Goal: Task Accomplishment & Management: Manage account settings

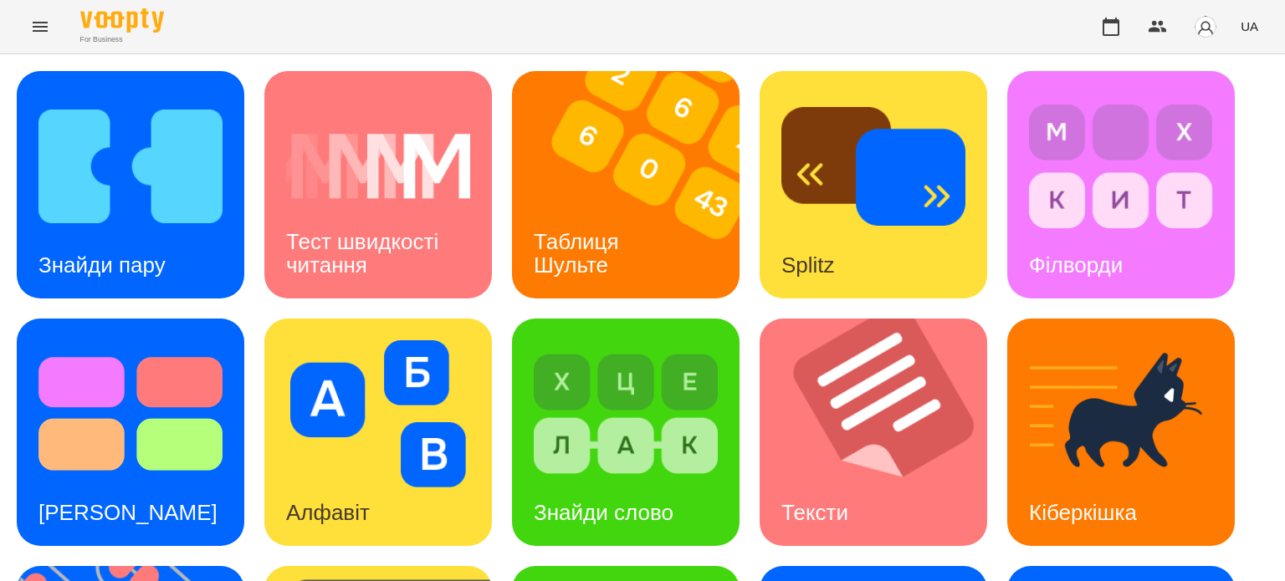
click at [39, 23] on icon "Menu" at bounding box center [40, 27] width 15 height 10
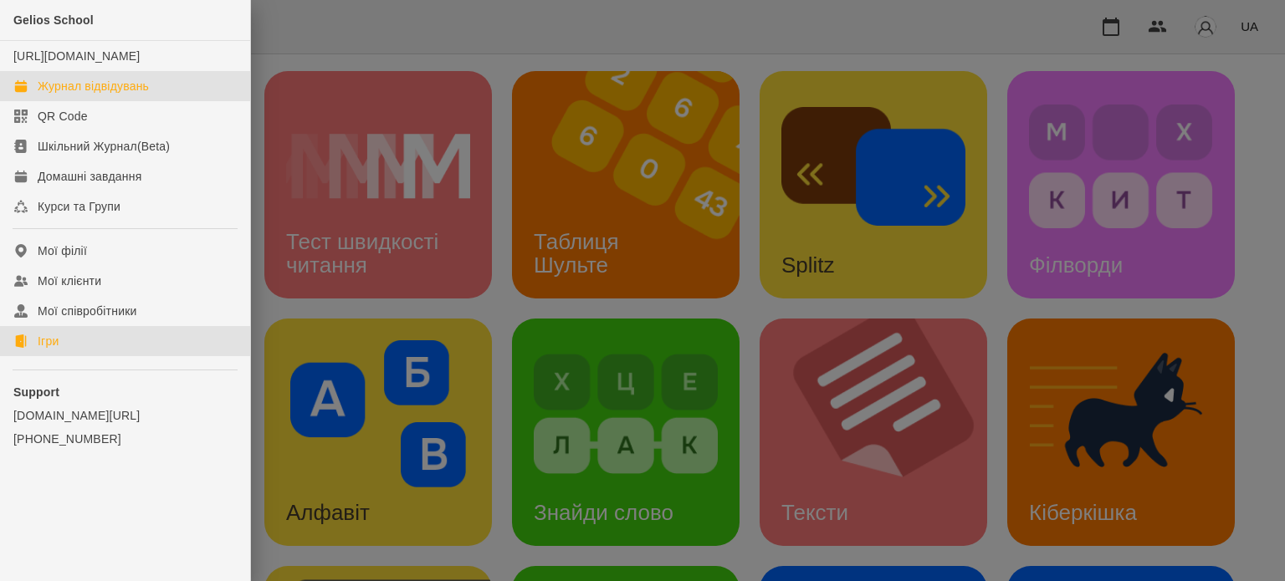
click at [97, 95] on div "Журнал відвідувань" at bounding box center [93, 86] width 111 height 17
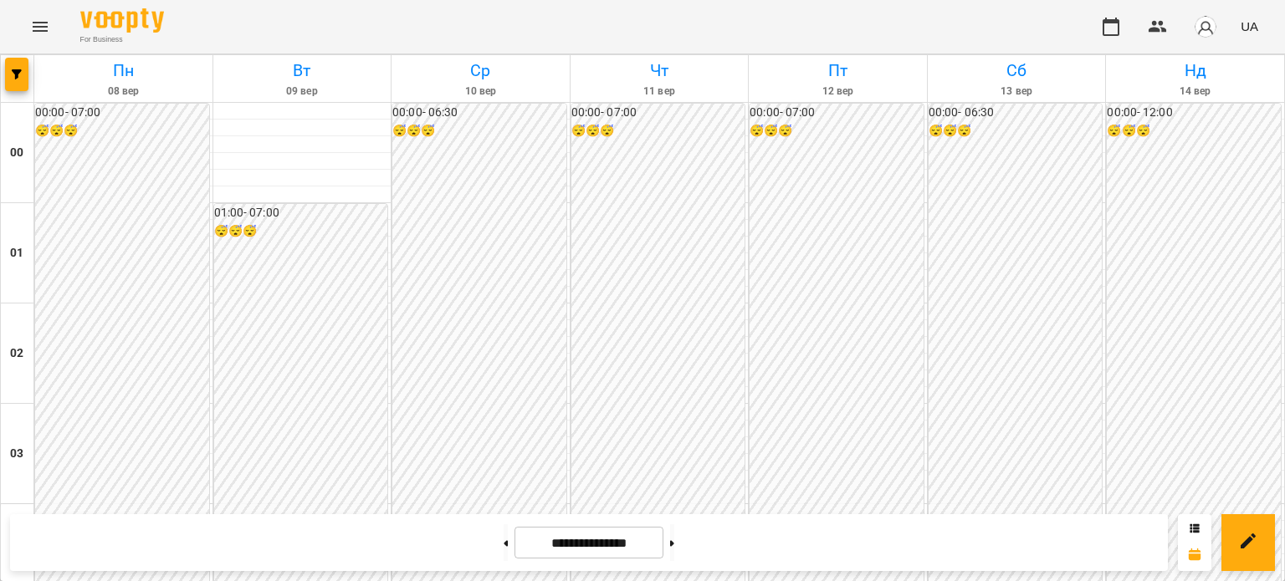
scroll to position [1171, 0]
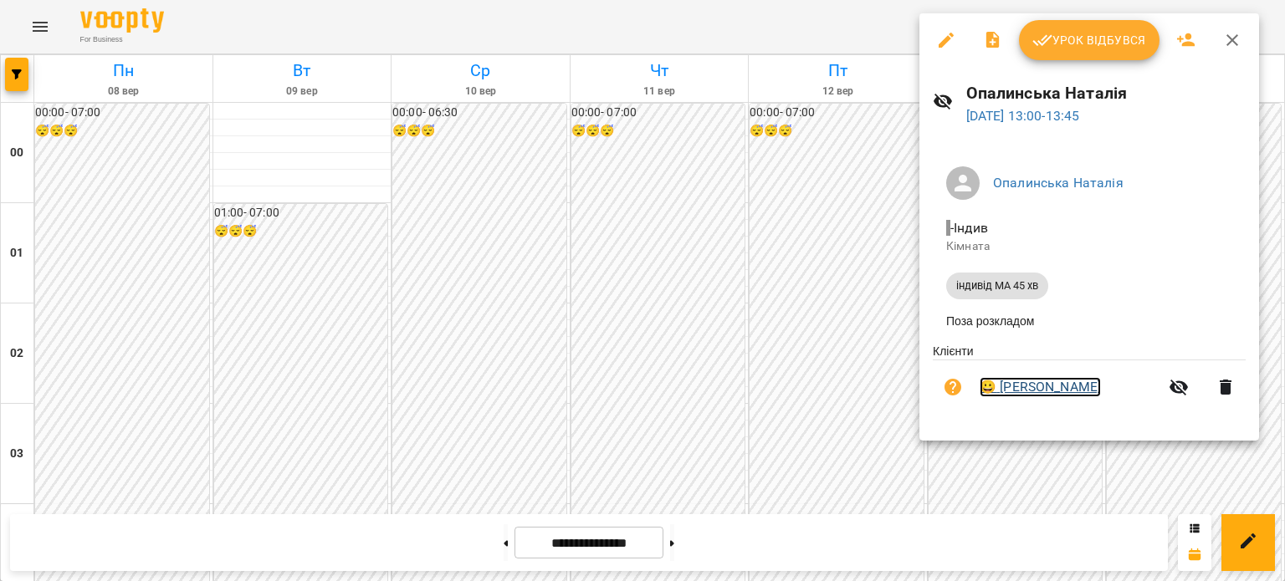
click at [1048, 392] on link "😀 [PERSON_NAME]" at bounding box center [1040, 387] width 121 height 20
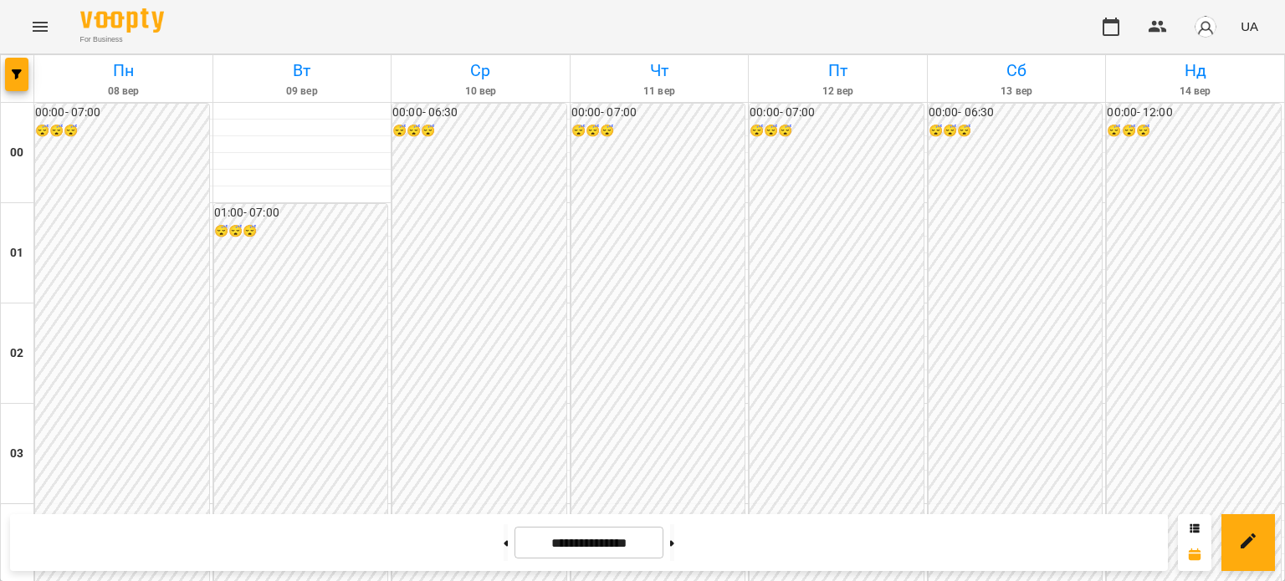
click at [43, 23] on icon "Menu" at bounding box center [40, 27] width 15 height 10
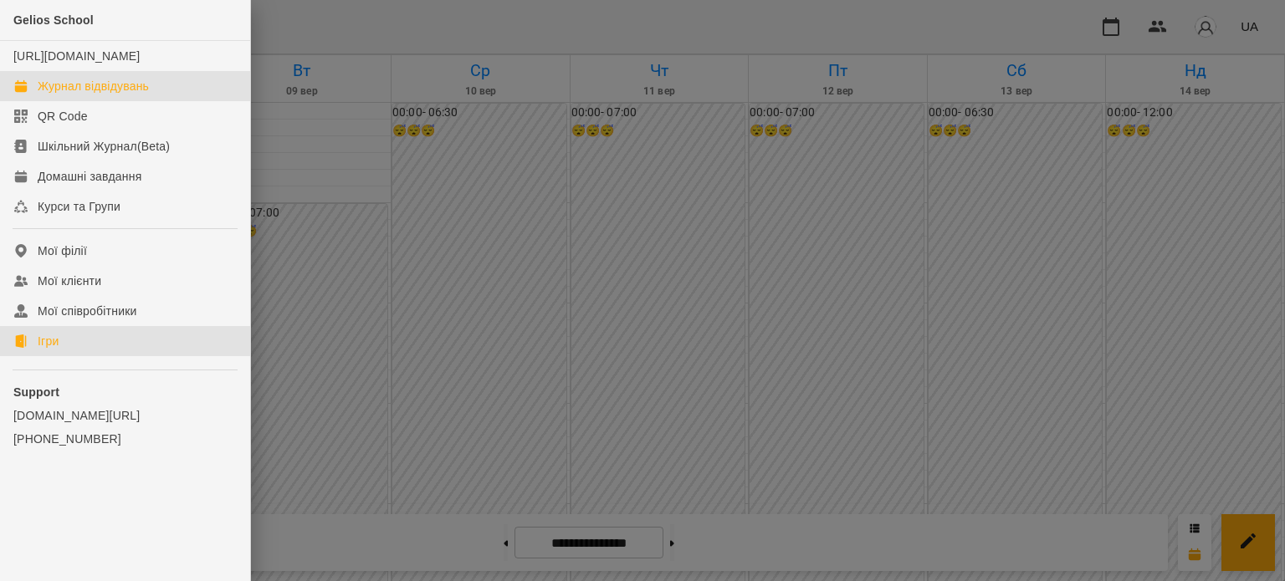
click at [70, 356] on link "Ігри" at bounding box center [125, 341] width 250 height 30
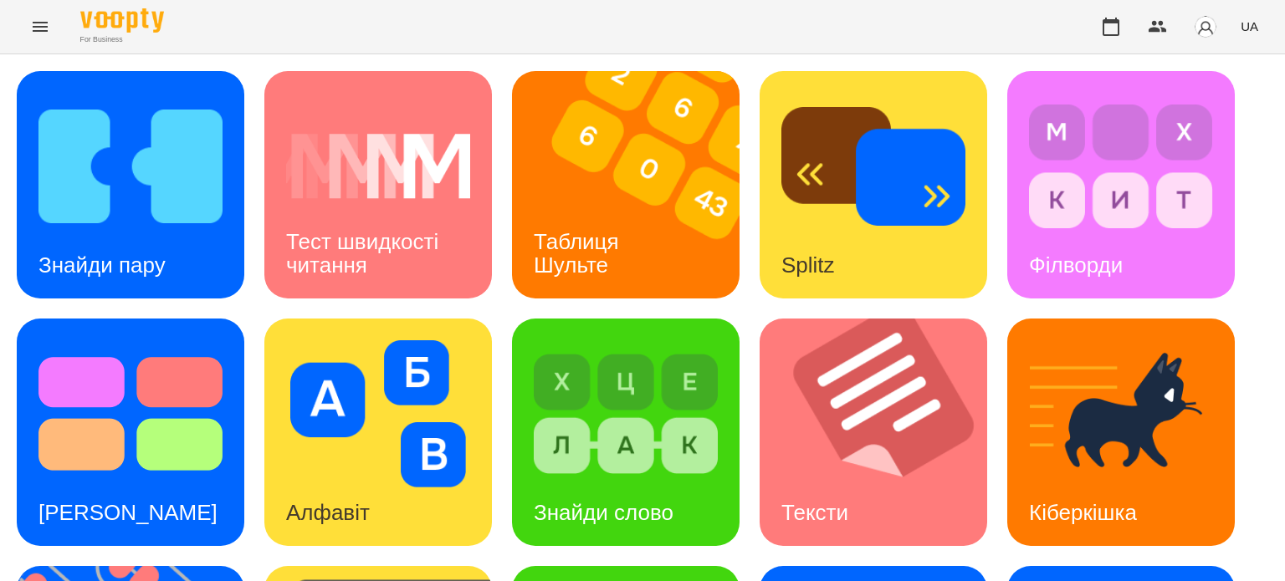
scroll to position [167, 0]
click at [112, 340] on img at bounding box center [130, 413] width 184 height 147
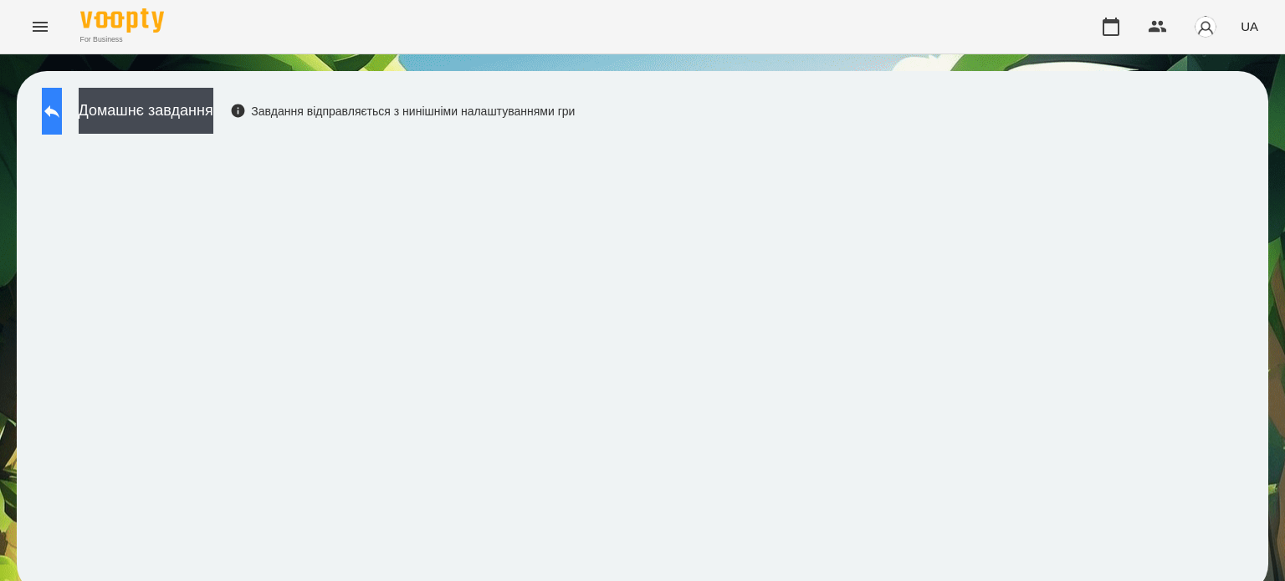
click at [62, 120] on icon at bounding box center [52, 111] width 20 height 20
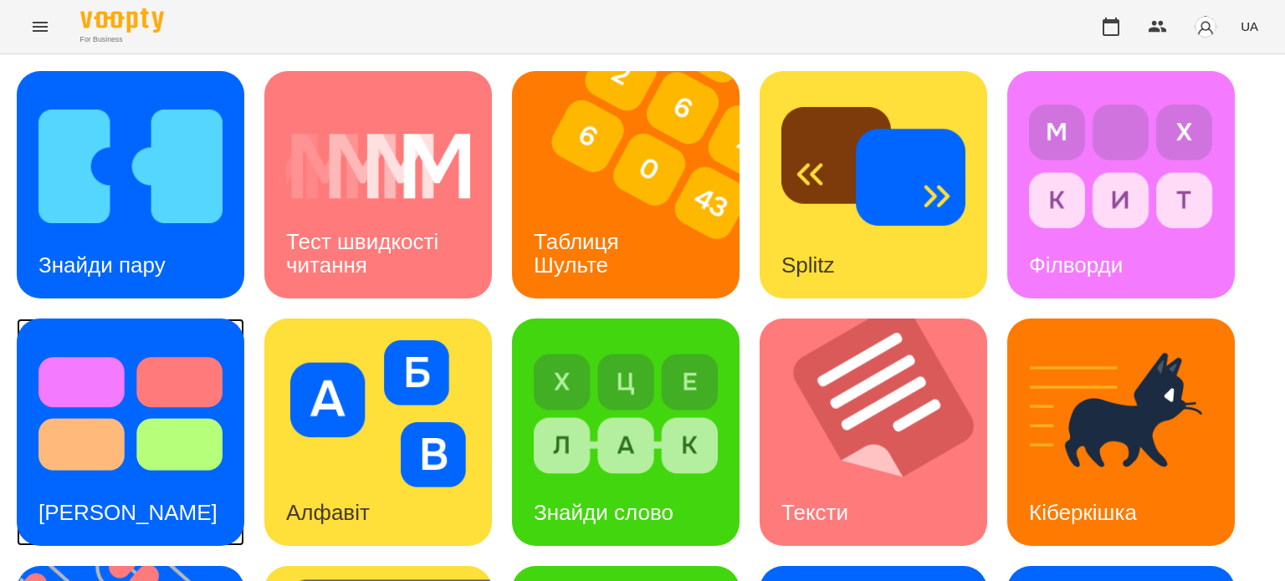
click at [136, 426] on img at bounding box center [130, 413] width 184 height 147
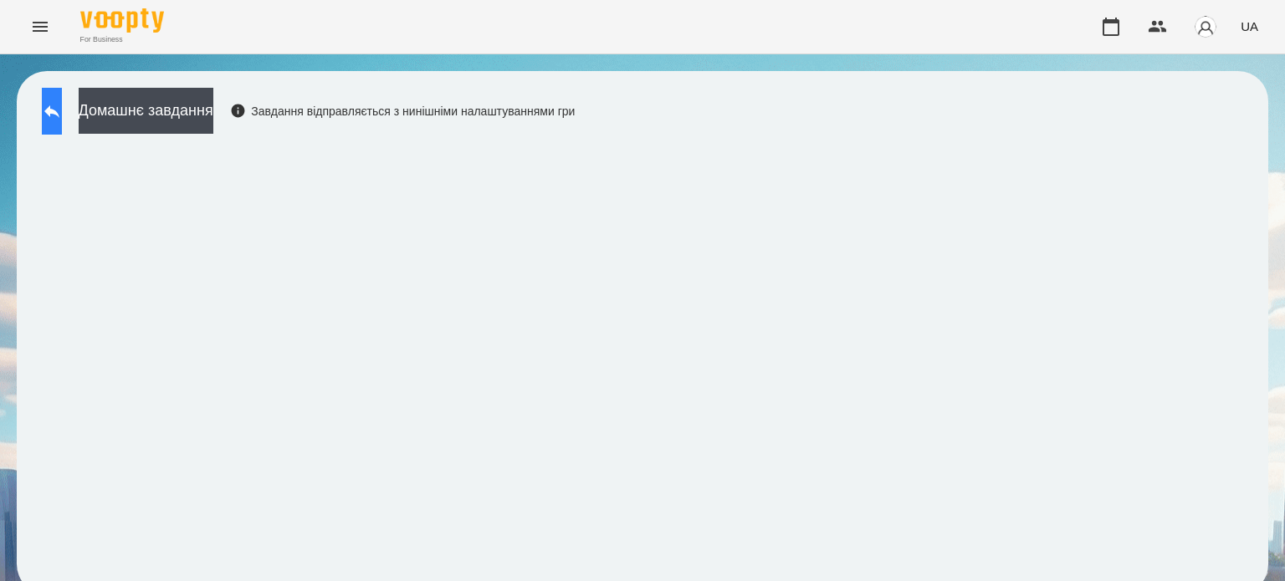
click at [59, 110] on icon at bounding box center [51, 111] width 15 height 13
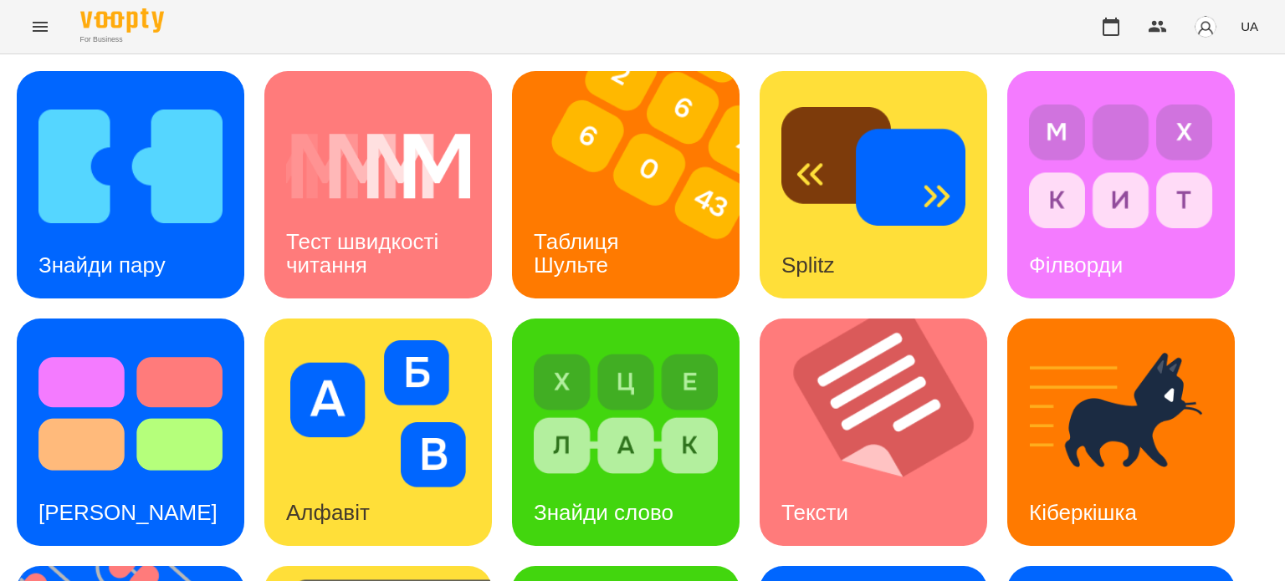
scroll to position [476, 0]
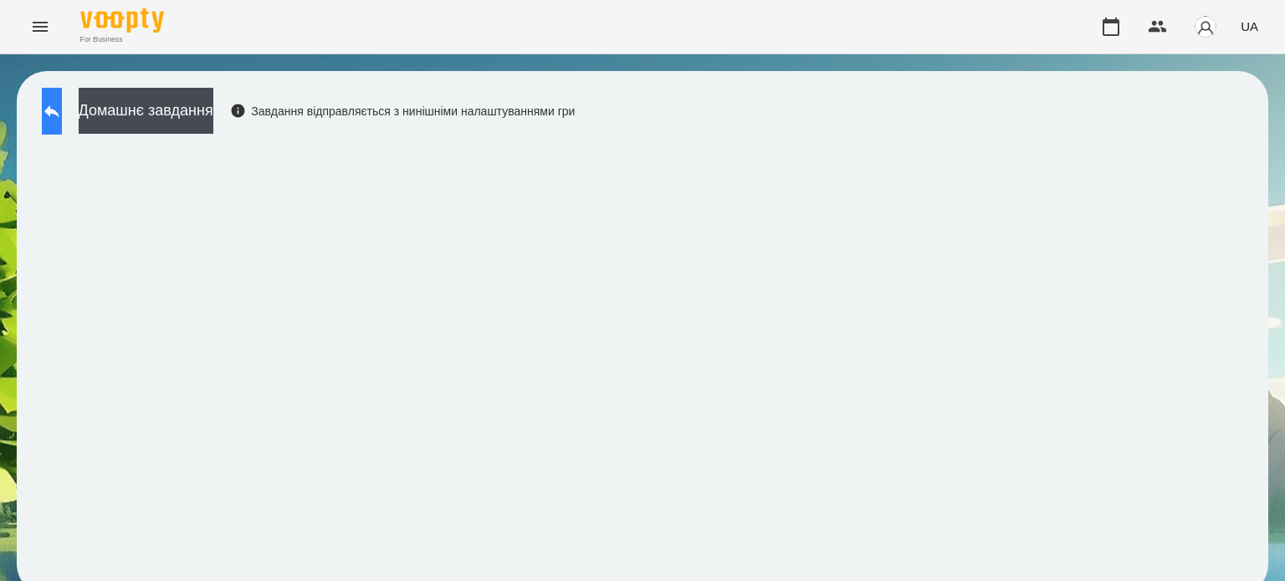
click at [62, 122] on button at bounding box center [52, 111] width 20 height 47
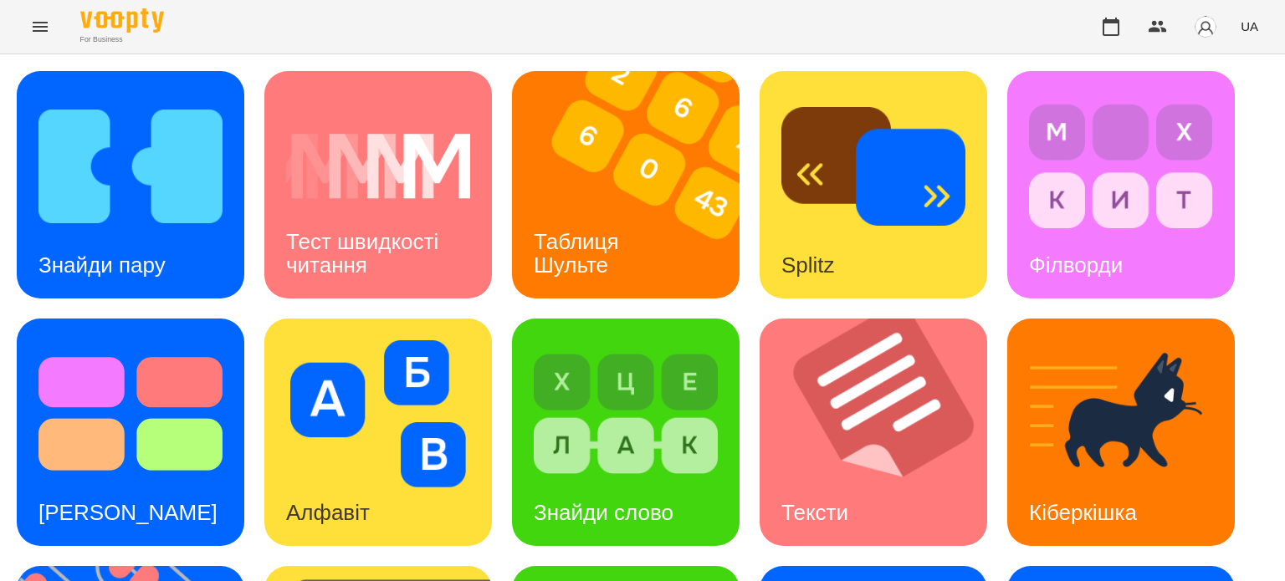
scroll to position [167, 0]
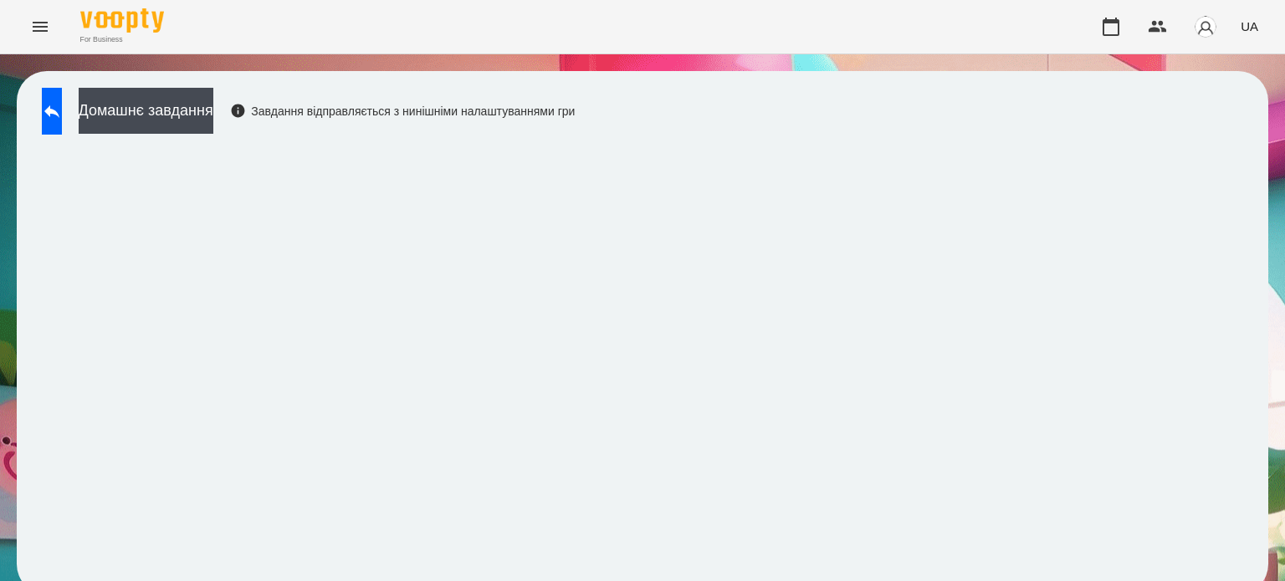
click at [97, 116] on div "Домашнє завдання Завдання відправляється з нинішніми налаштуваннями гри" at bounding box center [303, 115] width 541 height 55
click at [62, 113] on icon at bounding box center [52, 111] width 20 height 20
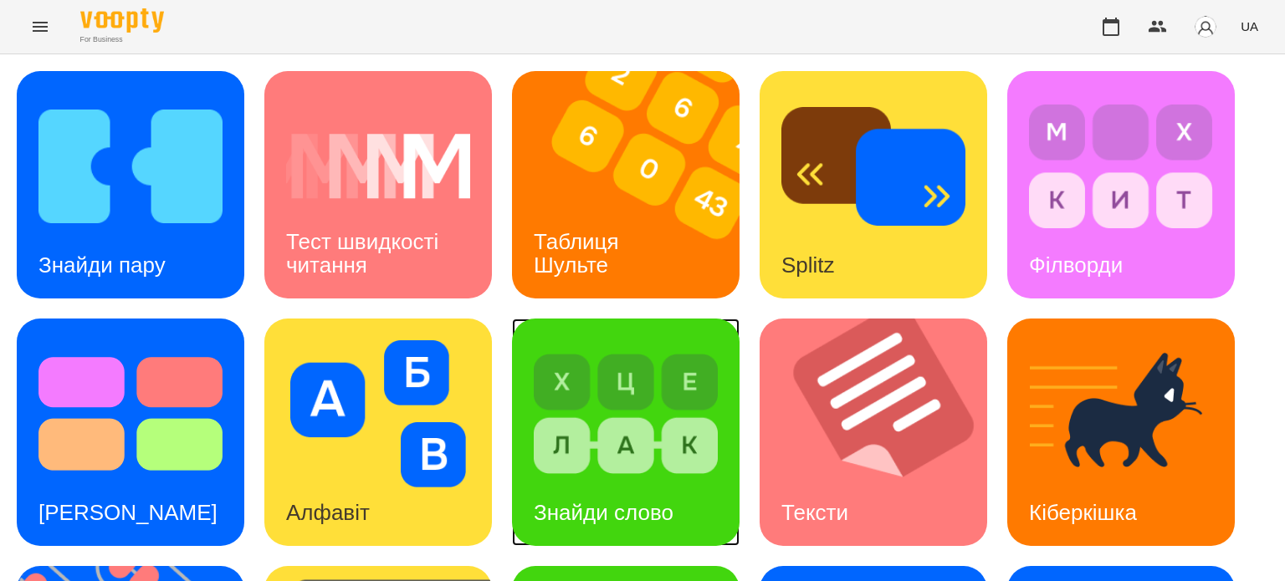
click at [637, 417] on img at bounding box center [626, 413] width 184 height 147
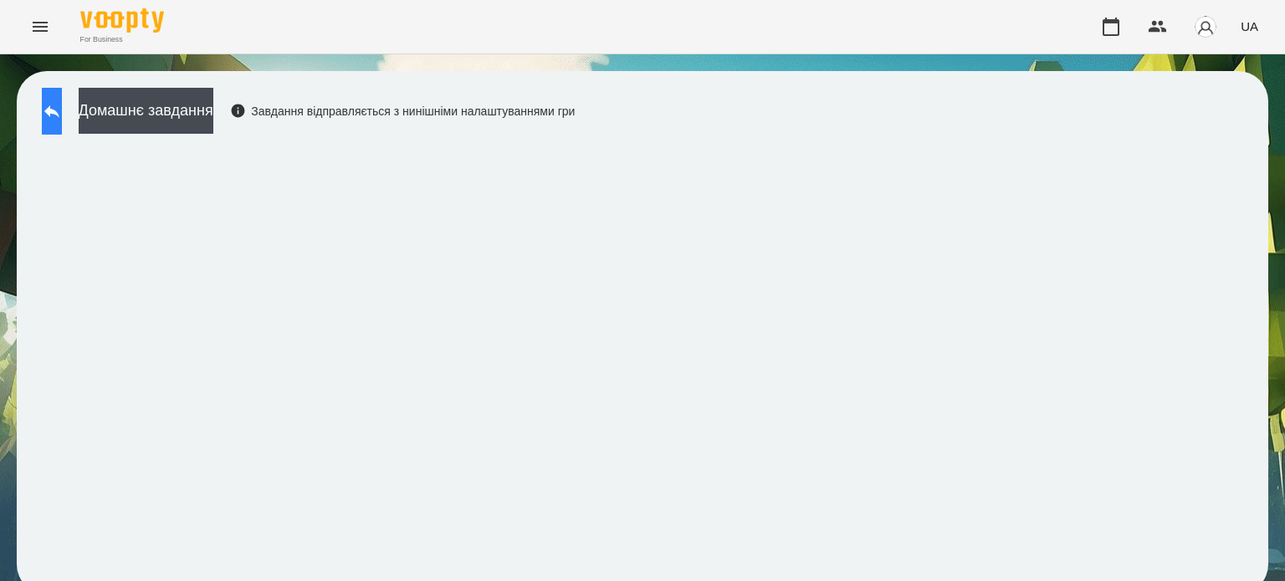
click at [60, 114] on icon at bounding box center [52, 111] width 20 height 20
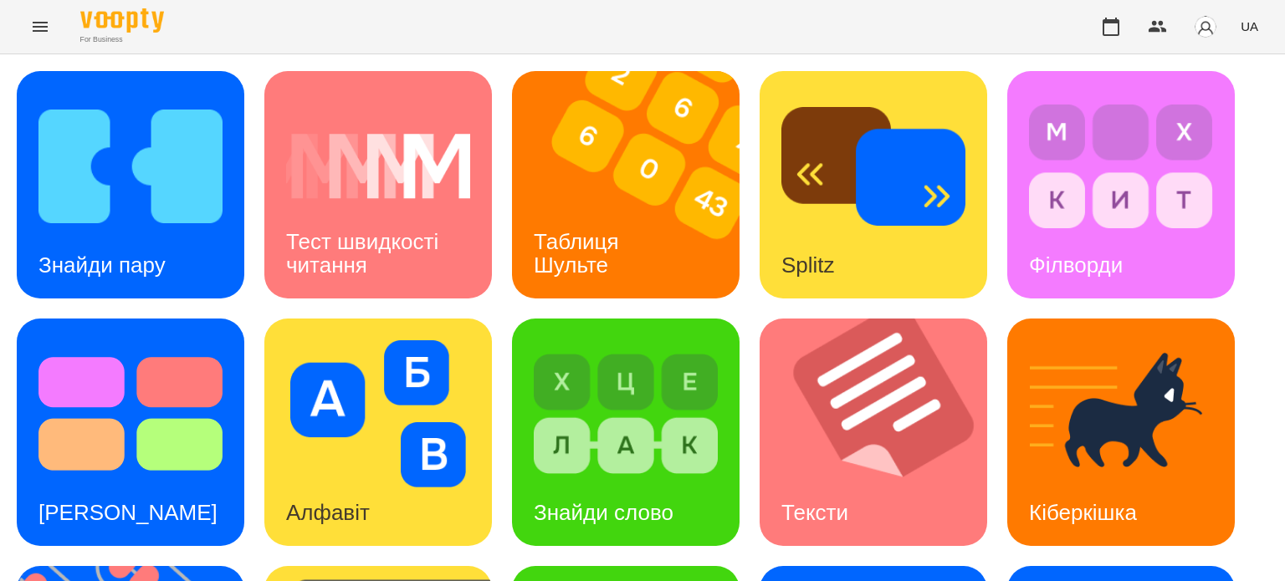
scroll to position [476, 0]
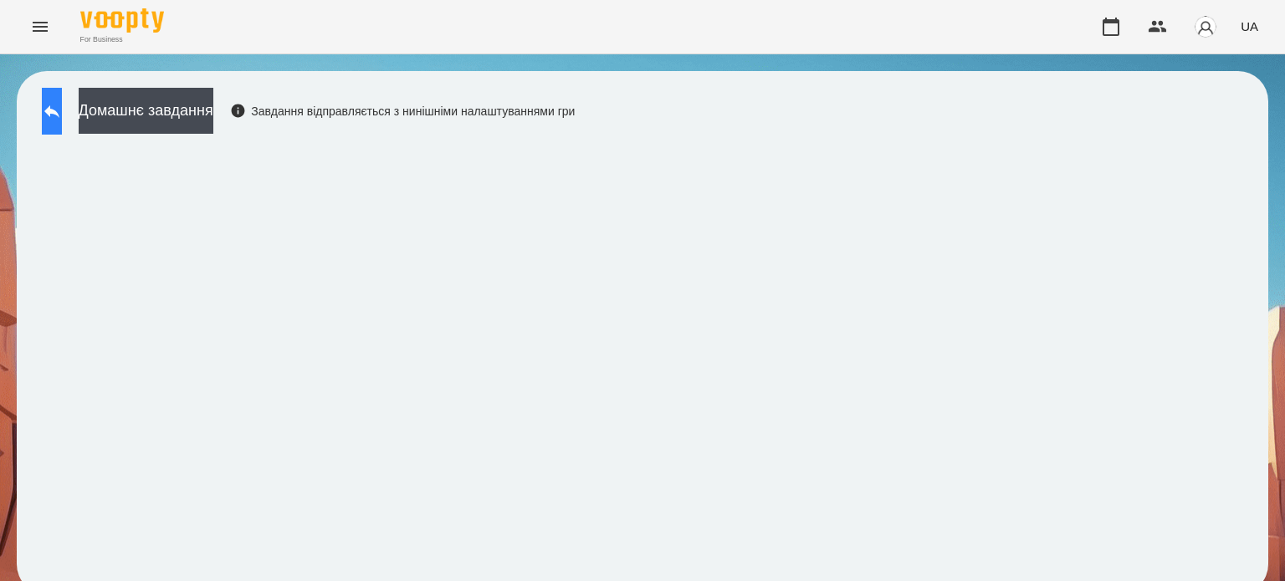
click at [62, 117] on icon at bounding box center [52, 111] width 20 height 20
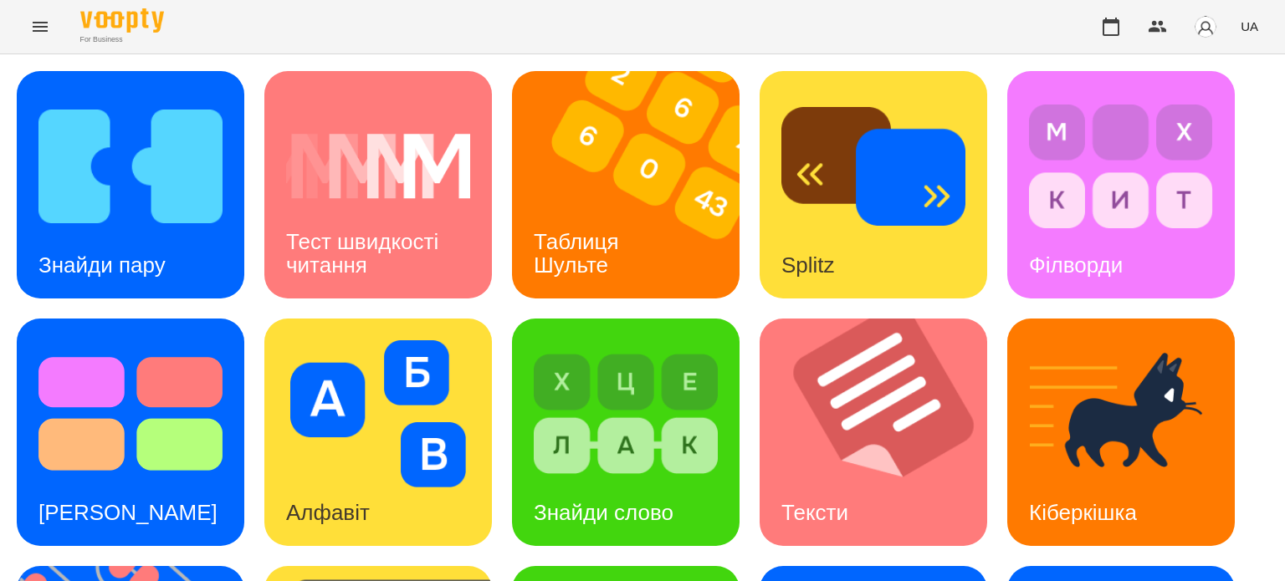
scroll to position [476, 0]
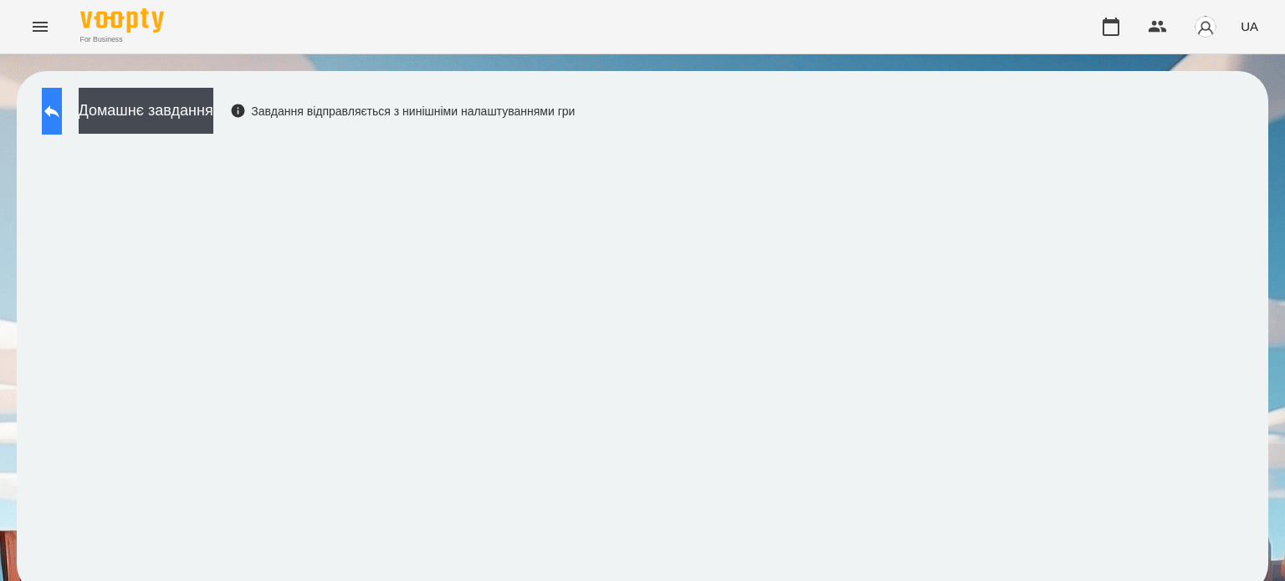
click at [59, 111] on icon at bounding box center [51, 111] width 15 height 13
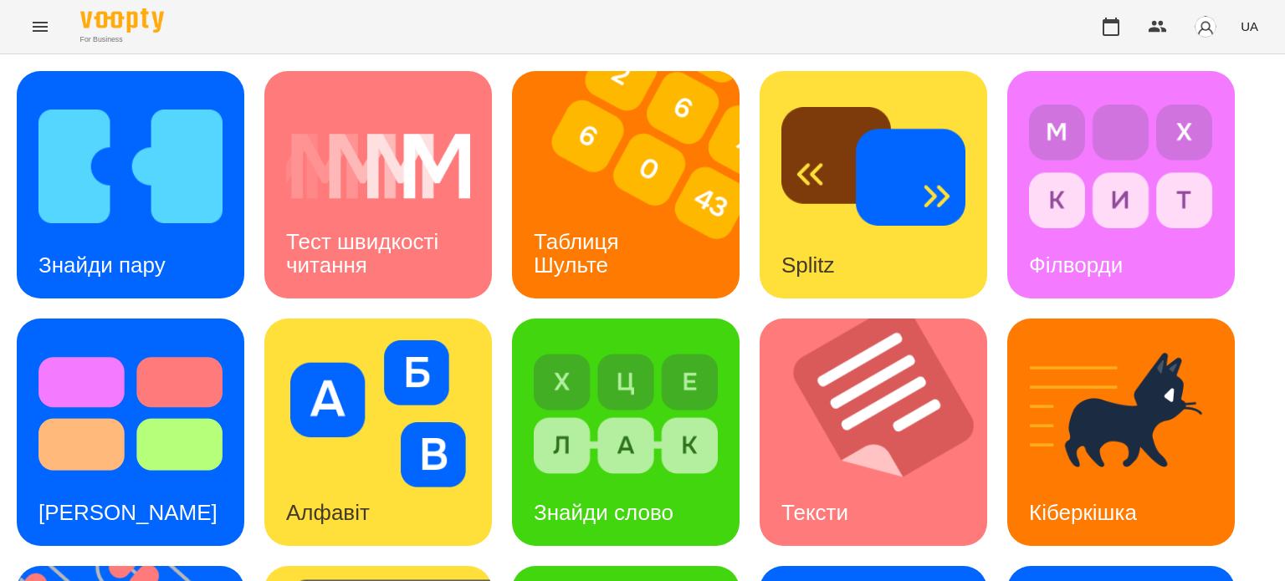
scroll to position [476, 0]
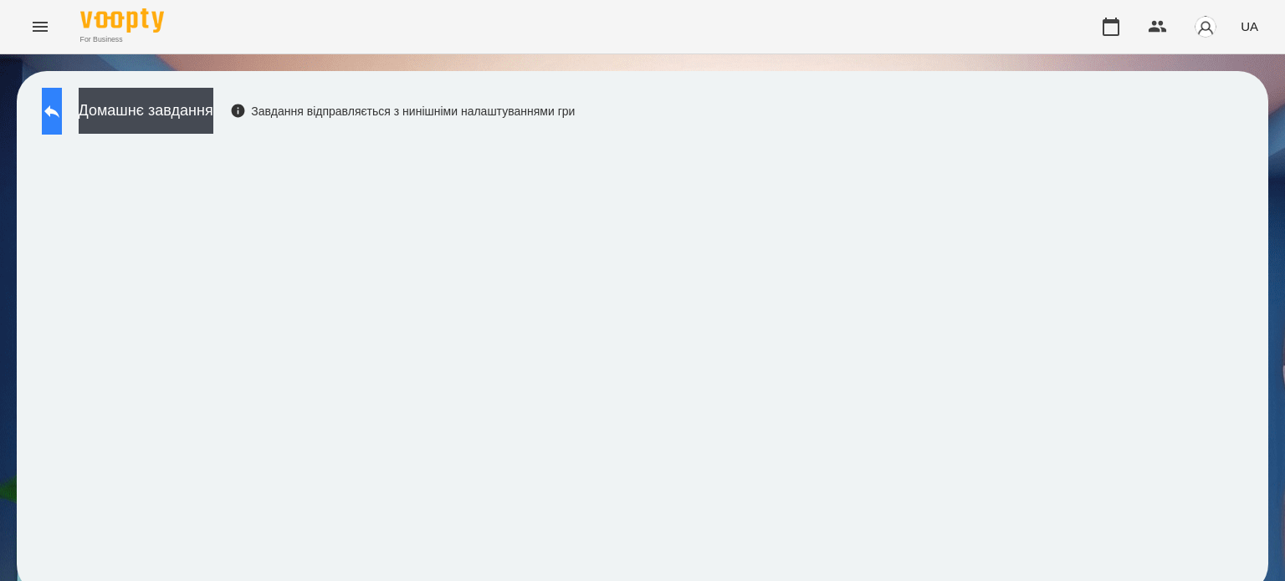
click at [55, 109] on button at bounding box center [52, 111] width 20 height 47
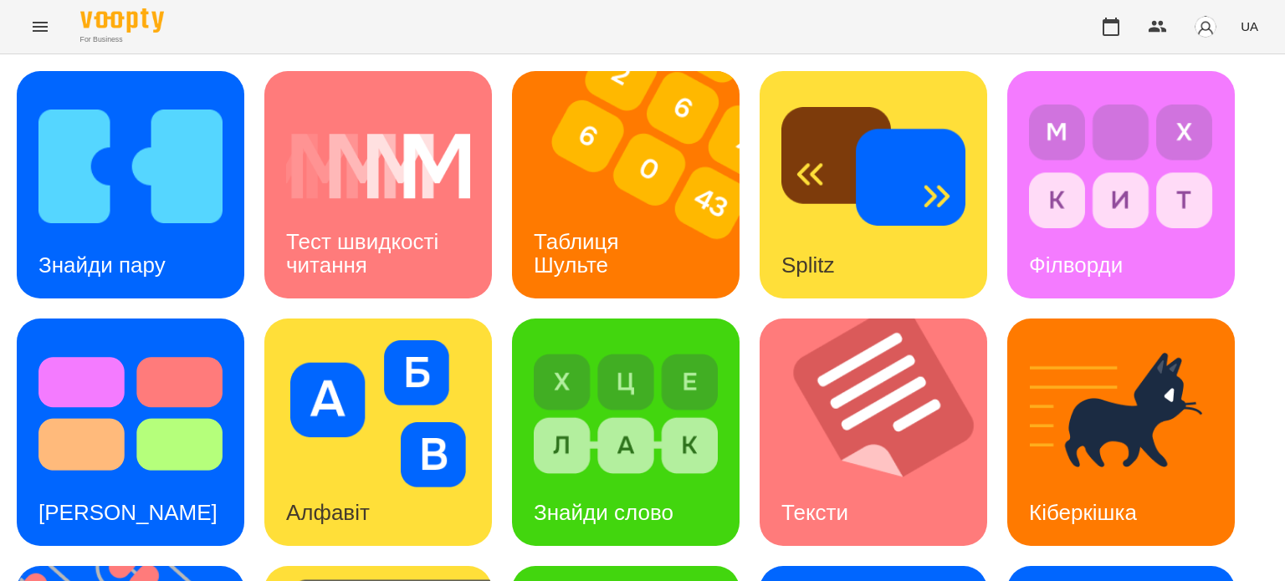
scroll to position [476, 0]
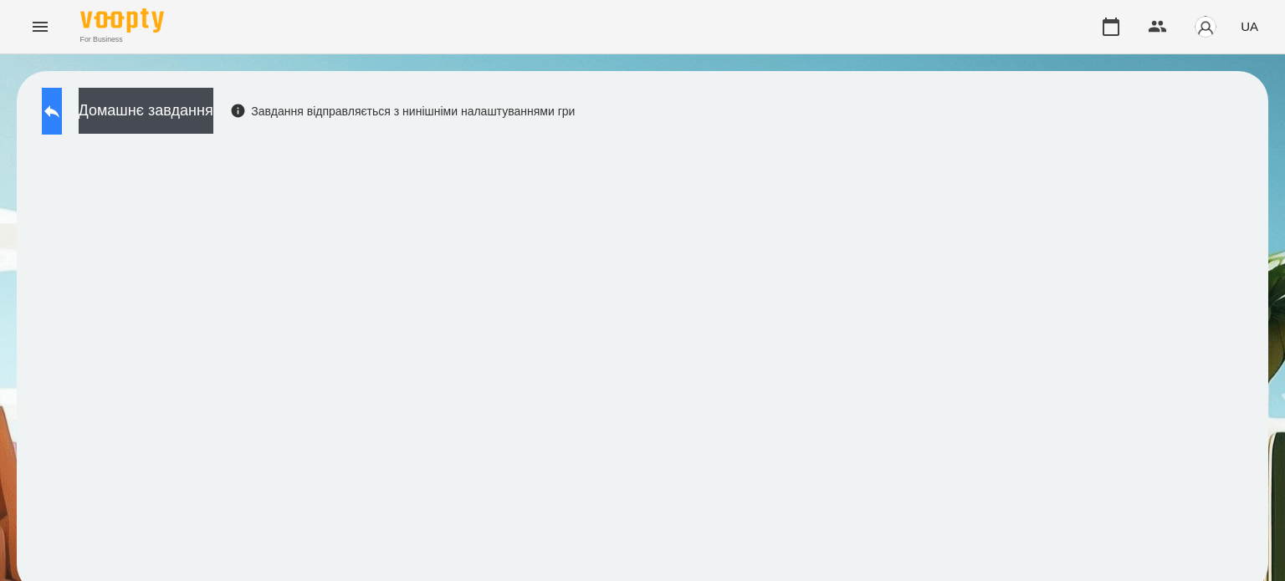
click at [62, 107] on icon at bounding box center [52, 111] width 20 height 20
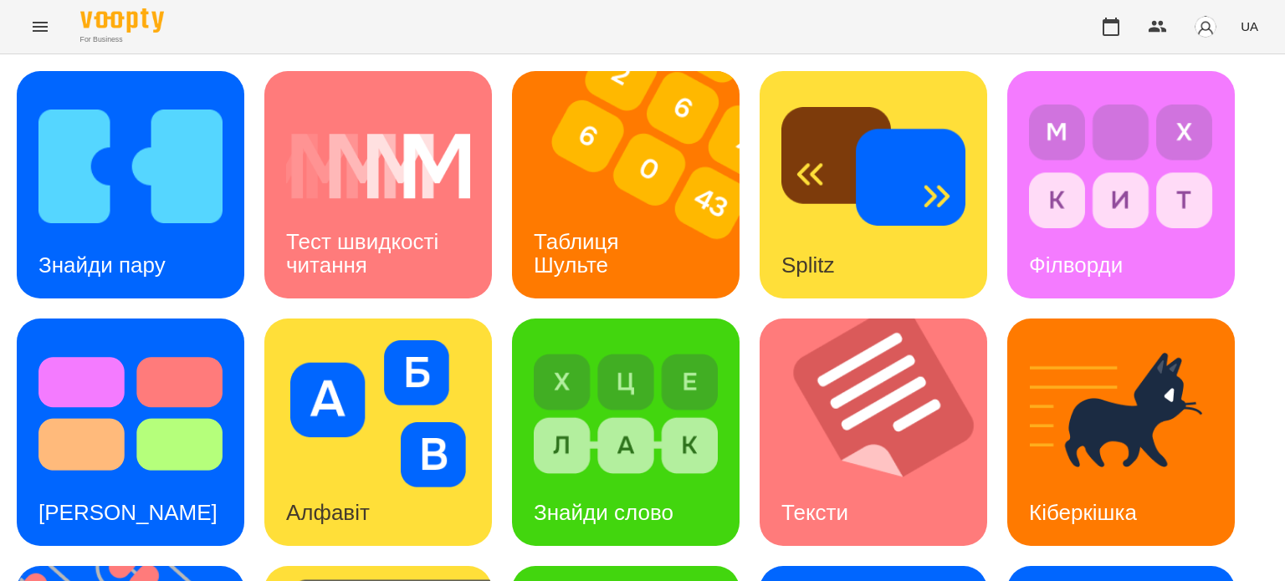
scroll to position [476, 0]
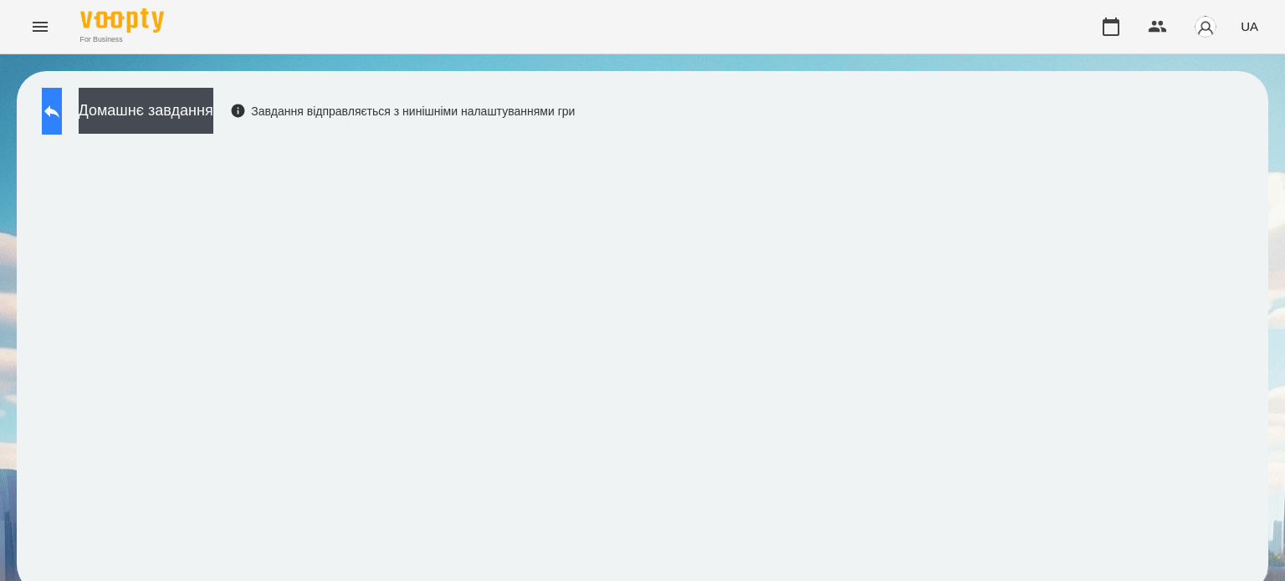
click at [60, 119] on icon at bounding box center [52, 111] width 20 height 20
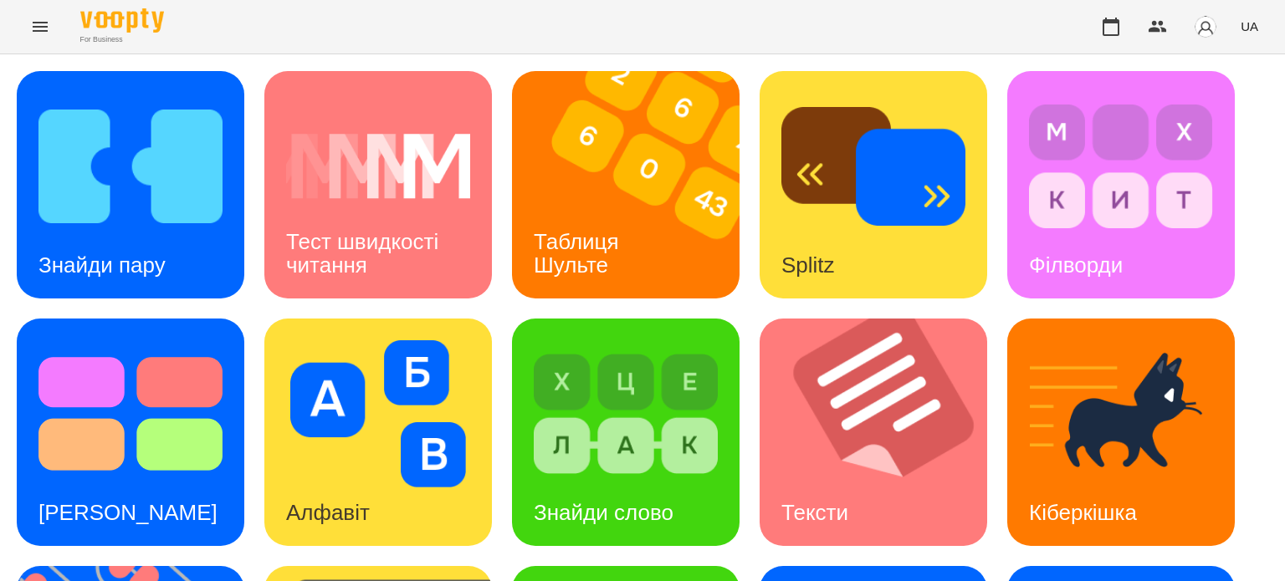
scroll to position [476, 0]
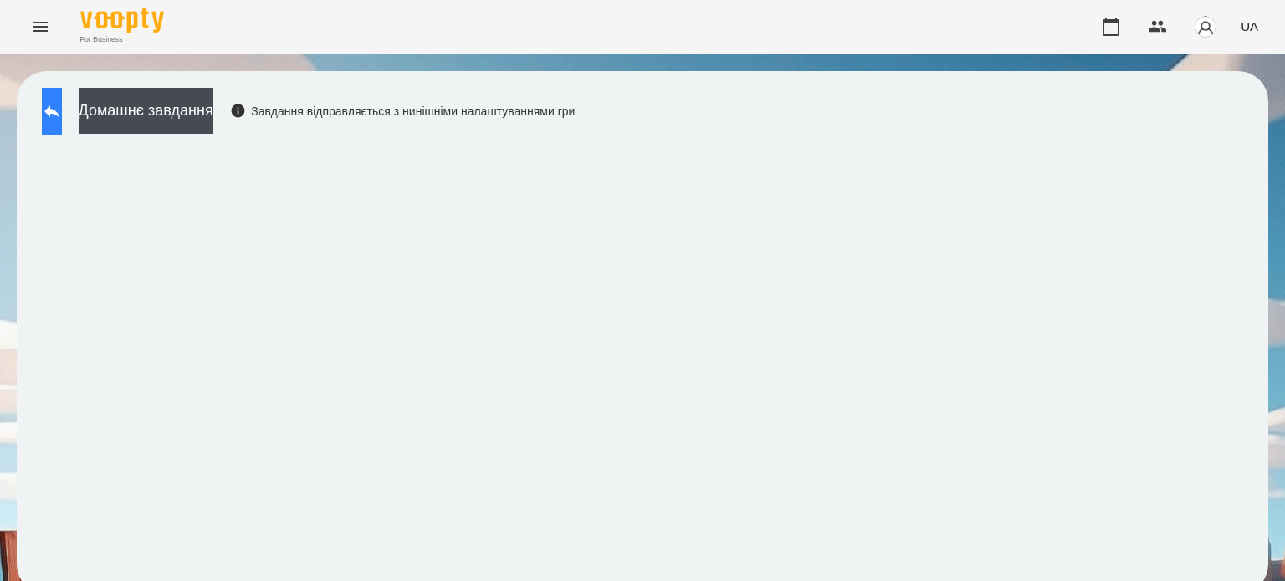
click at [62, 115] on icon at bounding box center [52, 111] width 20 height 20
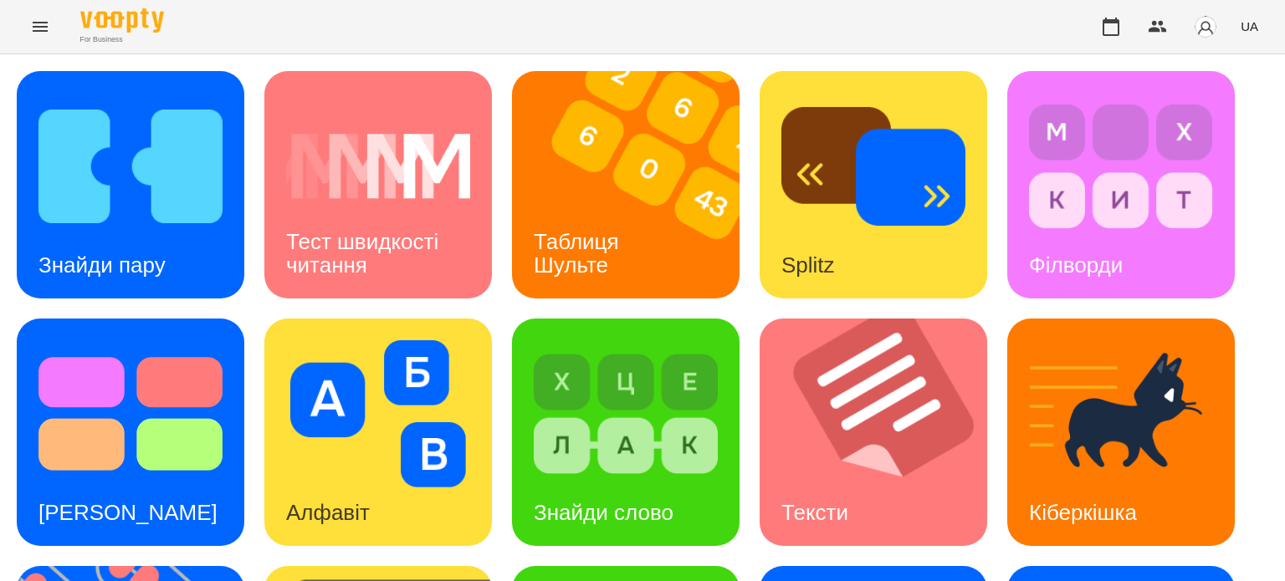
scroll to position [476, 0]
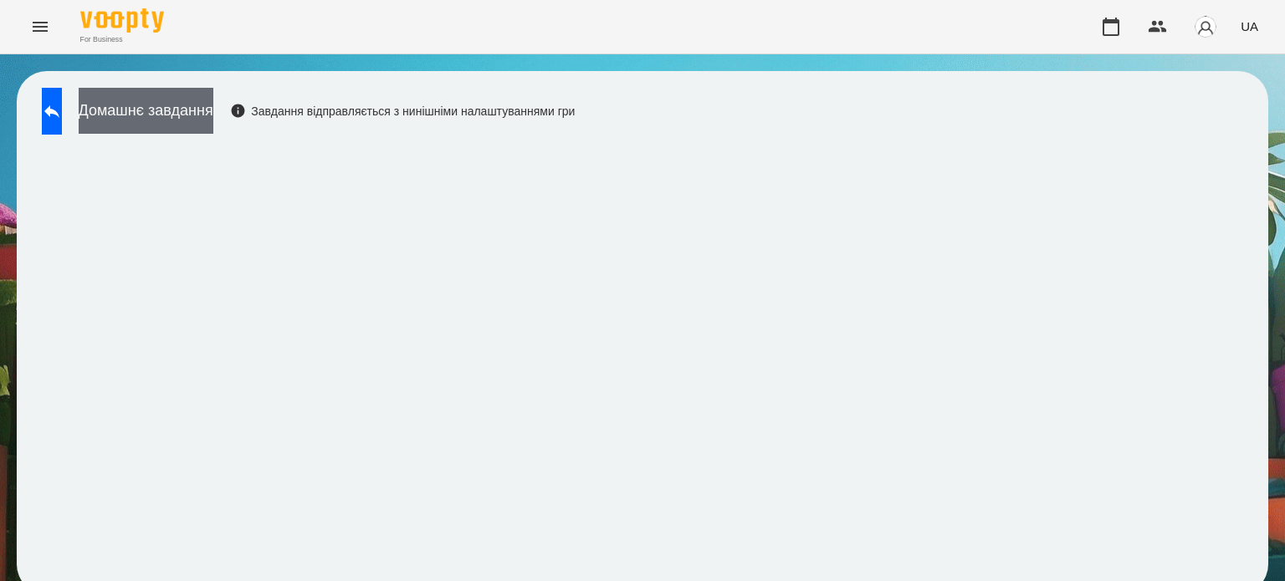
click at [213, 114] on button "Домашнє завдання" at bounding box center [146, 111] width 135 height 46
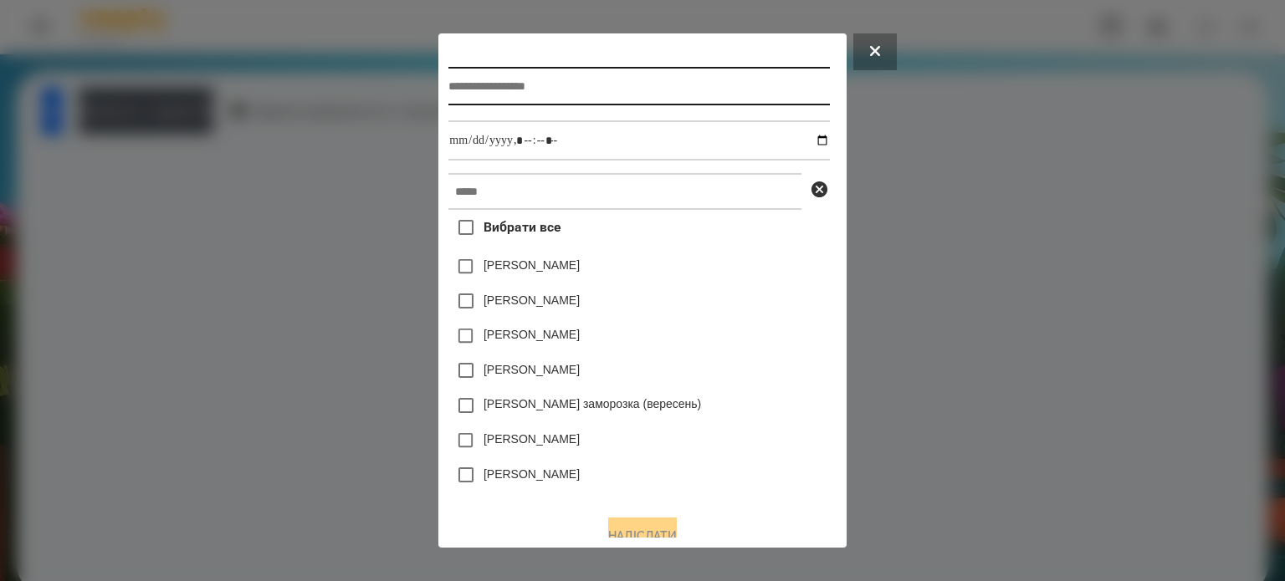
click at [448, 90] on input "text" at bounding box center [638, 86] width 381 height 38
type input "**********"
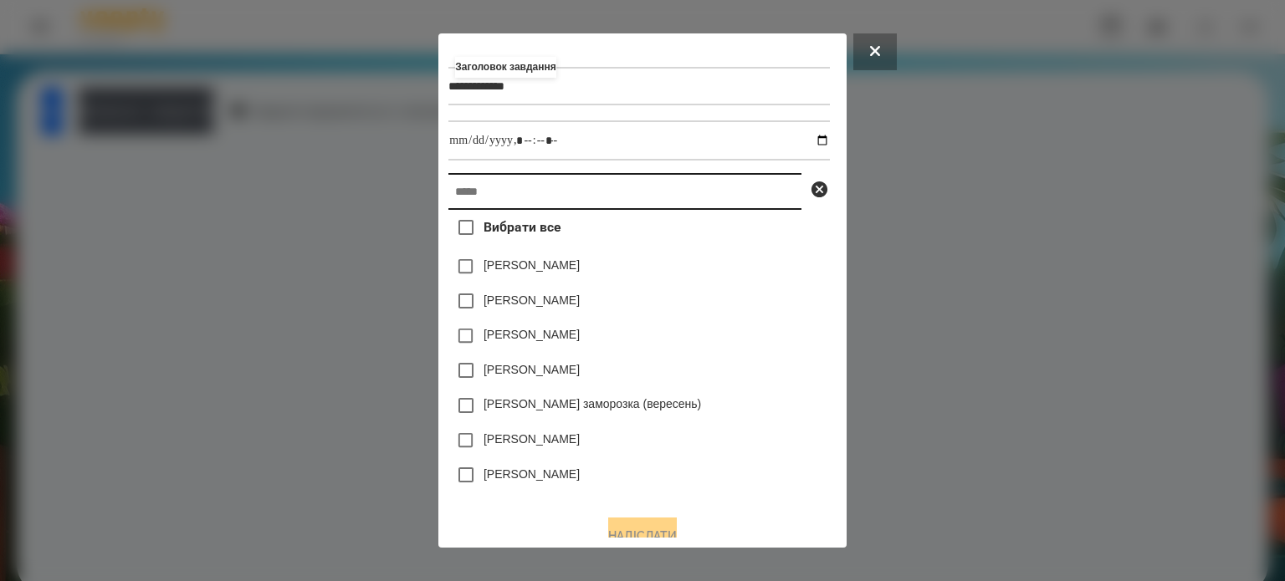
click at [448, 202] on input "text" at bounding box center [624, 191] width 353 height 37
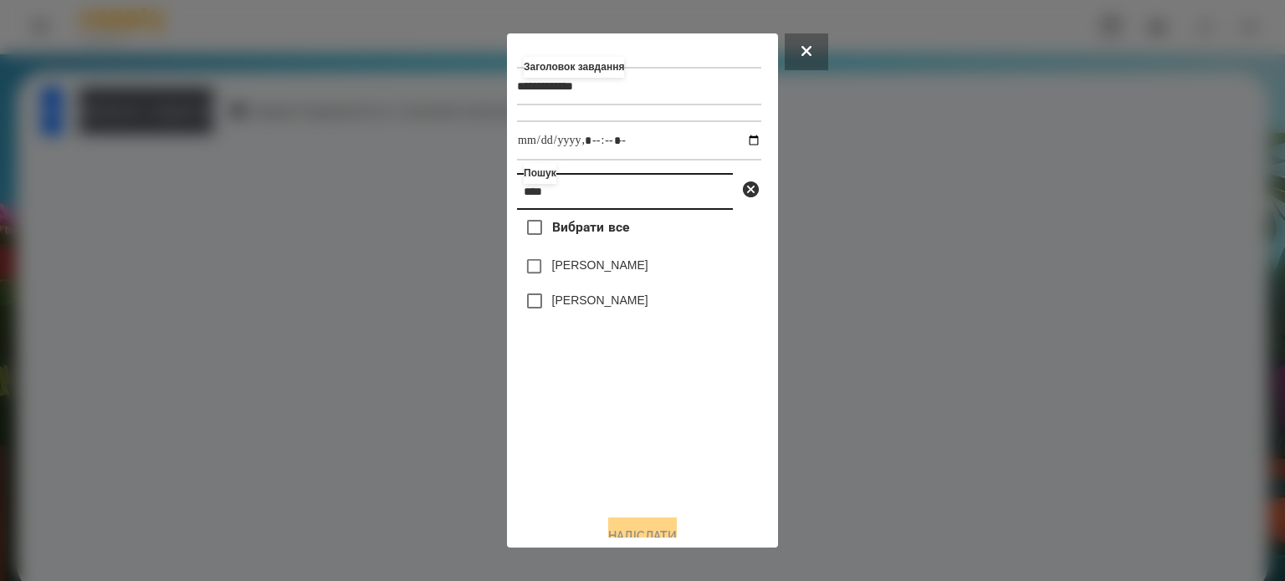
type input "****"
click at [558, 304] on label "[PERSON_NAME]" at bounding box center [600, 300] width 96 height 17
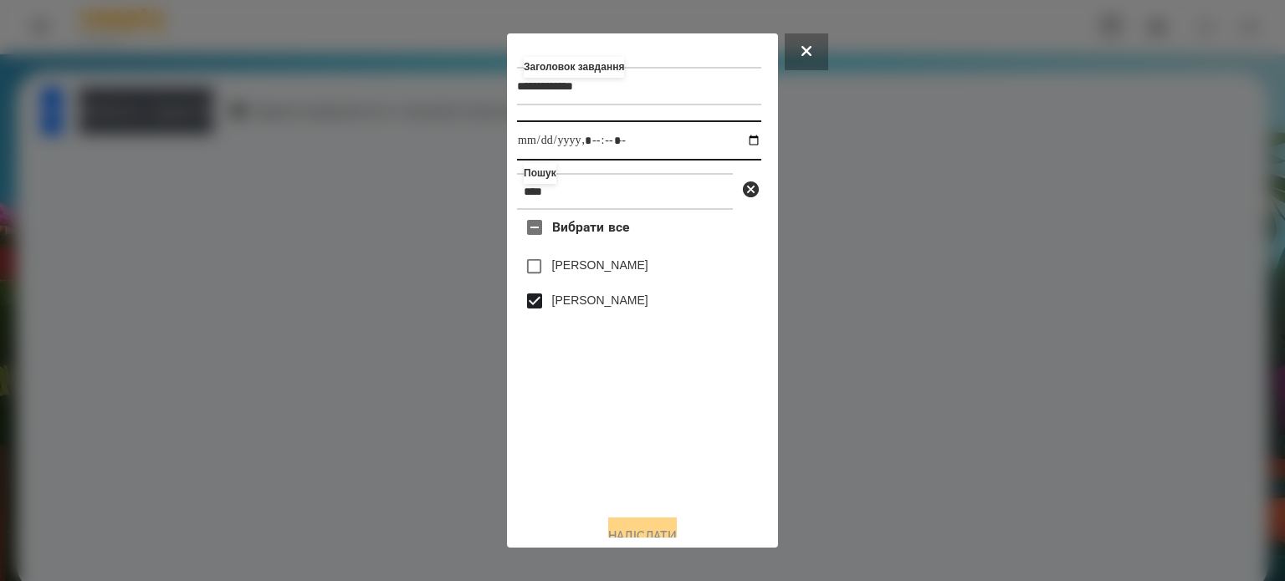
click at [738, 151] on input "datetime-local" at bounding box center [639, 140] width 244 height 40
type input "**********"
click at [637, 528] on button "Надіслати" at bounding box center [642, 536] width 69 height 37
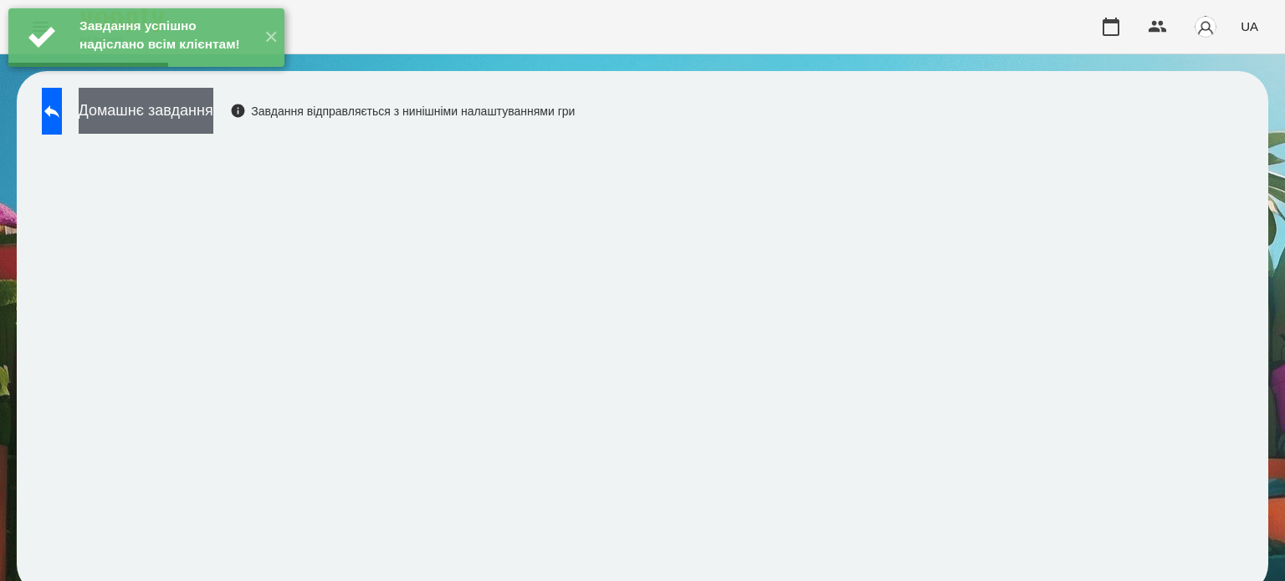
click at [213, 119] on button "Домашнє завдання" at bounding box center [146, 111] width 135 height 46
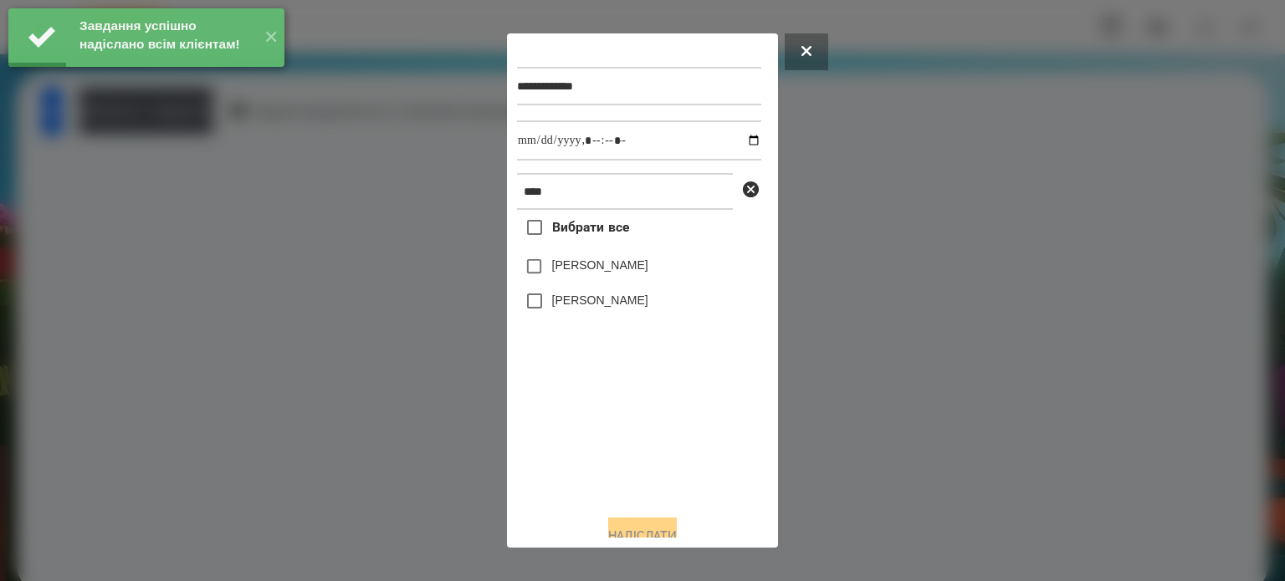
click at [570, 300] on label "[PERSON_NAME]" at bounding box center [600, 300] width 96 height 17
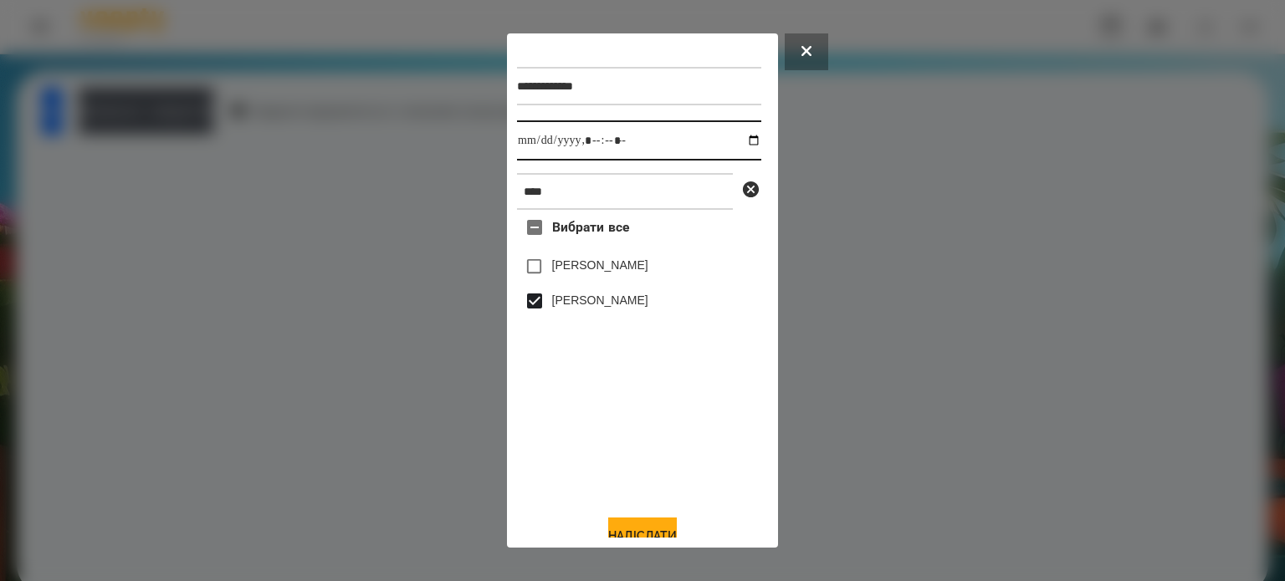
click at [737, 143] on input "datetime-local" at bounding box center [639, 140] width 244 height 40
type input "**********"
click at [647, 532] on button "Надіслати" at bounding box center [642, 536] width 69 height 37
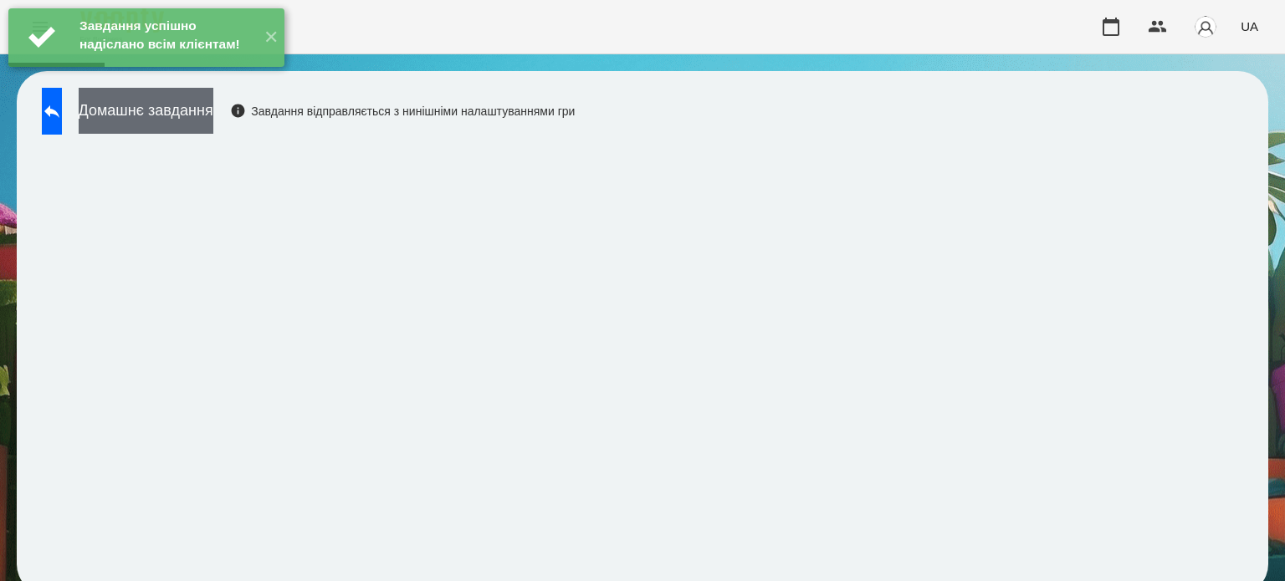
click at [167, 120] on button "Домашнє завдання" at bounding box center [146, 111] width 135 height 46
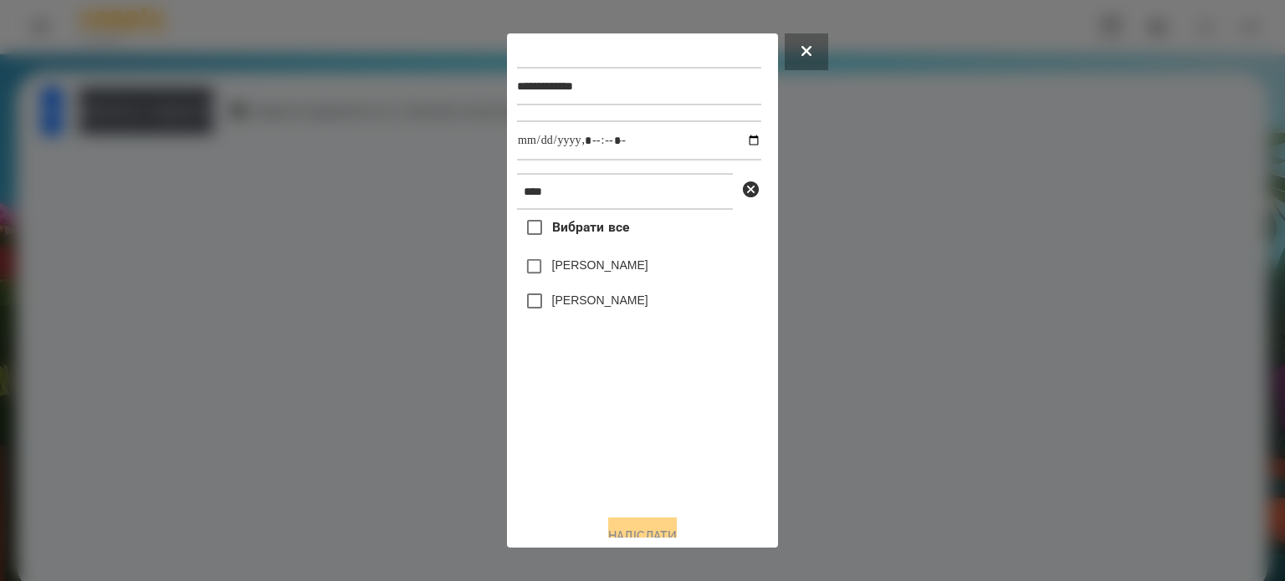
click at [596, 309] on label "[PERSON_NAME]" at bounding box center [600, 300] width 96 height 17
click at [744, 144] on input "datetime-local" at bounding box center [639, 140] width 244 height 40
type input "**********"
click at [620, 529] on button "Надіслати" at bounding box center [642, 536] width 69 height 37
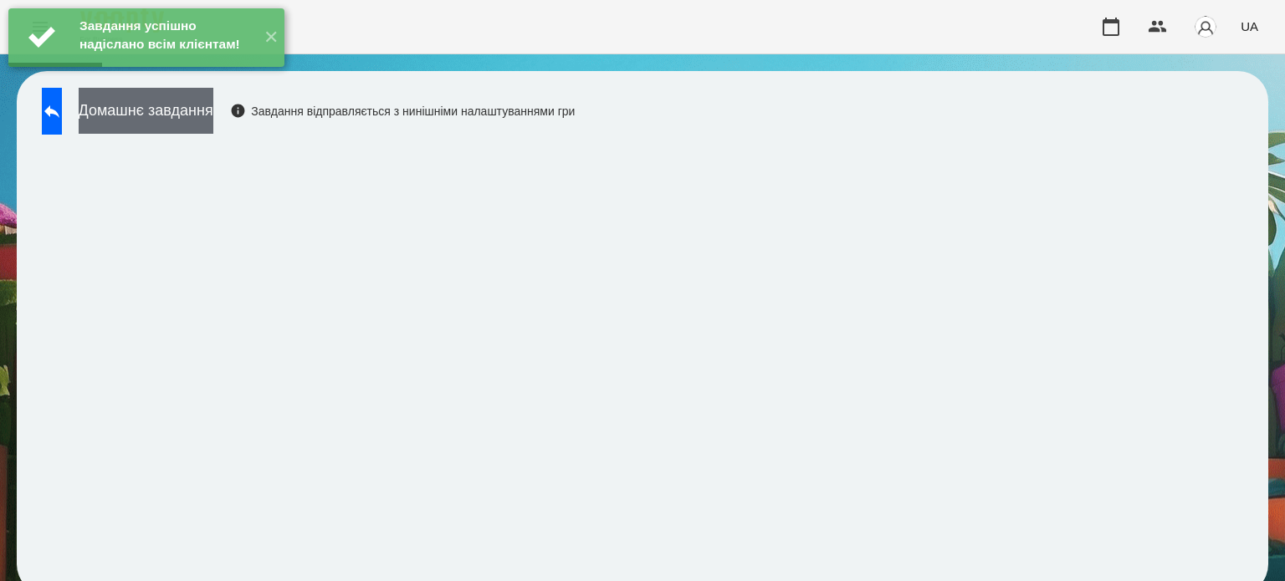
click at [183, 108] on button "Домашнє завдання" at bounding box center [146, 111] width 135 height 46
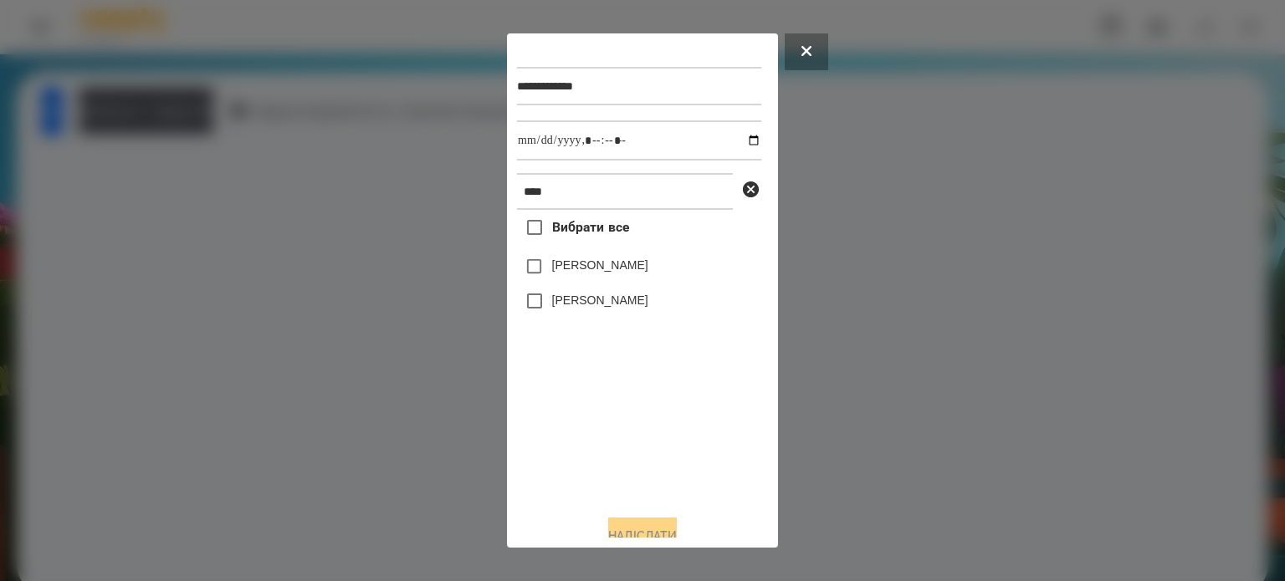
click at [589, 304] on label "[PERSON_NAME]" at bounding box center [600, 300] width 96 height 17
click at [740, 142] on input "datetime-local" at bounding box center [639, 140] width 244 height 40
type input "**********"
click at [642, 524] on button "Надіслати" at bounding box center [642, 536] width 69 height 37
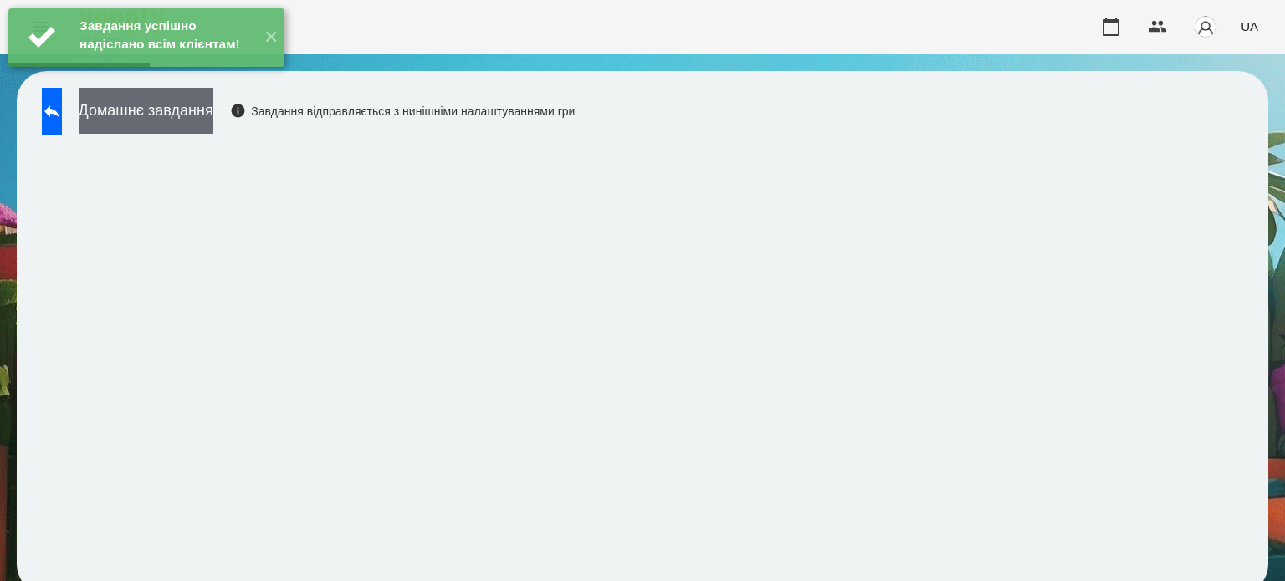
click at [197, 121] on button "Домашнє завдання" at bounding box center [146, 111] width 135 height 46
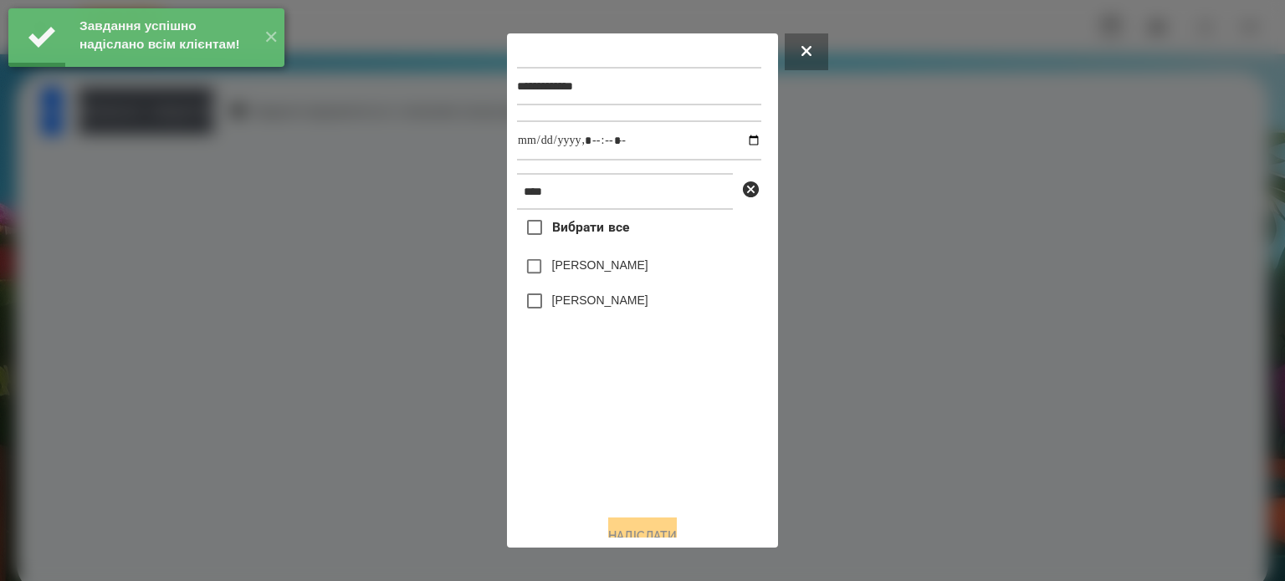
click at [589, 302] on label "[PERSON_NAME]" at bounding box center [600, 300] width 96 height 17
click at [731, 146] on input "datetime-local" at bounding box center [639, 140] width 244 height 40
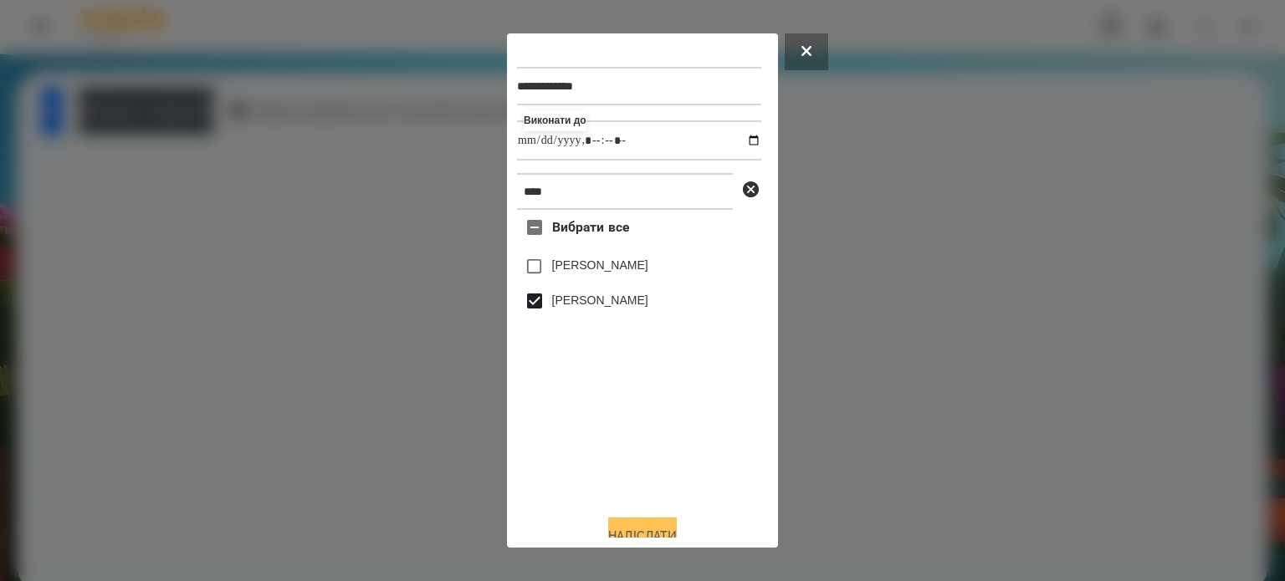
type input "**********"
click at [639, 531] on button "Надіслати" at bounding box center [642, 536] width 69 height 37
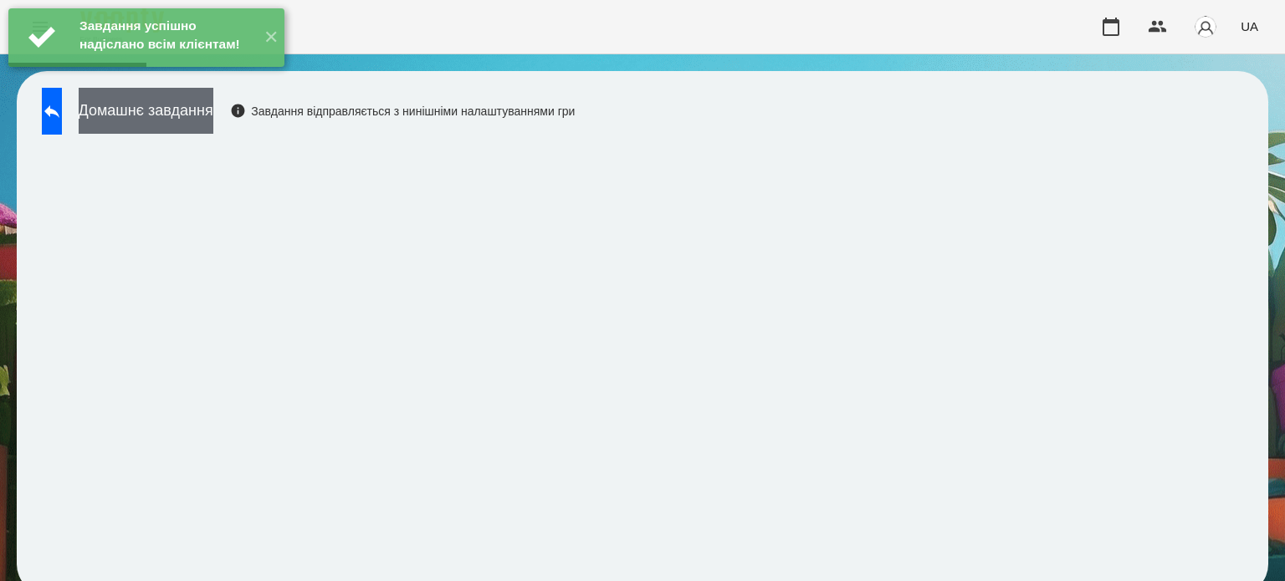
click at [213, 122] on button "Домашнє завдання" at bounding box center [146, 111] width 135 height 46
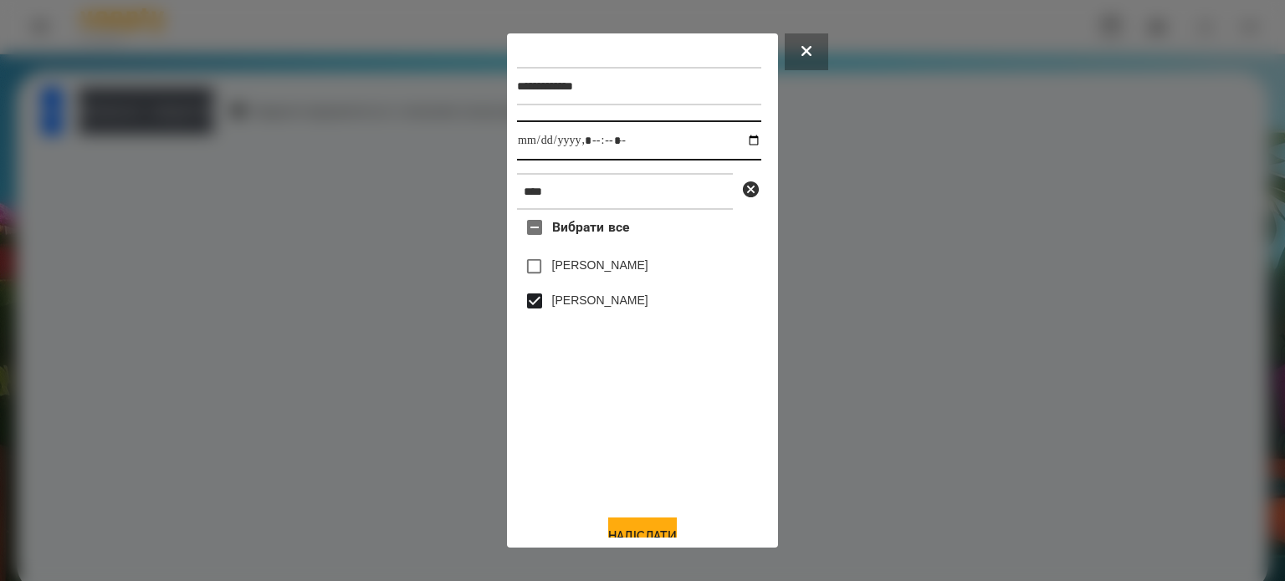
click at [742, 143] on input "datetime-local" at bounding box center [639, 140] width 244 height 40
type input "**********"
click at [614, 530] on button "Надіслати" at bounding box center [642, 536] width 69 height 37
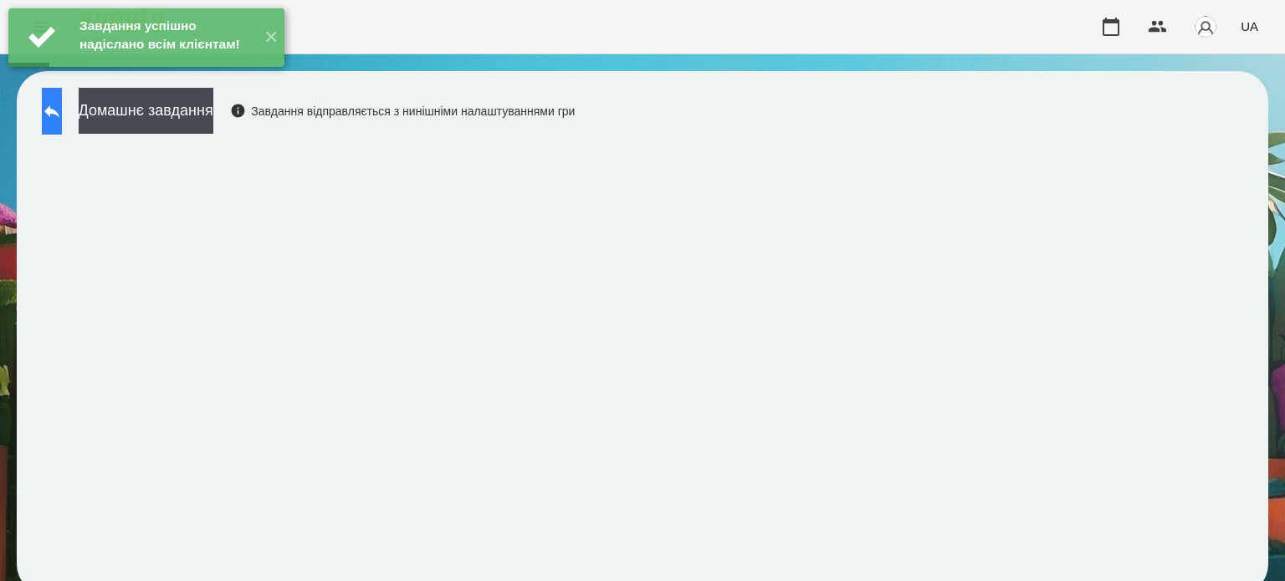
click at [62, 108] on icon at bounding box center [52, 111] width 20 height 20
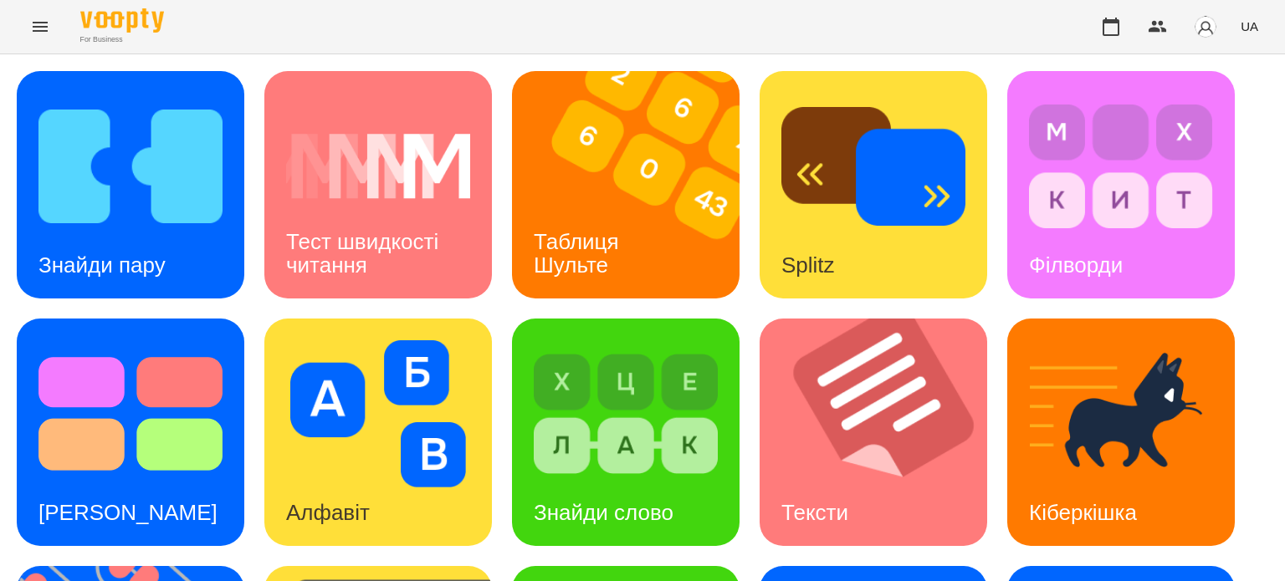
scroll to position [476, 0]
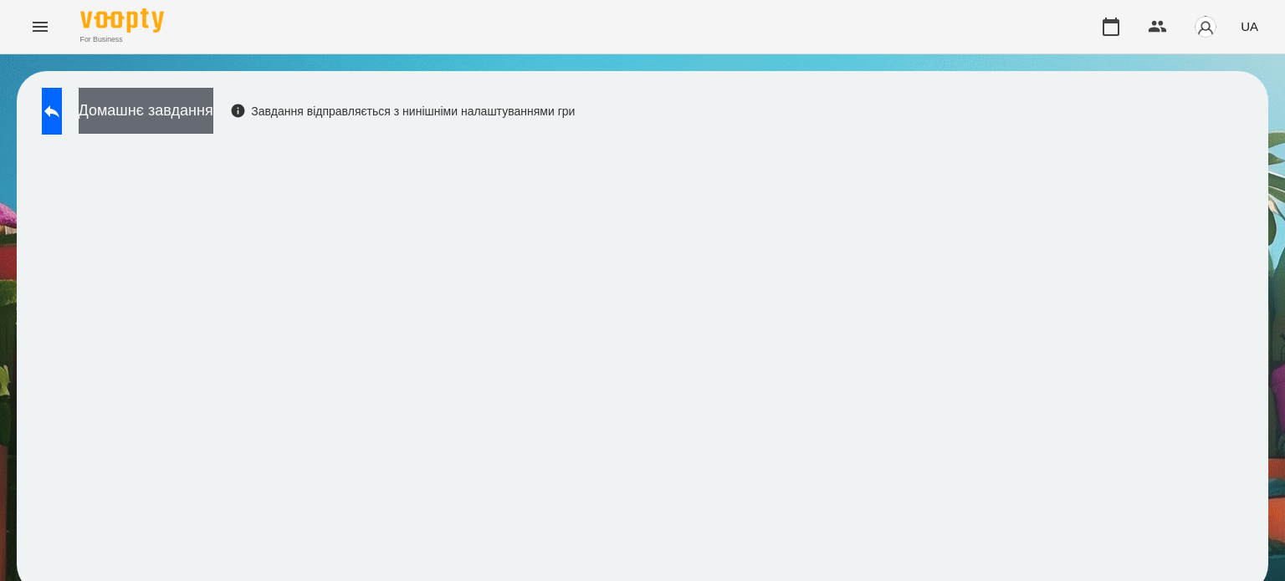
click at [194, 103] on button "Домашнє завдання" at bounding box center [146, 111] width 135 height 46
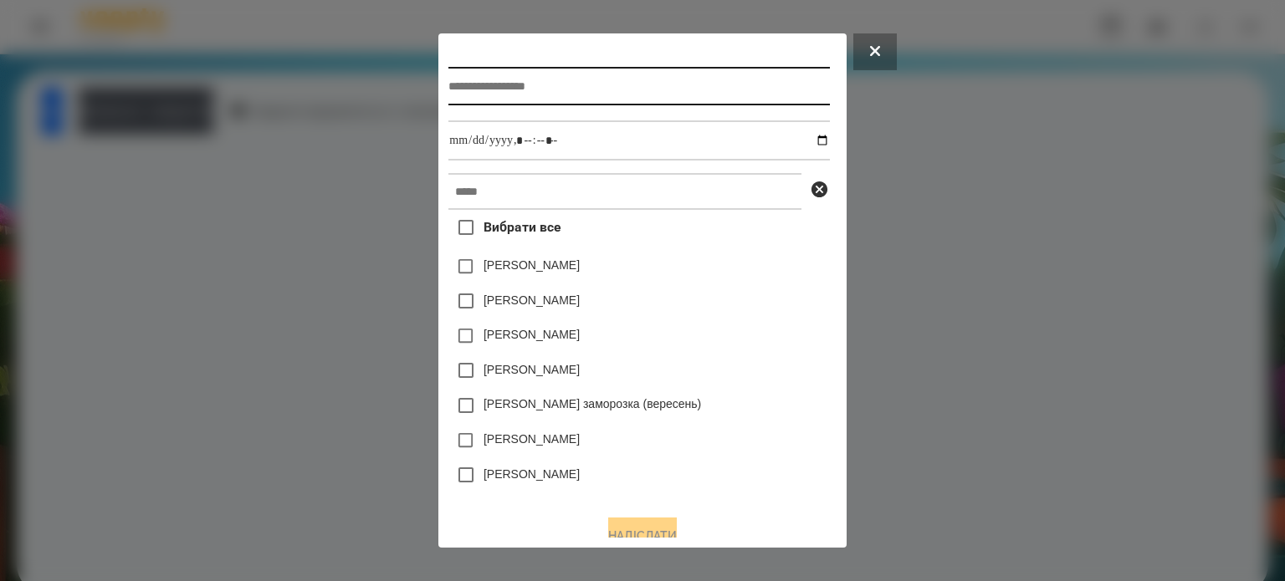
click at [449, 89] on input "text" at bounding box center [638, 86] width 381 height 38
type input "**********"
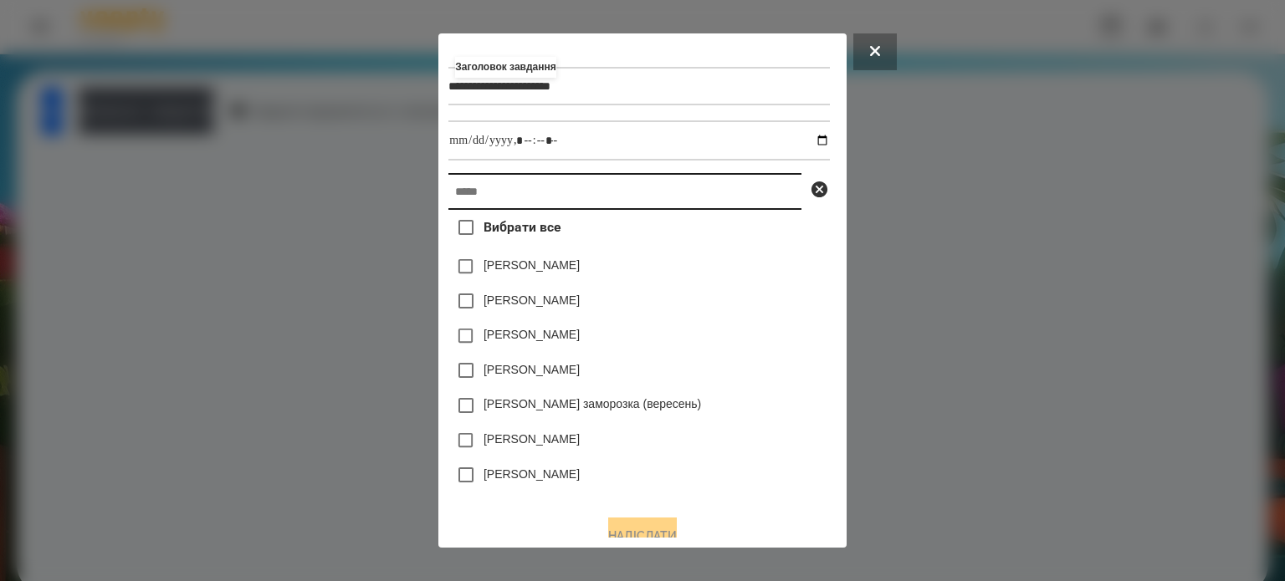
click at [448, 205] on input "text" at bounding box center [624, 191] width 353 height 37
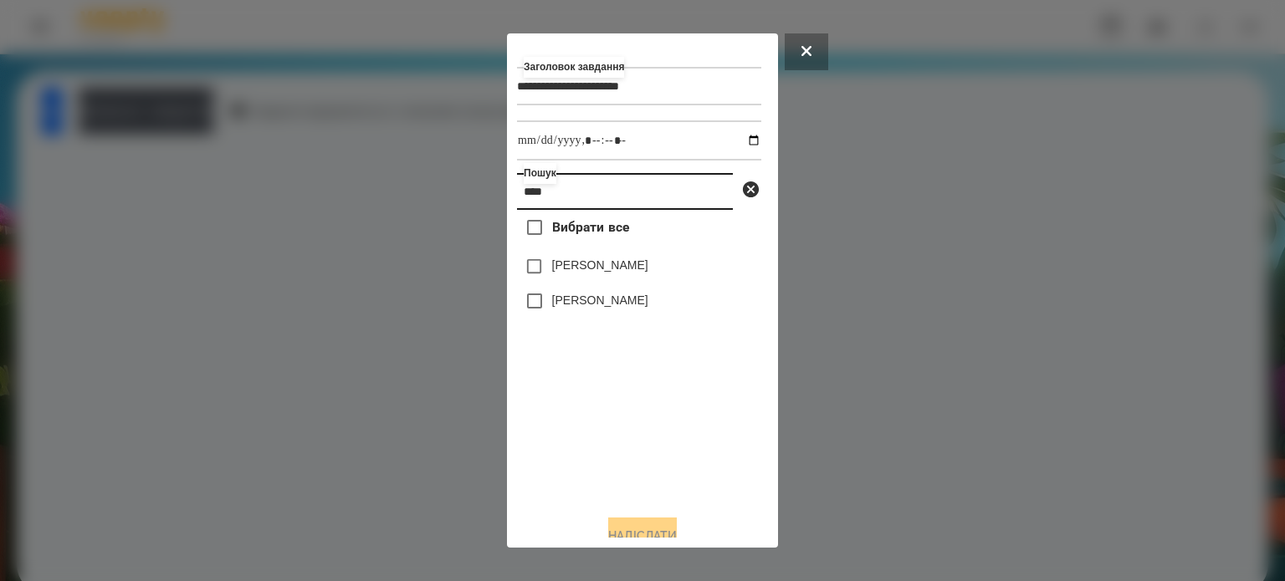
type input "****"
click at [565, 305] on label "[PERSON_NAME]" at bounding box center [600, 300] width 96 height 17
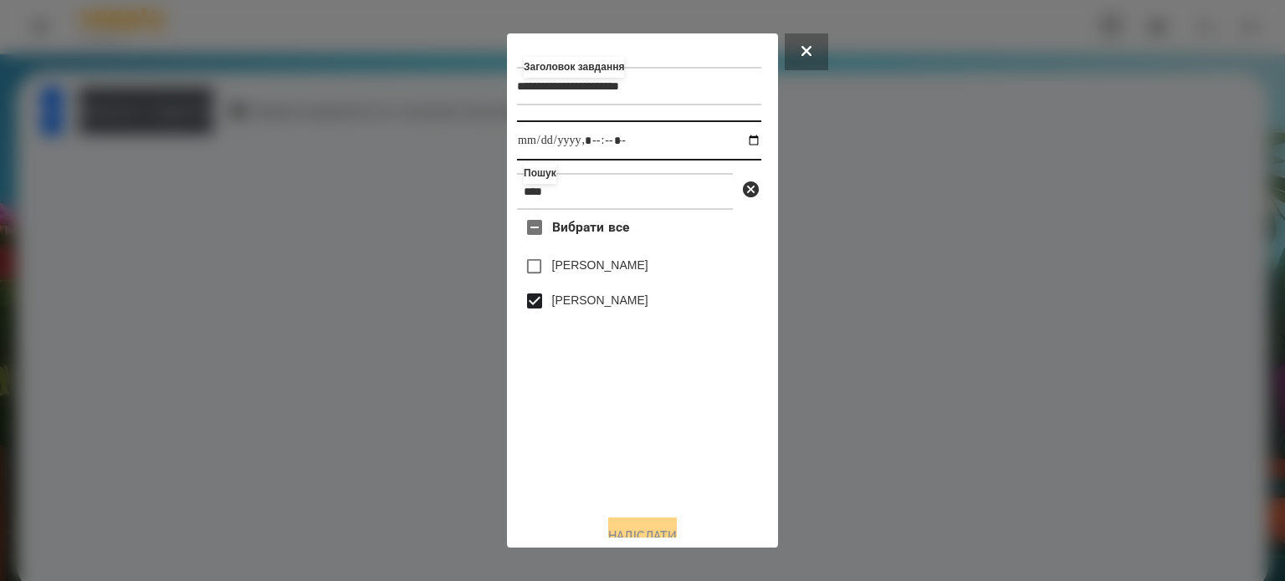
click at [737, 141] on input "datetime-local" at bounding box center [639, 140] width 244 height 40
type input "**********"
click at [636, 525] on button "Надіслати" at bounding box center [642, 536] width 69 height 37
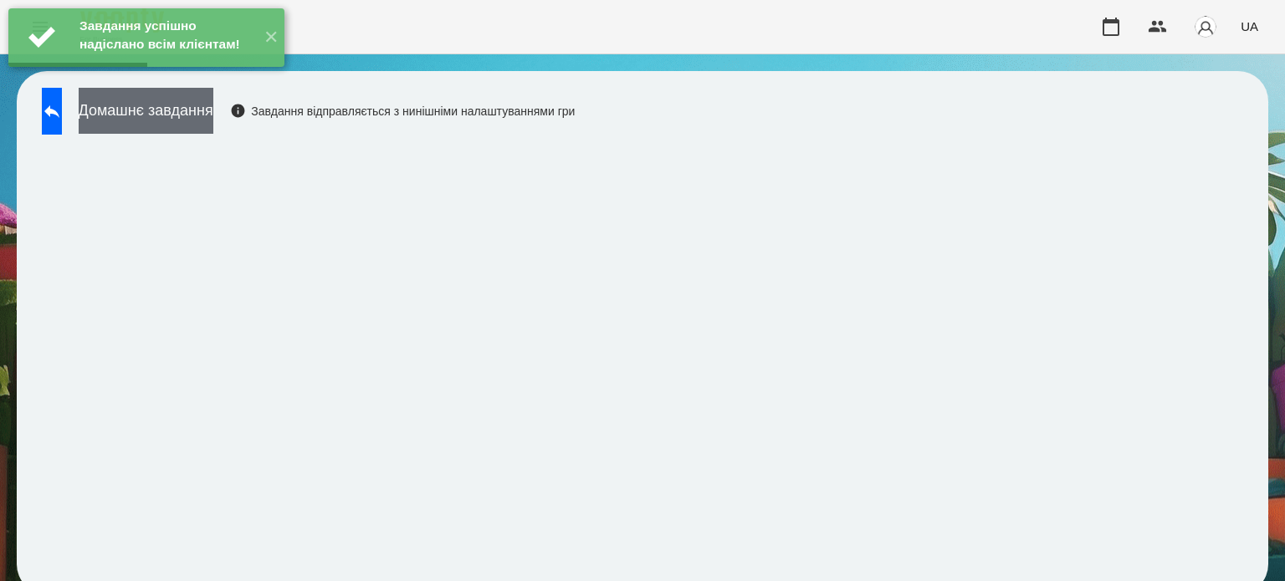
click at [190, 123] on button "Домашнє завдання" at bounding box center [146, 111] width 135 height 46
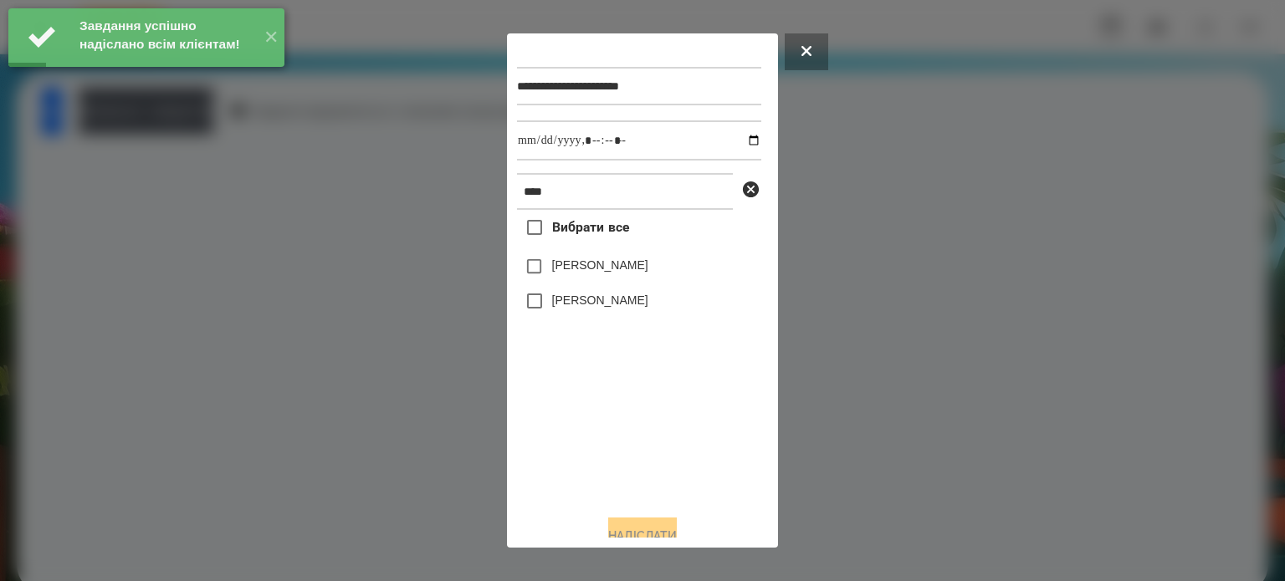
click at [589, 306] on label "[PERSON_NAME]" at bounding box center [600, 300] width 96 height 17
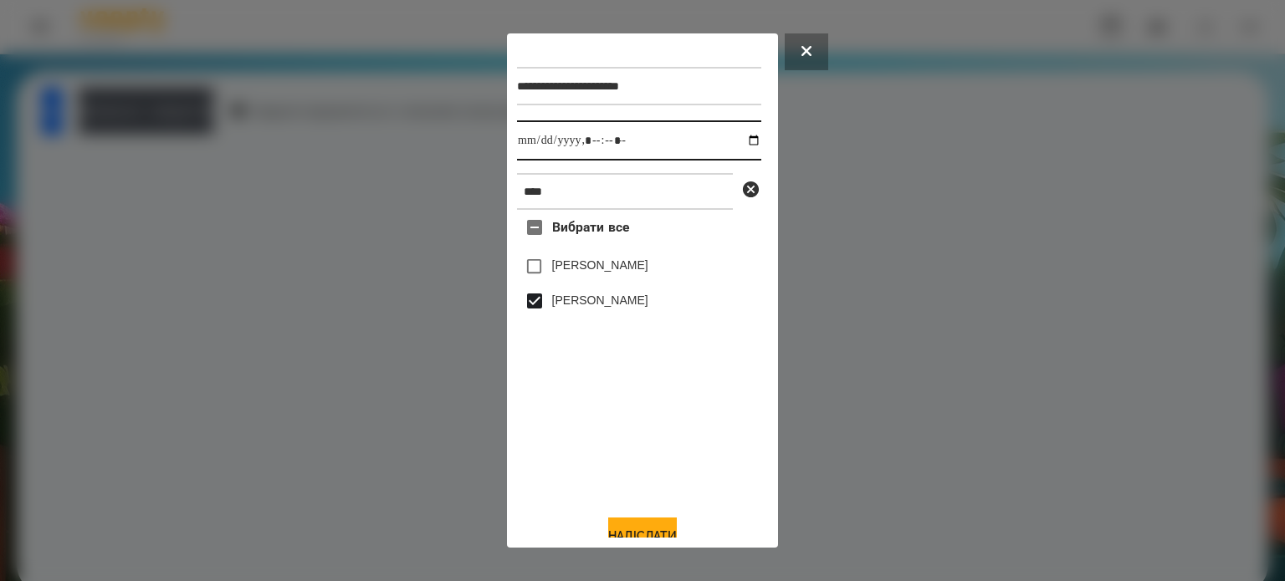
click at [734, 143] on input "datetime-local" at bounding box center [639, 140] width 244 height 40
type input "**********"
click at [623, 531] on button "Надіслати" at bounding box center [642, 536] width 69 height 37
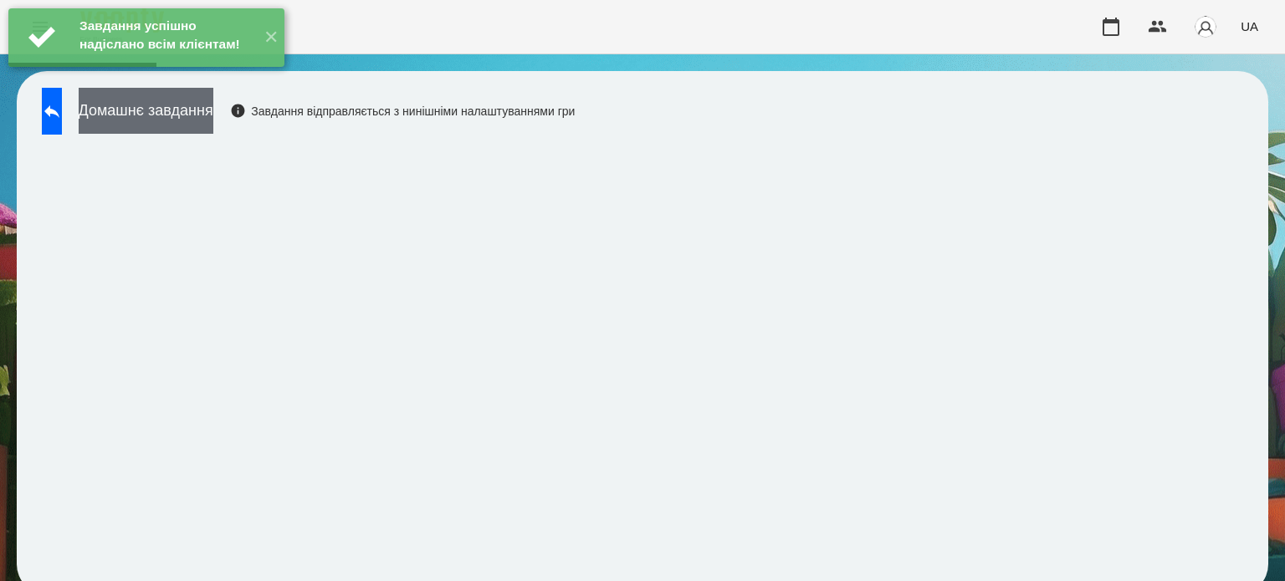
click at [197, 116] on button "Домашнє завдання" at bounding box center [146, 111] width 135 height 46
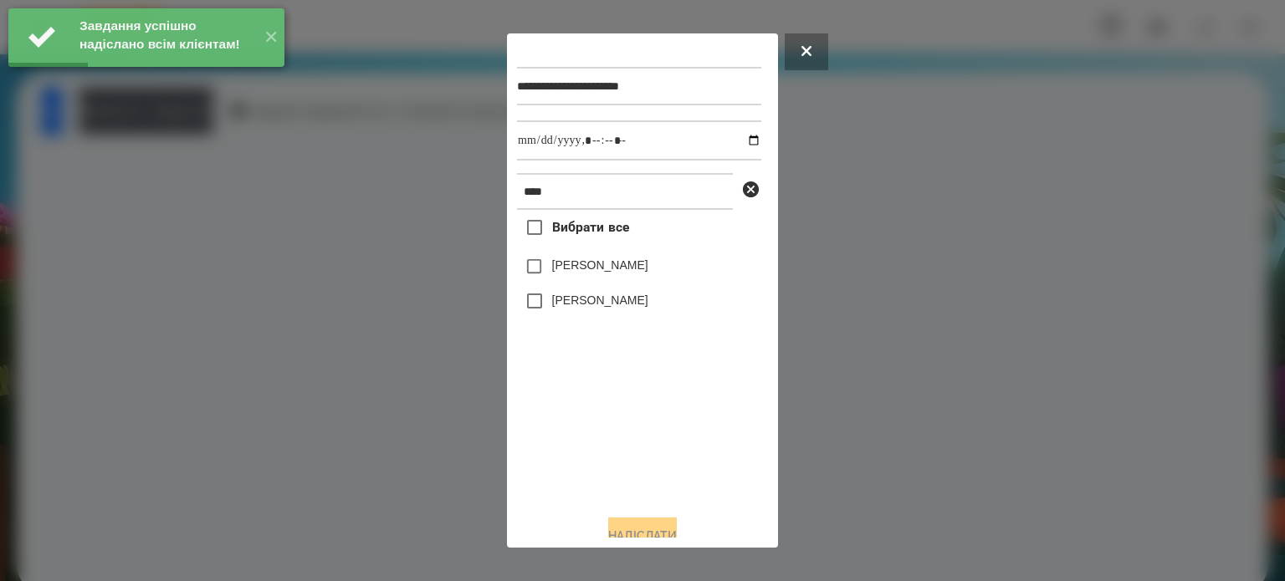
click at [559, 295] on label "[PERSON_NAME]" at bounding box center [600, 300] width 96 height 17
click at [739, 141] on input "datetime-local" at bounding box center [639, 140] width 244 height 40
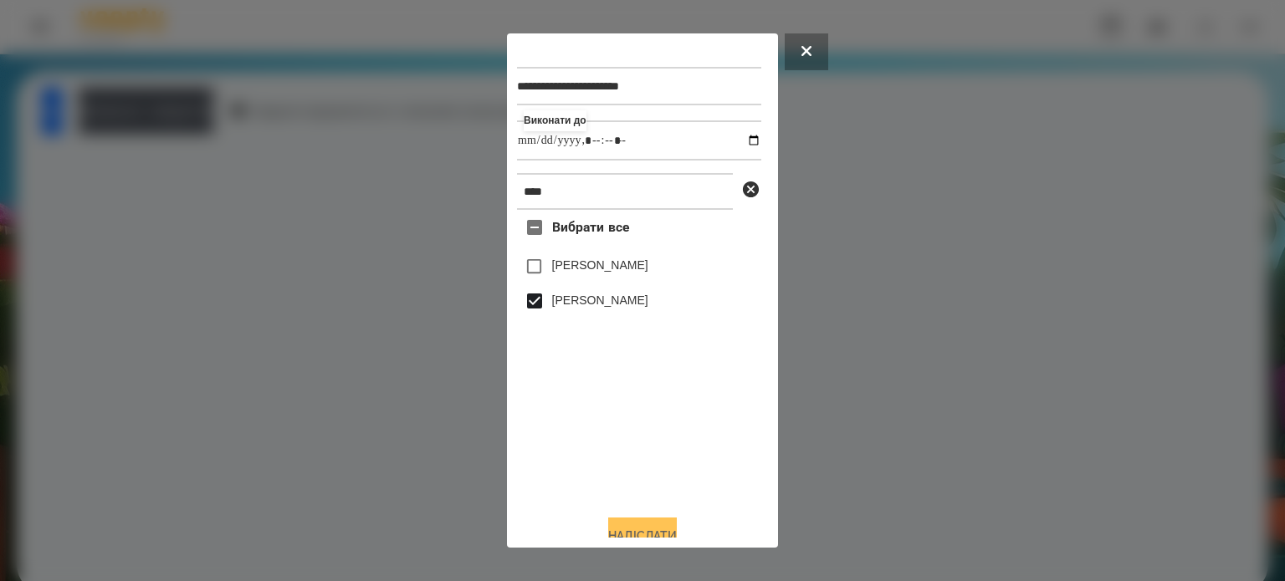
type input "**********"
click at [652, 535] on button "Надіслати" at bounding box center [642, 536] width 69 height 37
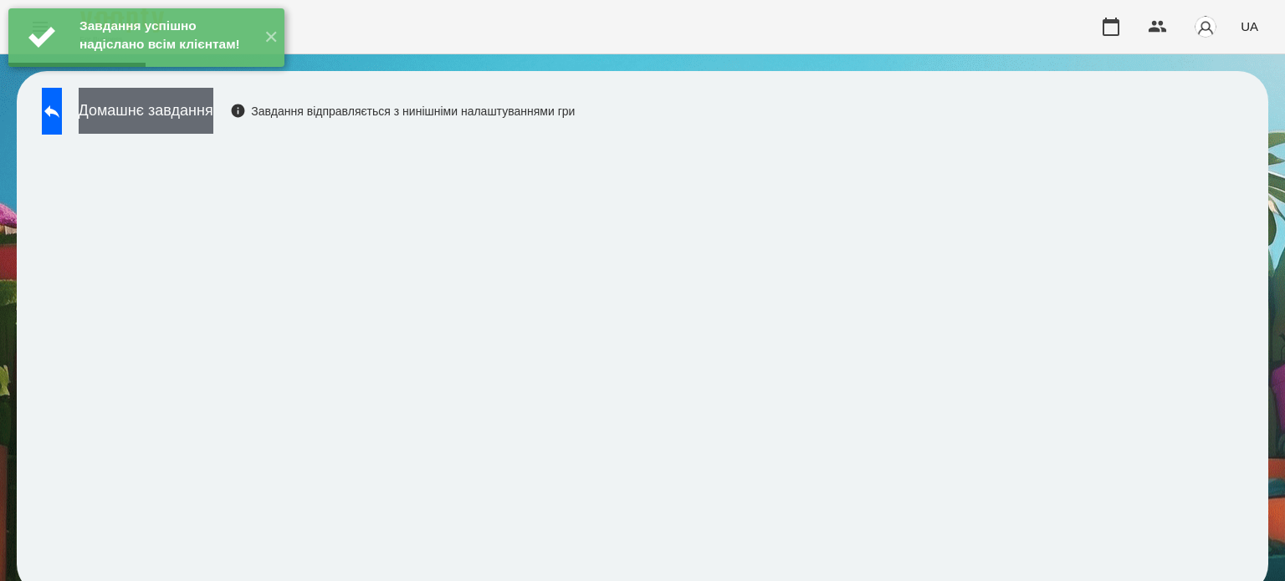
click at [213, 122] on button "Домашнє завдання" at bounding box center [146, 111] width 135 height 46
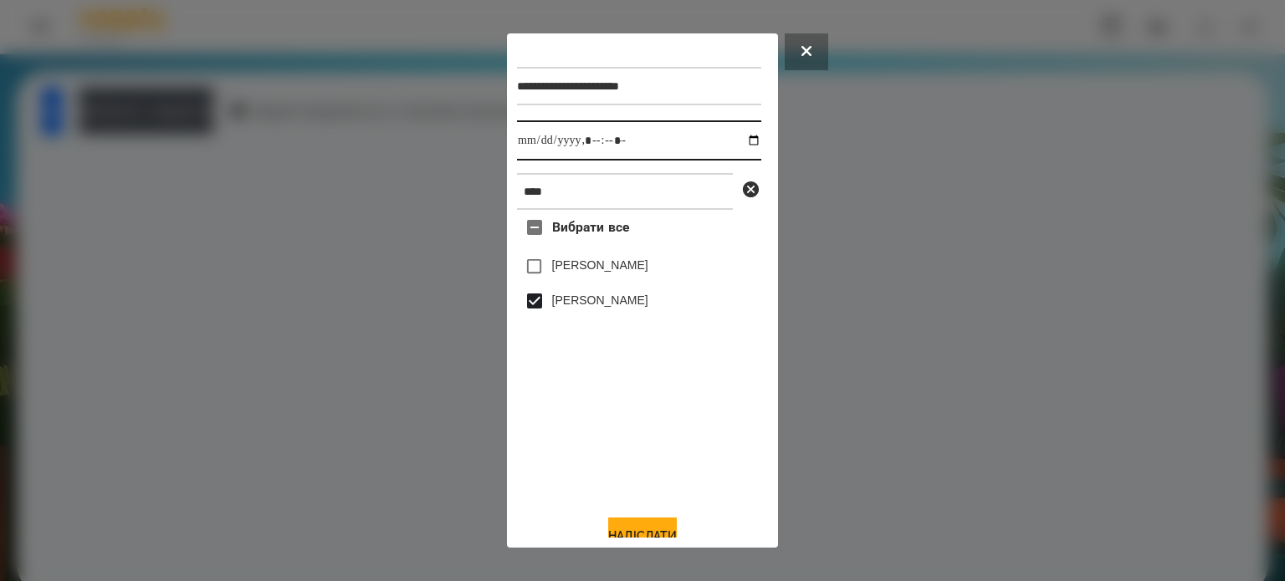
click at [739, 141] on input "datetime-local" at bounding box center [639, 140] width 244 height 40
type input "**********"
click at [651, 526] on button "Надіслати" at bounding box center [642, 536] width 69 height 37
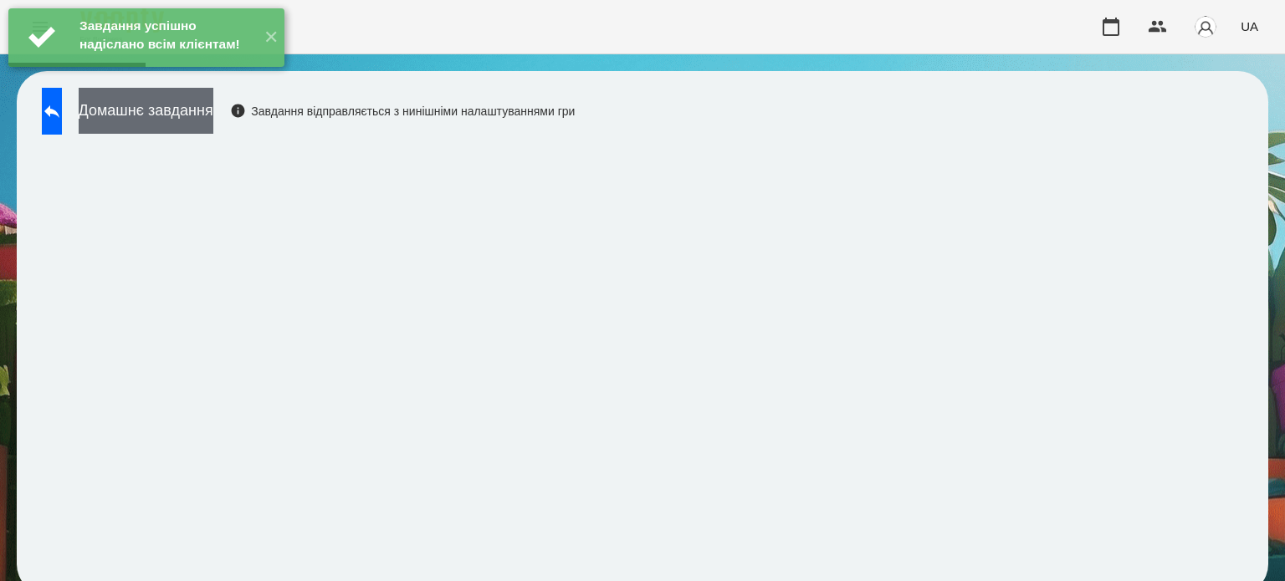
click at [213, 123] on button "Домашнє завдання" at bounding box center [146, 111] width 135 height 46
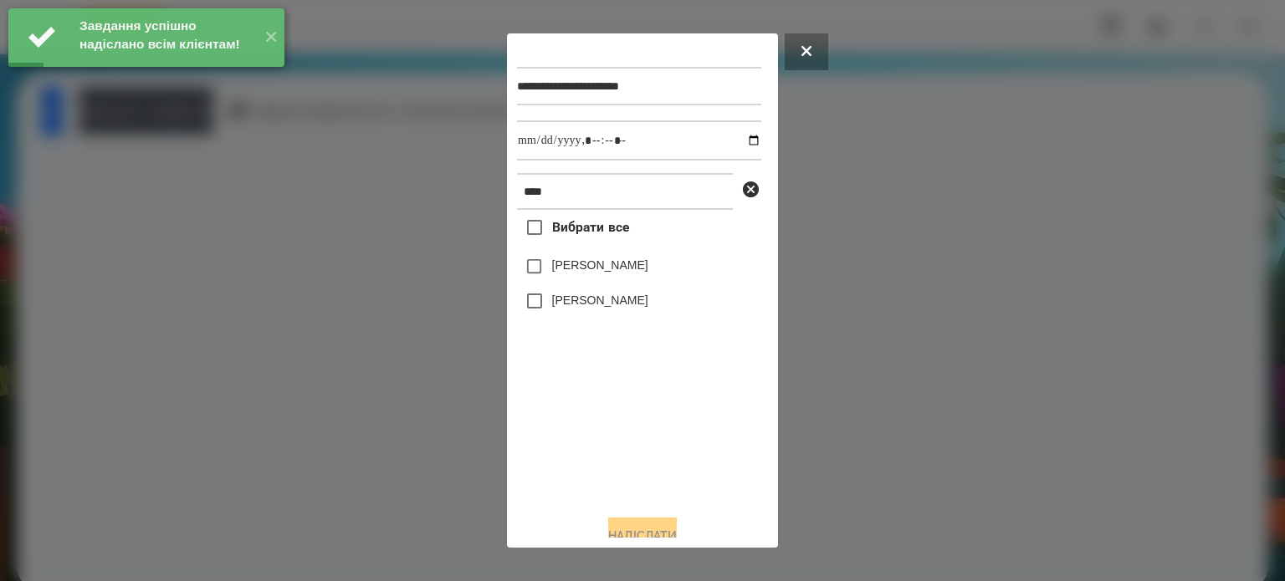
click at [559, 304] on label "[PERSON_NAME]" at bounding box center [600, 300] width 96 height 17
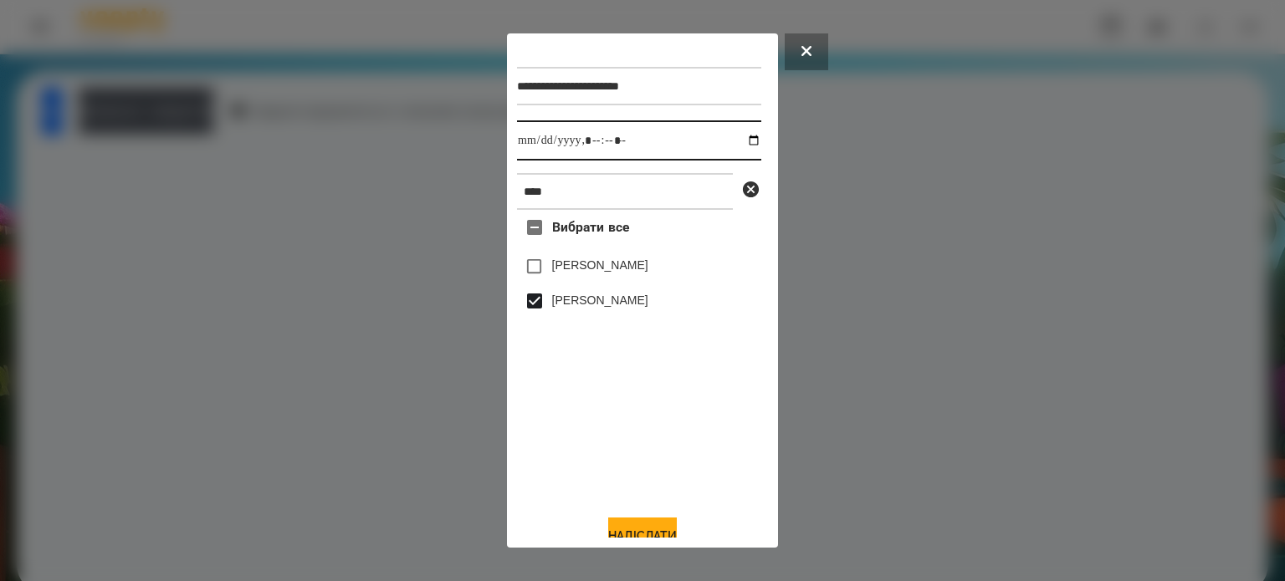
click at [741, 143] on input "datetime-local" at bounding box center [639, 140] width 244 height 40
type input "**********"
click at [652, 531] on button "Надіслати" at bounding box center [642, 536] width 69 height 37
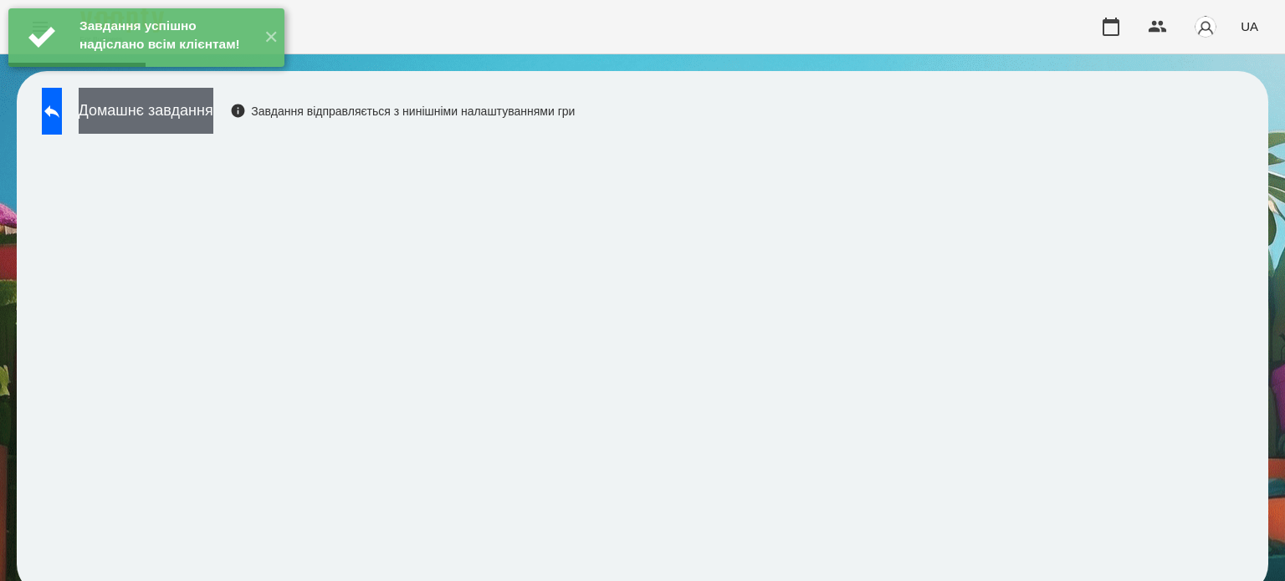
click at [213, 116] on button "Домашнє завдання" at bounding box center [146, 111] width 135 height 46
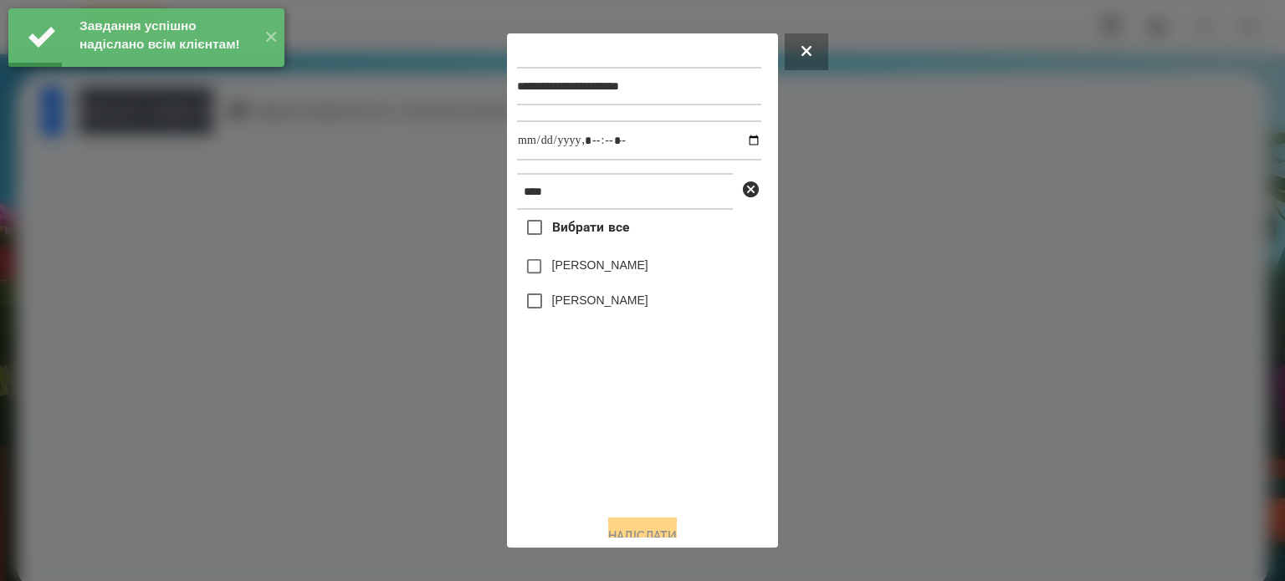
click at [559, 304] on label "[PERSON_NAME]" at bounding box center [600, 300] width 96 height 17
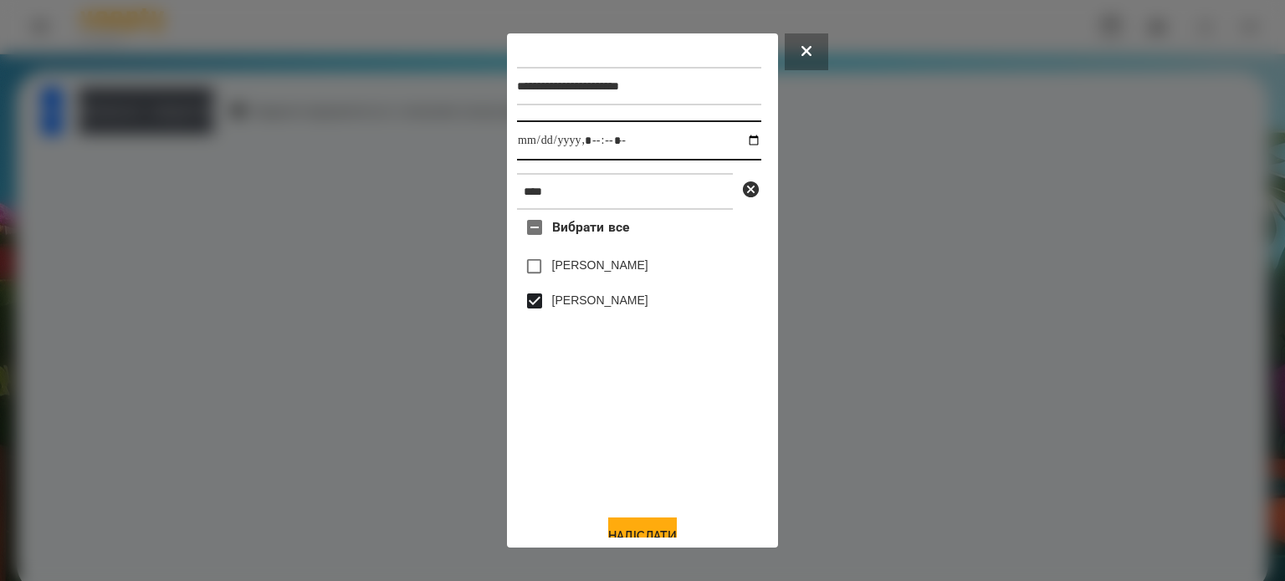
click at [730, 141] on input "datetime-local" at bounding box center [639, 140] width 244 height 40
type input "**********"
click at [621, 531] on button "Надіслати" at bounding box center [642, 536] width 69 height 37
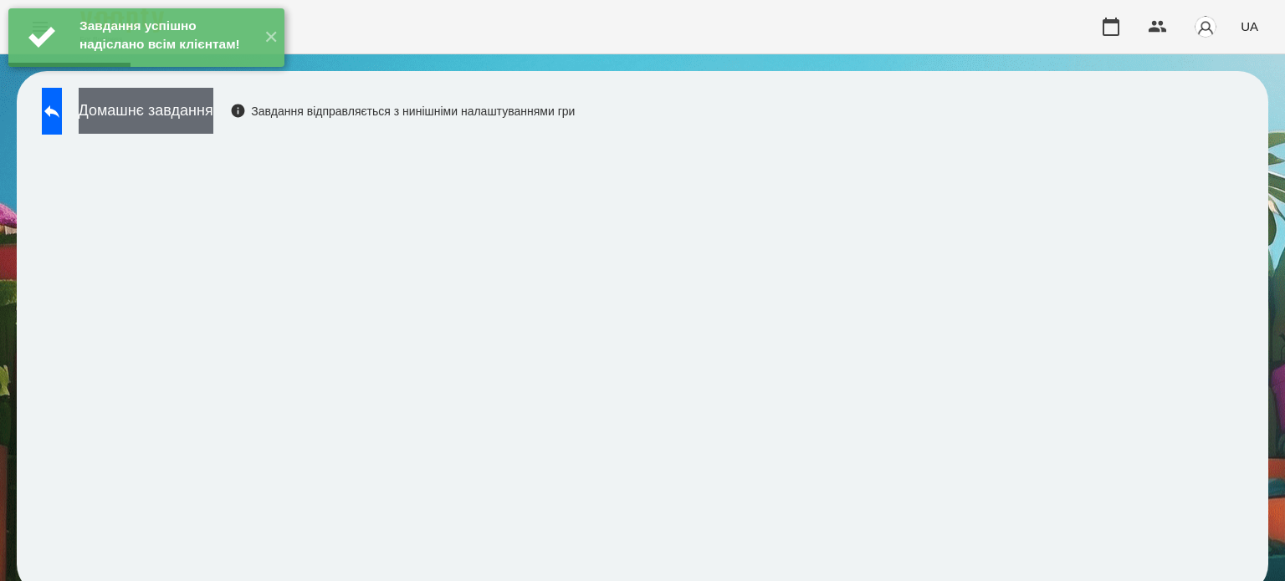
click at [213, 122] on button "Домашнє завдання" at bounding box center [146, 111] width 135 height 46
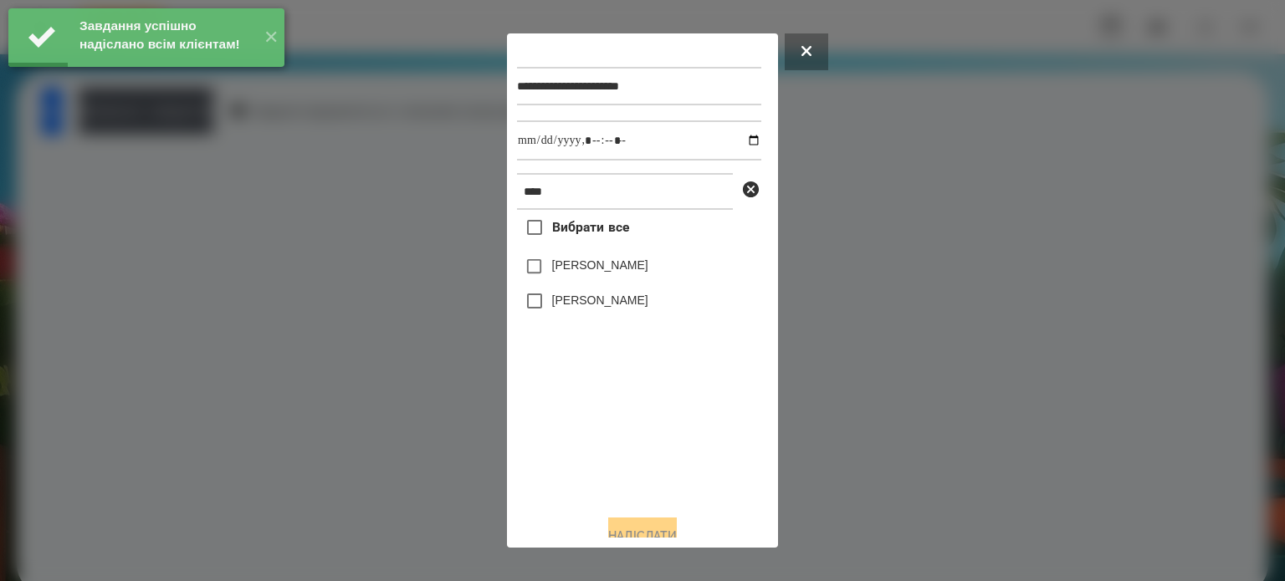
click at [615, 307] on label "[PERSON_NAME]" at bounding box center [600, 300] width 96 height 17
click at [733, 143] on input "datetime-local" at bounding box center [639, 140] width 244 height 40
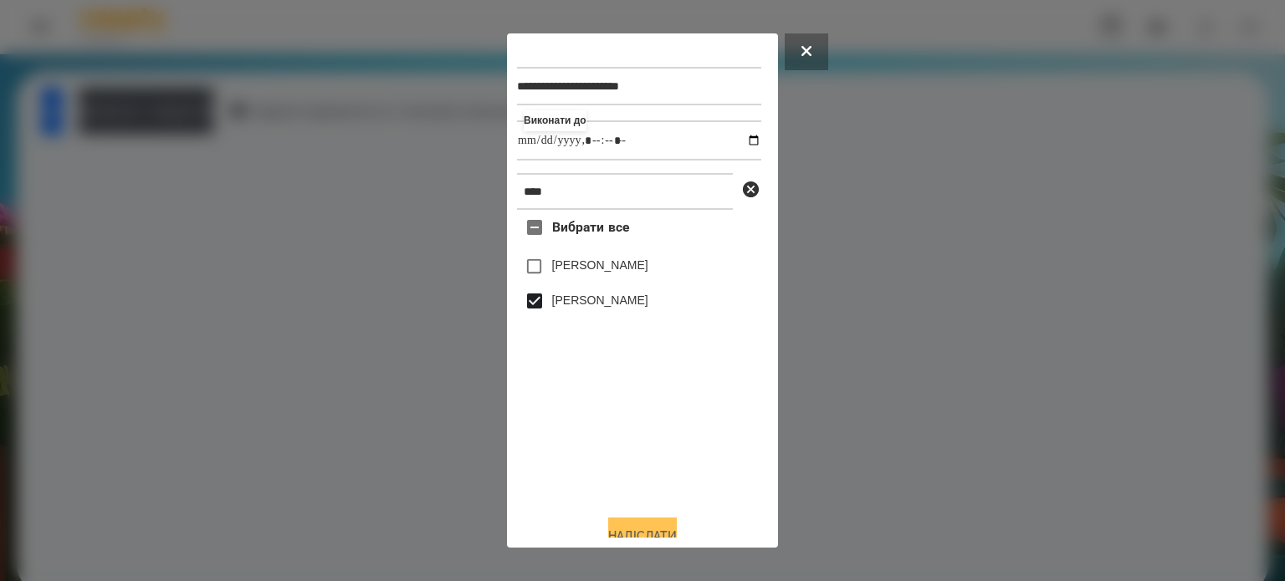
type input "**********"
click at [636, 528] on button "Надіслати" at bounding box center [642, 536] width 69 height 37
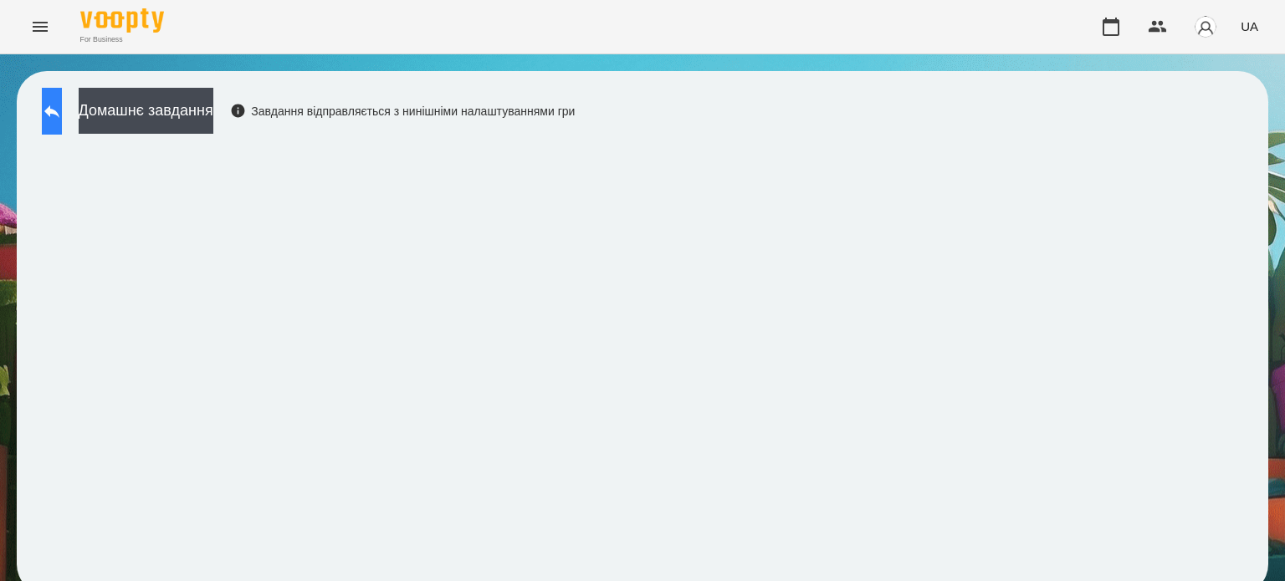
click at [59, 110] on icon at bounding box center [51, 111] width 15 height 13
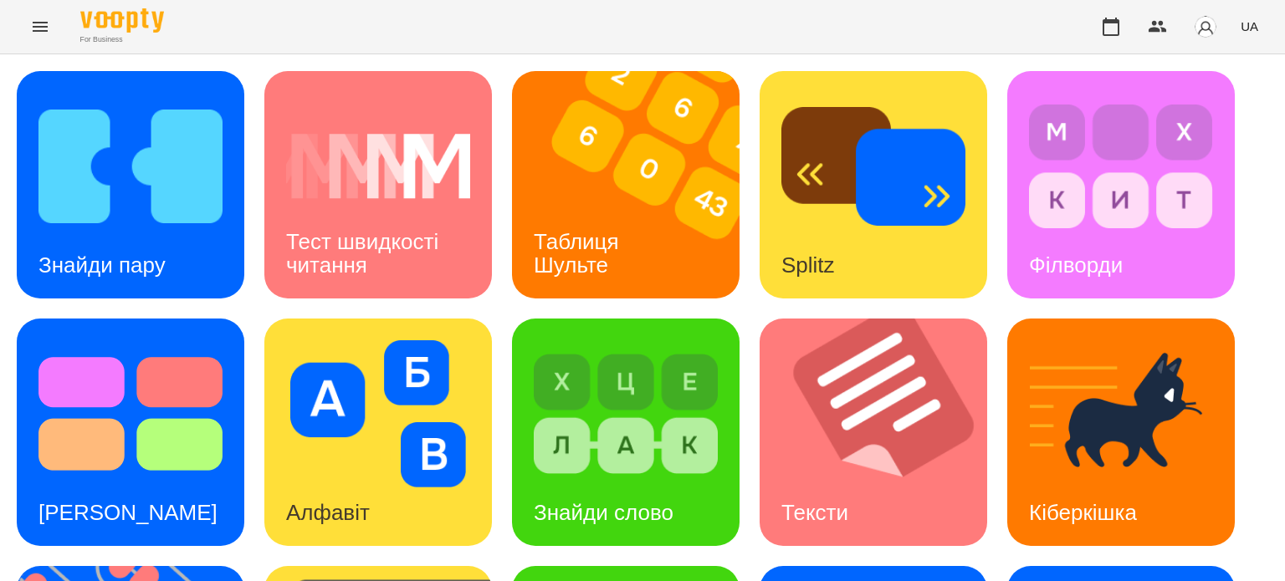
scroll to position [476, 0]
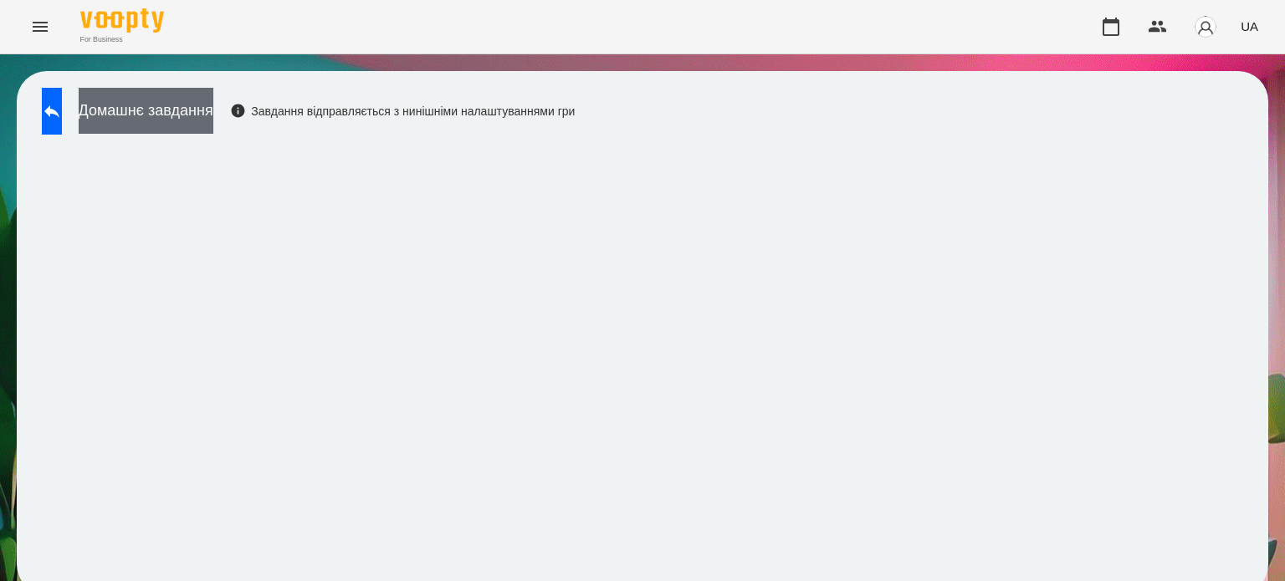
click at [182, 105] on button "Домашнє завдання" at bounding box center [146, 111] width 135 height 46
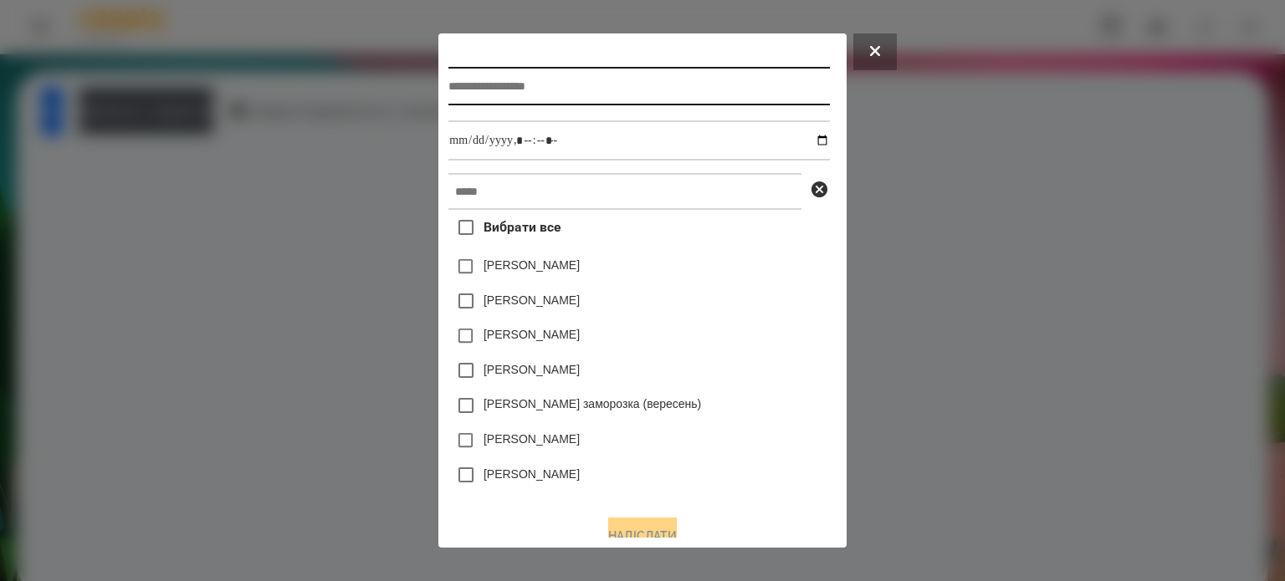
click at [448, 84] on input "text" at bounding box center [638, 86] width 381 height 38
type input "**********"
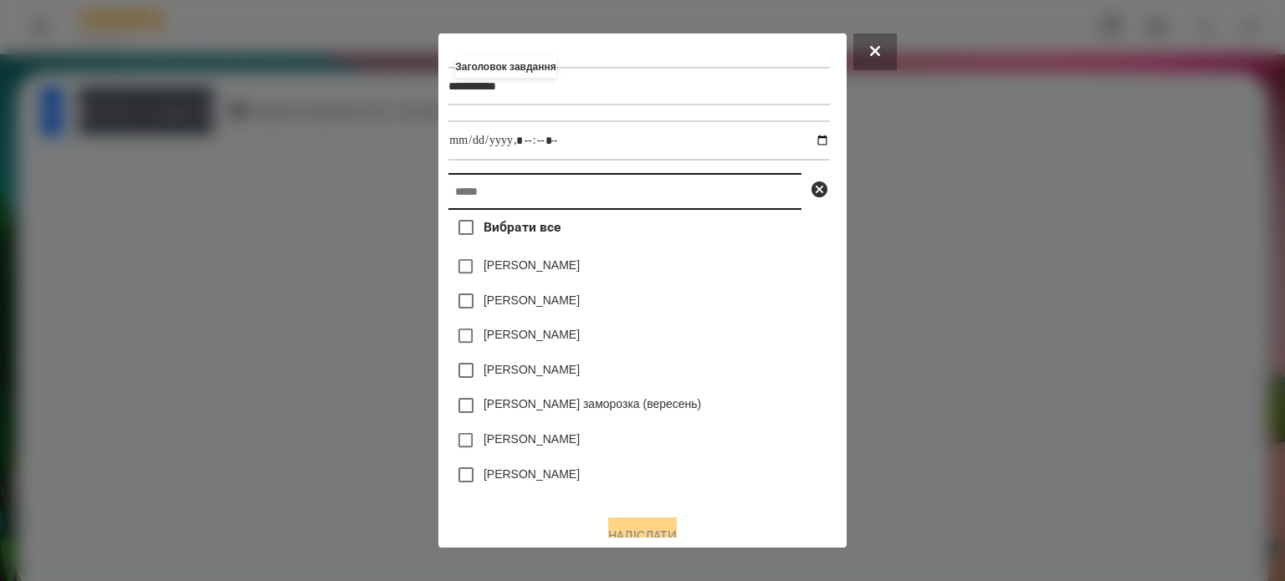
click at [448, 201] on input "text" at bounding box center [624, 191] width 353 height 37
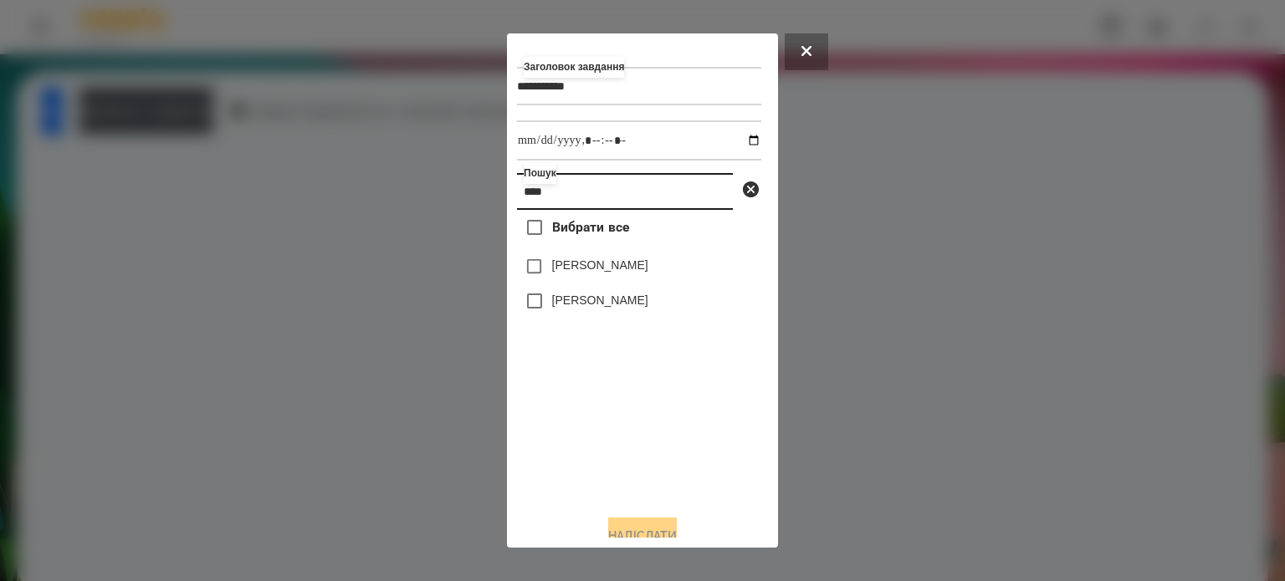
type input "****"
click at [584, 291] on div "[PERSON_NAME]" at bounding box center [639, 301] width 244 height 35
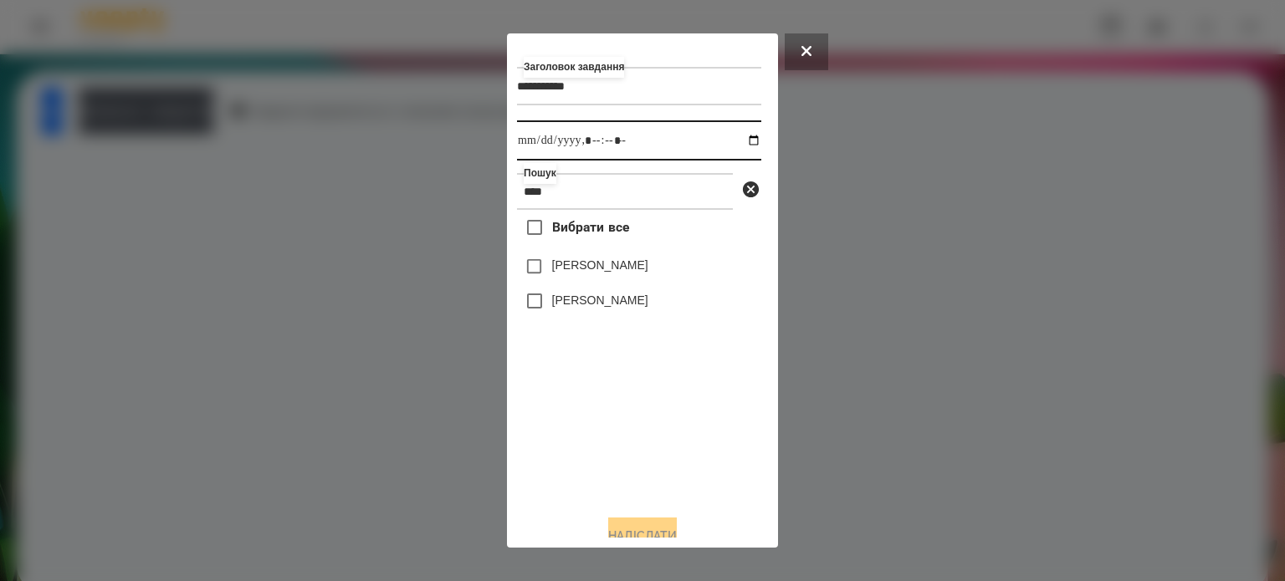
click at [742, 143] on input "datetime-local" at bounding box center [639, 140] width 244 height 40
type input "**********"
click at [632, 458] on div "Вибрати все [PERSON_NAME] [PERSON_NAME]" at bounding box center [639, 355] width 244 height 291
click at [598, 309] on label "[PERSON_NAME]" at bounding box center [600, 300] width 96 height 17
click at [649, 526] on button "Надіслати" at bounding box center [642, 536] width 69 height 37
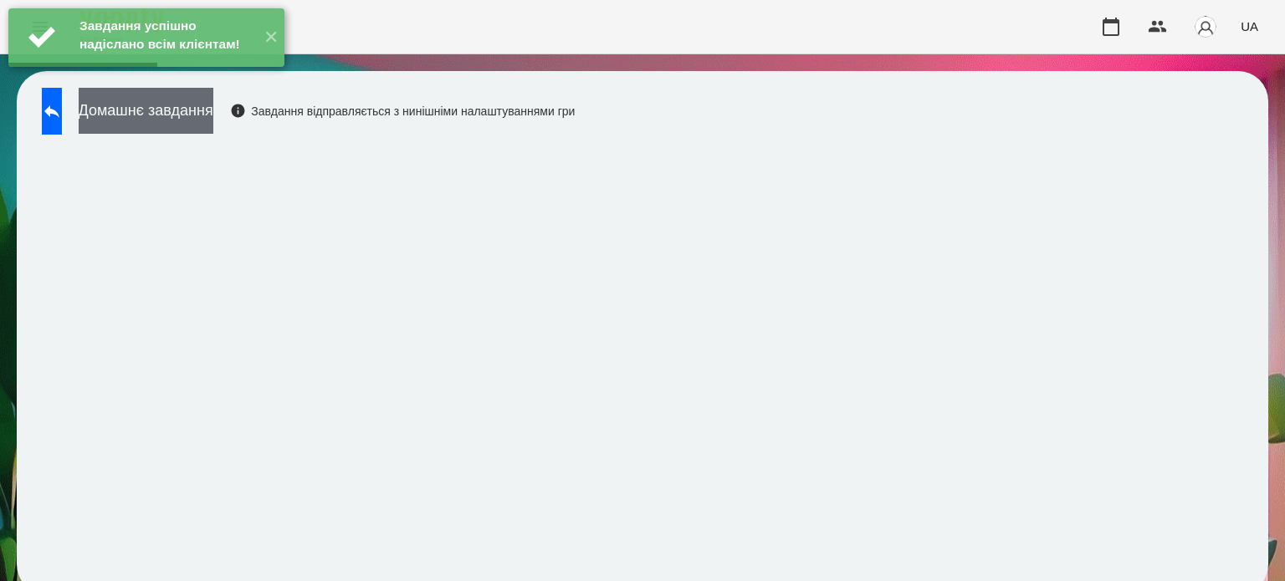
click at [172, 116] on button "Домашнє завдання" at bounding box center [146, 111] width 135 height 46
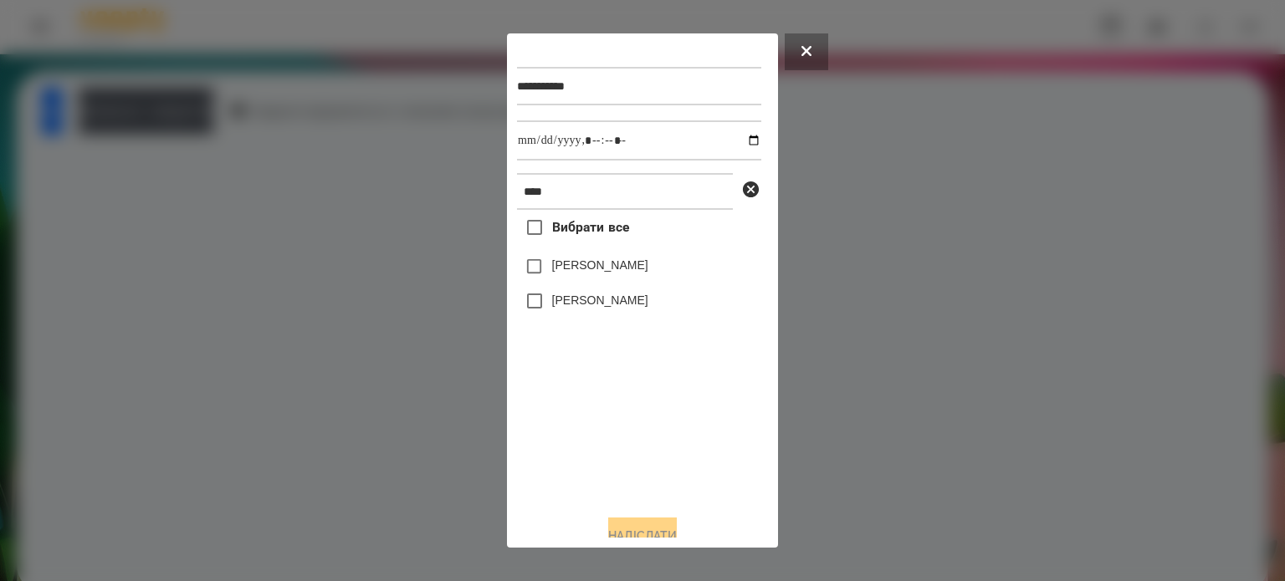
click at [586, 305] on label "[PERSON_NAME]" at bounding box center [600, 300] width 96 height 17
click at [739, 142] on input "datetime-local" at bounding box center [639, 140] width 244 height 40
type input "**********"
click at [642, 530] on button "Надіслати" at bounding box center [642, 536] width 69 height 37
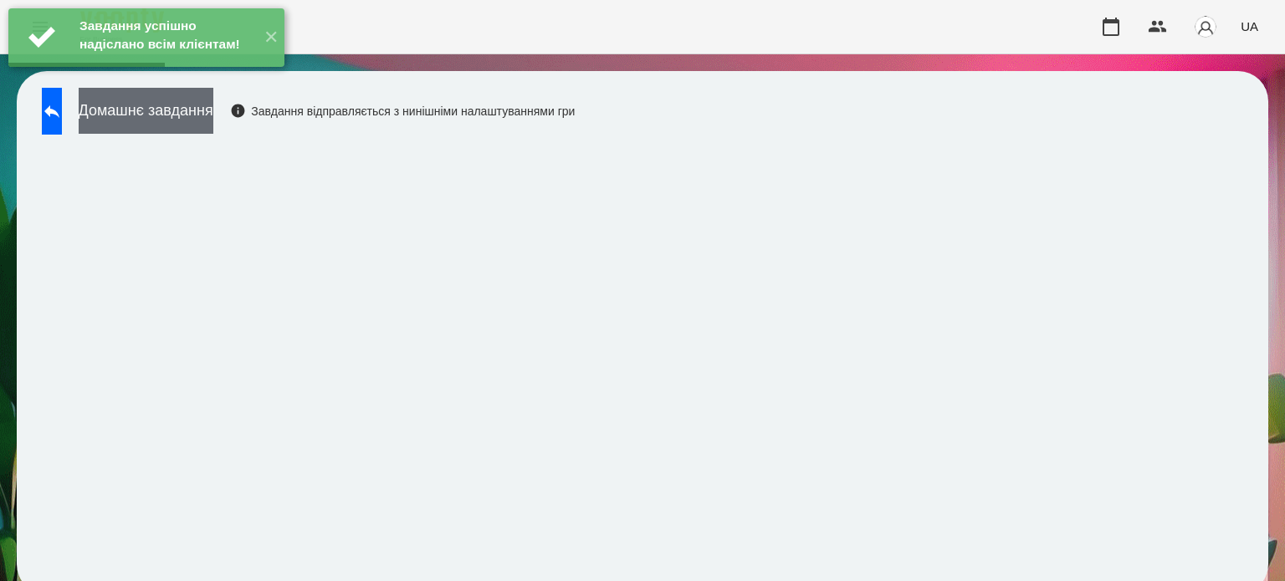
click at [194, 115] on button "Домашнє завдання" at bounding box center [146, 111] width 135 height 46
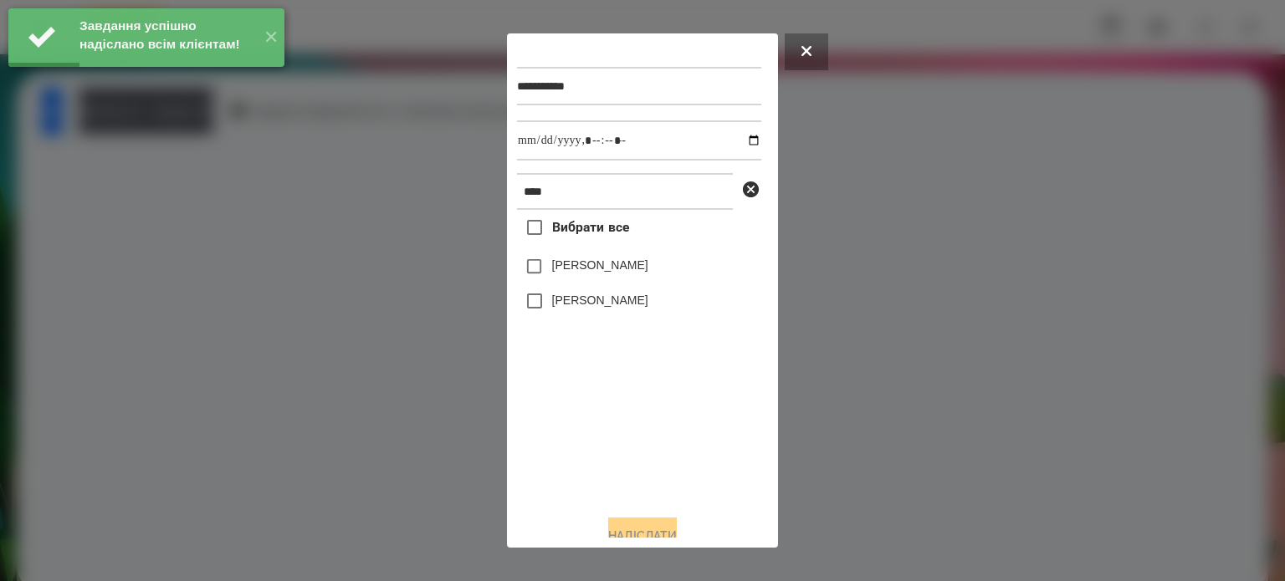
click at [567, 299] on label "[PERSON_NAME]" at bounding box center [600, 300] width 96 height 17
click at [736, 144] on input "datetime-local" at bounding box center [639, 140] width 244 height 40
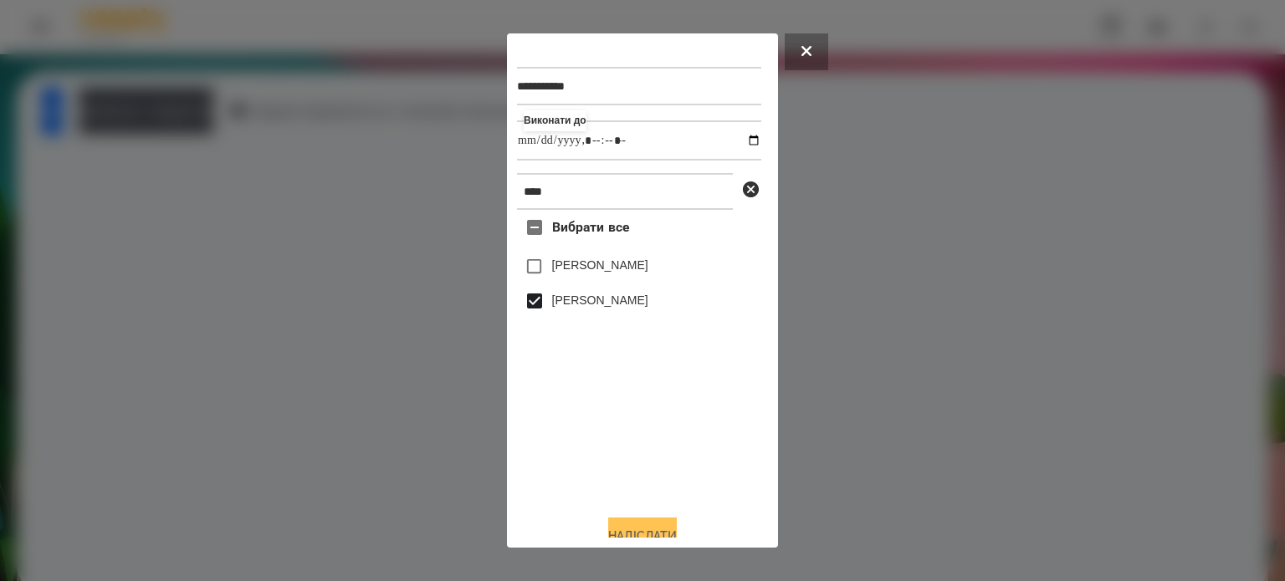
type input "**********"
click at [641, 530] on button "Надіслати" at bounding box center [642, 536] width 69 height 37
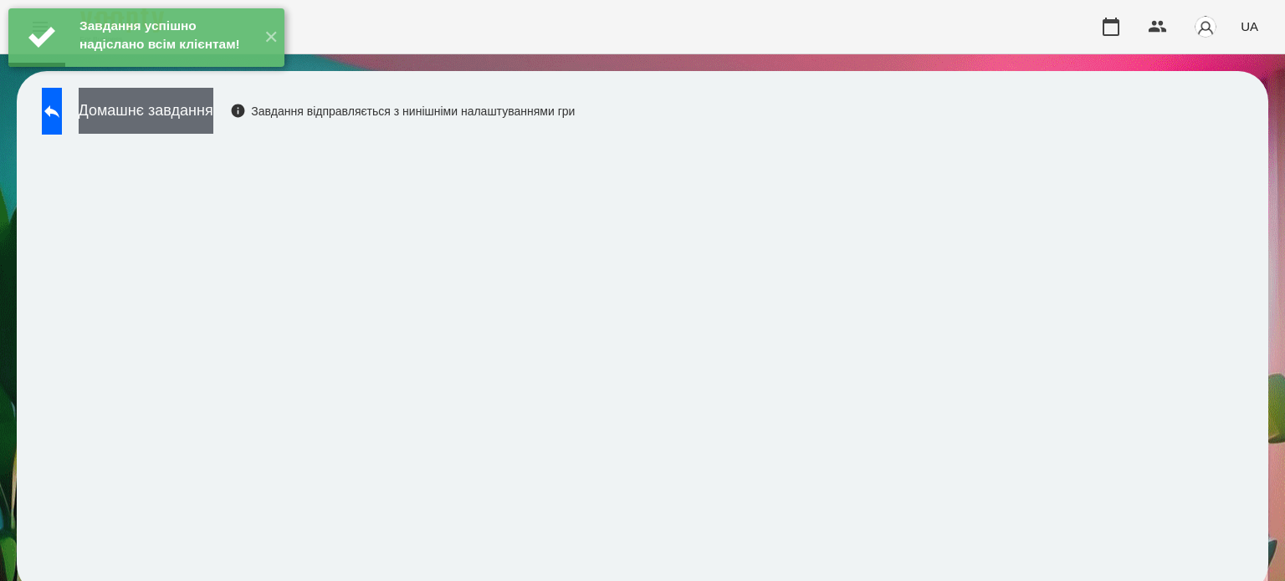
click at [213, 109] on button "Домашнє завдання" at bounding box center [146, 111] width 135 height 46
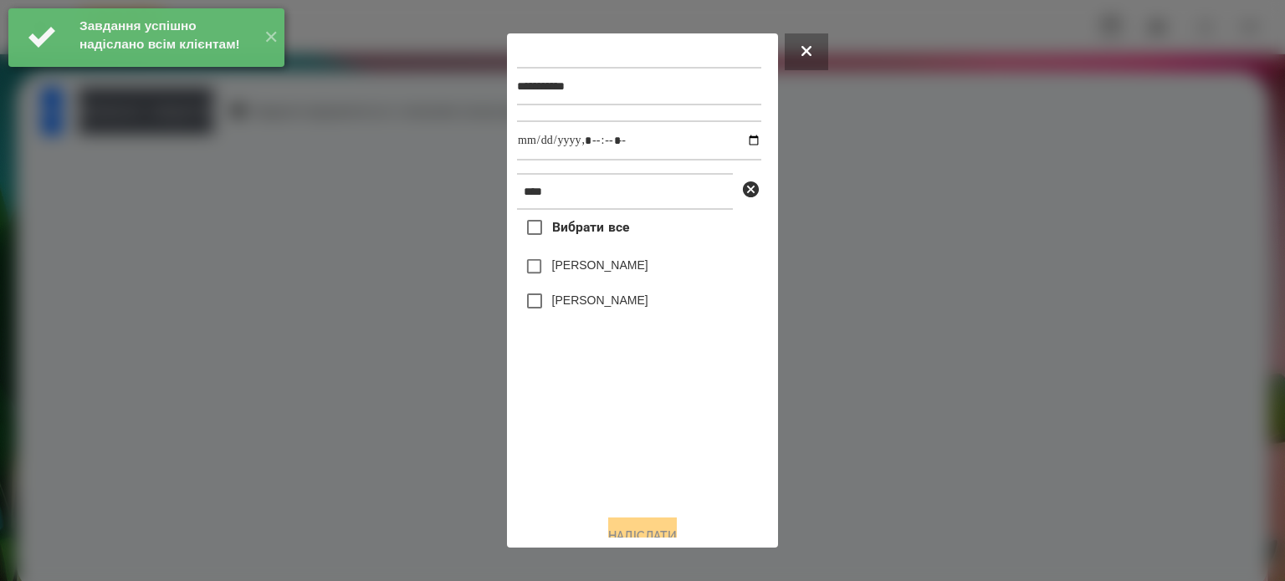
click at [579, 303] on label "[PERSON_NAME]" at bounding box center [600, 300] width 96 height 17
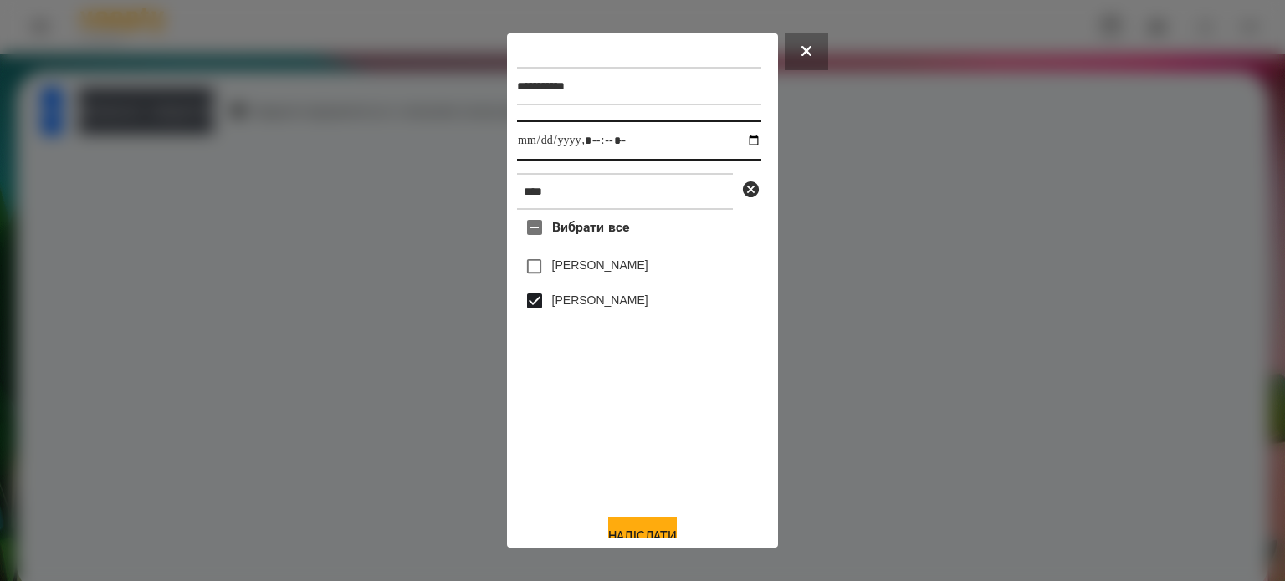
click at [745, 143] on input "datetime-local" at bounding box center [639, 140] width 244 height 40
type input "**********"
click at [652, 530] on button "Надіслати" at bounding box center [642, 536] width 69 height 37
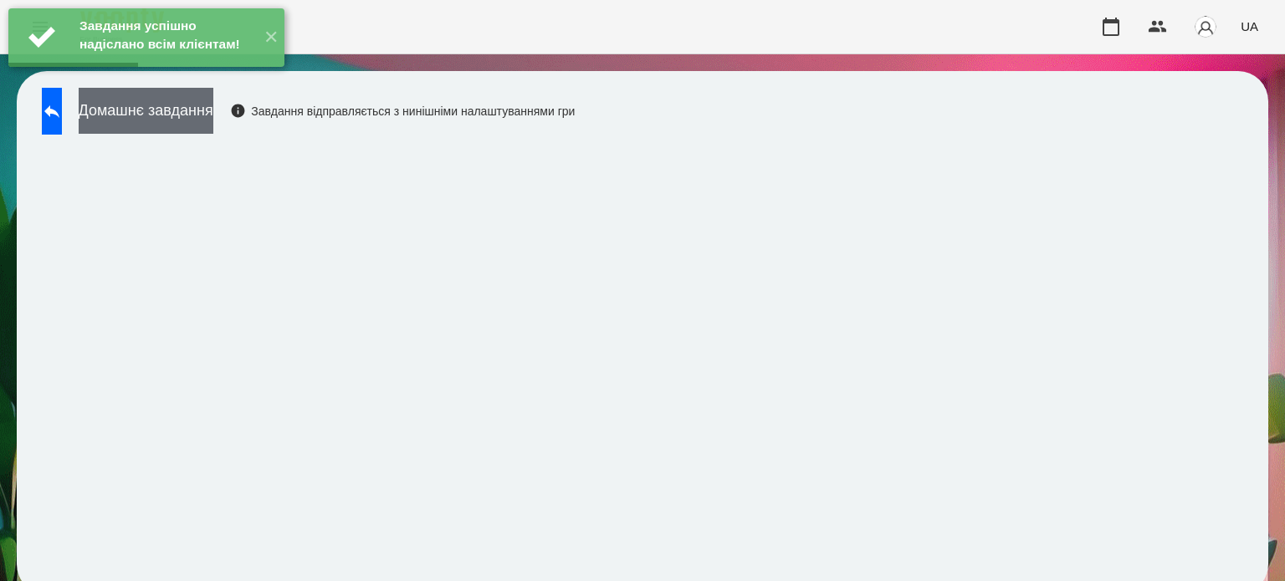
click at [213, 111] on button "Домашнє завдання" at bounding box center [146, 111] width 135 height 46
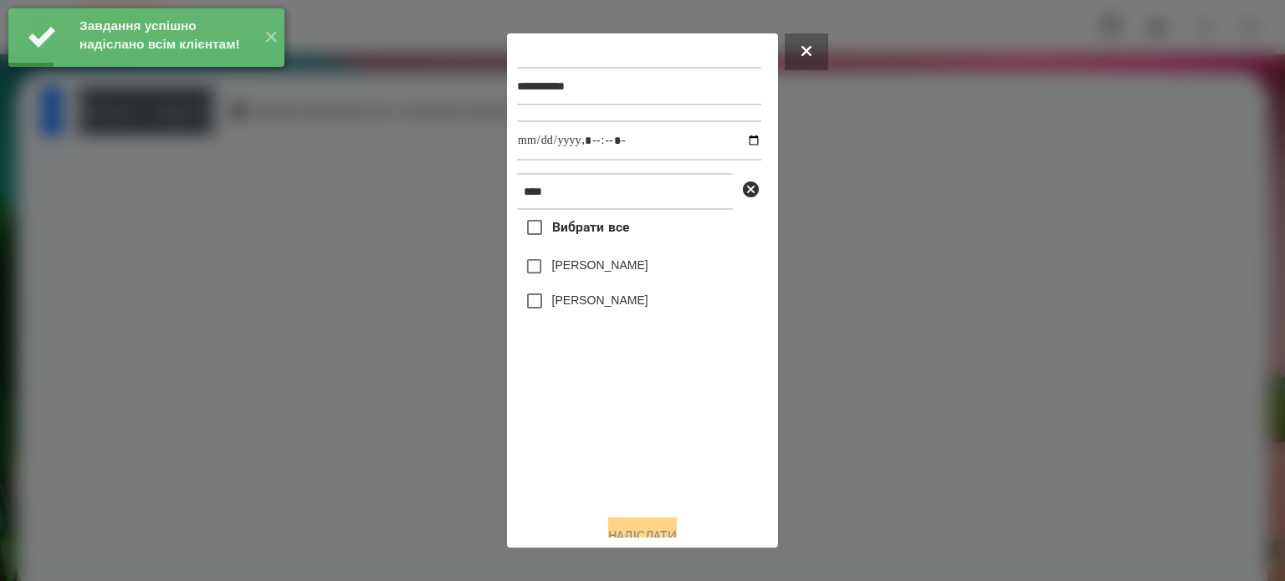
click at [554, 300] on label "[PERSON_NAME]" at bounding box center [600, 300] width 96 height 17
click at [737, 139] on input "datetime-local" at bounding box center [639, 140] width 244 height 40
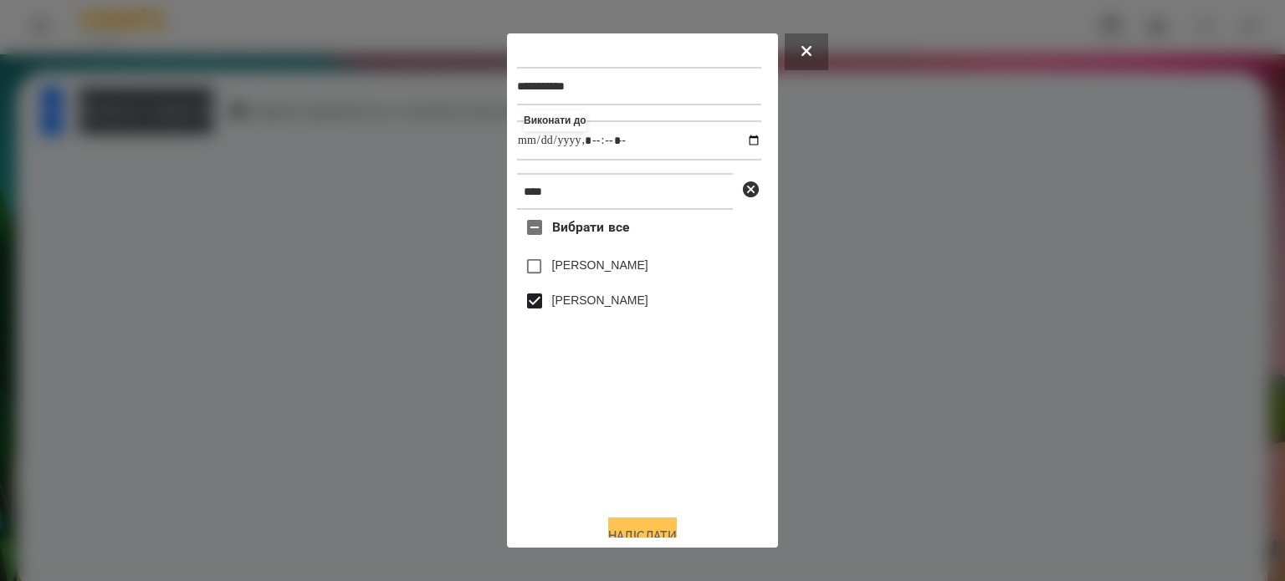
type input "**********"
click at [636, 530] on button "Надіслати" at bounding box center [642, 536] width 69 height 37
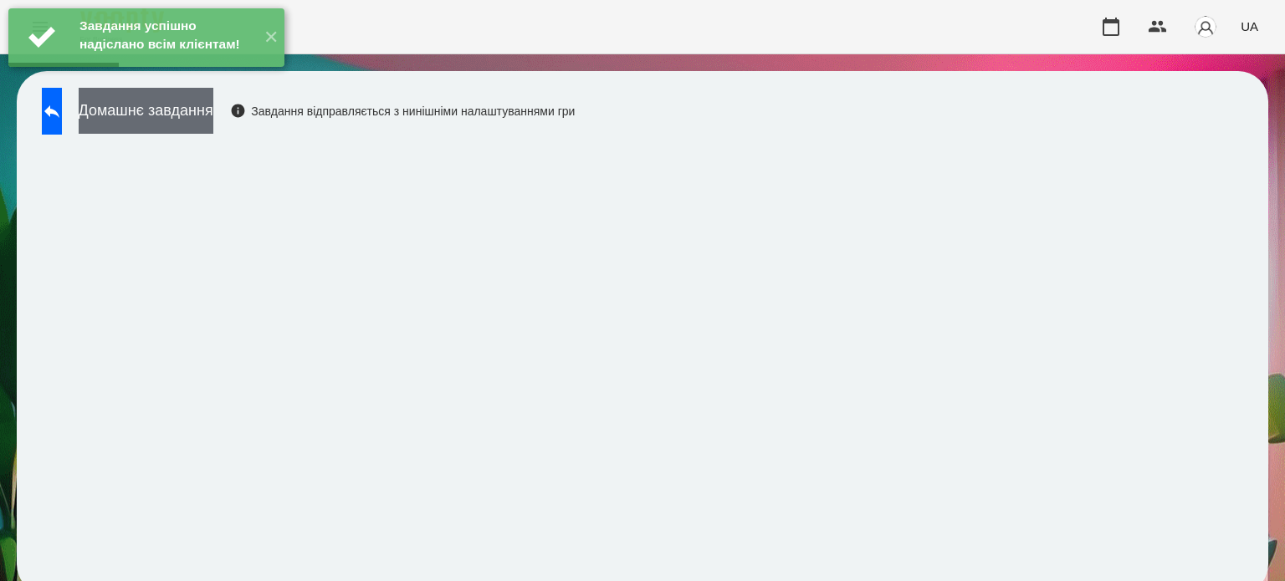
click at [213, 121] on button "Домашнє завдання" at bounding box center [146, 111] width 135 height 46
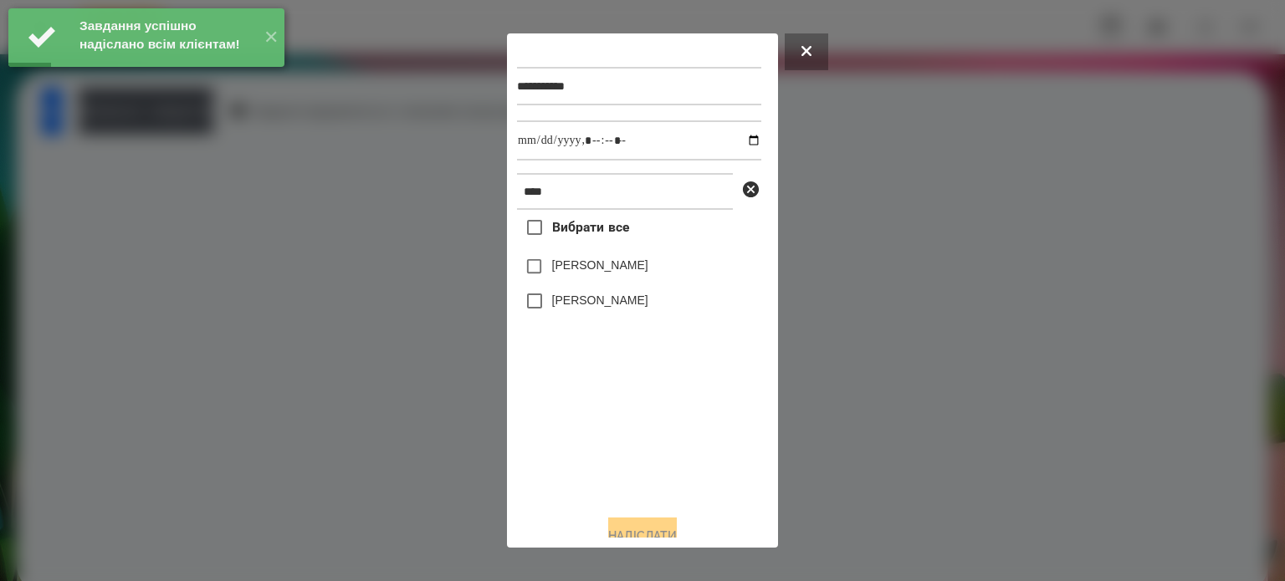
click at [560, 307] on label "[PERSON_NAME]" at bounding box center [600, 300] width 96 height 17
click at [739, 141] on input "datetime-local" at bounding box center [639, 140] width 244 height 40
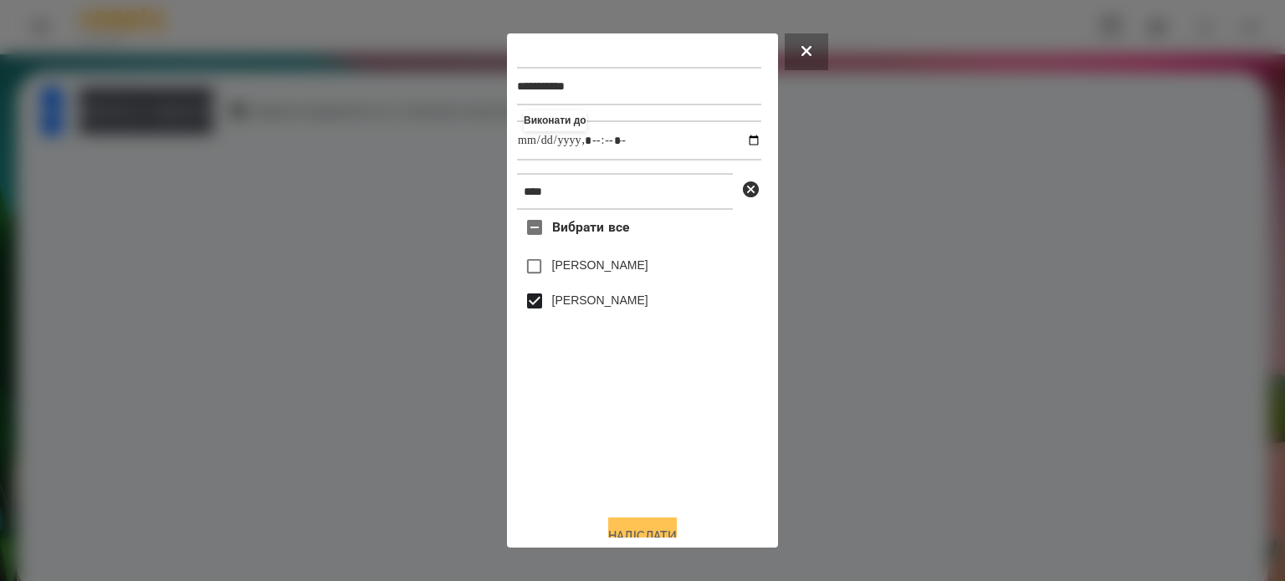
type input "**********"
click at [636, 534] on button "Надіслати" at bounding box center [642, 536] width 69 height 37
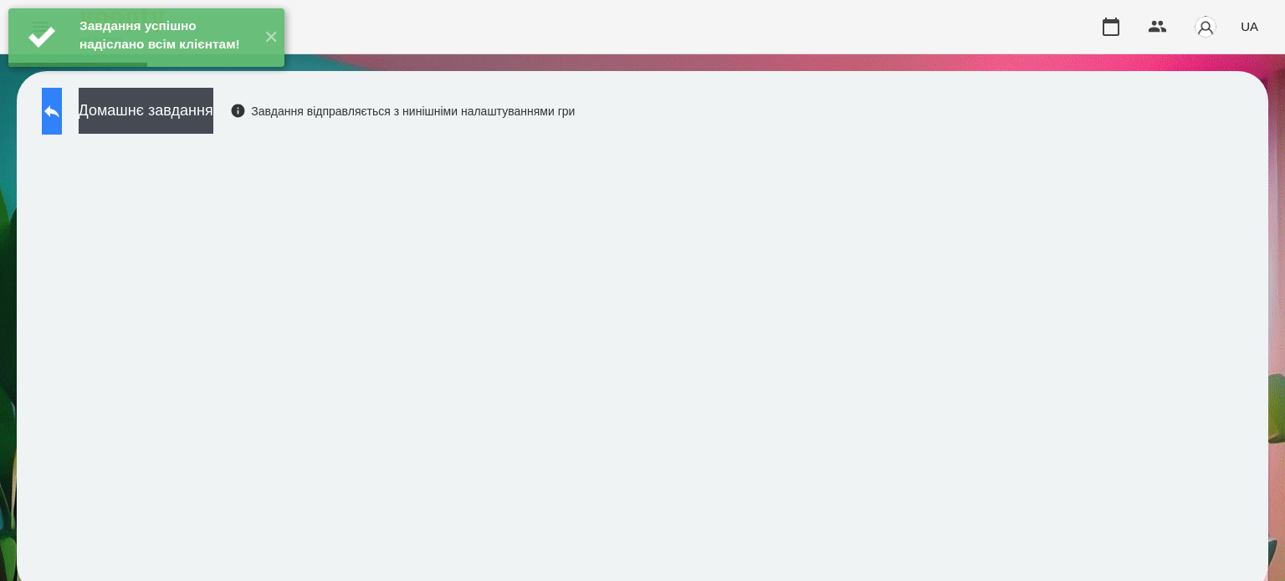
click at [62, 115] on icon at bounding box center [52, 111] width 20 height 20
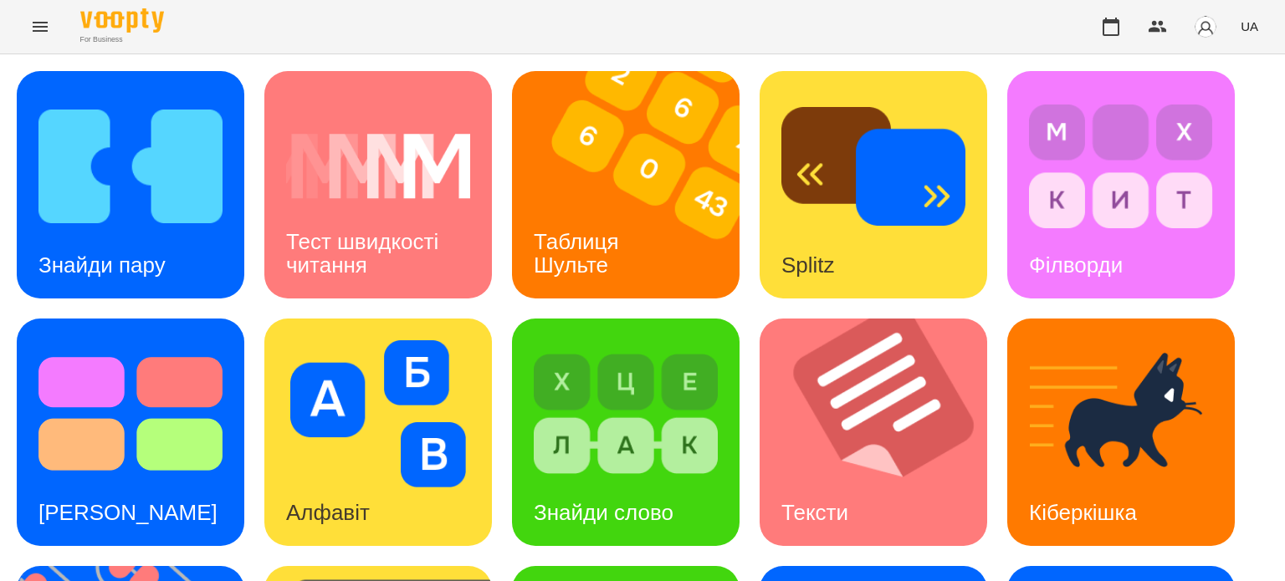
scroll to position [476, 0]
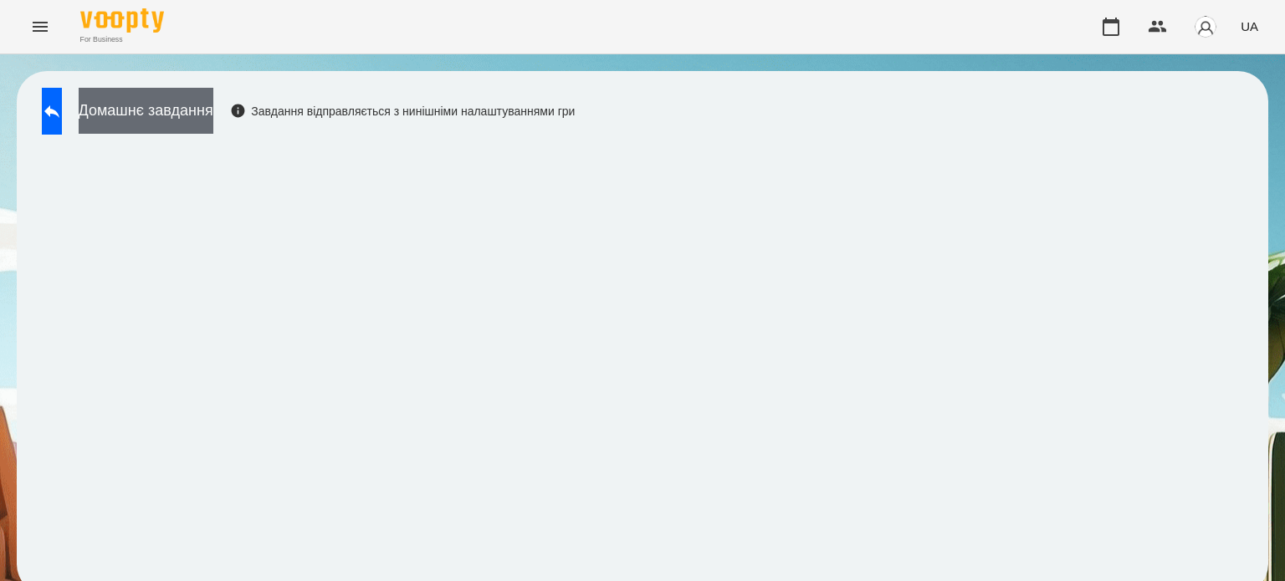
click at [213, 115] on button "Домашнє завдання" at bounding box center [146, 111] width 135 height 46
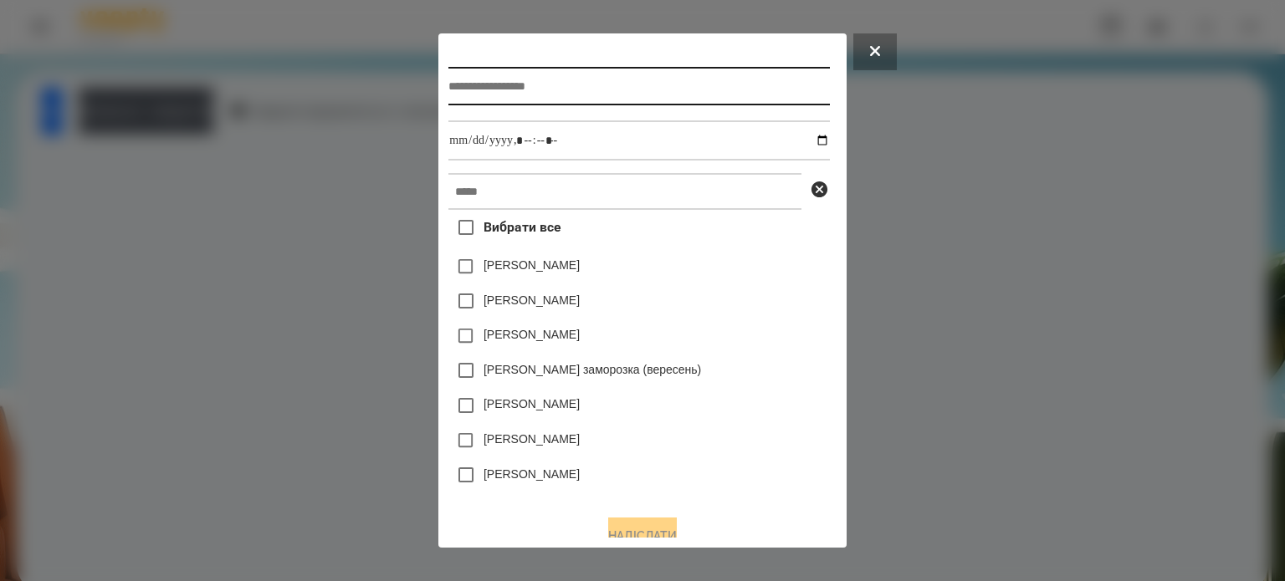
click at [453, 86] on input "text" at bounding box center [638, 86] width 381 height 38
type input "**********"
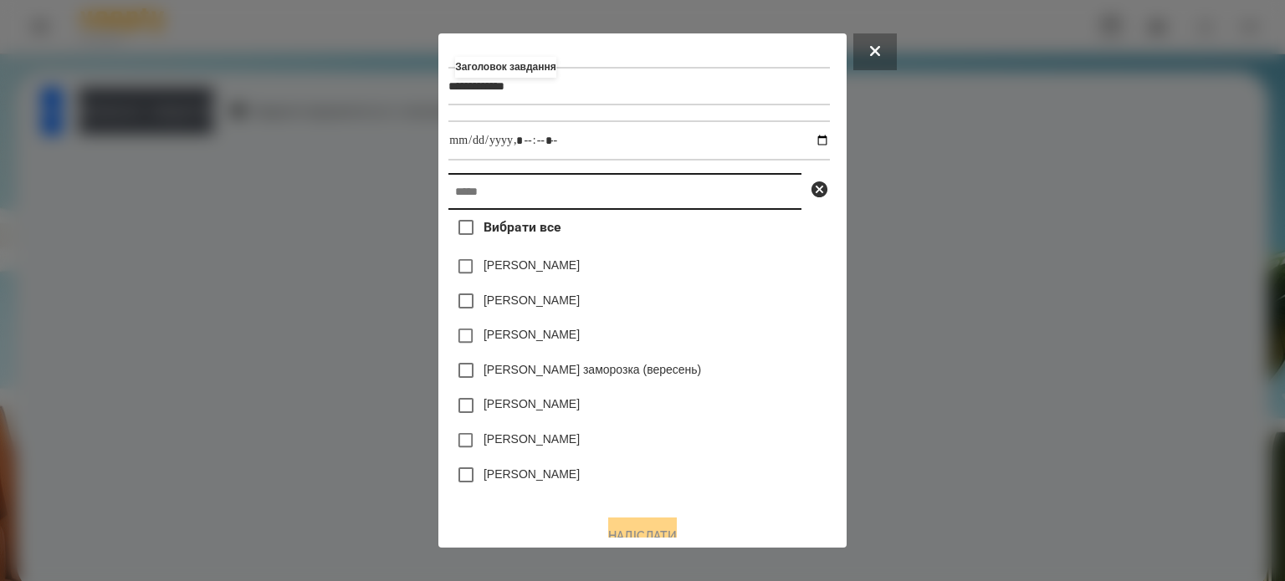
click at [448, 196] on input "text" at bounding box center [624, 191] width 353 height 37
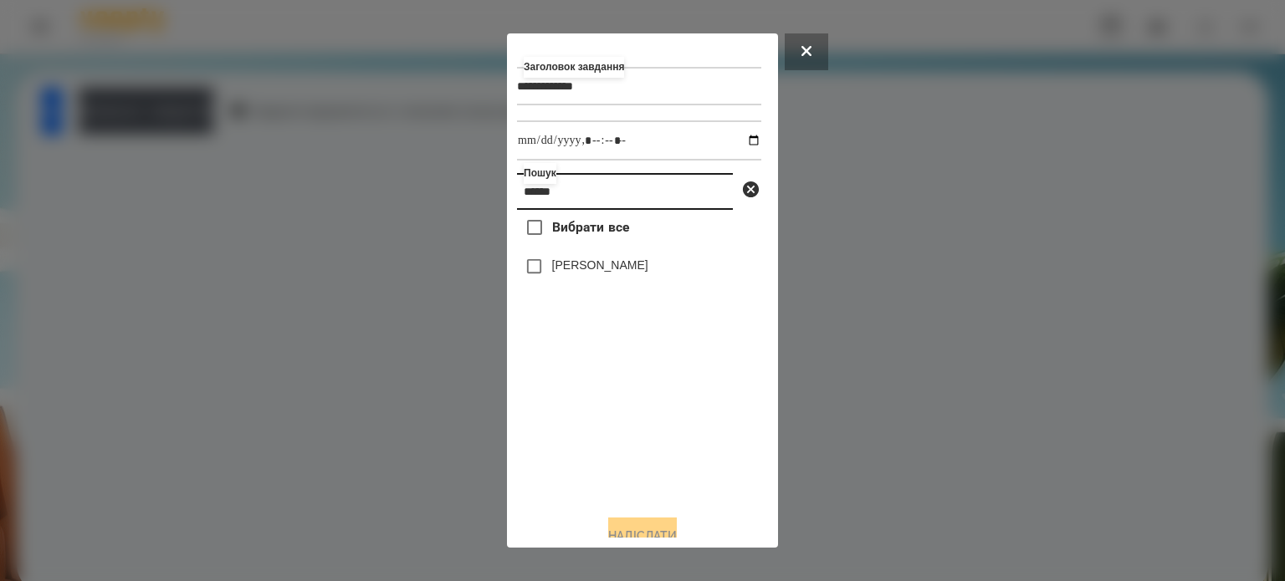
type input "******"
click at [613, 270] on label "[PERSON_NAME]" at bounding box center [600, 265] width 96 height 17
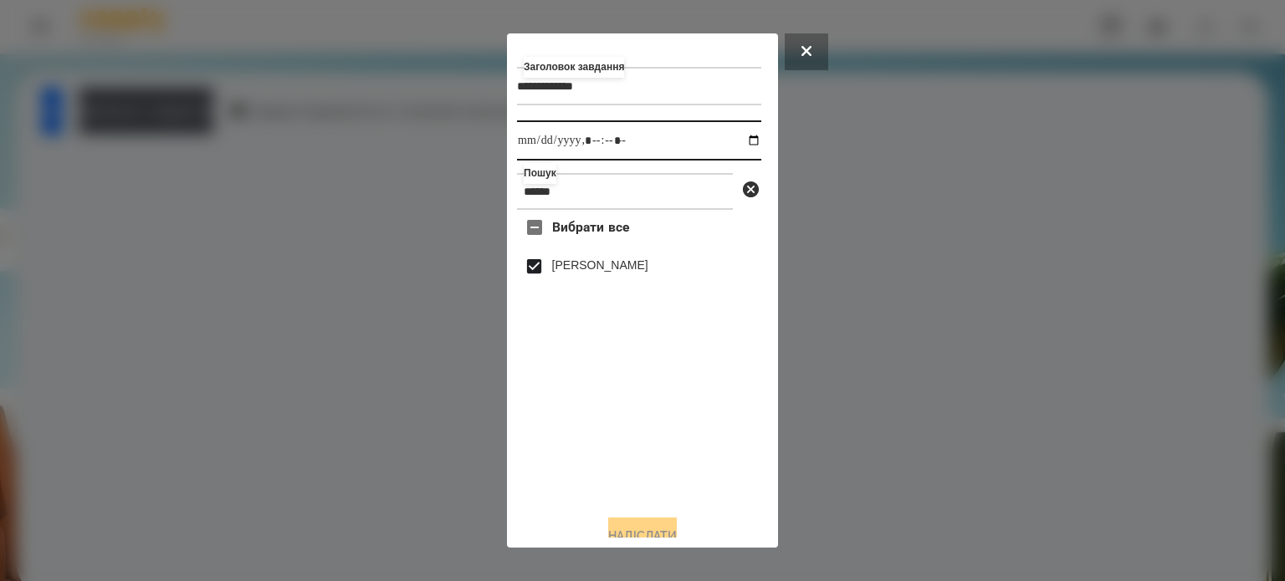
click at [735, 143] on input "datetime-local" at bounding box center [639, 140] width 244 height 40
type input "**********"
click at [637, 531] on button "Надіслати" at bounding box center [642, 536] width 69 height 37
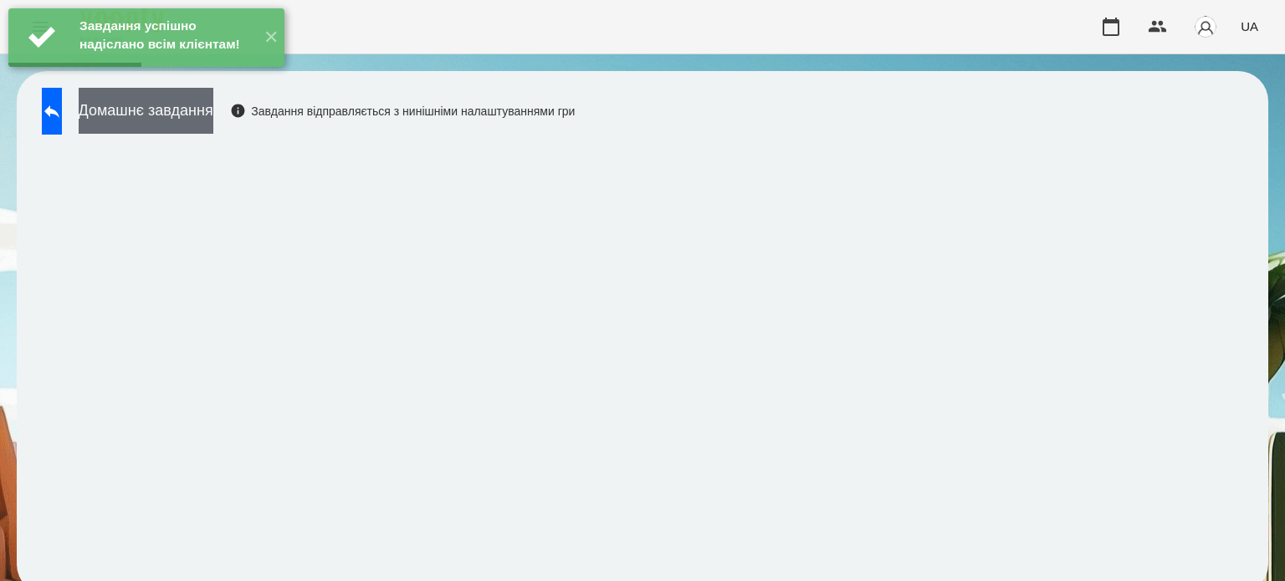
click at [194, 116] on button "Домашнє завдання" at bounding box center [146, 111] width 135 height 46
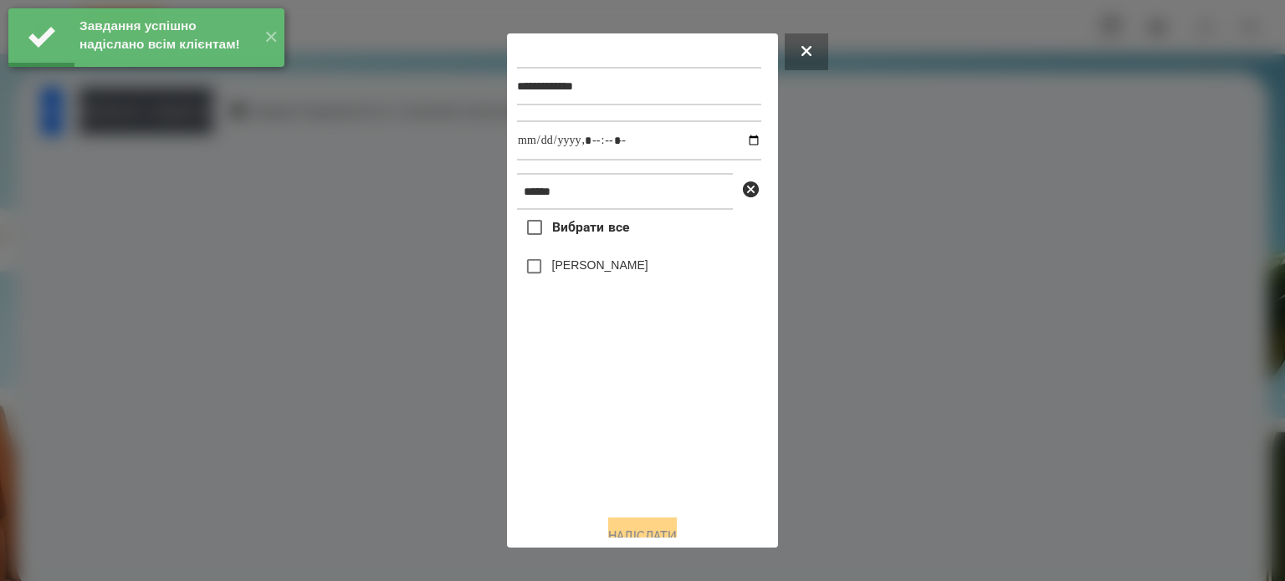
click at [572, 269] on label "[PERSON_NAME]" at bounding box center [600, 265] width 96 height 17
click at [736, 136] on input "datetime-local" at bounding box center [639, 140] width 244 height 40
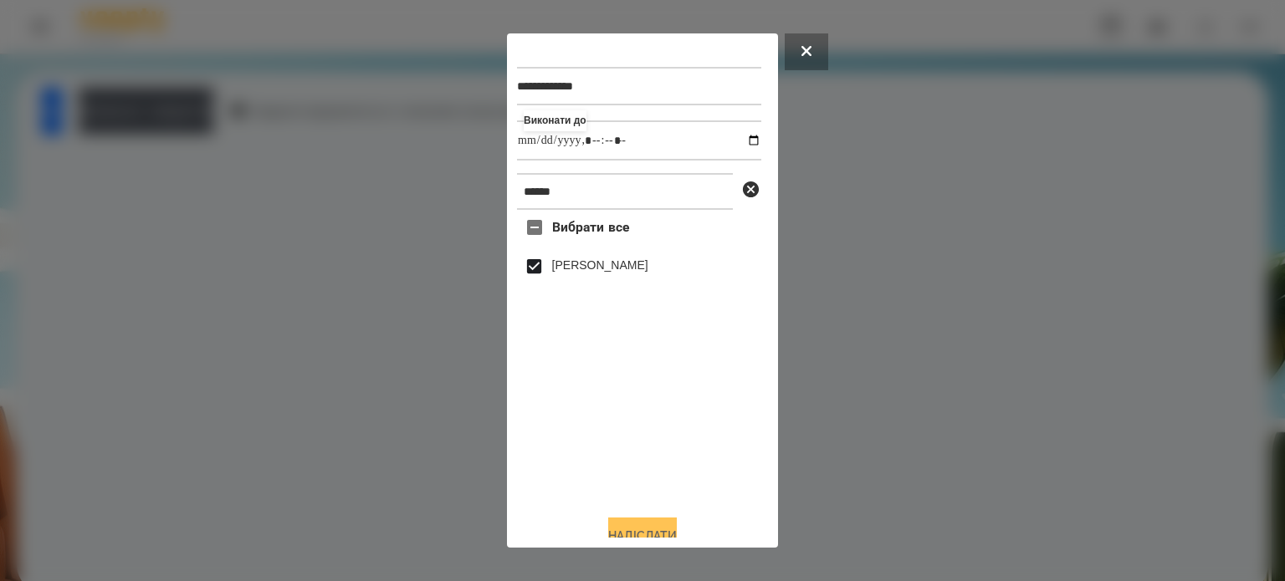
type input "**********"
click at [648, 525] on button "Надіслати" at bounding box center [642, 536] width 69 height 37
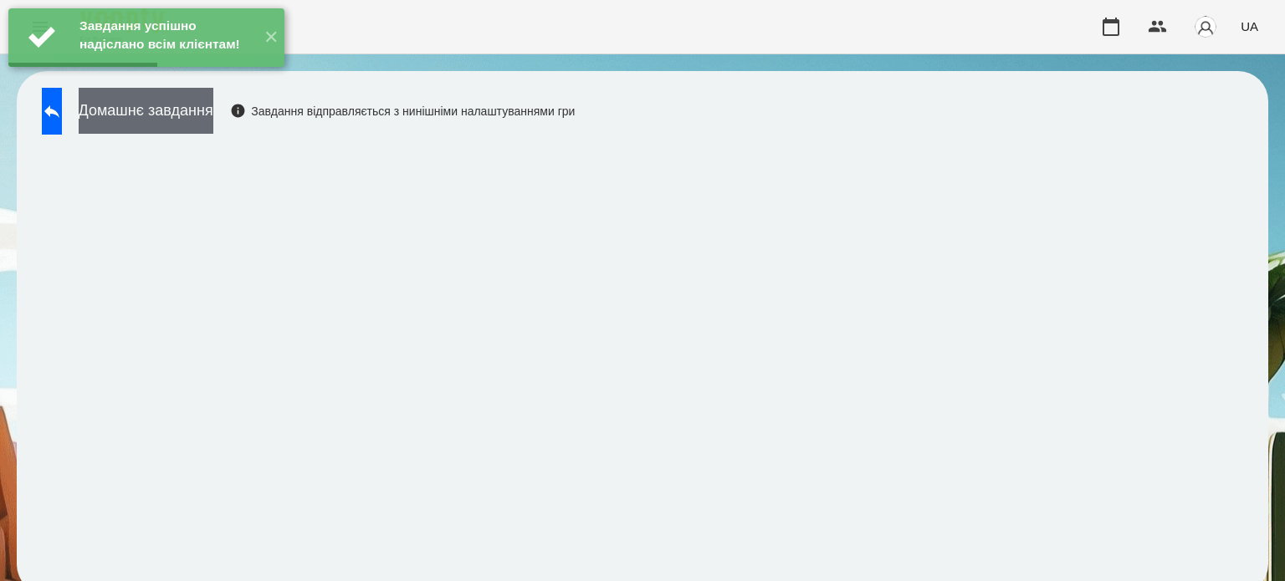
click at [213, 115] on button "Домашнє завдання" at bounding box center [146, 111] width 135 height 46
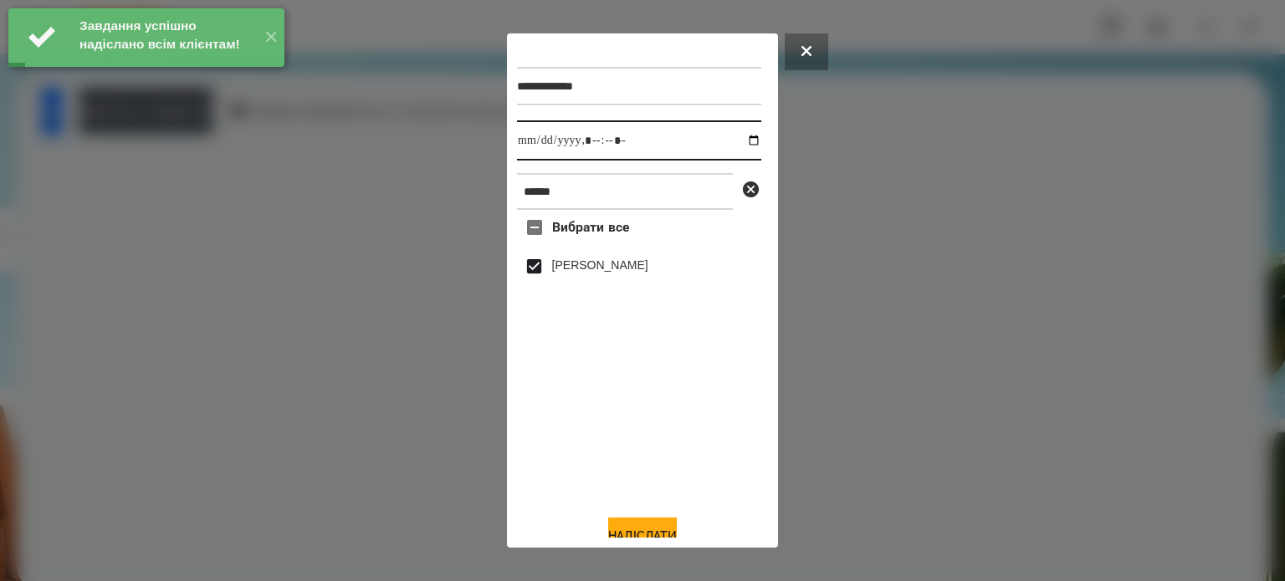
click at [739, 141] on input "datetime-local" at bounding box center [639, 140] width 244 height 40
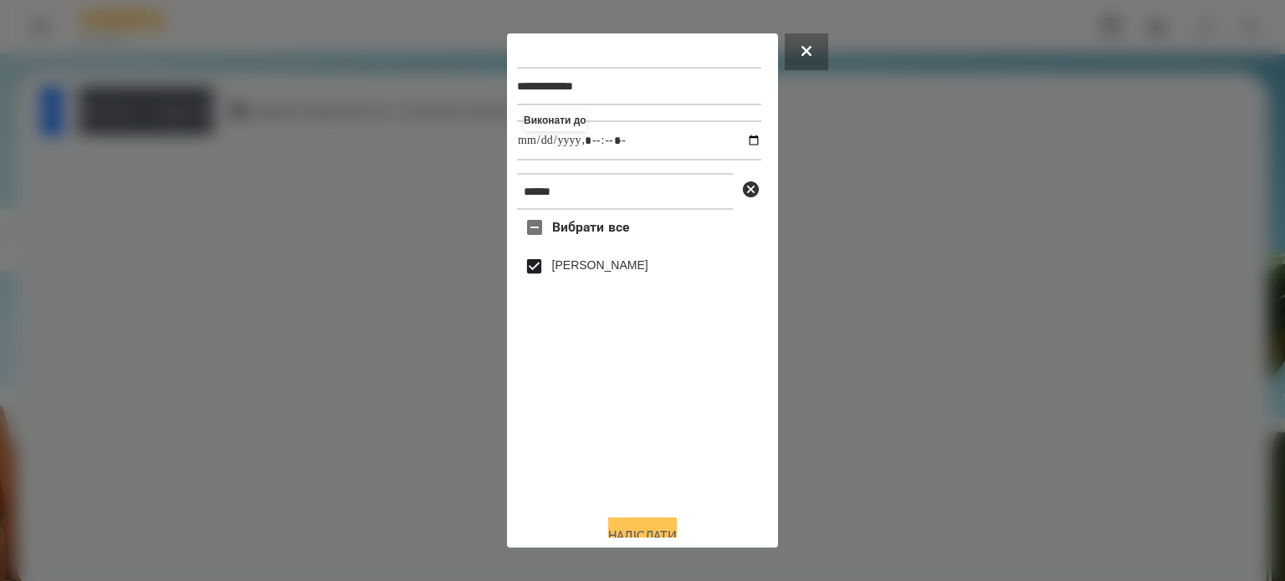
type input "**********"
click at [639, 530] on button "Надіслати" at bounding box center [642, 536] width 69 height 37
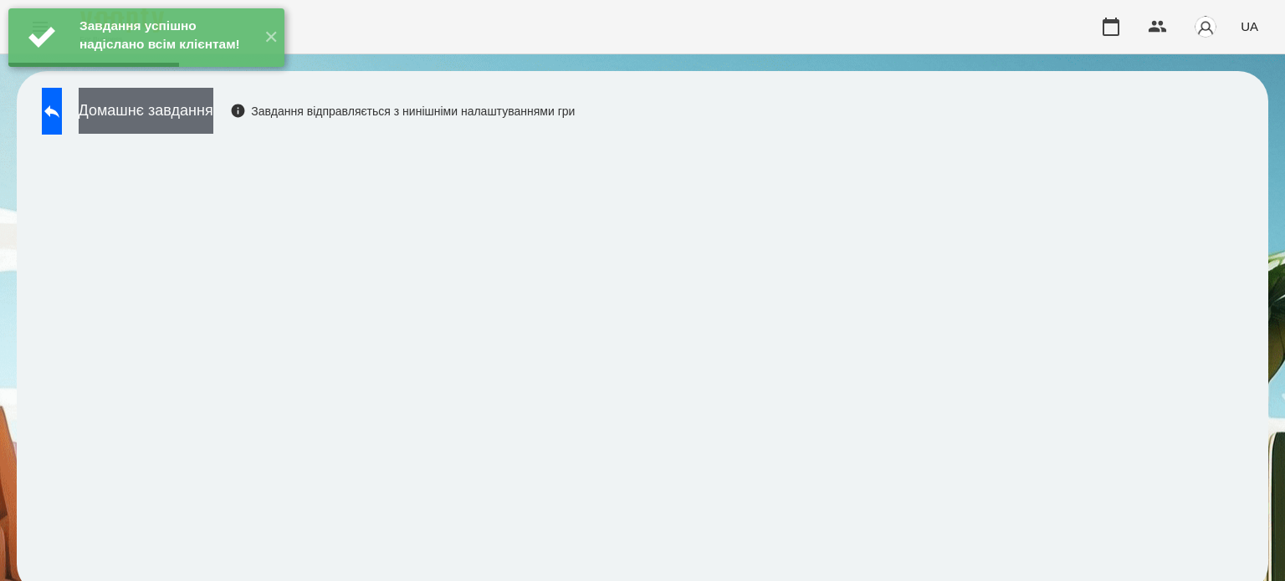
click at [204, 109] on button "Домашнє завдання" at bounding box center [146, 111] width 135 height 46
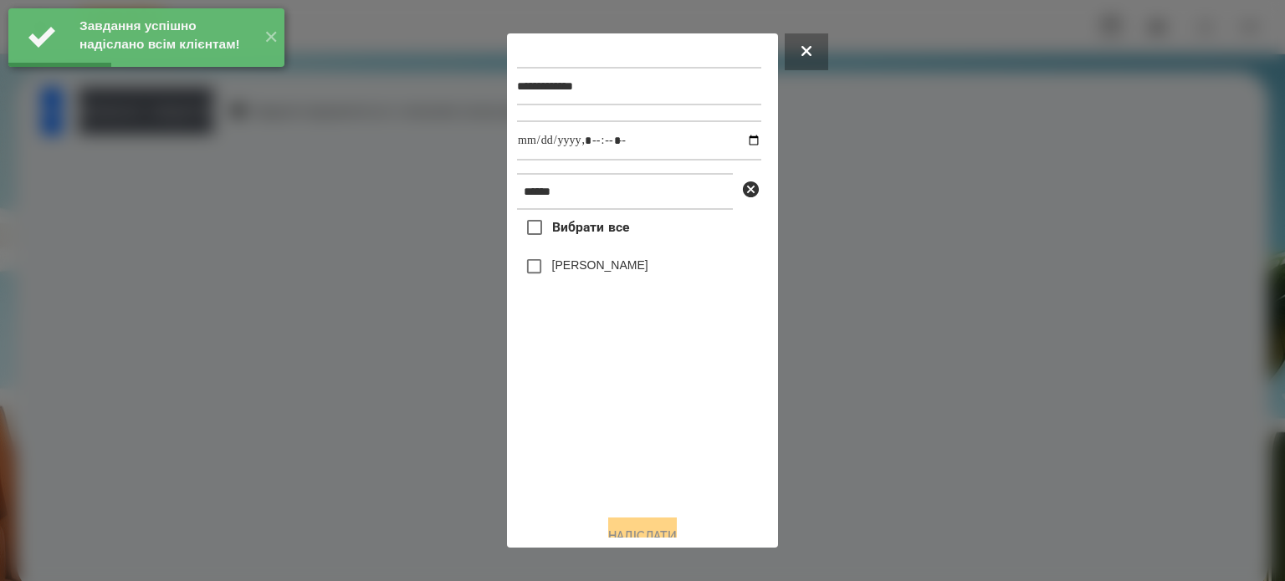
click at [565, 273] on label "[PERSON_NAME]" at bounding box center [600, 265] width 96 height 17
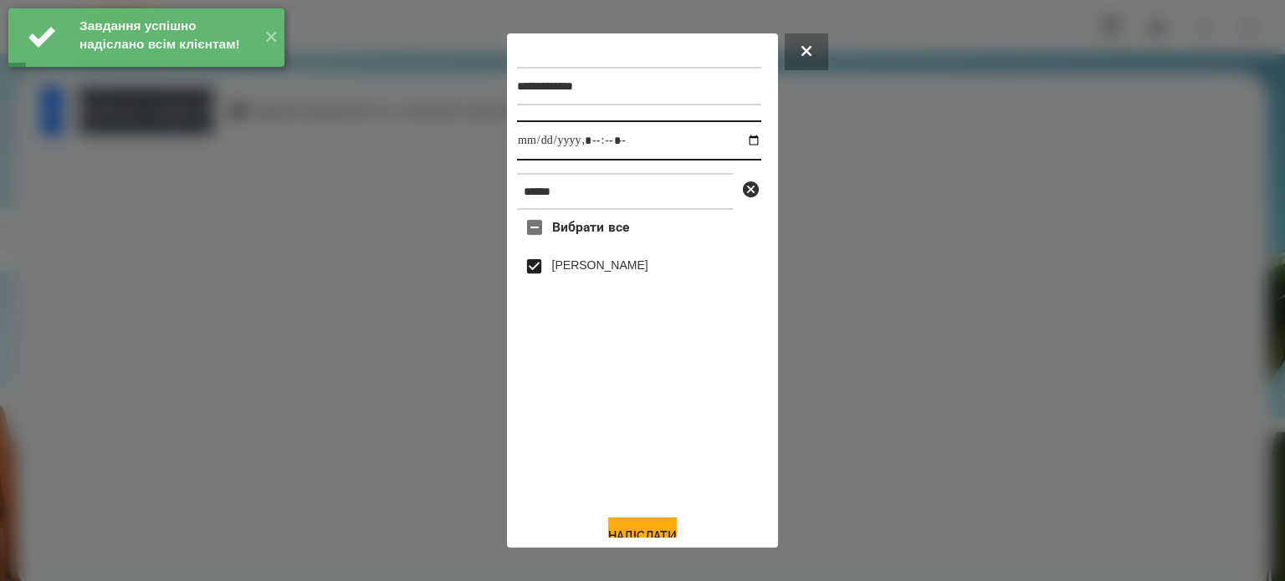
click at [738, 139] on input "datetime-local" at bounding box center [639, 140] width 244 height 40
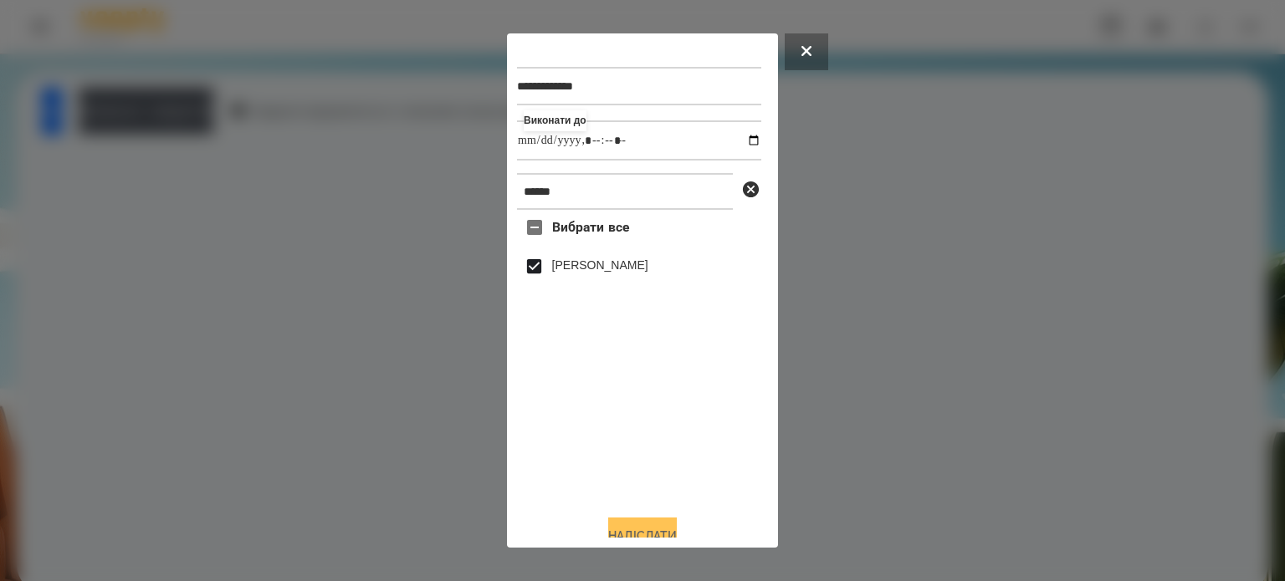
type input "**********"
click at [635, 530] on button "Надіслати" at bounding box center [642, 536] width 69 height 37
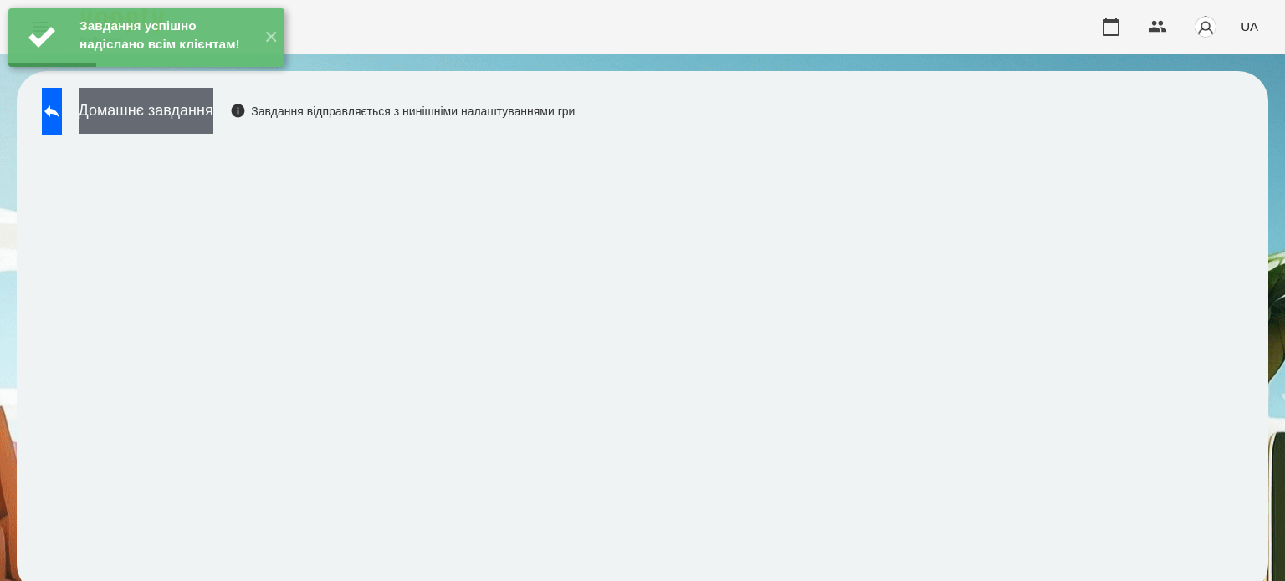
click at [192, 116] on button "Домашнє завдання" at bounding box center [146, 111] width 135 height 46
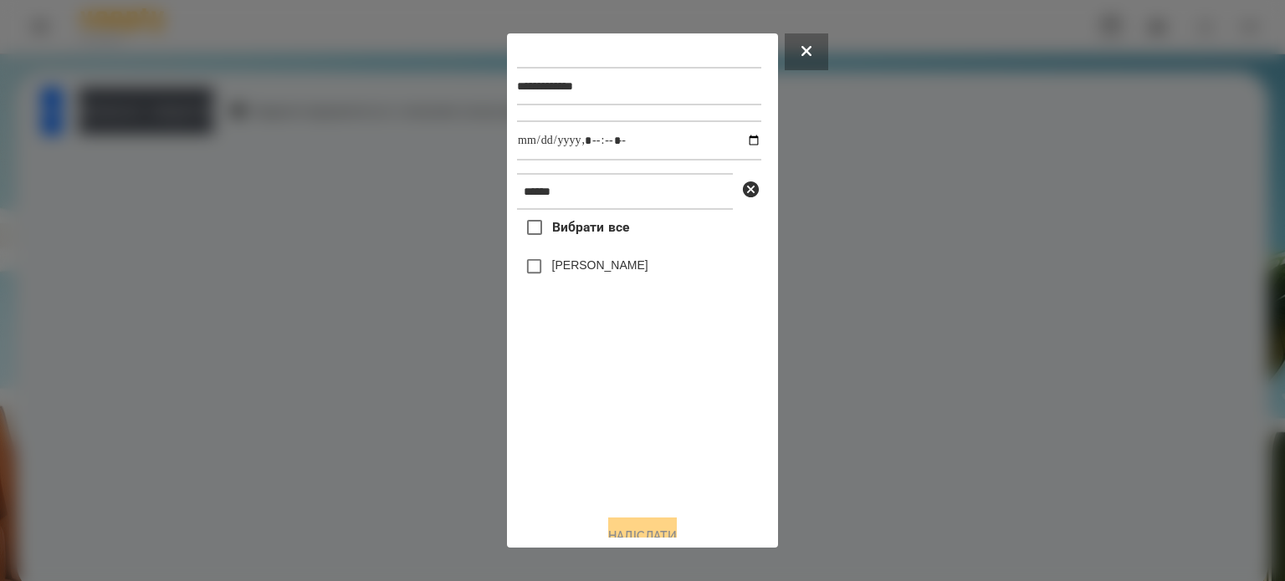
click at [583, 273] on label "[PERSON_NAME]" at bounding box center [600, 265] width 96 height 17
click at [742, 143] on input "datetime-local" at bounding box center [639, 140] width 244 height 40
type input "**********"
click at [628, 530] on button "Надіслати" at bounding box center [642, 536] width 69 height 37
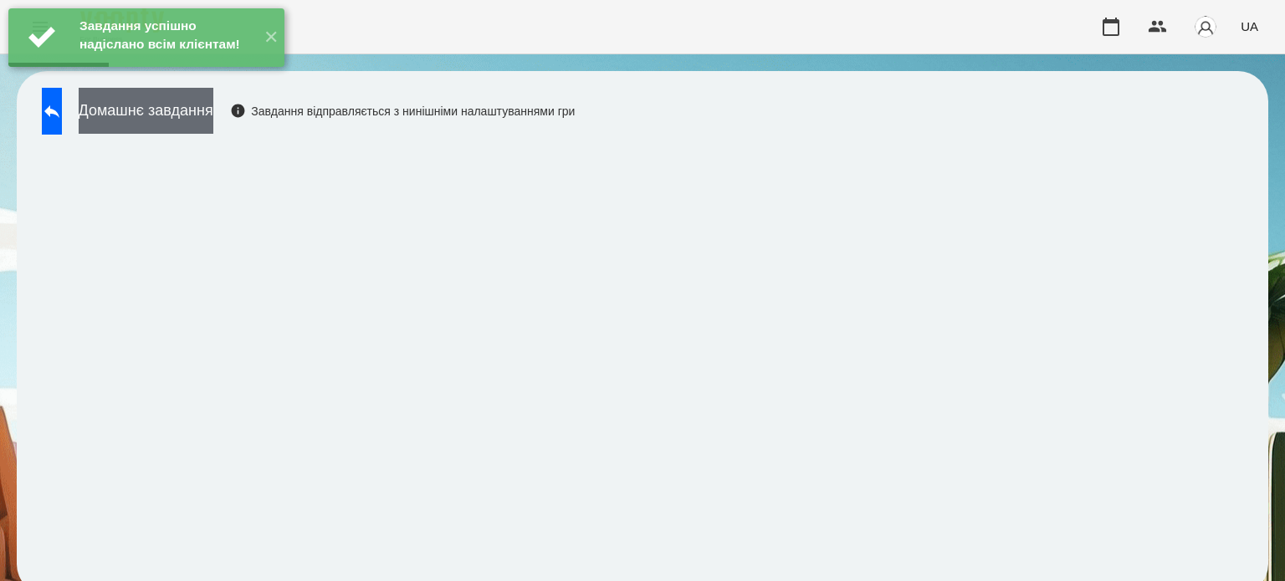
click at [213, 112] on button "Домашнє завдання" at bounding box center [146, 111] width 135 height 46
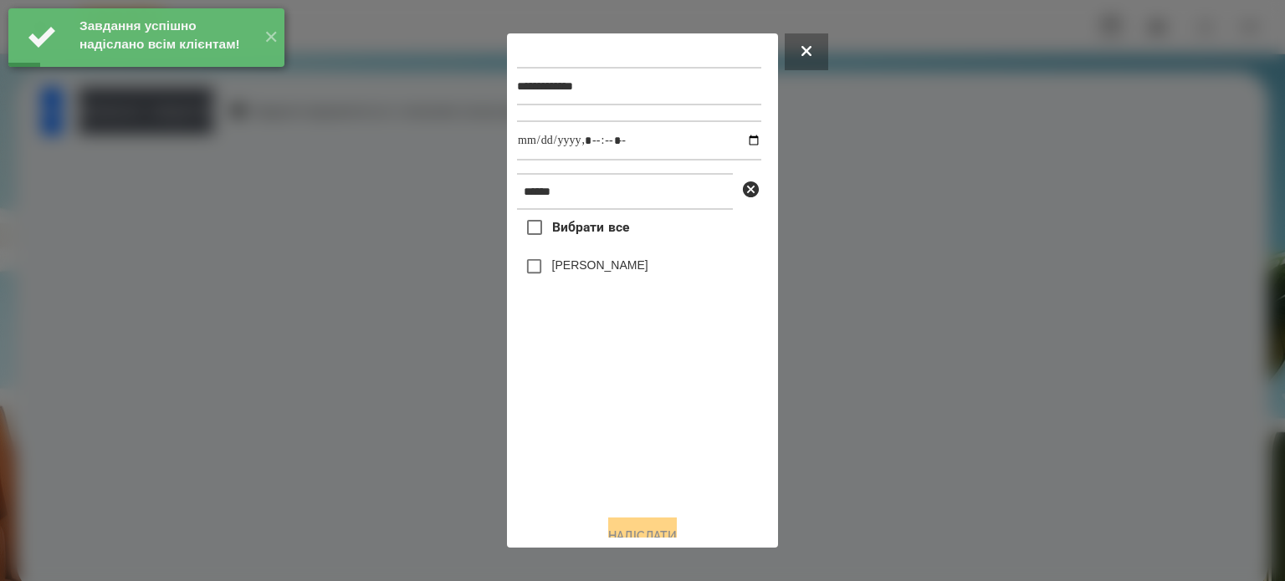
click at [626, 270] on label "[PERSON_NAME]" at bounding box center [600, 265] width 96 height 17
click at [739, 143] on input "datetime-local" at bounding box center [639, 140] width 244 height 40
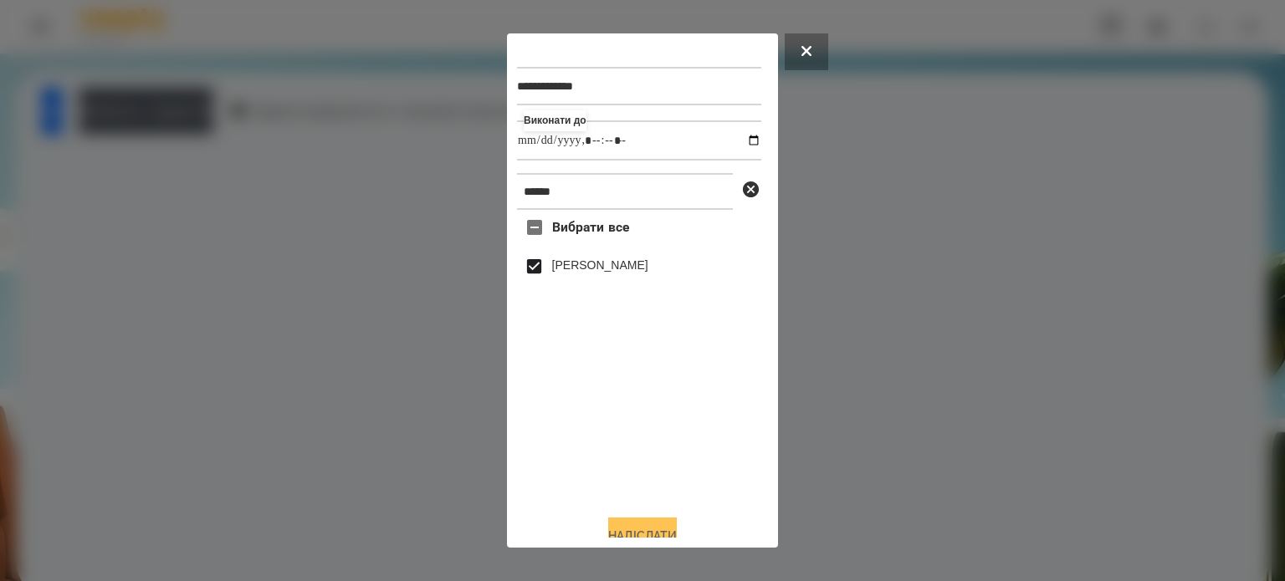
type input "**********"
click at [652, 528] on button "Надіслати" at bounding box center [642, 536] width 69 height 37
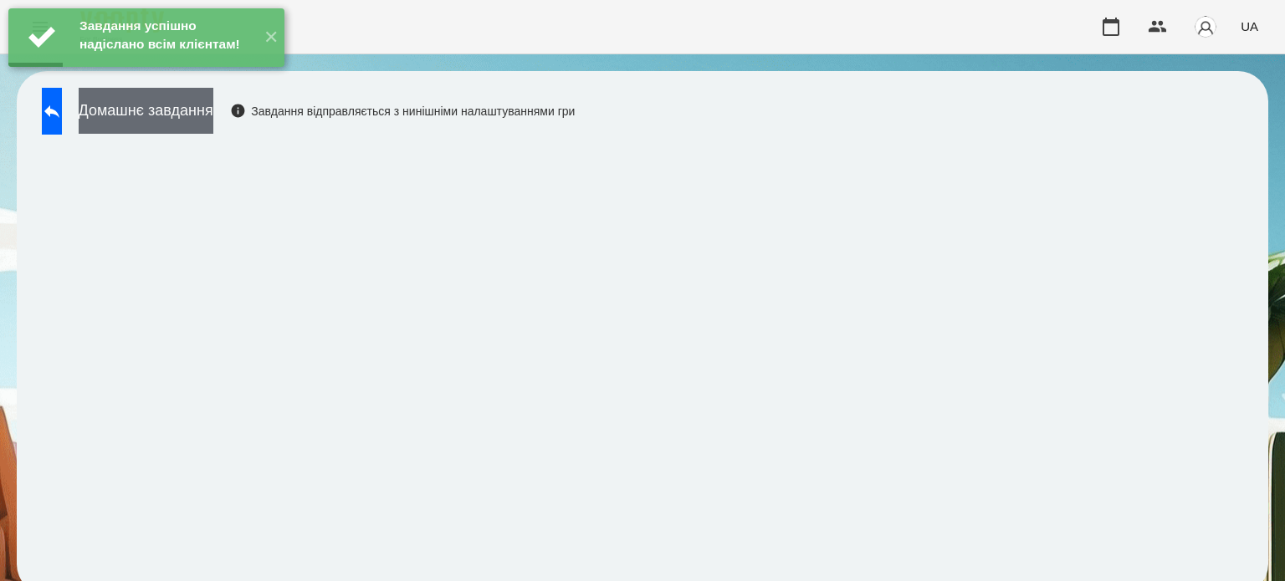
click at [203, 110] on button "Домашнє завдання" at bounding box center [146, 111] width 135 height 46
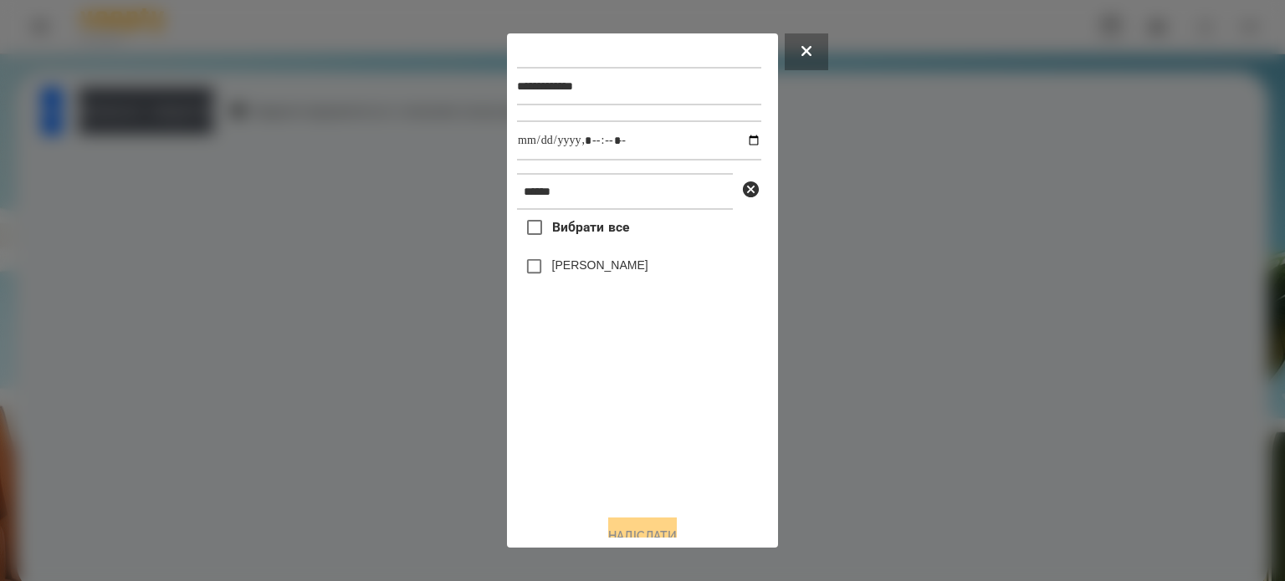
click at [602, 274] on label "[PERSON_NAME]" at bounding box center [600, 265] width 96 height 17
click at [734, 140] on input "datetime-local" at bounding box center [639, 140] width 244 height 40
type input "**********"
click at [627, 529] on button "Надіслати" at bounding box center [642, 536] width 69 height 37
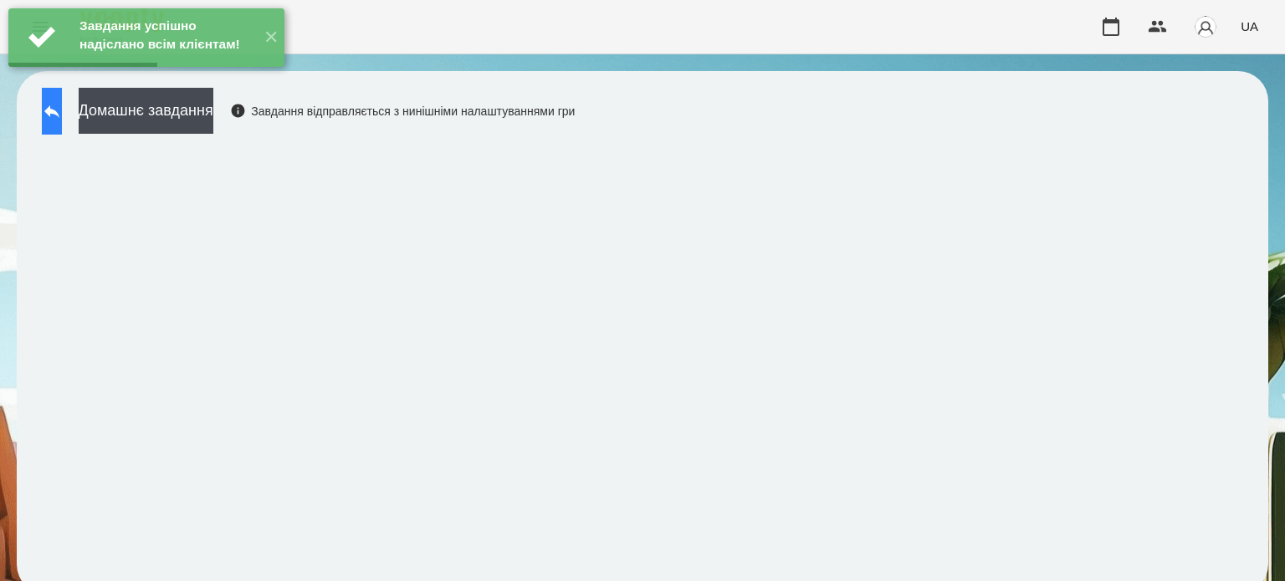
click at [62, 116] on icon at bounding box center [52, 111] width 20 height 20
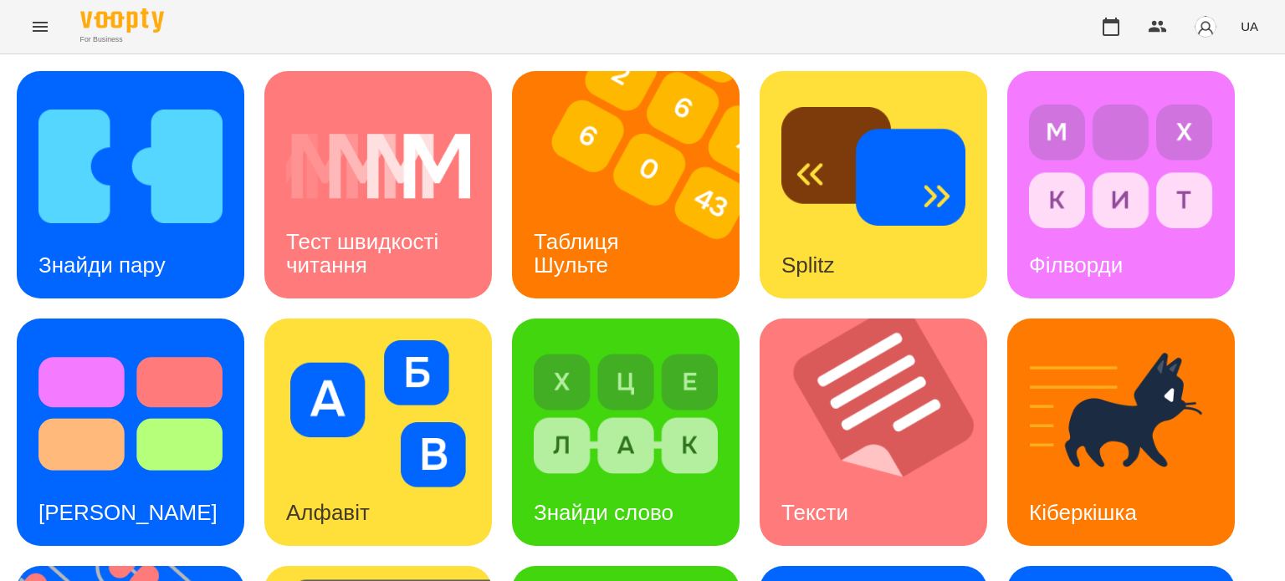
scroll to position [476, 0]
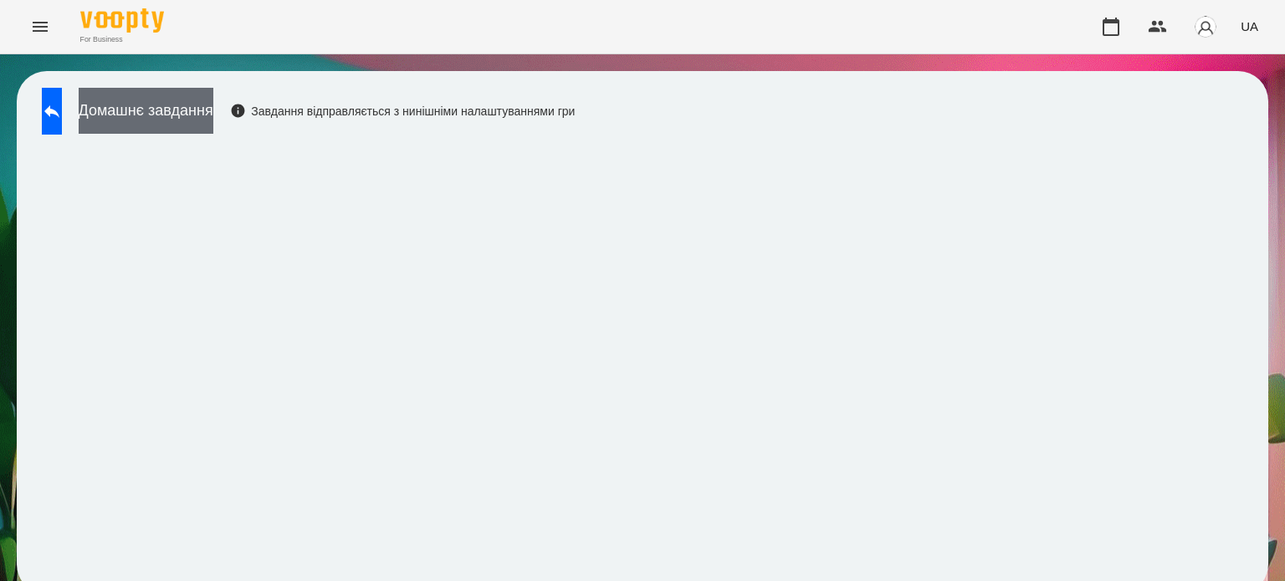
click at [213, 112] on button "Домашнє завдання" at bounding box center [146, 111] width 135 height 46
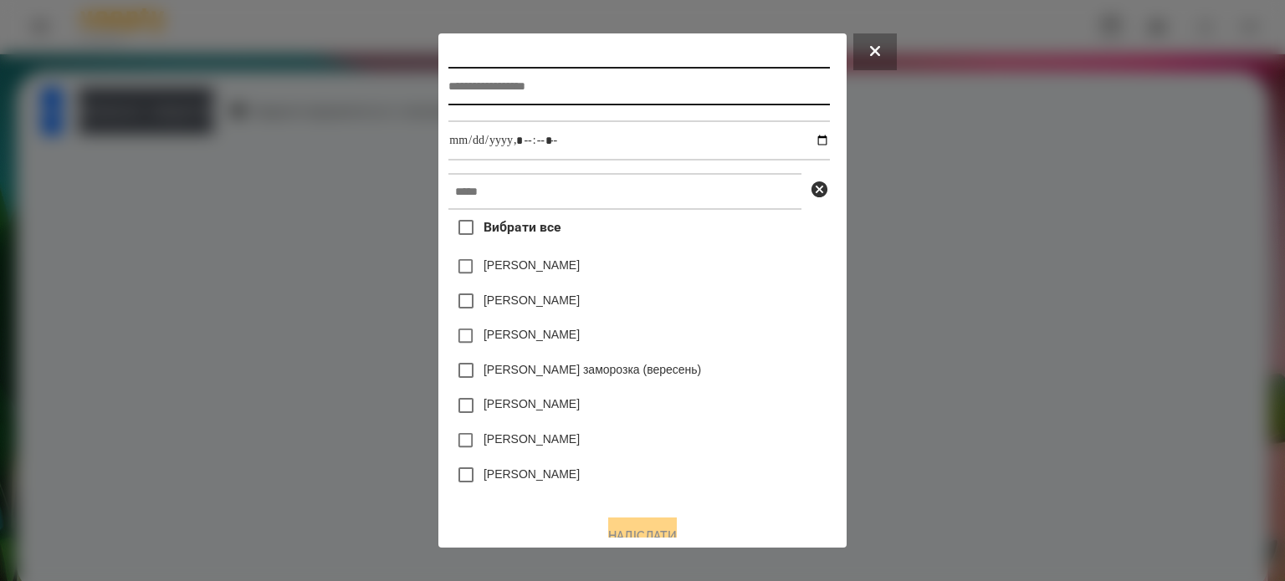
click at [452, 90] on input "text" at bounding box center [638, 86] width 381 height 38
type input "**********"
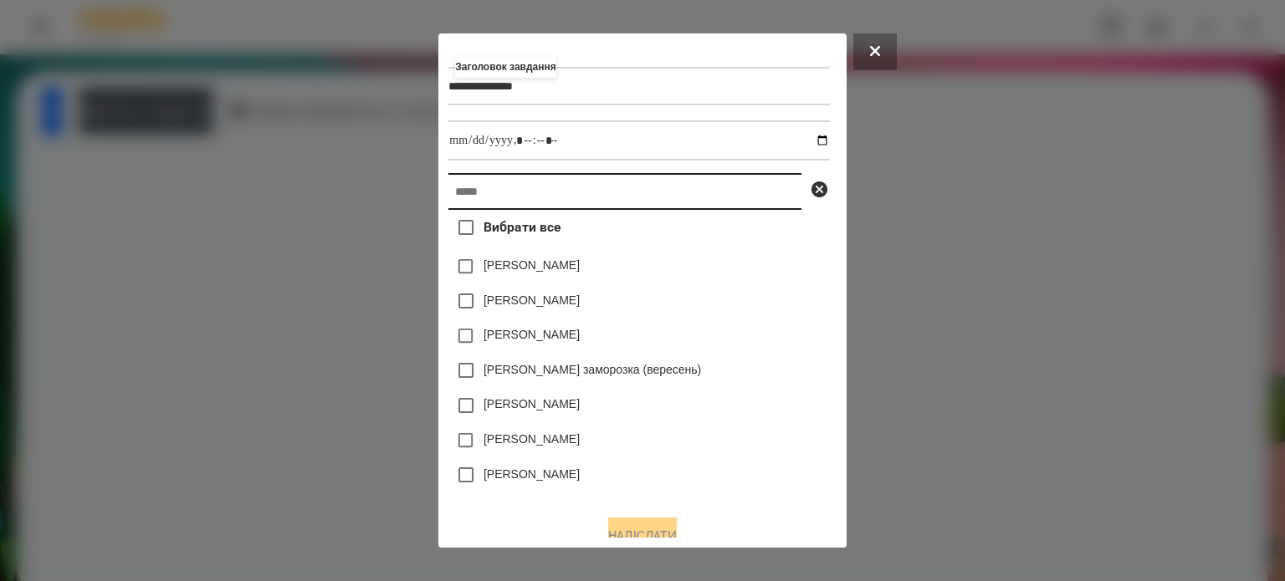
click at [448, 197] on input "text" at bounding box center [624, 191] width 353 height 37
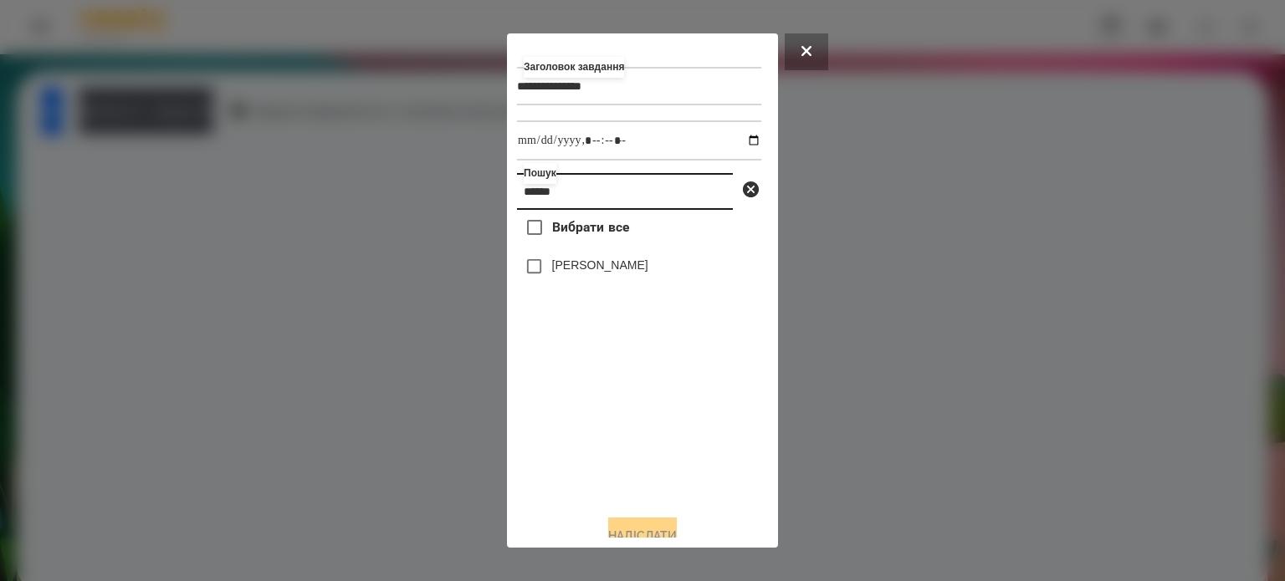
type input "******"
click at [594, 270] on label "[PERSON_NAME]" at bounding box center [600, 265] width 96 height 17
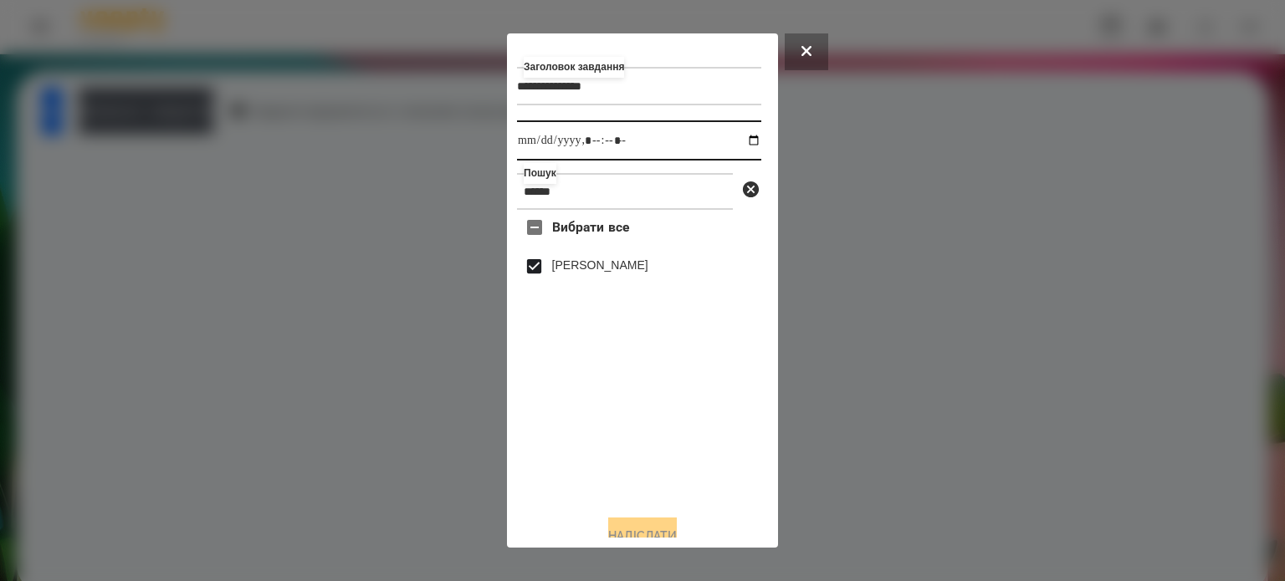
click at [735, 141] on input "datetime-local" at bounding box center [639, 140] width 244 height 40
type input "**********"
click at [622, 532] on button "Надіслати" at bounding box center [642, 536] width 69 height 37
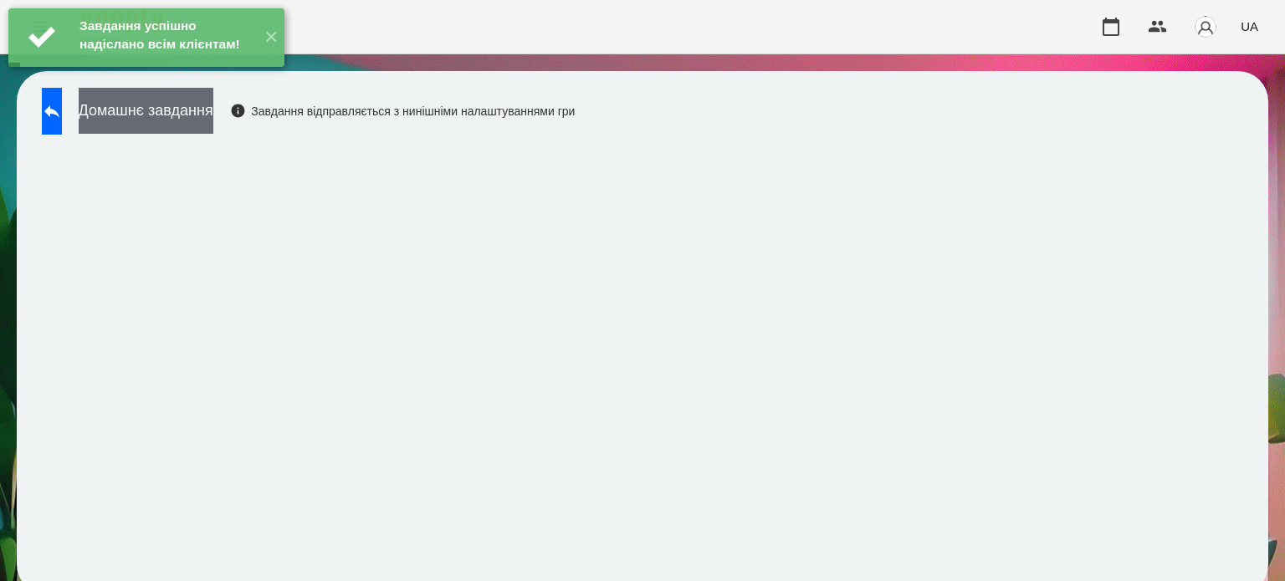
click at [213, 110] on button "Домашнє завдання" at bounding box center [146, 111] width 135 height 46
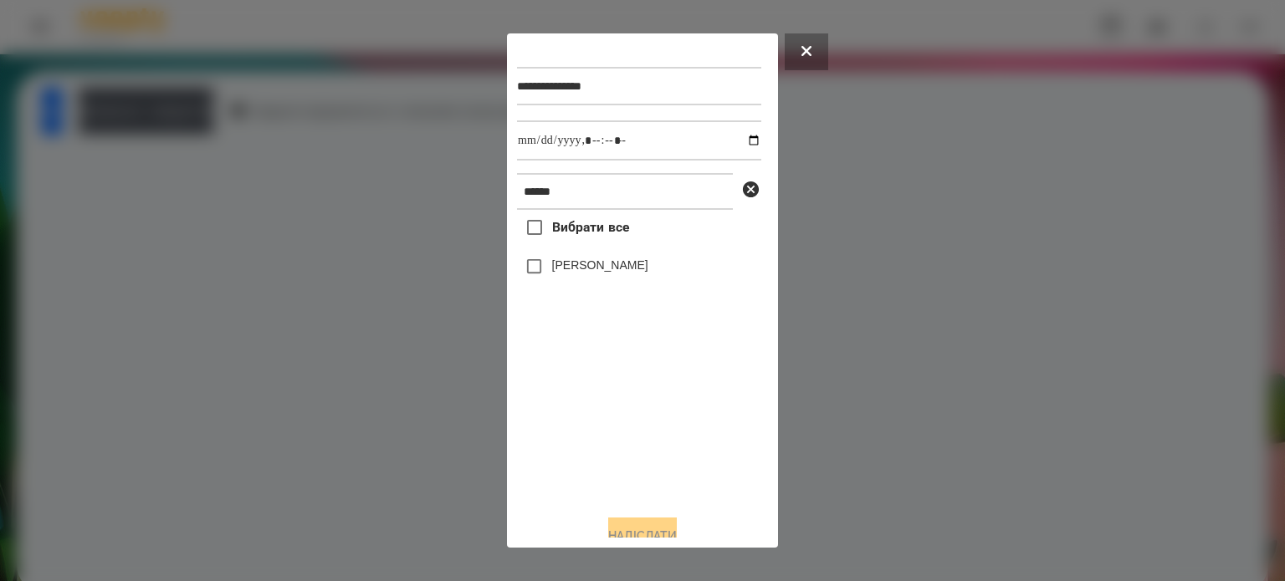
click at [634, 274] on label "[PERSON_NAME]" at bounding box center [600, 265] width 96 height 17
click at [736, 139] on input "datetime-local" at bounding box center [639, 140] width 244 height 40
type input "**********"
click at [632, 530] on button "Надіслати" at bounding box center [642, 536] width 69 height 37
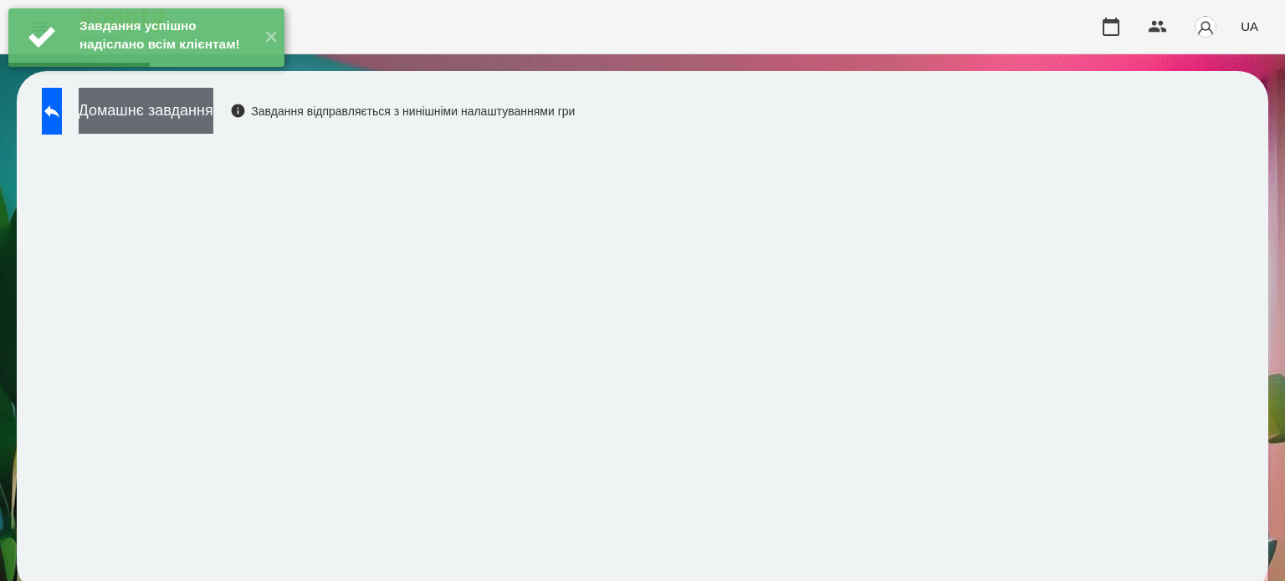
click at [213, 110] on button "Домашнє завдання" at bounding box center [146, 111] width 135 height 46
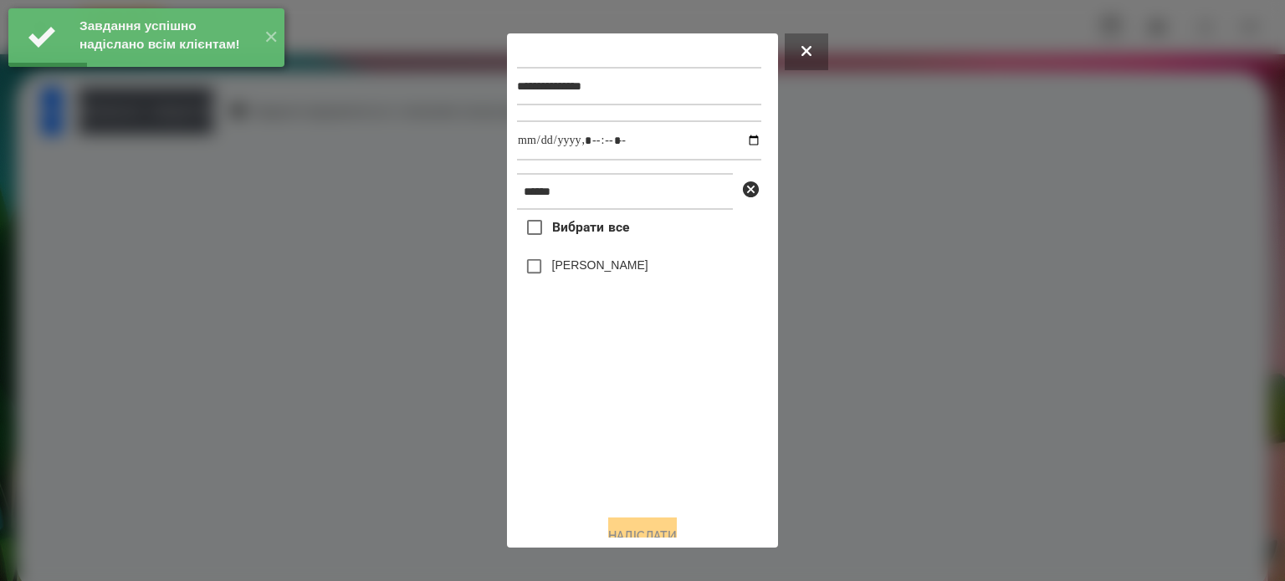
click at [560, 263] on label "[PERSON_NAME]" at bounding box center [600, 265] width 96 height 17
click at [733, 141] on input "datetime-local" at bounding box center [639, 140] width 244 height 40
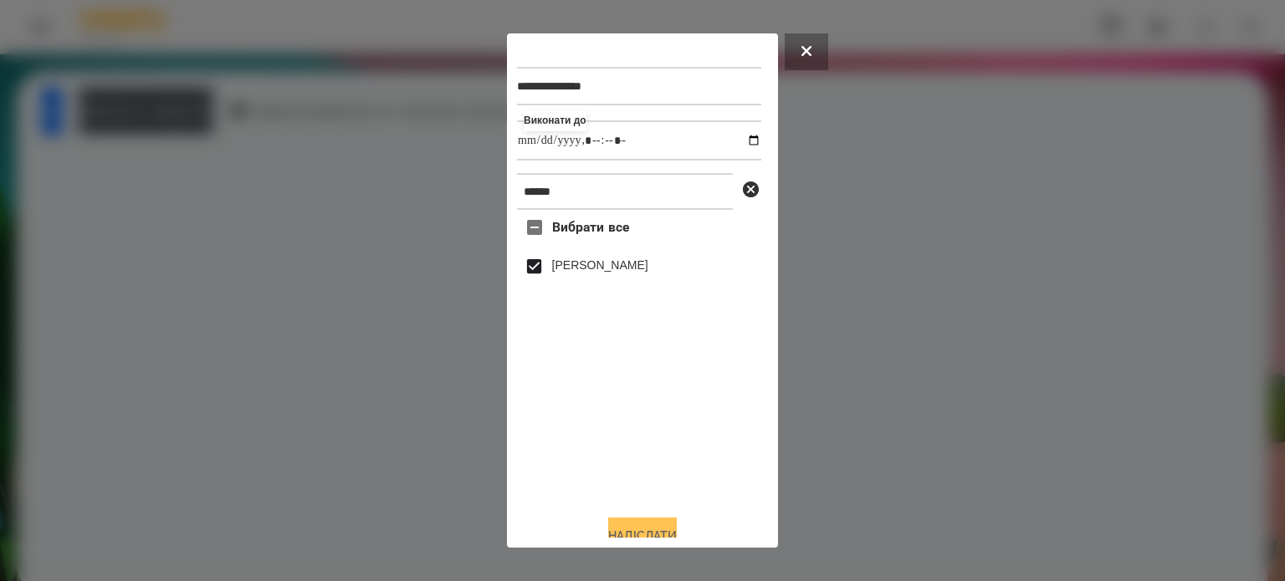
type input "**********"
click at [648, 532] on button "Надіслати" at bounding box center [642, 536] width 69 height 37
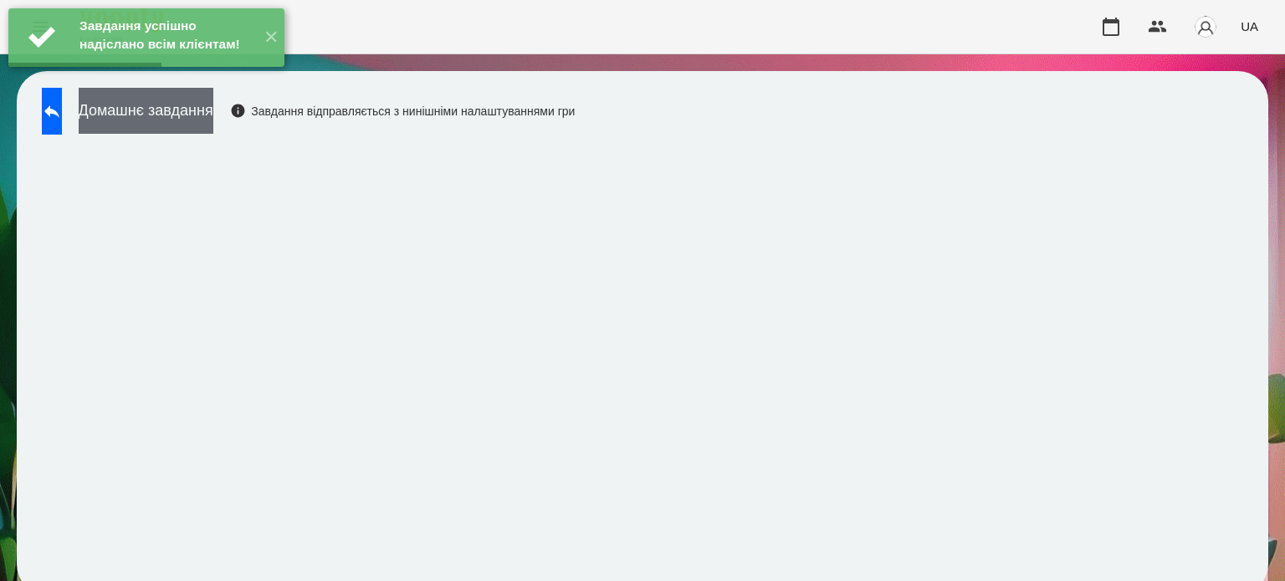
click at [212, 111] on button "Домашнє завдання" at bounding box center [146, 111] width 135 height 46
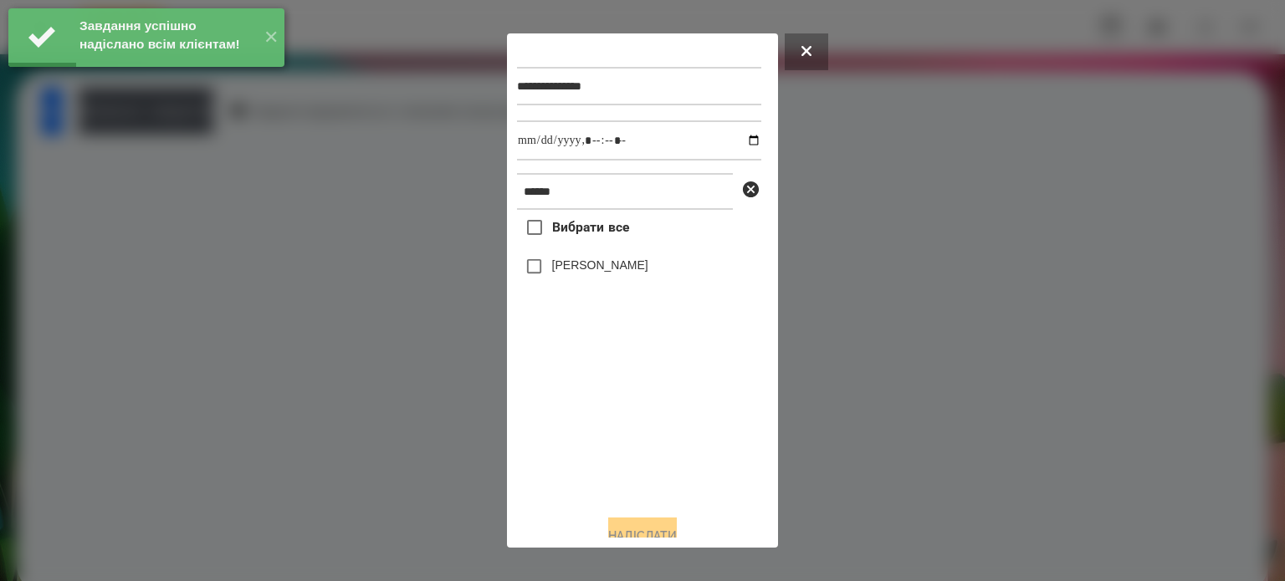
click at [558, 270] on label "[PERSON_NAME]" at bounding box center [600, 265] width 96 height 17
click at [736, 143] on input "datetime-local" at bounding box center [639, 140] width 244 height 40
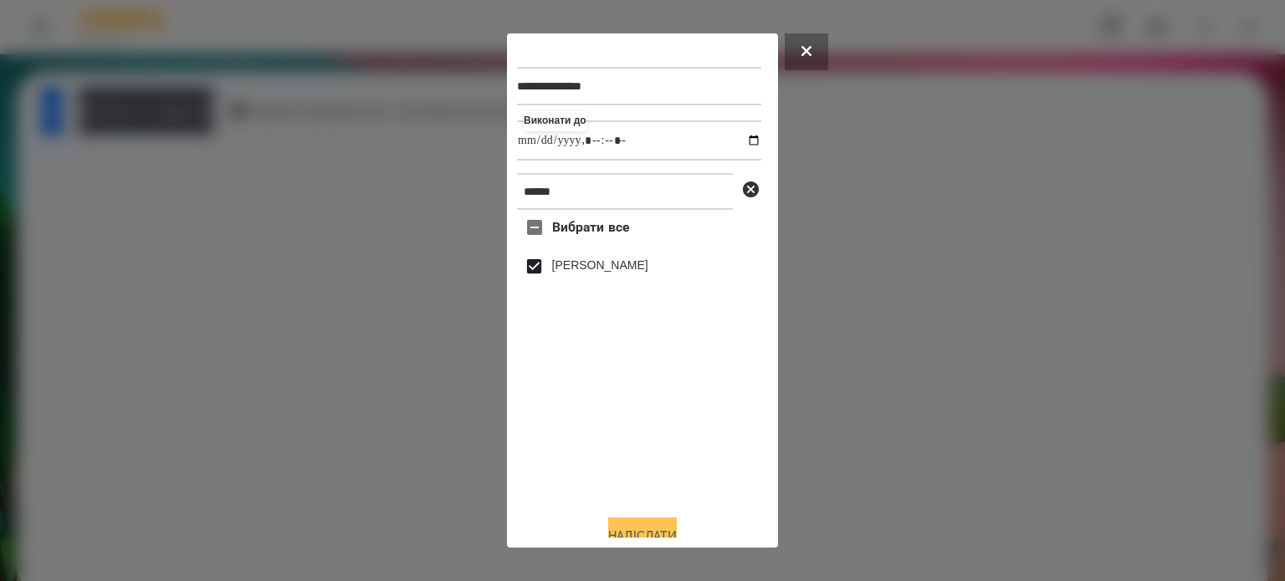
type input "**********"
click at [638, 530] on button "Надіслати" at bounding box center [642, 536] width 69 height 37
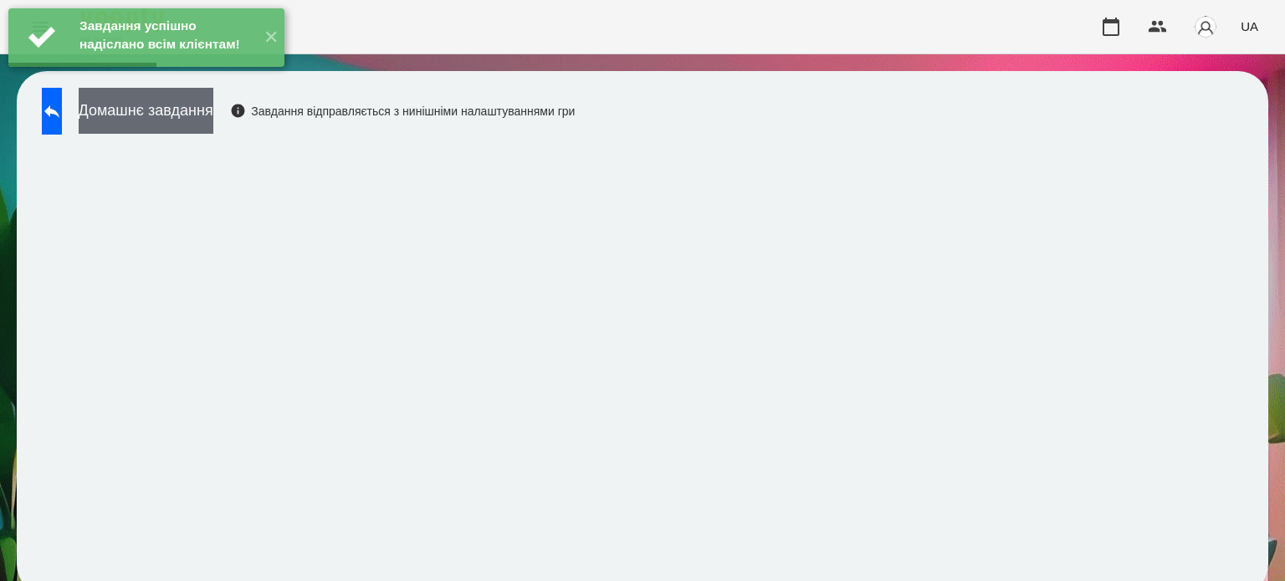
click at [213, 113] on button "Домашнє завдання" at bounding box center [146, 111] width 135 height 46
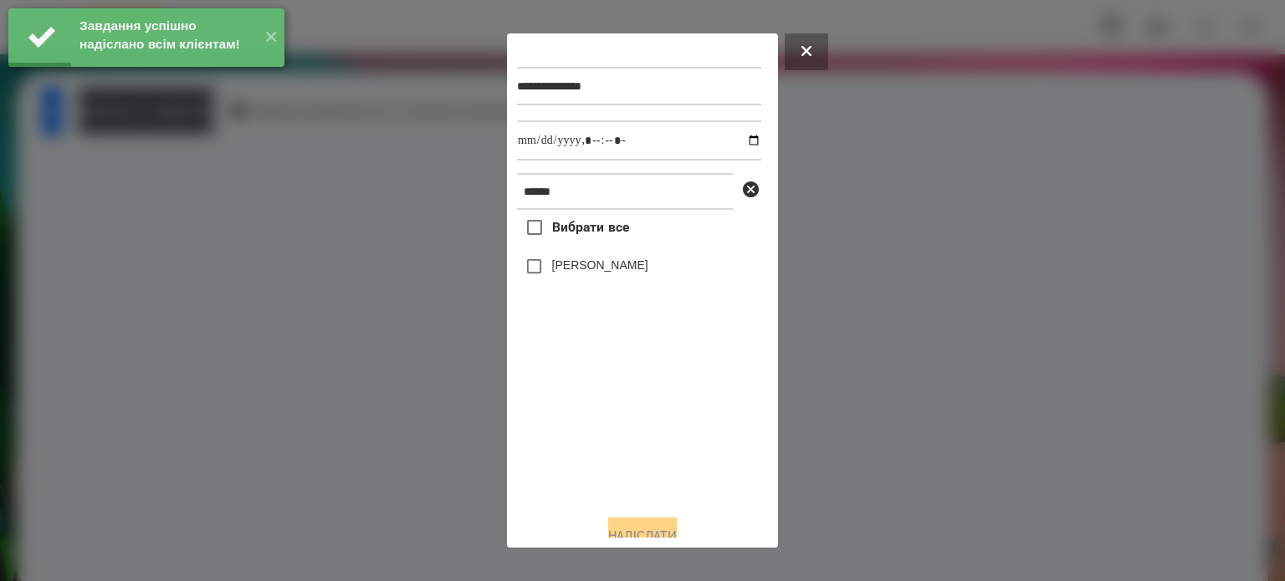
click at [562, 271] on label "[PERSON_NAME]" at bounding box center [600, 265] width 96 height 17
click at [743, 141] on input "datetime-local" at bounding box center [639, 140] width 244 height 40
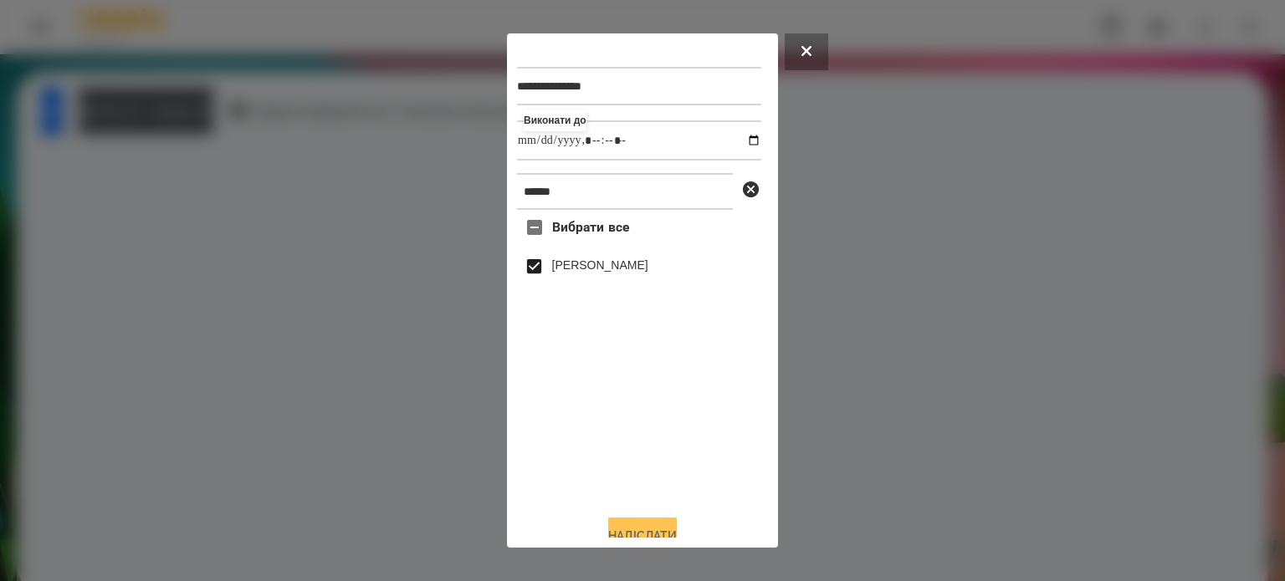
type input "**********"
click at [632, 530] on button "Надіслати" at bounding box center [642, 536] width 69 height 37
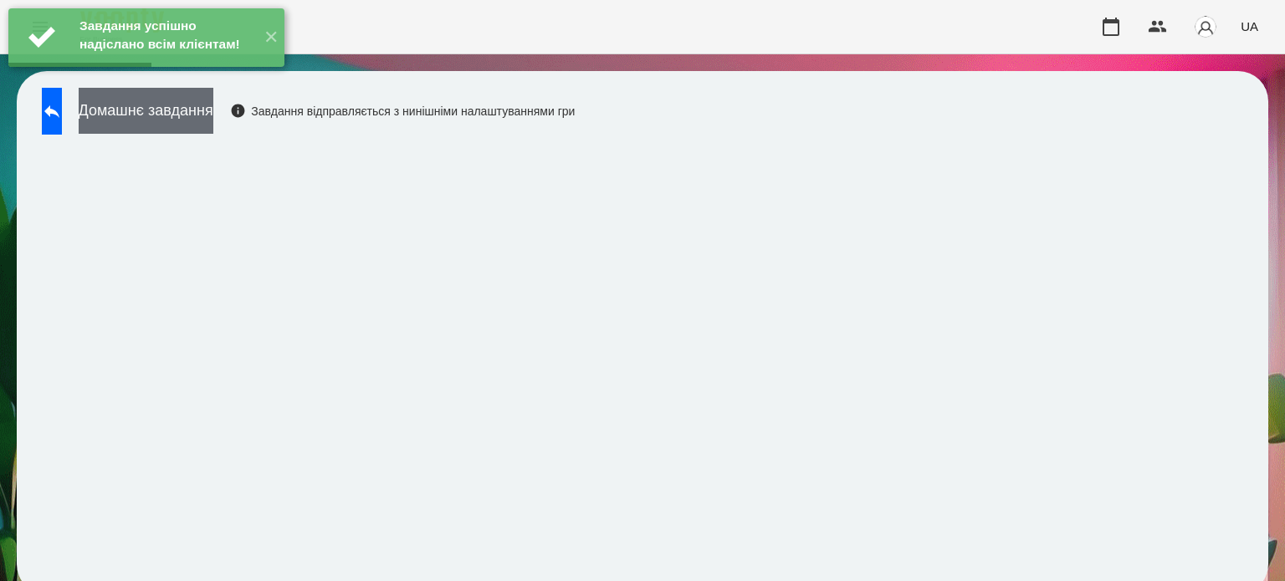
click at [204, 119] on button "Домашнє завдання" at bounding box center [146, 111] width 135 height 46
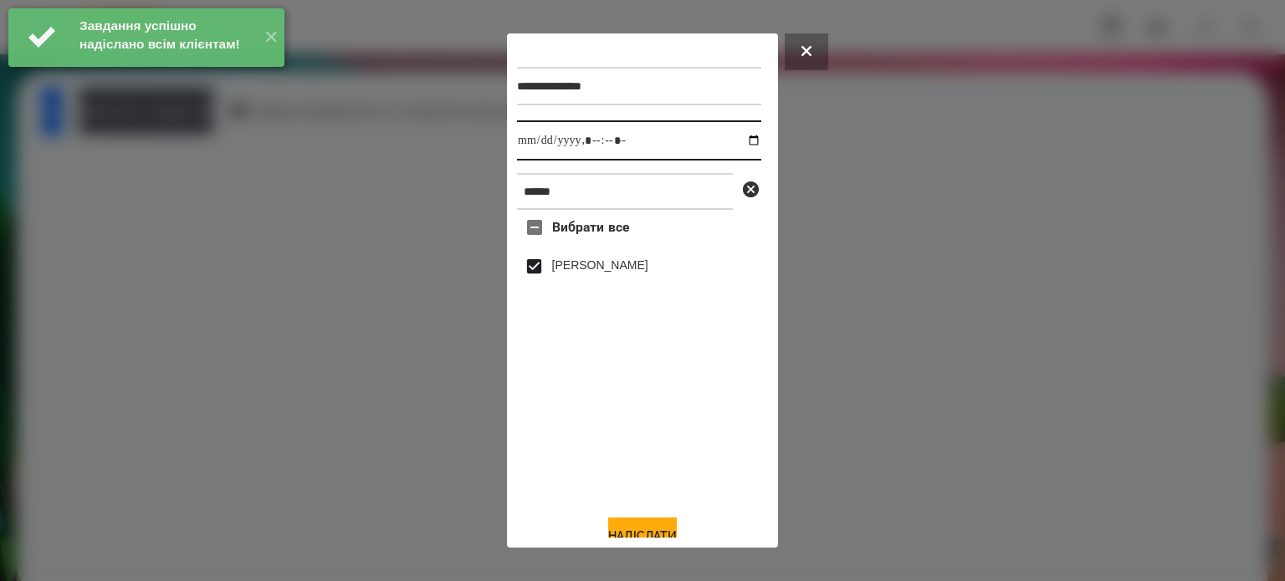
click at [743, 140] on input "datetime-local" at bounding box center [639, 140] width 244 height 40
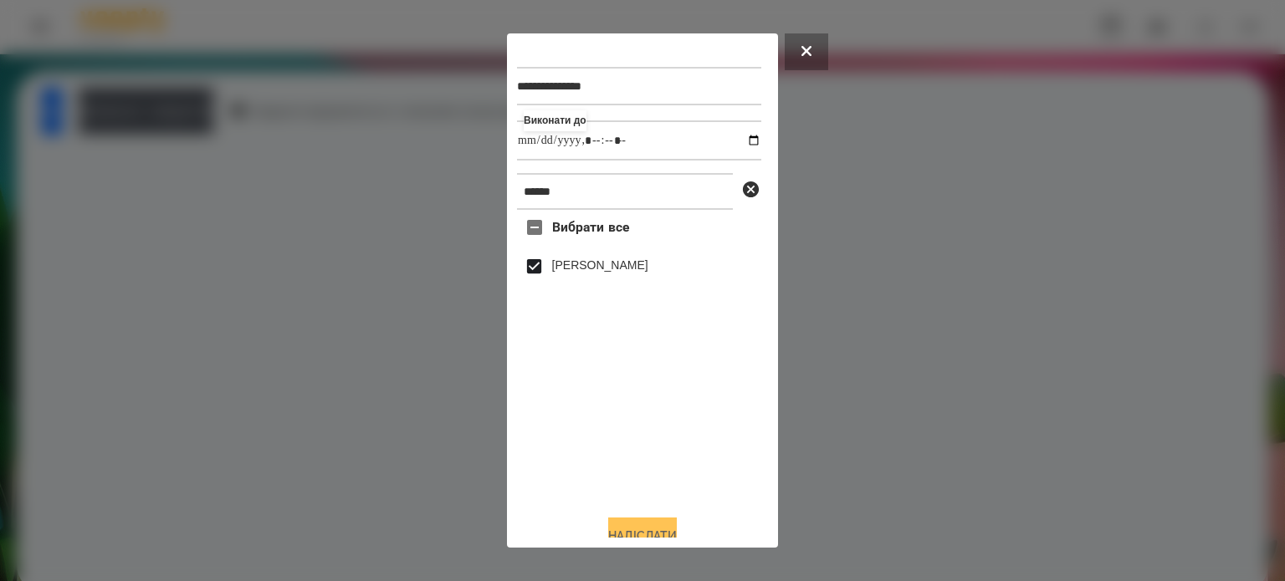
type input "**********"
click at [646, 530] on button "Надіслати" at bounding box center [642, 536] width 69 height 37
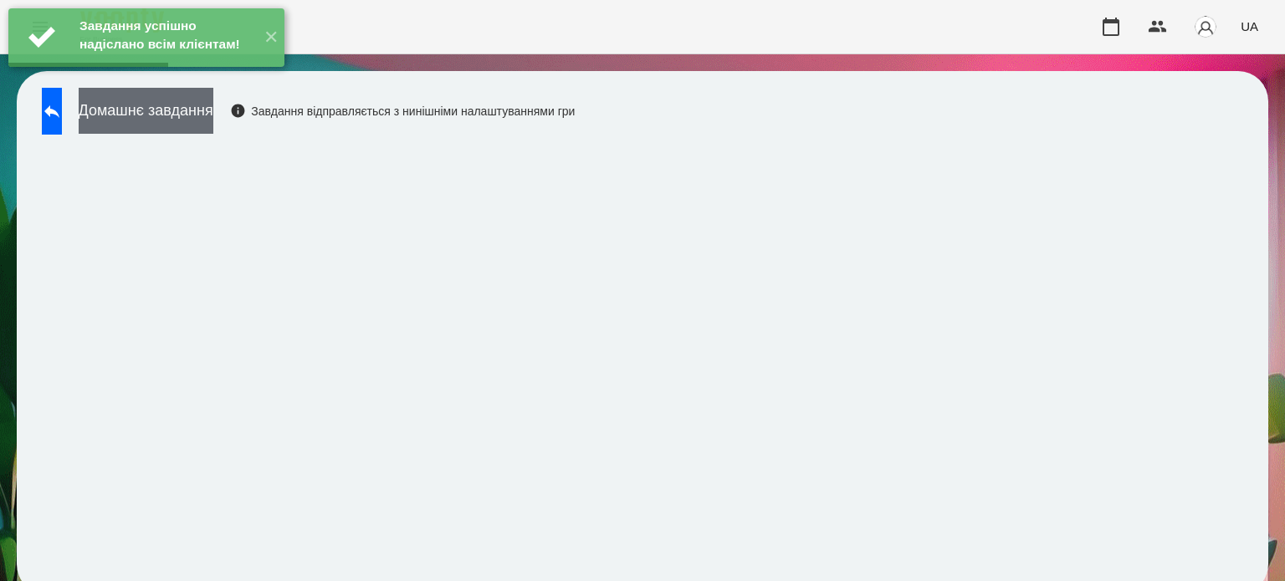
click at [205, 115] on button "Домашнє завдання" at bounding box center [146, 111] width 135 height 46
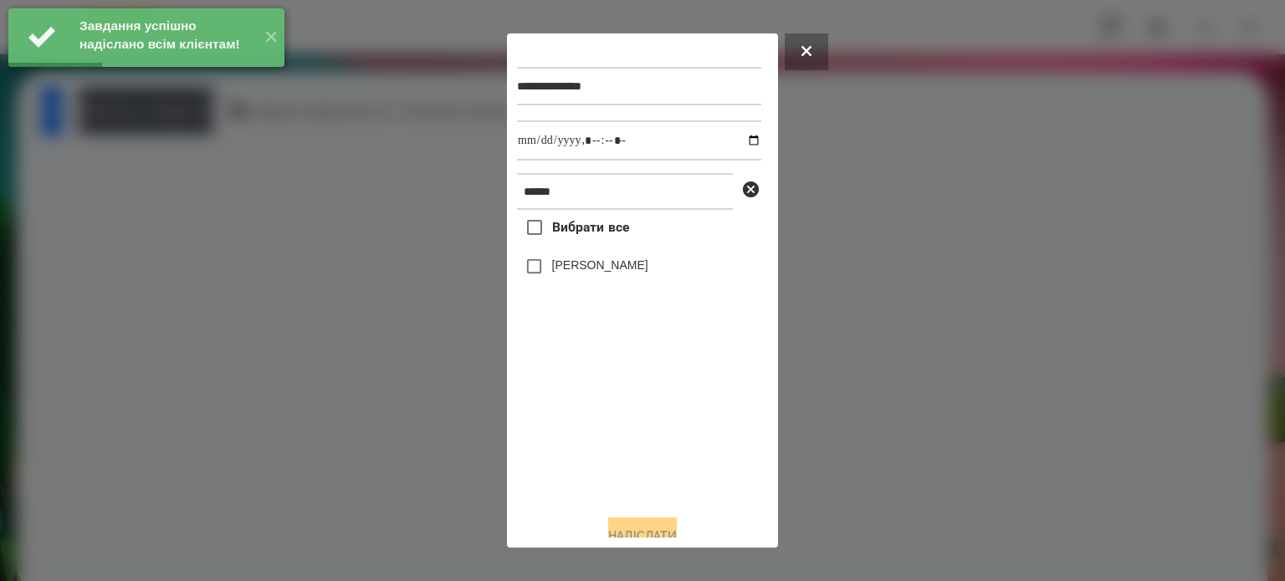
click at [576, 272] on label "[PERSON_NAME]" at bounding box center [600, 265] width 96 height 17
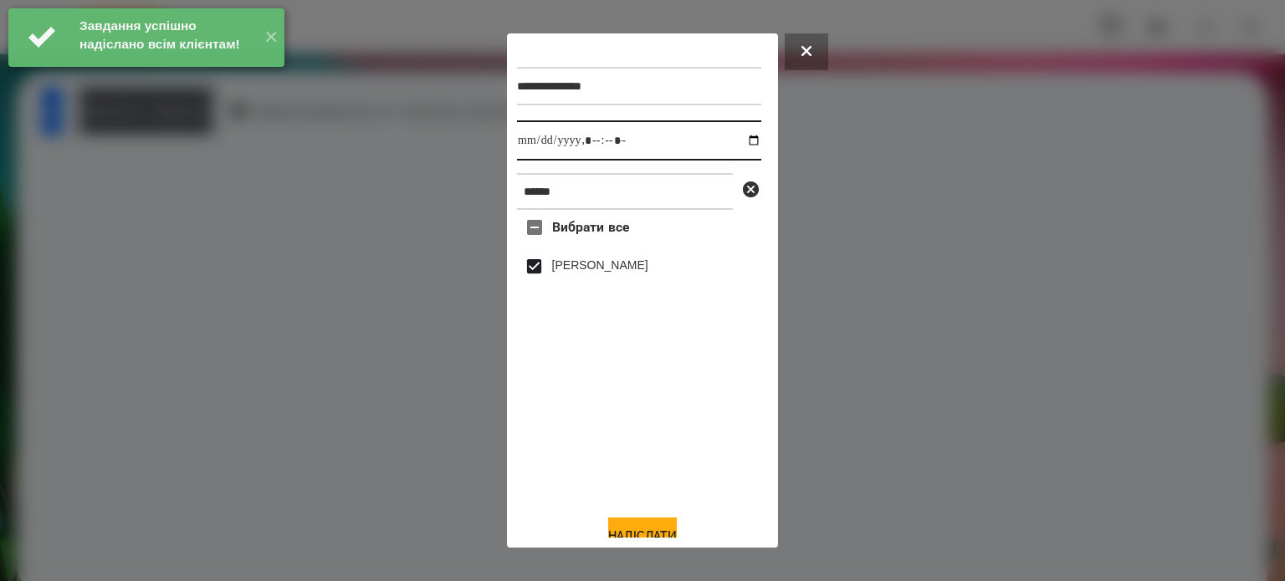
click at [741, 144] on input "datetime-local" at bounding box center [639, 140] width 244 height 40
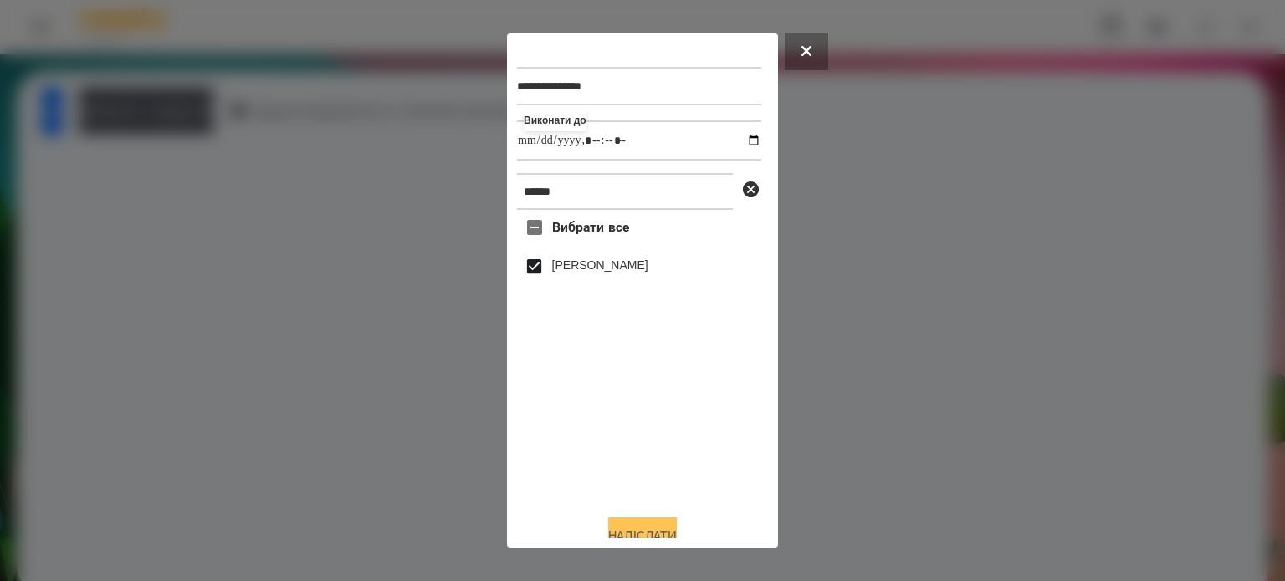
type input "**********"
click at [653, 528] on button "Надіслати" at bounding box center [642, 536] width 69 height 37
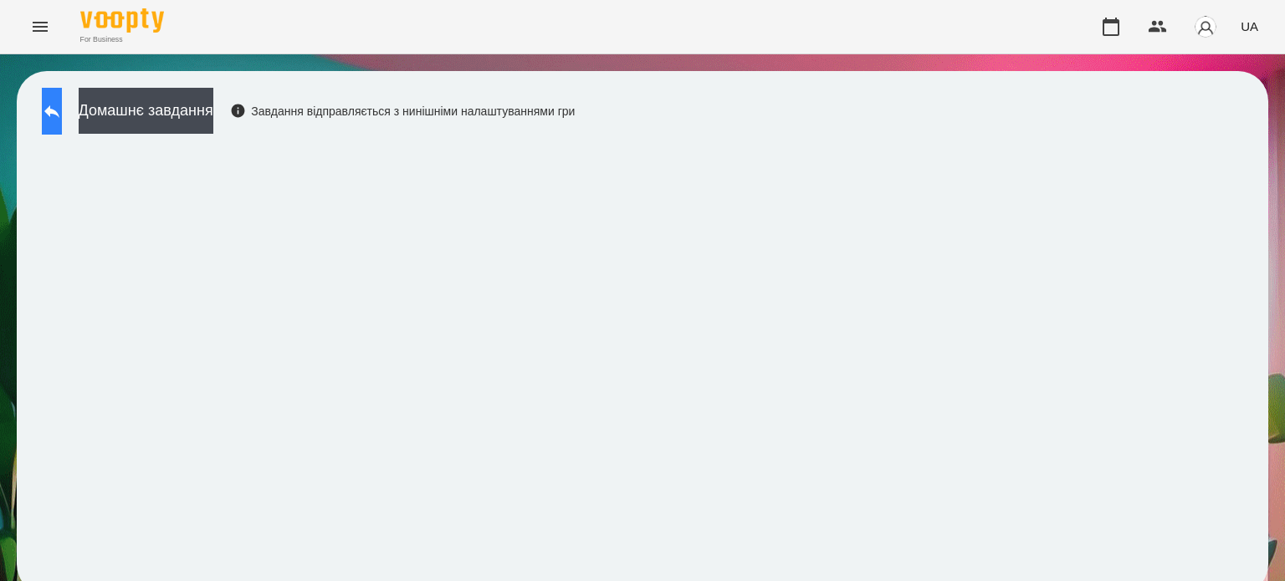
click at [62, 107] on icon at bounding box center [52, 111] width 20 height 20
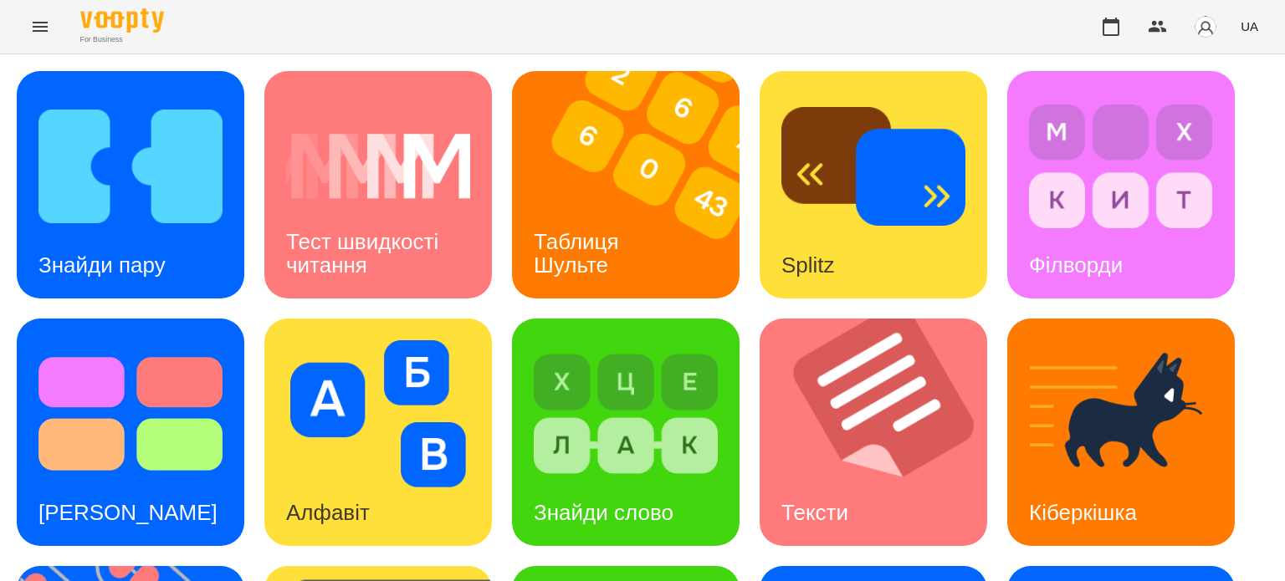
scroll to position [335, 0]
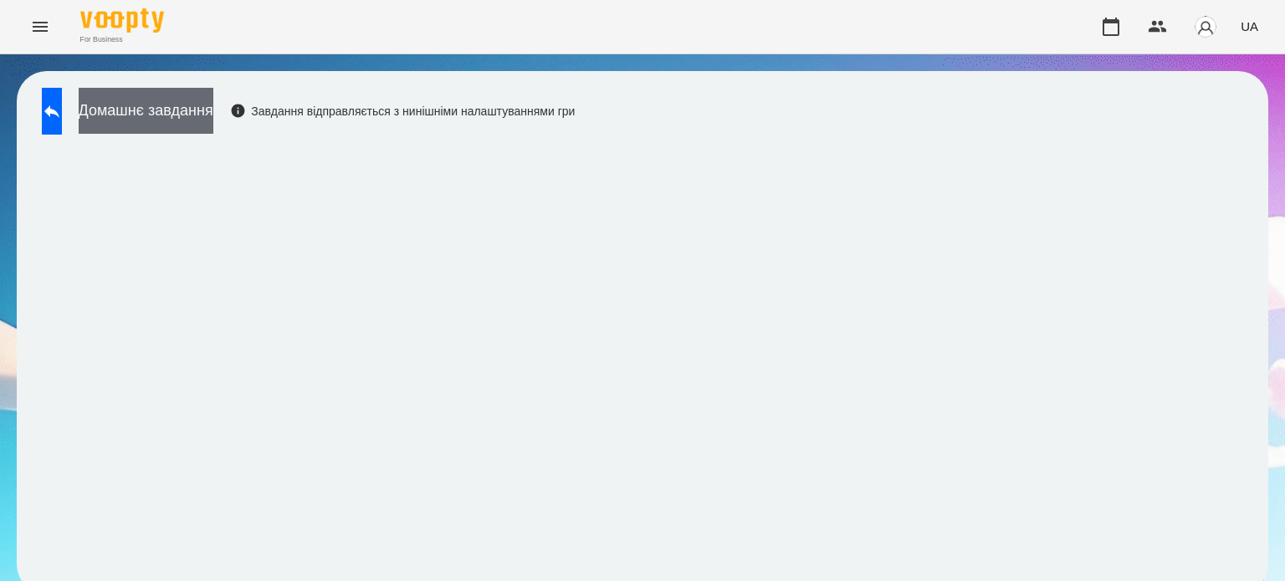
click at [174, 105] on button "Домашнє завдання" at bounding box center [146, 111] width 135 height 46
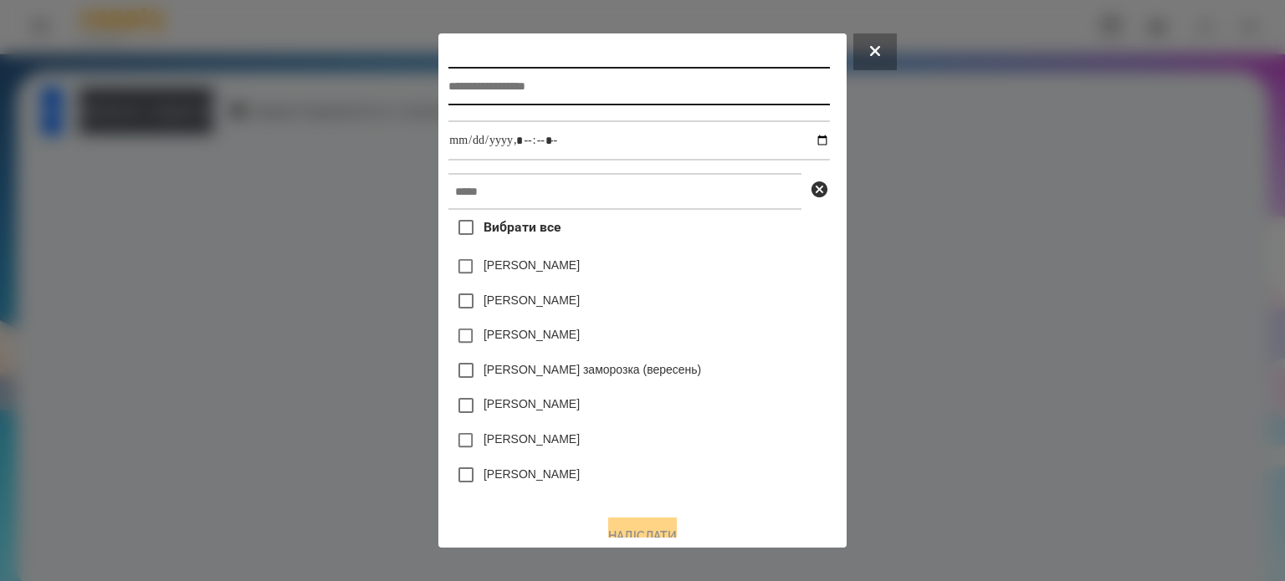
click at [462, 87] on input "text" at bounding box center [638, 86] width 381 height 38
type input "**********"
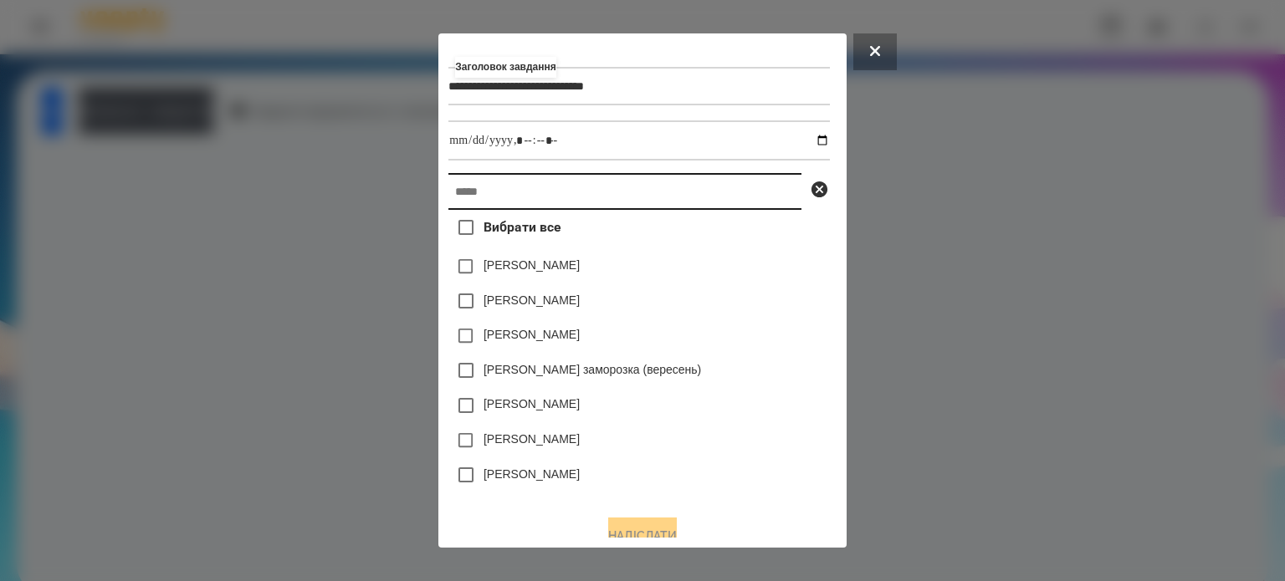
click at [458, 197] on input "text" at bounding box center [624, 191] width 353 height 37
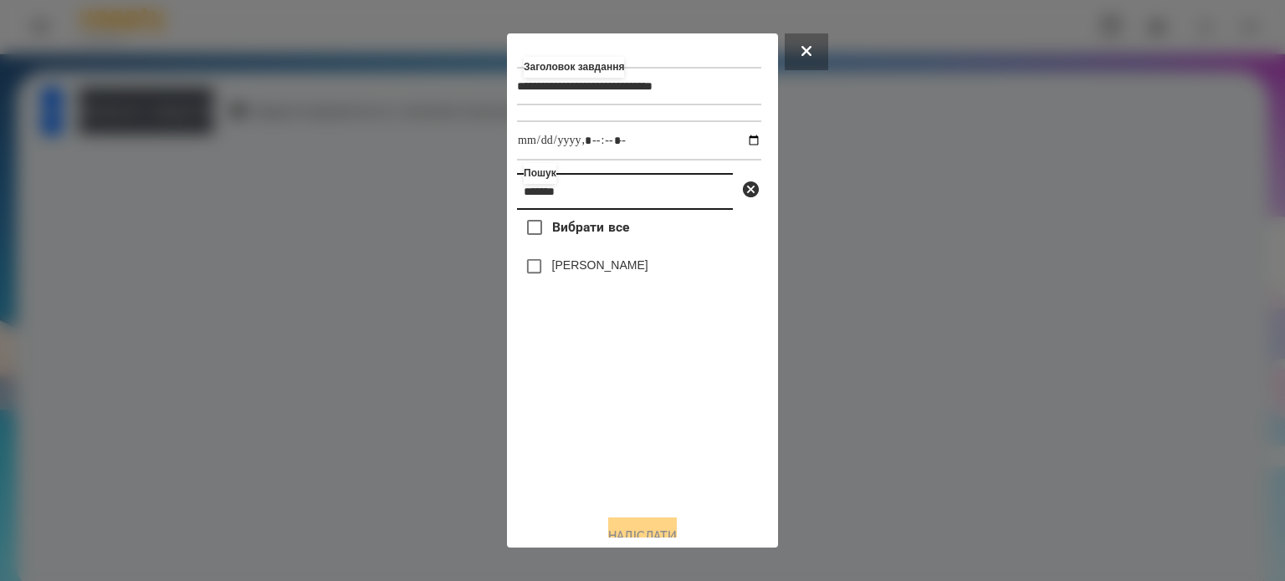
type input "*******"
click at [596, 273] on label "[PERSON_NAME]" at bounding box center [600, 265] width 96 height 17
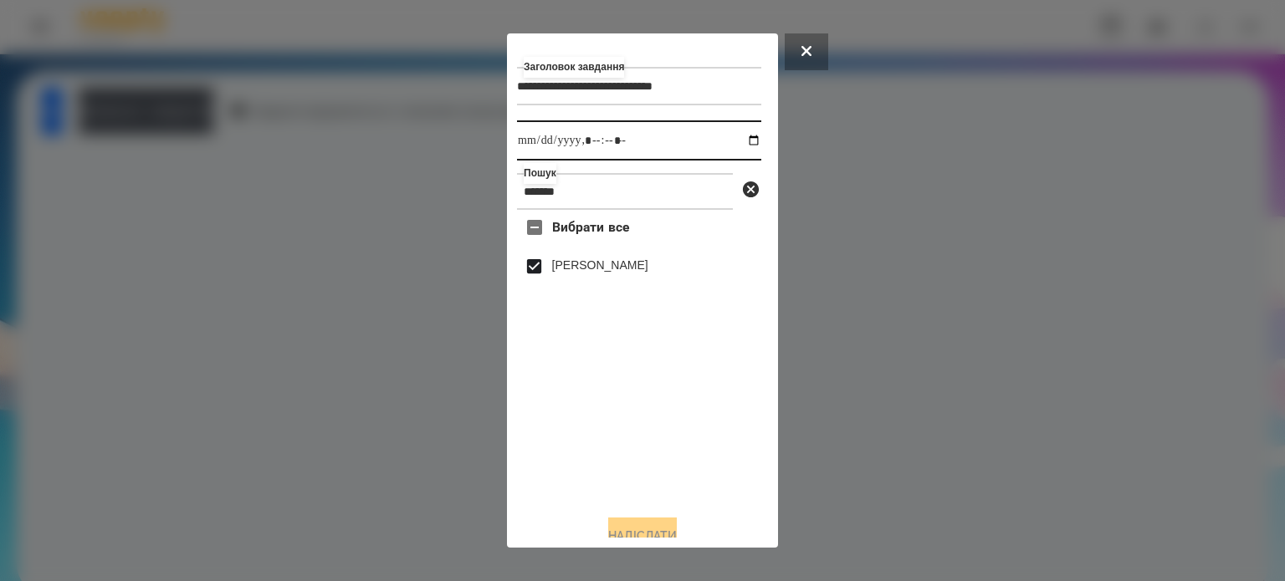
click at [739, 143] on input "datetime-local" at bounding box center [639, 140] width 244 height 40
type input "**********"
click at [630, 528] on button "Надіслати" at bounding box center [642, 536] width 69 height 37
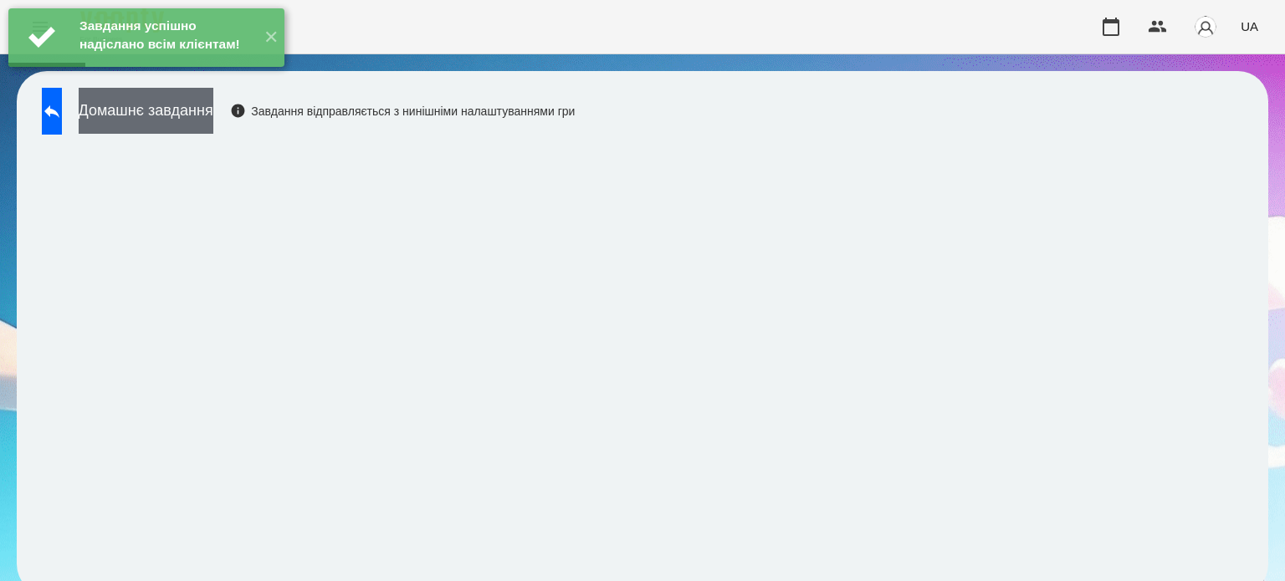
click at [213, 117] on button "Домашнє завдання" at bounding box center [146, 111] width 135 height 46
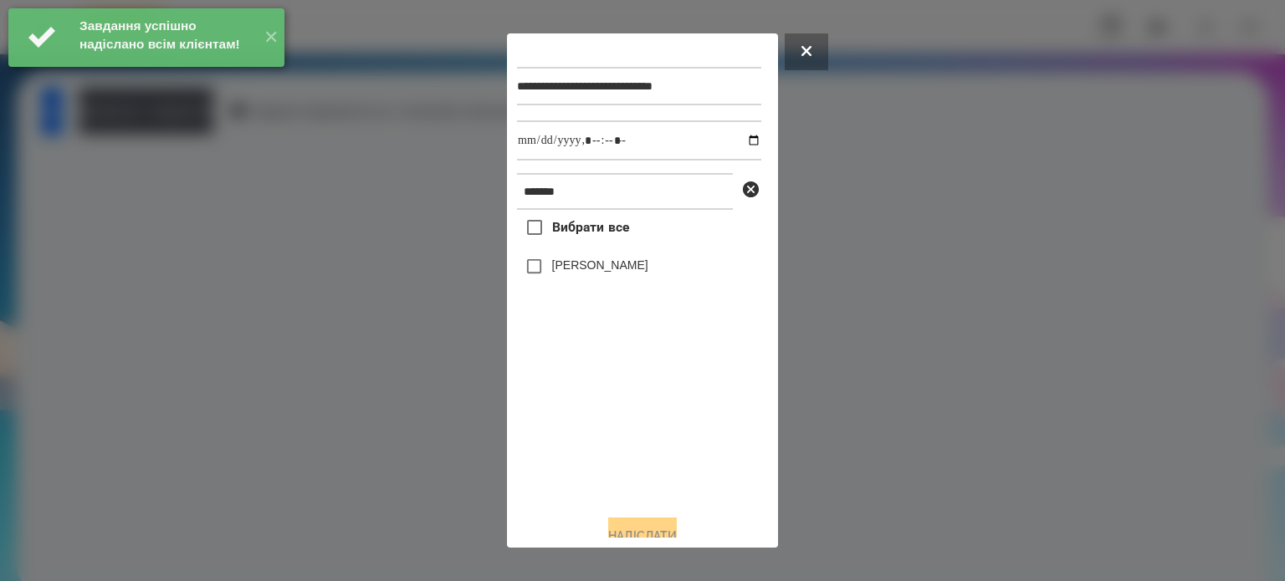
click at [582, 274] on label "[PERSON_NAME]" at bounding box center [600, 265] width 96 height 17
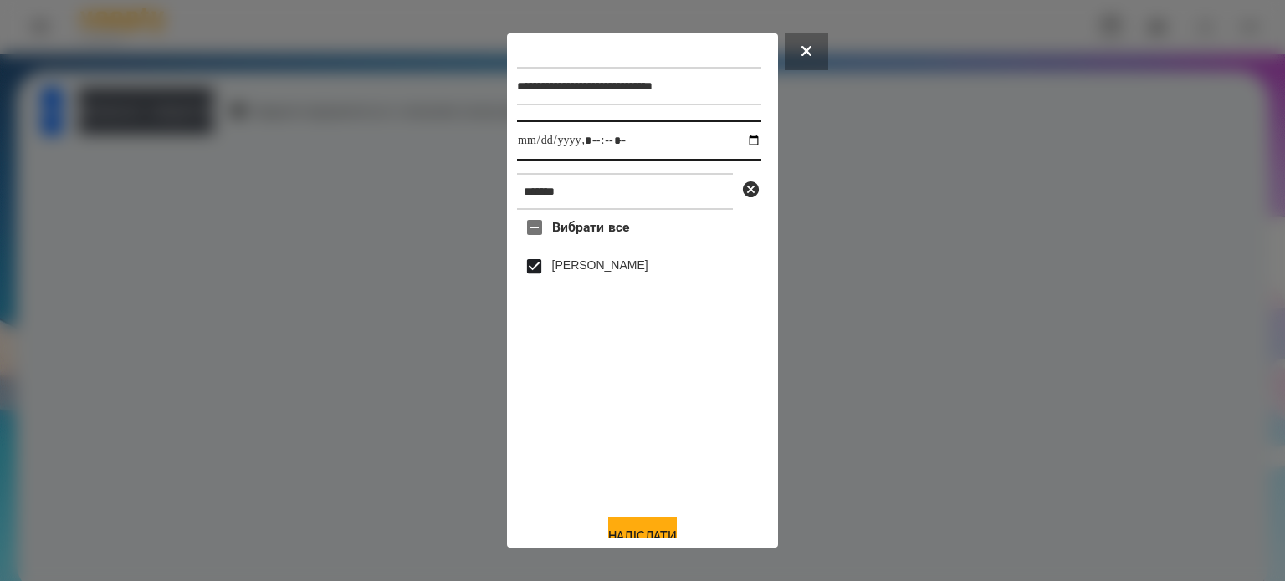
click at [739, 145] on input "datetime-local" at bounding box center [639, 140] width 244 height 40
type input "**********"
click at [629, 528] on button "Надіслати" at bounding box center [642, 536] width 69 height 37
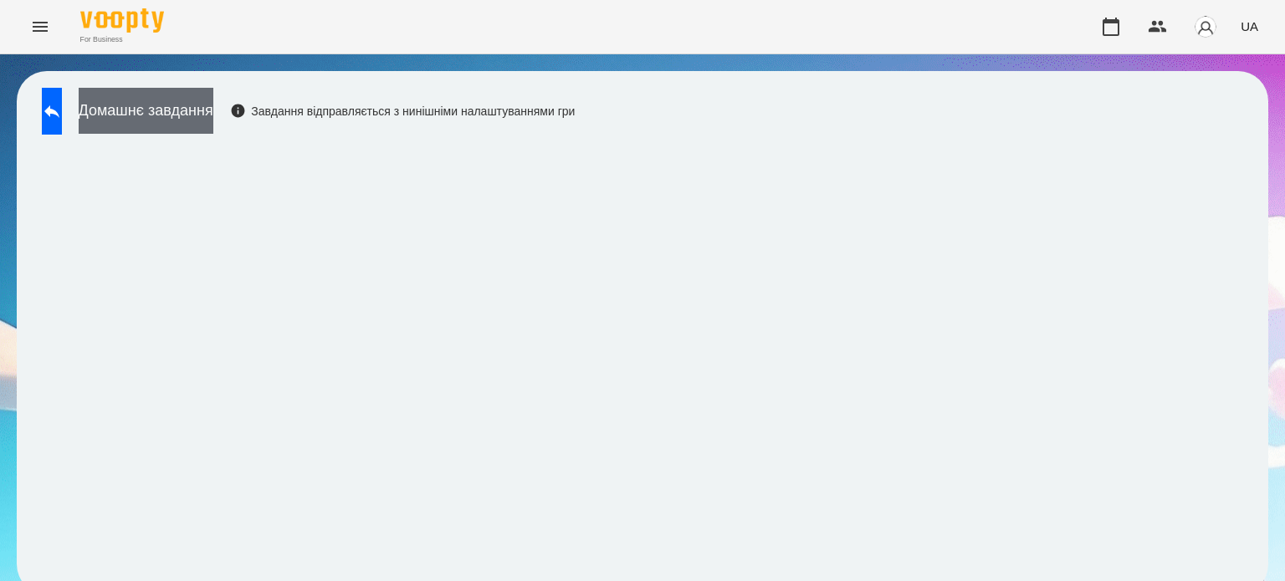
click at [211, 110] on button "Домашнє завдання" at bounding box center [146, 111] width 135 height 46
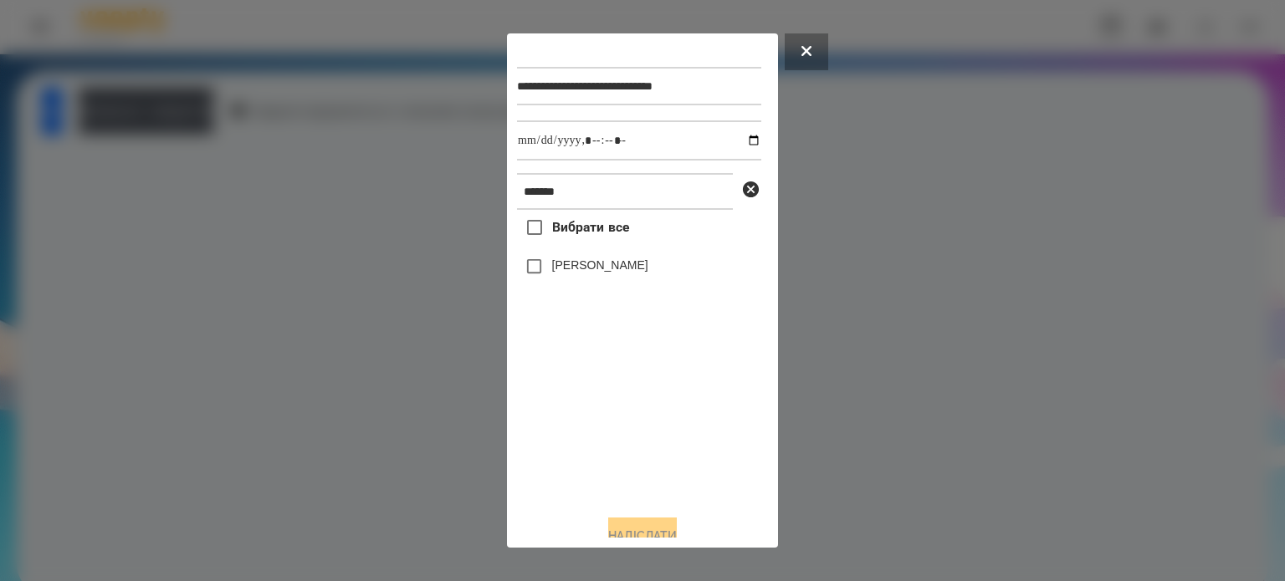
click at [565, 264] on label "[PERSON_NAME]" at bounding box center [600, 265] width 96 height 17
click at [733, 141] on input "datetime-local" at bounding box center [639, 140] width 244 height 40
type input "**********"
click at [657, 528] on button "Надіслати" at bounding box center [642, 536] width 69 height 37
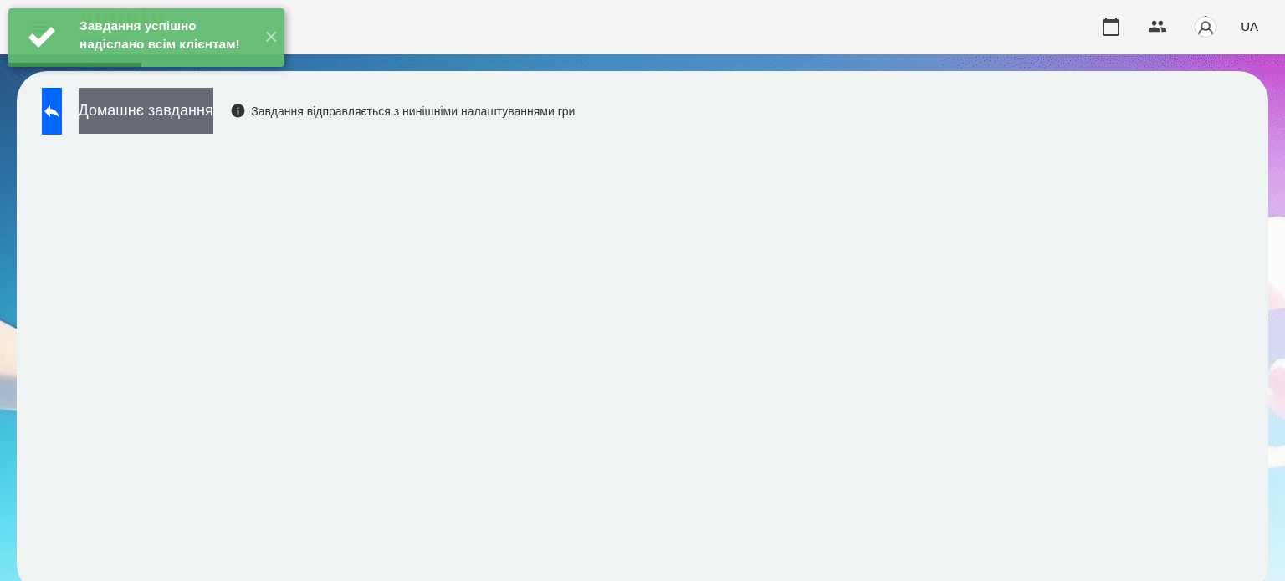
click at [171, 120] on button "Домашнє завдання" at bounding box center [146, 111] width 135 height 46
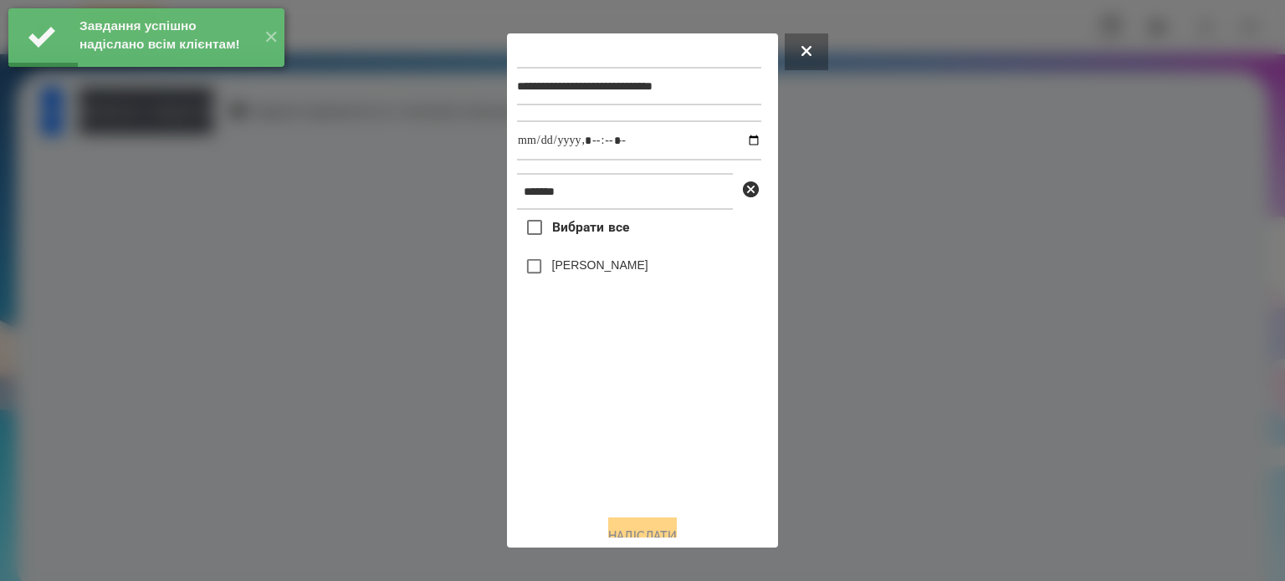
click at [558, 272] on label "[PERSON_NAME]" at bounding box center [600, 265] width 96 height 17
click at [735, 141] on input "datetime-local" at bounding box center [639, 140] width 244 height 40
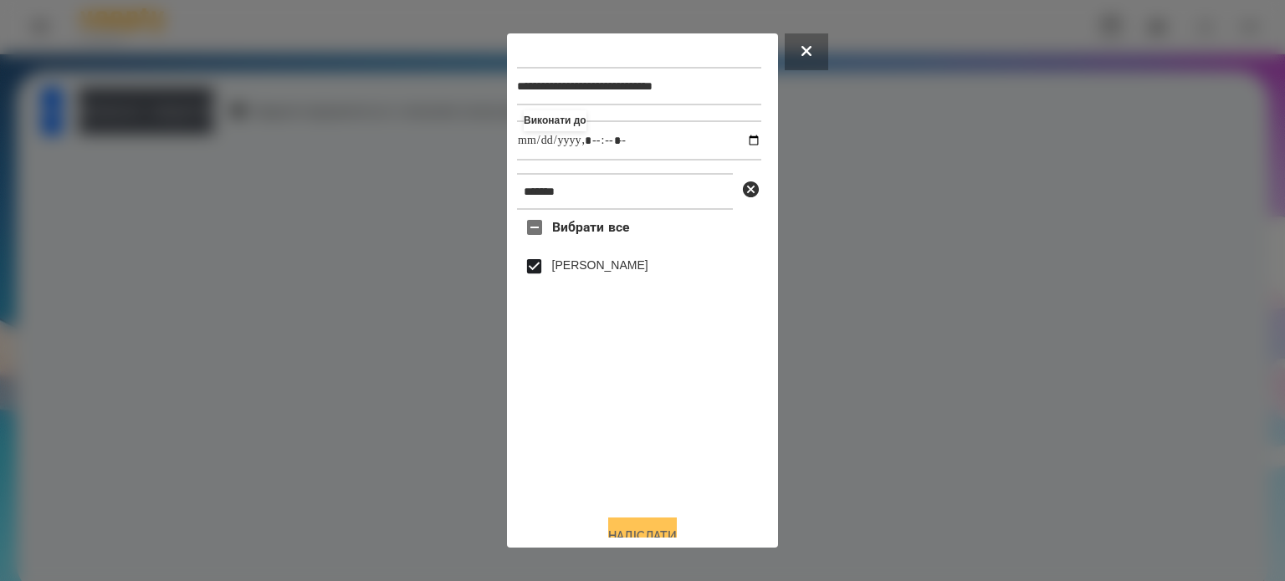
type input "**********"
click at [649, 531] on button "Надіслати" at bounding box center [642, 536] width 69 height 37
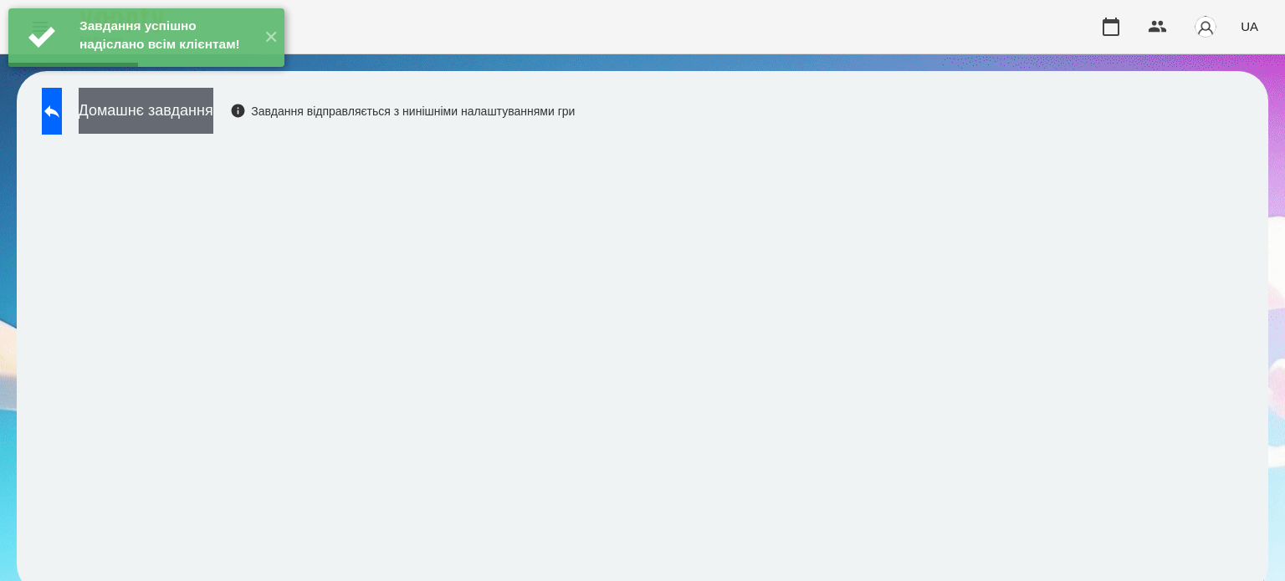
click at [204, 121] on button "Домашнє завдання" at bounding box center [146, 111] width 135 height 46
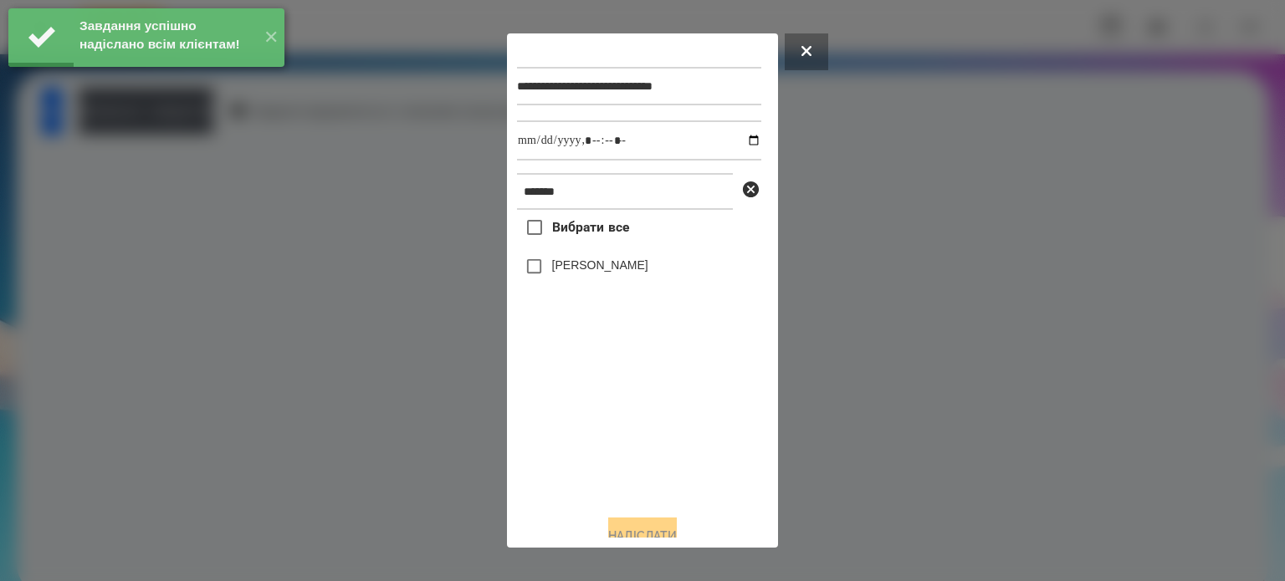
click at [603, 269] on label "[PERSON_NAME]" at bounding box center [600, 265] width 96 height 17
click at [737, 137] on input "datetime-local" at bounding box center [639, 140] width 244 height 40
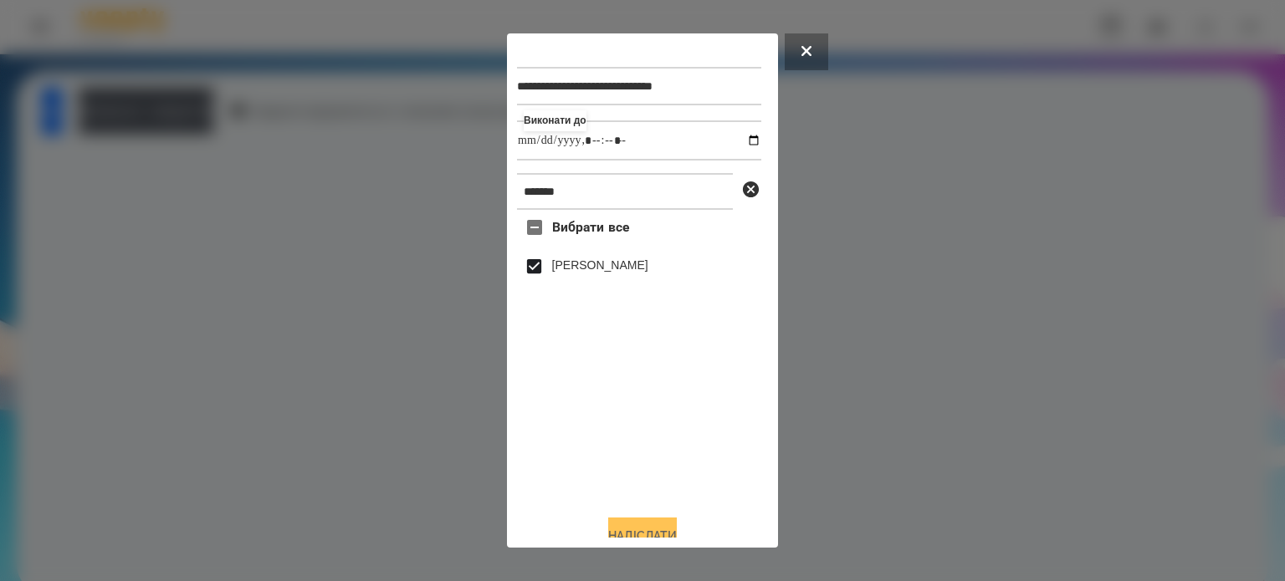
type input "**********"
click at [637, 533] on button "Надіслати" at bounding box center [642, 536] width 69 height 37
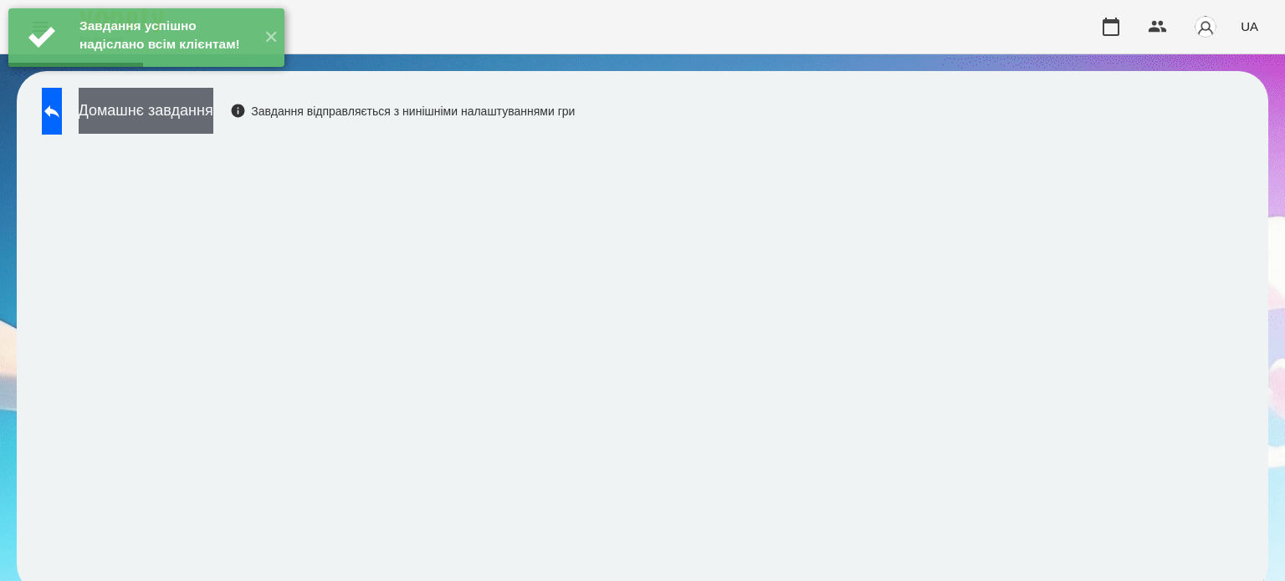
click at [213, 122] on button "Домашнє завдання" at bounding box center [146, 111] width 135 height 46
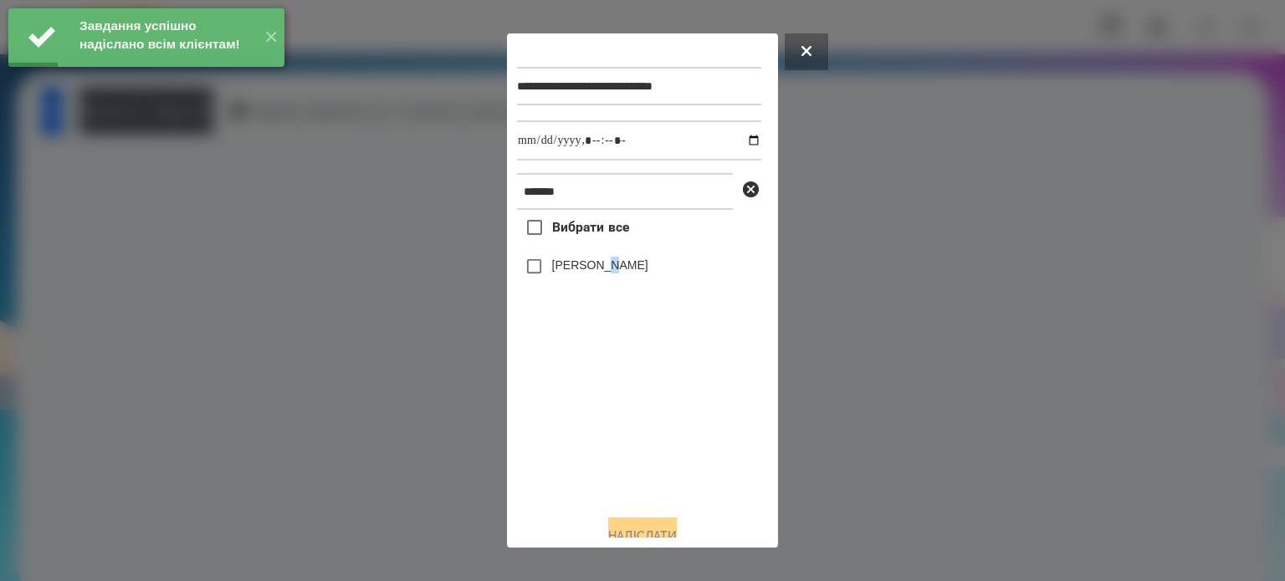
click at [618, 269] on label "[PERSON_NAME]" at bounding box center [600, 265] width 96 height 17
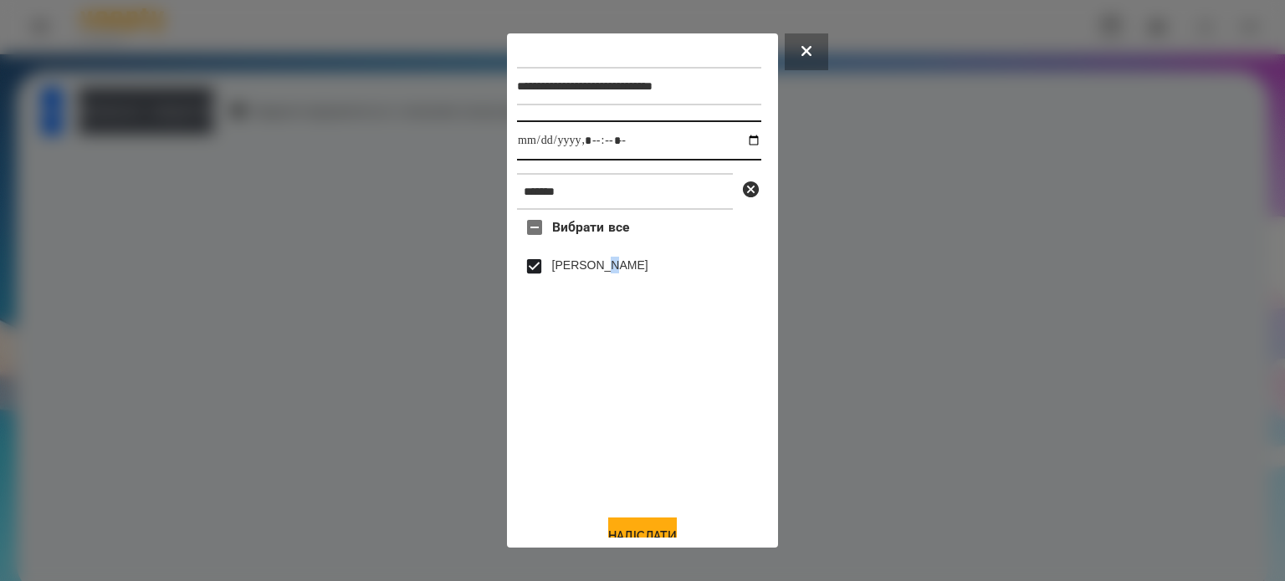
click at [740, 140] on input "datetime-local" at bounding box center [639, 140] width 244 height 40
type input "**********"
click at [636, 530] on button "Надіслати" at bounding box center [642, 536] width 69 height 37
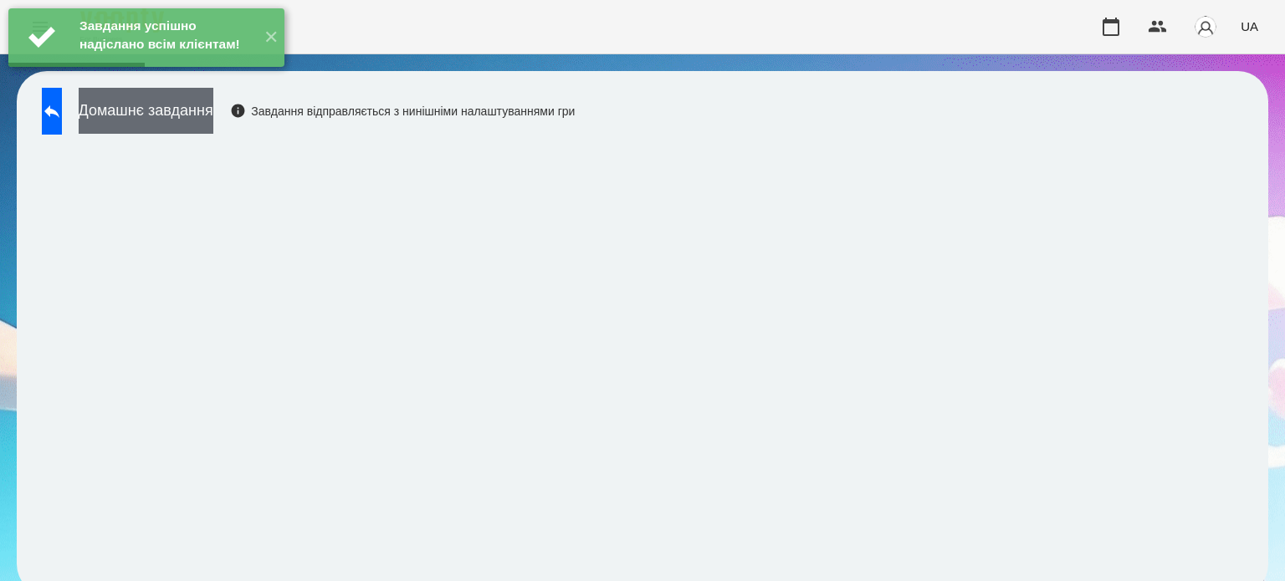
click at [190, 110] on button "Домашнє завдання" at bounding box center [146, 111] width 135 height 46
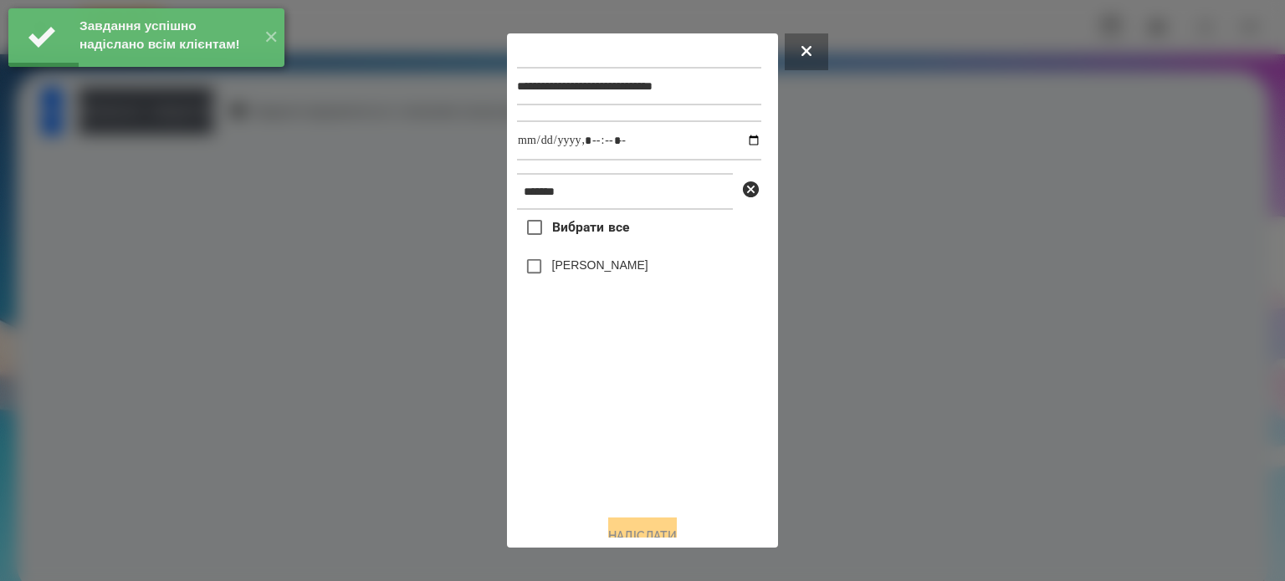
click at [611, 264] on label "[PERSON_NAME]" at bounding box center [600, 265] width 96 height 17
click at [739, 145] on input "datetime-local" at bounding box center [639, 140] width 244 height 40
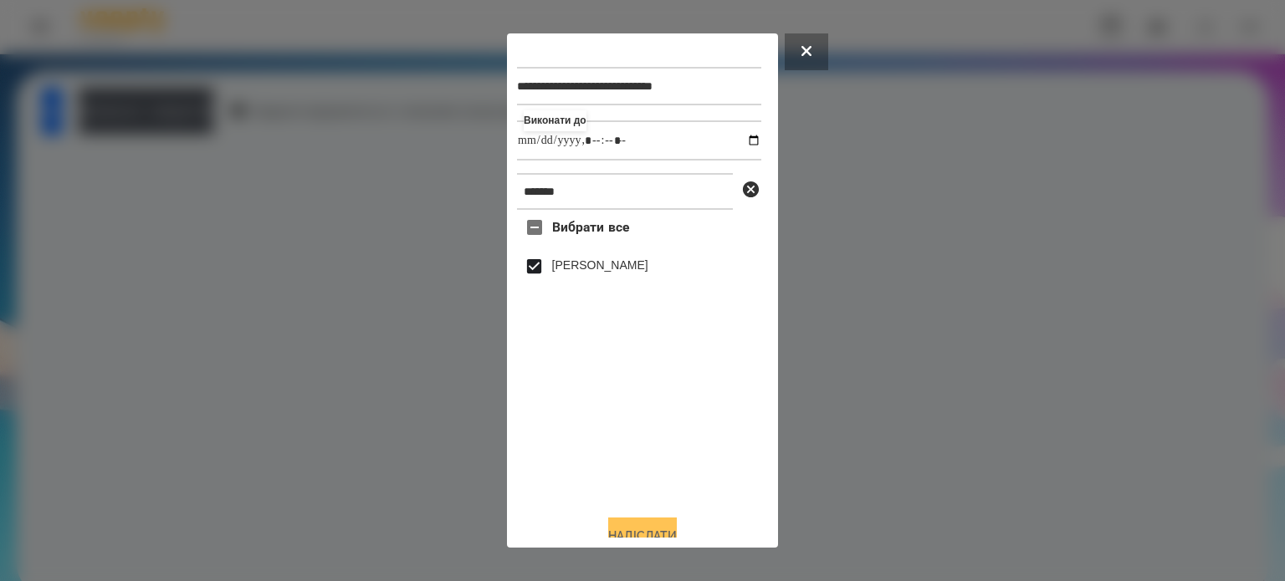
type input "**********"
click at [634, 529] on button "Надіслати" at bounding box center [642, 536] width 69 height 37
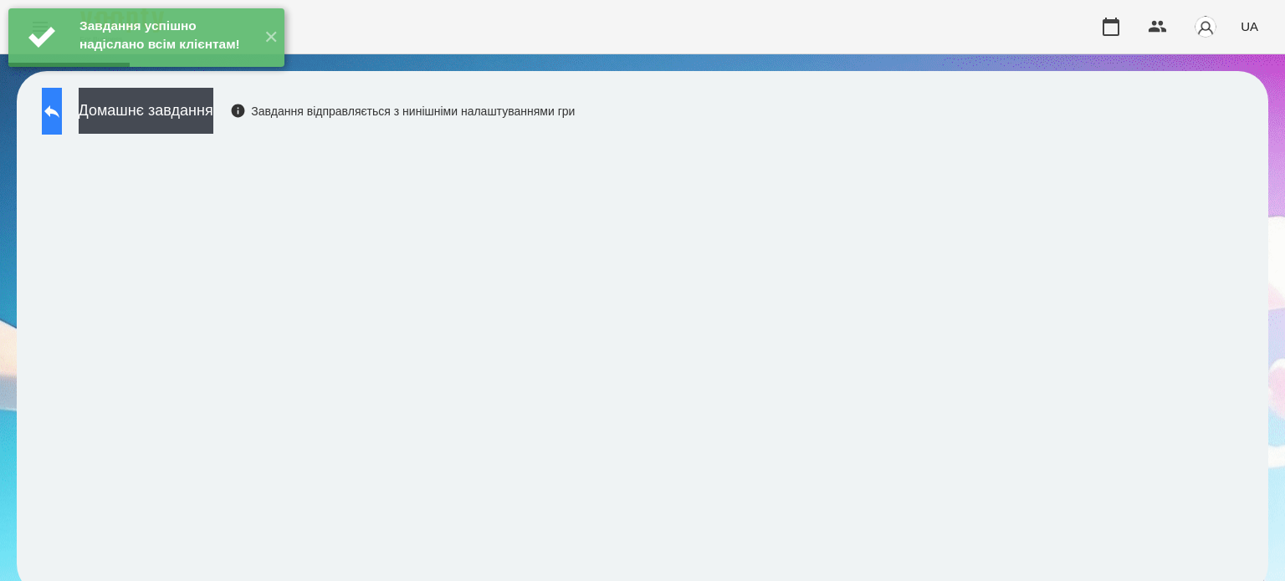
click at [59, 111] on icon at bounding box center [51, 111] width 15 height 13
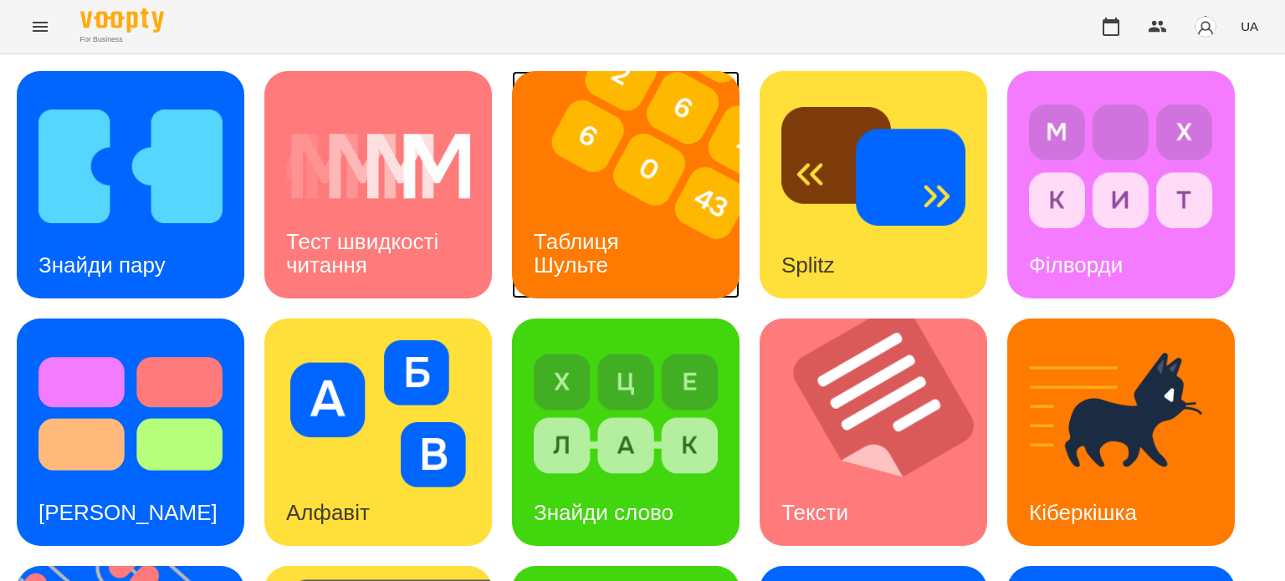
click at [628, 222] on div "Таблиця Шульте" at bounding box center [579, 254] width 135 height 90
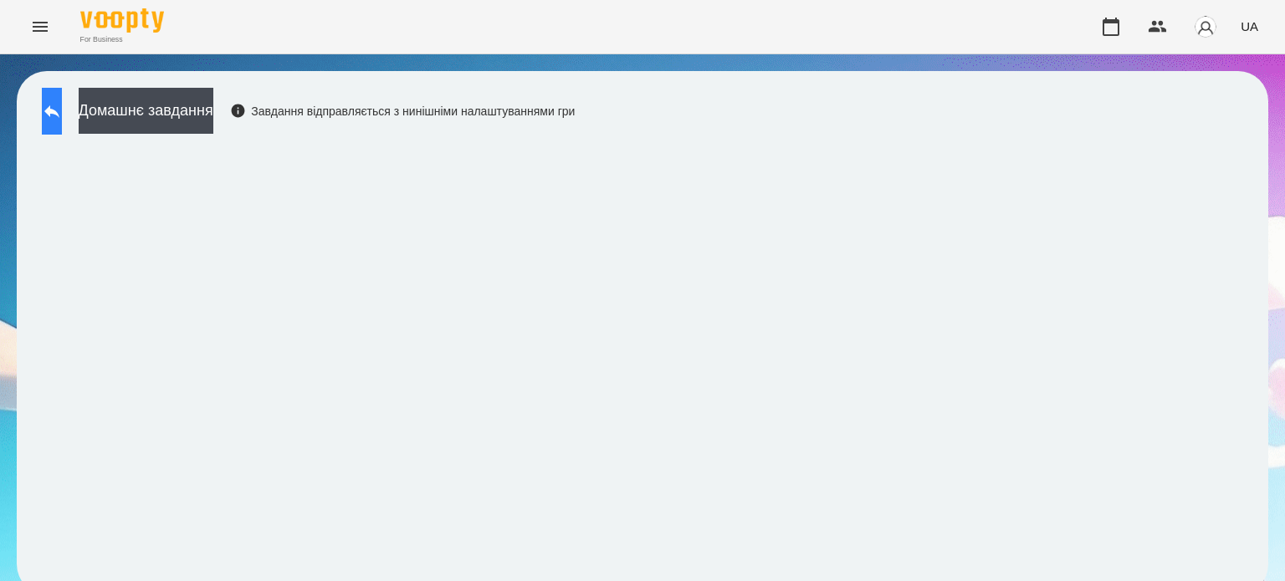
click at [62, 106] on icon at bounding box center [52, 111] width 20 height 20
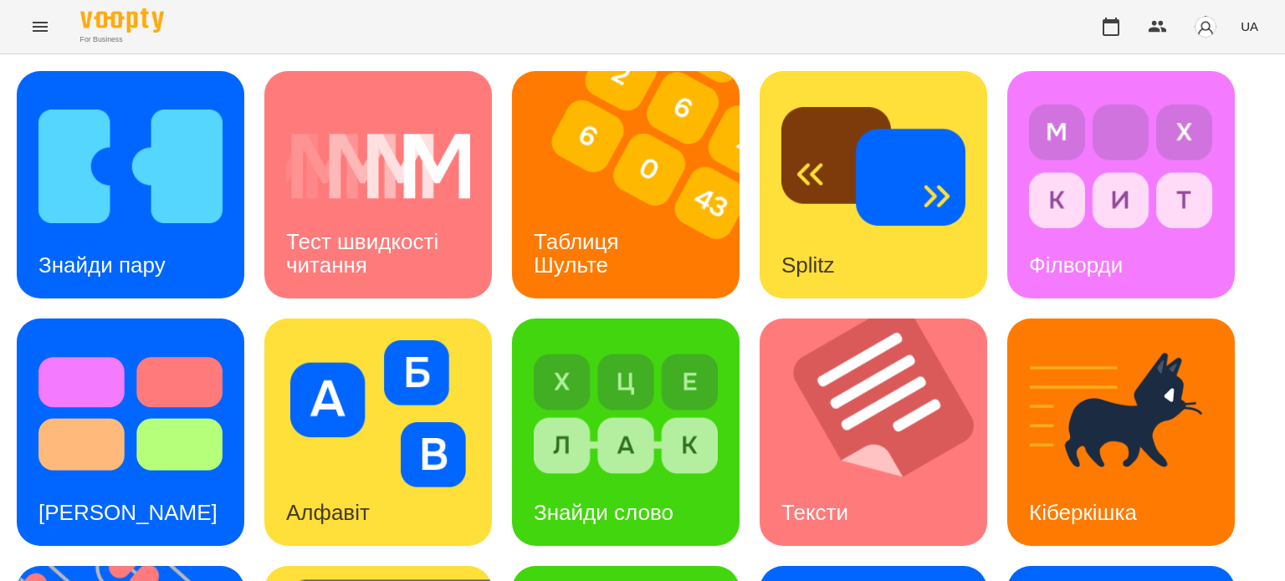
scroll to position [476, 0]
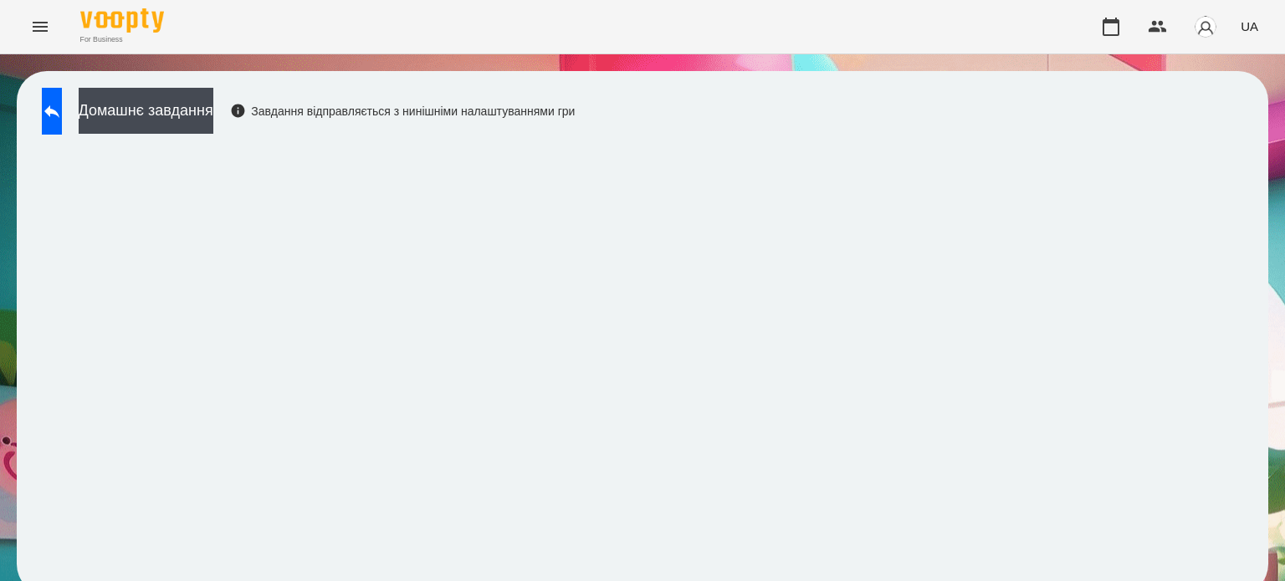
scroll to position [13, 0]
click at [62, 110] on button at bounding box center [52, 111] width 20 height 47
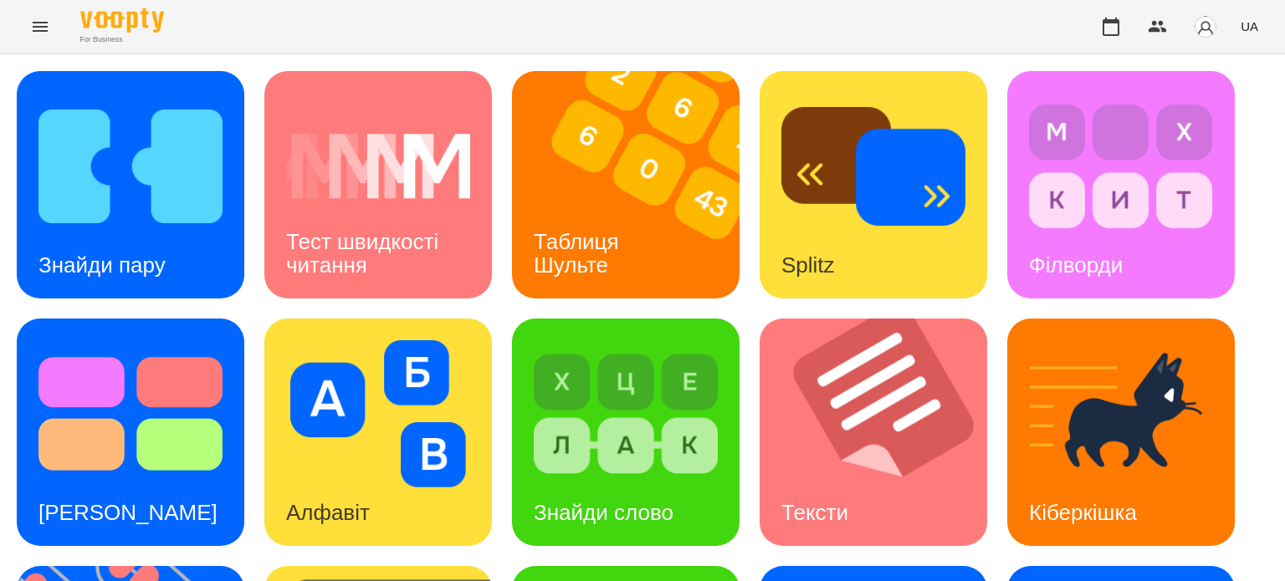
scroll to position [476, 0]
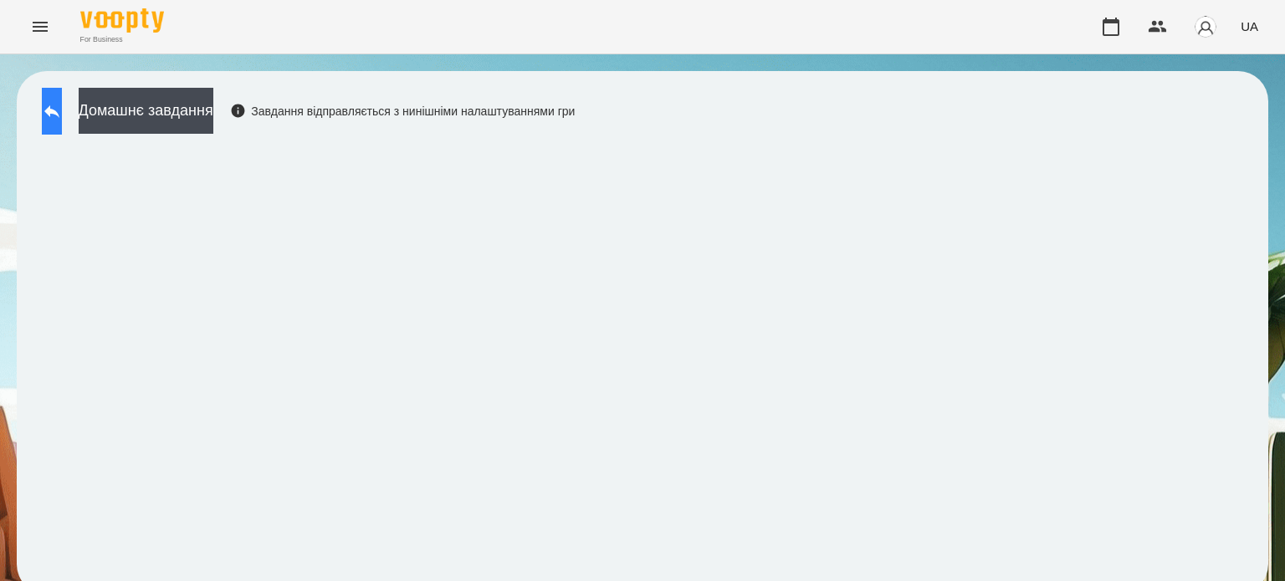
click at [62, 106] on icon at bounding box center [52, 111] width 20 height 20
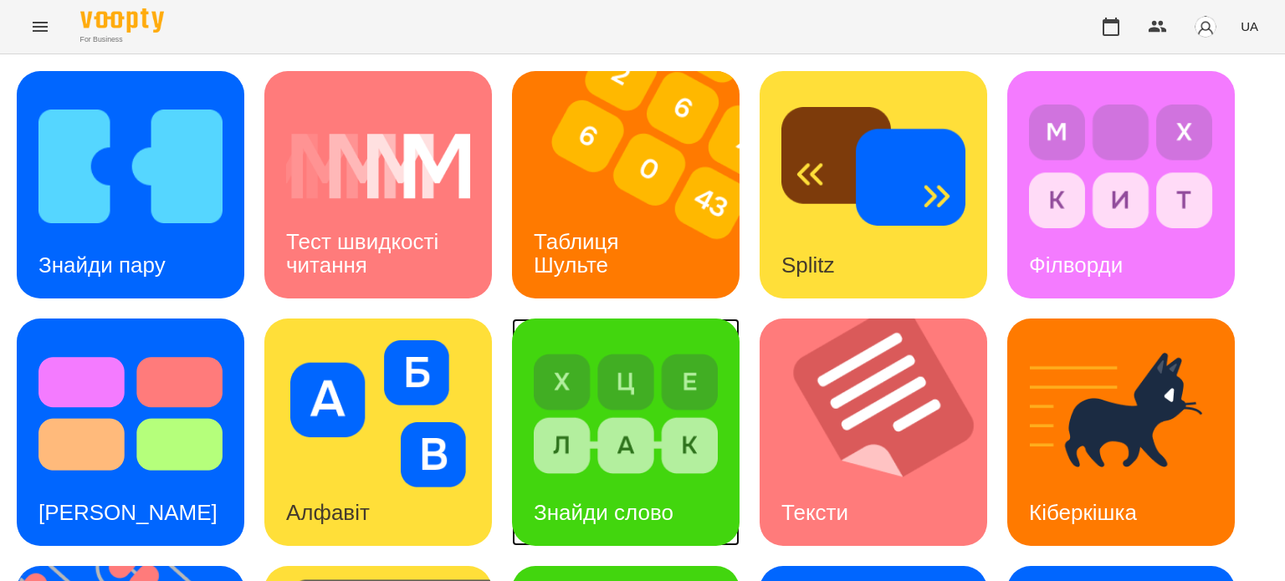
click at [622, 497] on div "Знайди слово" at bounding box center [603, 513] width 183 height 66
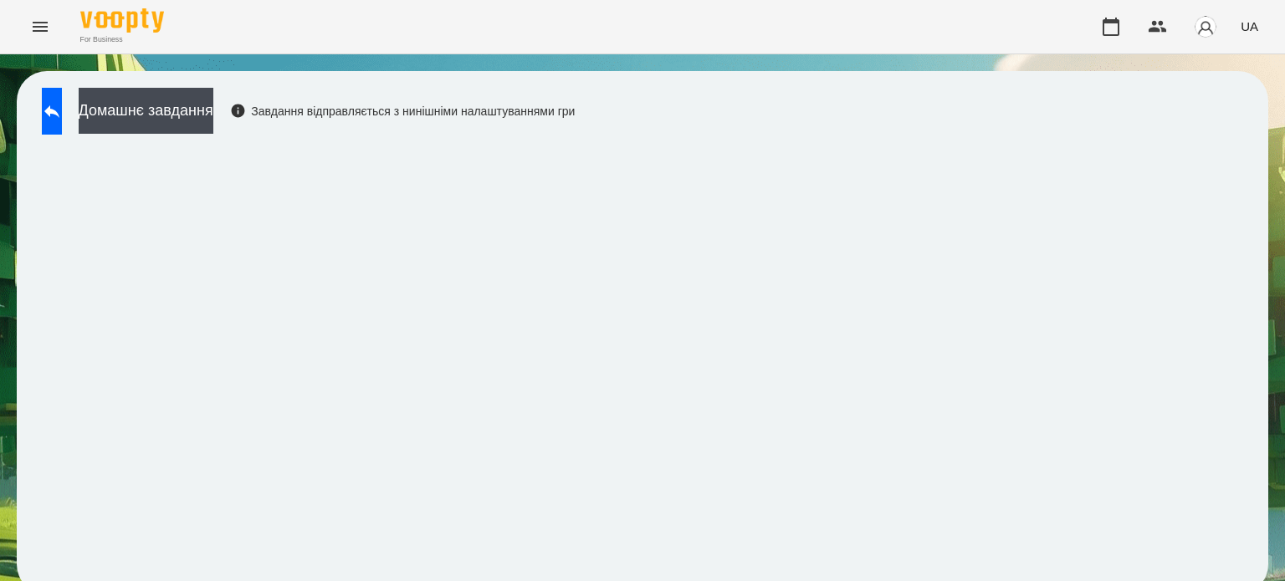
scroll to position [13, 0]
click at [53, 96] on button at bounding box center [52, 111] width 20 height 47
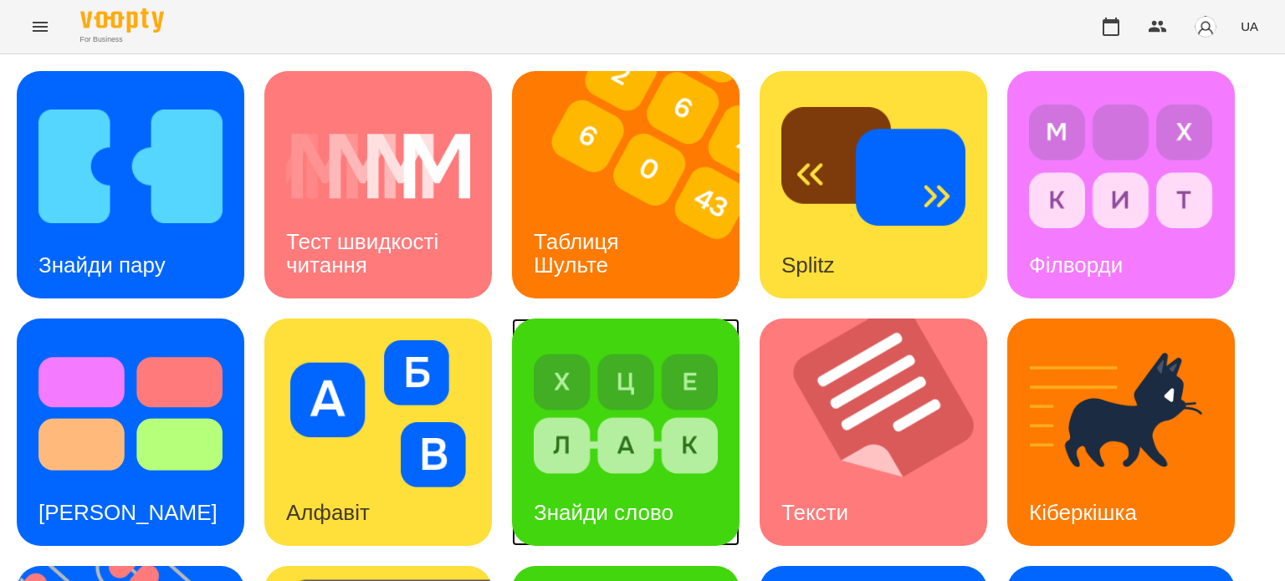
click at [649, 480] on div "Знайди слово" at bounding box center [603, 513] width 183 height 66
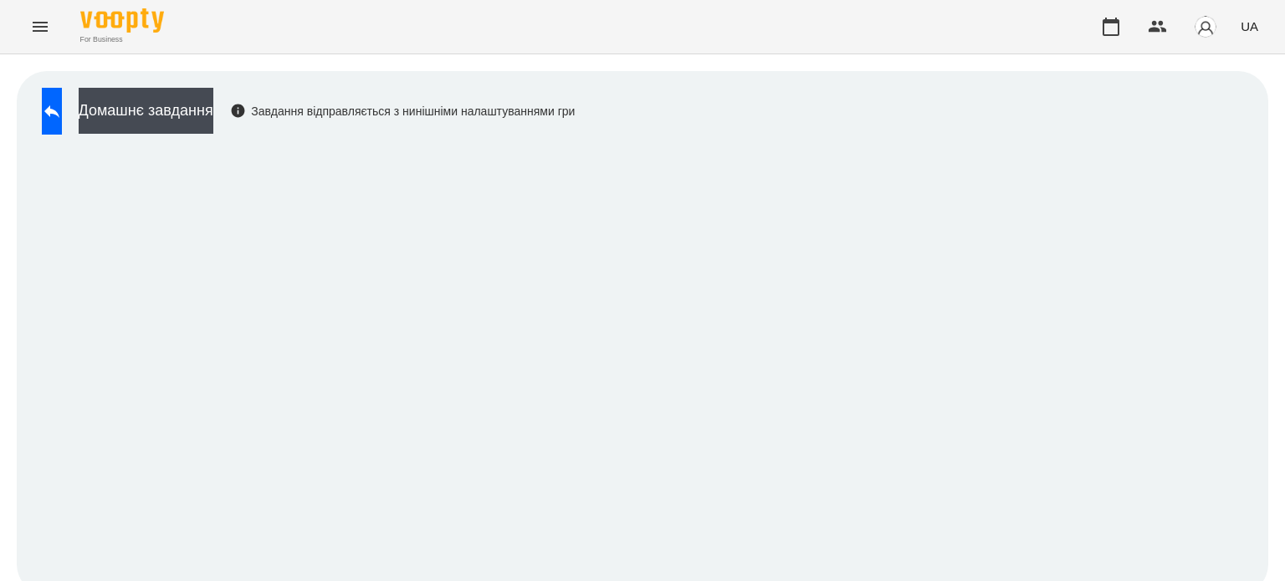
scroll to position [13, 0]
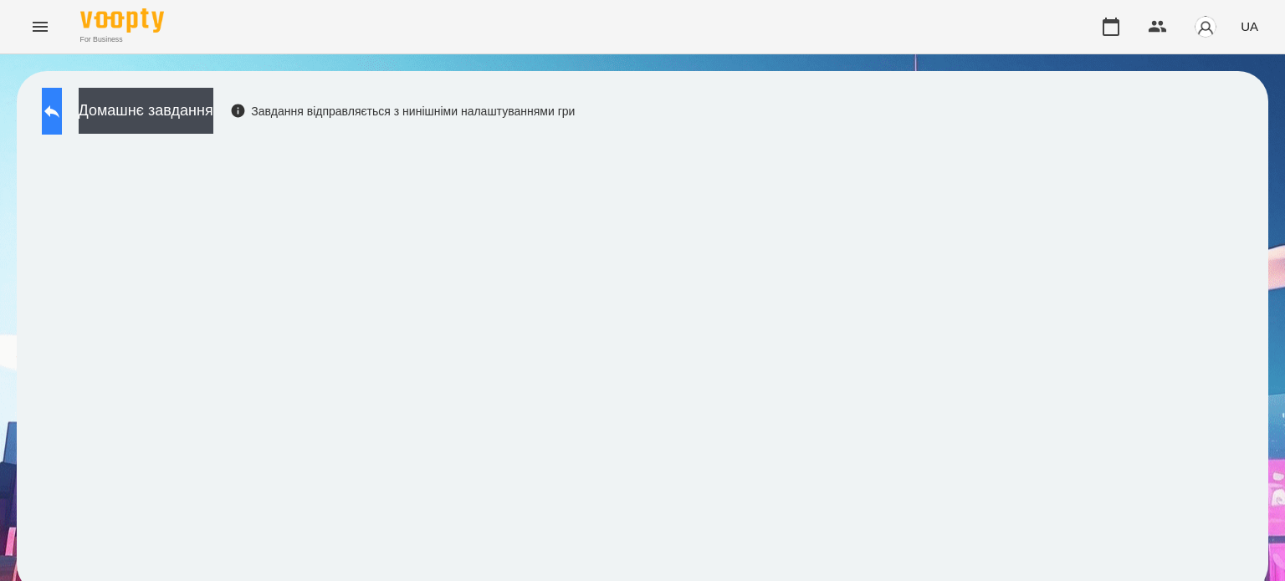
click at [59, 101] on icon at bounding box center [52, 111] width 20 height 20
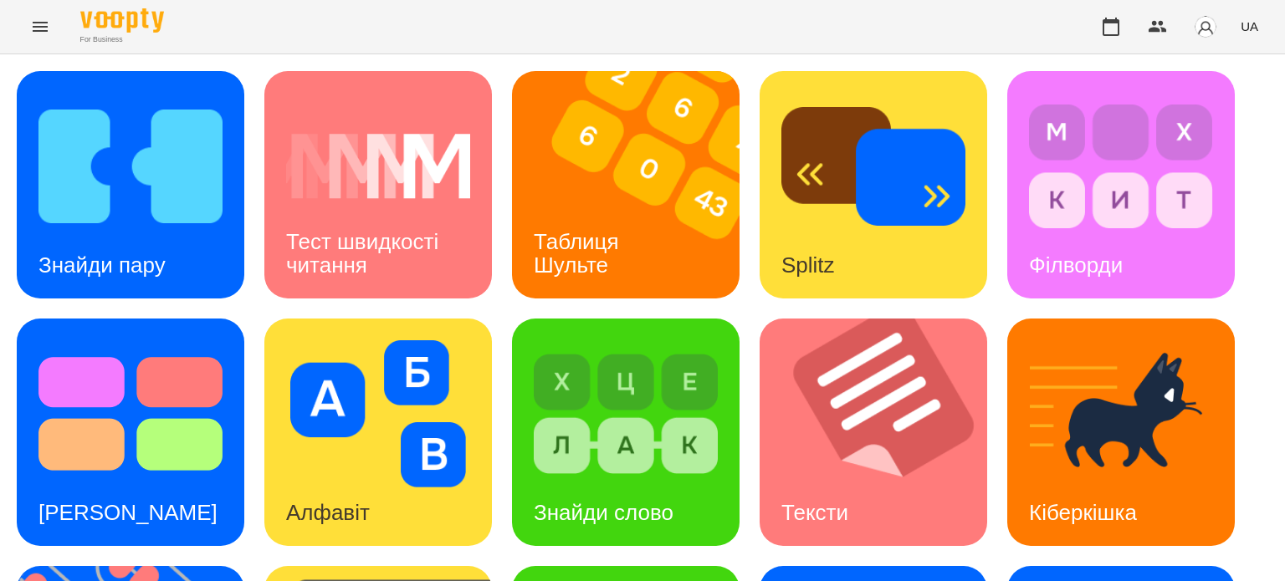
scroll to position [476, 0]
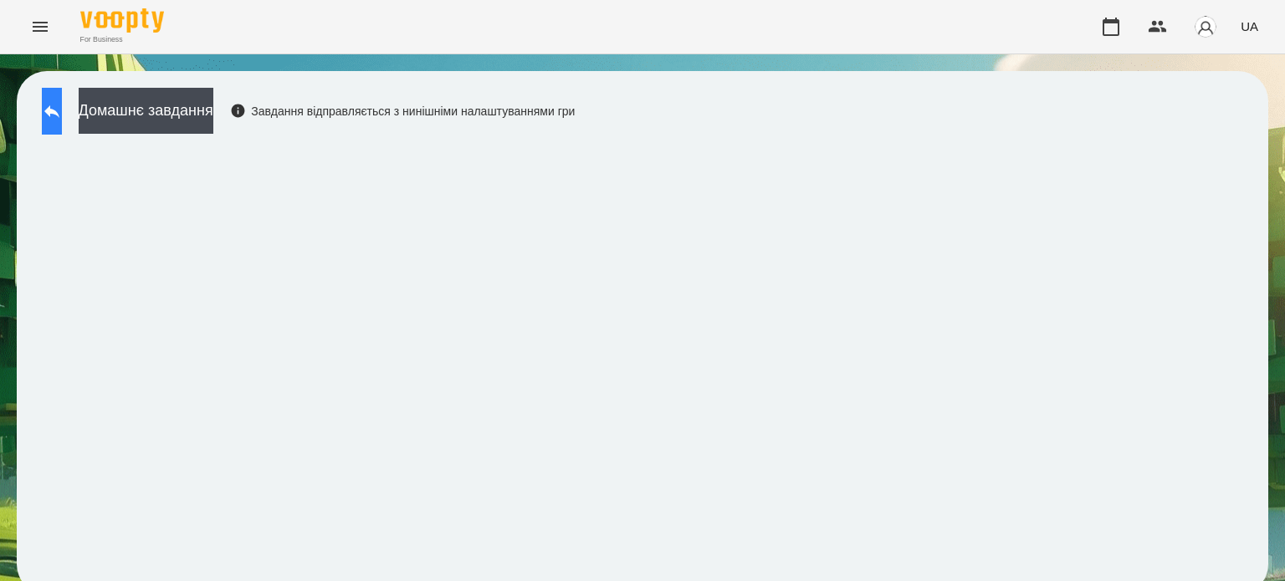
click at [62, 111] on icon at bounding box center [52, 111] width 20 height 20
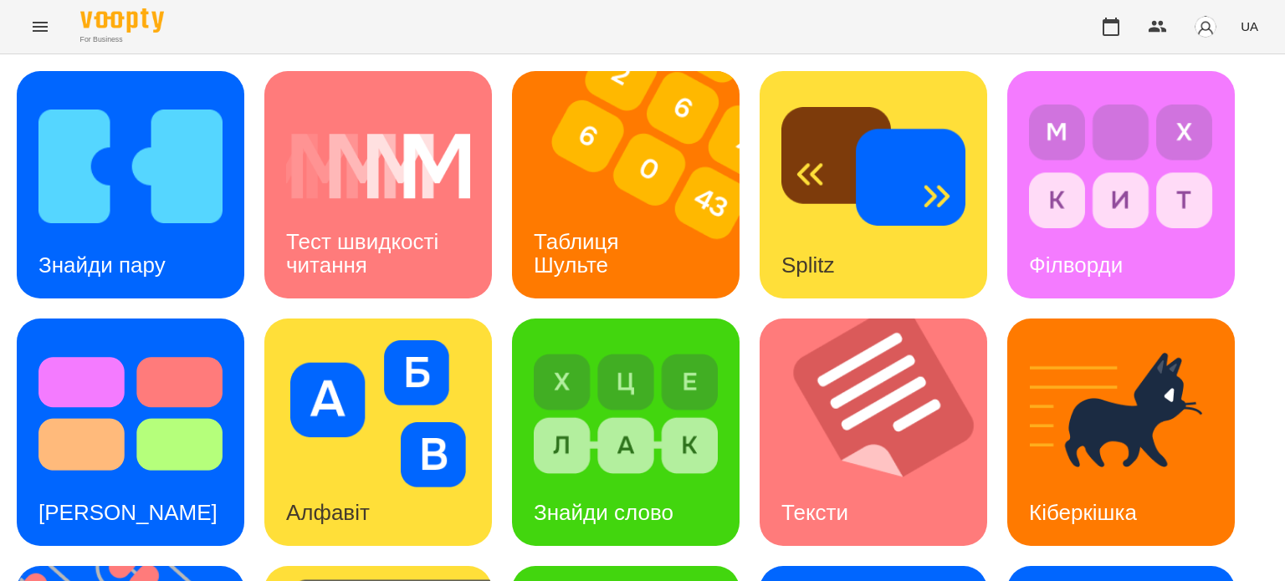
scroll to position [251, 0]
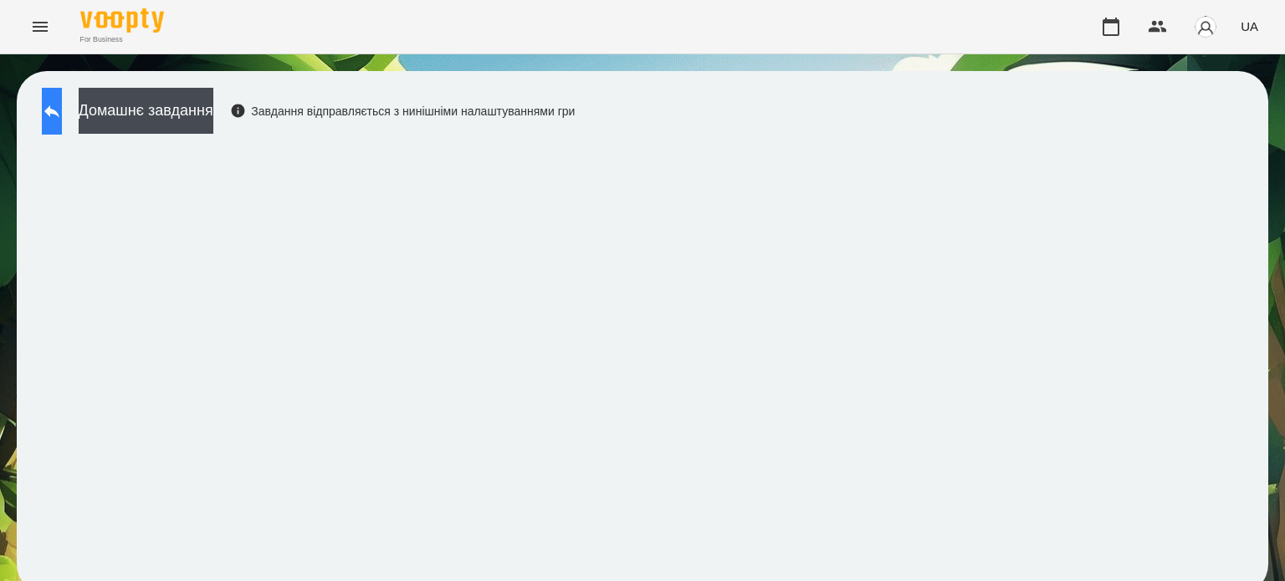
click at [59, 110] on icon at bounding box center [51, 111] width 15 height 13
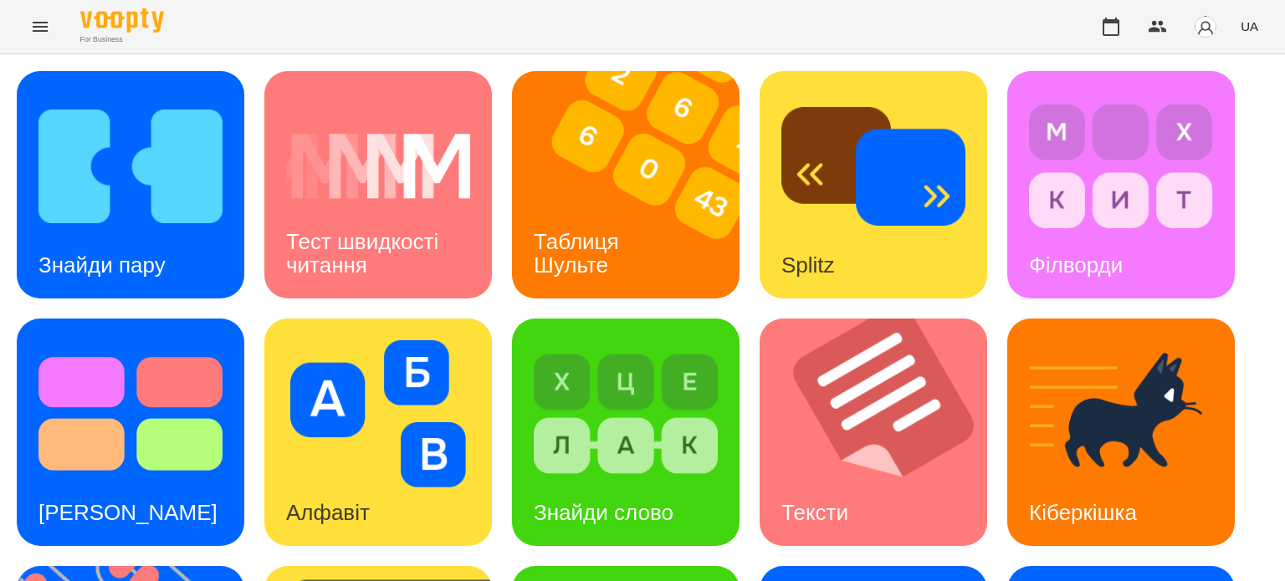
scroll to position [335, 0]
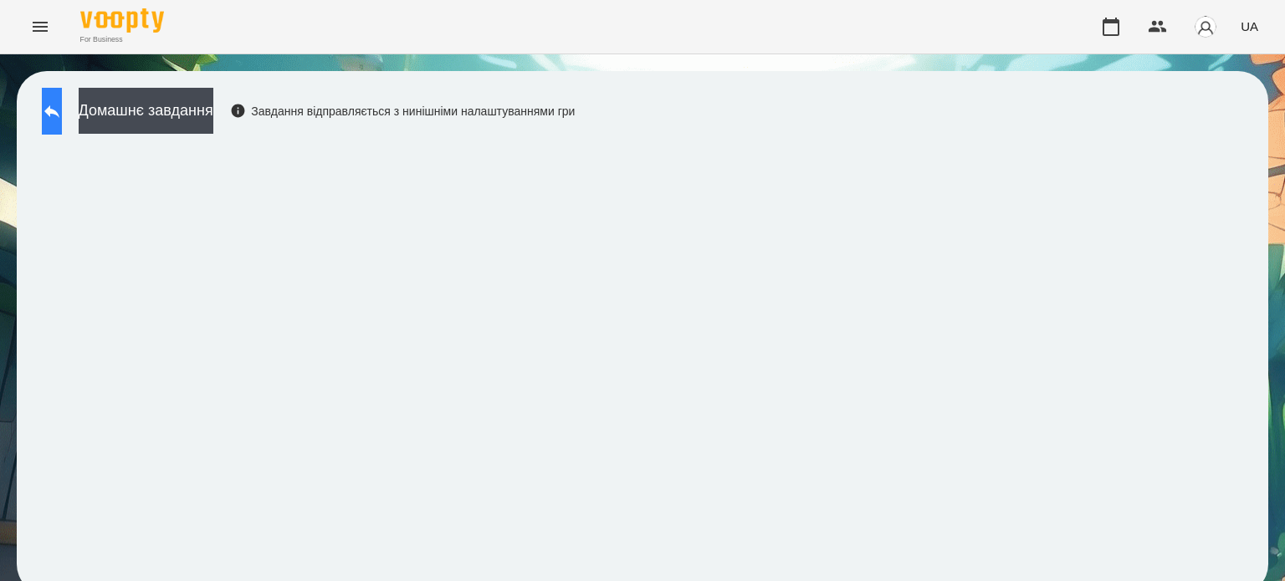
click at [59, 110] on icon at bounding box center [52, 111] width 20 height 20
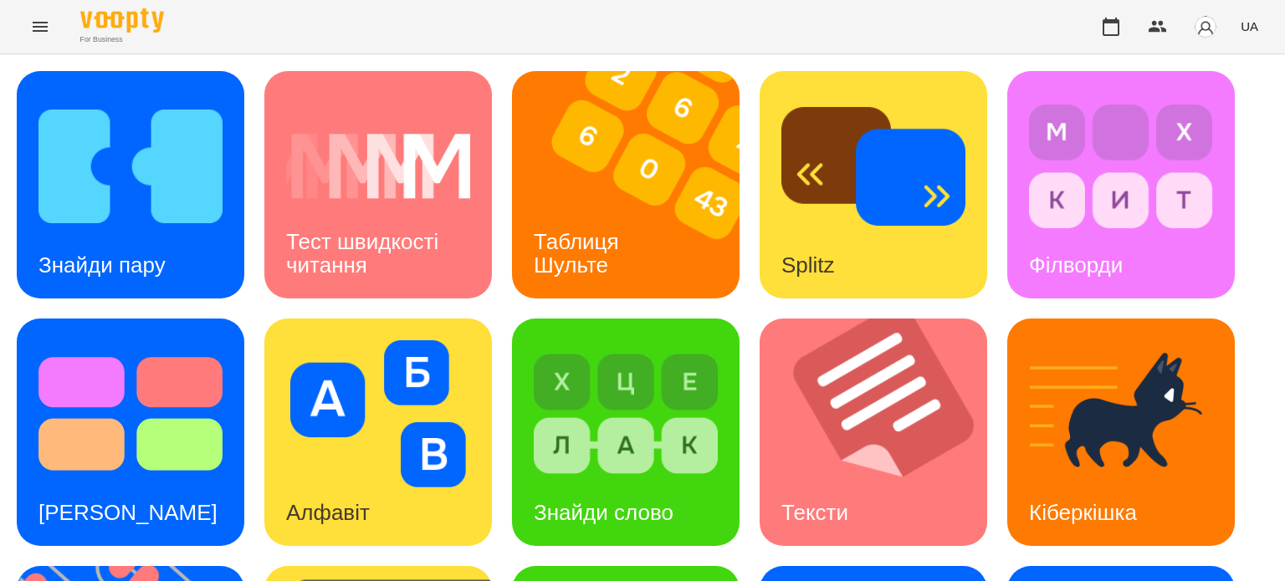
scroll to position [335, 0]
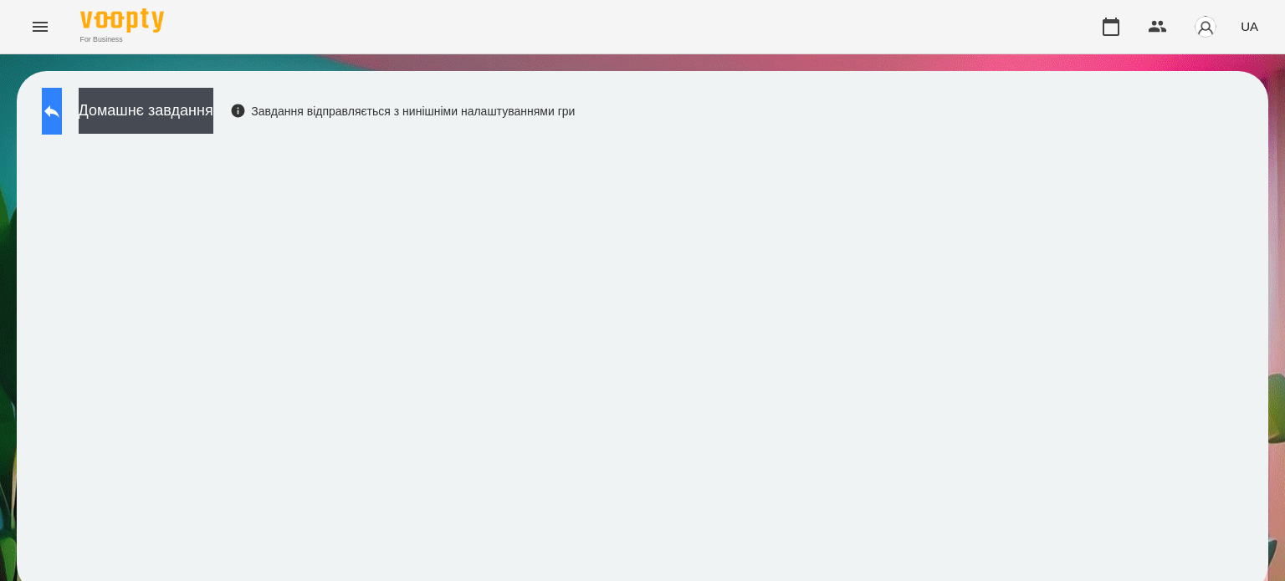
click at [62, 112] on icon at bounding box center [52, 111] width 20 height 20
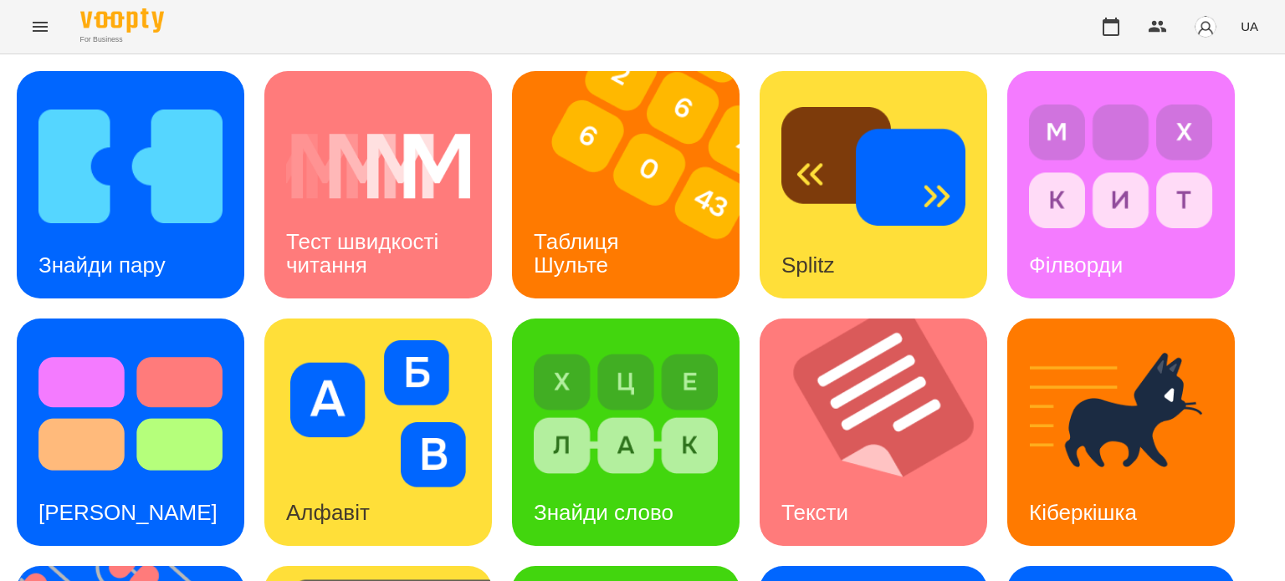
scroll to position [476, 0]
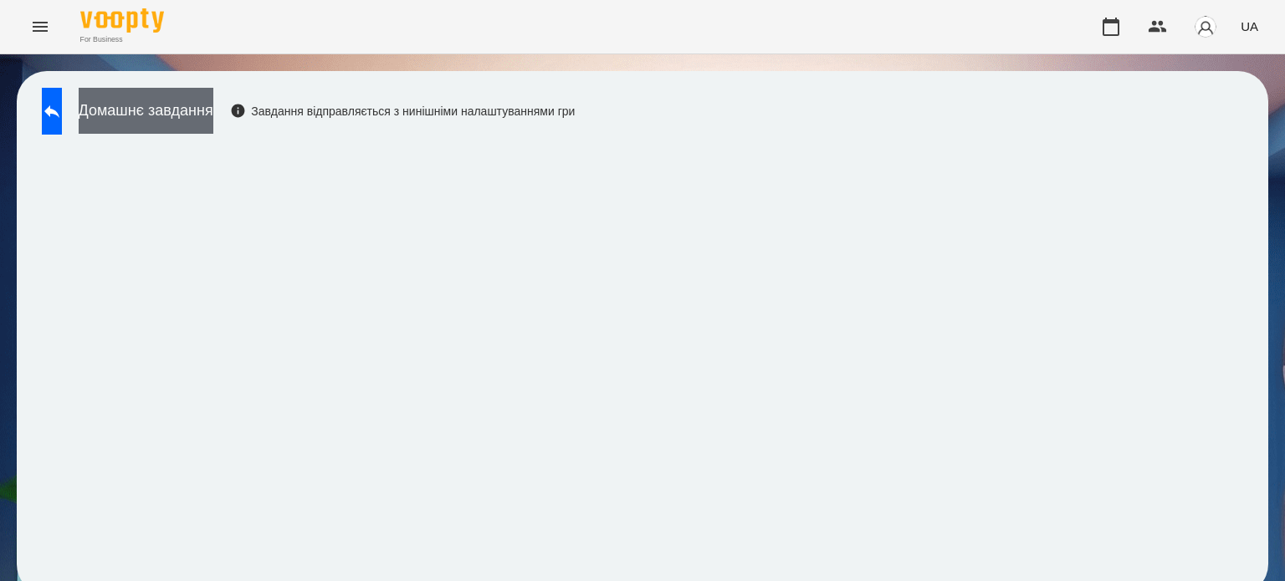
click at [187, 105] on button "Домашнє завдання" at bounding box center [146, 111] width 135 height 46
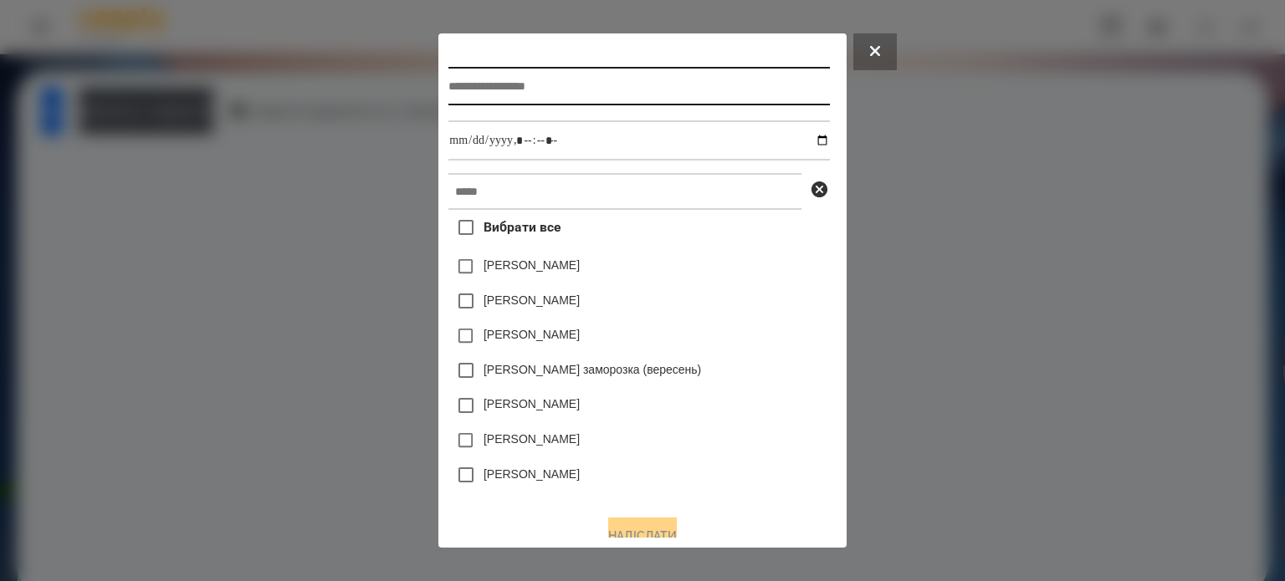
click at [459, 87] on input "text" at bounding box center [638, 86] width 381 height 38
type input "**********"
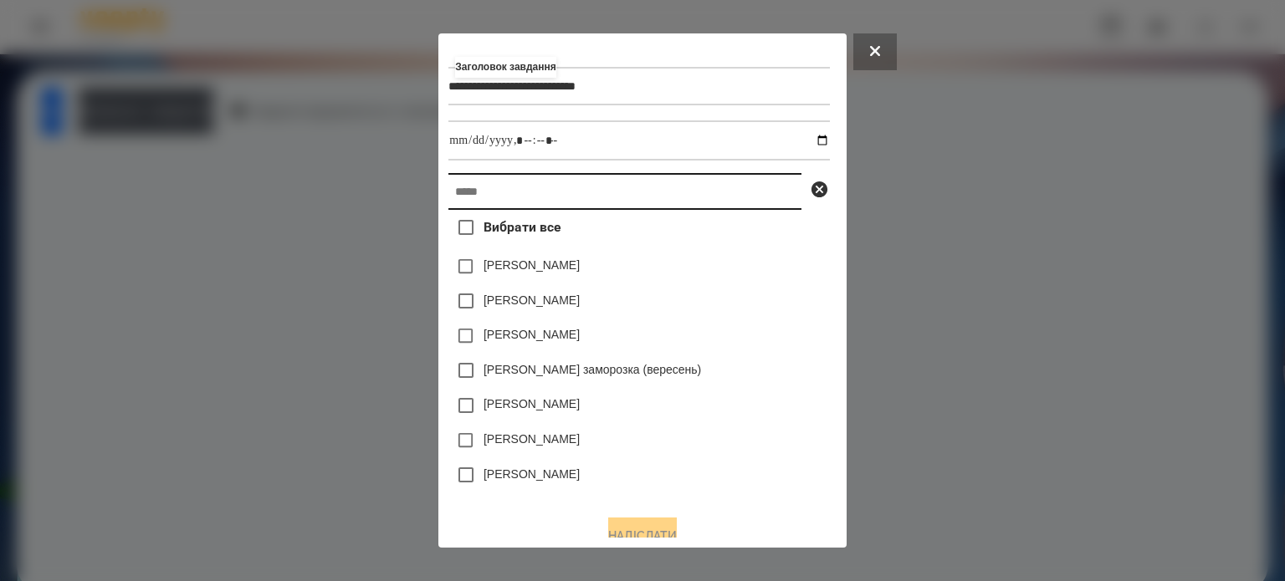
click at [454, 196] on input "text" at bounding box center [624, 191] width 353 height 37
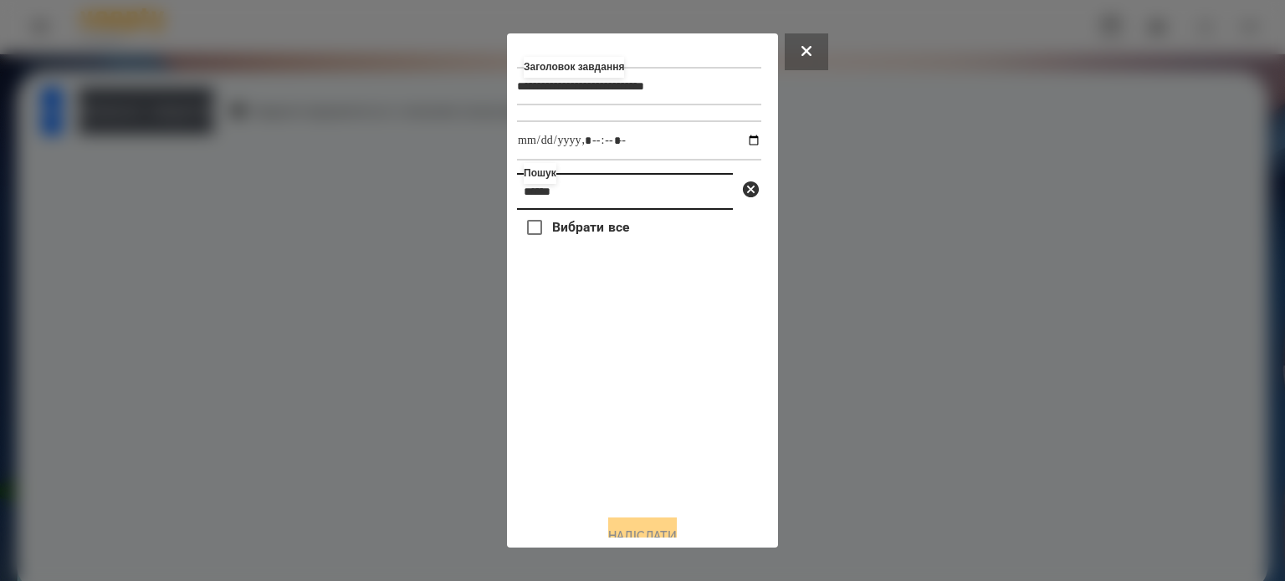
click at [561, 197] on input "*****" at bounding box center [625, 191] width 216 height 37
type input "*****"
click at [590, 269] on label "[PERSON_NAME]" at bounding box center [600, 265] width 96 height 17
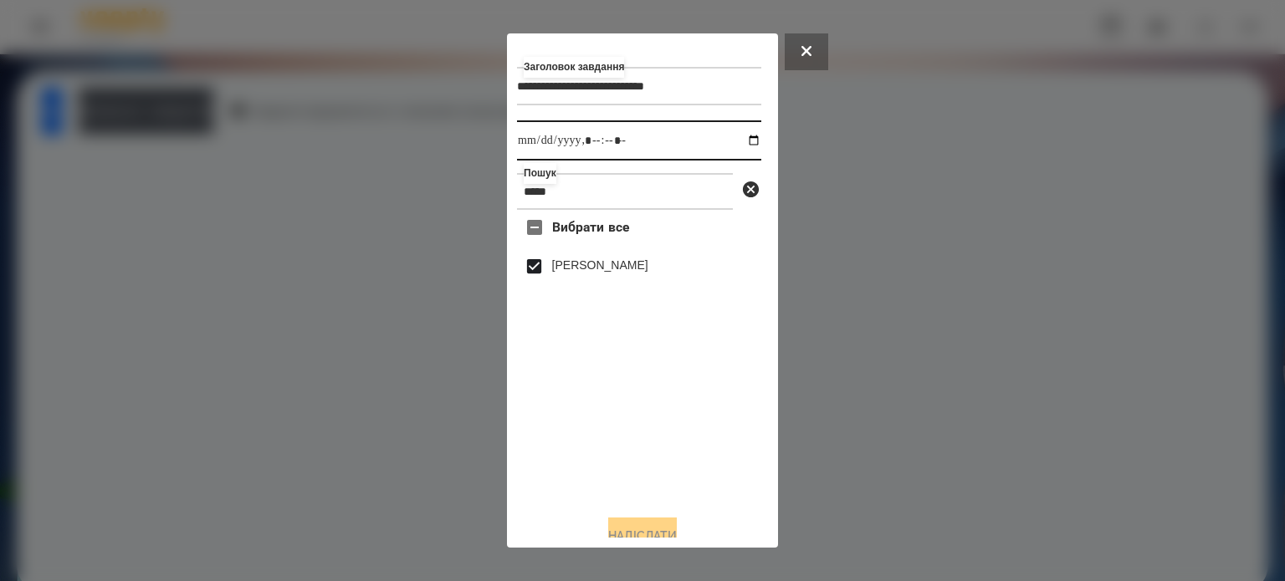
click at [737, 146] on input "datetime-local" at bounding box center [639, 140] width 244 height 40
type input "**********"
click at [627, 531] on button "Надіслати" at bounding box center [642, 536] width 69 height 37
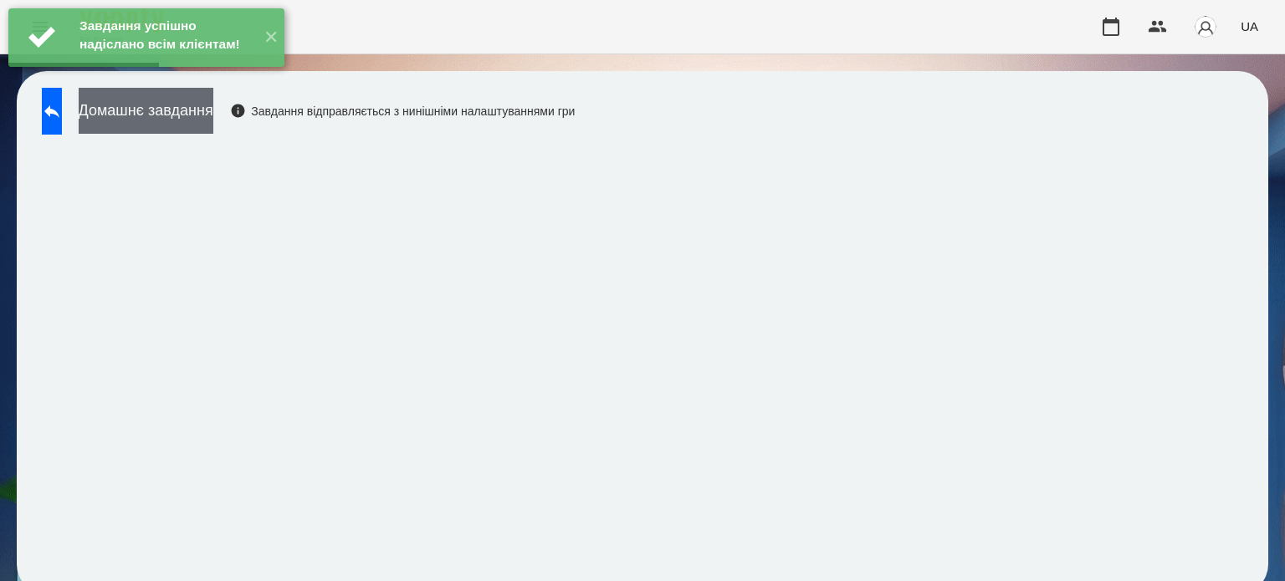
click at [213, 133] on button "Домашнє завдання" at bounding box center [146, 111] width 135 height 46
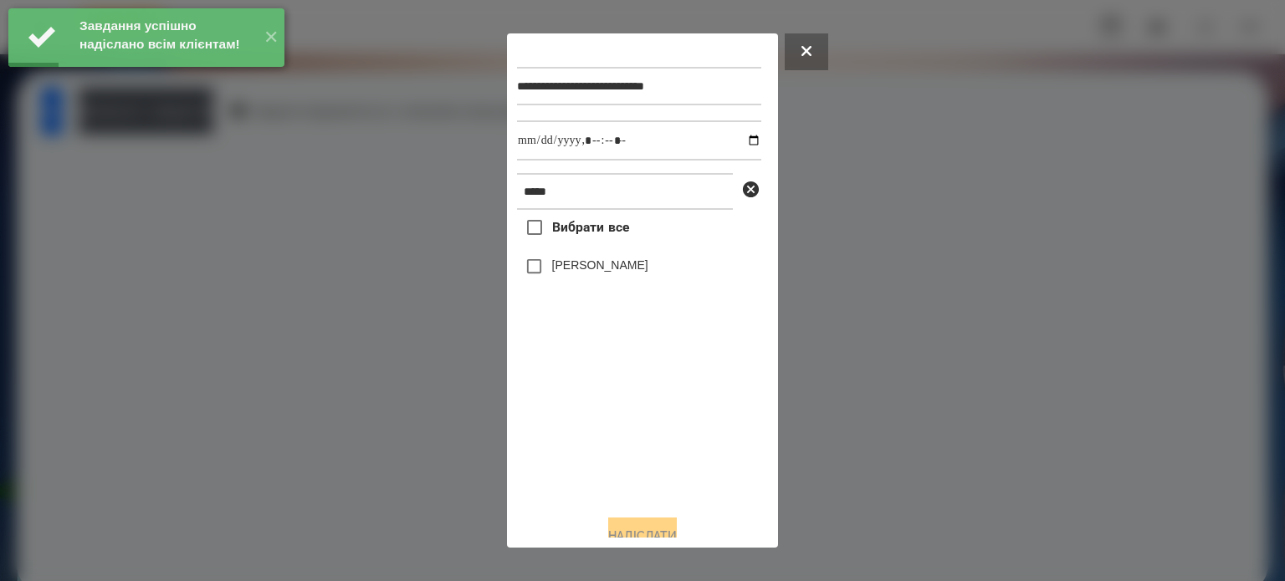
click at [565, 269] on label "[PERSON_NAME]" at bounding box center [600, 265] width 96 height 17
click at [731, 144] on input "datetime-local" at bounding box center [639, 140] width 244 height 40
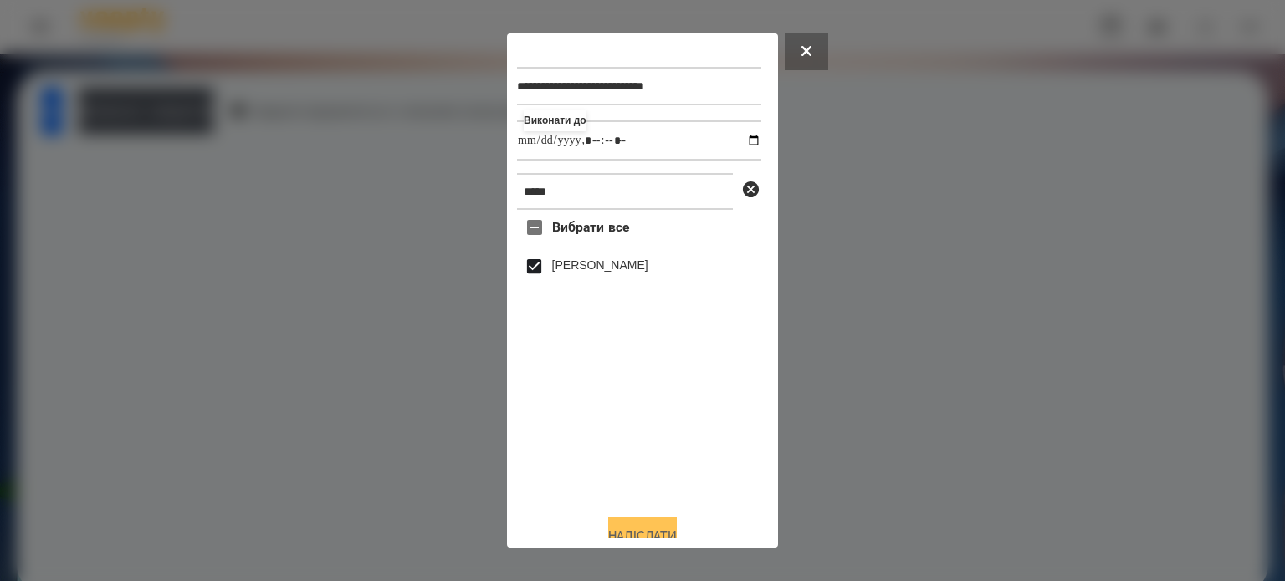
type input "**********"
click at [653, 535] on button "Надіслати" at bounding box center [642, 536] width 69 height 37
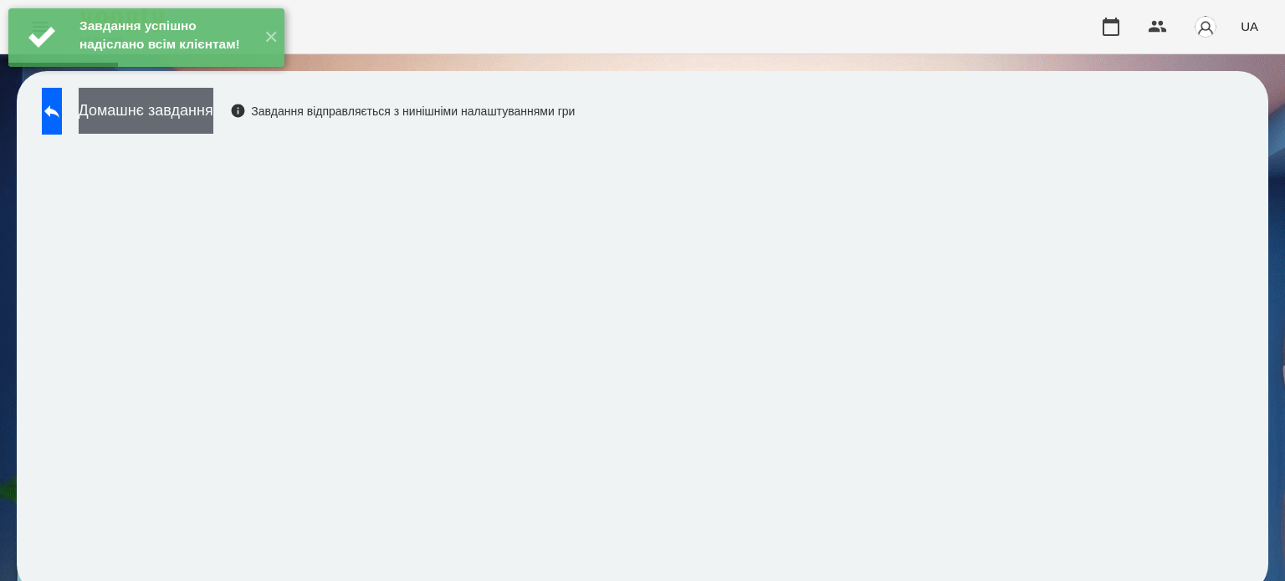
click at [213, 124] on button "Домашнє завдання" at bounding box center [146, 111] width 135 height 46
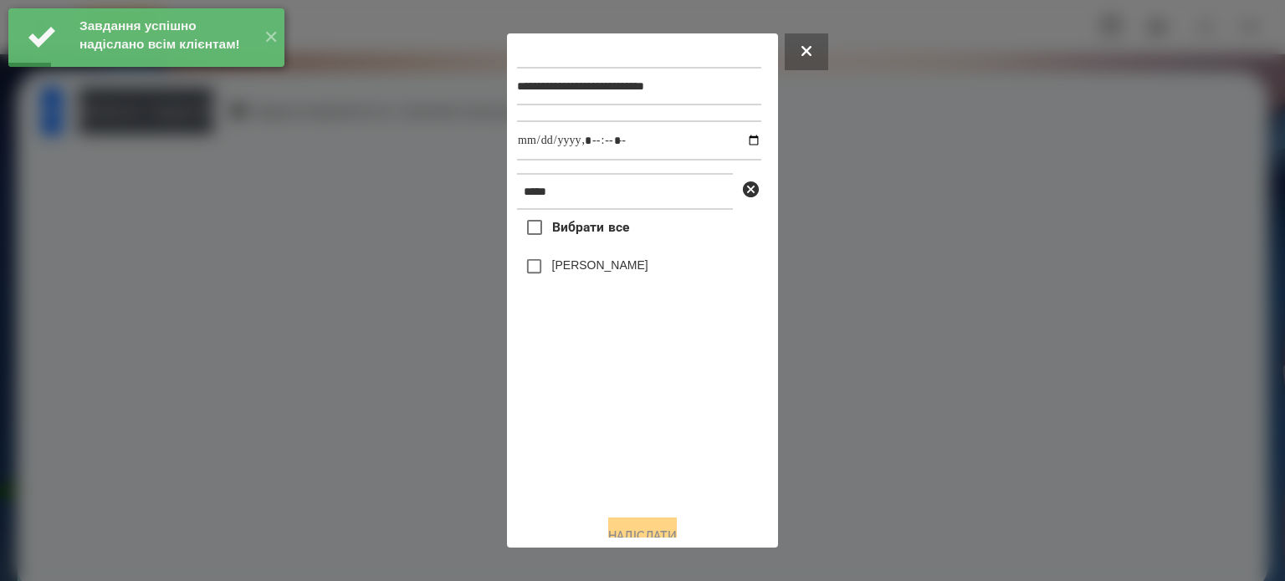
click at [586, 274] on label "[PERSON_NAME]" at bounding box center [600, 265] width 96 height 17
click at [738, 139] on input "datetime-local" at bounding box center [639, 140] width 244 height 40
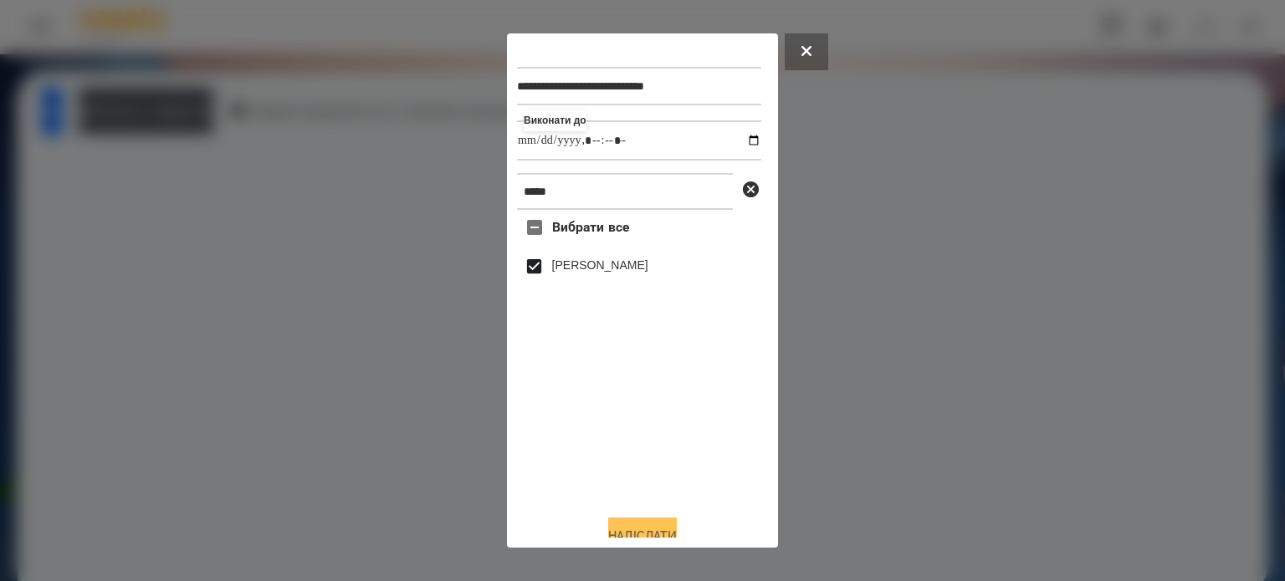
type input "**********"
click at [639, 528] on button "Надіслати" at bounding box center [642, 536] width 69 height 37
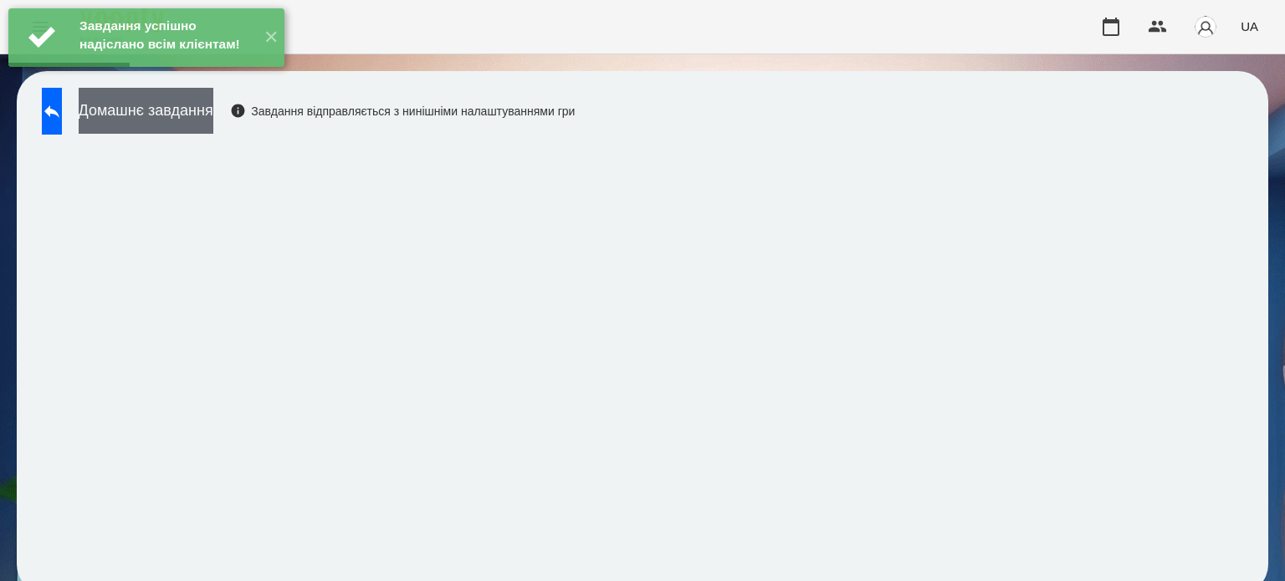
click at [201, 110] on button "Домашнє завдання" at bounding box center [146, 111] width 135 height 46
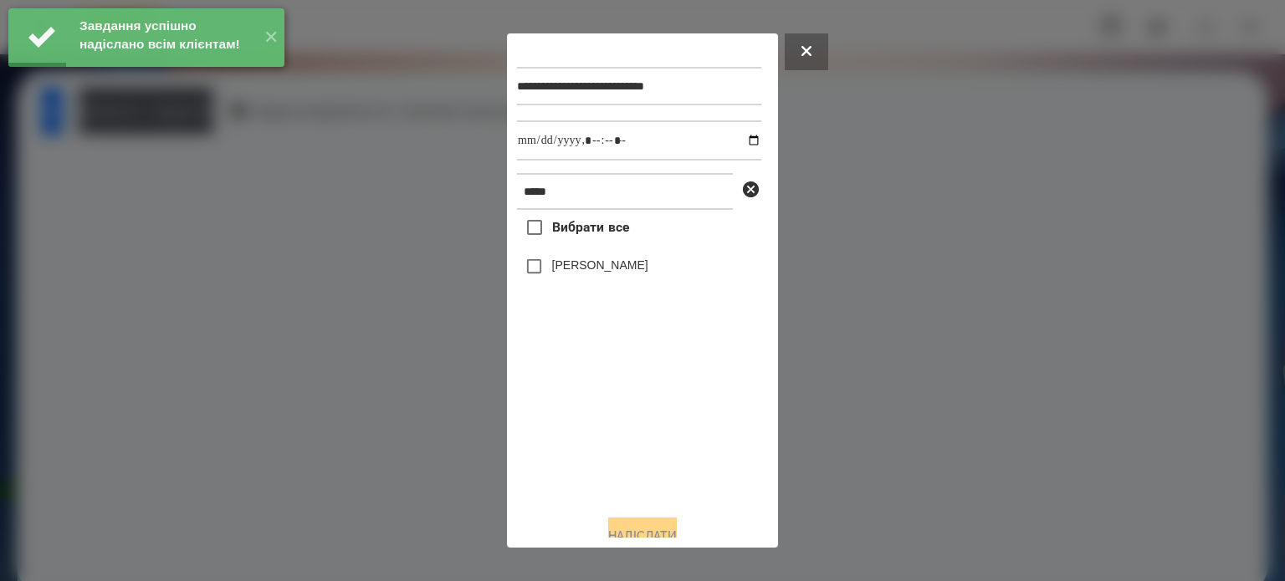
click at [559, 269] on label "[PERSON_NAME]" at bounding box center [600, 265] width 96 height 17
click at [735, 140] on input "datetime-local" at bounding box center [639, 140] width 244 height 40
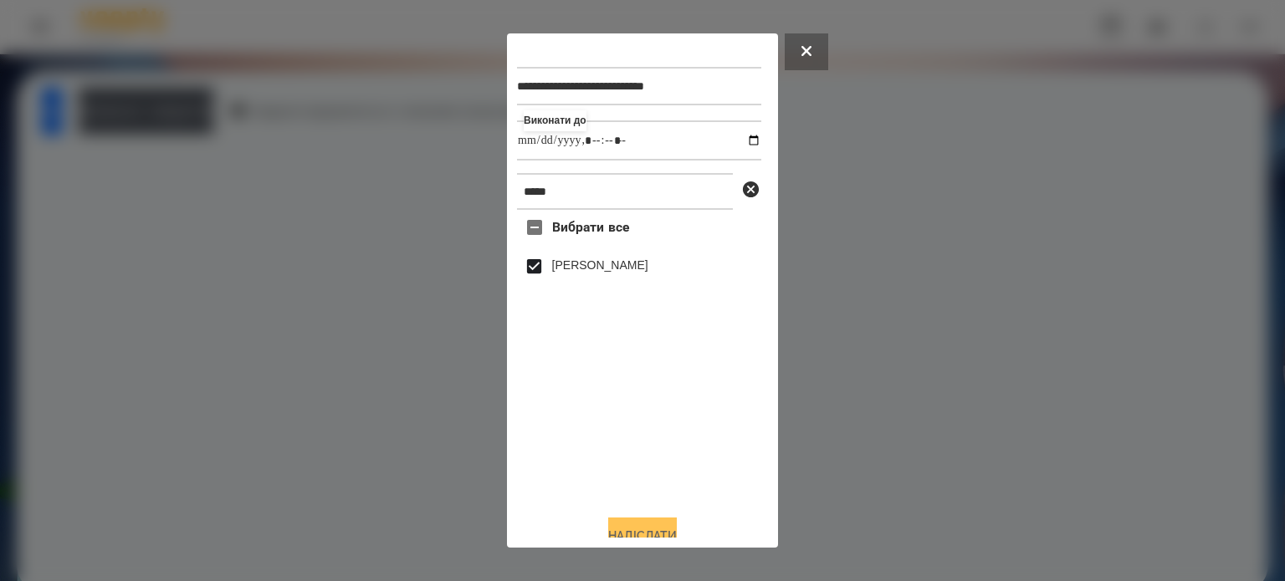
type input "**********"
click at [646, 536] on button "Надіслати" at bounding box center [642, 536] width 69 height 37
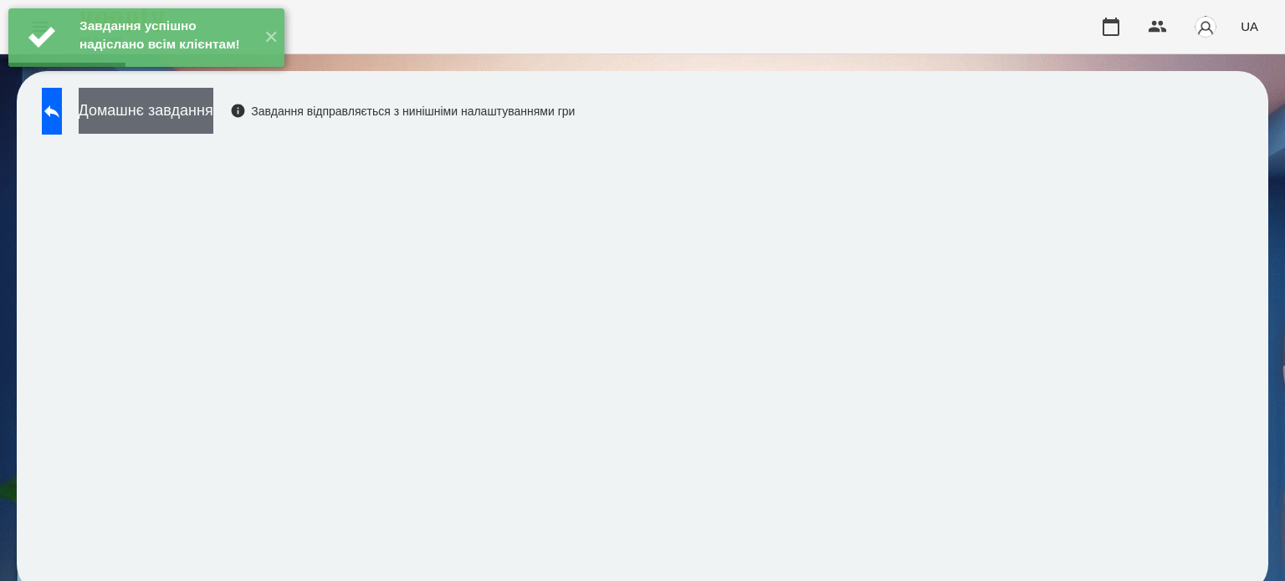
click at [178, 113] on button "Домашнє завдання" at bounding box center [146, 111] width 135 height 46
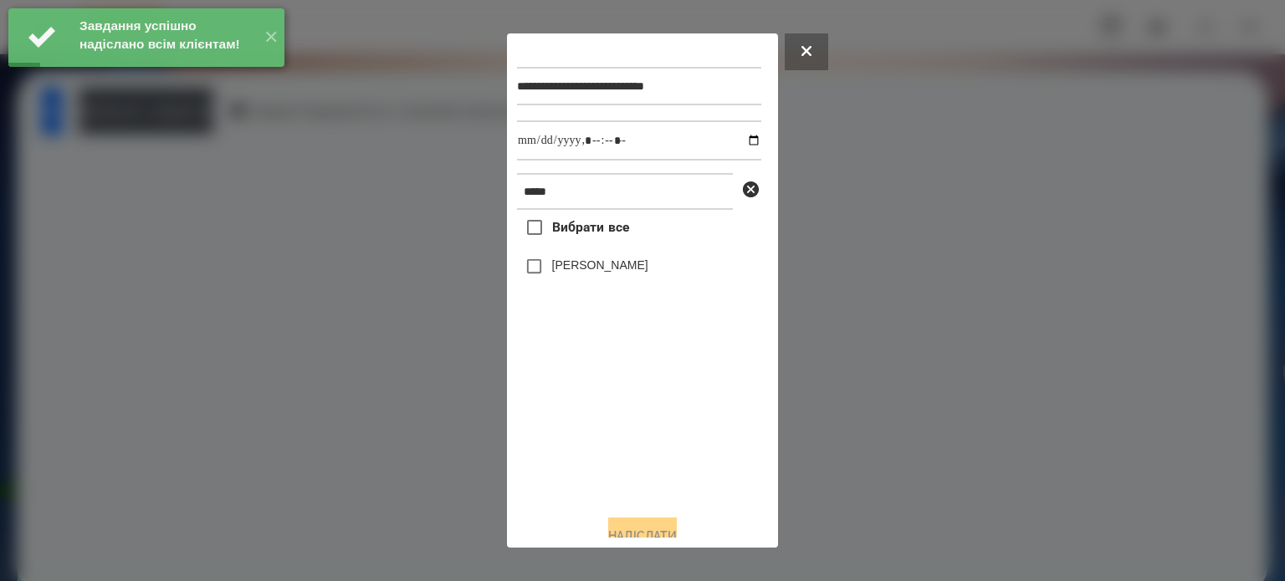
click at [592, 274] on label "[PERSON_NAME]" at bounding box center [600, 265] width 96 height 17
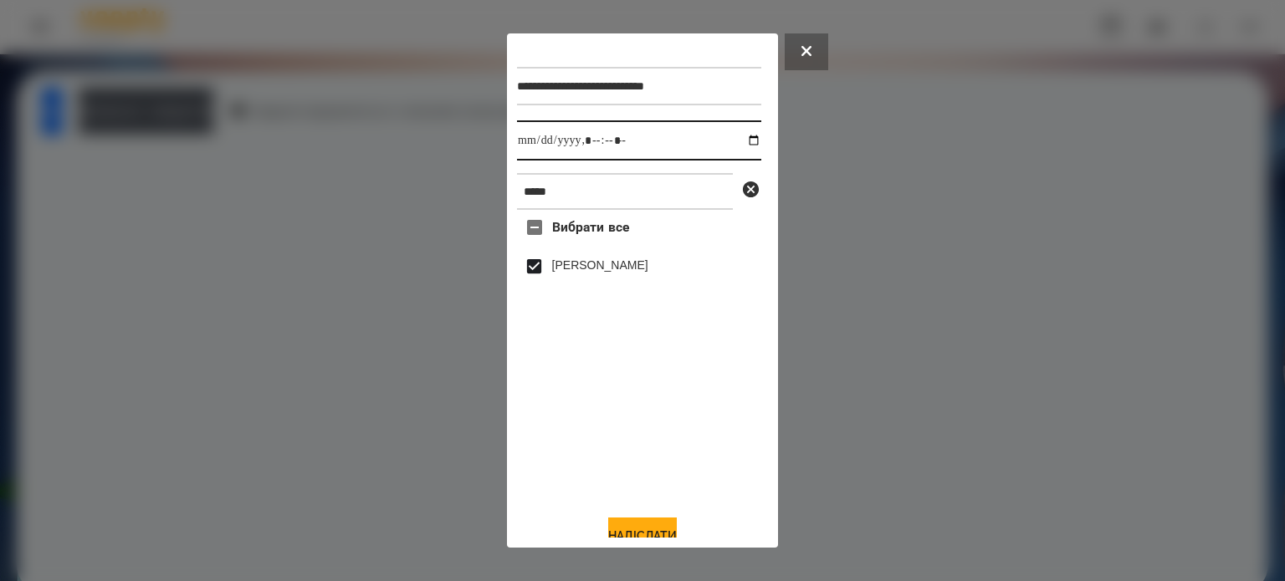
click at [743, 146] on input "datetime-local" at bounding box center [639, 140] width 244 height 40
type input "**********"
click at [642, 527] on button "Надіслати" at bounding box center [642, 536] width 69 height 37
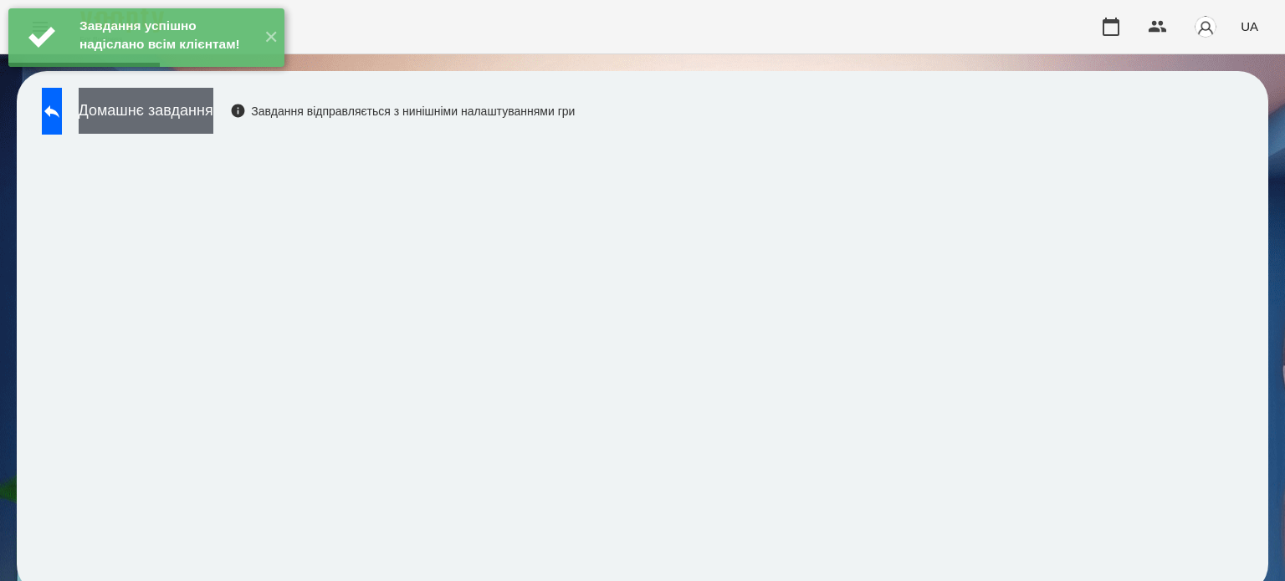
click at [213, 110] on button "Домашнє завдання" at bounding box center [146, 111] width 135 height 46
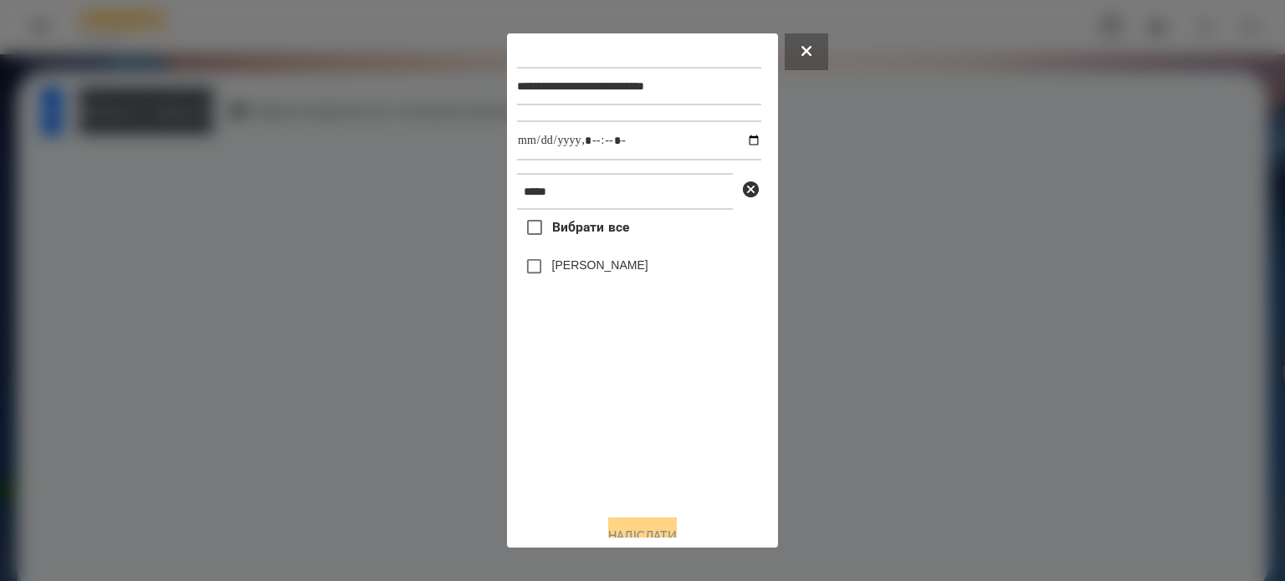
click at [586, 274] on label "[PERSON_NAME]" at bounding box center [600, 265] width 96 height 17
click at [737, 141] on input "datetime-local" at bounding box center [639, 140] width 244 height 40
type input "**********"
click at [663, 530] on button "Надіслати" at bounding box center [642, 536] width 69 height 37
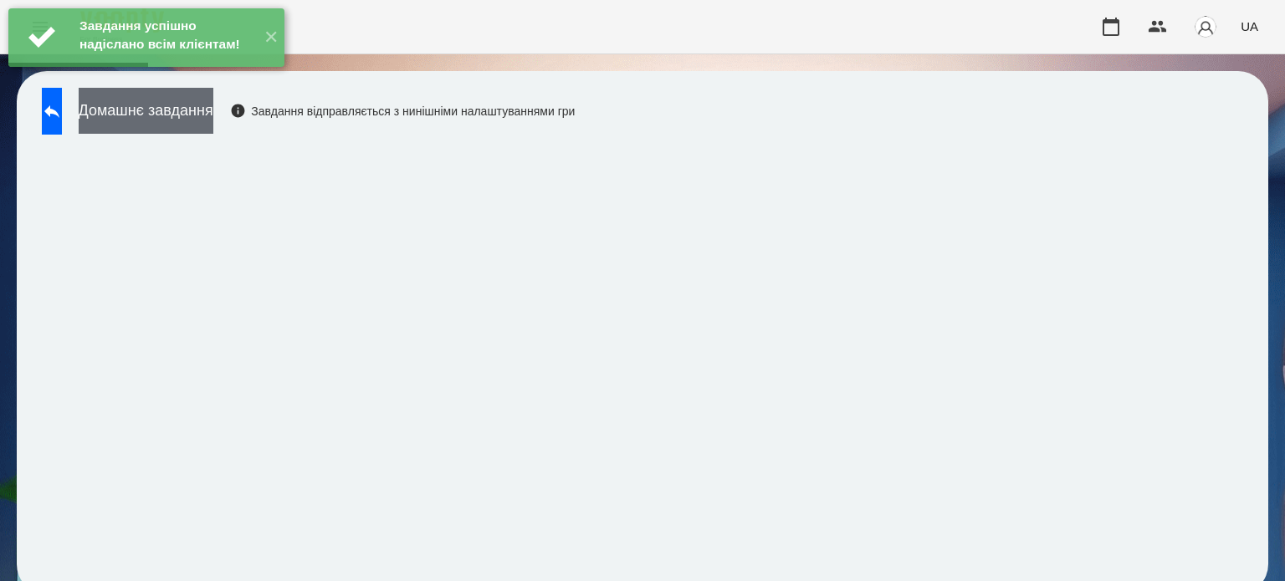
click at [186, 120] on button "Домашнє завдання" at bounding box center [146, 111] width 135 height 46
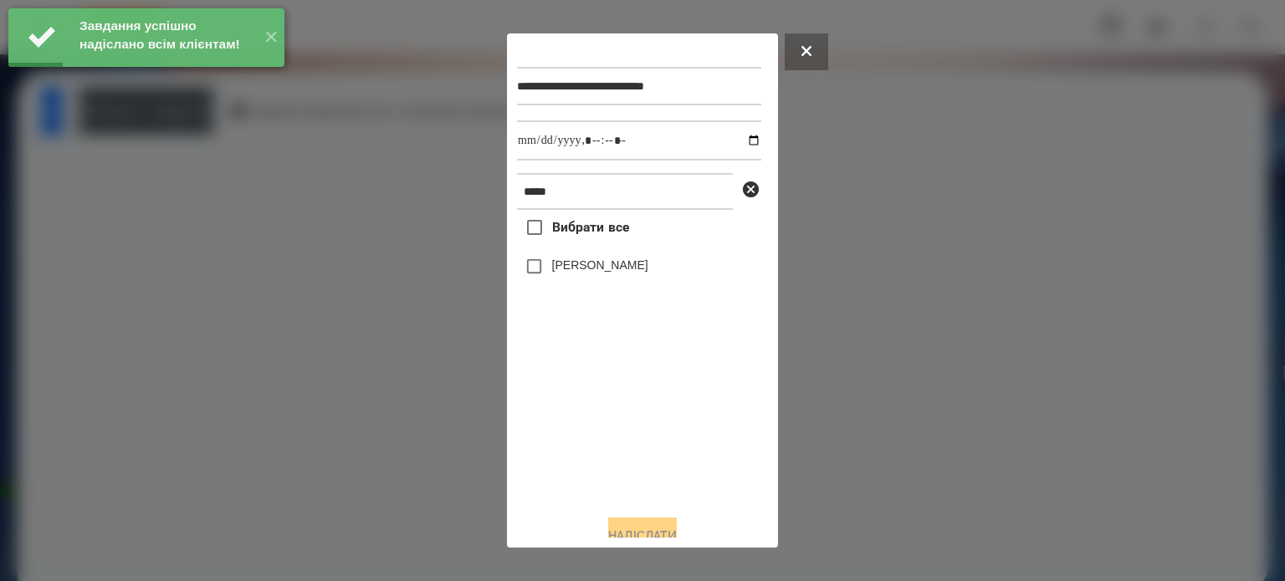
click at [637, 274] on label "[PERSON_NAME]" at bounding box center [600, 265] width 96 height 17
click at [745, 138] on input "datetime-local" at bounding box center [639, 140] width 244 height 40
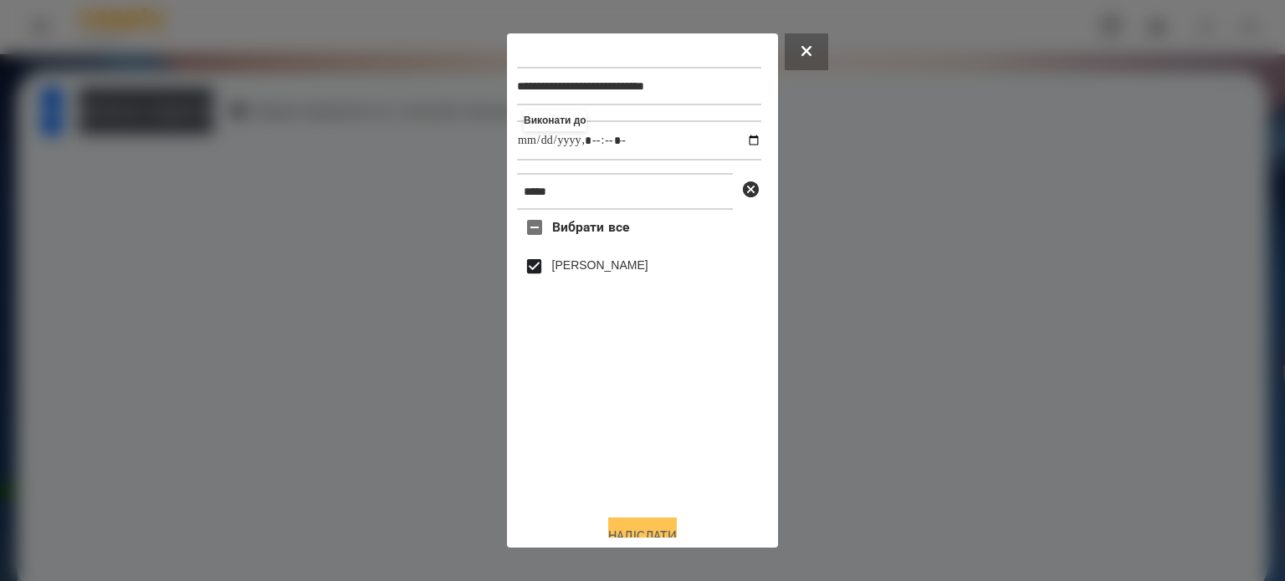
type input "**********"
click at [634, 531] on button "Надіслати" at bounding box center [642, 536] width 69 height 37
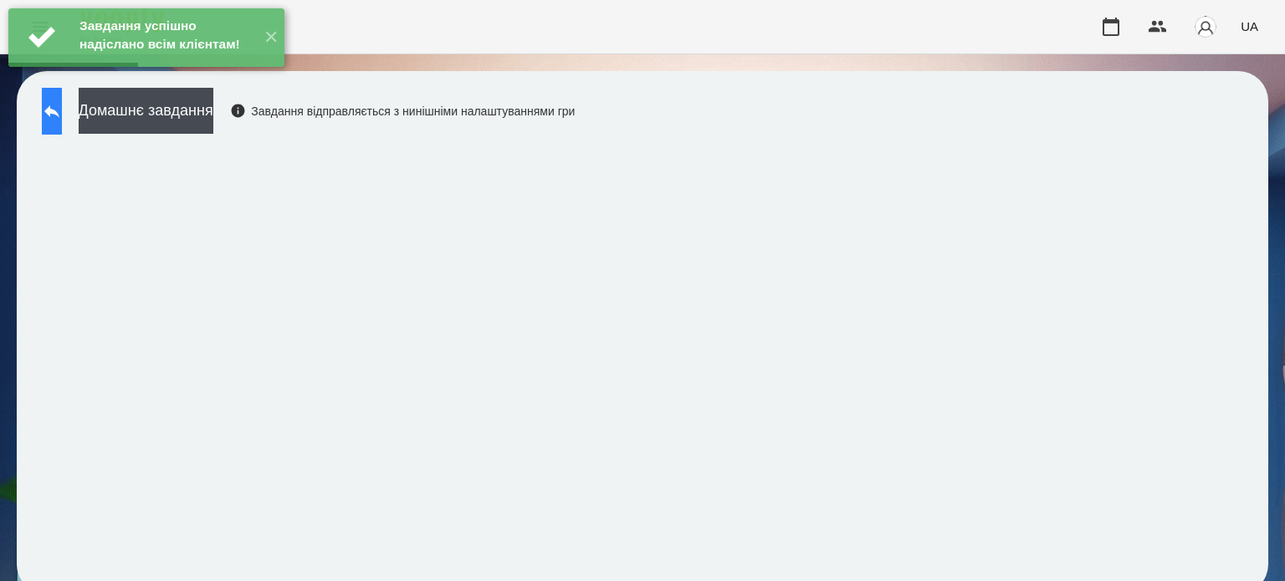
click at [62, 116] on icon at bounding box center [52, 111] width 20 height 20
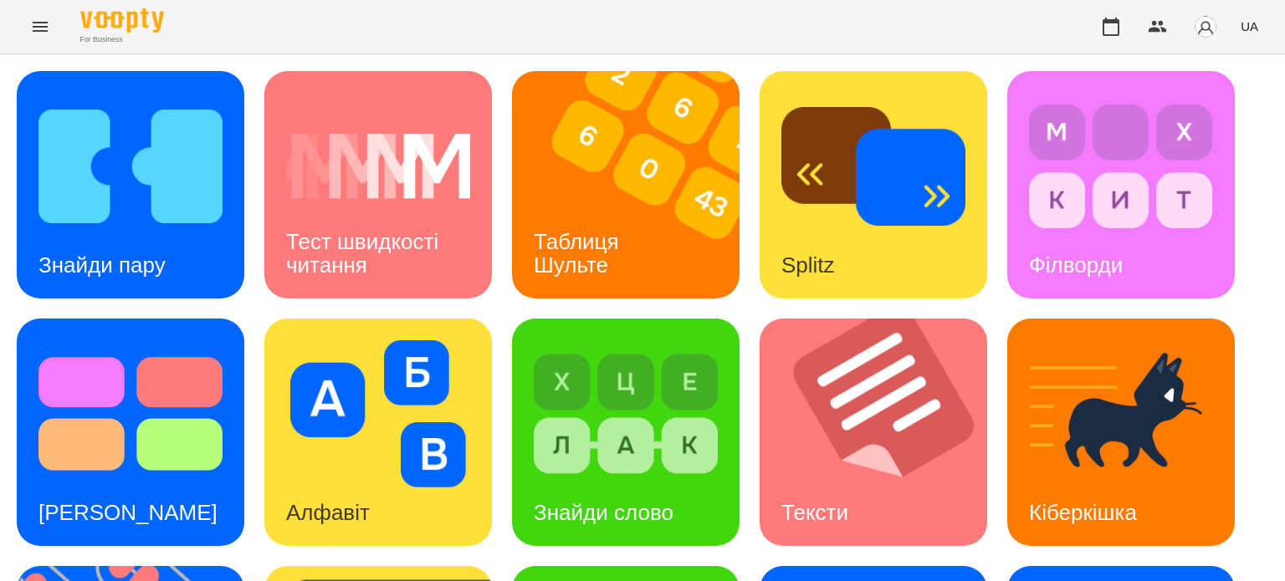
scroll to position [476, 0]
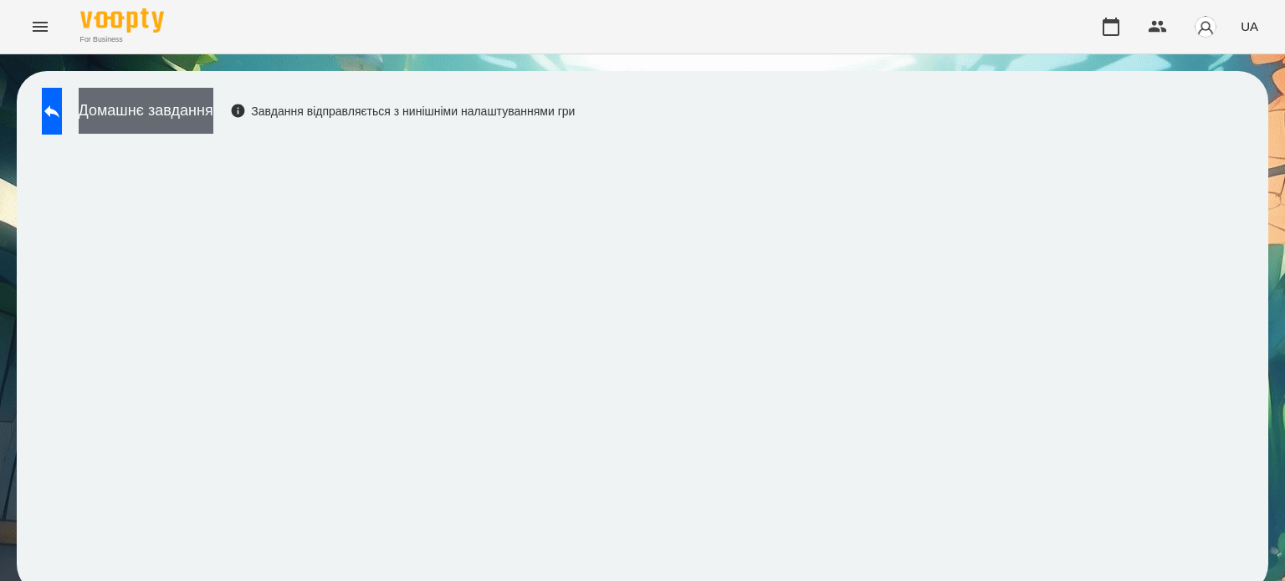
click at [204, 104] on button "Домашнє завдання" at bounding box center [146, 111] width 135 height 46
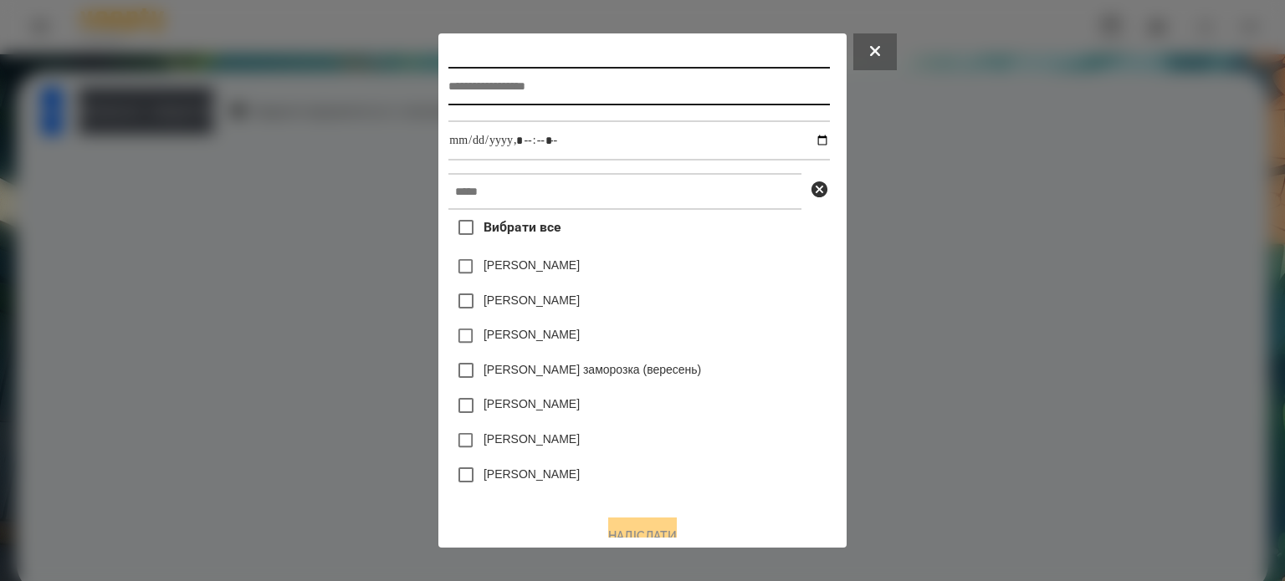
click at [448, 95] on input "text" at bounding box center [638, 86] width 381 height 38
type input "*"
type input "**********"
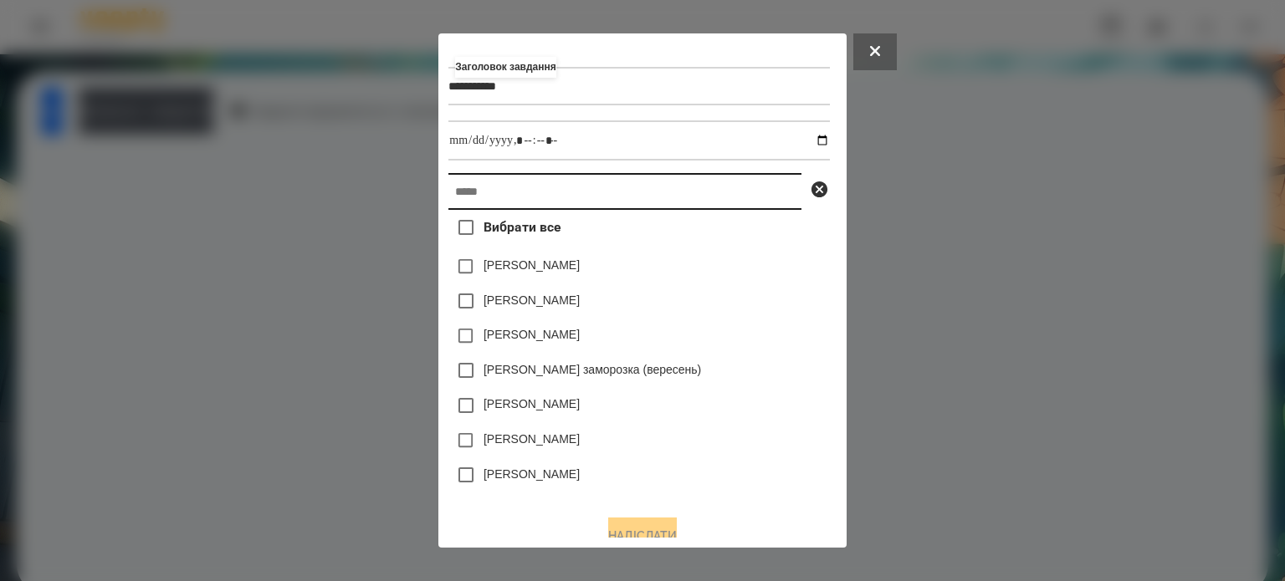
click at [448, 197] on input "text" at bounding box center [624, 191] width 353 height 37
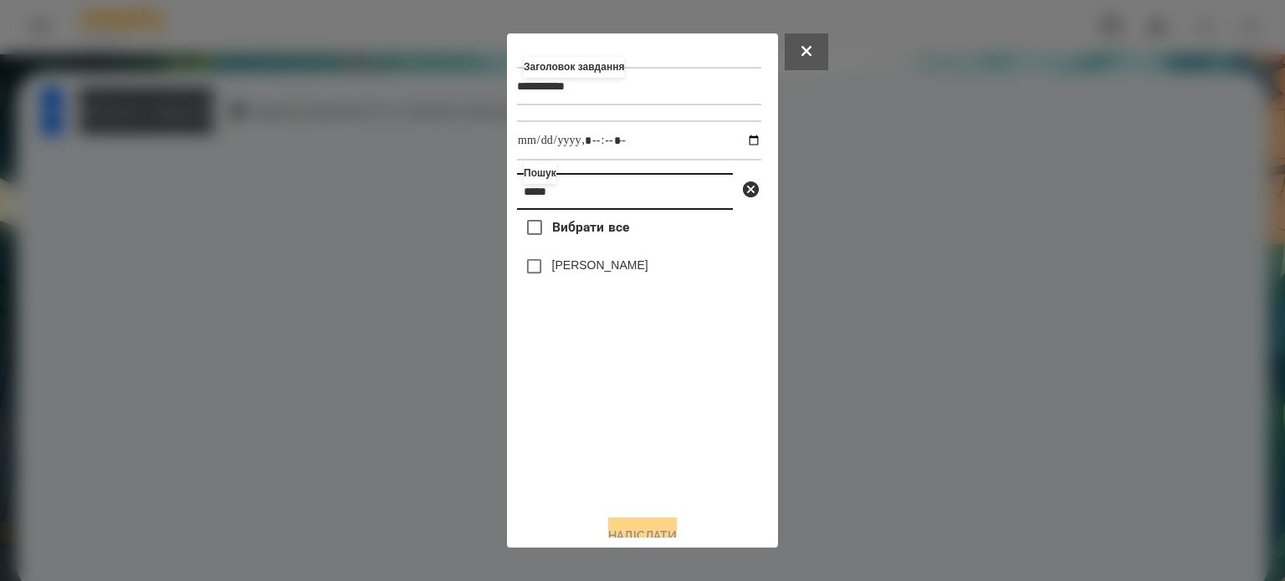
type input "*****"
click at [552, 262] on label "[PERSON_NAME]" at bounding box center [600, 265] width 96 height 17
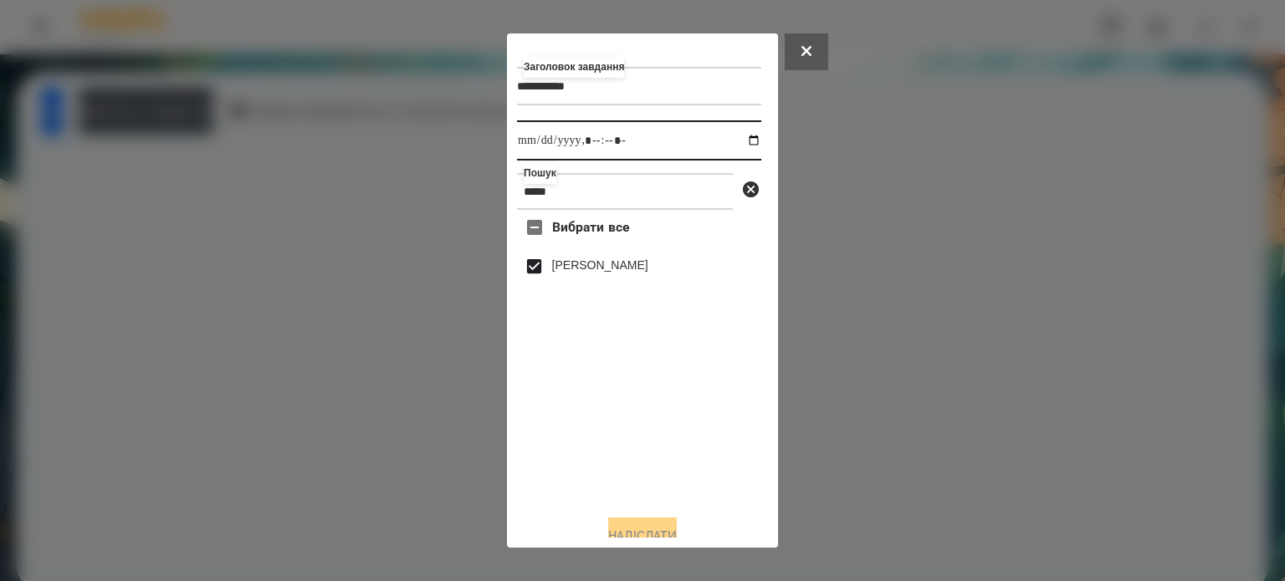
click at [736, 148] on input "datetime-local" at bounding box center [639, 140] width 244 height 40
type input "**********"
click at [639, 530] on button "Надіслати" at bounding box center [642, 536] width 69 height 37
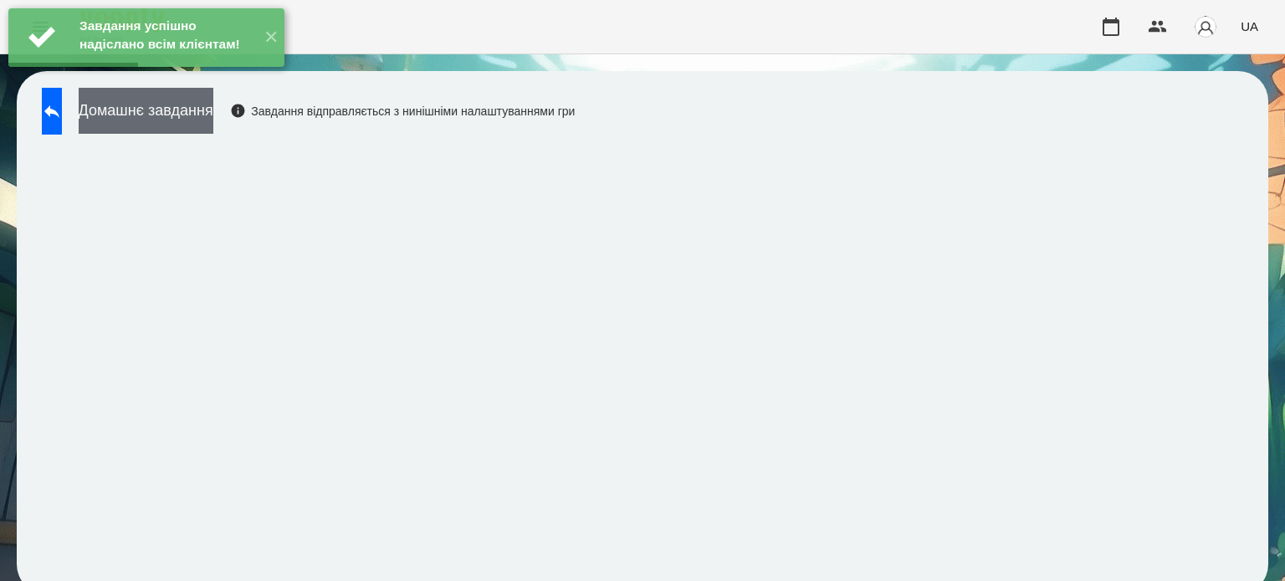
click at [213, 120] on button "Домашнє завдання" at bounding box center [146, 111] width 135 height 46
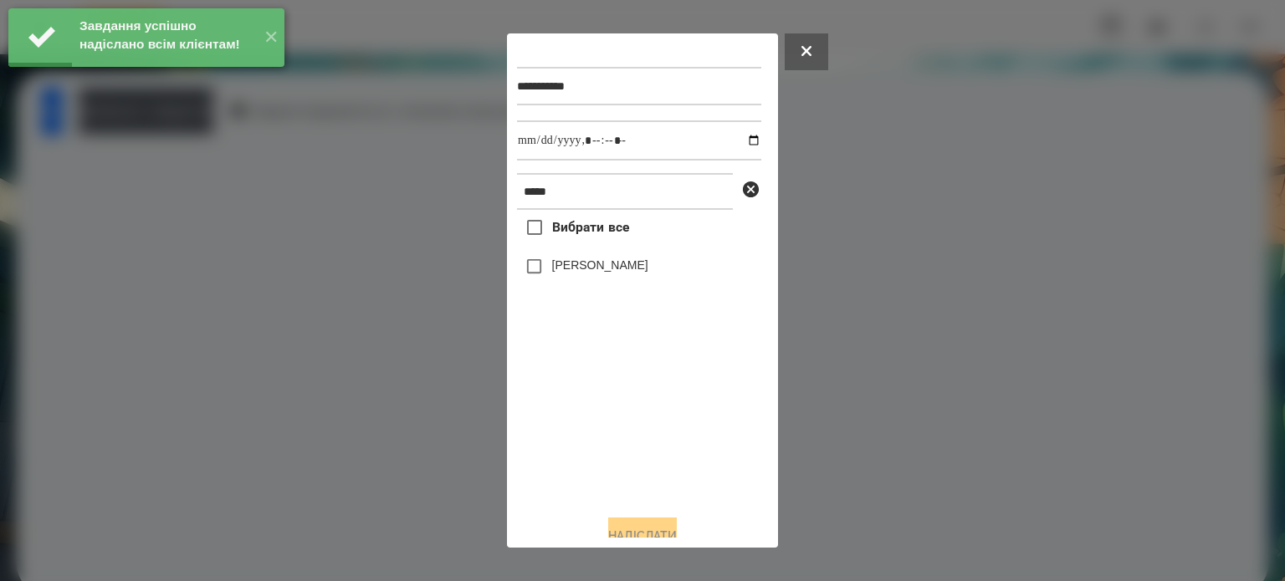
click at [557, 274] on label "[PERSON_NAME]" at bounding box center [600, 265] width 96 height 17
click at [738, 146] on input "datetime-local" at bounding box center [639, 140] width 244 height 40
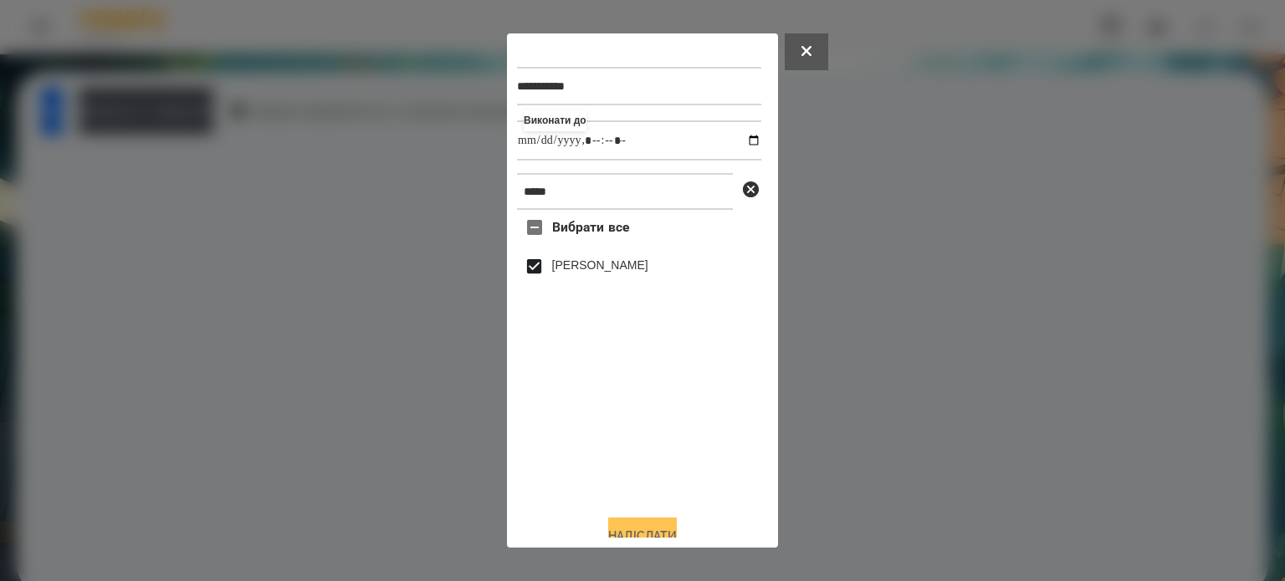
type input "**********"
click at [648, 530] on button "Надіслати" at bounding box center [642, 536] width 69 height 37
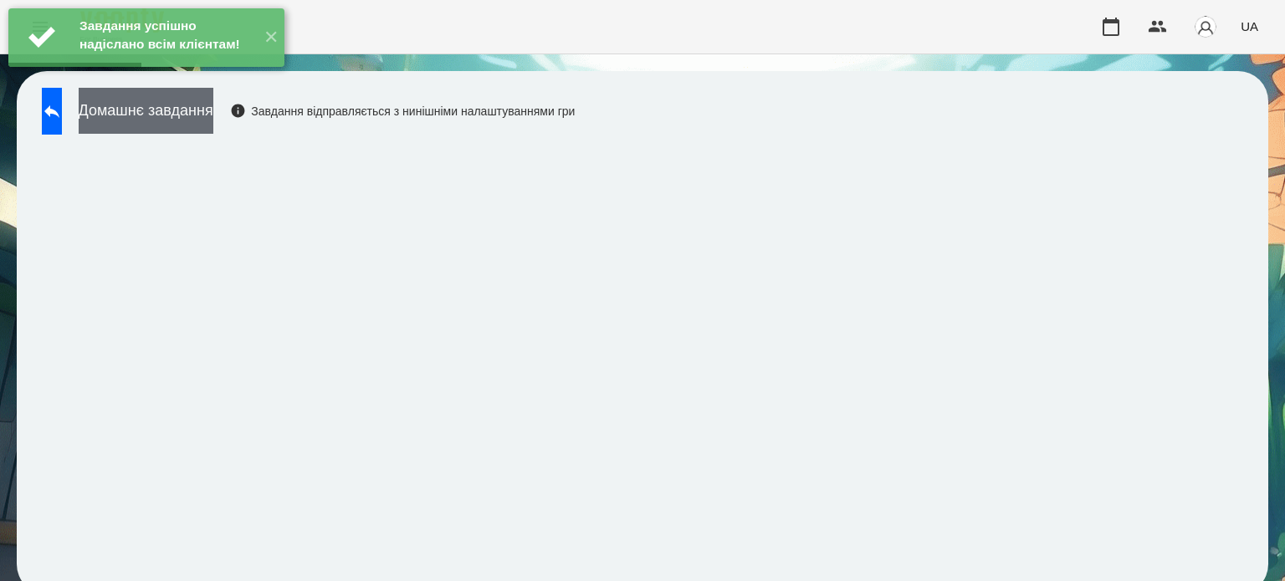
click at [213, 120] on button "Домашнє завдання" at bounding box center [146, 111] width 135 height 46
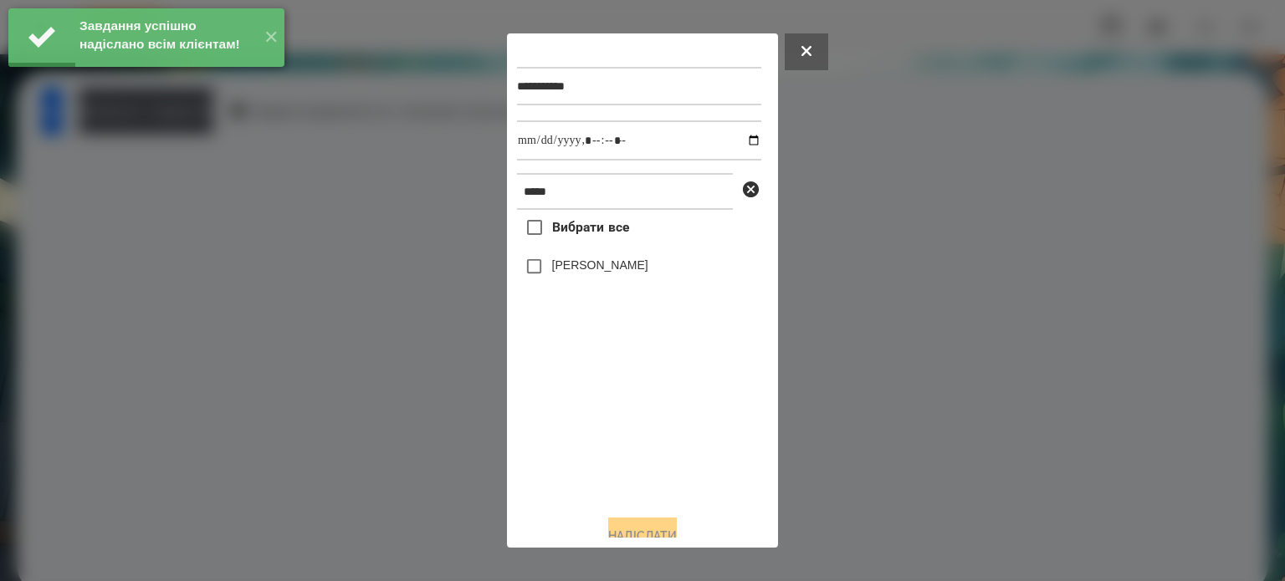
drag, startPoint x: 512, startPoint y: 267, endPoint x: 550, endPoint y: 269, distance: 37.7
click at [552, 269] on label "[PERSON_NAME]" at bounding box center [600, 265] width 96 height 17
click at [737, 146] on input "datetime-local" at bounding box center [639, 140] width 244 height 40
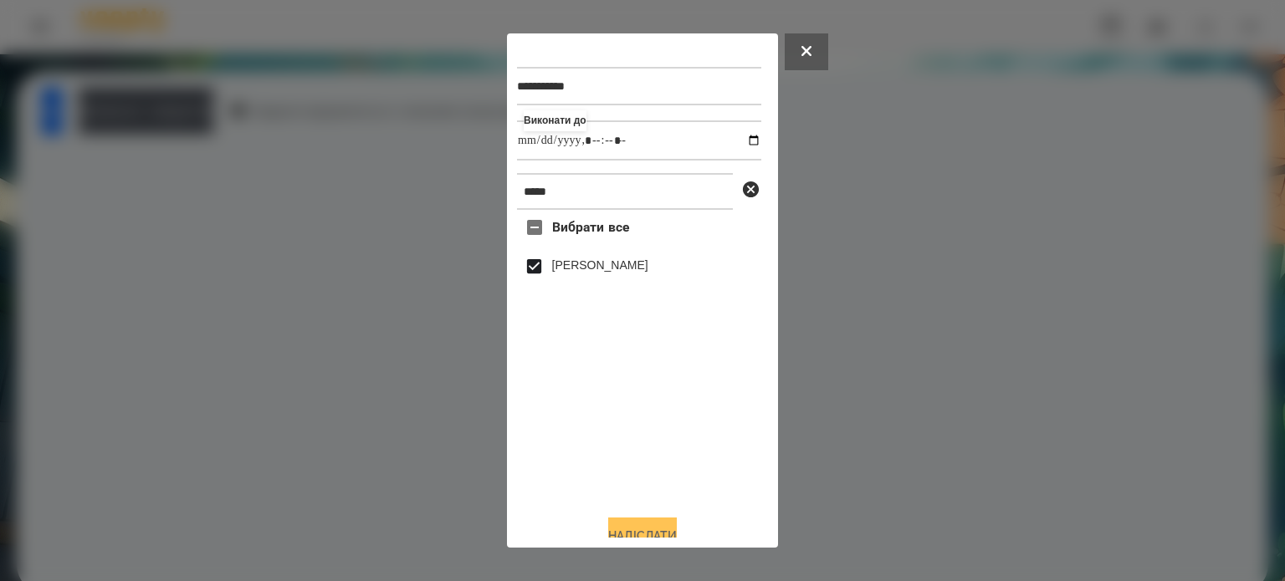
type input "**********"
click at [632, 533] on button "Надіслати" at bounding box center [642, 536] width 69 height 37
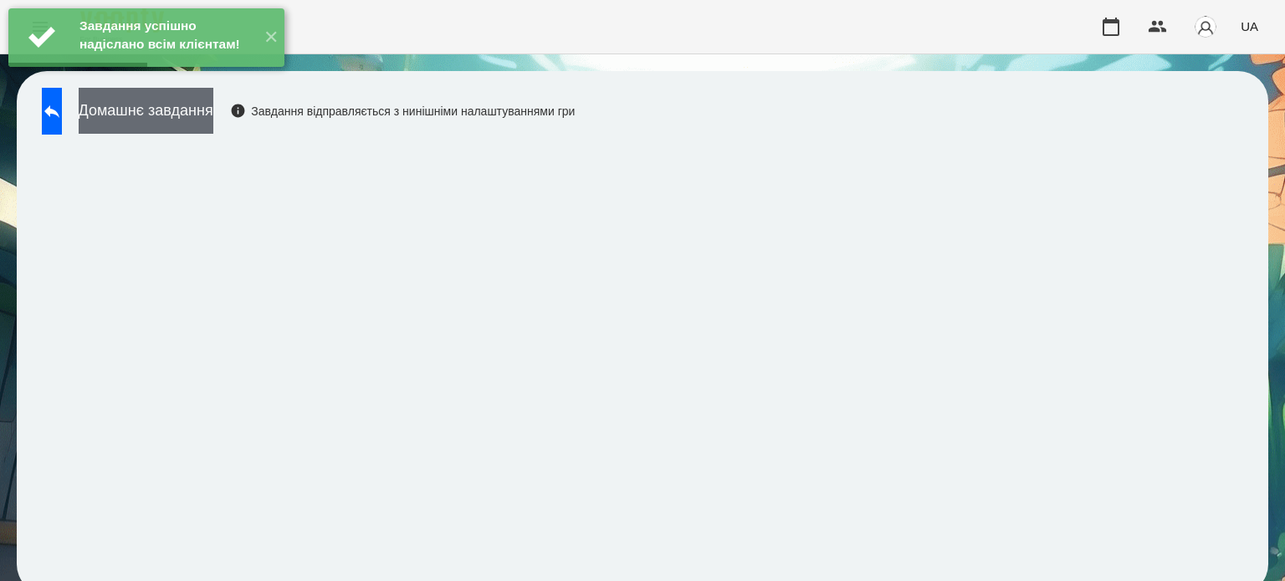
click at [134, 107] on button "Домашнє завдання" at bounding box center [146, 111] width 135 height 46
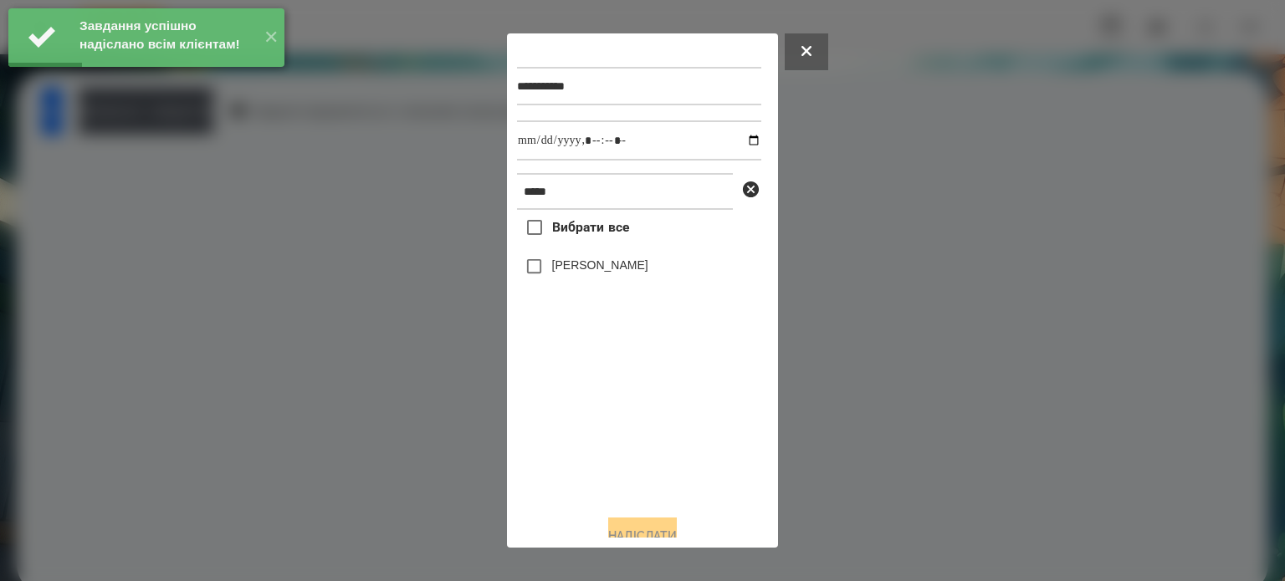
click at [559, 271] on label "[PERSON_NAME]" at bounding box center [600, 265] width 96 height 17
click at [736, 146] on input "datetime-local" at bounding box center [639, 140] width 244 height 40
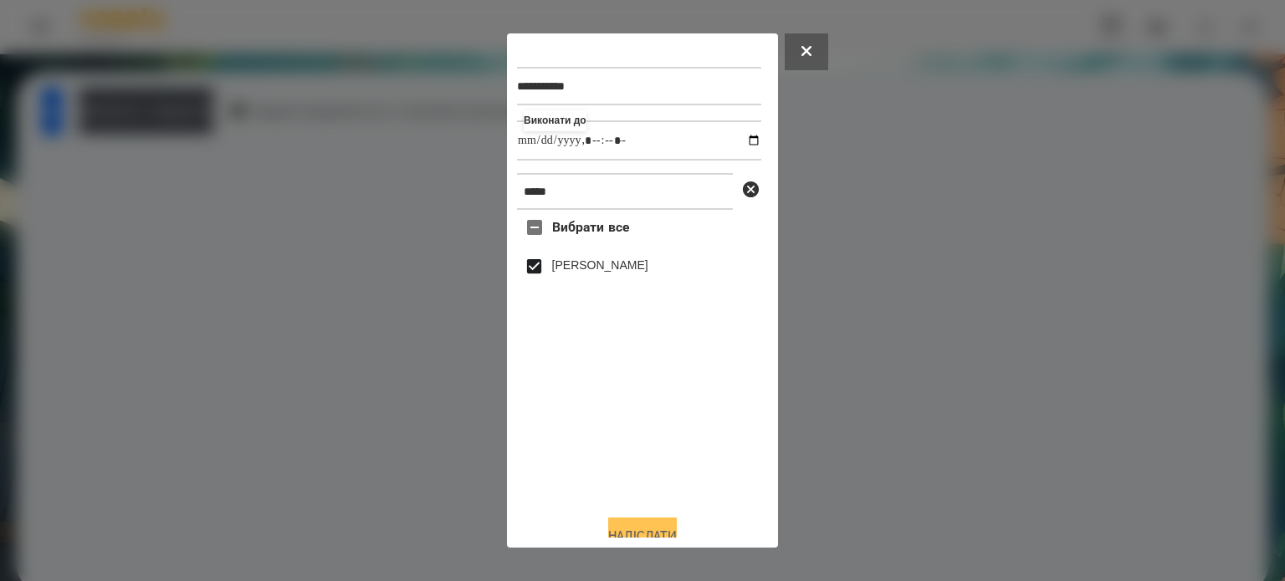
type input "**********"
click at [610, 528] on button "Надіслати" at bounding box center [642, 536] width 69 height 37
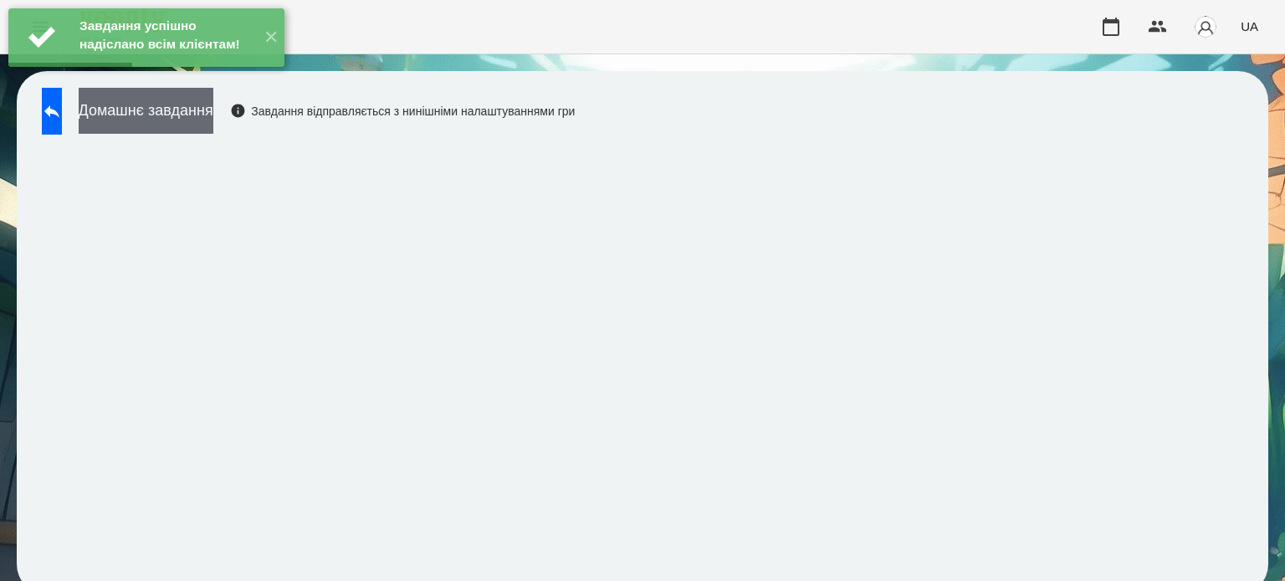
click at [213, 110] on button "Домашнє завдання" at bounding box center [146, 111] width 135 height 46
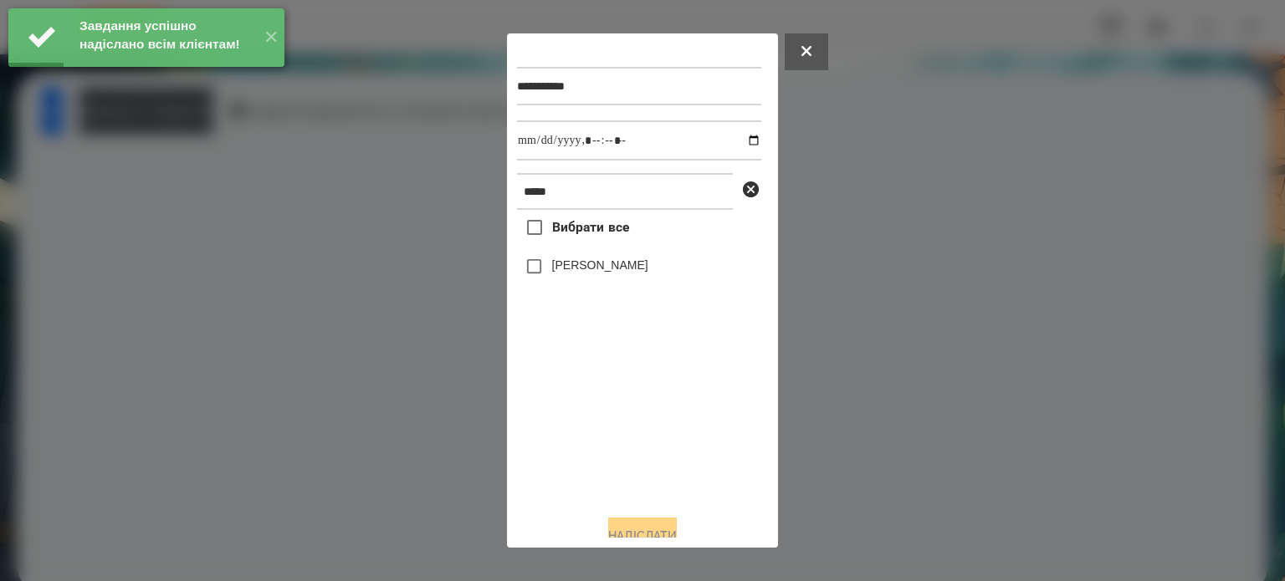
click at [639, 264] on label "[PERSON_NAME]" at bounding box center [600, 265] width 96 height 17
click at [736, 136] on input "datetime-local" at bounding box center [639, 140] width 244 height 40
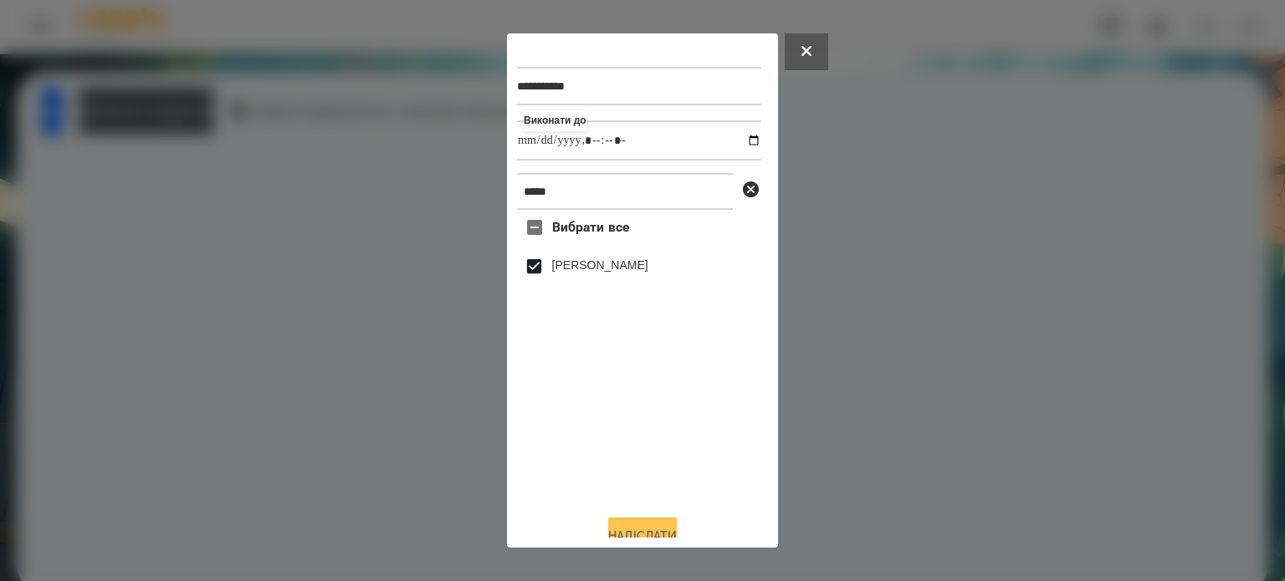
type input "**********"
click at [616, 532] on button "Надіслати" at bounding box center [642, 536] width 69 height 37
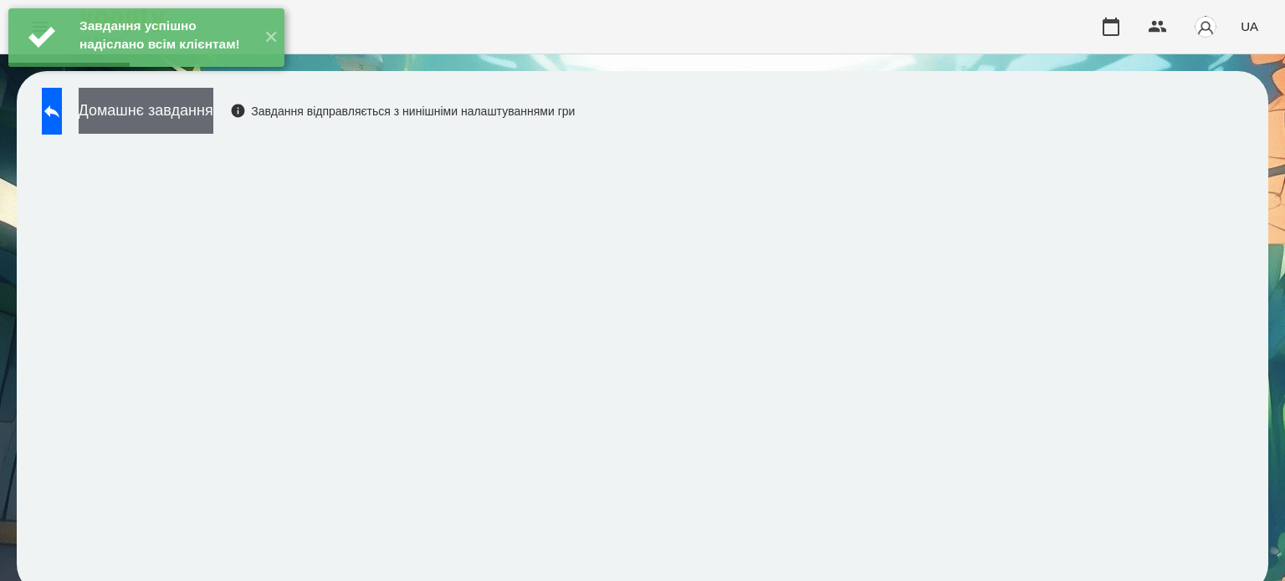
click at [213, 113] on button "Домашнє завдання" at bounding box center [146, 111] width 135 height 46
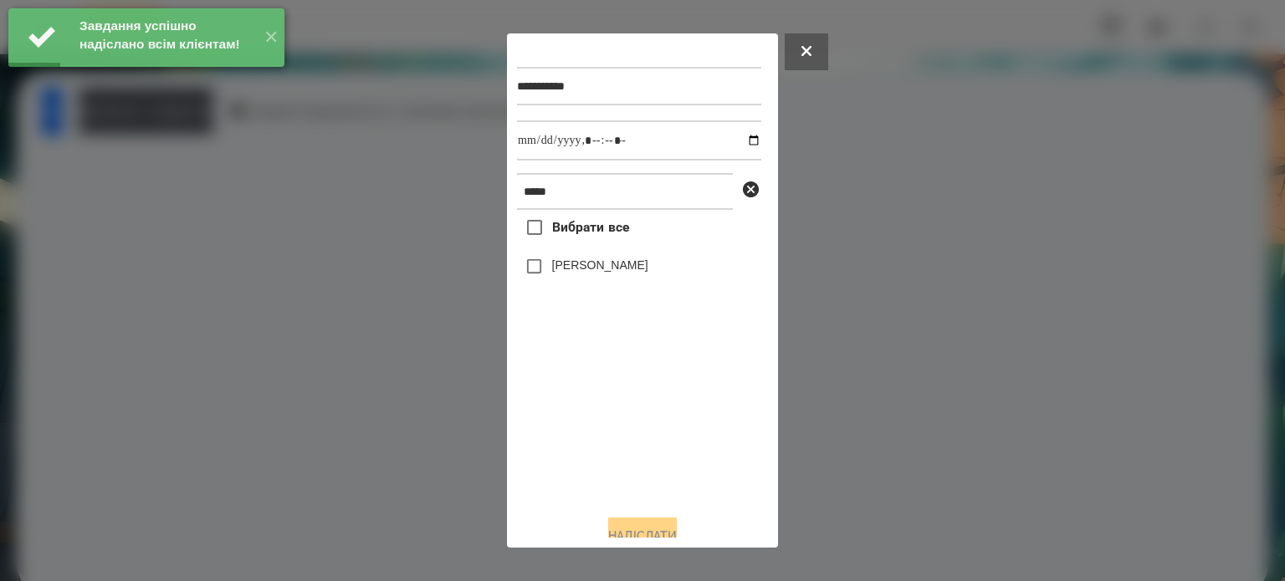
click at [612, 274] on label "[PERSON_NAME]" at bounding box center [600, 265] width 96 height 17
click at [735, 143] on input "datetime-local" at bounding box center [639, 140] width 244 height 40
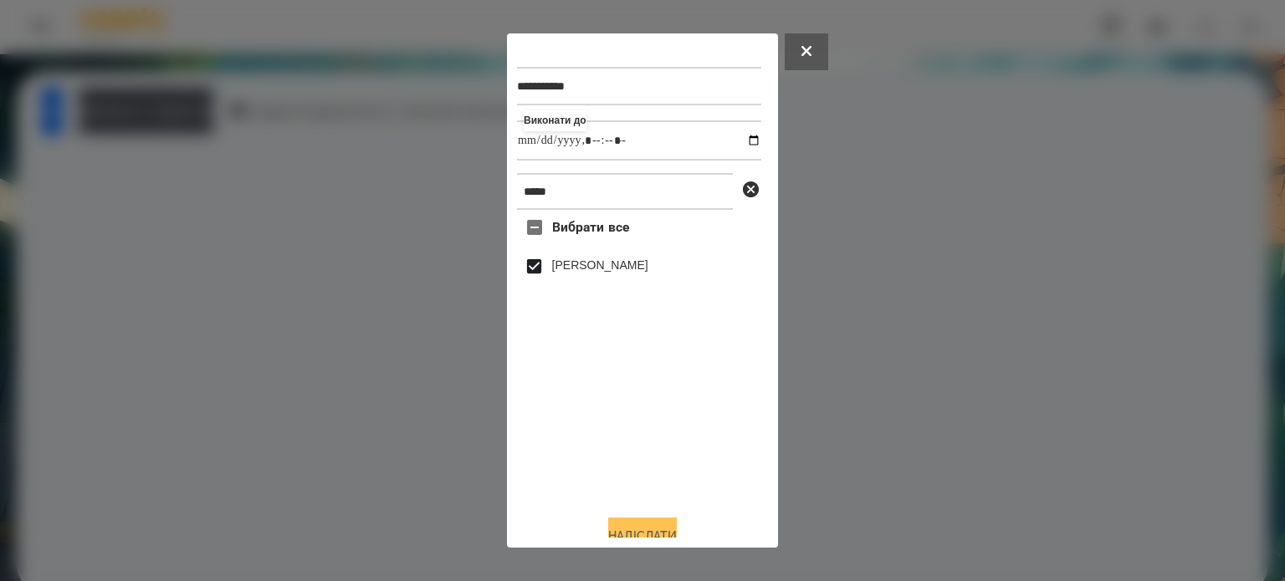
type input "**********"
click at [633, 527] on button "Надіслати" at bounding box center [642, 536] width 69 height 37
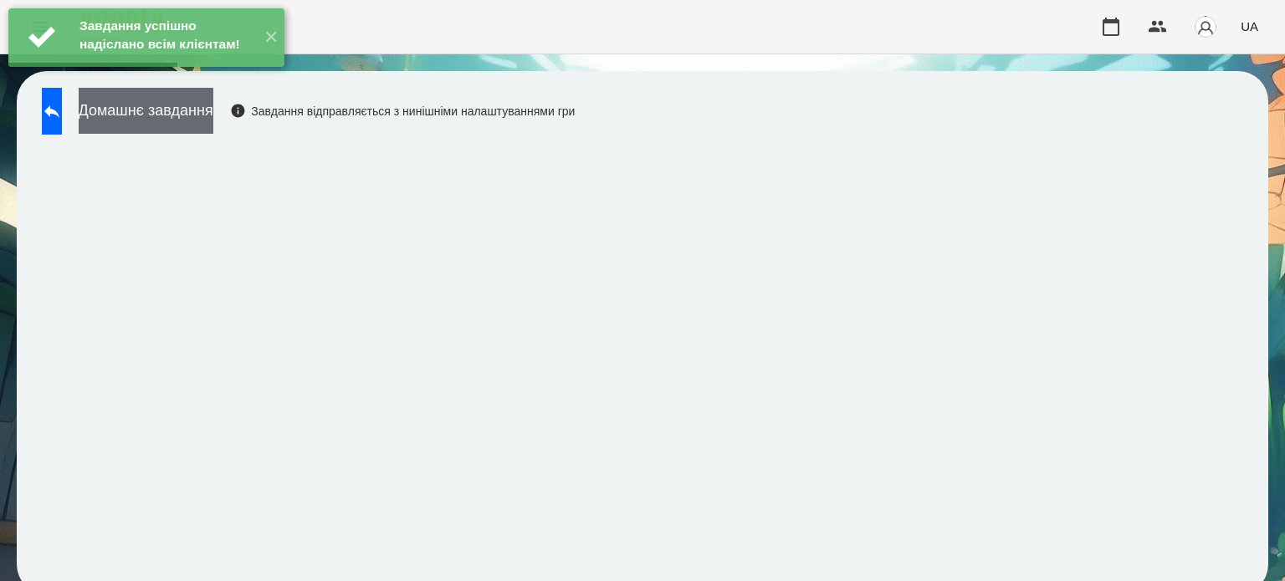
click at [212, 119] on button "Домашнє завдання" at bounding box center [146, 111] width 135 height 46
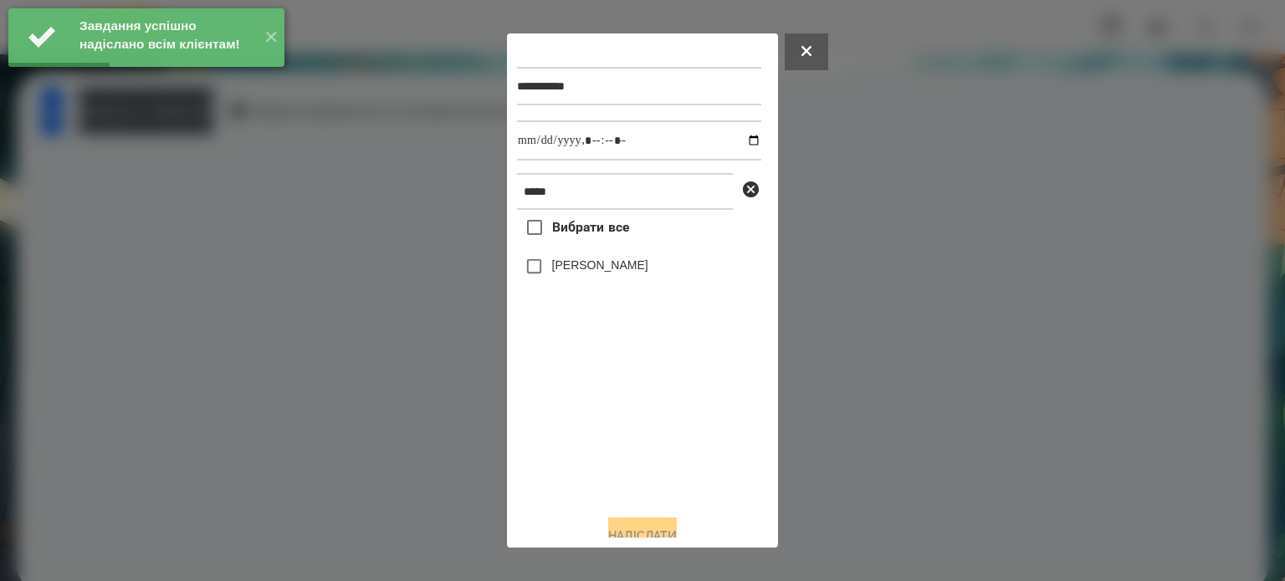
click at [636, 272] on label "[PERSON_NAME]" at bounding box center [600, 265] width 96 height 17
click at [739, 145] on input "datetime-local" at bounding box center [639, 140] width 244 height 40
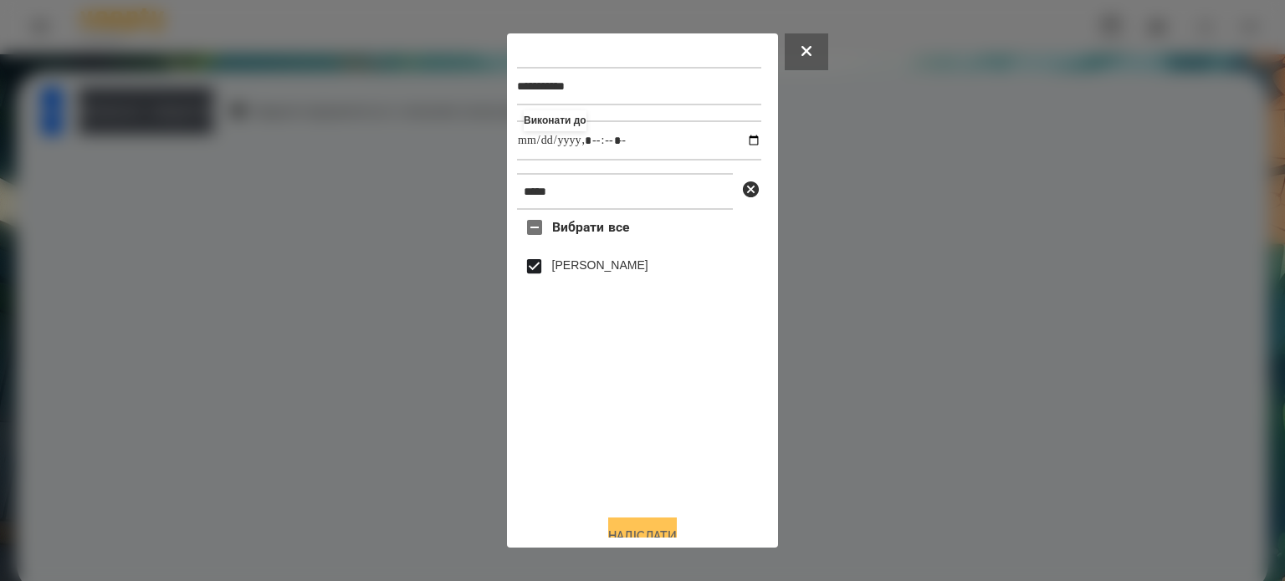
type input "**********"
click at [622, 524] on button "Надіслати" at bounding box center [642, 536] width 69 height 37
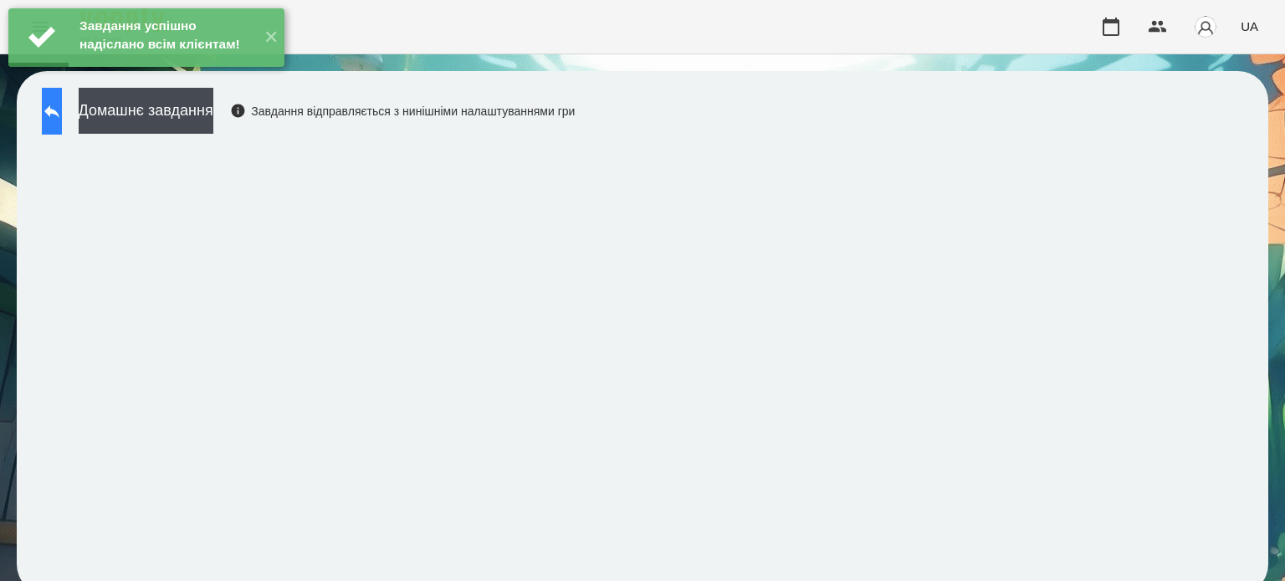
click at [62, 117] on icon at bounding box center [52, 111] width 20 height 20
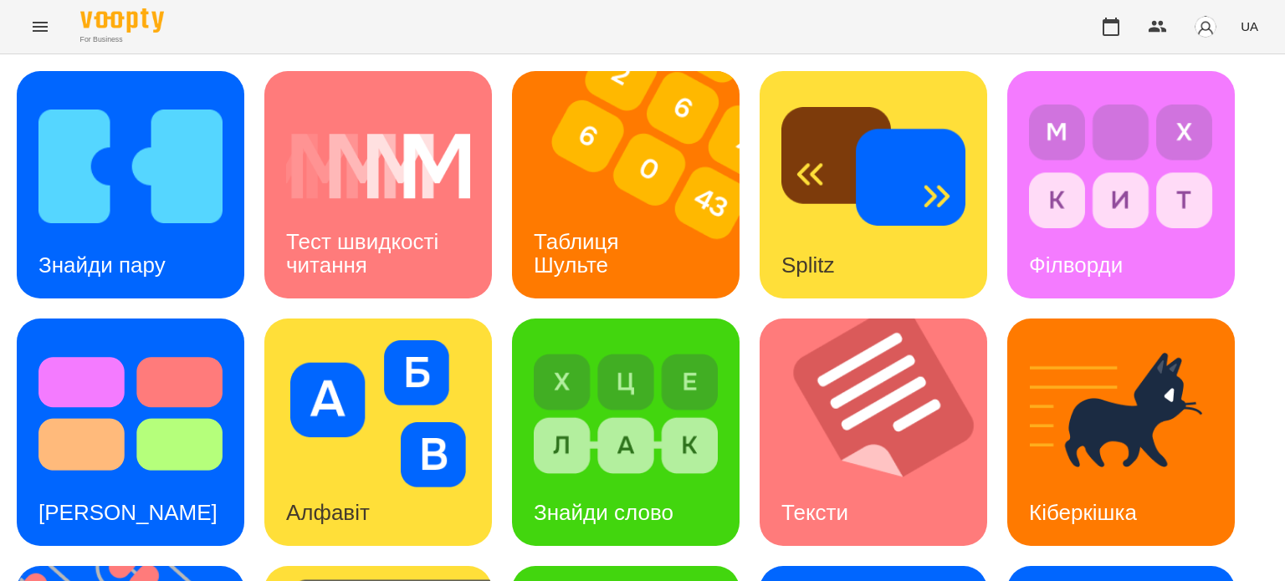
scroll to position [335, 0]
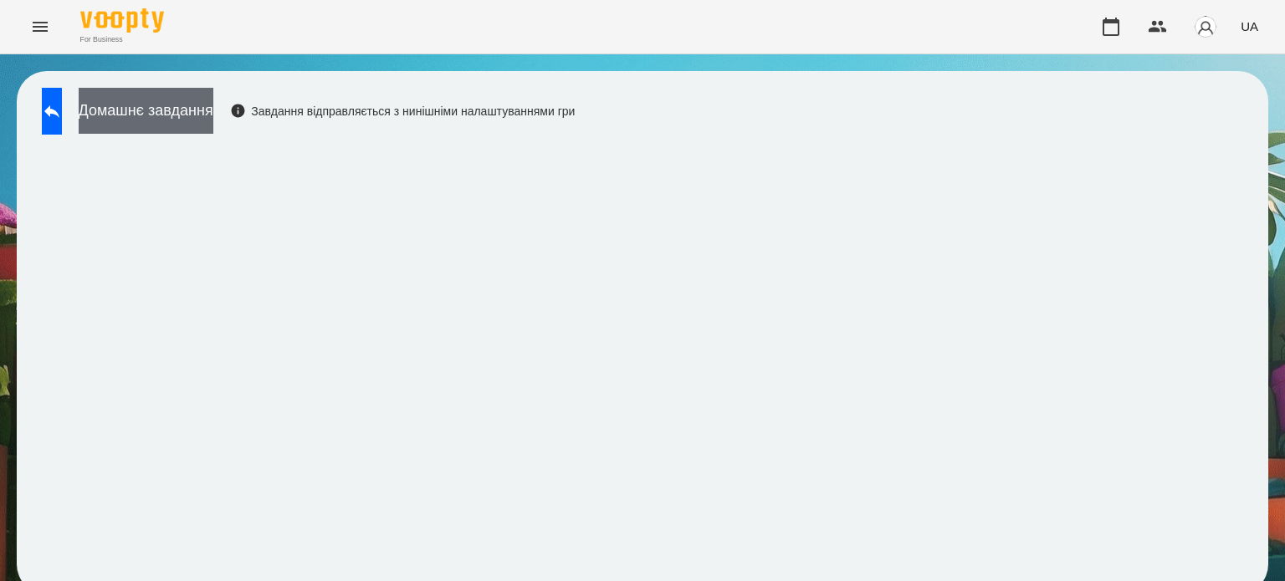
click at [213, 113] on button "Домашнє завдання" at bounding box center [146, 111] width 135 height 46
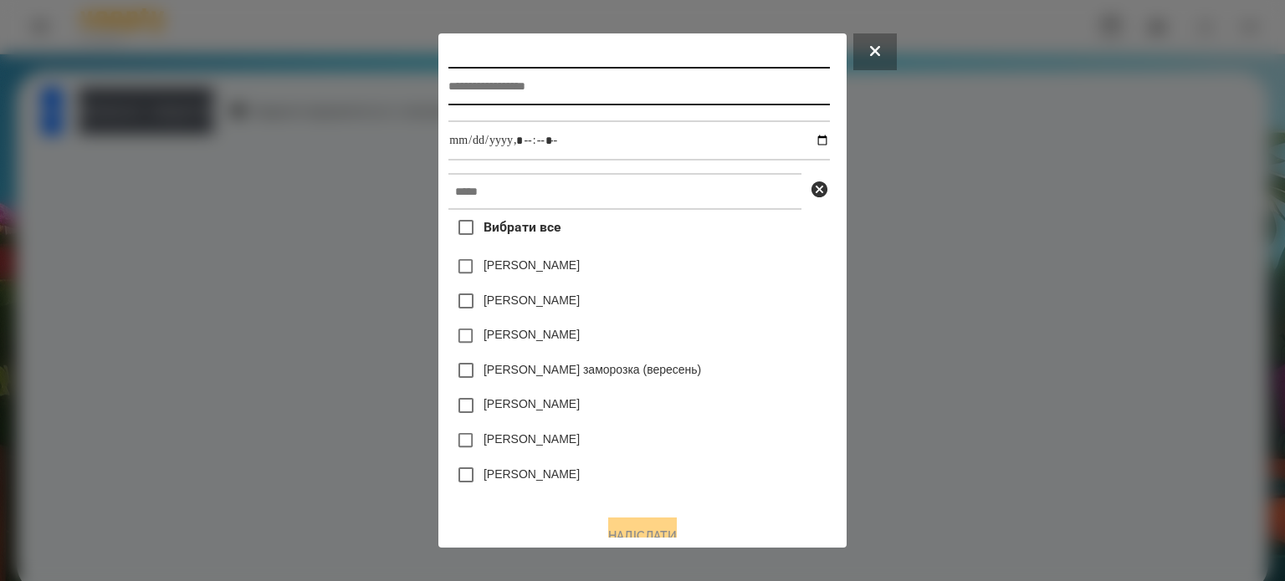
click at [448, 100] on input "text" at bounding box center [638, 86] width 381 height 38
type input "**********"
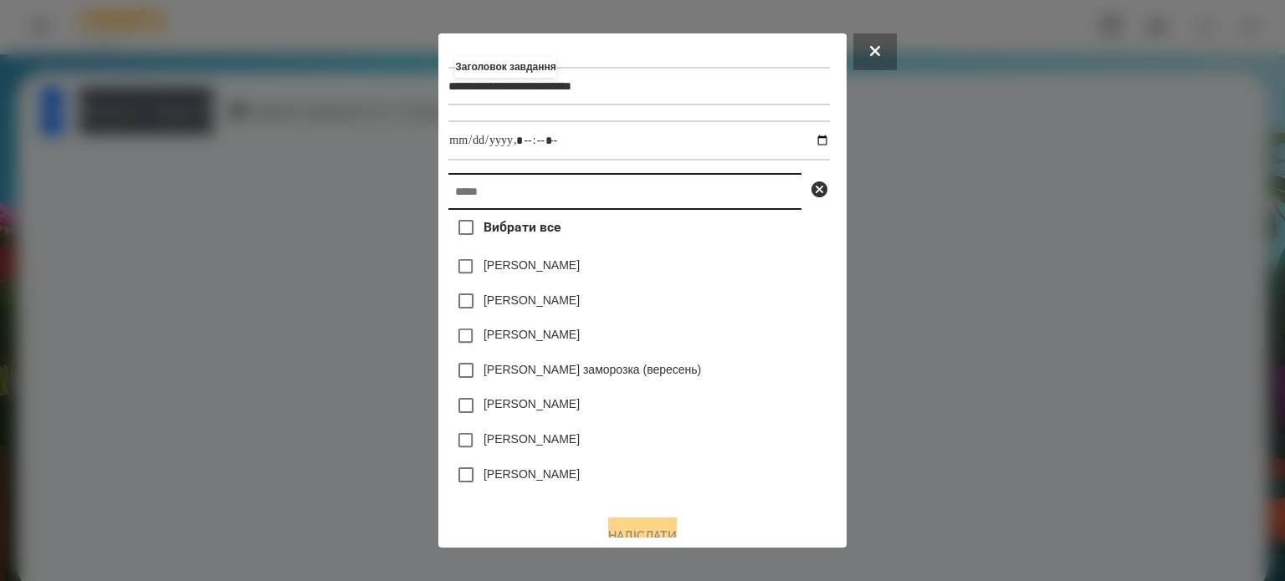
click at [448, 196] on input "text" at bounding box center [624, 191] width 353 height 37
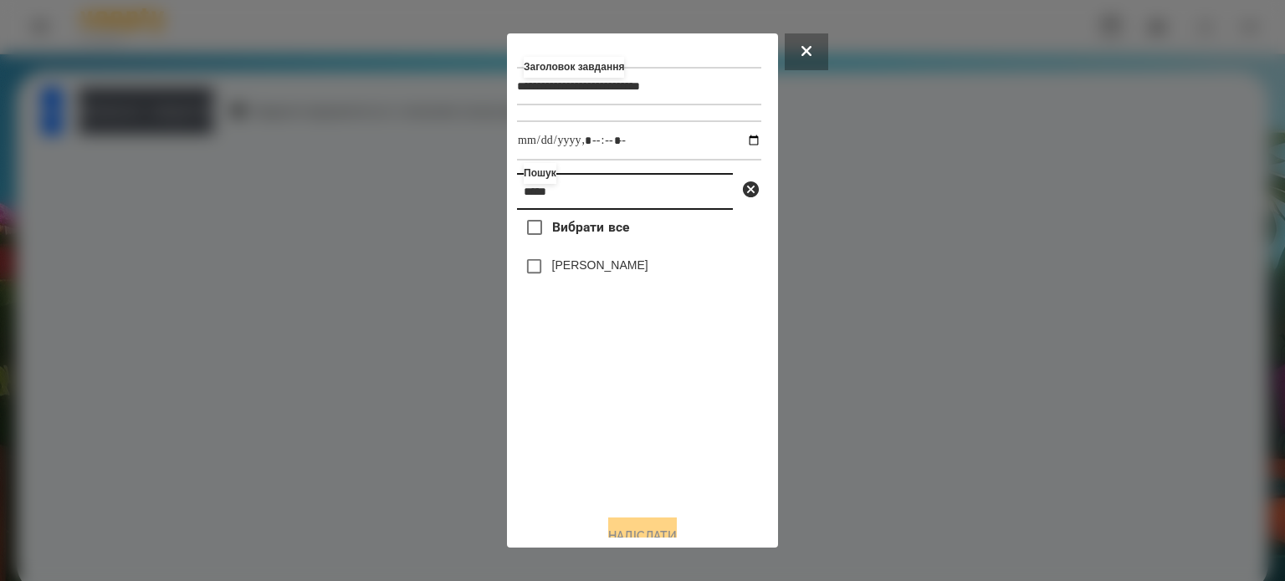
type input "*****"
click at [572, 271] on label "[PERSON_NAME]" at bounding box center [600, 265] width 96 height 17
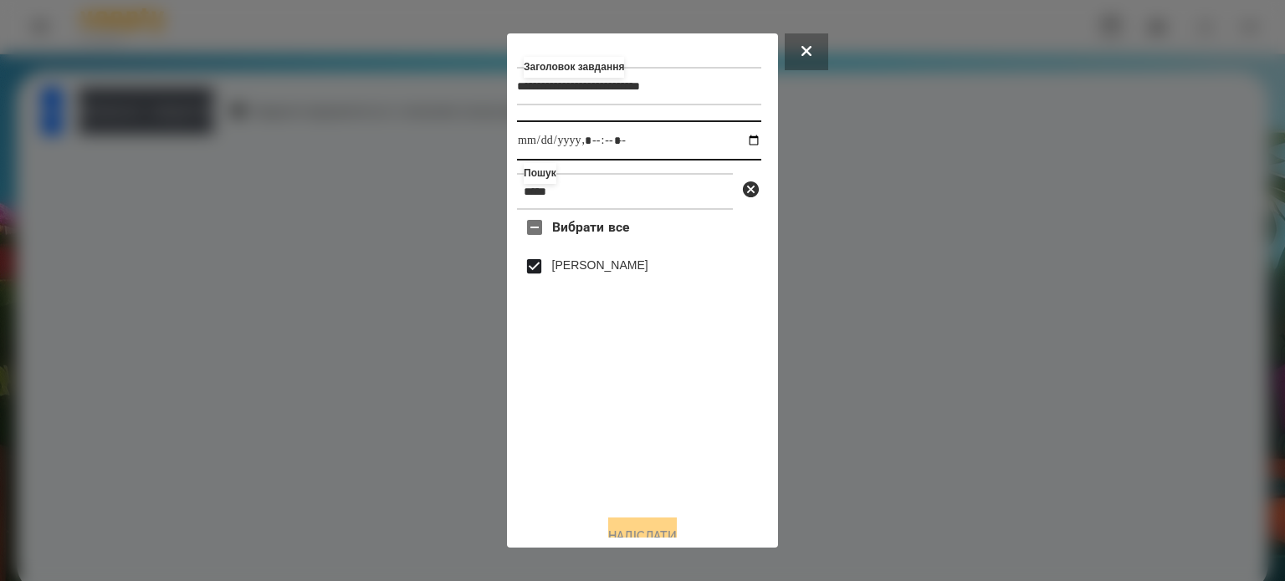
click at [734, 146] on input "datetime-local" at bounding box center [639, 140] width 244 height 40
type input "**********"
click at [622, 527] on button "Надіслати" at bounding box center [642, 536] width 69 height 37
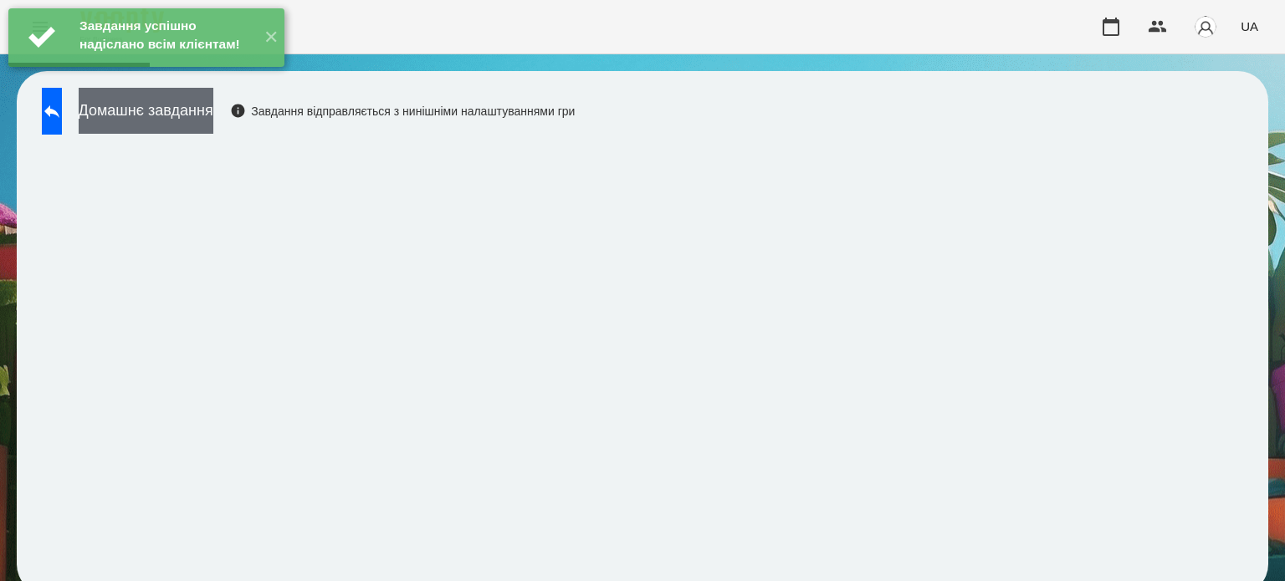
click at [213, 120] on button "Домашнє завдання" at bounding box center [146, 111] width 135 height 46
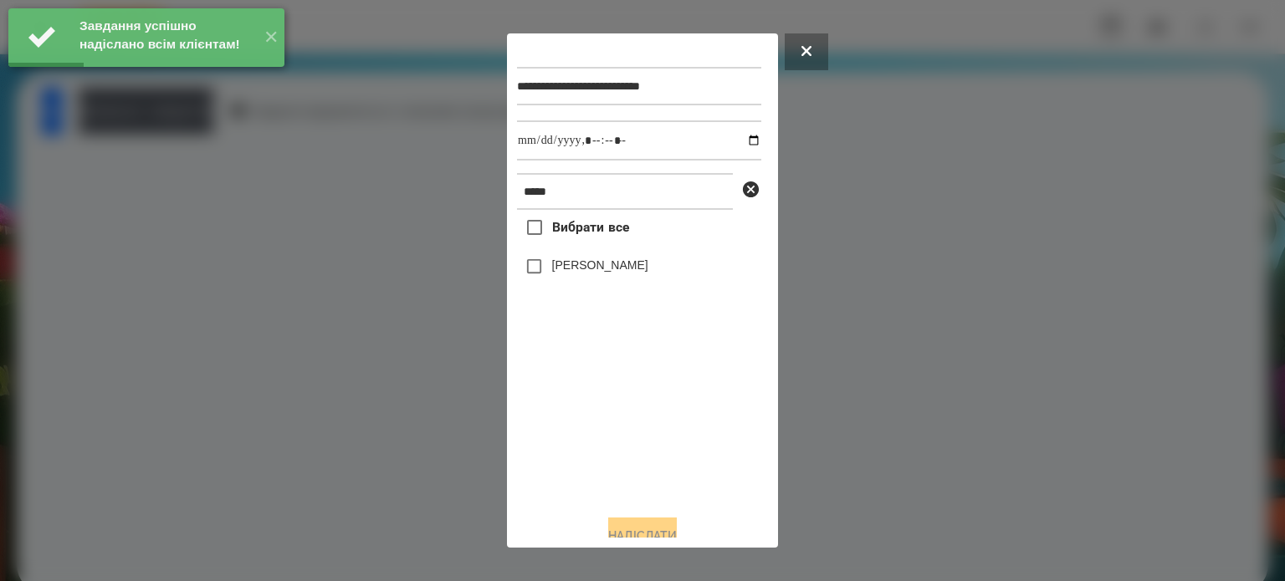
click at [559, 269] on label "[PERSON_NAME]" at bounding box center [600, 265] width 96 height 17
click at [739, 147] on input "datetime-local" at bounding box center [639, 140] width 244 height 40
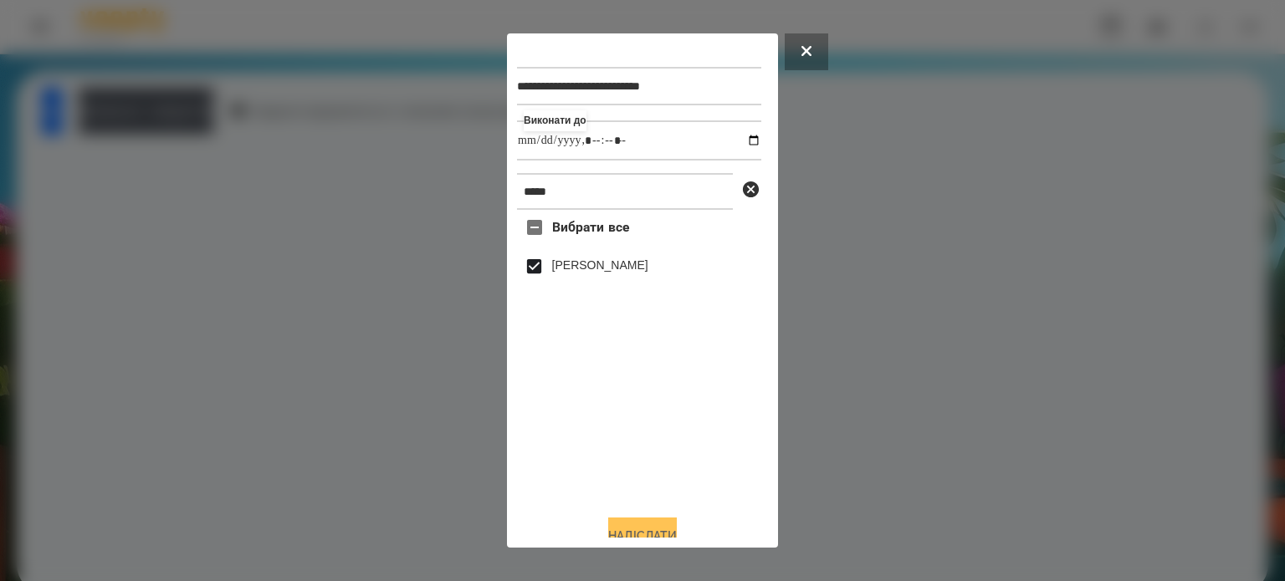
type input "**********"
click at [647, 527] on button "Надіслати" at bounding box center [642, 536] width 69 height 37
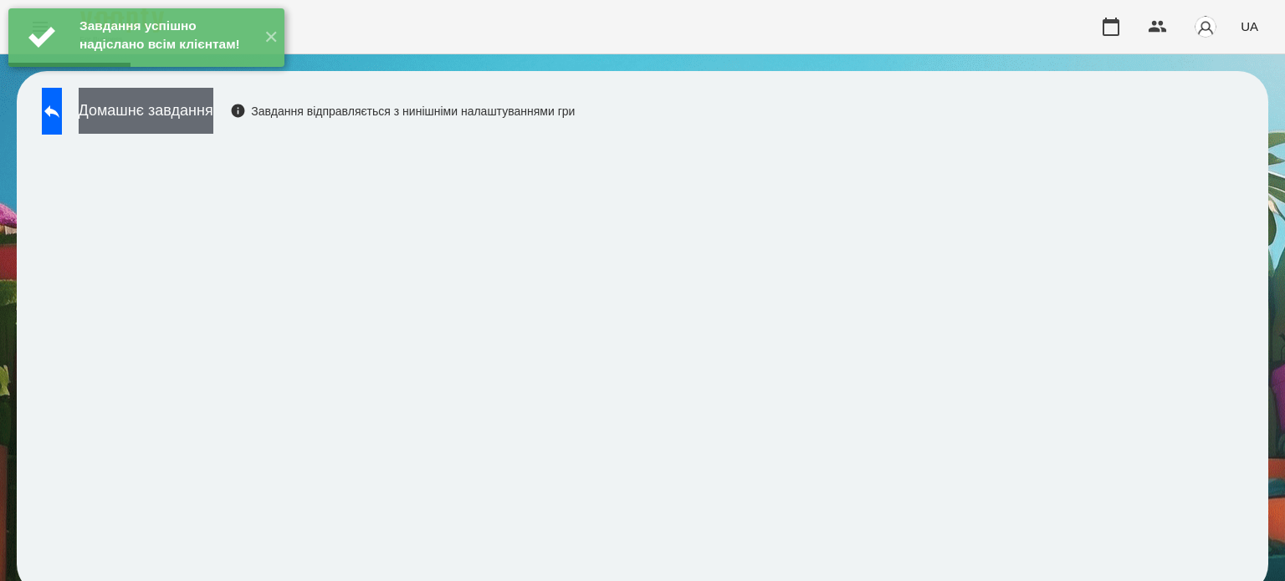
click at [213, 110] on button "Домашнє завдання" at bounding box center [146, 111] width 135 height 46
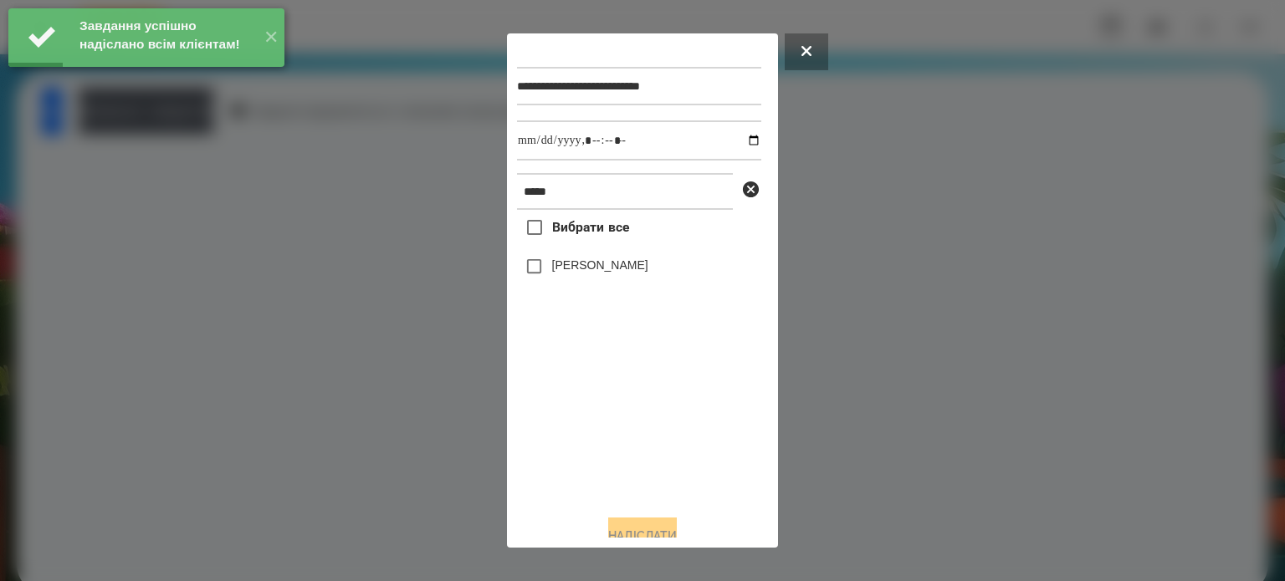
click at [572, 270] on label "[PERSON_NAME]" at bounding box center [600, 265] width 96 height 17
click at [735, 144] on input "datetime-local" at bounding box center [639, 140] width 244 height 40
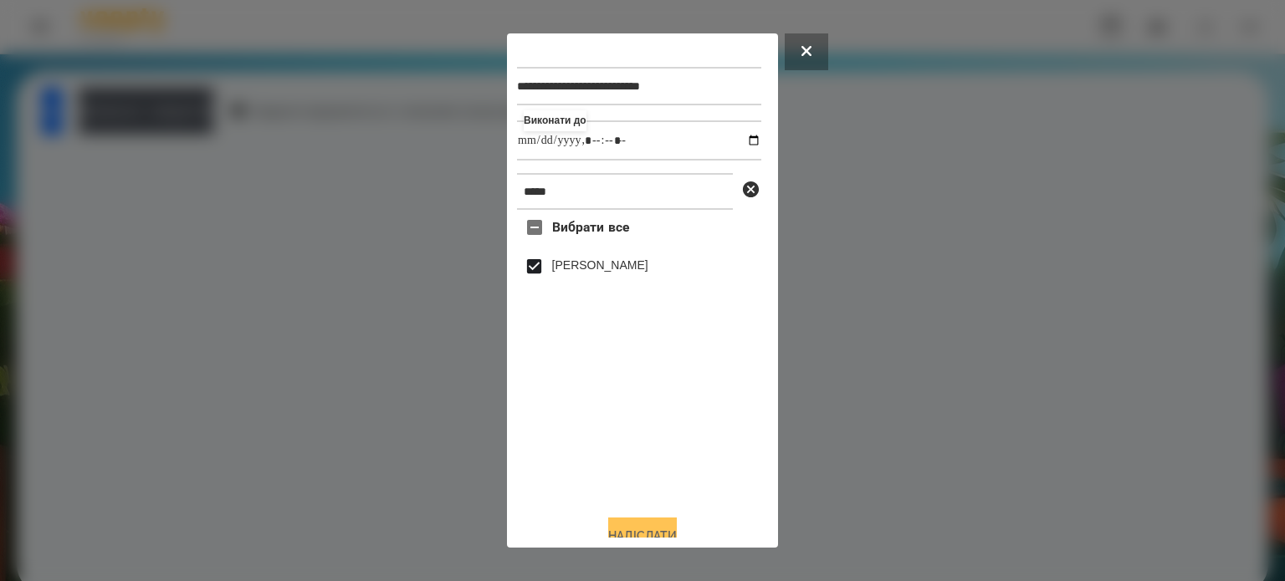
type input "**********"
click at [636, 528] on button "Надіслати" at bounding box center [642, 536] width 69 height 37
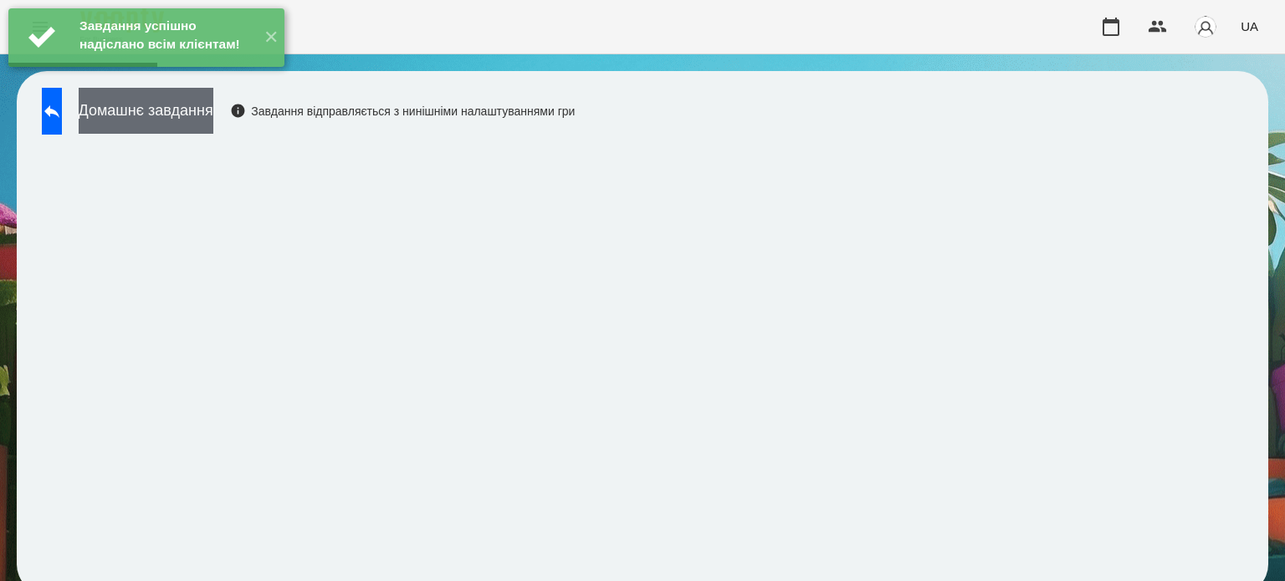
click at [213, 109] on button "Домашнє завдання" at bounding box center [146, 111] width 135 height 46
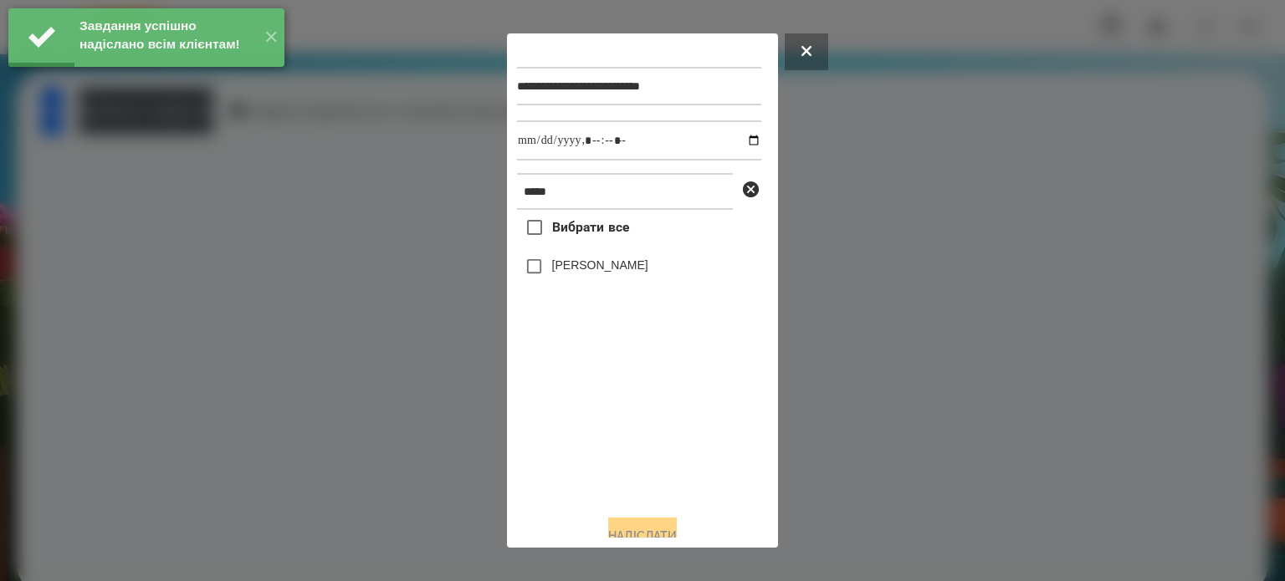
click at [596, 266] on label "[PERSON_NAME]" at bounding box center [600, 265] width 96 height 17
click at [738, 141] on input "datetime-local" at bounding box center [639, 140] width 244 height 40
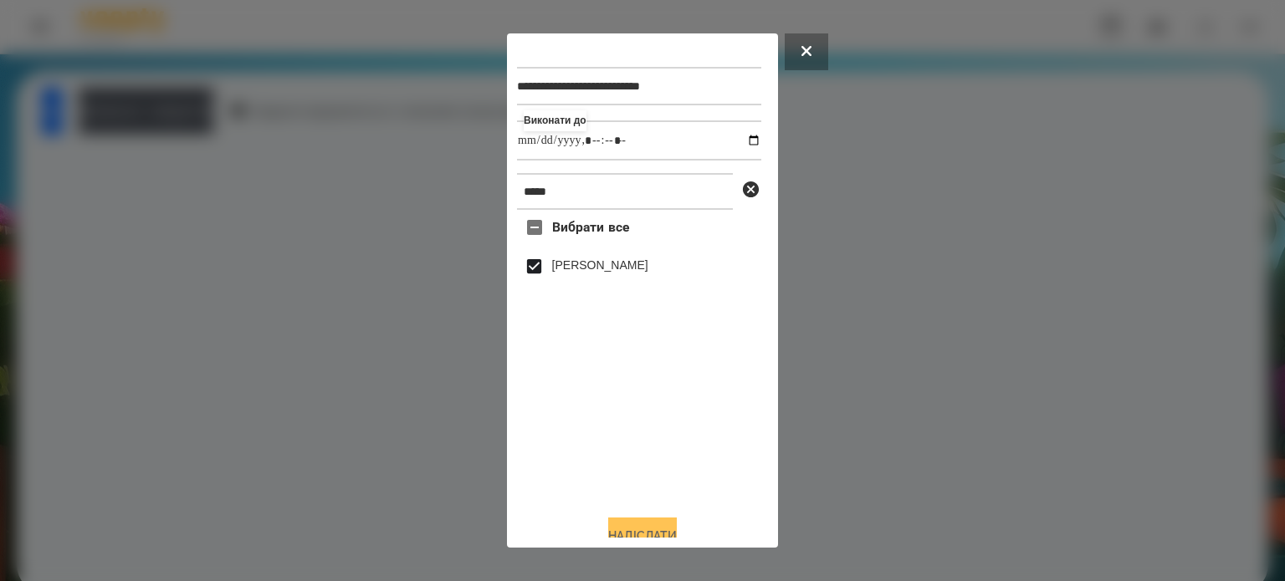
type input "**********"
click at [611, 533] on button "Надіслати" at bounding box center [642, 536] width 69 height 37
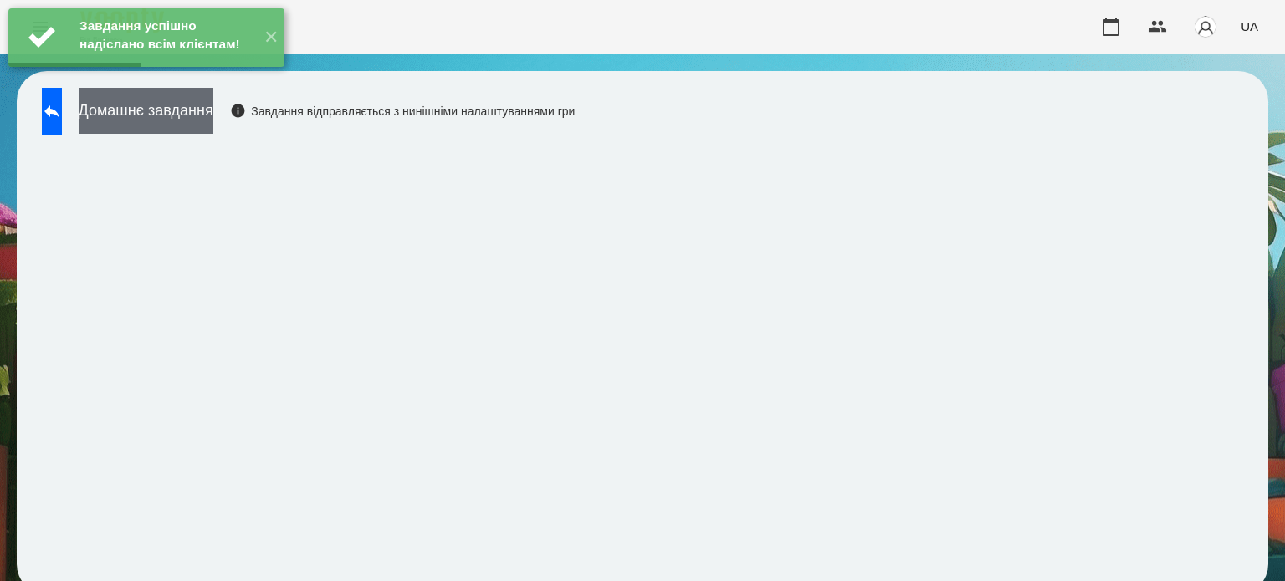
click at [213, 112] on button "Домашнє завдання" at bounding box center [146, 111] width 135 height 46
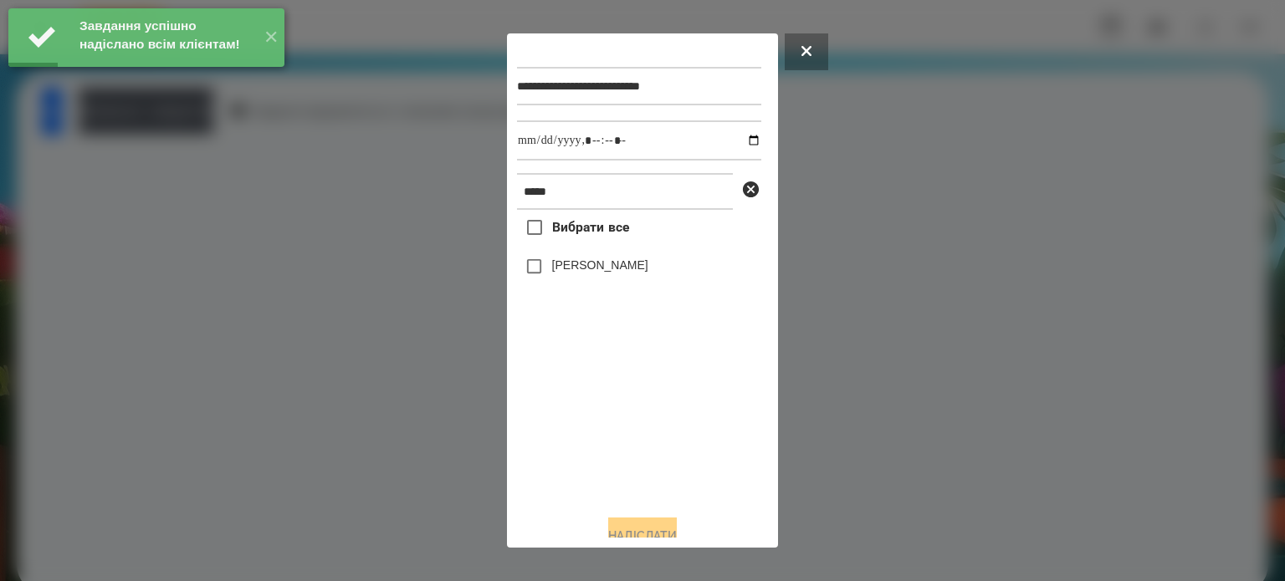
click at [589, 270] on label "[PERSON_NAME]" at bounding box center [600, 265] width 96 height 17
click at [739, 142] on input "datetime-local" at bounding box center [639, 140] width 244 height 40
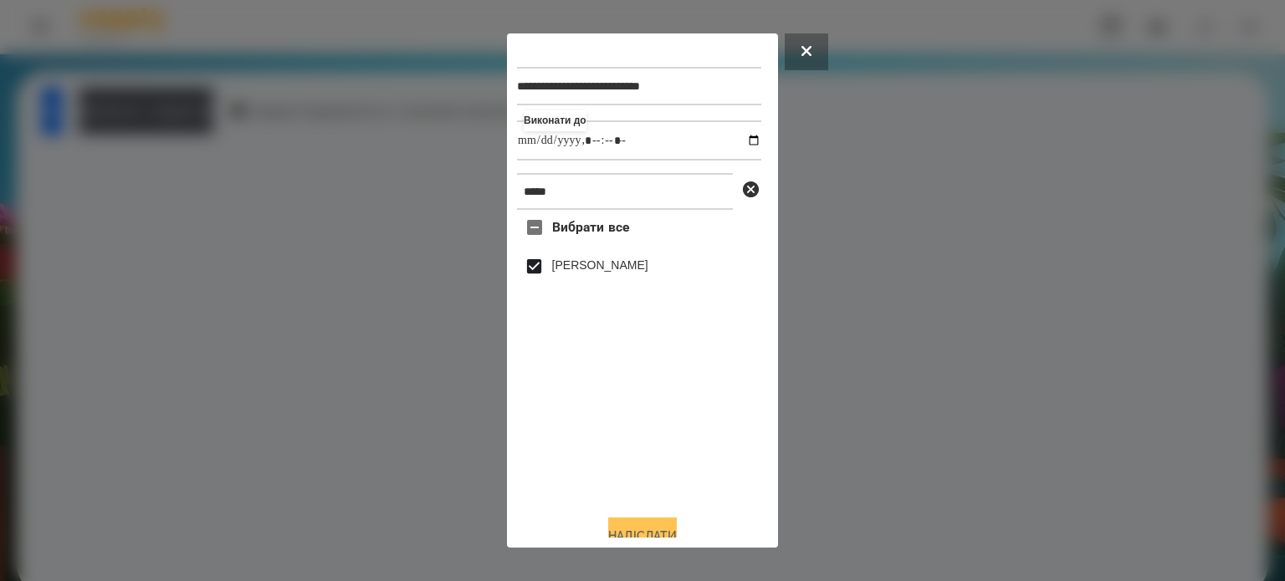
type input "**********"
click at [632, 525] on button "Надіслати" at bounding box center [642, 536] width 69 height 37
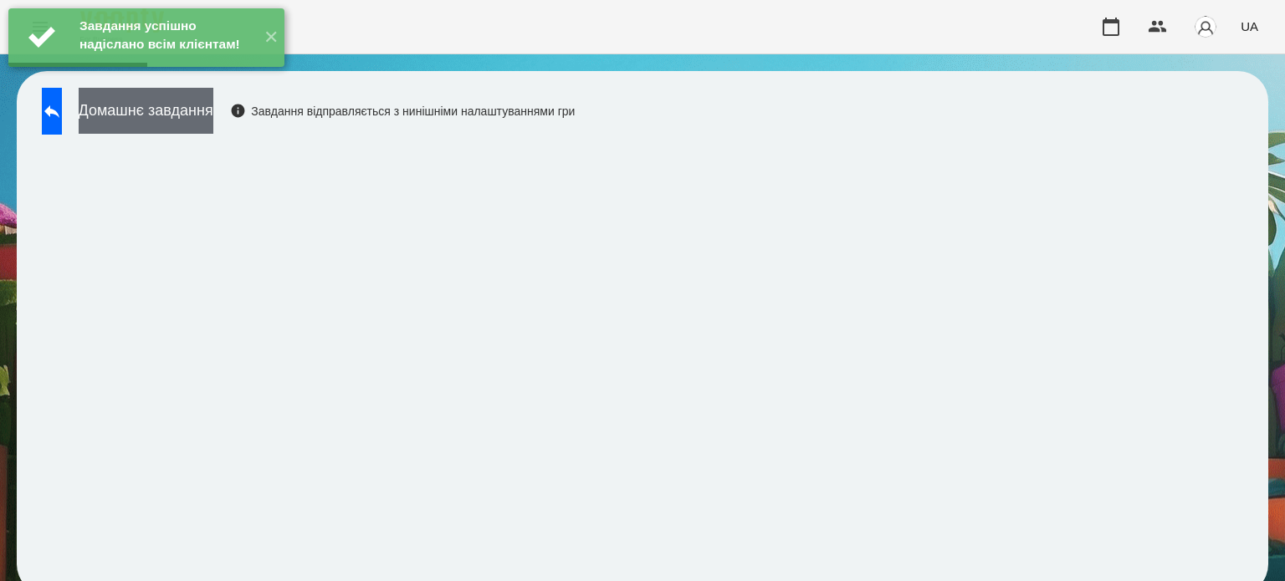
click at [184, 116] on button "Домашнє завдання" at bounding box center [146, 111] width 135 height 46
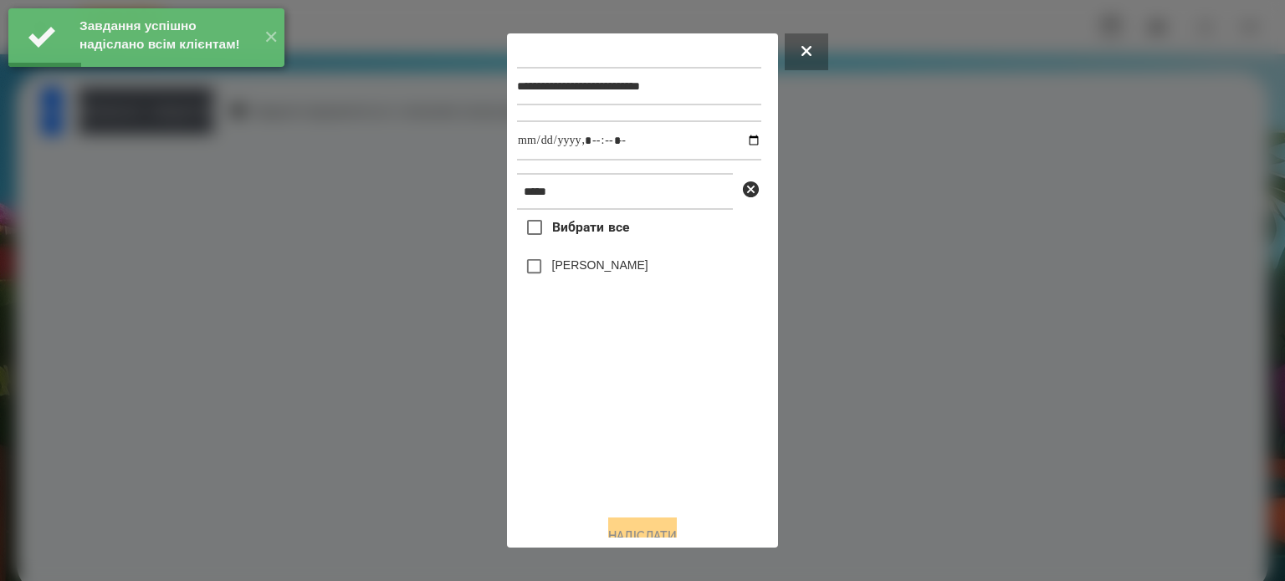
click at [568, 266] on label "[PERSON_NAME]" at bounding box center [600, 265] width 96 height 17
click at [739, 143] on input "datetime-local" at bounding box center [639, 140] width 244 height 40
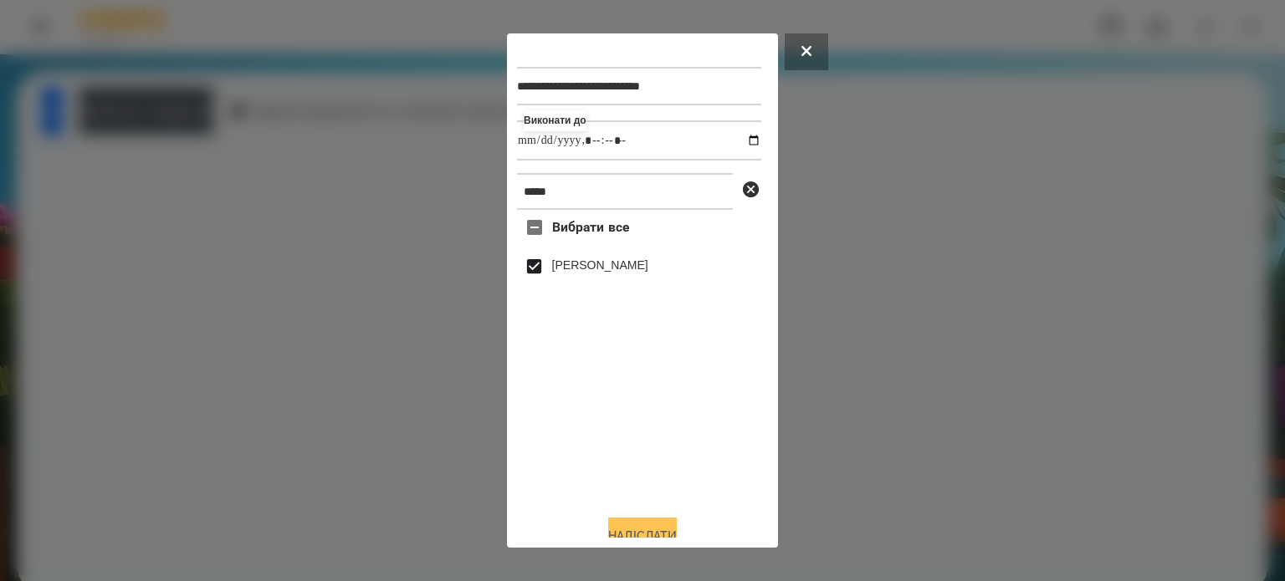
type input "**********"
click at [636, 528] on button "Надіслати" at bounding box center [642, 536] width 69 height 37
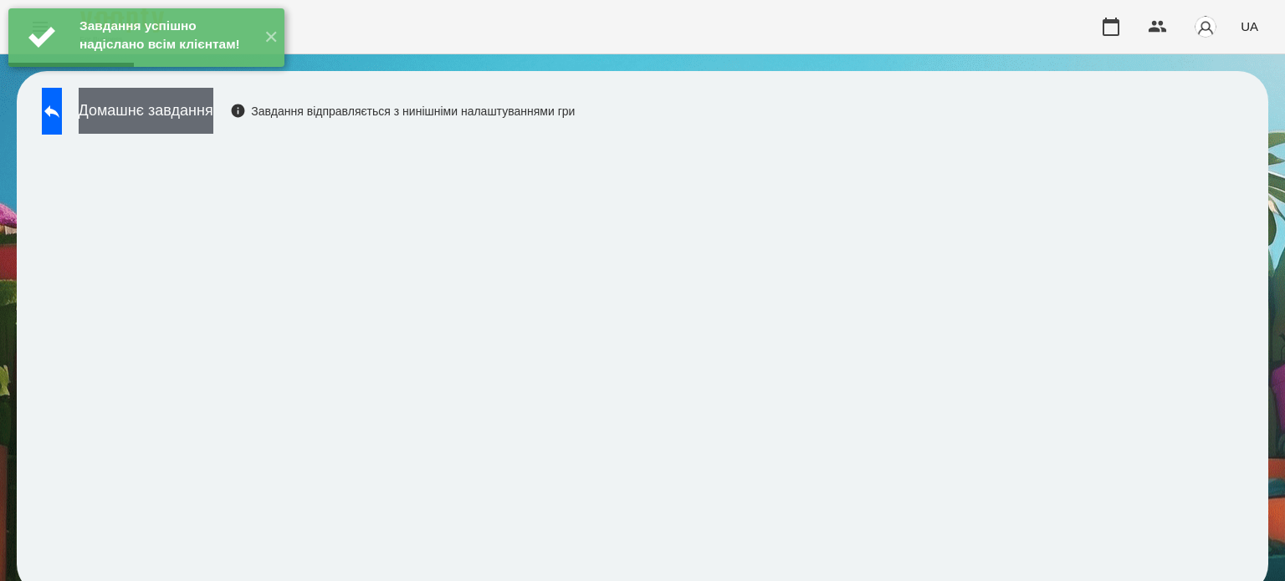
click at [213, 120] on button "Домашнє завдання" at bounding box center [146, 111] width 135 height 46
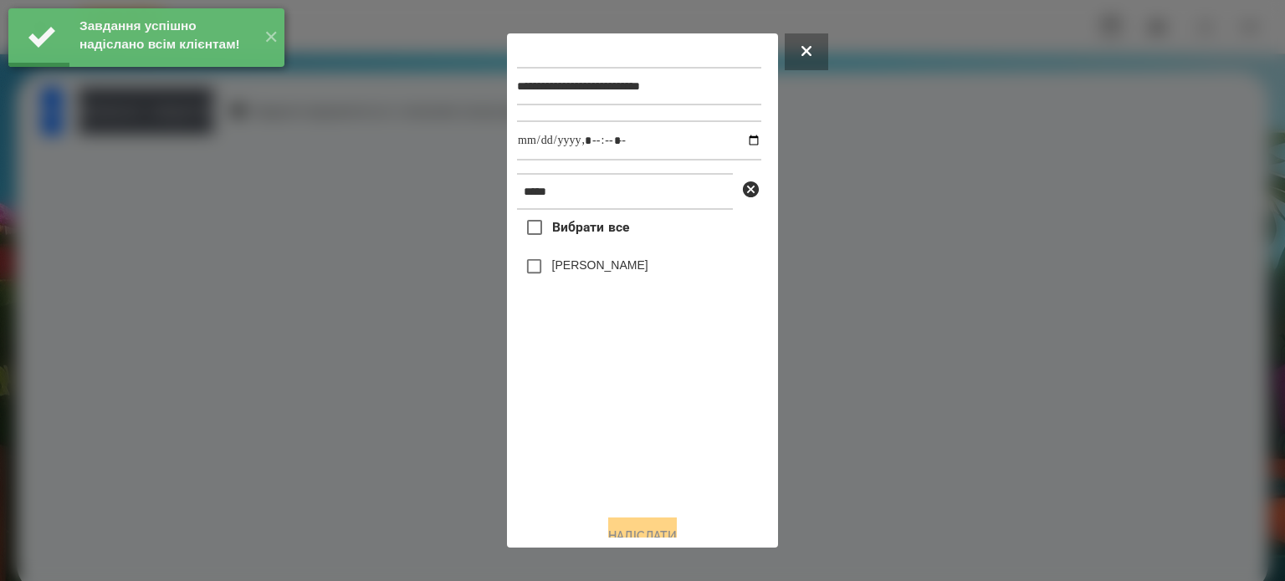
click at [582, 270] on label "[PERSON_NAME]" at bounding box center [600, 265] width 96 height 17
click at [736, 140] on input "datetime-local" at bounding box center [639, 140] width 244 height 40
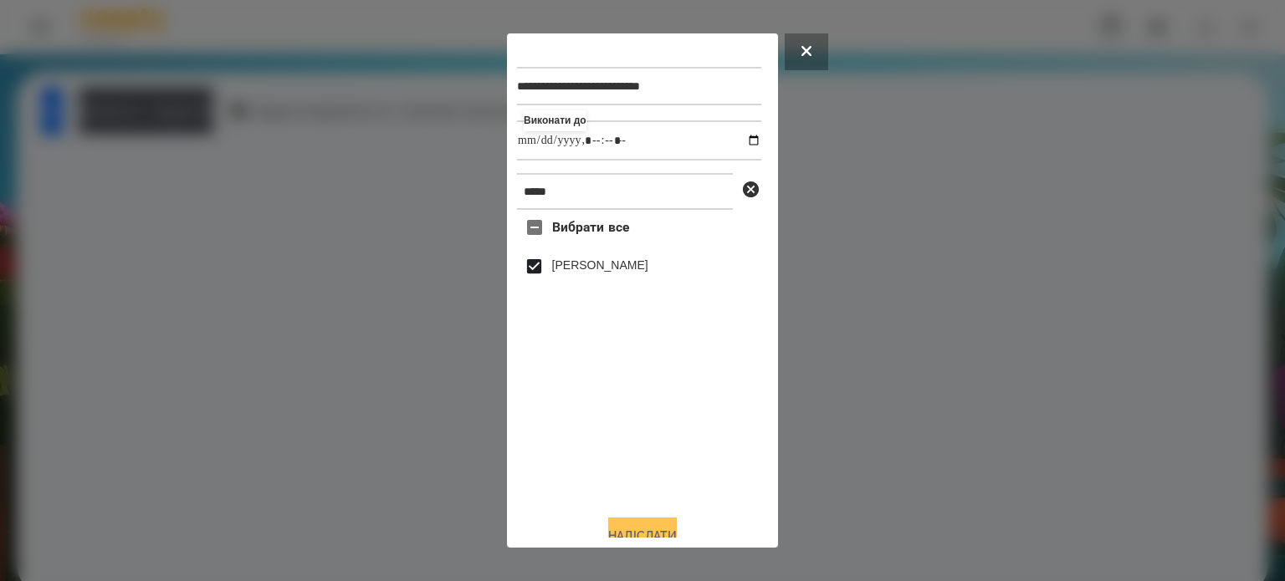
type input "**********"
click at [637, 531] on button "Надіслати" at bounding box center [642, 536] width 69 height 37
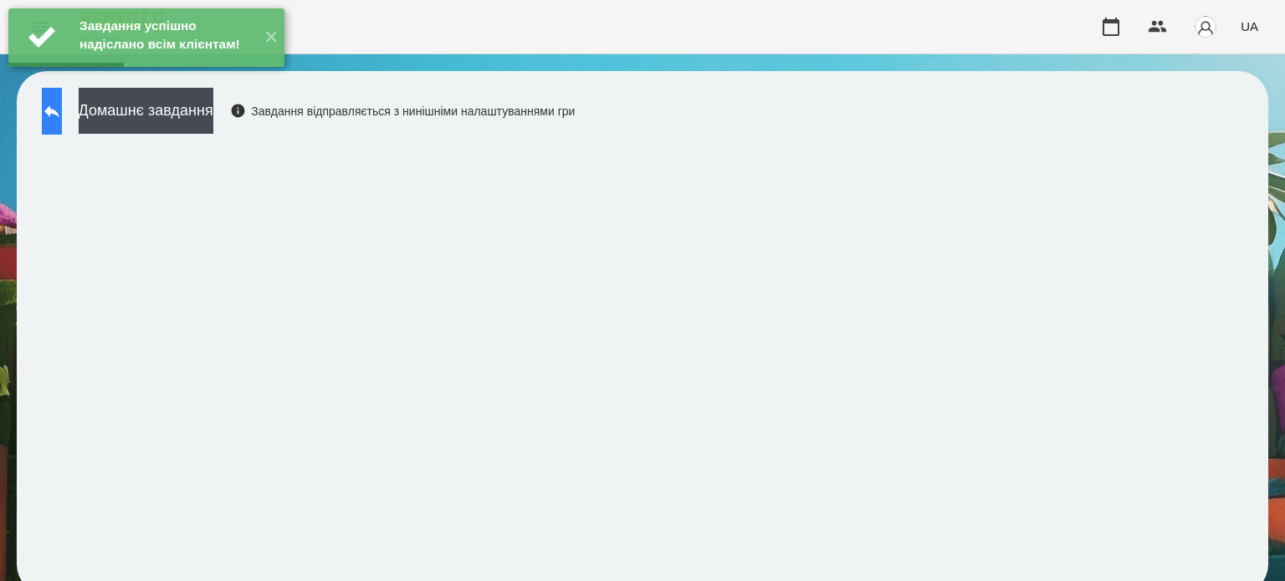
click at [59, 110] on icon at bounding box center [51, 111] width 15 height 13
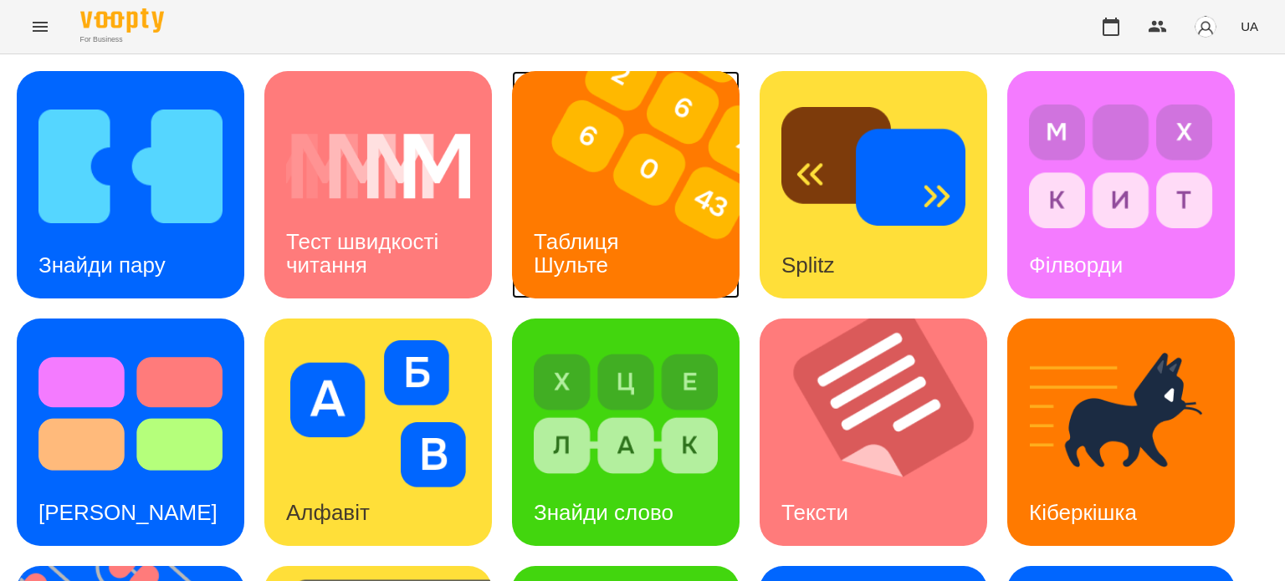
click at [582, 207] on img at bounding box center [636, 185] width 248 height 228
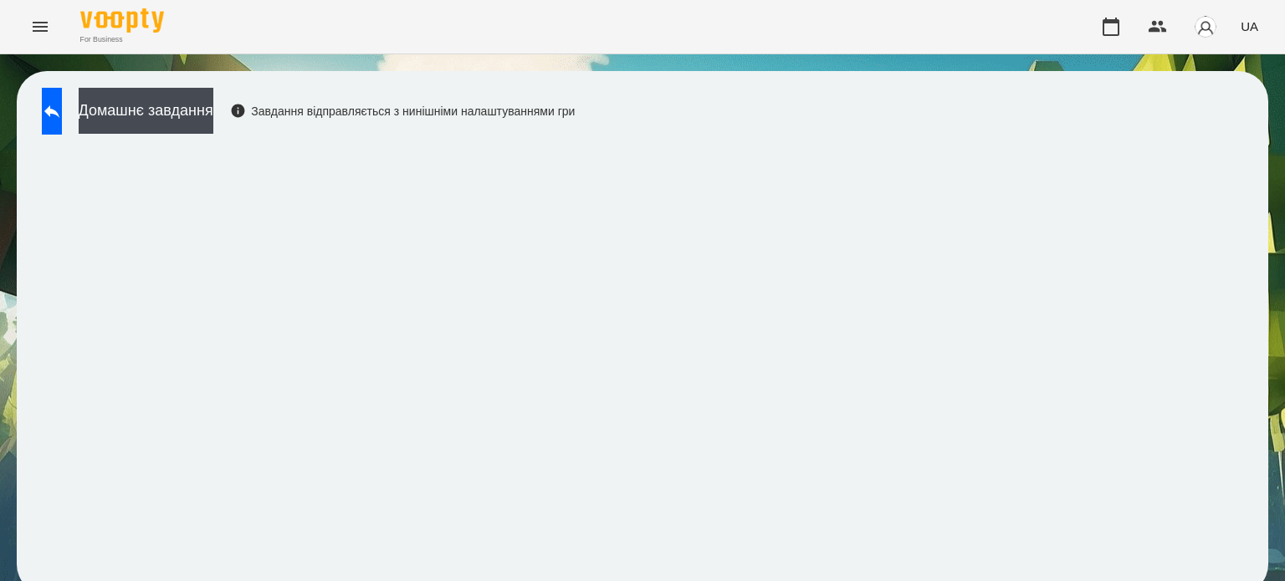
click at [979, 96] on div "Домашнє завдання Завдання відправляється з нинішніми налаштуваннями гри" at bounding box center [642, 333] width 1251 height 524
click at [59, 105] on icon at bounding box center [51, 111] width 15 height 13
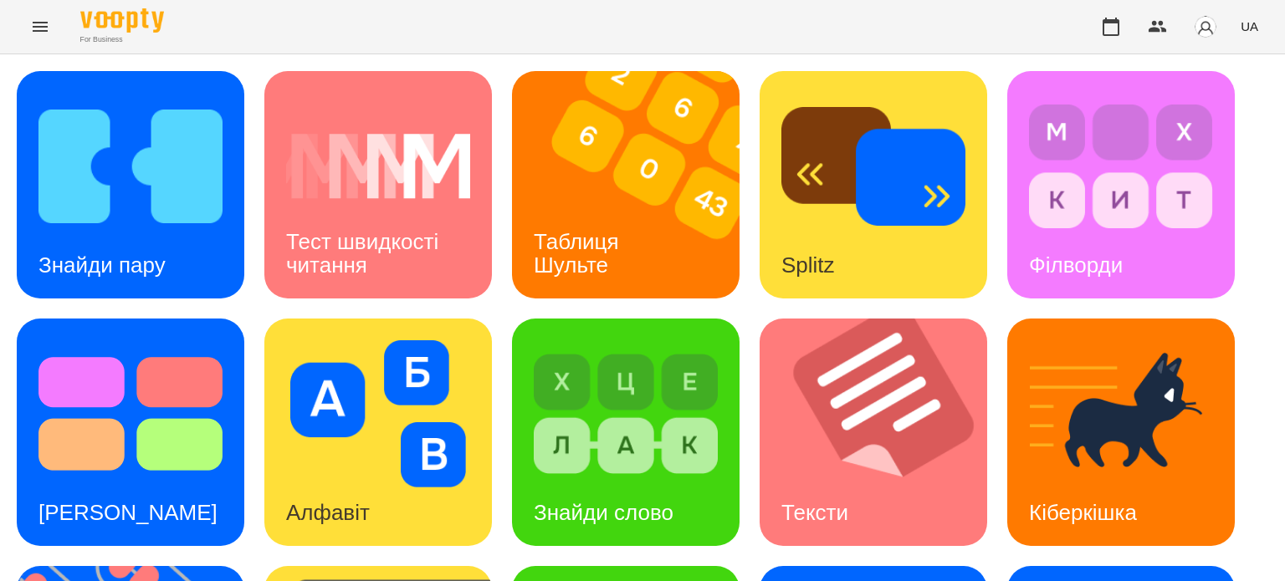
scroll to position [476, 0]
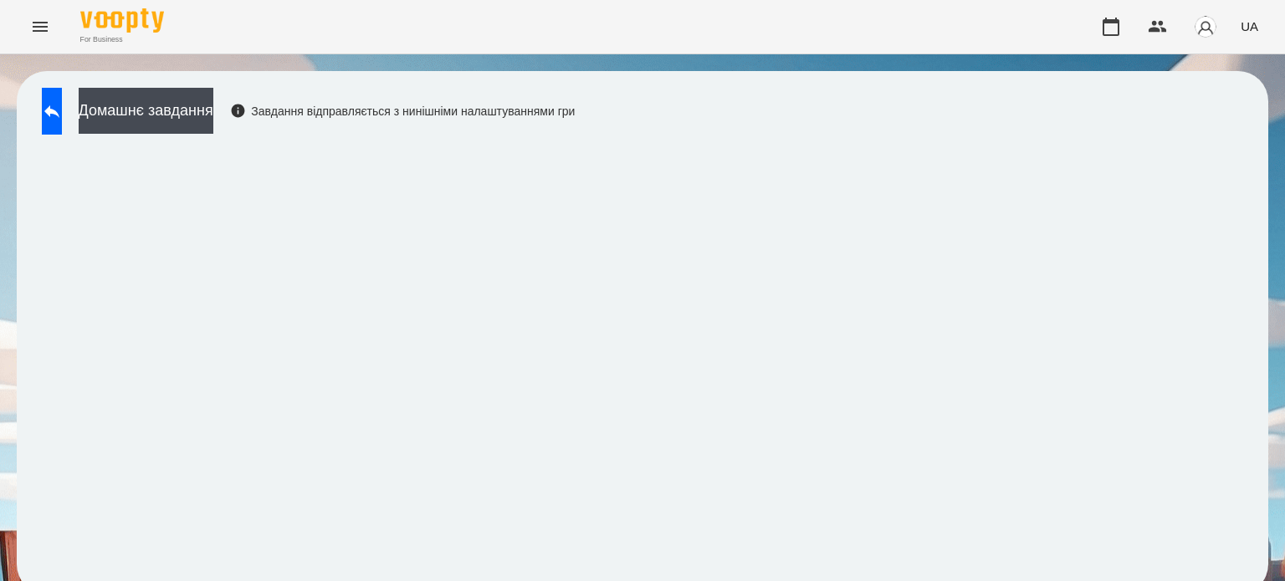
scroll to position [13, 0]
click at [62, 101] on icon at bounding box center [52, 111] width 20 height 20
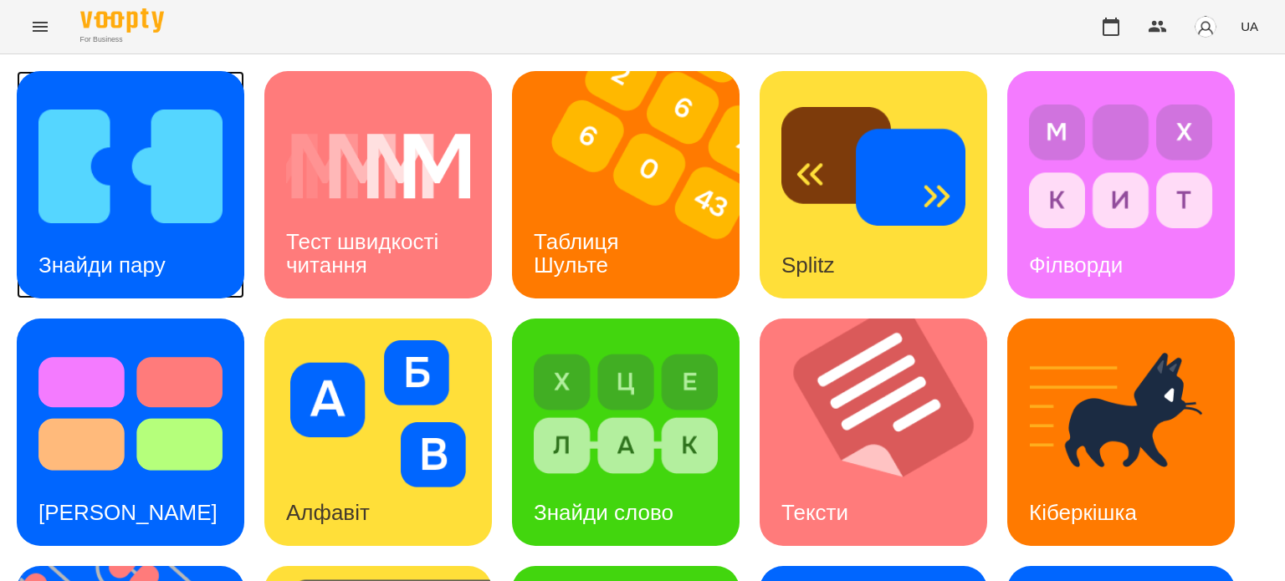
click at [117, 202] on img at bounding box center [130, 166] width 184 height 147
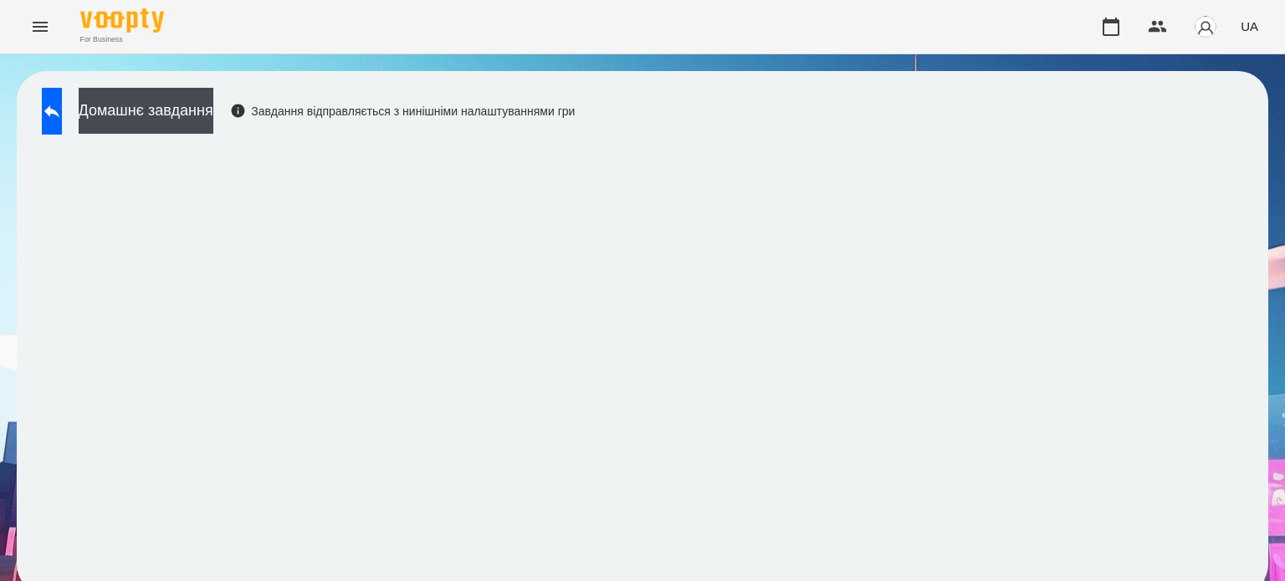
scroll to position [13, 0]
click at [62, 110] on button at bounding box center [52, 111] width 20 height 47
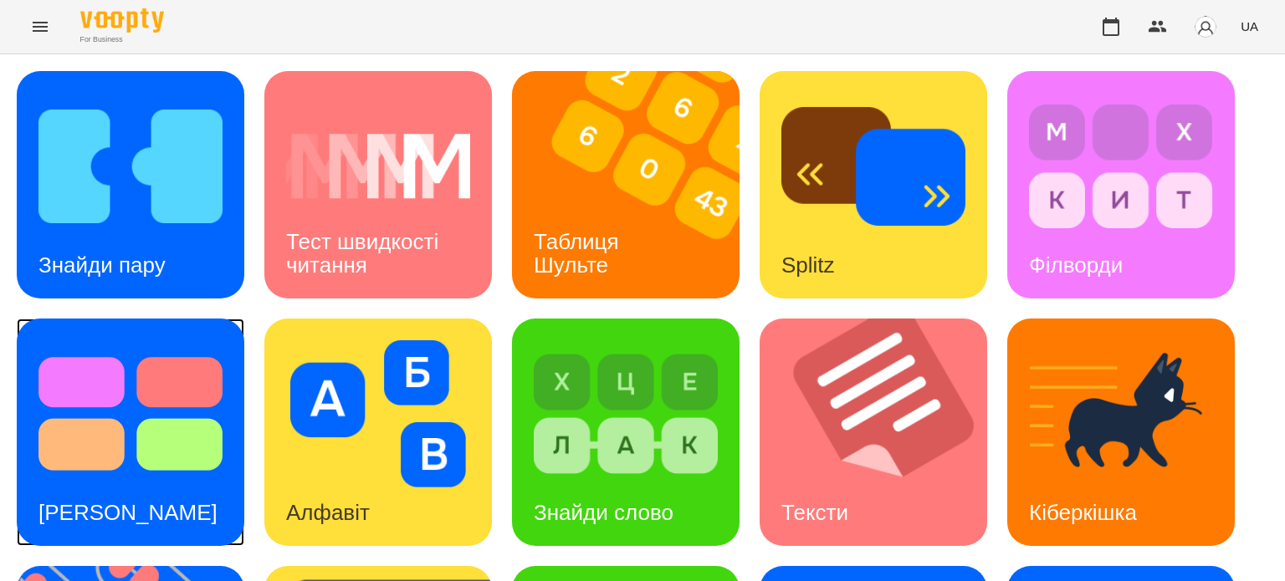
click at [130, 483] on div "[PERSON_NAME]" at bounding box center [128, 513] width 223 height 66
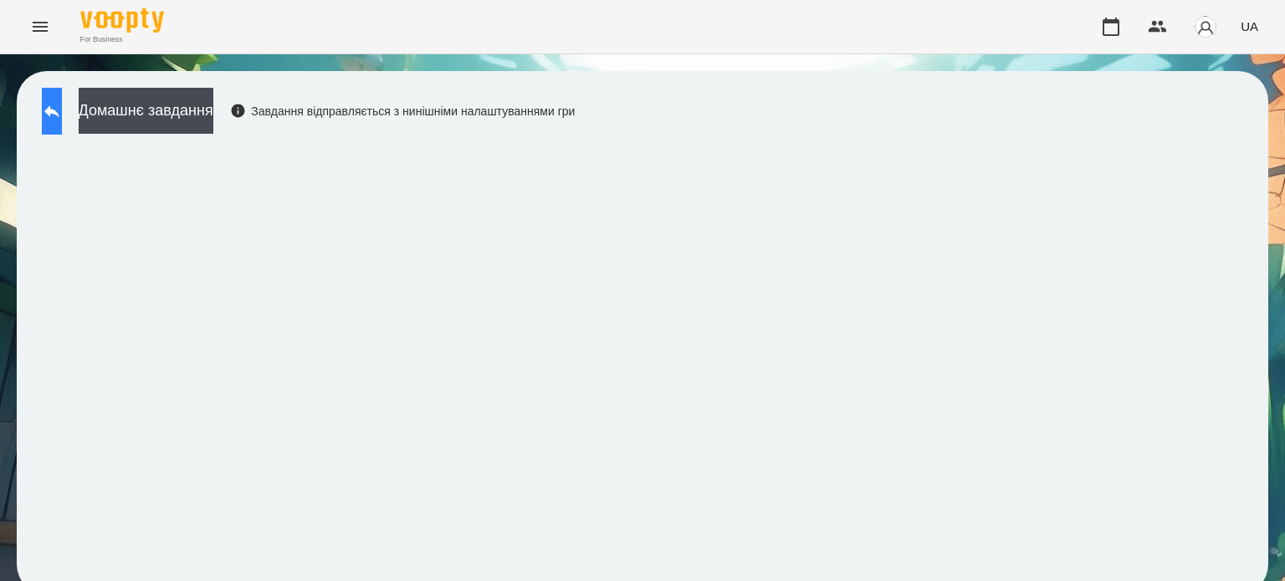
click at [59, 114] on icon at bounding box center [51, 111] width 15 height 13
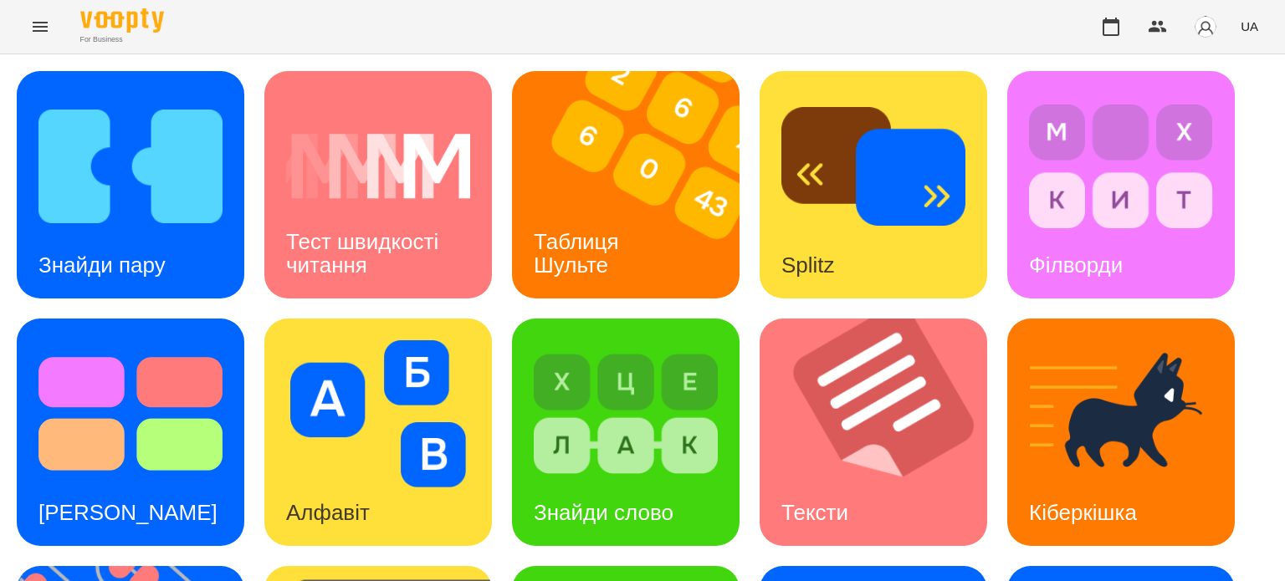
scroll to position [476, 0]
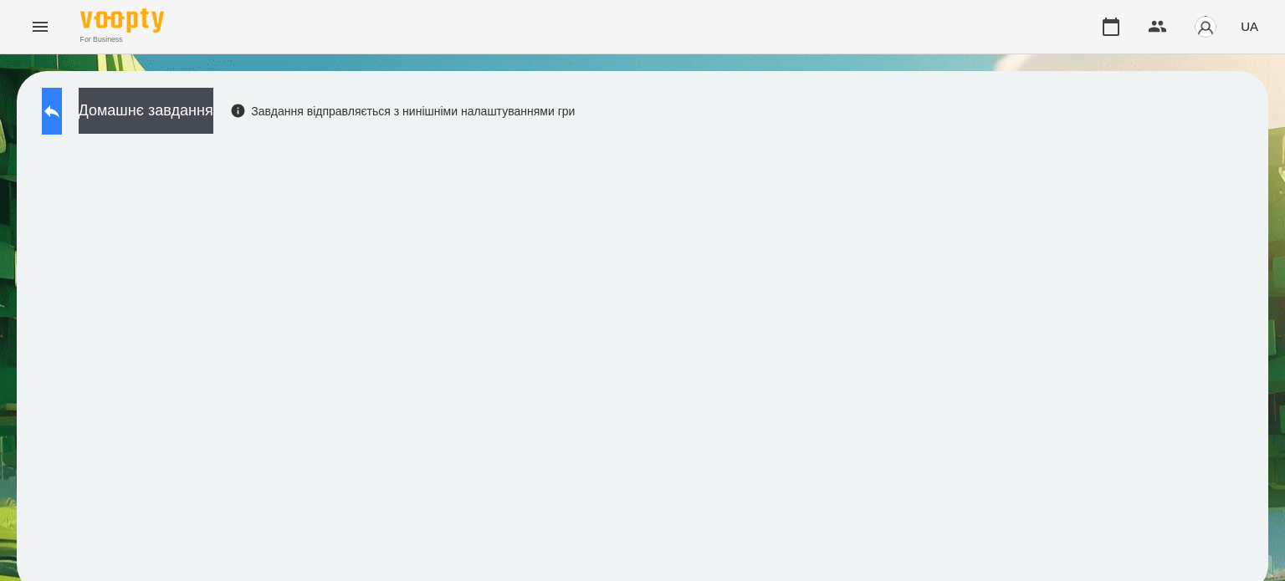
click at [62, 100] on button at bounding box center [52, 111] width 20 height 47
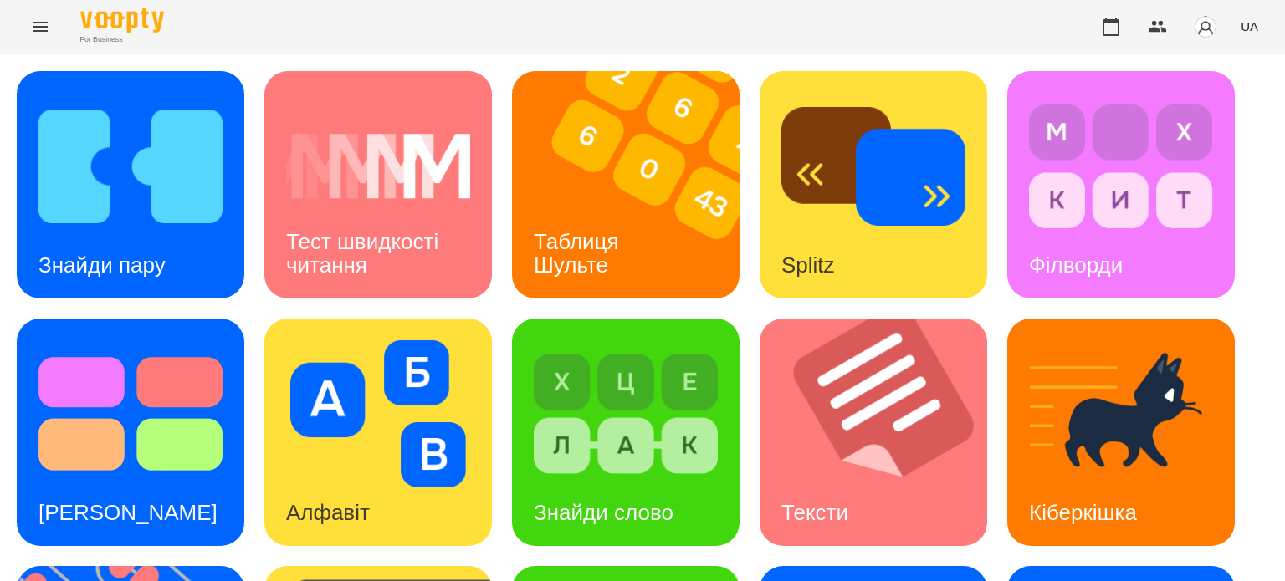
scroll to position [418, 0]
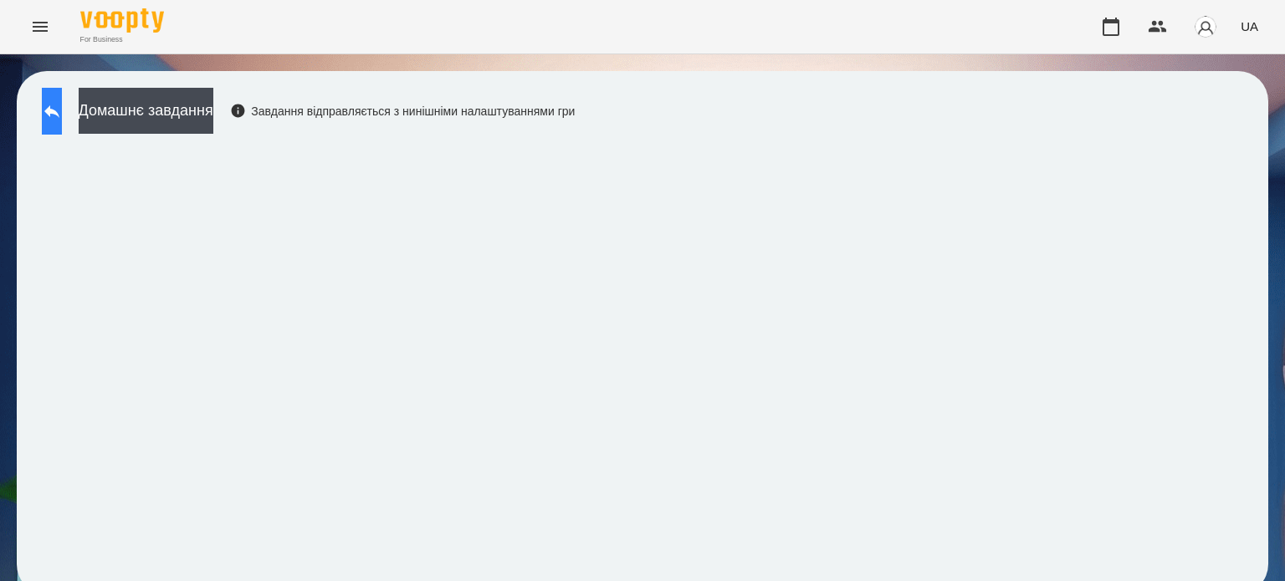
click at [62, 108] on icon at bounding box center [52, 111] width 20 height 20
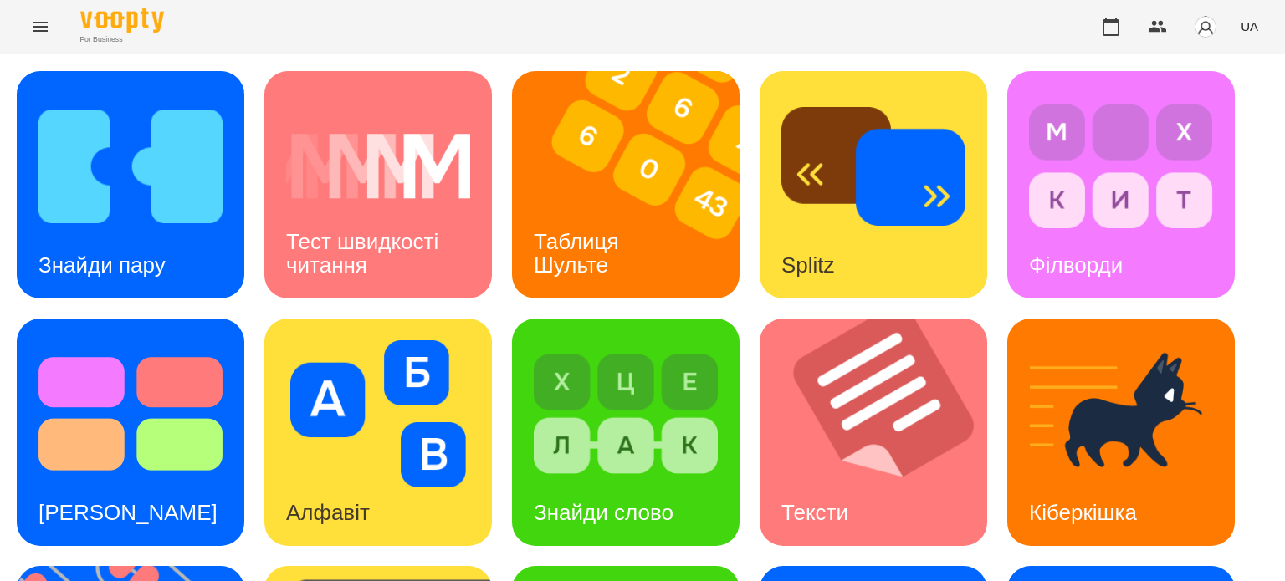
scroll to position [476, 0]
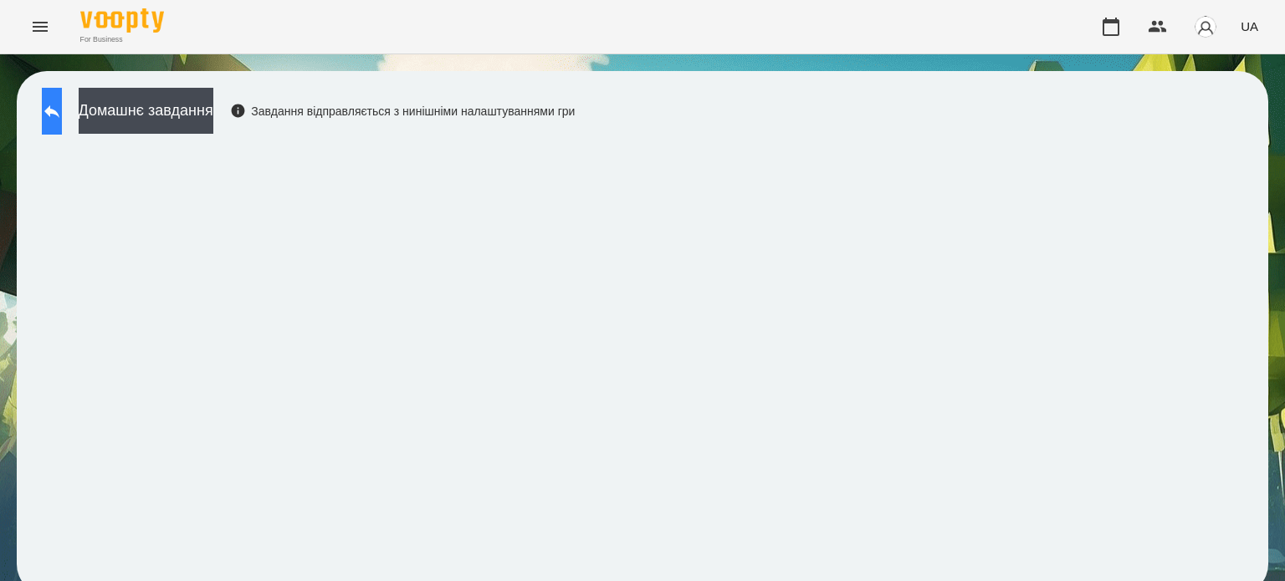
click at [59, 113] on icon at bounding box center [51, 111] width 15 height 13
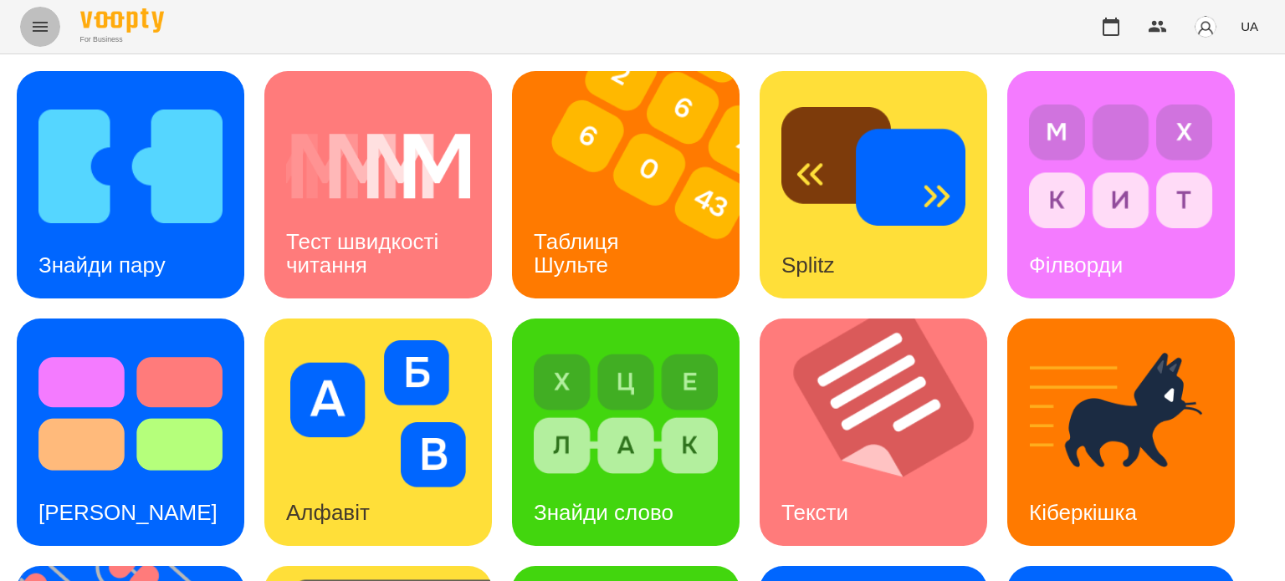
click at [42, 26] on icon "Menu" at bounding box center [40, 27] width 15 height 10
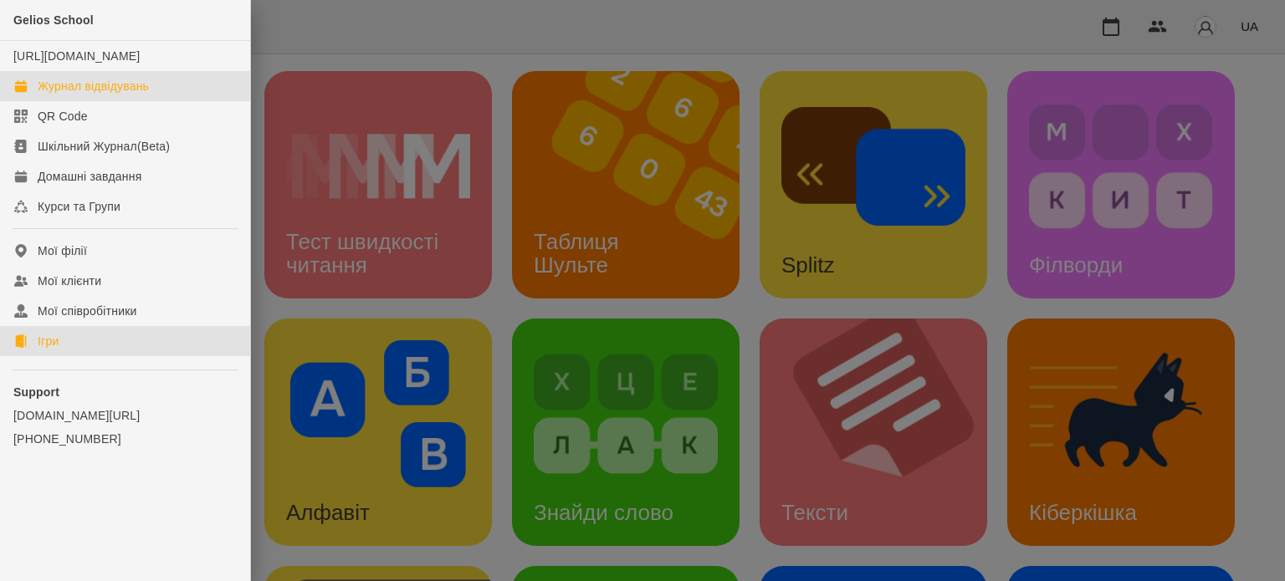
click at [100, 95] on div "Журнал відвідувань" at bounding box center [93, 86] width 111 height 17
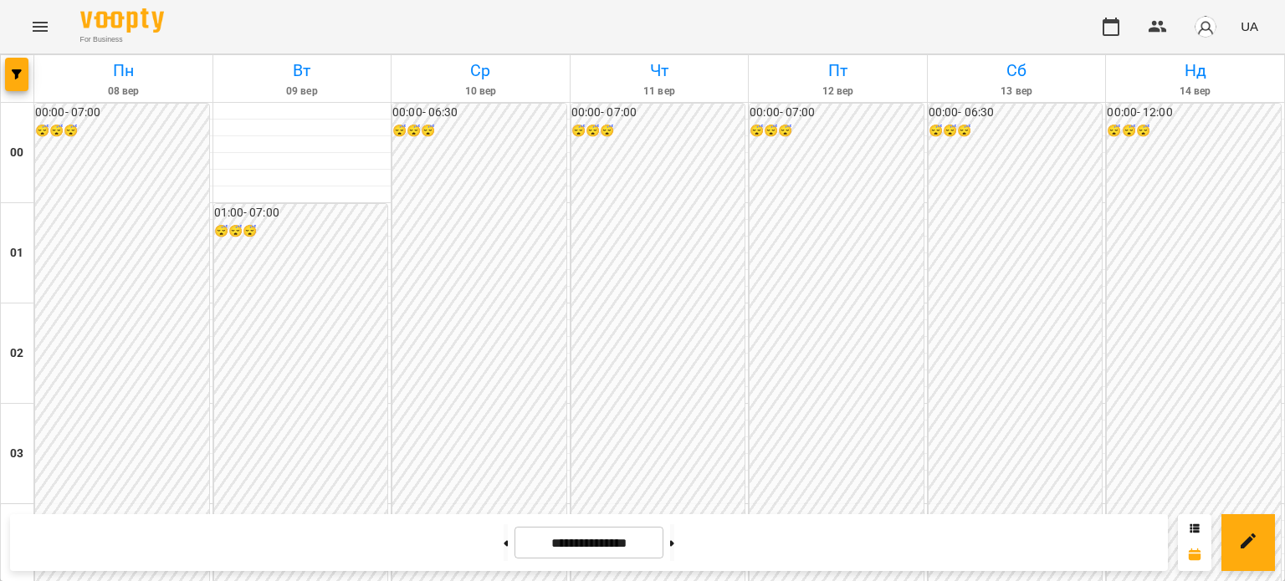
scroll to position [1004, 0]
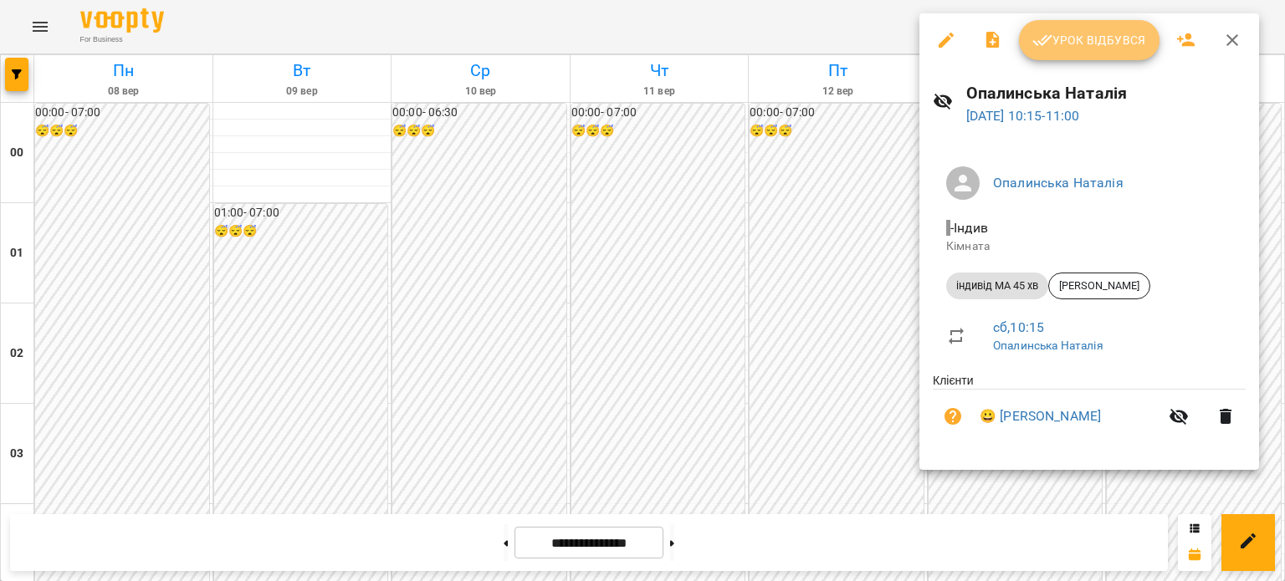
click at [1104, 38] on span "Урок відбувся" at bounding box center [1089, 40] width 114 height 20
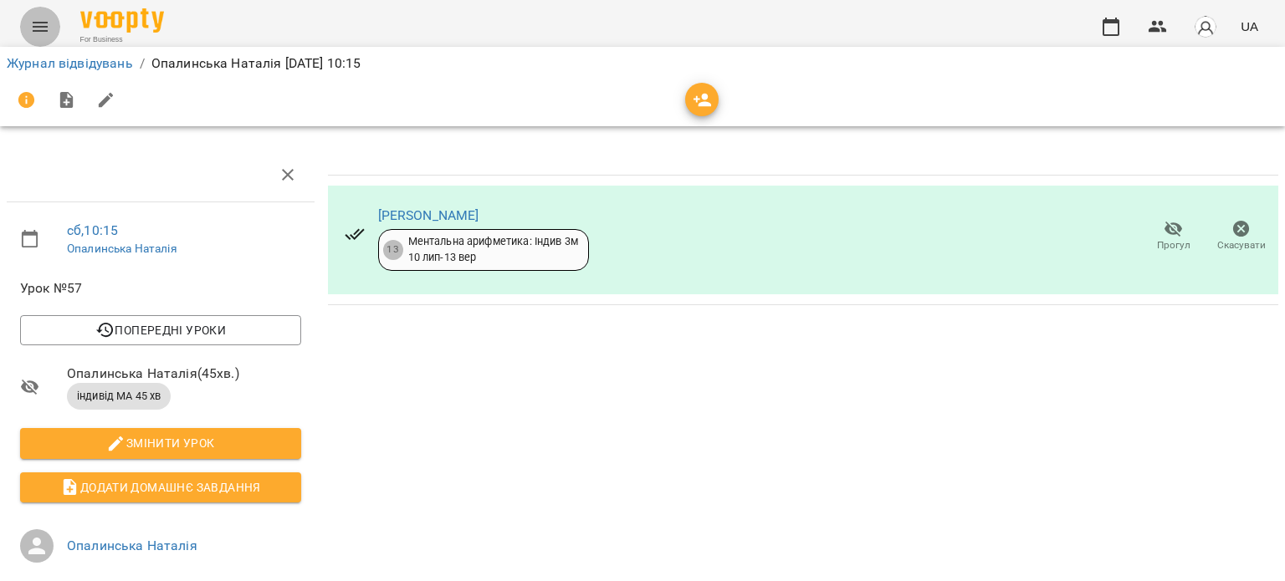
click at [37, 22] on icon "Menu" at bounding box center [40, 27] width 15 height 10
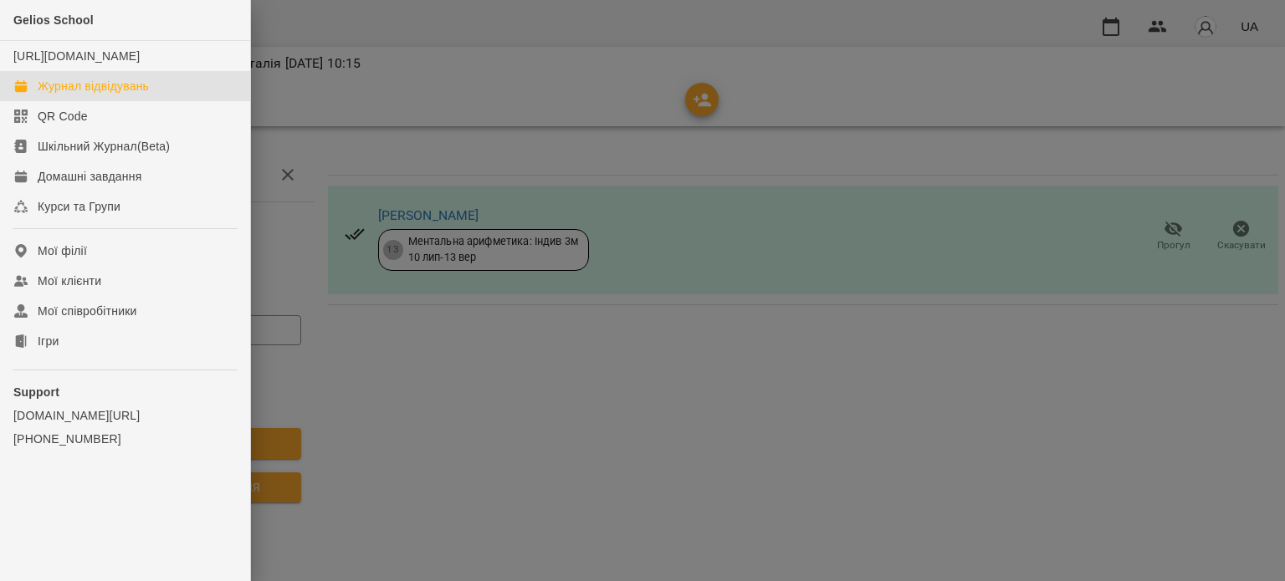
click at [87, 95] on div "Журнал відвідувань" at bounding box center [93, 86] width 111 height 17
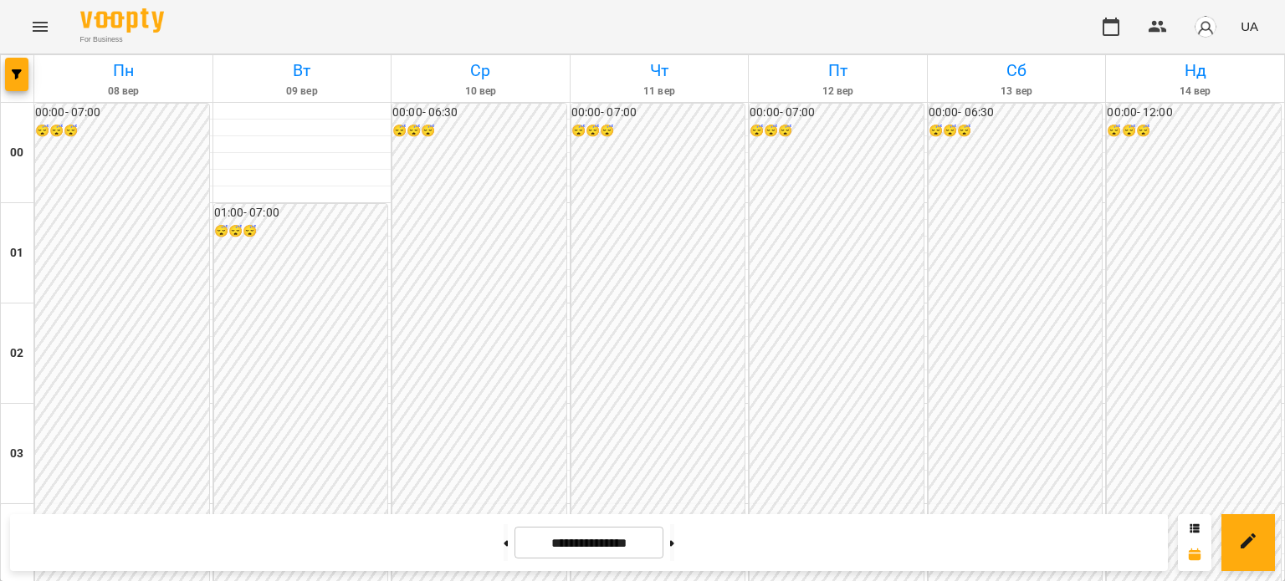
scroll to position [1004, 0]
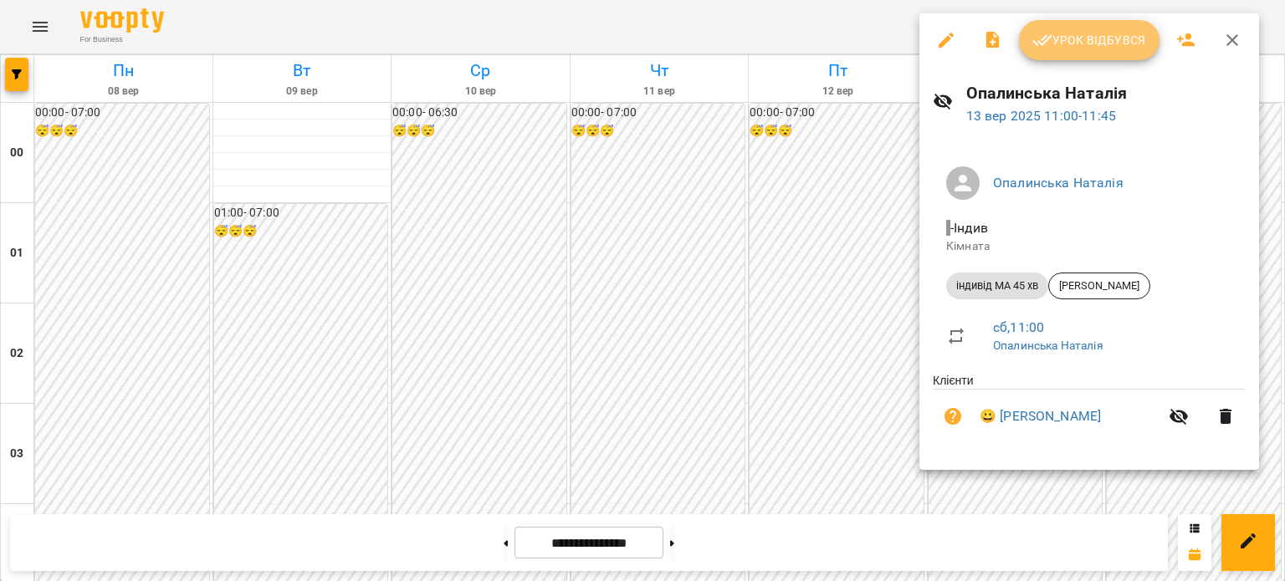
click at [1114, 40] on span "Урок відбувся" at bounding box center [1089, 40] width 114 height 20
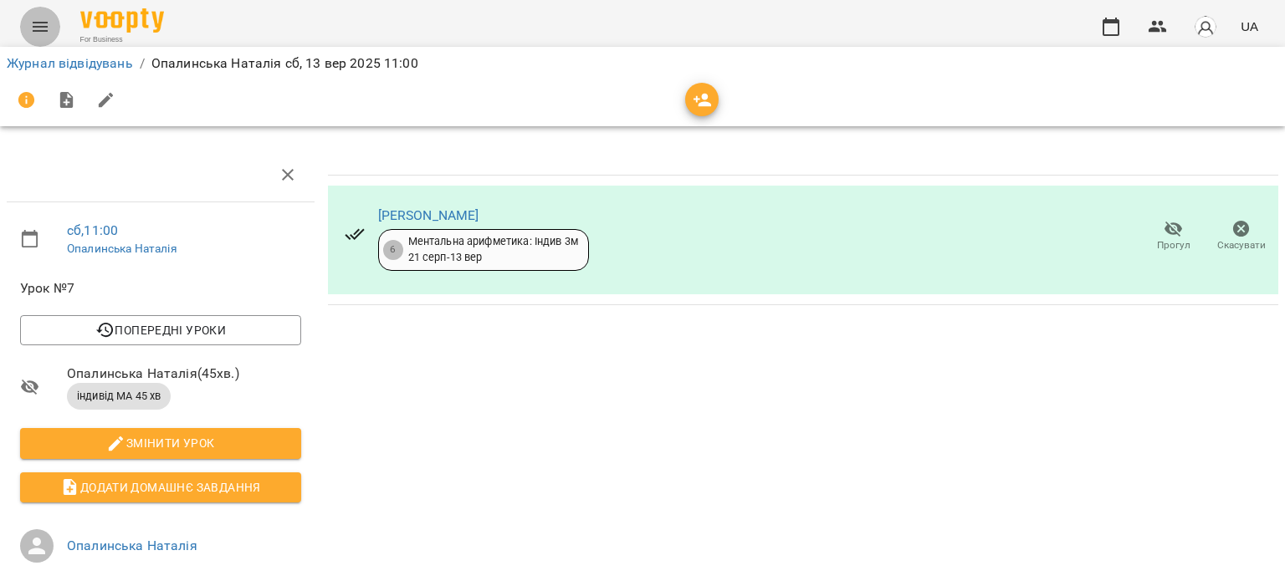
click at [38, 25] on icon "Menu" at bounding box center [40, 27] width 20 height 20
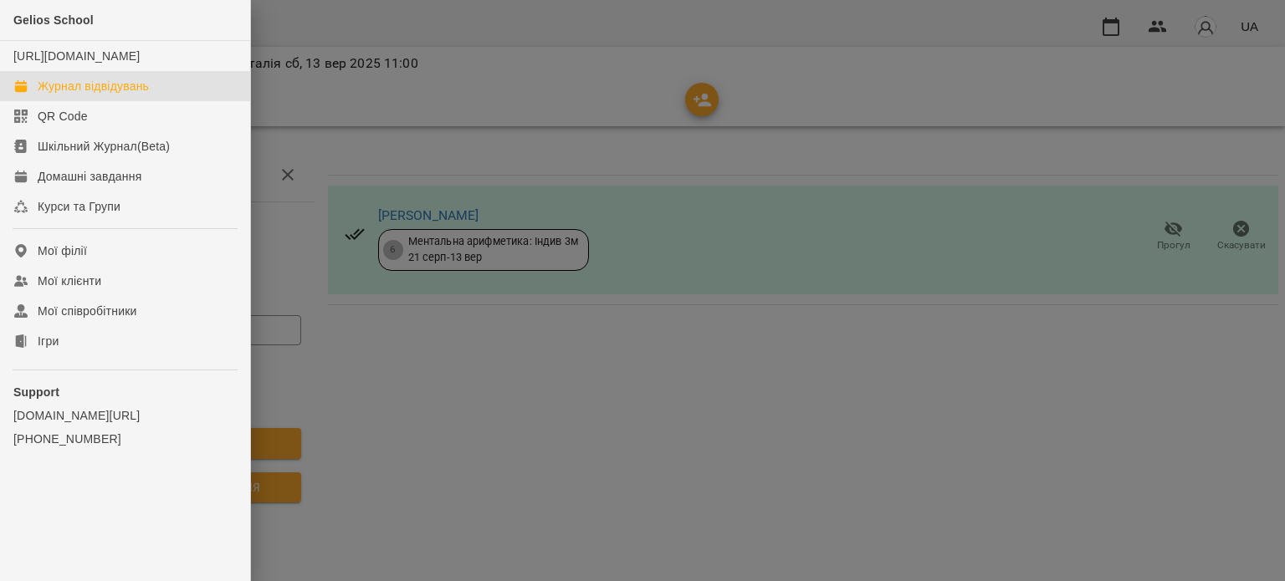
click at [107, 95] on div "Журнал відвідувань" at bounding box center [93, 86] width 111 height 17
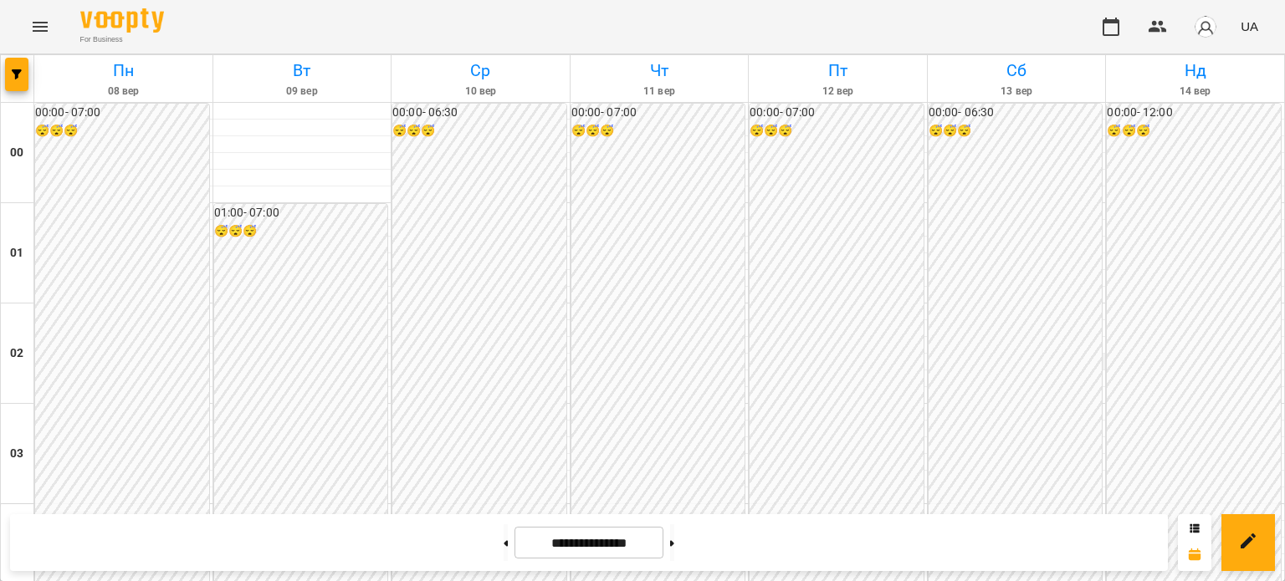
scroll to position [1004, 0]
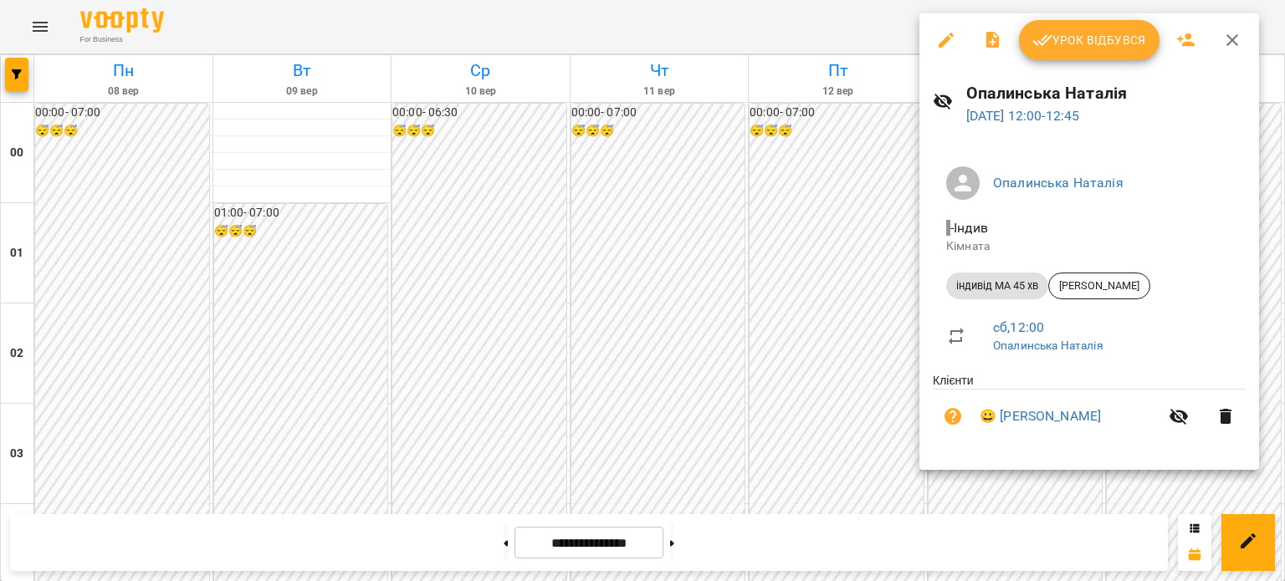
click at [1098, 35] on span "Урок відбувся" at bounding box center [1089, 40] width 114 height 20
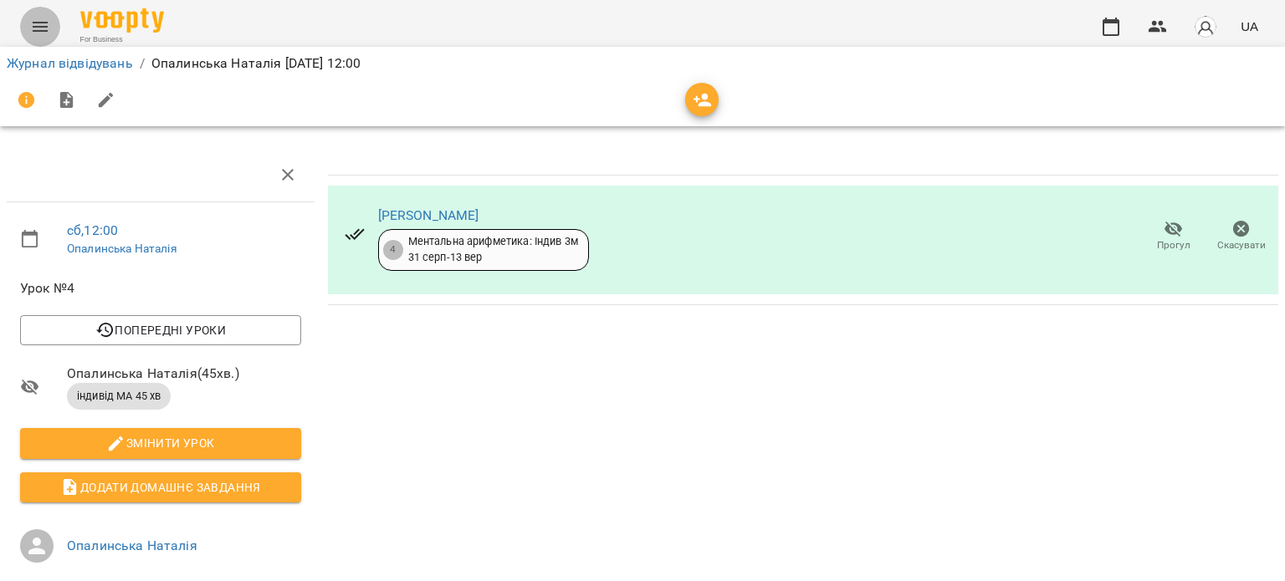
click at [44, 23] on icon "Menu" at bounding box center [40, 27] width 20 height 20
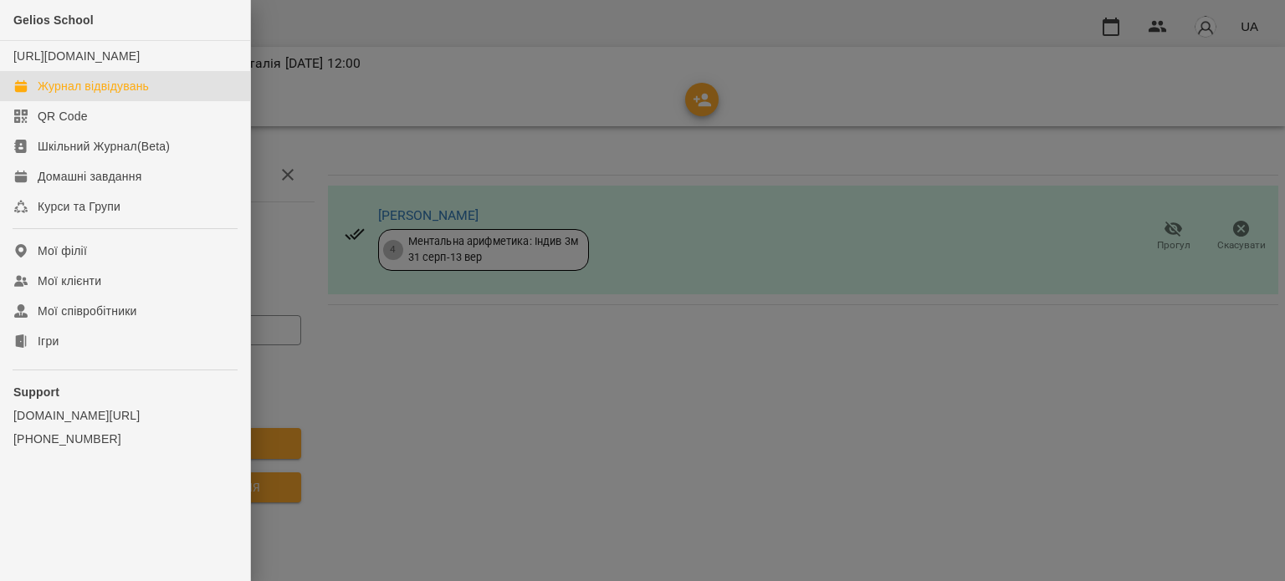
click at [92, 95] on div "Журнал відвідувань" at bounding box center [93, 86] width 111 height 17
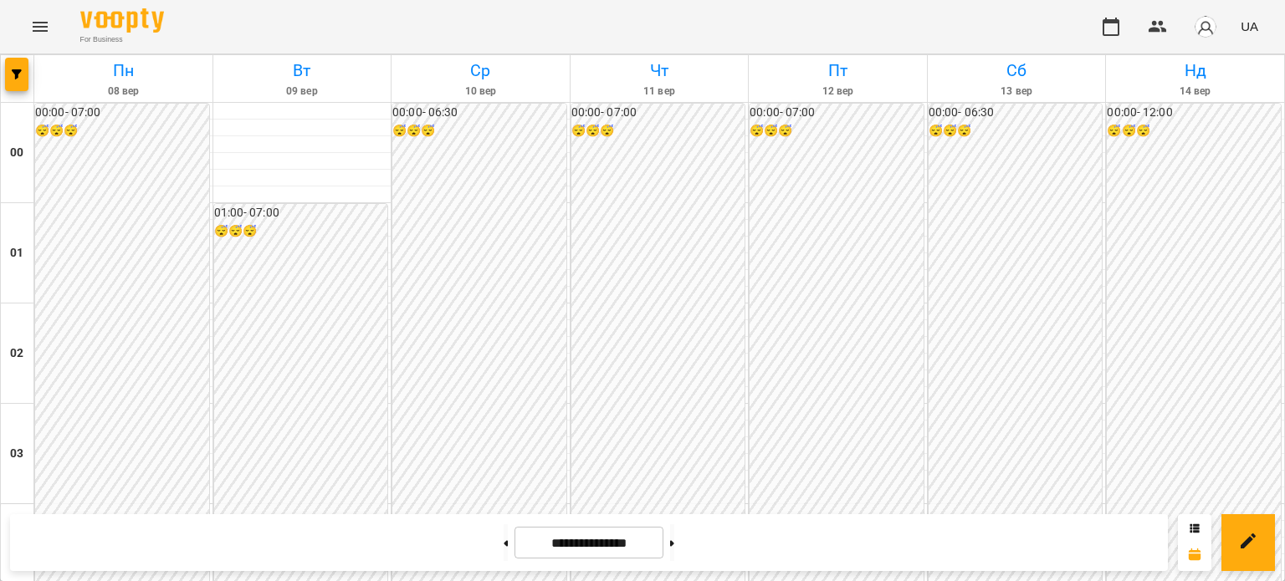
scroll to position [1171, 0]
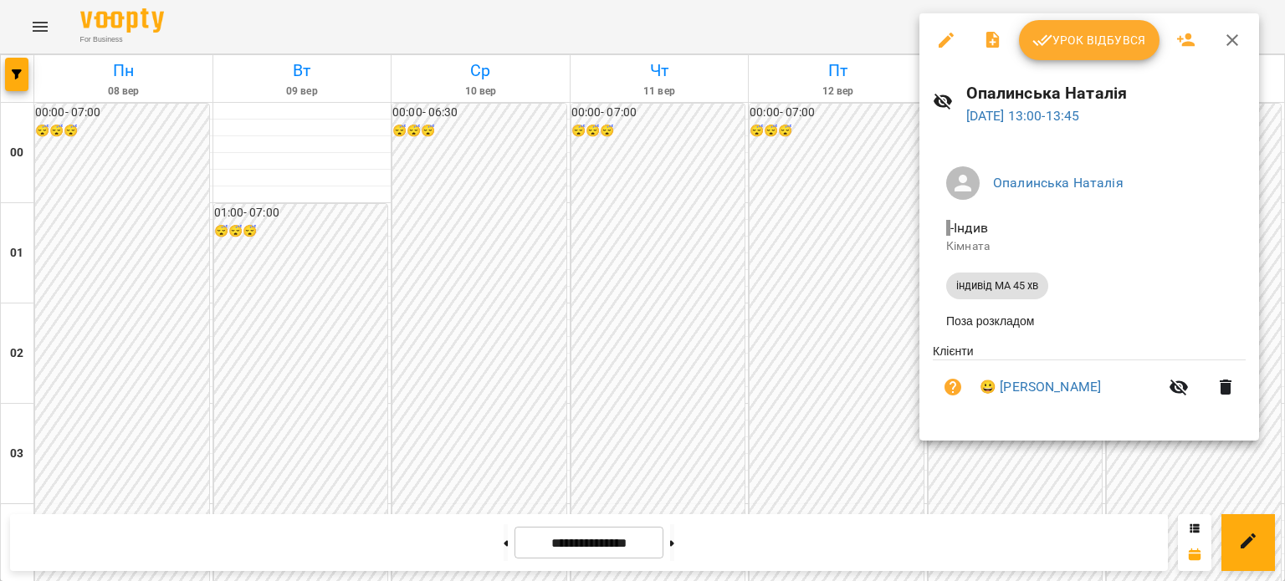
click at [1003, 284] on span "індивід МА 45 хв" at bounding box center [997, 286] width 102 height 15
click at [992, 285] on span "індивід МА 45 хв" at bounding box center [997, 286] width 102 height 15
click at [989, 280] on span "індивід МА 45 хв" at bounding box center [997, 286] width 102 height 15
click at [973, 290] on span "індивід МА 45 хв" at bounding box center [997, 286] width 102 height 15
click at [972, 290] on span "індивід МА 45 хв" at bounding box center [997, 286] width 102 height 15
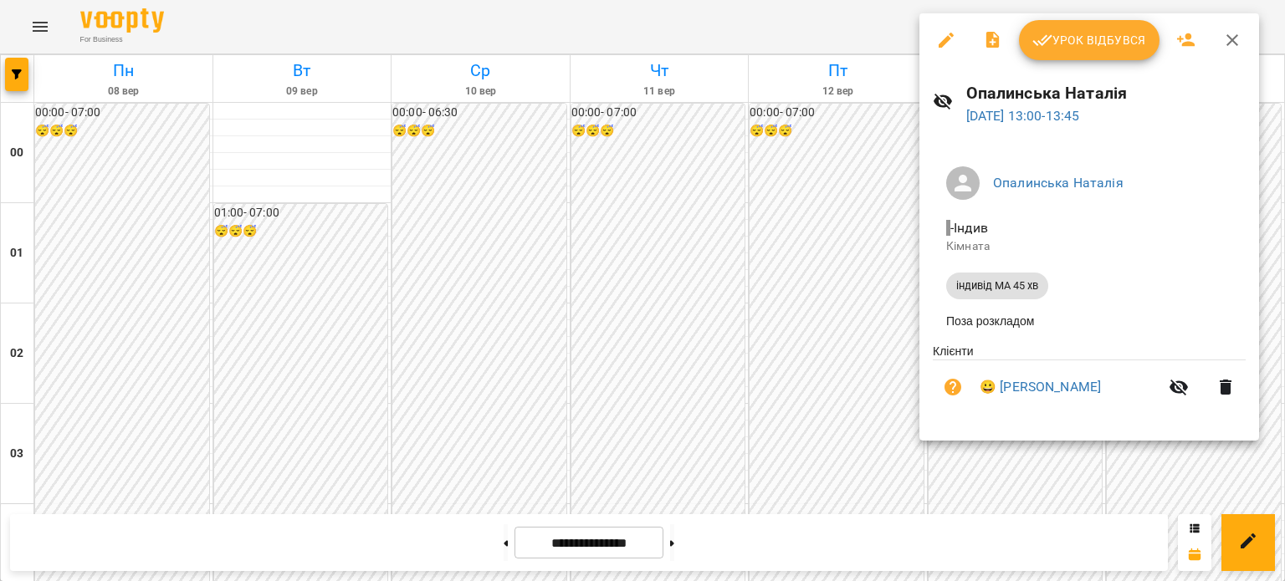
click at [1019, 285] on span "індивід МА 45 хв" at bounding box center [997, 286] width 102 height 15
click at [1070, 391] on link "😀 [PERSON_NAME]" at bounding box center [1040, 387] width 121 height 20
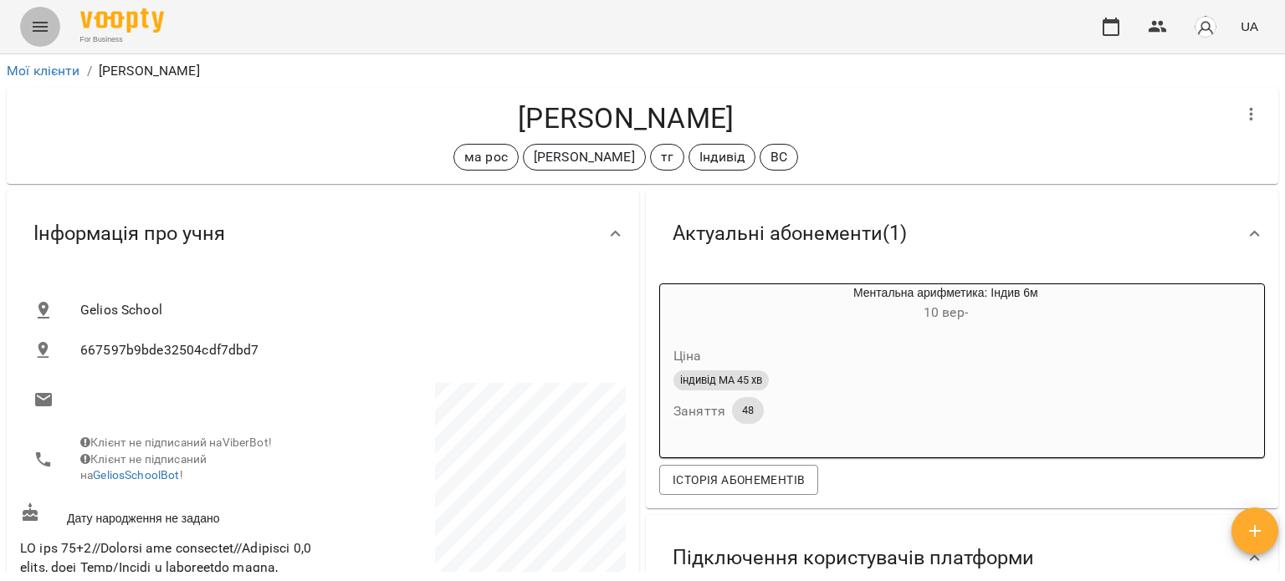
click at [45, 23] on icon "Menu" at bounding box center [40, 27] width 20 height 20
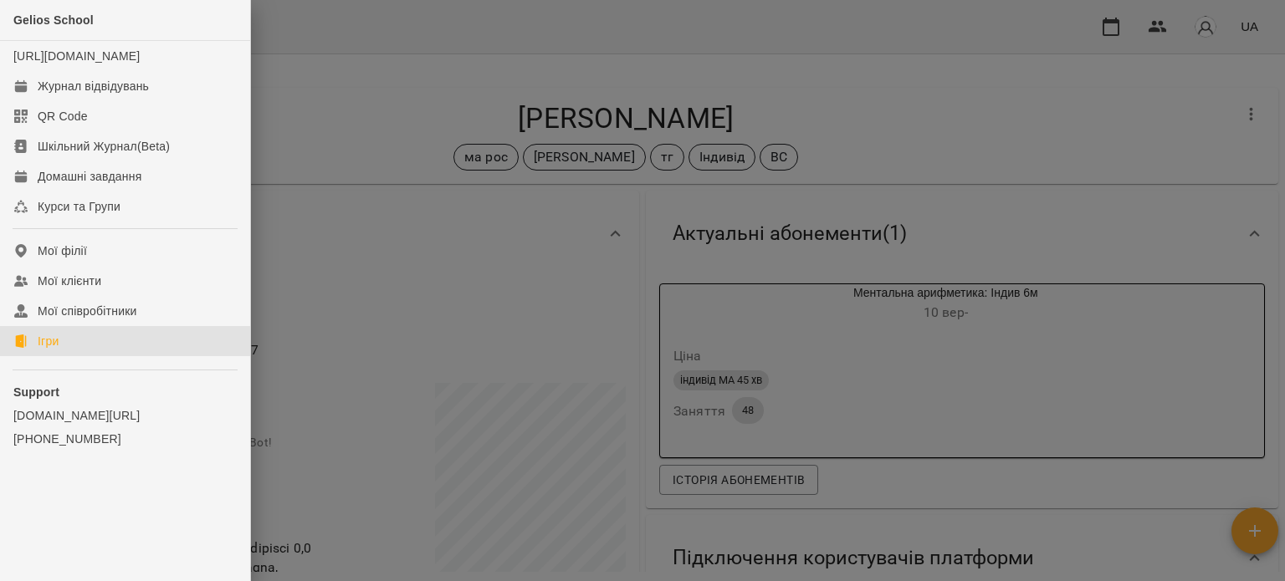
click at [64, 356] on link "Ігри" at bounding box center [125, 341] width 250 height 30
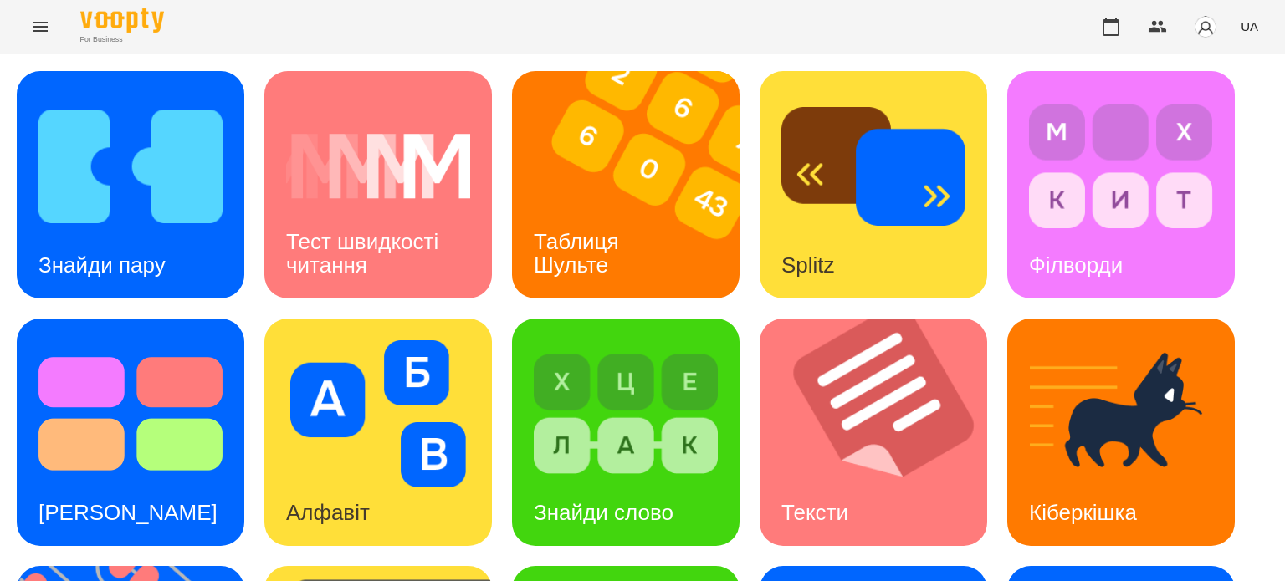
scroll to position [476, 0]
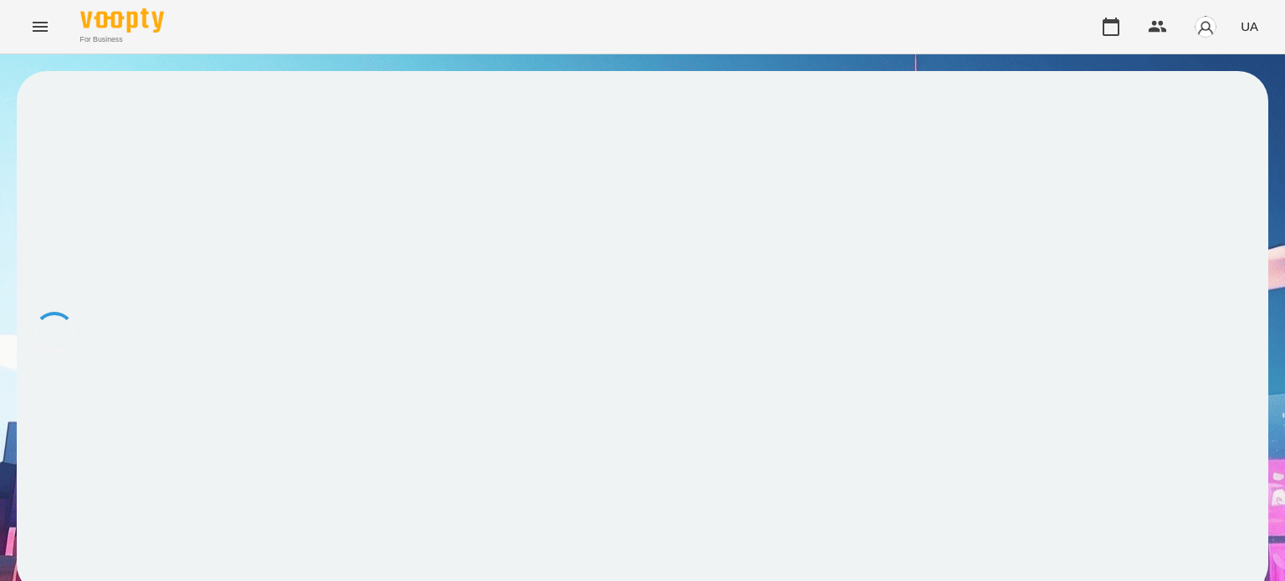
click at [1087, 239] on div at bounding box center [642, 333] width 1251 height 524
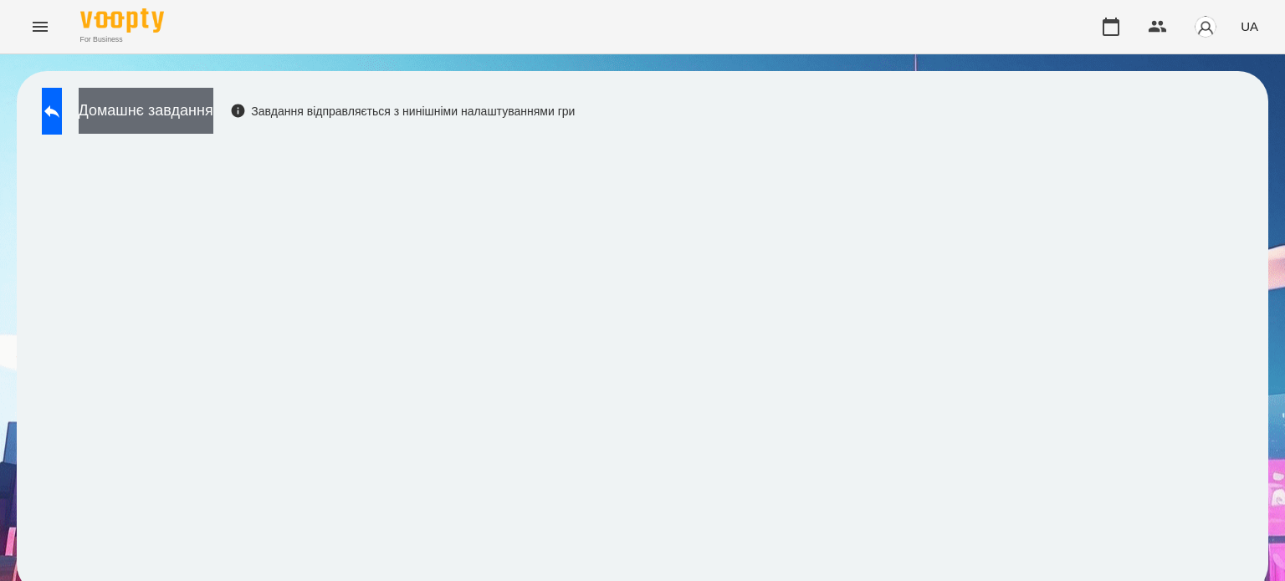
click at [207, 115] on button "Домашнє завдання" at bounding box center [146, 111] width 135 height 46
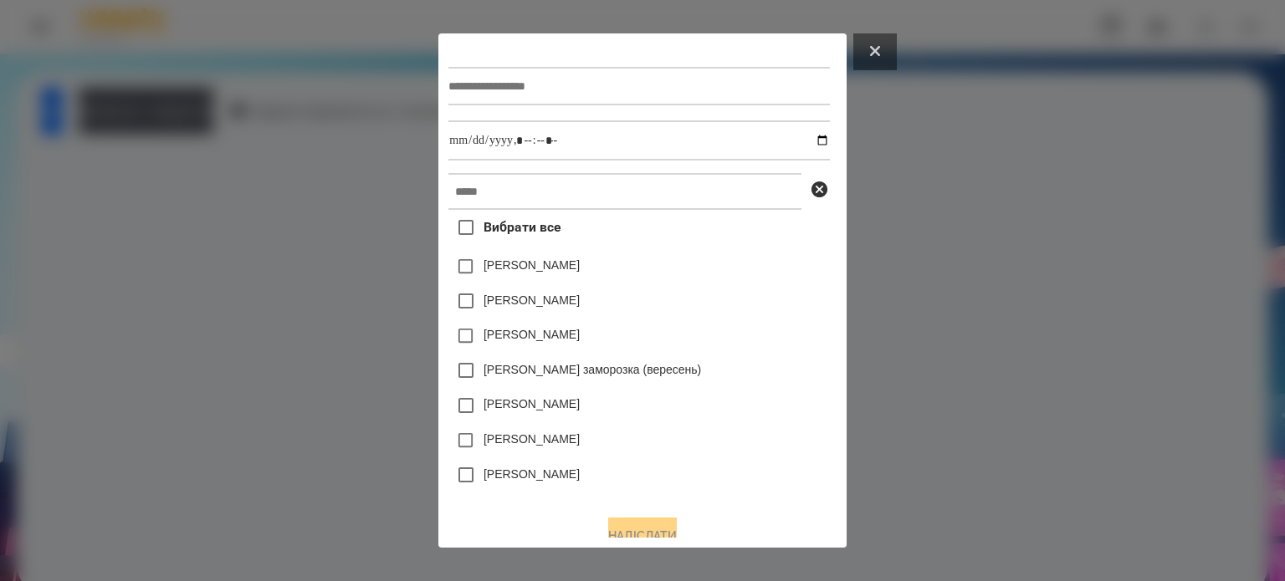
click at [880, 53] on icon at bounding box center [875, 51] width 10 height 10
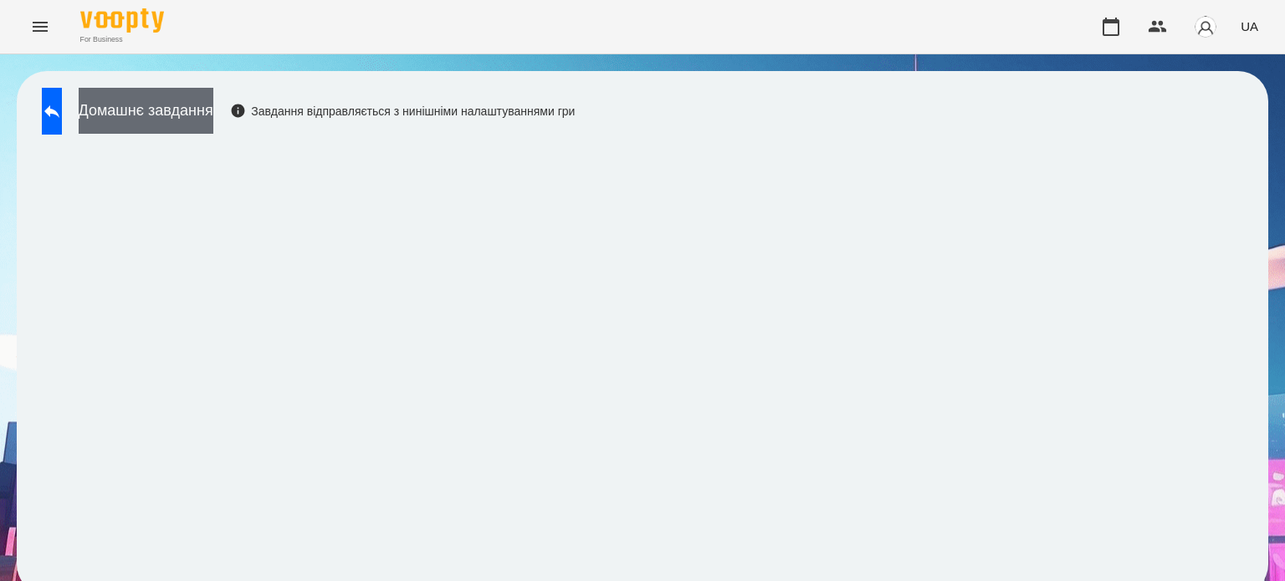
click at [177, 107] on button "Домашнє завдання" at bounding box center [146, 111] width 135 height 46
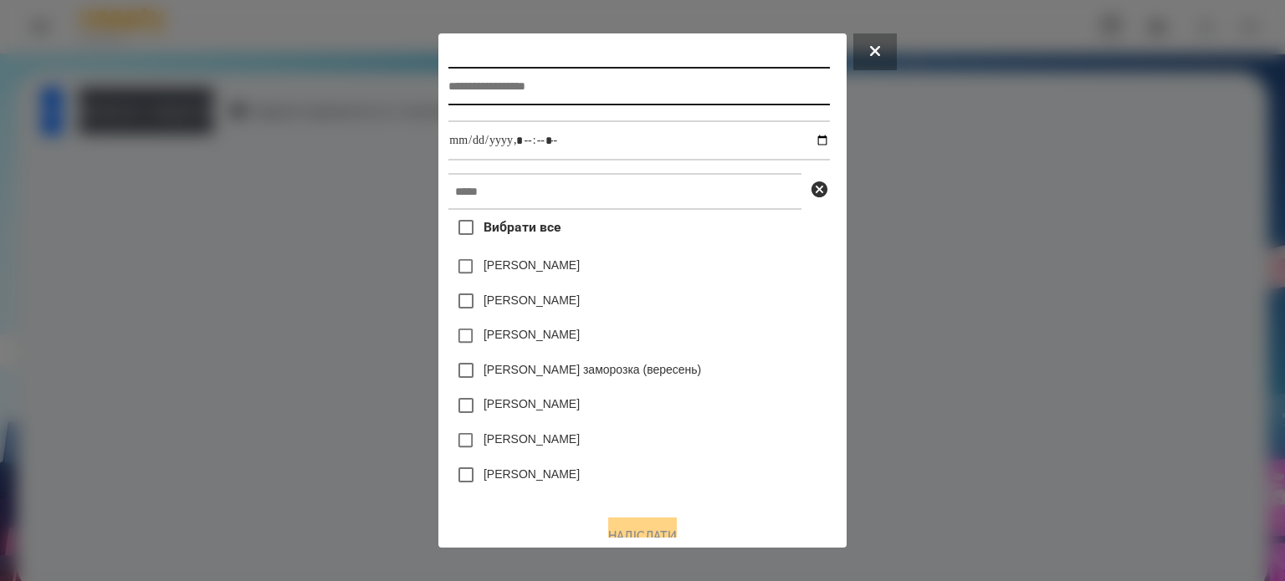
click at [448, 91] on input "text" at bounding box center [638, 86] width 381 height 38
type input "**********"
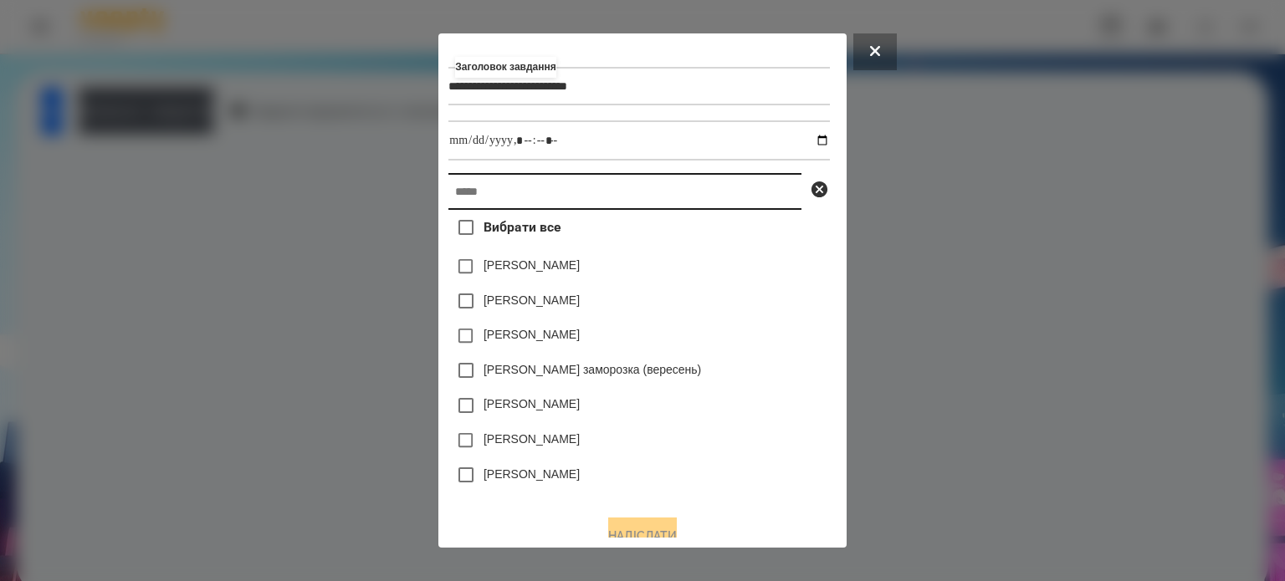
click at [448, 202] on input "text" at bounding box center [624, 191] width 353 height 37
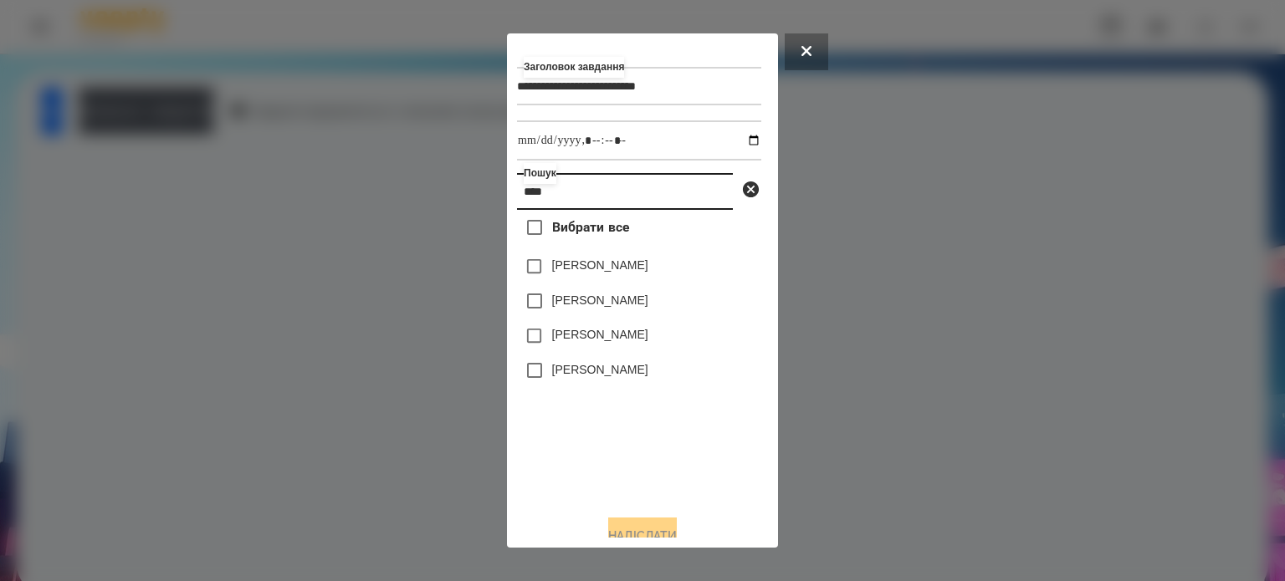
type input "****"
click at [611, 376] on label "[PERSON_NAME]" at bounding box center [600, 369] width 96 height 17
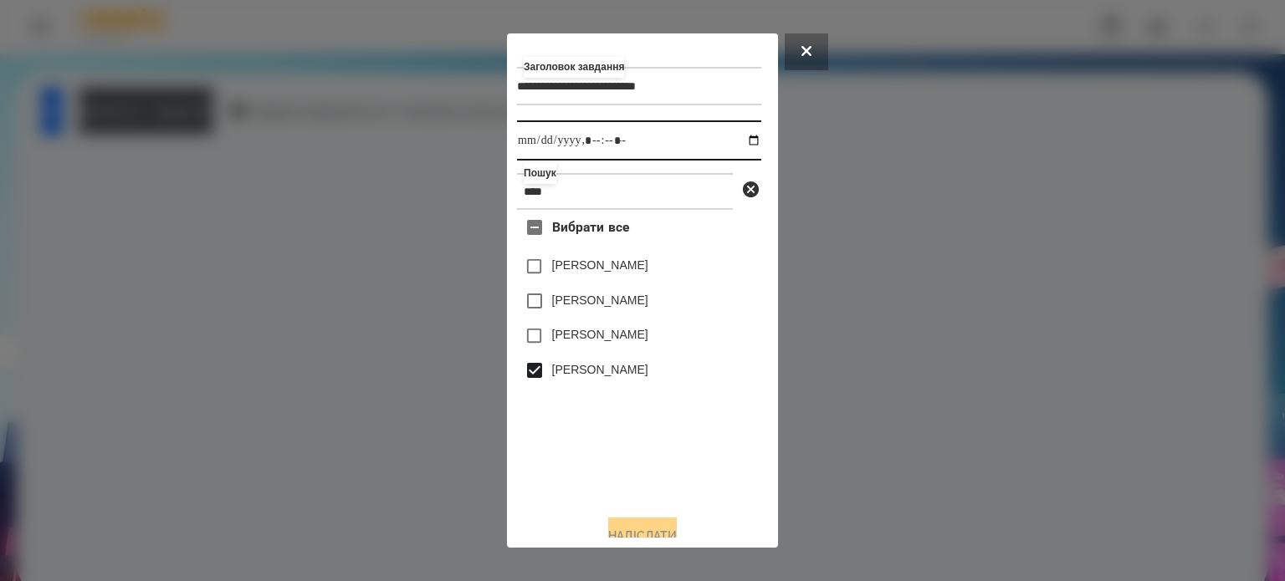
click at [737, 143] on input "datetime-local" at bounding box center [639, 140] width 244 height 40
type input "**********"
click at [632, 527] on button "Надіслати" at bounding box center [642, 536] width 69 height 37
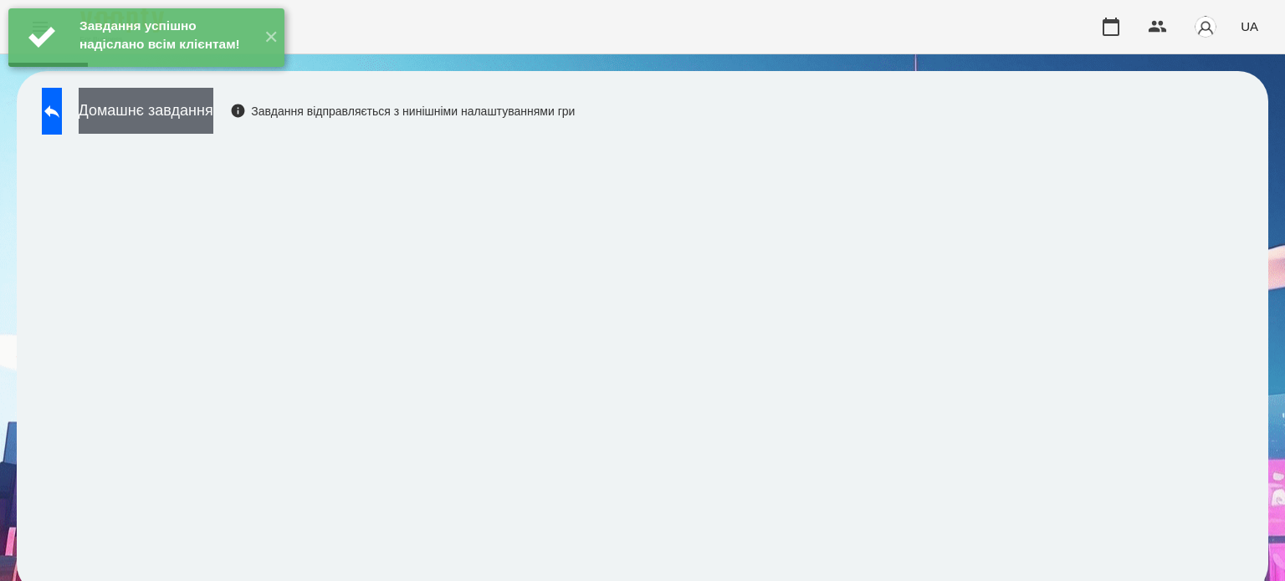
click at [213, 115] on button "Домашнє завдання" at bounding box center [146, 111] width 135 height 46
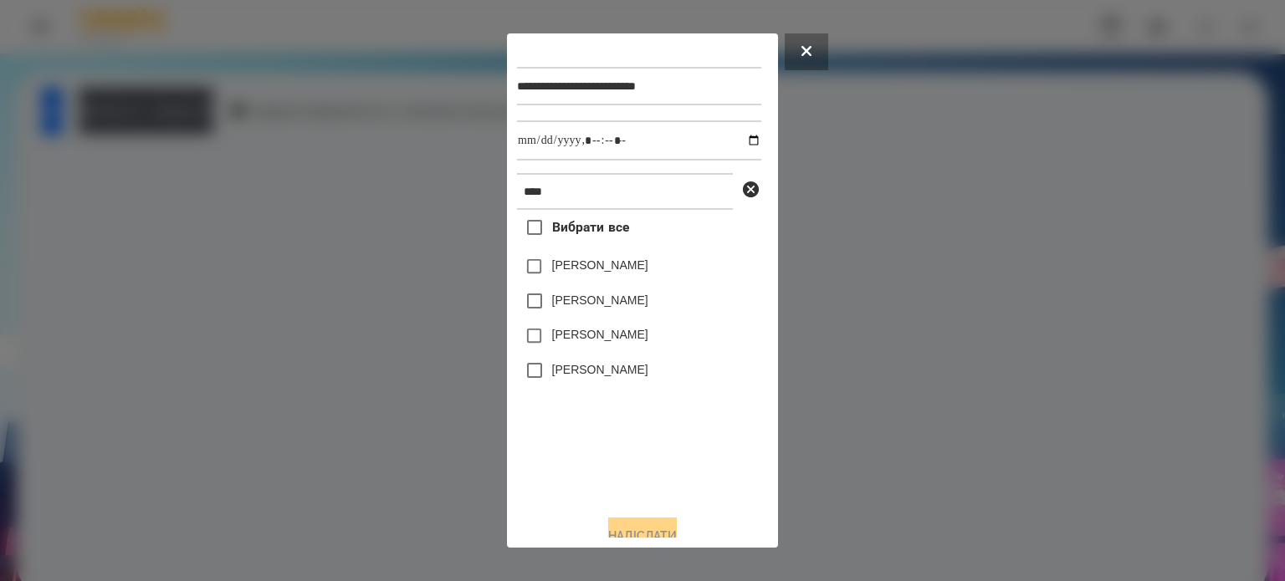
click at [609, 376] on label "[PERSON_NAME]" at bounding box center [600, 369] width 96 height 17
click at [735, 146] on input "datetime-local" at bounding box center [639, 140] width 244 height 40
type input "**********"
click at [642, 528] on button "Надіслати" at bounding box center [642, 536] width 69 height 37
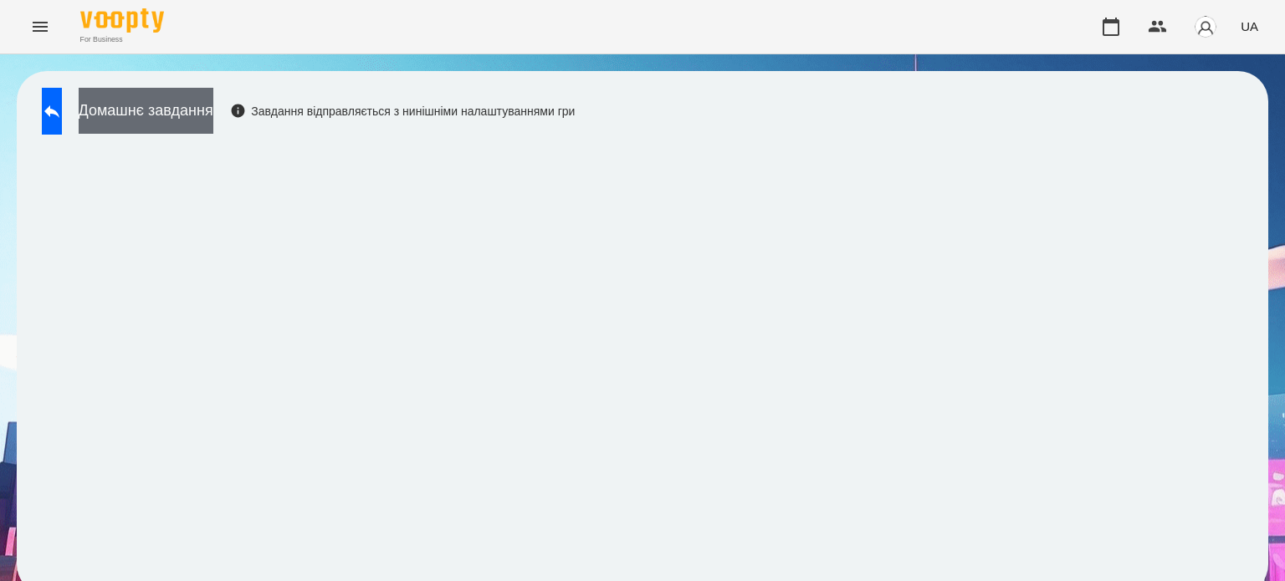
click at [174, 110] on button "Домашнє завдання" at bounding box center [146, 111] width 135 height 46
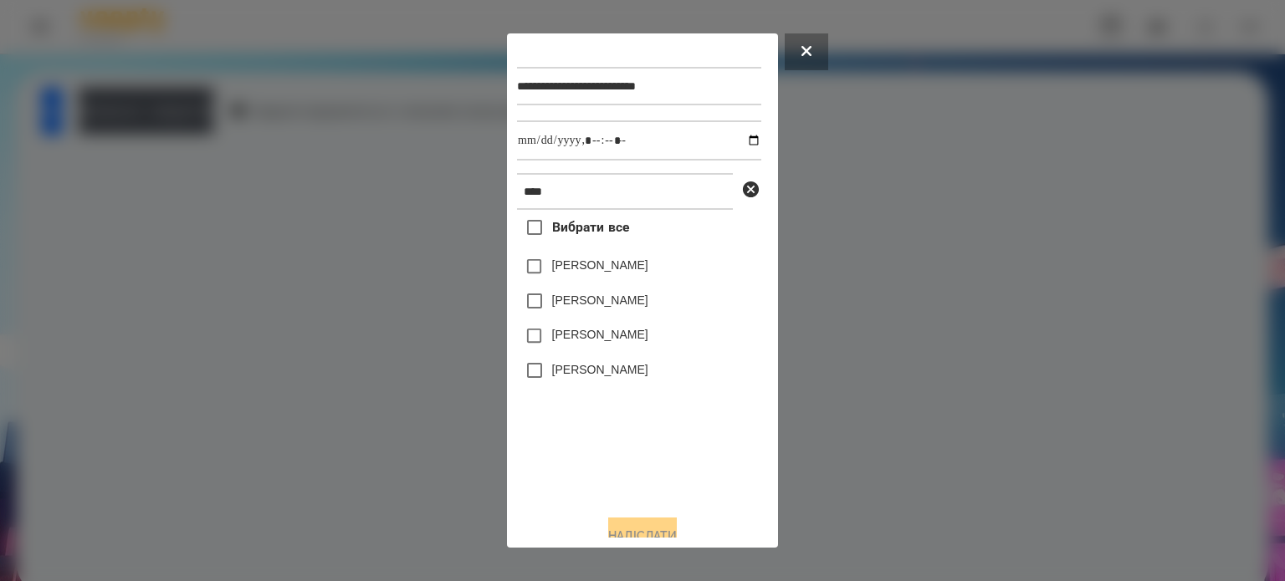
click at [586, 378] on label "[PERSON_NAME]" at bounding box center [600, 369] width 96 height 17
click at [733, 143] on input "datetime-local" at bounding box center [639, 140] width 244 height 40
type input "**********"
click at [628, 530] on button "Надіслати" at bounding box center [642, 536] width 69 height 37
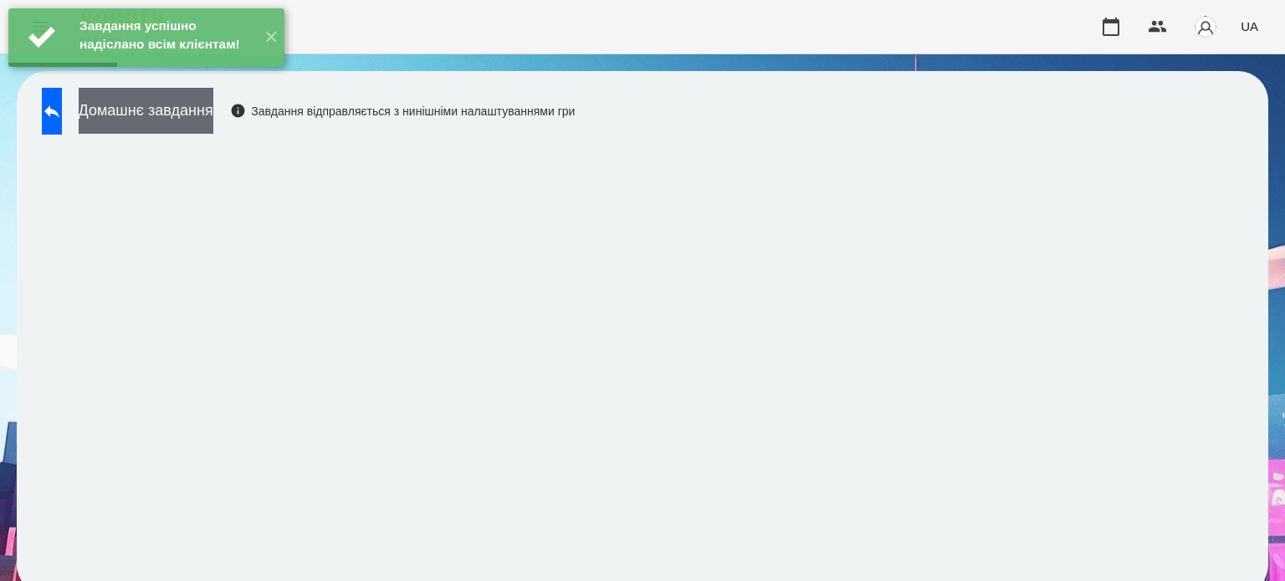
click at [201, 116] on button "Домашнє завдання" at bounding box center [146, 111] width 135 height 46
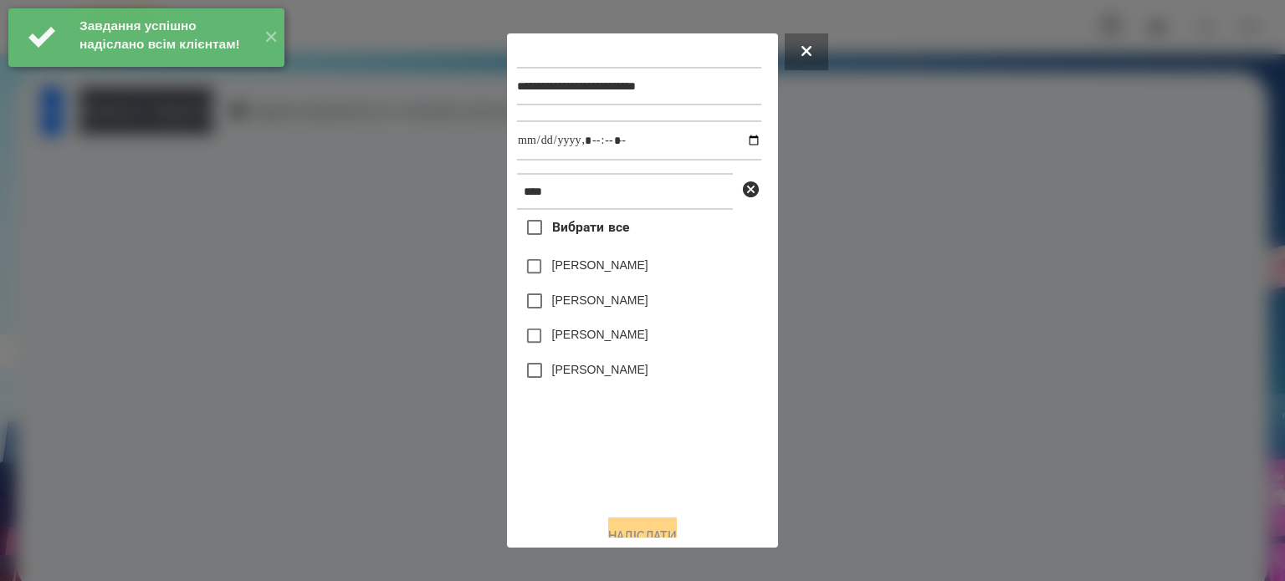
click at [584, 370] on label "[PERSON_NAME]" at bounding box center [600, 369] width 96 height 17
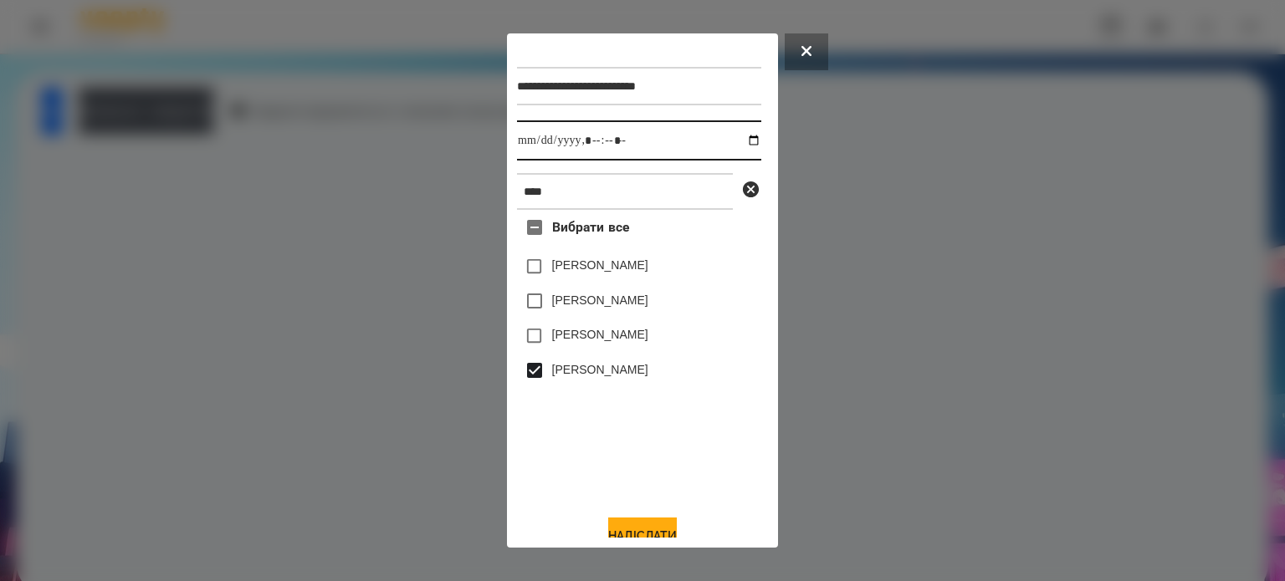
click at [735, 143] on input "datetime-local" at bounding box center [639, 140] width 244 height 40
type input "**********"
click at [637, 531] on button "Надіслати" at bounding box center [642, 536] width 69 height 37
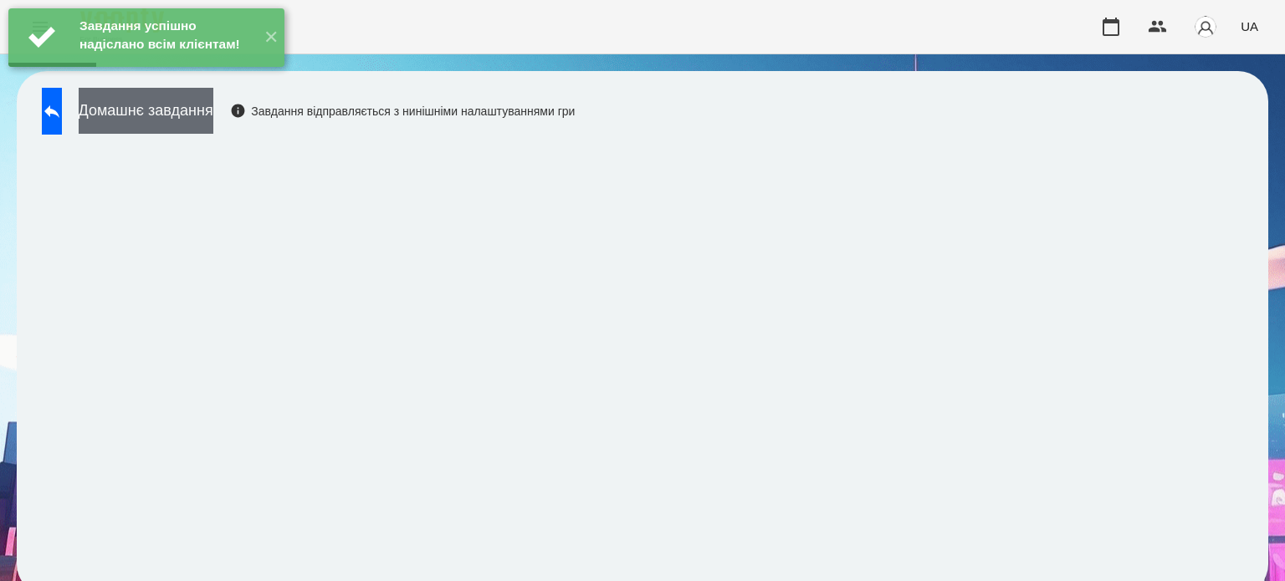
click at [187, 115] on button "Домашнє завдання" at bounding box center [146, 111] width 135 height 46
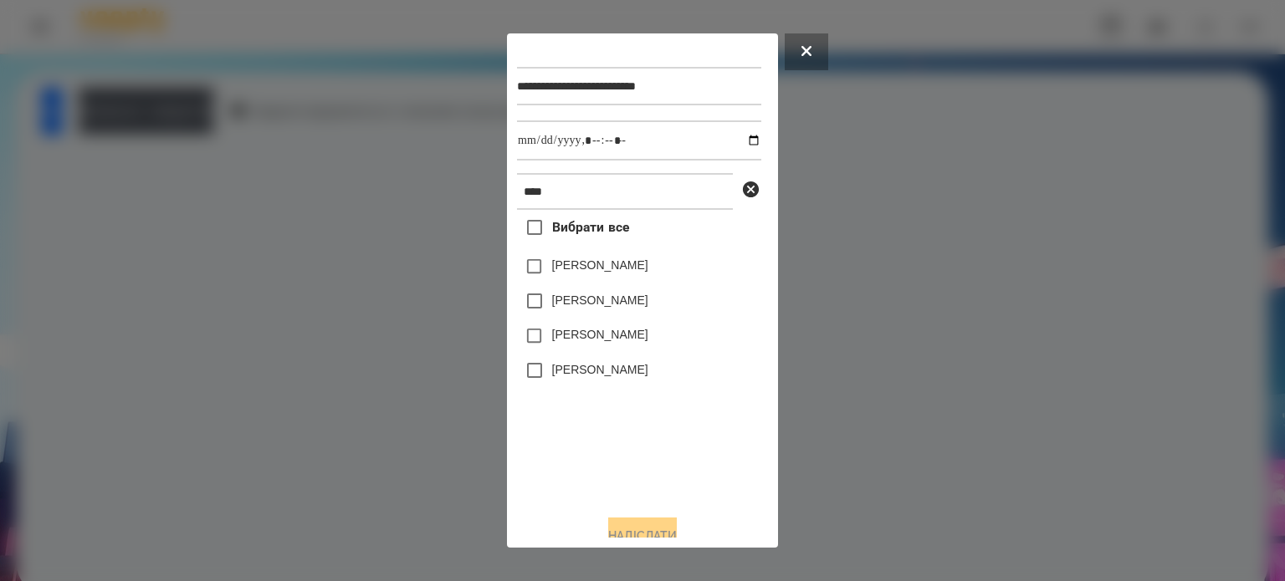
click at [585, 377] on label "[PERSON_NAME]" at bounding box center [600, 369] width 96 height 17
click at [737, 149] on input "datetime-local" at bounding box center [639, 140] width 244 height 40
type input "**********"
click at [649, 529] on button "Надіслати" at bounding box center [642, 536] width 69 height 37
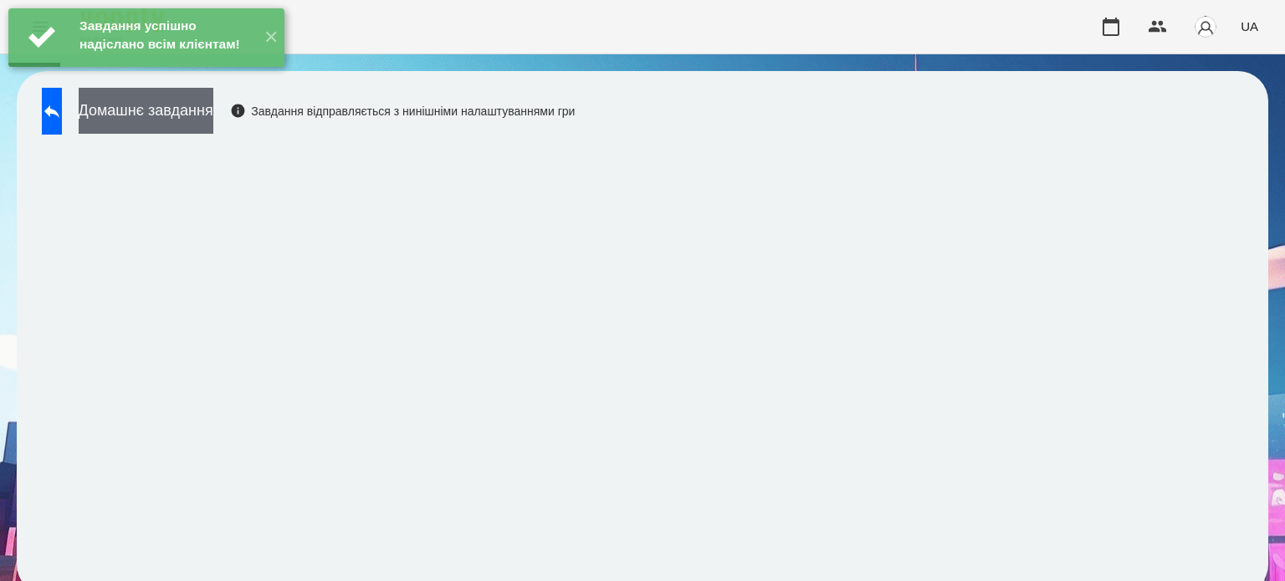
click at [213, 109] on button "Домашнє завдання" at bounding box center [146, 111] width 135 height 46
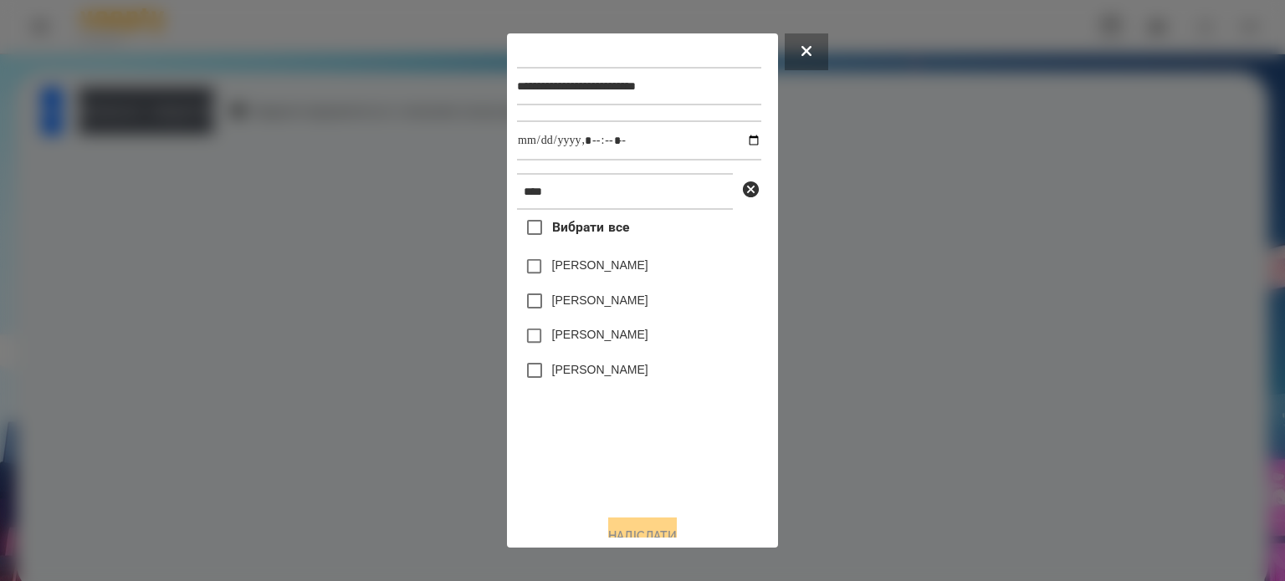
click at [617, 378] on label "[PERSON_NAME]" at bounding box center [600, 369] width 96 height 17
click at [736, 143] on input "datetime-local" at bounding box center [639, 140] width 244 height 40
type input "**********"
click at [619, 528] on button "Надіслати" at bounding box center [642, 536] width 69 height 37
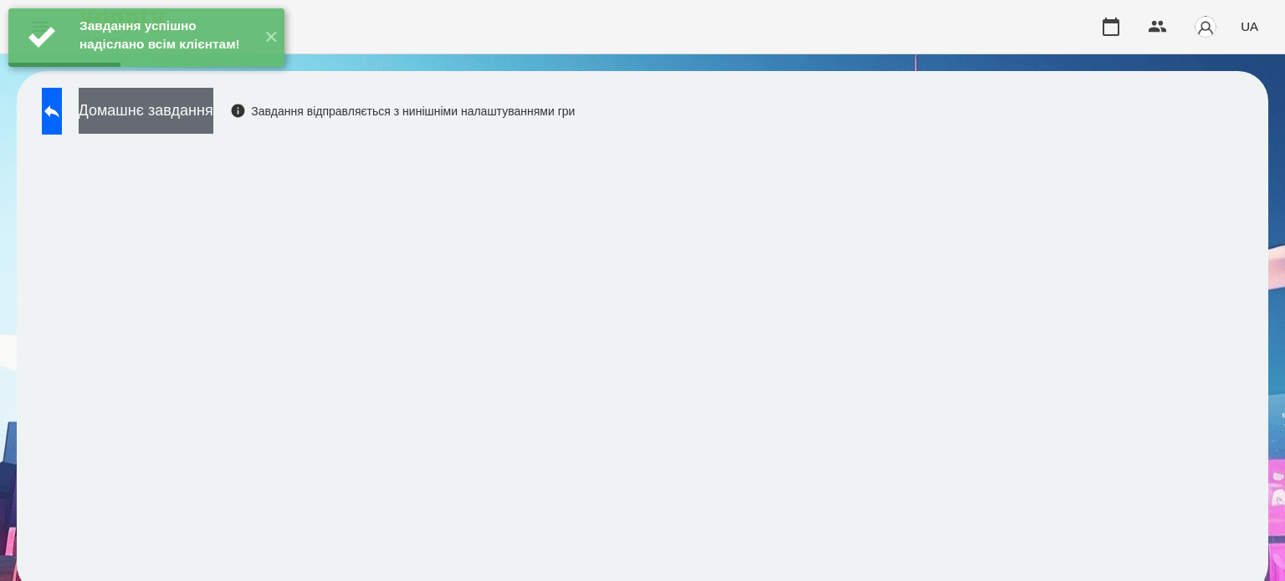
click at [213, 103] on button "Домашнє завдання" at bounding box center [146, 111] width 135 height 46
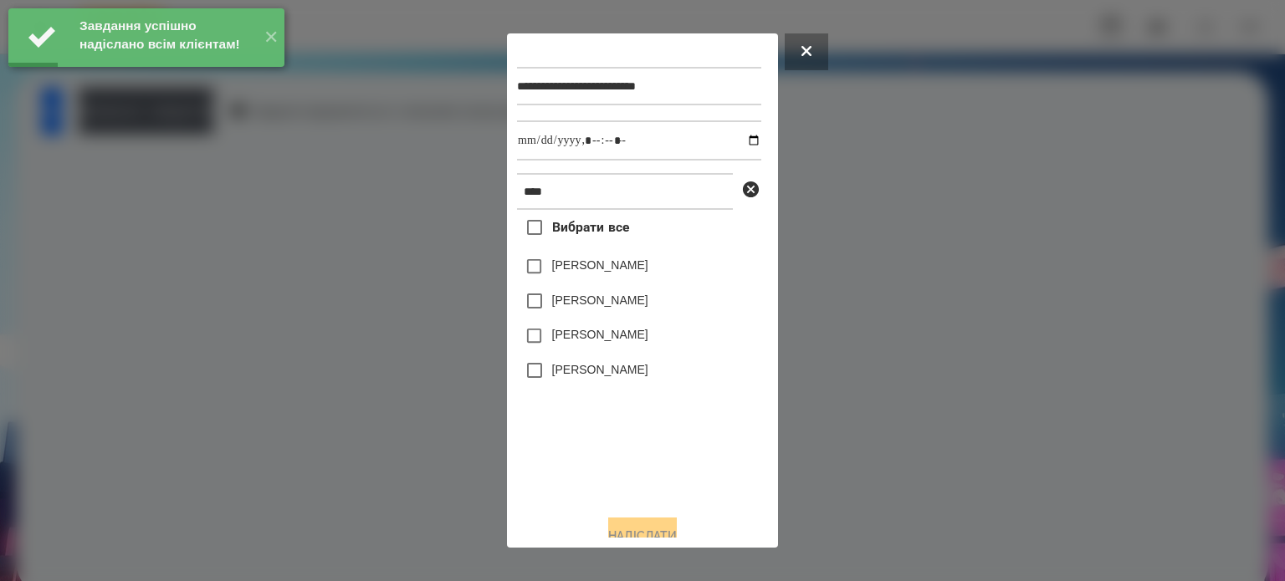
click at [576, 376] on label "[PERSON_NAME]" at bounding box center [600, 369] width 96 height 17
click at [732, 143] on input "datetime-local" at bounding box center [639, 140] width 244 height 40
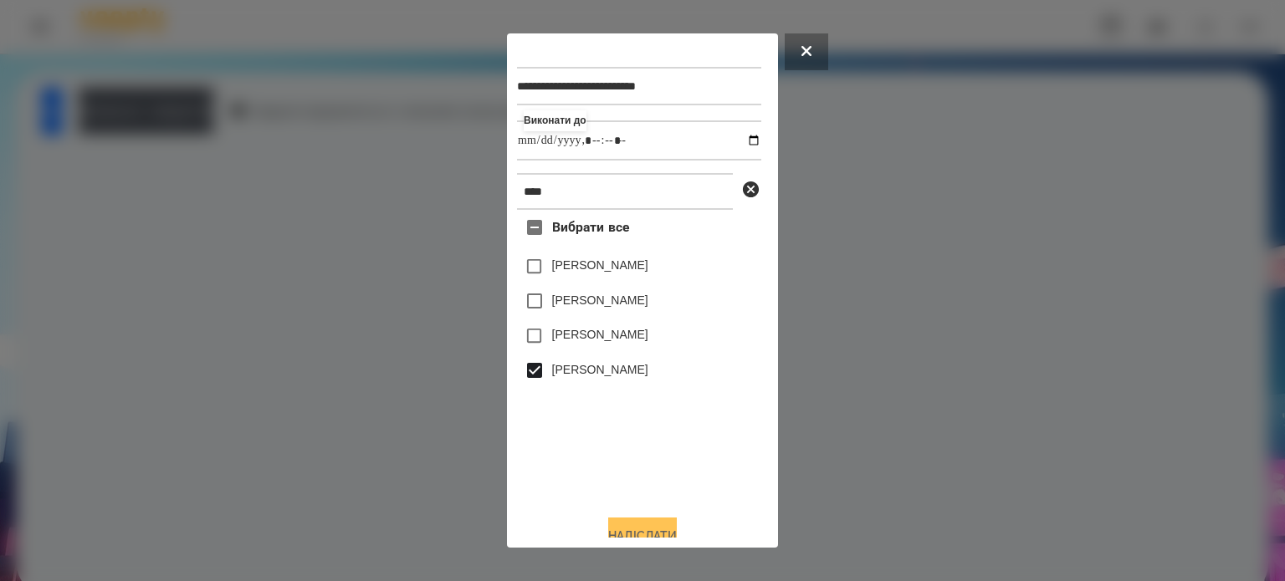
type input "**********"
click at [629, 530] on button "Надіслати" at bounding box center [642, 536] width 69 height 37
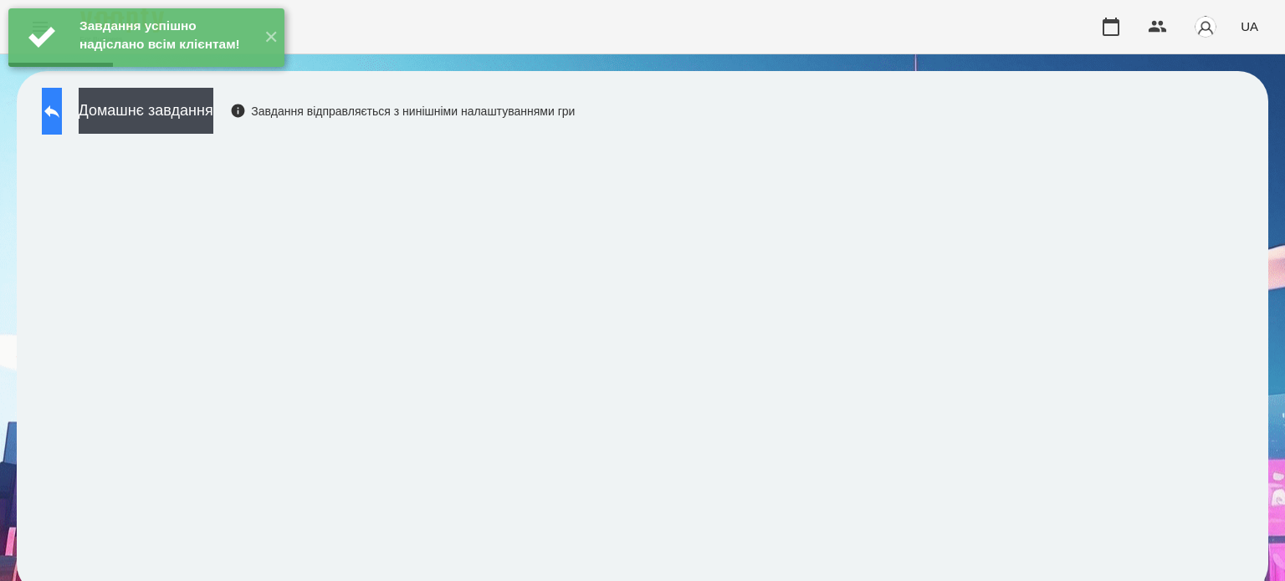
click at [62, 101] on icon at bounding box center [52, 111] width 20 height 20
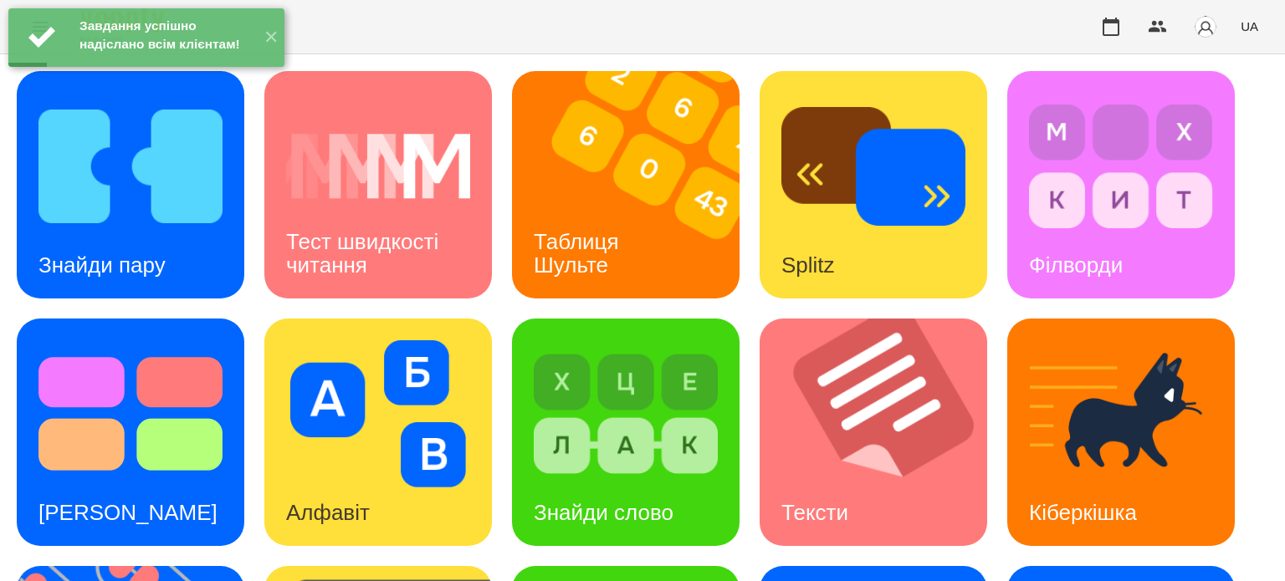
scroll to position [476, 0]
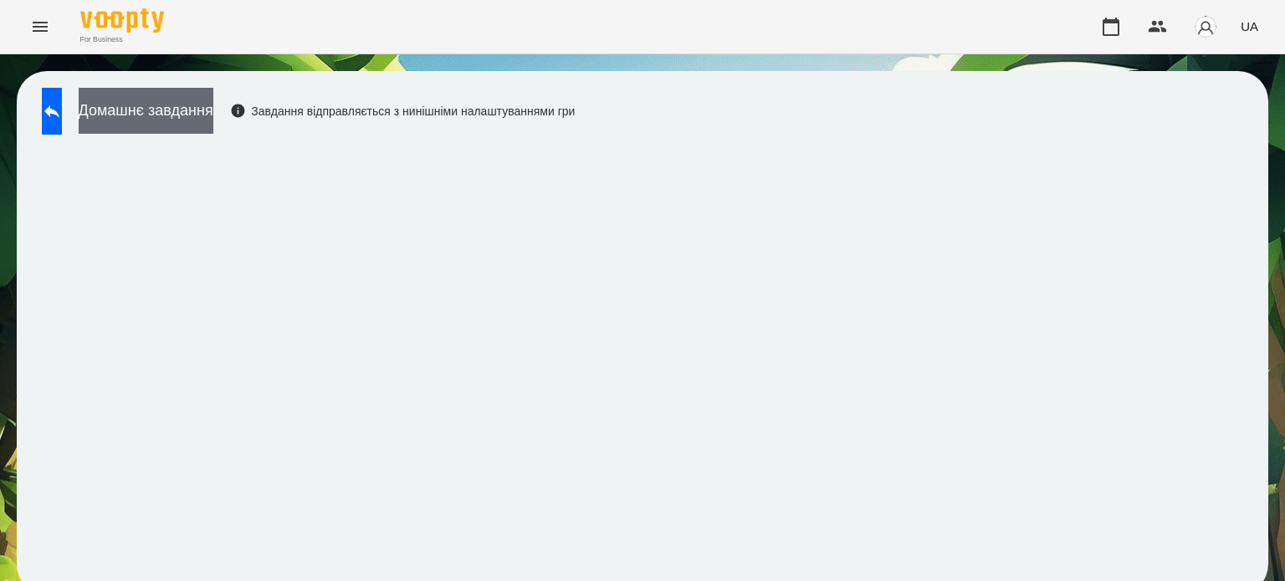
click at [213, 111] on button "Домашнє завдання" at bounding box center [146, 111] width 135 height 46
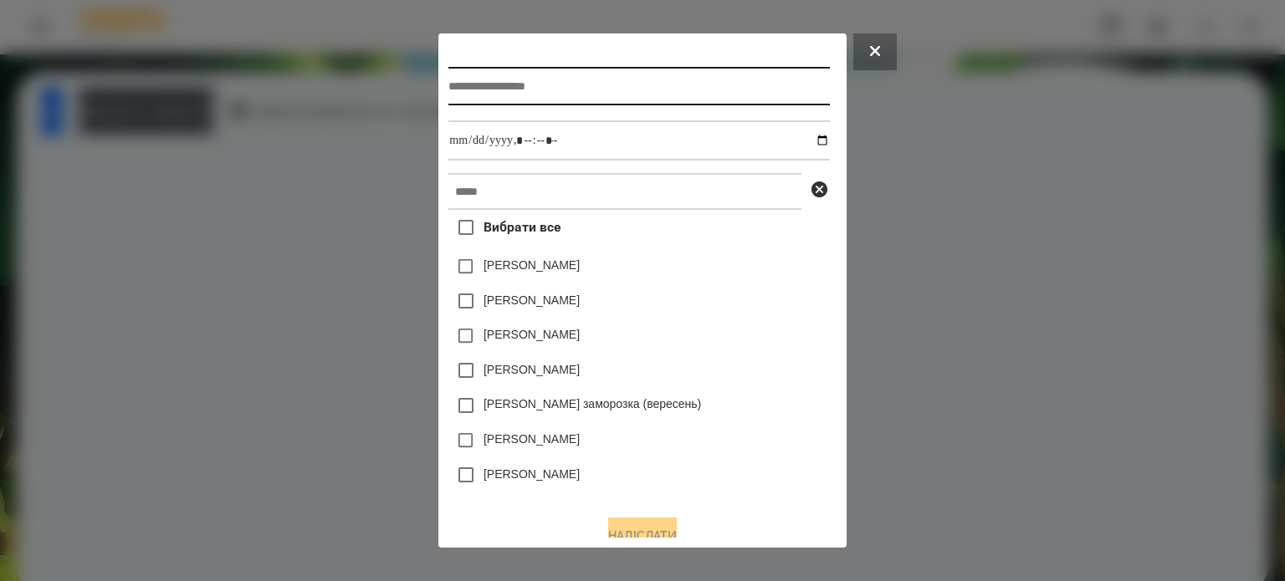
click at [448, 93] on input "text" at bounding box center [638, 86] width 381 height 38
type input "**********"
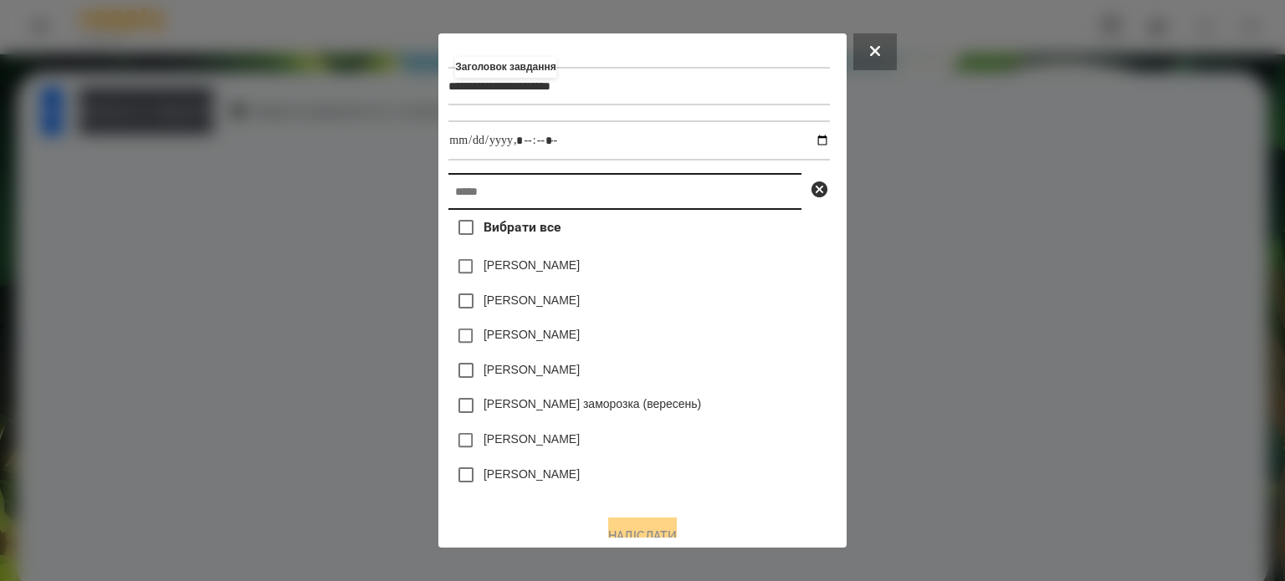
click at [448, 198] on input "text" at bounding box center [624, 191] width 353 height 37
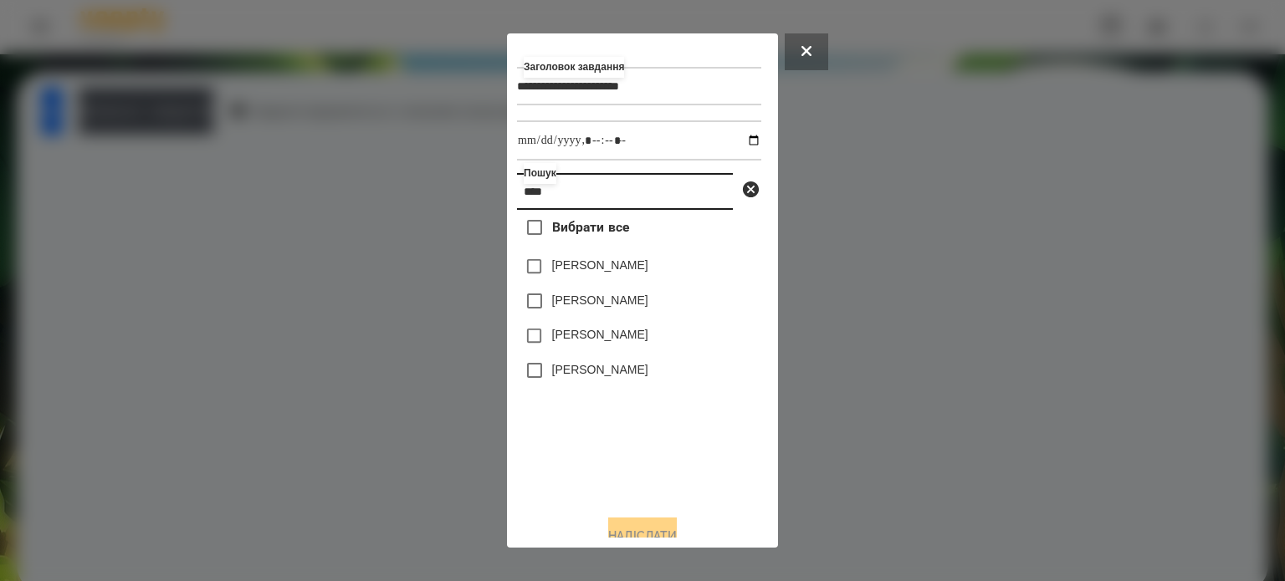
type input "****"
click at [612, 375] on label "[PERSON_NAME]" at bounding box center [600, 369] width 96 height 17
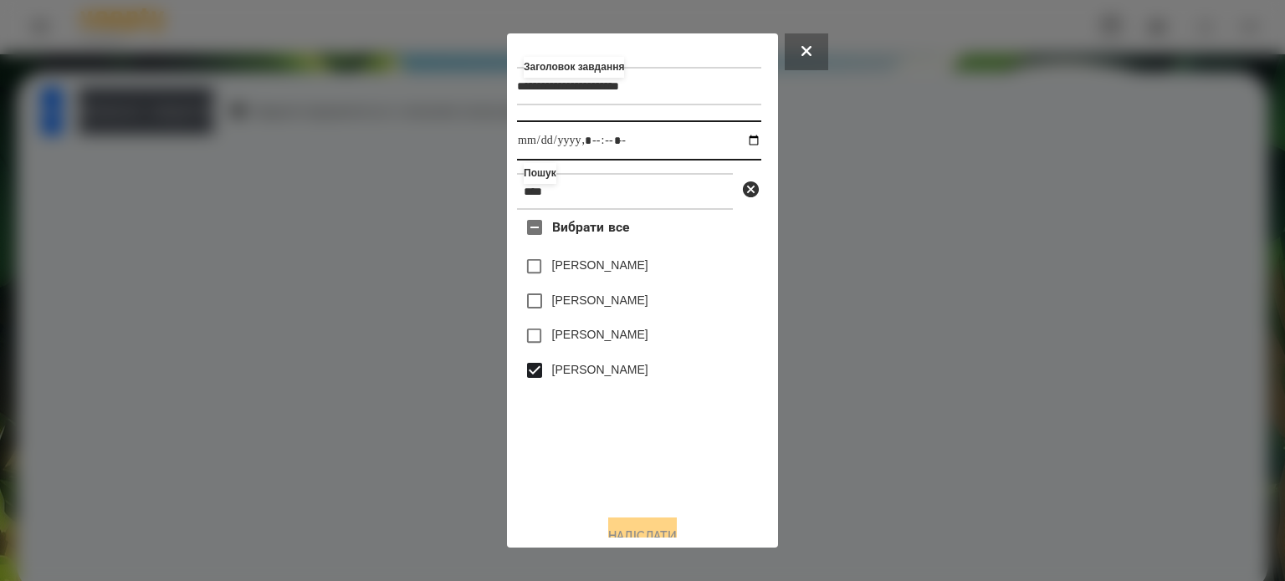
click at [739, 138] on input "datetime-local" at bounding box center [639, 140] width 244 height 40
type input "**********"
click at [640, 529] on button "Надіслати" at bounding box center [642, 536] width 69 height 37
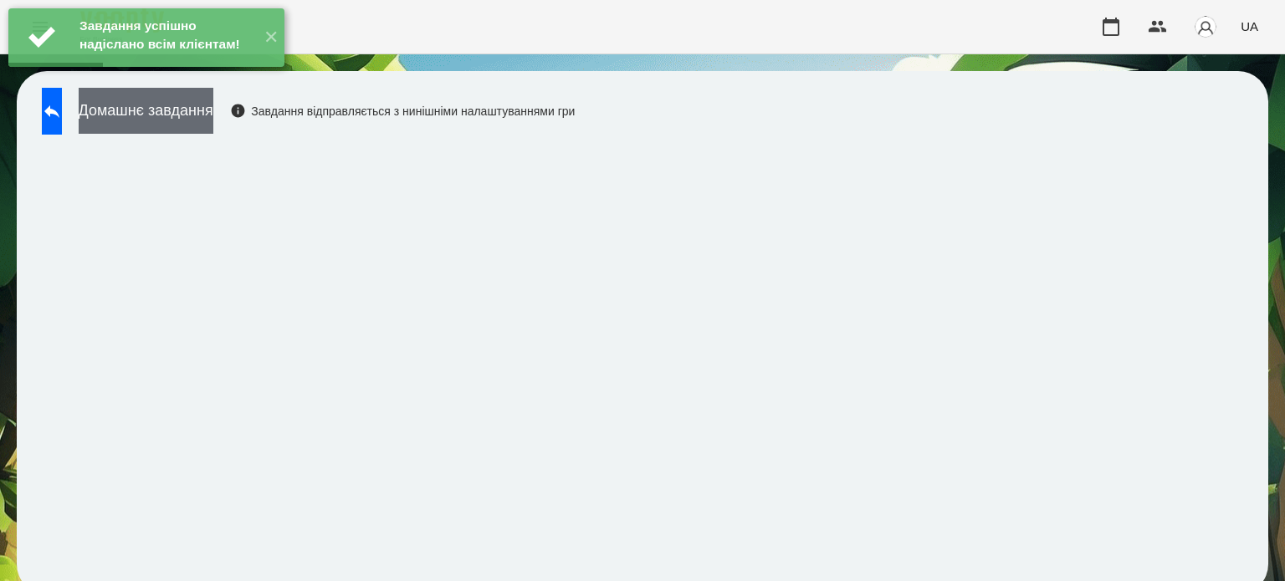
click at [213, 117] on button "Домашнє завдання" at bounding box center [146, 111] width 135 height 46
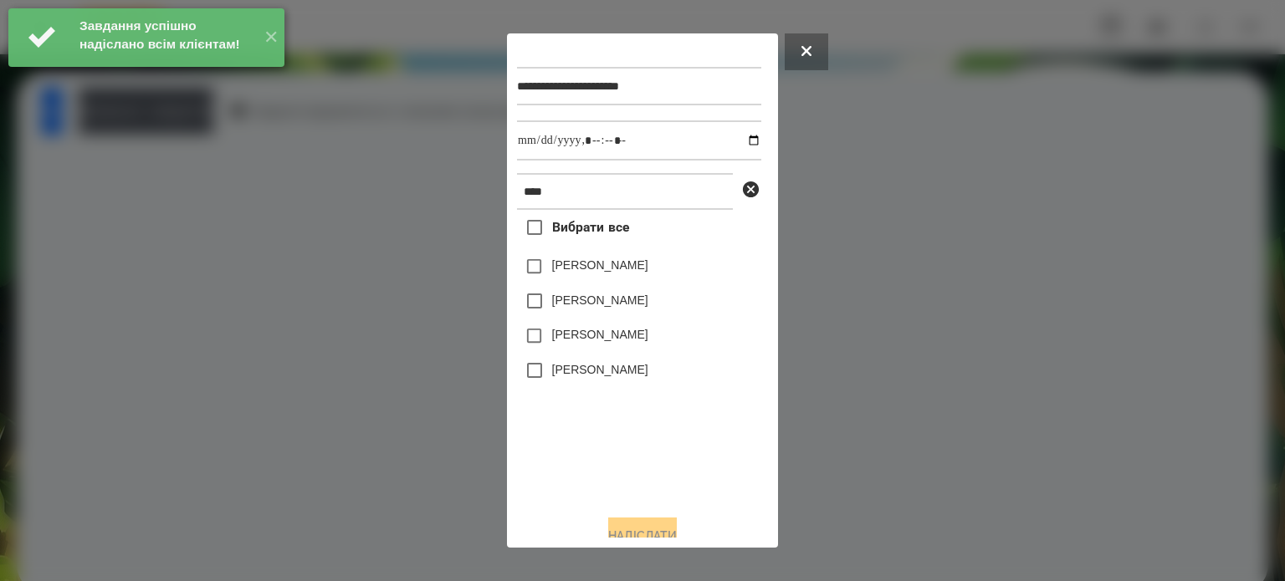
click at [605, 371] on label "[PERSON_NAME]" at bounding box center [600, 369] width 96 height 17
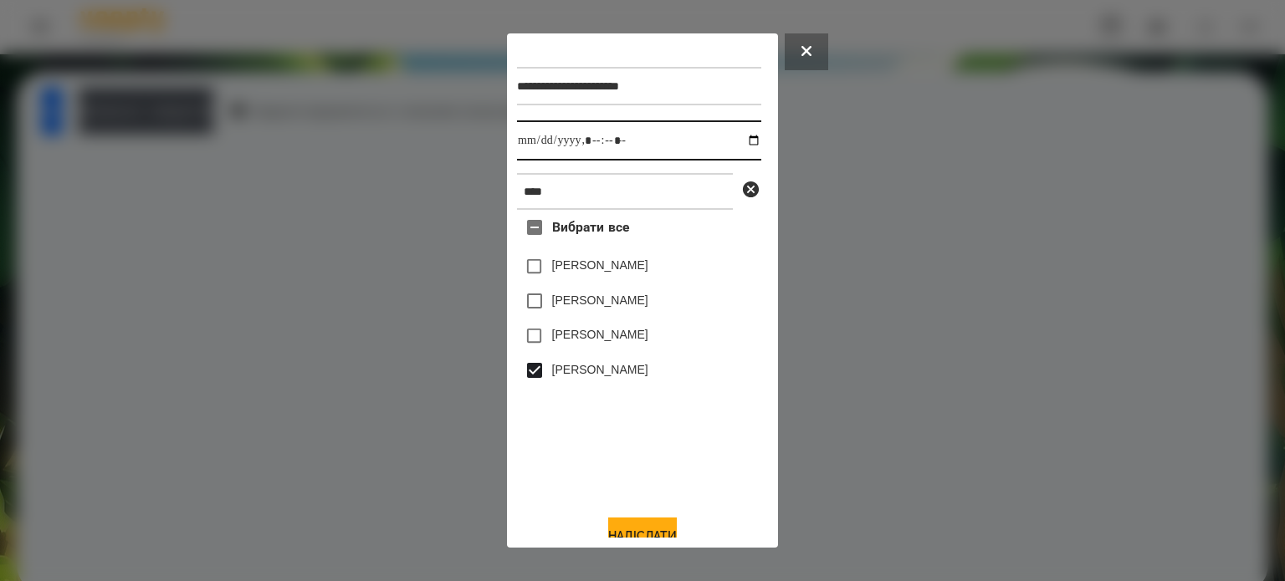
click at [736, 143] on input "datetime-local" at bounding box center [639, 140] width 244 height 40
type input "**********"
click at [625, 531] on button "Надіслати" at bounding box center [642, 536] width 69 height 37
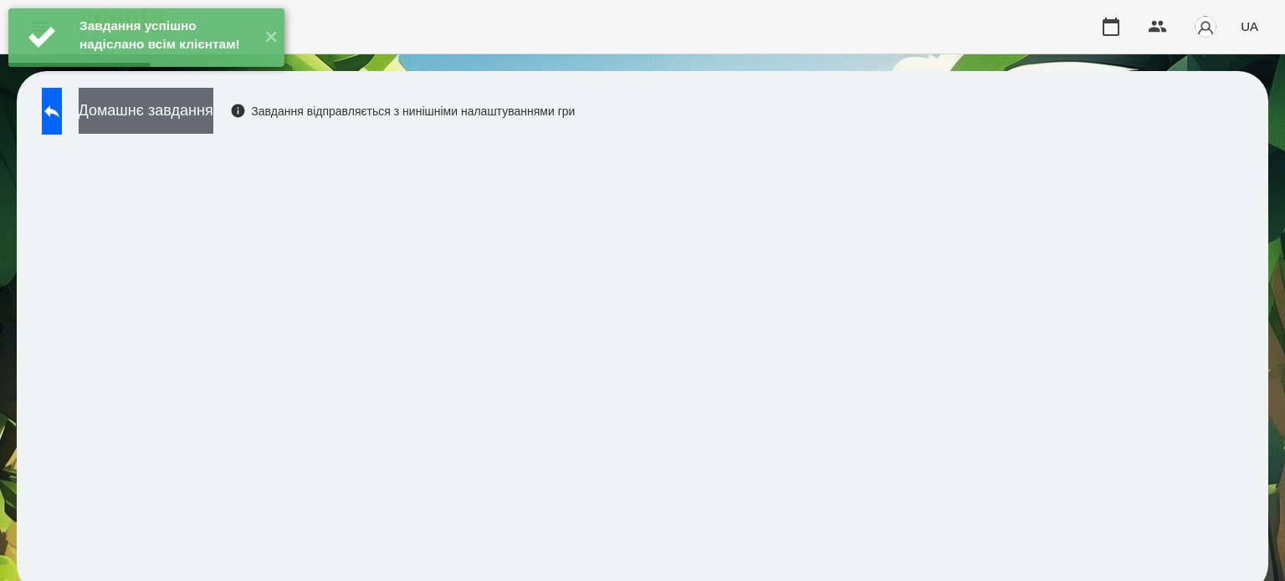
click at [213, 113] on button "Домашнє завдання" at bounding box center [146, 111] width 135 height 46
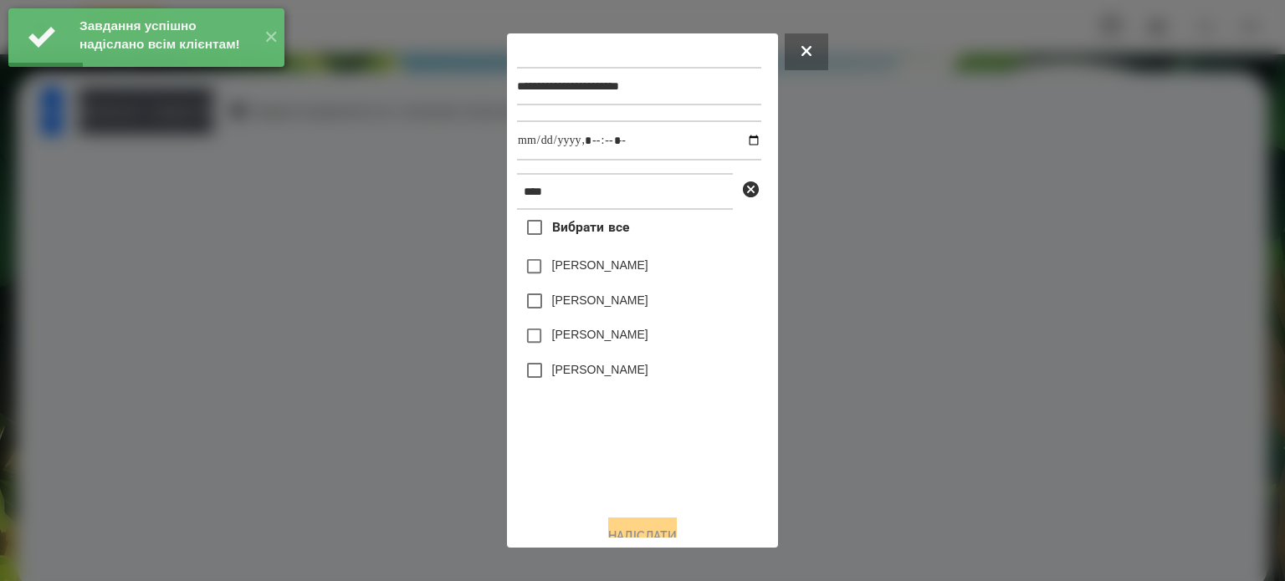
click at [577, 371] on label "[PERSON_NAME]" at bounding box center [600, 369] width 96 height 17
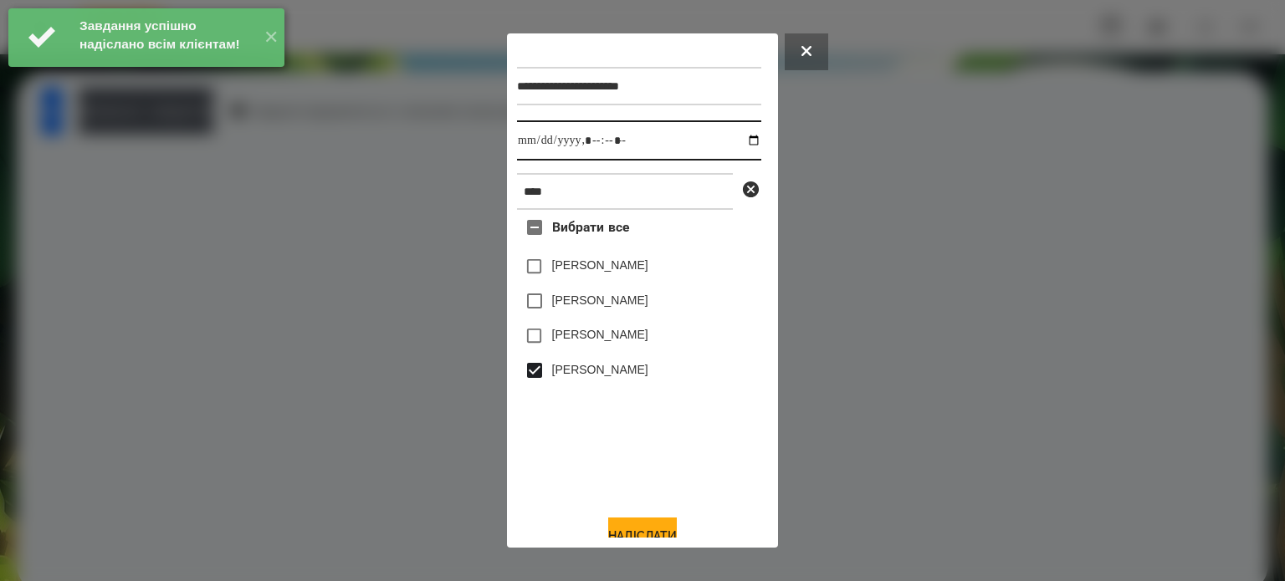
drag, startPoint x: 745, startPoint y: 139, endPoint x: 736, endPoint y: 153, distance: 16.5
click at [744, 139] on input "datetime-local" at bounding box center [639, 140] width 244 height 40
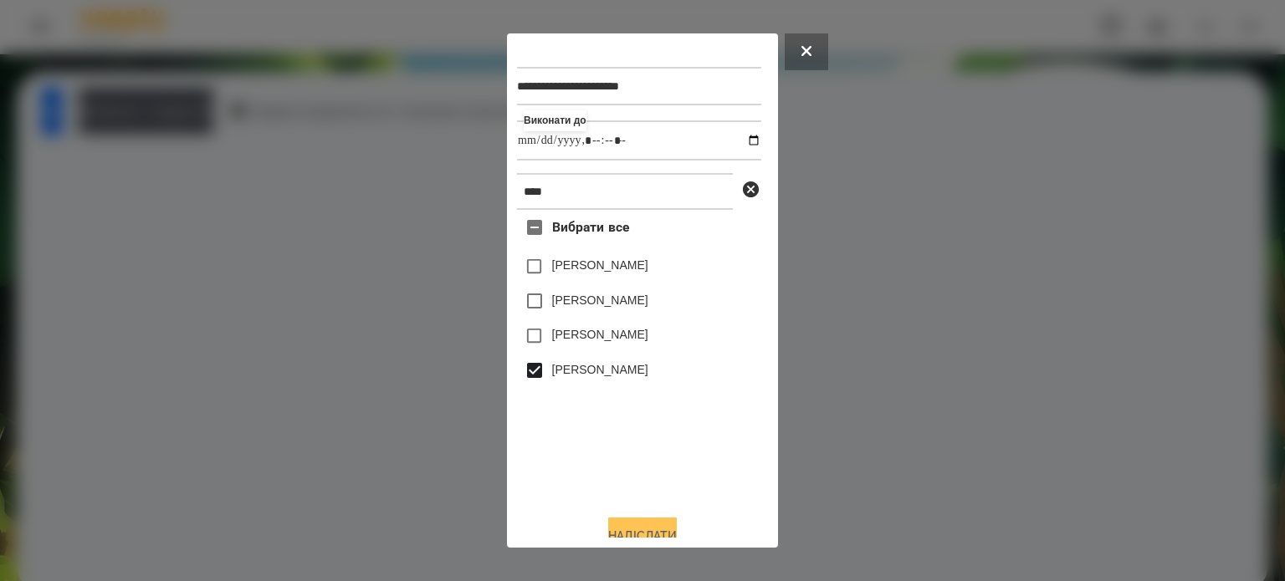
type input "**********"
click at [612, 525] on button "Надіслати" at bounding box center [642, 536] width 69 height 37
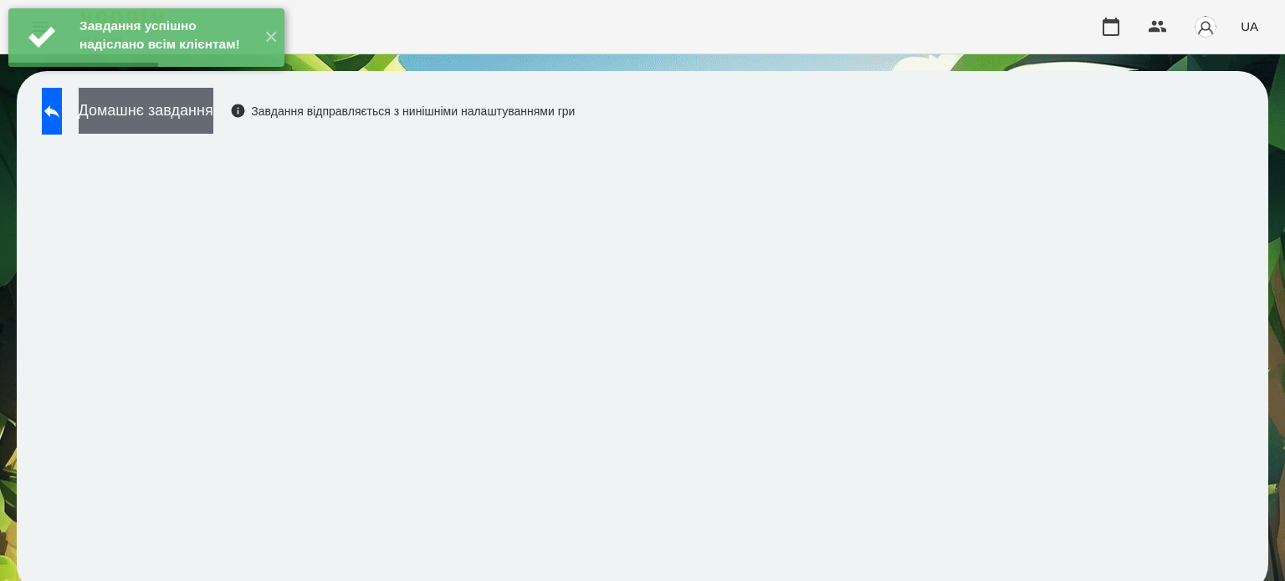
click at [213, 122] on button "Домашнє завдання" at bounding box center [146, 111] width 135 height 46
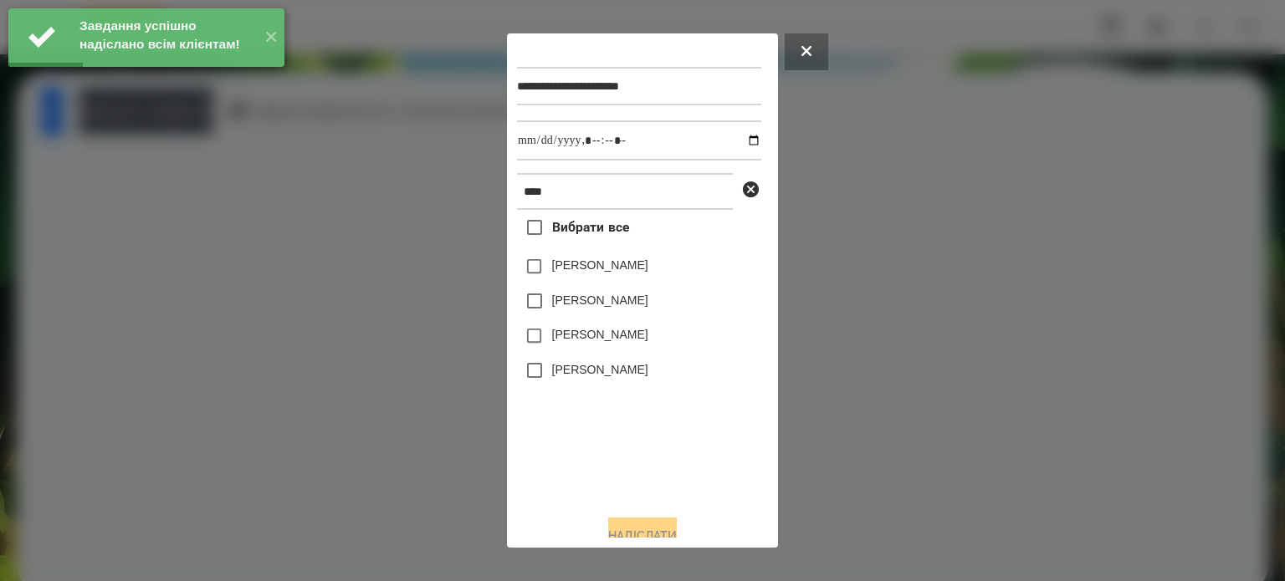
click at [582, 374] on label "[PERSON_NAME]" at bounding box center [600, 369] width 96 height 17
click at [733, 138] on input "datetime-local" at bounding box center [639, 140] width 244 height 40
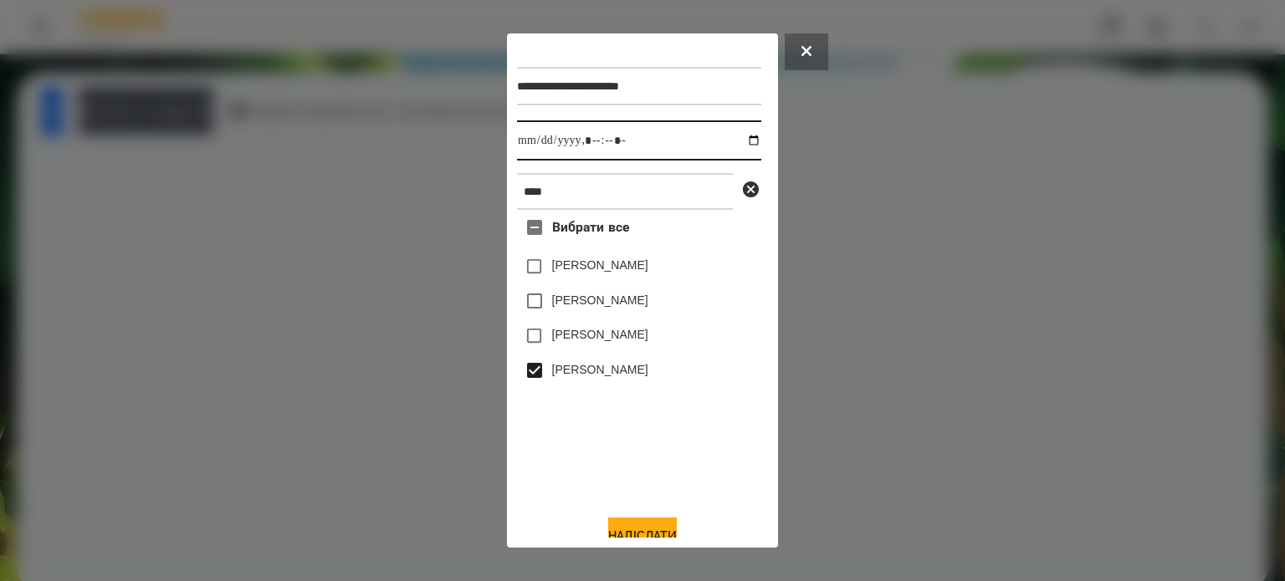
type input "**********"
drag, startPoint x: 0, startPoint y: 0, endPoint x: 642, endPoint y: 528, distance: 831.5
click at [642, 528] on button "Надіслати" at bounding box center [642, 536] width 69 height 37
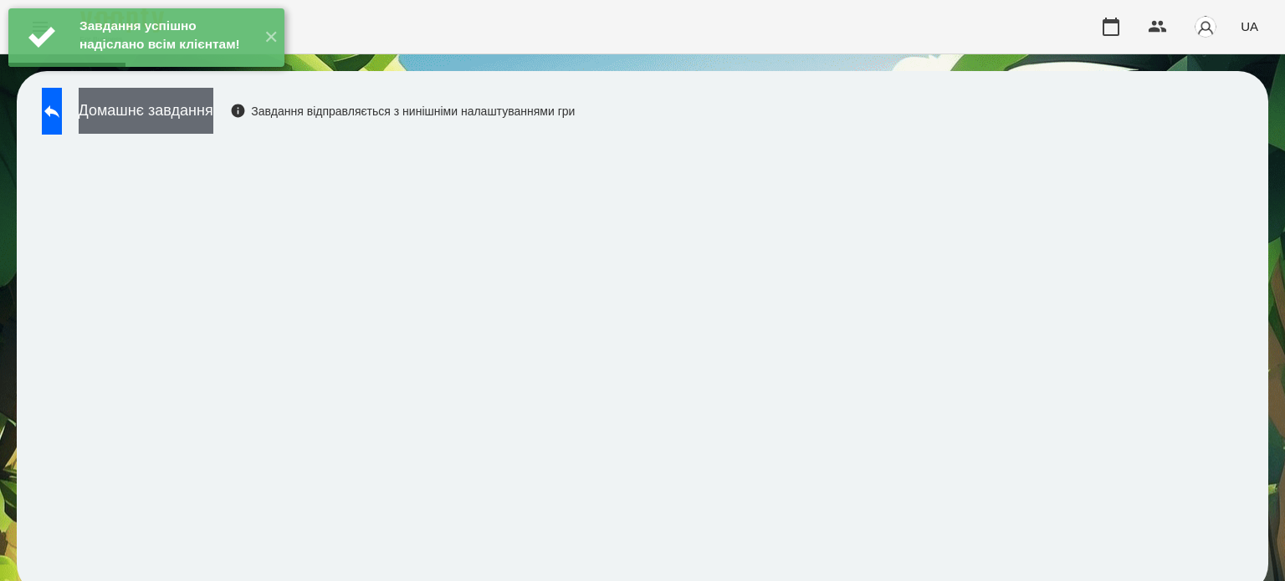
click at [191, 120] on button "Домашнє завдання" at bounding box center [146, 111] width 135 height 46
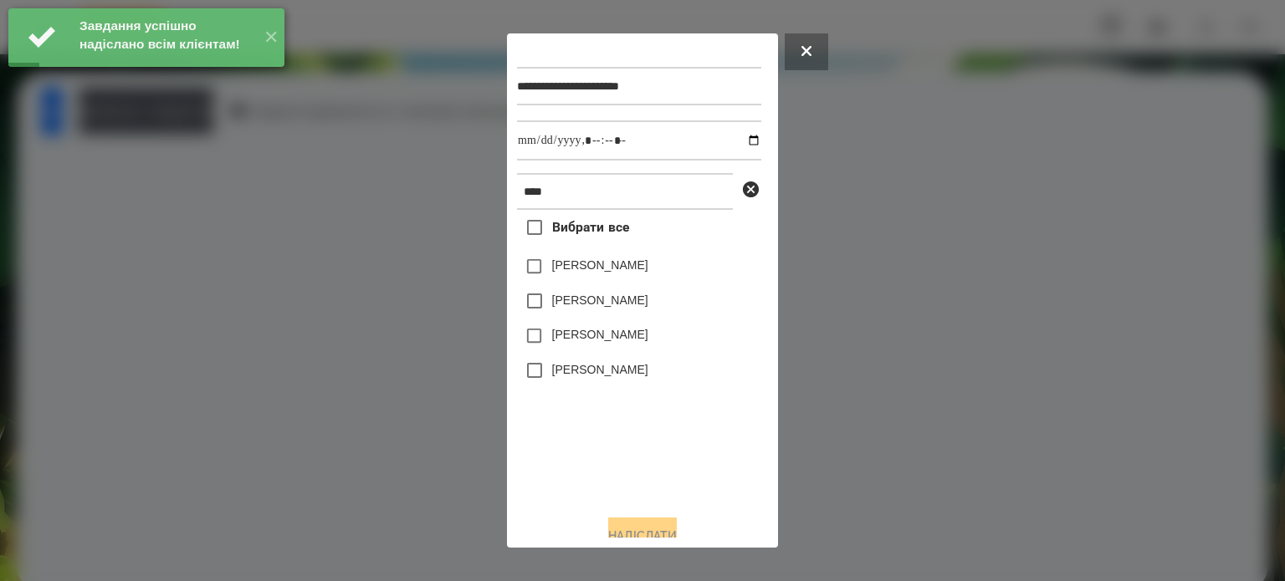
click at [568, 376] on label "[PERSON_NAME]" at bounding box center [600, 369] width 96 height 17
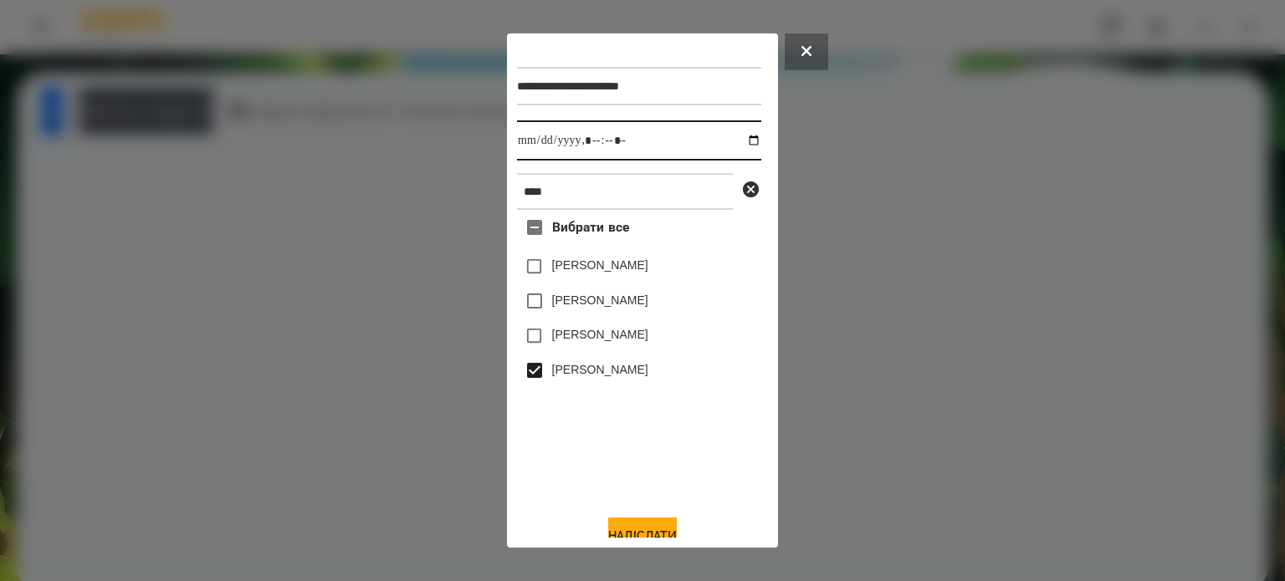
click at [733, 146] on input "datetime-local" at bounding box center [639, 140] width 244 height 40
type input "**********"
click at [625, 522] on div "Надіслати" at bounding box center [642, 536] width 251 height 37
click at [622, 530] on button "Надіслати" at bounding box center [642, 536] width 69 height 37
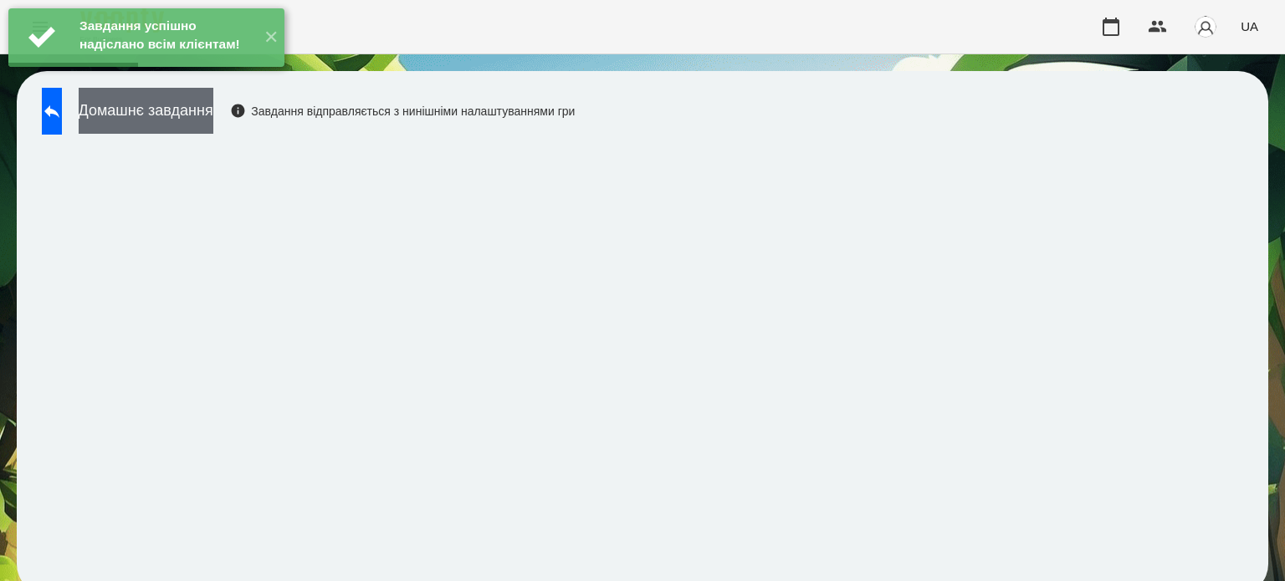
click at [213, 115] on button "Домашнє завдання" at bounding box center [146, 111] width 135 height 46
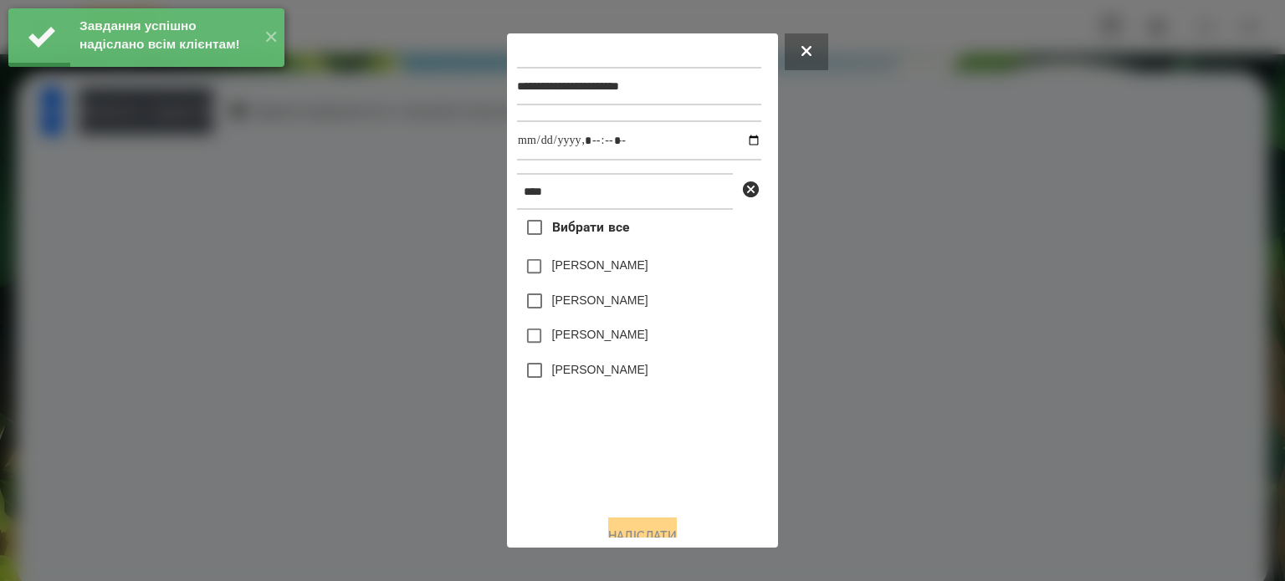
click at [580, 374] on label "[PERSON_NAME]" at bounding box center [600, 369] width 96 height 17
click at [733, 141] on input "datetime-local" at bounding box center [639, 140] width 244 height 40
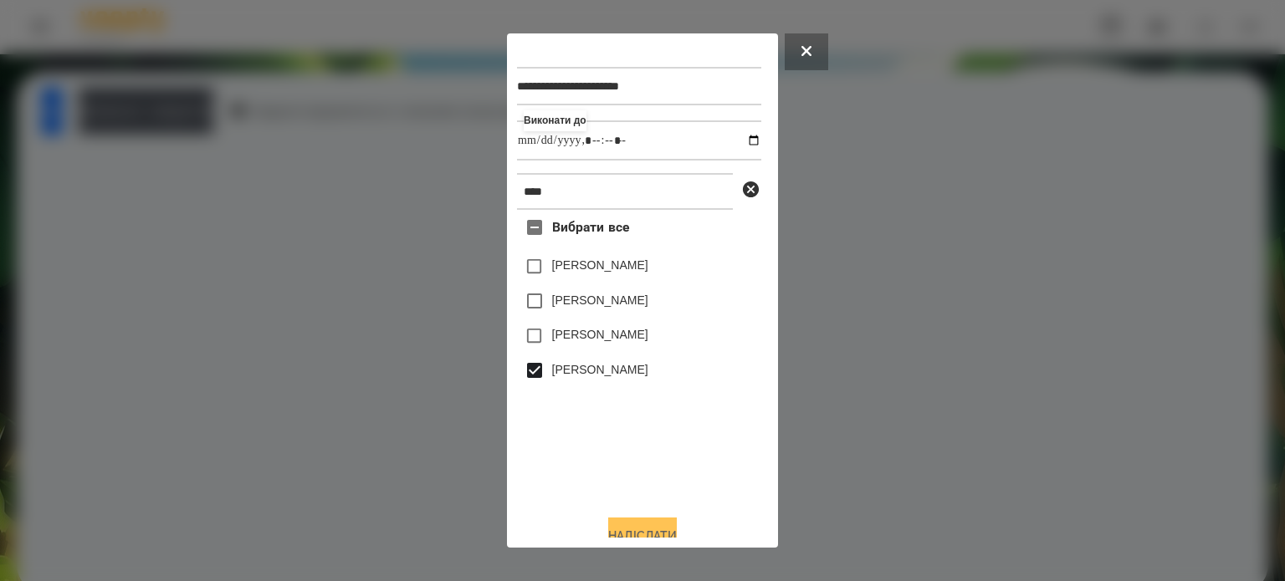
type input "**********"
click at [626, 530] on button "Надіслати" at bounding box center [642, 536] width 69 height 37
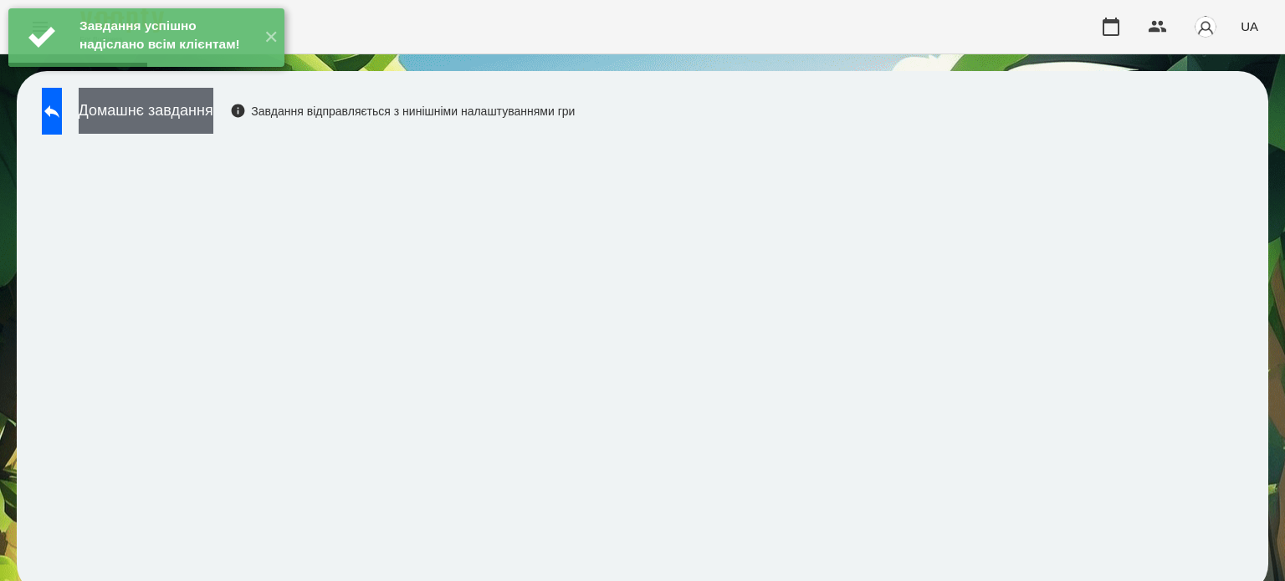
click at [213, 120] on button "Домашнє завдання" at bounding box center [146, 111] width 135 height 46
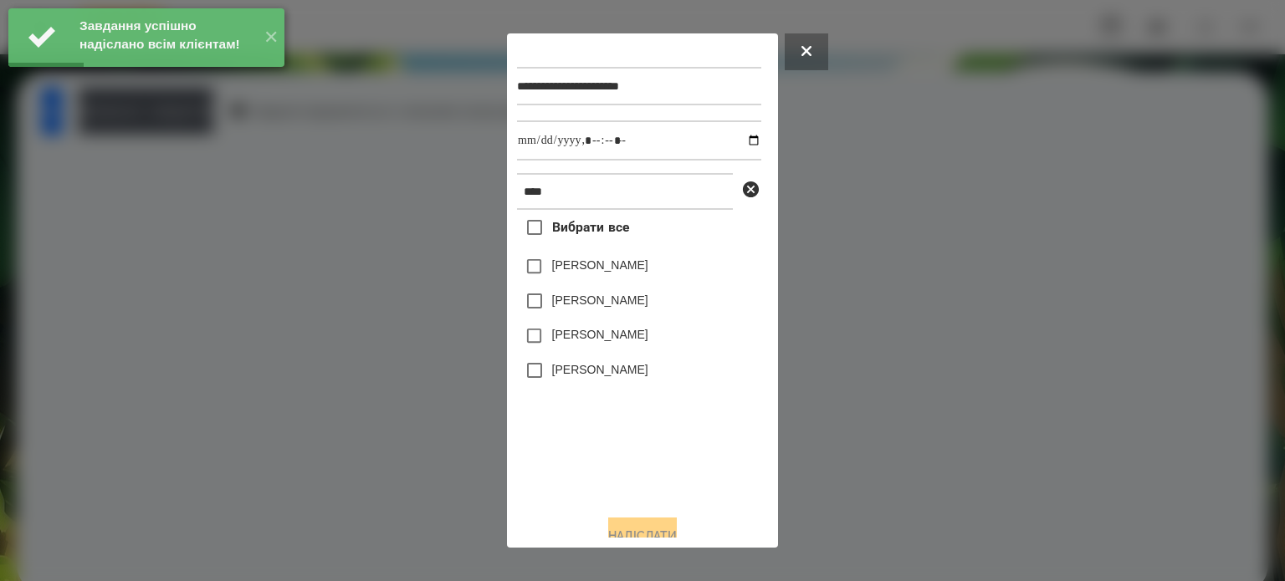
click at [572, 378] on label "[PERSON_NAME]" at bounding box center [600, 369] width 96 height 17
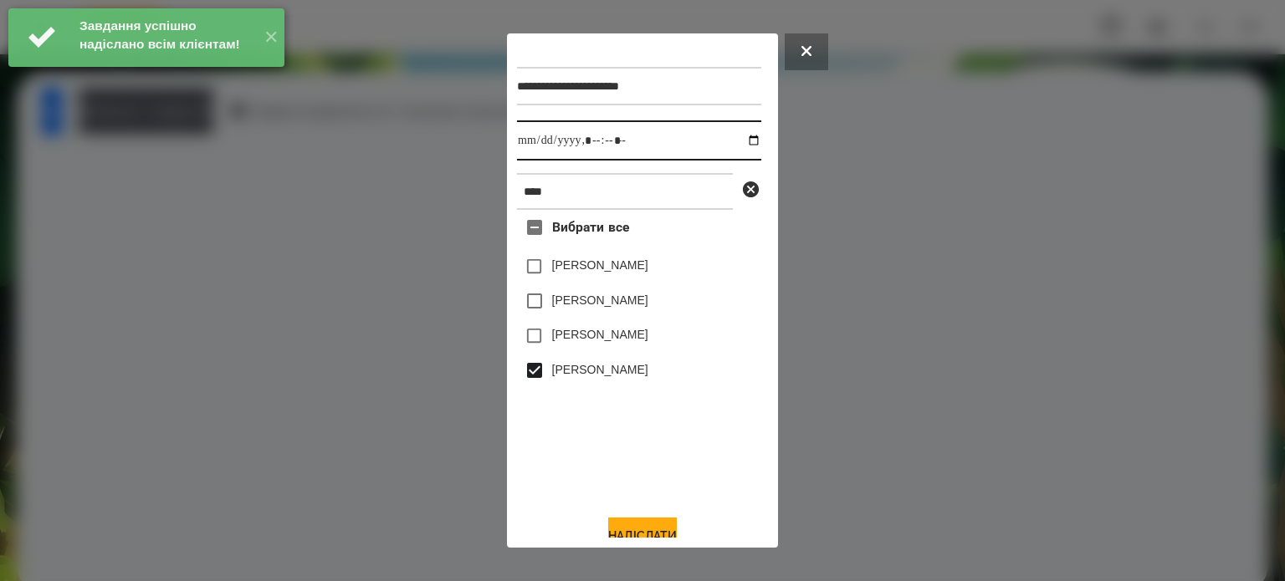
click at [736, 138] on input "datetime-local" at bounding box center [639, 140] width 244 height 40
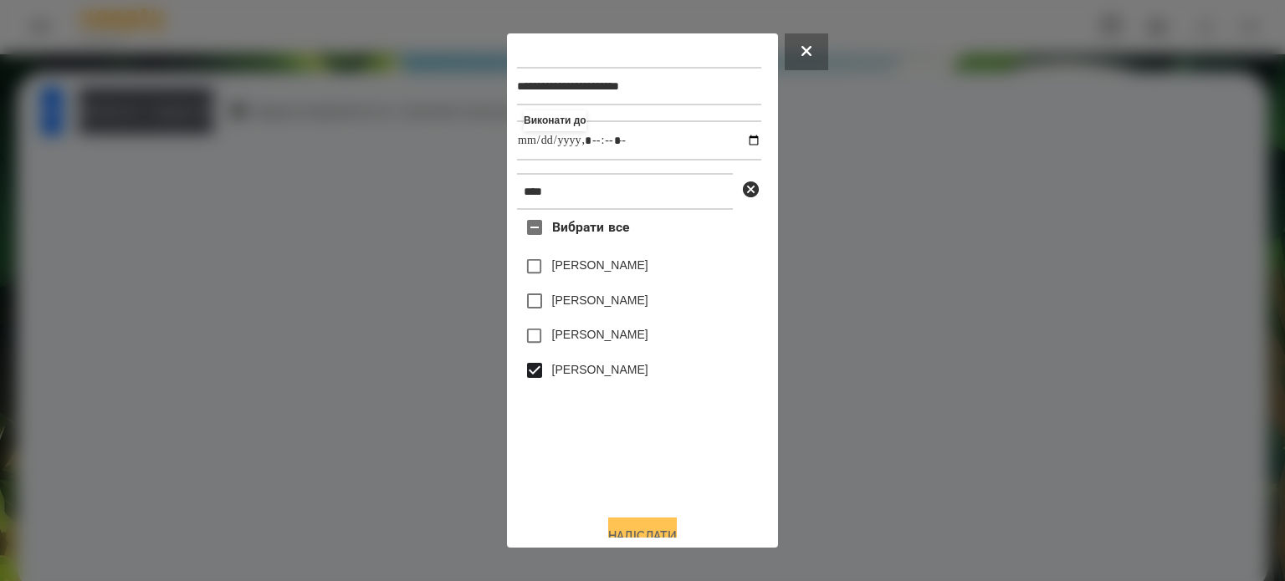
type input "**********"
click at [619, 529] on button "Надіслати" at bounding box center [642, 536] width 69 height 37
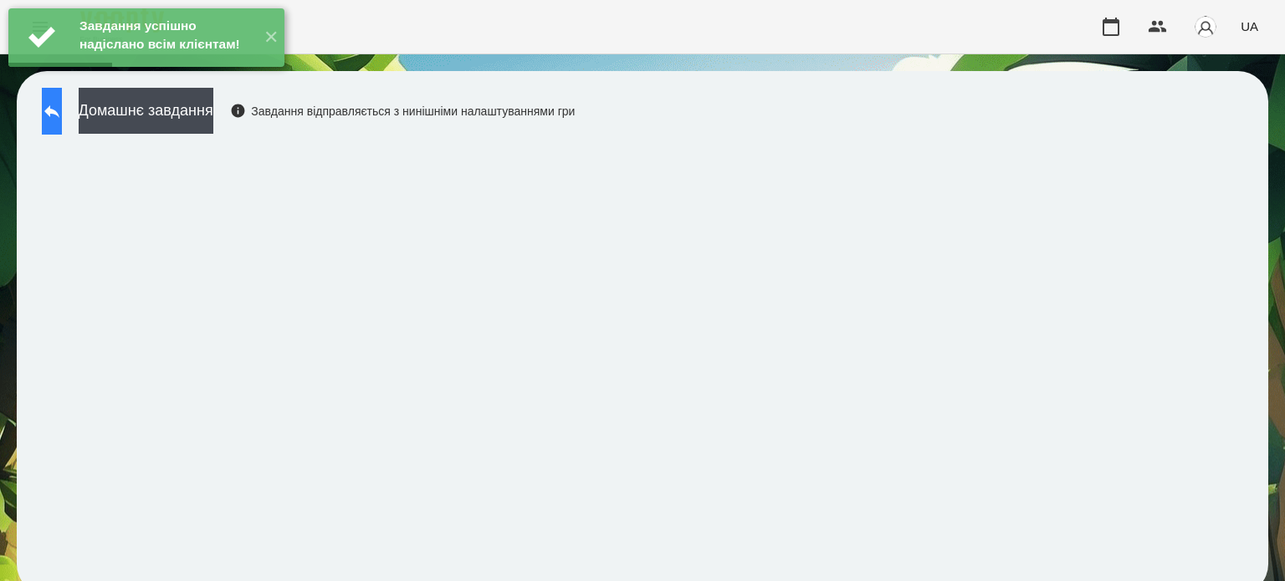
click at [62, 105] on icon at bounding box center [52, 111] width 20 height 20
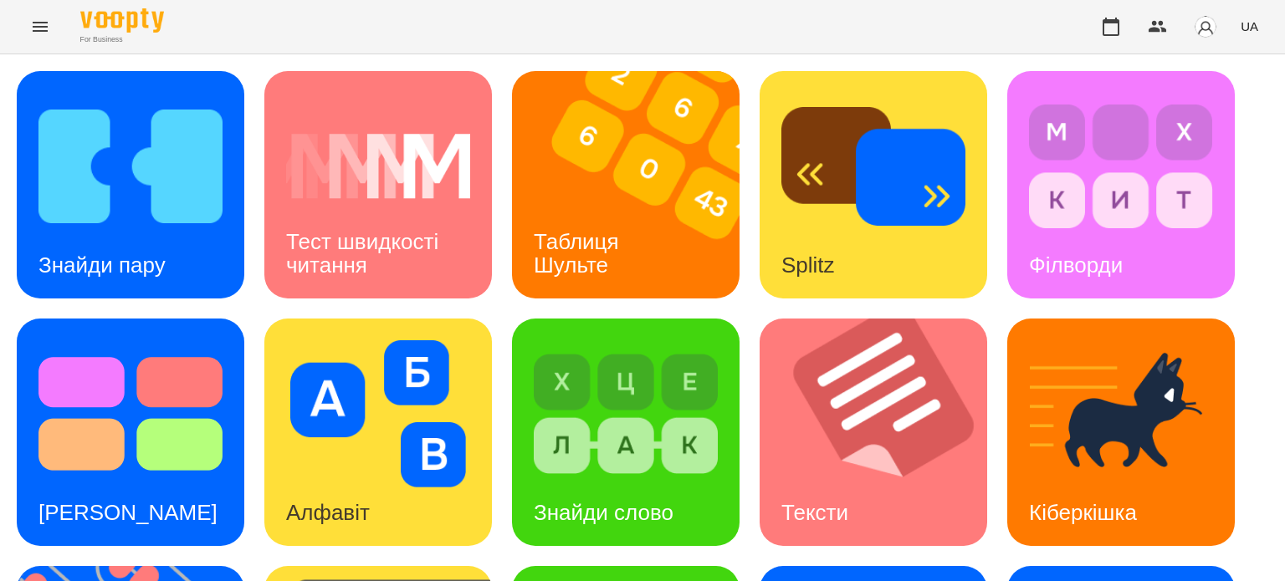
scroll to position [476, 0]
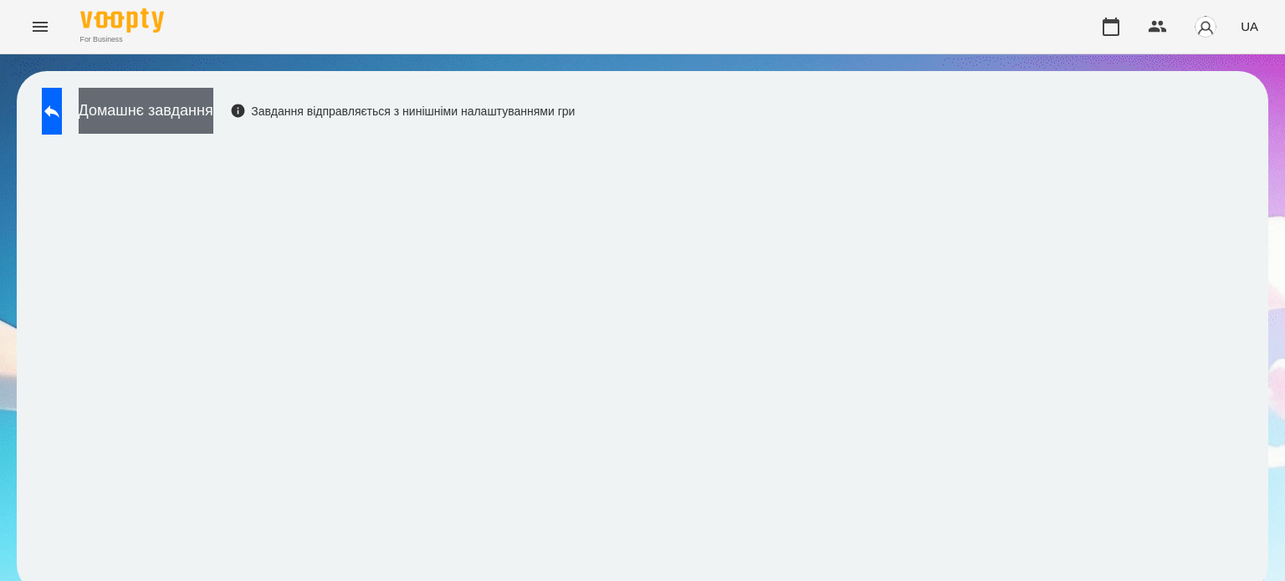
click at [213, 112] on button "Домашнє завдання" at bounding box center [146, 111] width 135 height 46
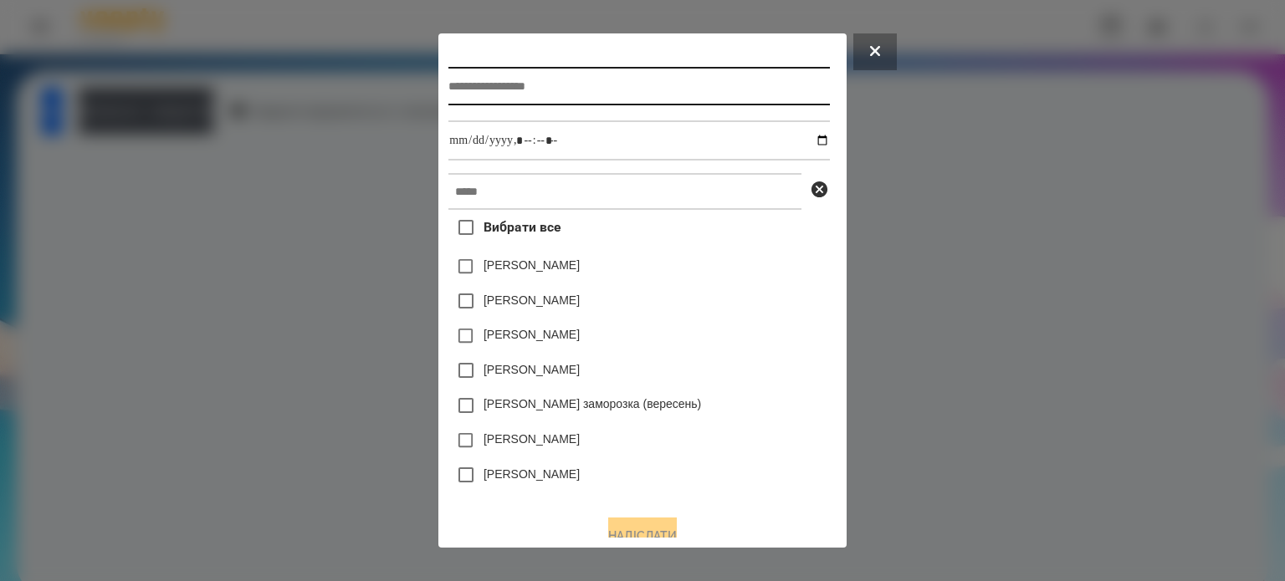
click at [461, 93] on input "text" at bounding box center [638, 86] width 381 height 38
type input "**********"
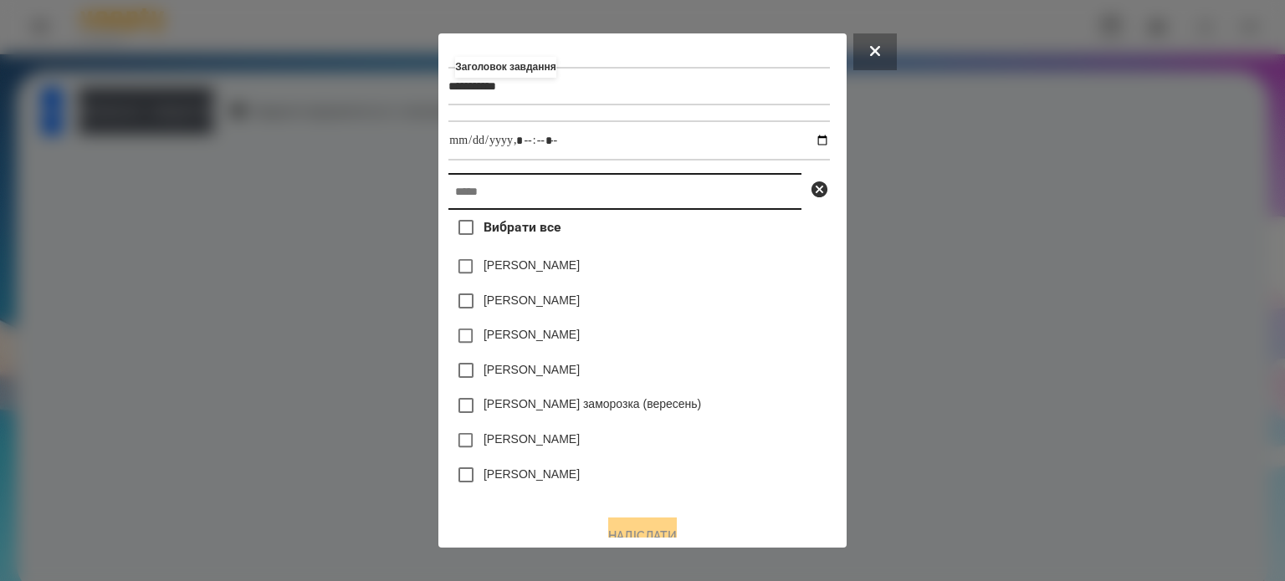
click at [452, 206] on input "text" at bounding box center [624, 191] width 353 height 37
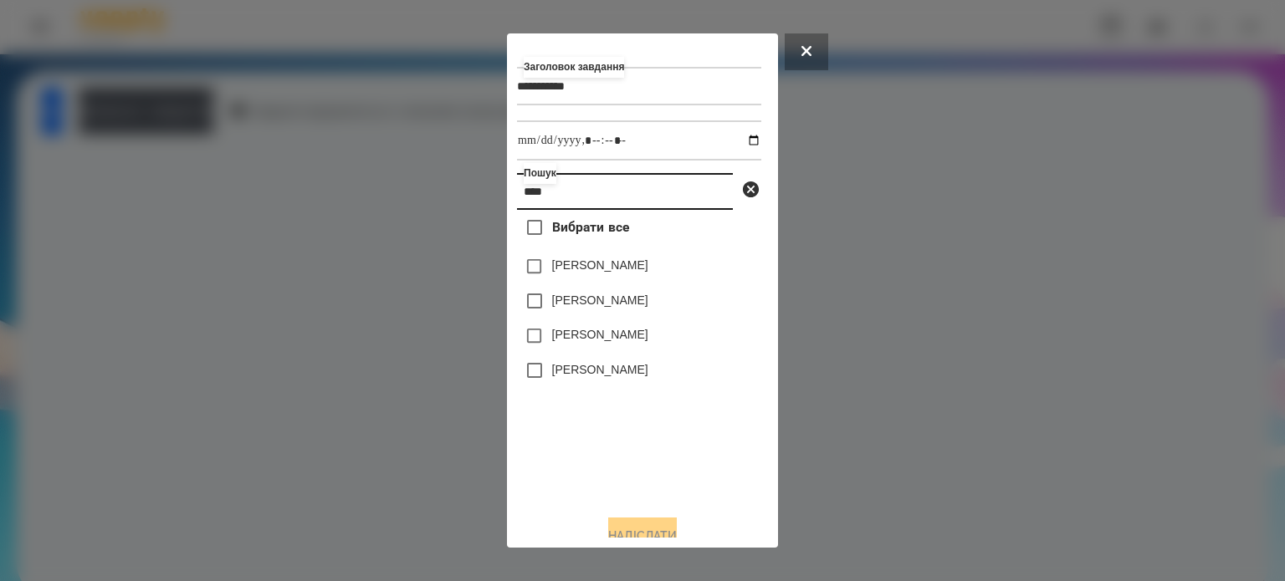
type input "****"
click at [593, 370] on label "[PERSON_NAME]" at bounding box center [600, 369] width 96 height 17
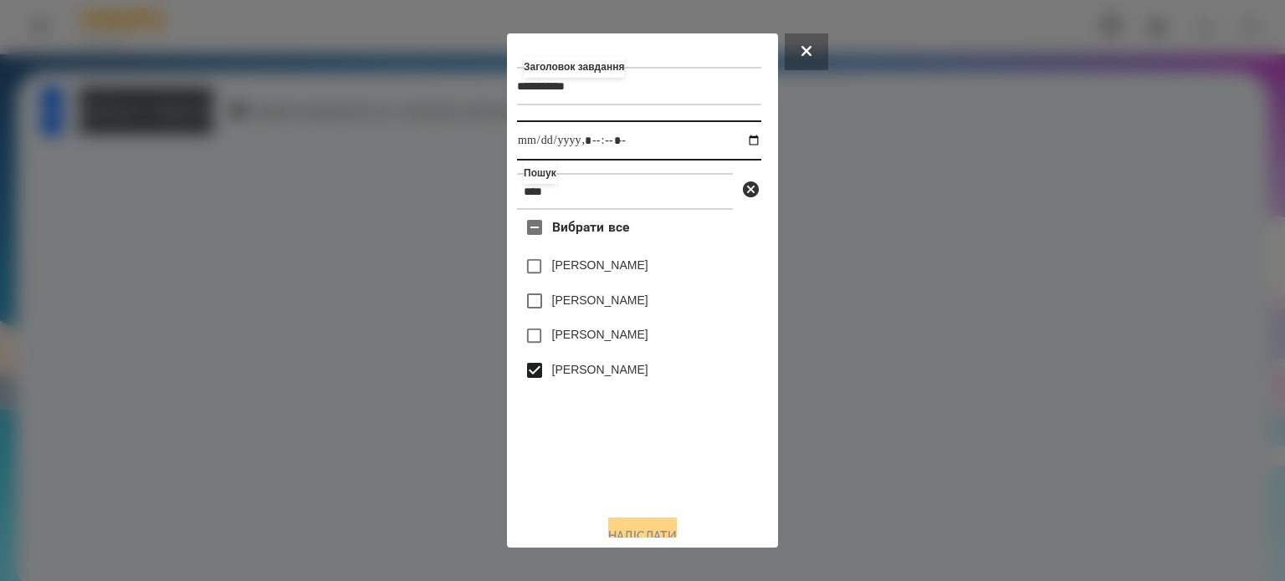
click at [743, 145] on input "datetime-local" at bounding box center [639, 140] width 244 height 40
type input "**********"
click at [651, 530] on button "Надіслати" at bounding box center [642, 536] width 69 height 37
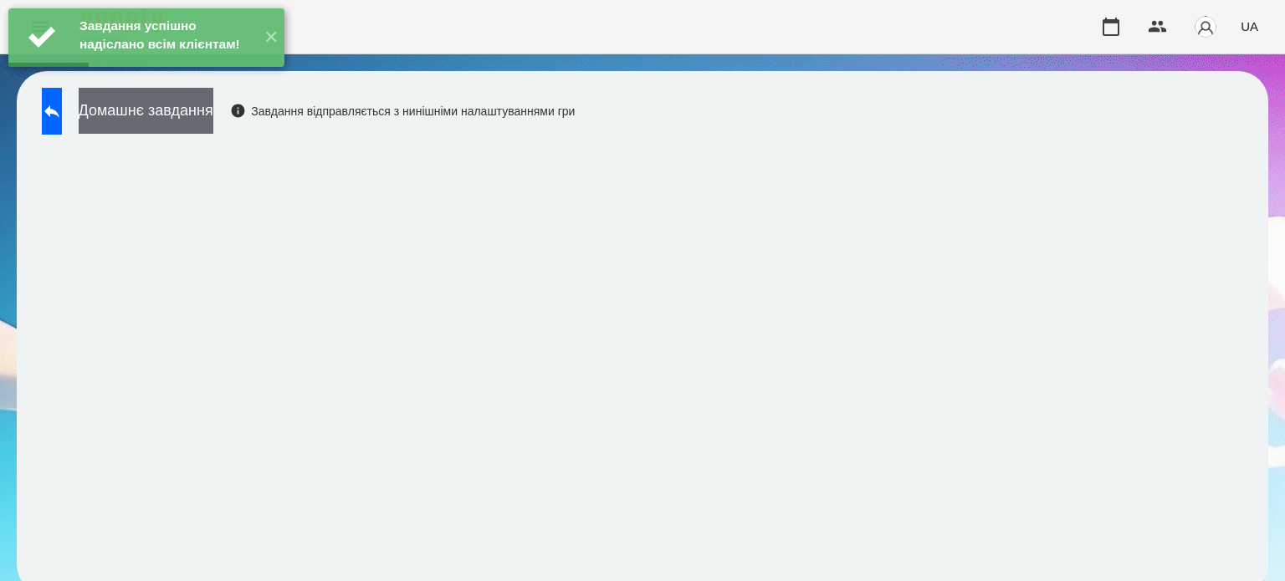
click at [194, 113] on button "Домашнє завдання" at bounding box center [146, 111] width 135 height 46
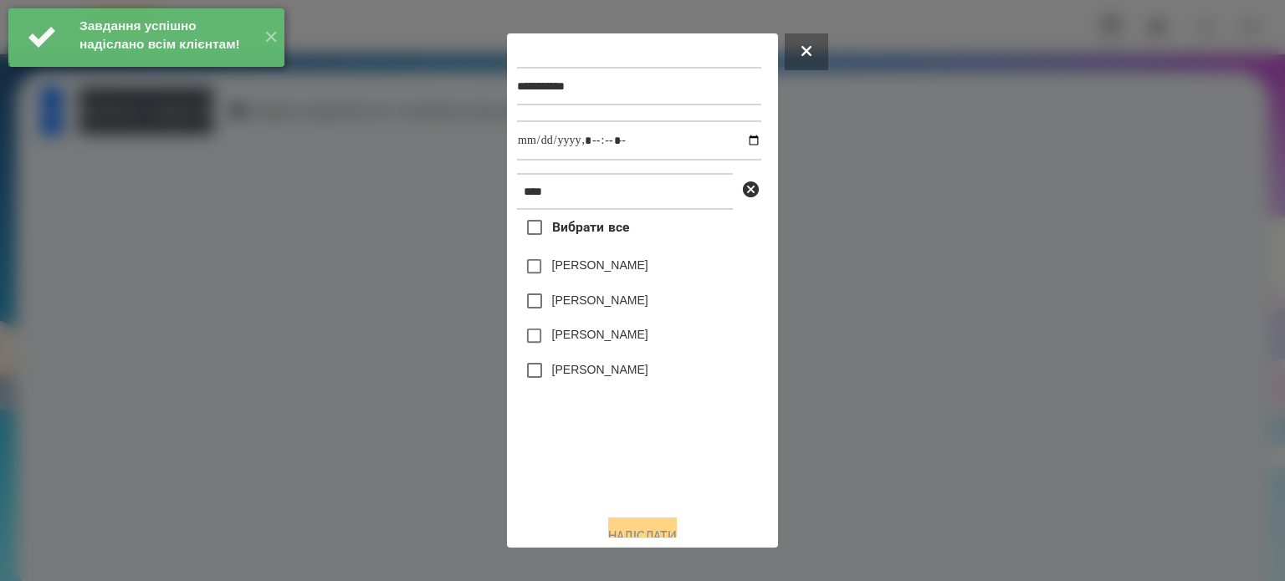
drag, startPoint x: 623, startPoint y: 374, endPoint x: 638, endPoint y: 367, distance: 16.5
click at [623, 375] on label "[PERSON_NAME]" at bounding box center [600, 369] width 96 height 17
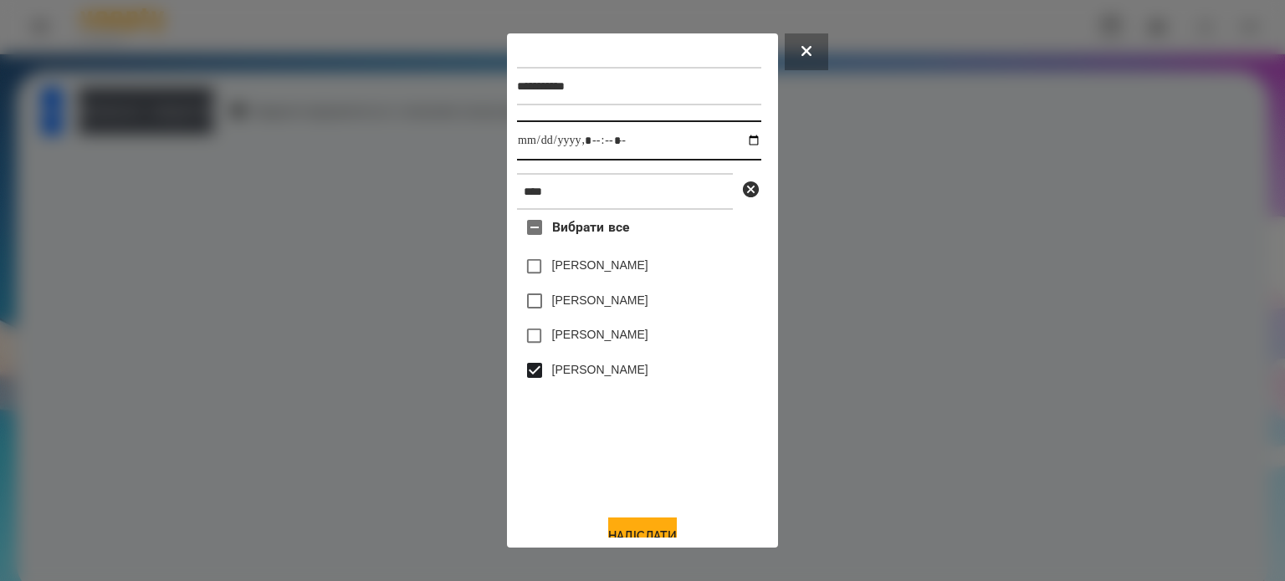
click at [734, 145] on input "datetime-local" at bounding box center [639, 140] width 244 height 40
type input "**********"
click at [646, 526] on button "Надіслати" at bounding box center [642, 536] width 69 height 37
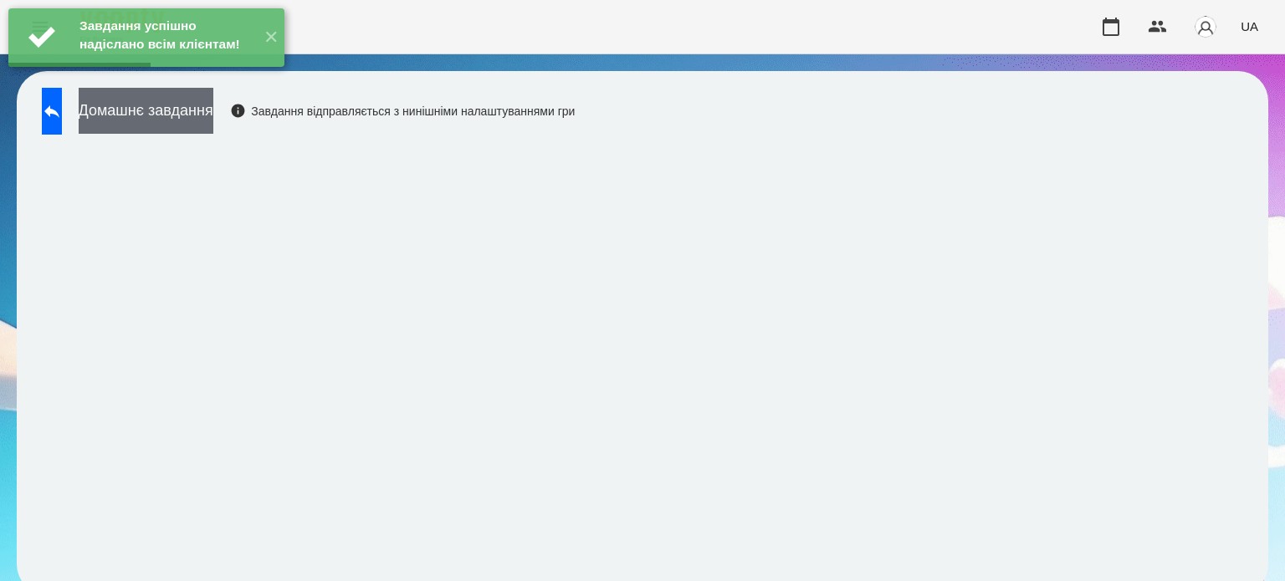
click at [213, 110] on button "Домашнє завдання" at bounding box center [146, 111] width 135 height 46
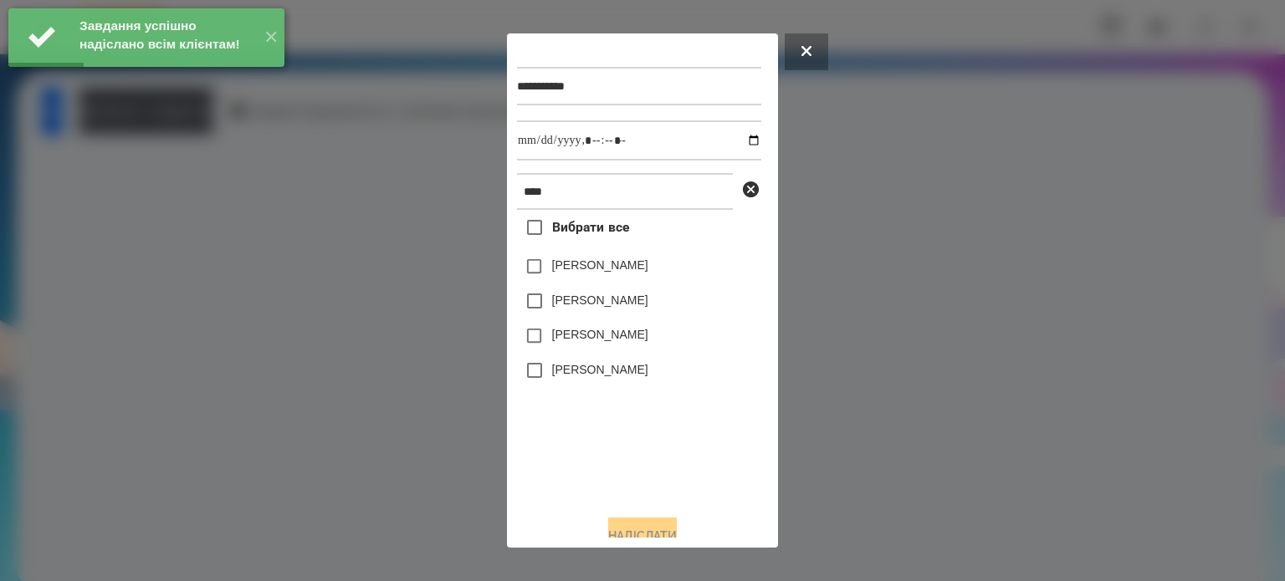
click at [588, 374] on label "[PERSON_NAME]" at bounding box center [600, 369] width 96 height 17
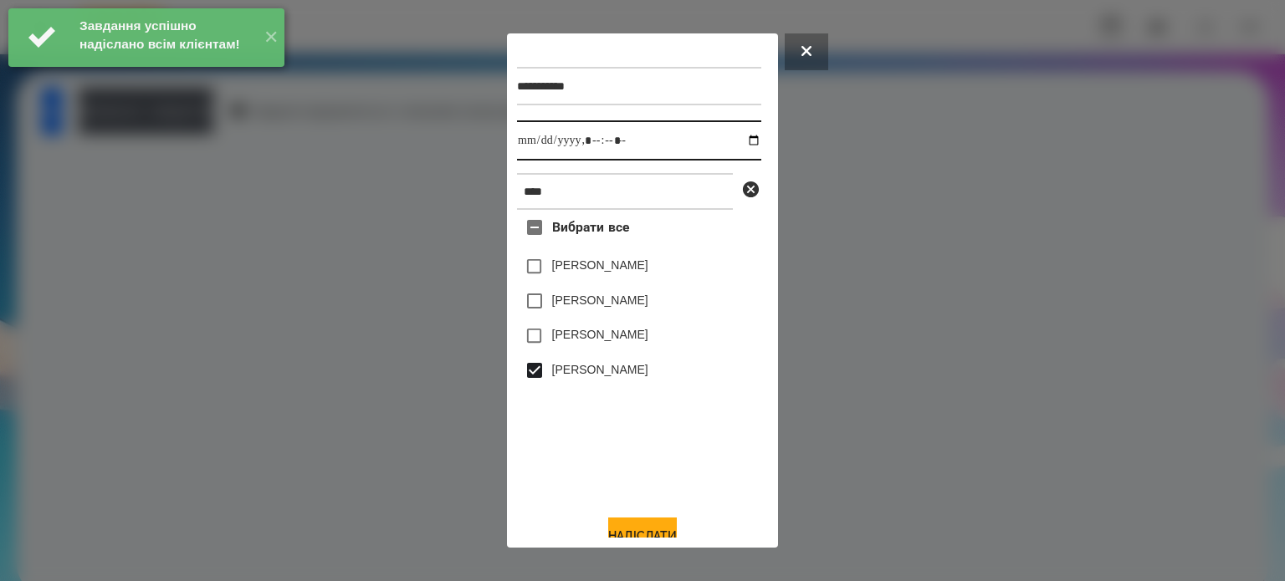
click at [738, 146] on input "datetime-local" at bounding box center [639, 140] width 244 height 40
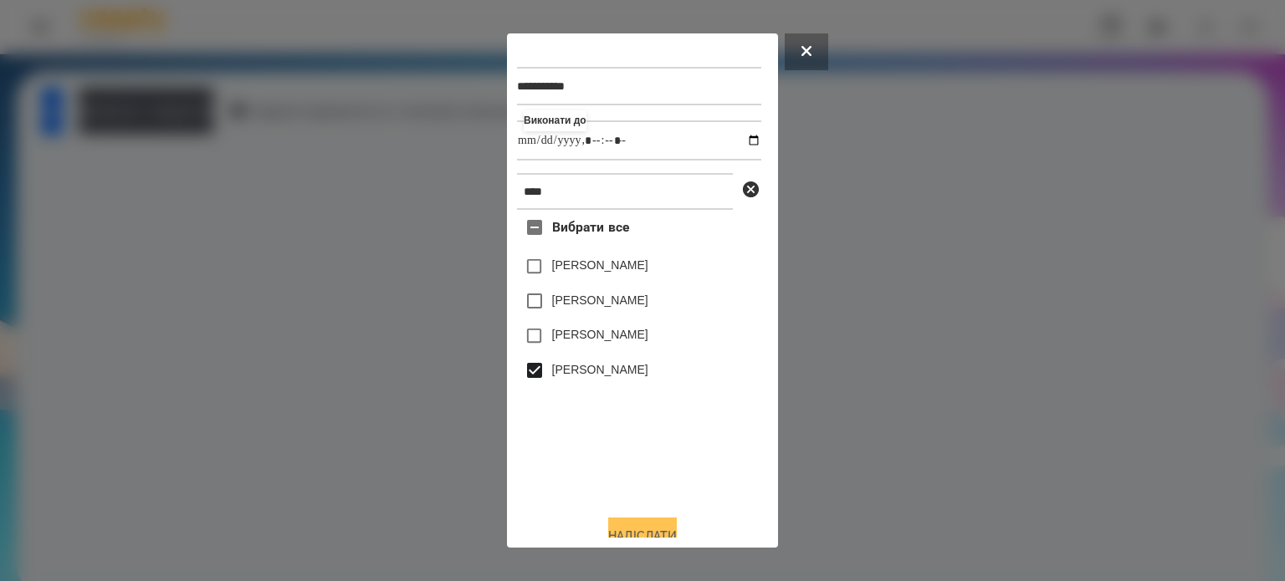
type input "**********"
click at [634, 525] on button "Надіслати" at bounding box center [642, 536] width 69 height 37
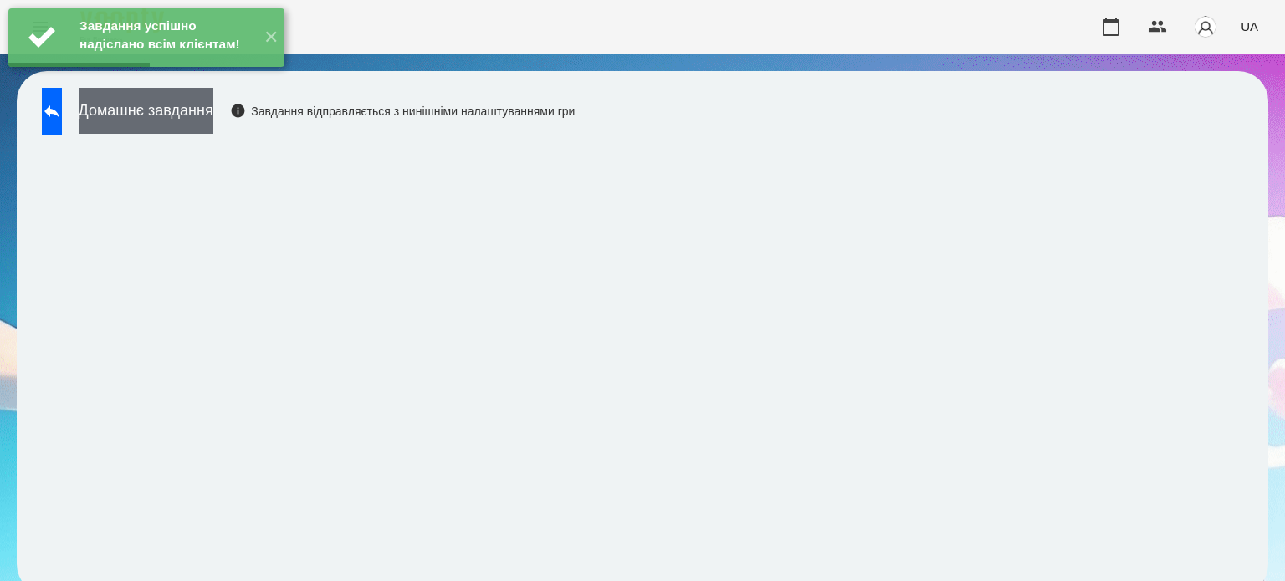
click at [213, 113] on button "Домашнє завдання" at bounding box center [146, 111] width 135 height 46
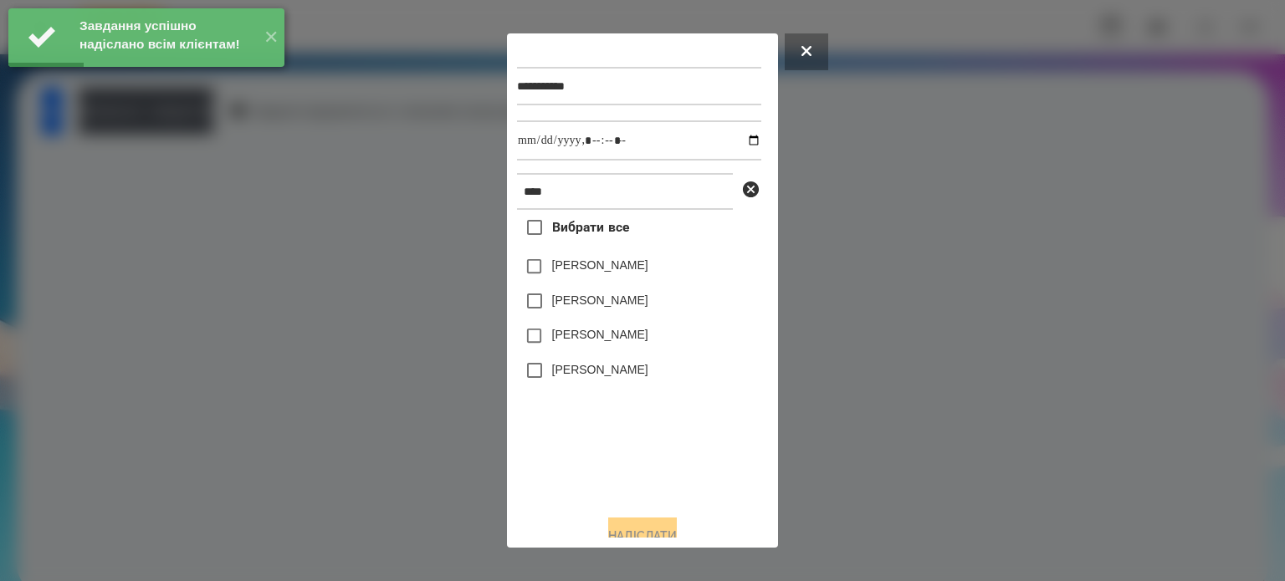
click at [592, 374] on label "[PERSON_NAME]" at bounding box center [600, 369] width 96 height 17
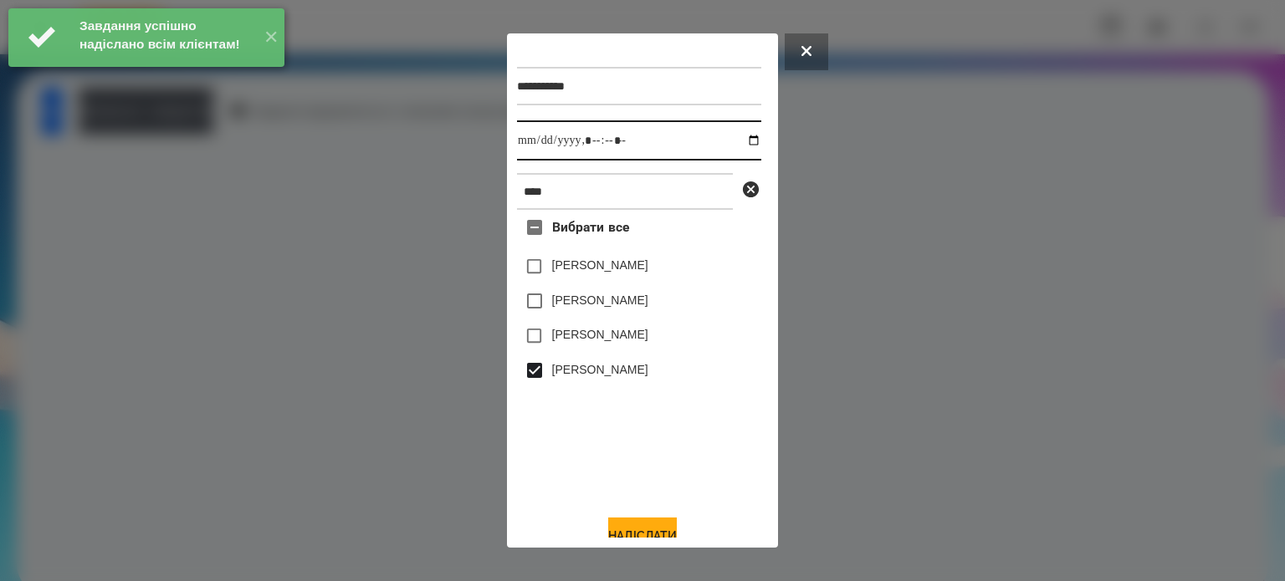
click at [739, 145] on input "datetime-local" at bounding box center [639, 140] width 244 height 40
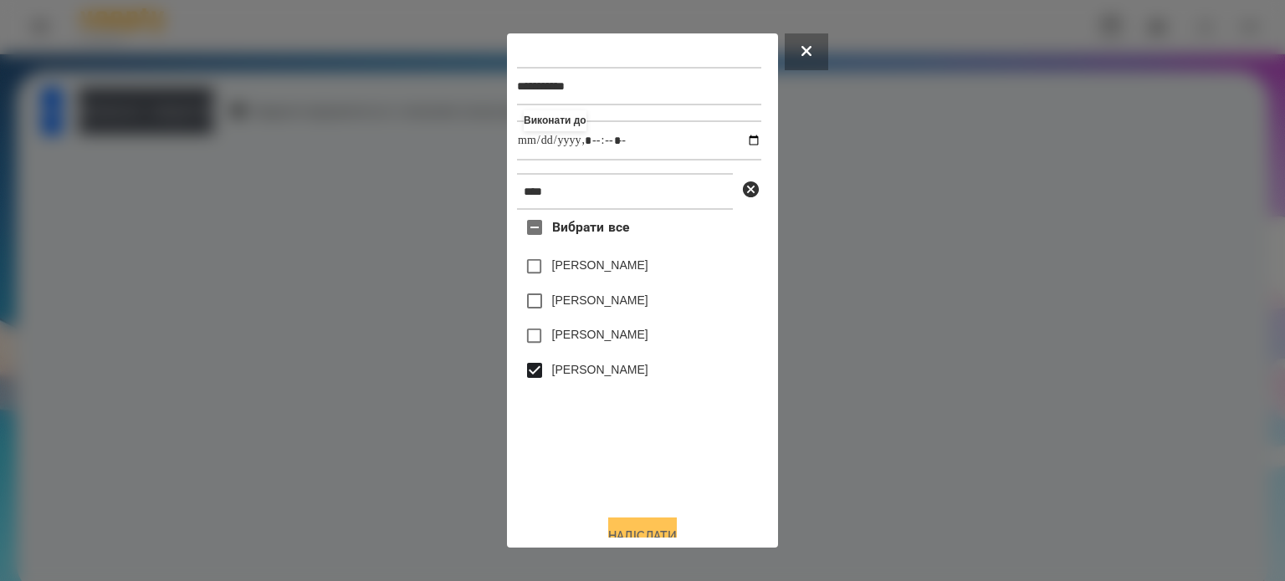
type input "**********"
click at [644, 531] on button "Надіслати" at bounding box center [642, 536] width 69 height 37
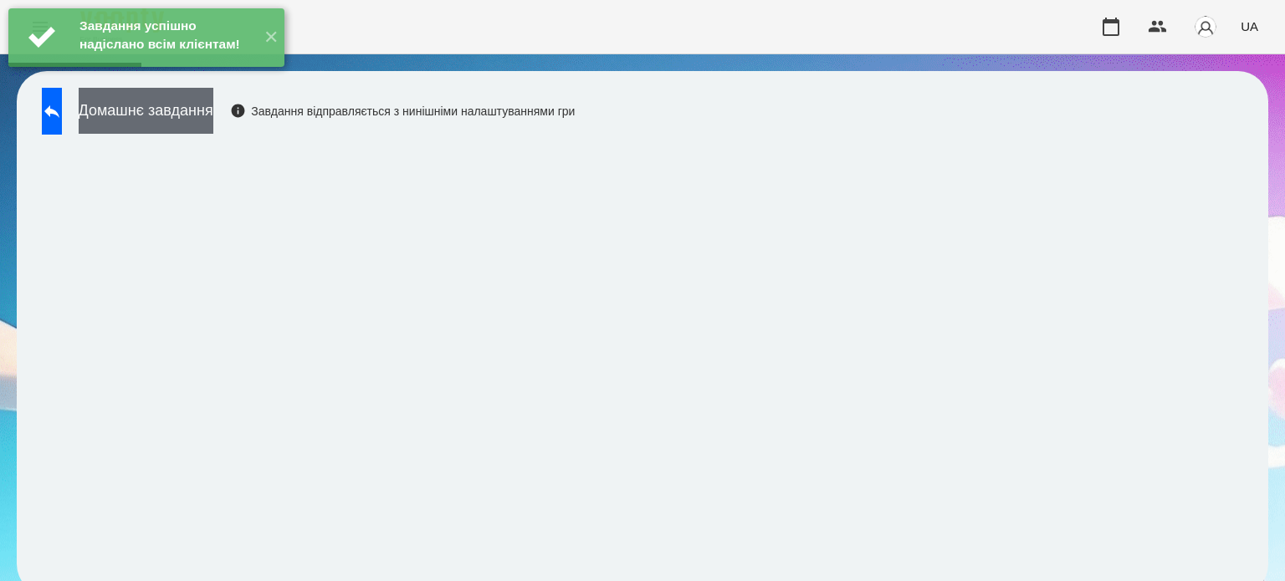
click at [213, 116] on button "Домашнє завдання" at bounding box center [146, 111] width 135 height 46
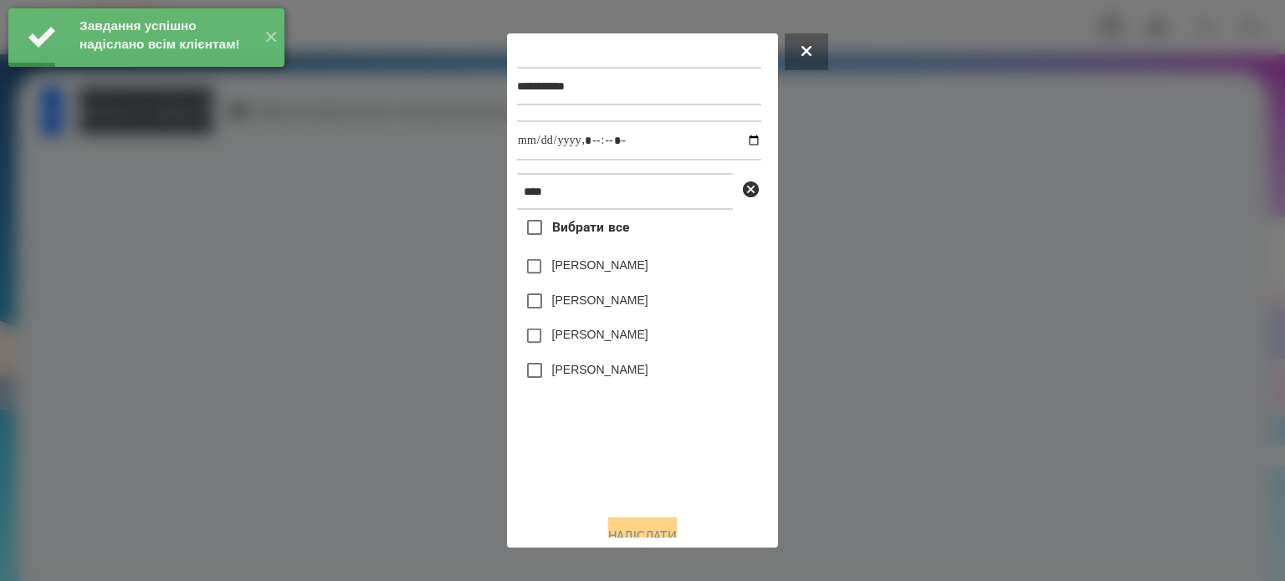
drag, startPoint x: 555, startPoint y: 374, endPoint x: 614, endPoint y: 335, distance: 70.8
click at [555, 374] on label "[PERSON_NAME]" at bounding box center [600, 369] width 96 height 17
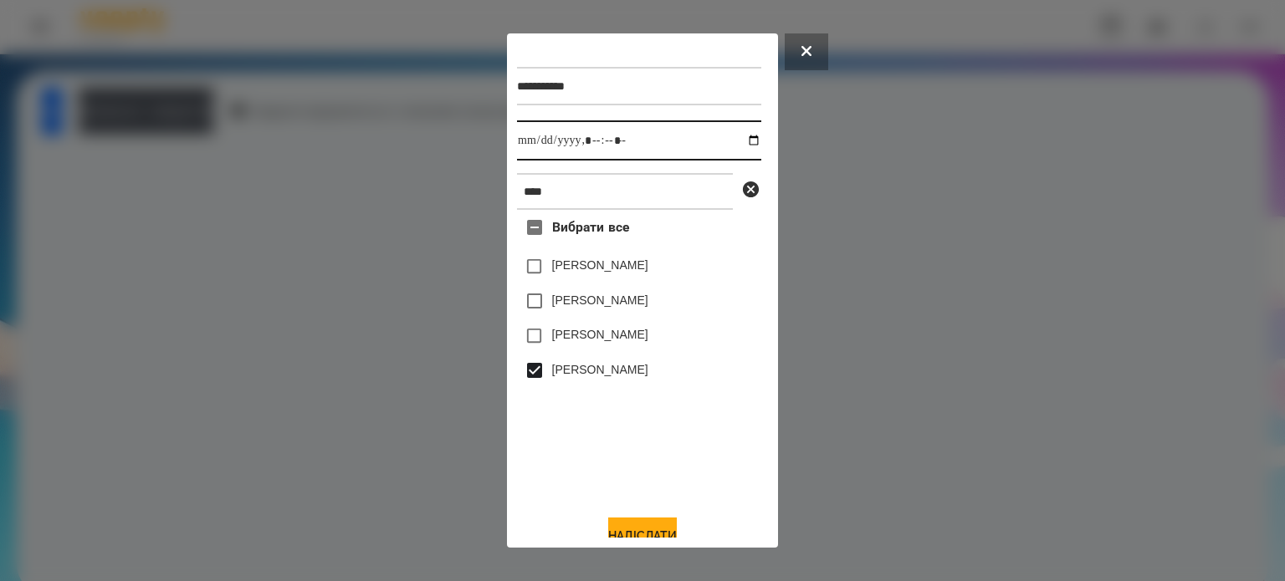
click at [733, 142] on input "datetime-local" at bounding box center [639, 140] width 244 height 40
type input "**********"
click at [650, 527] on button "Надіслати" at bounding box center [642, 536] width 69 height 37
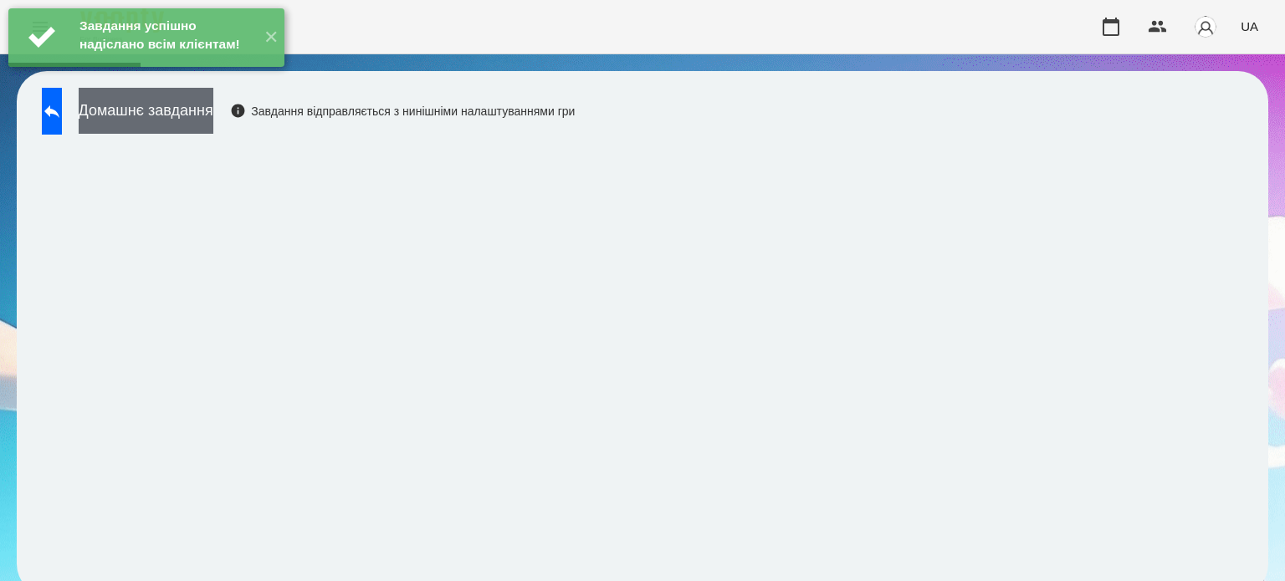
click at [213, 112] on button "Домашнє завдання" at bounding box center [146, 111] width 135 height 46
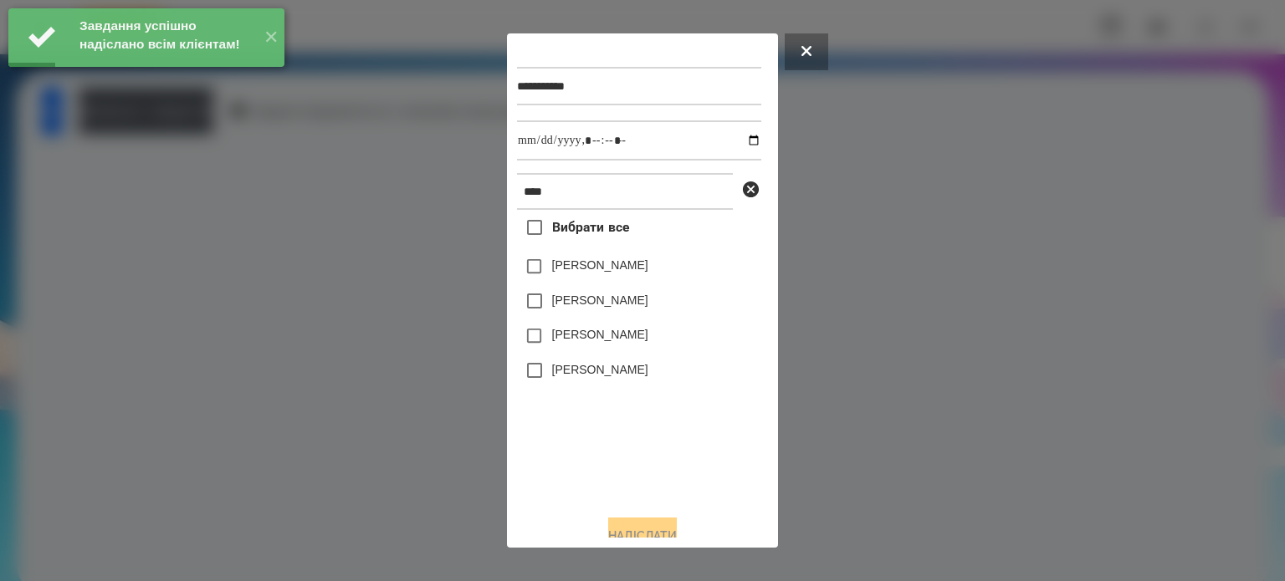
click at [587, 376] on label "[PERSON_NAME]" at bounding box center [600, 369] width 96 height 17
click at [739, 136] on input "datetime-local" at bounding box center [639, 140] width 244 height 40
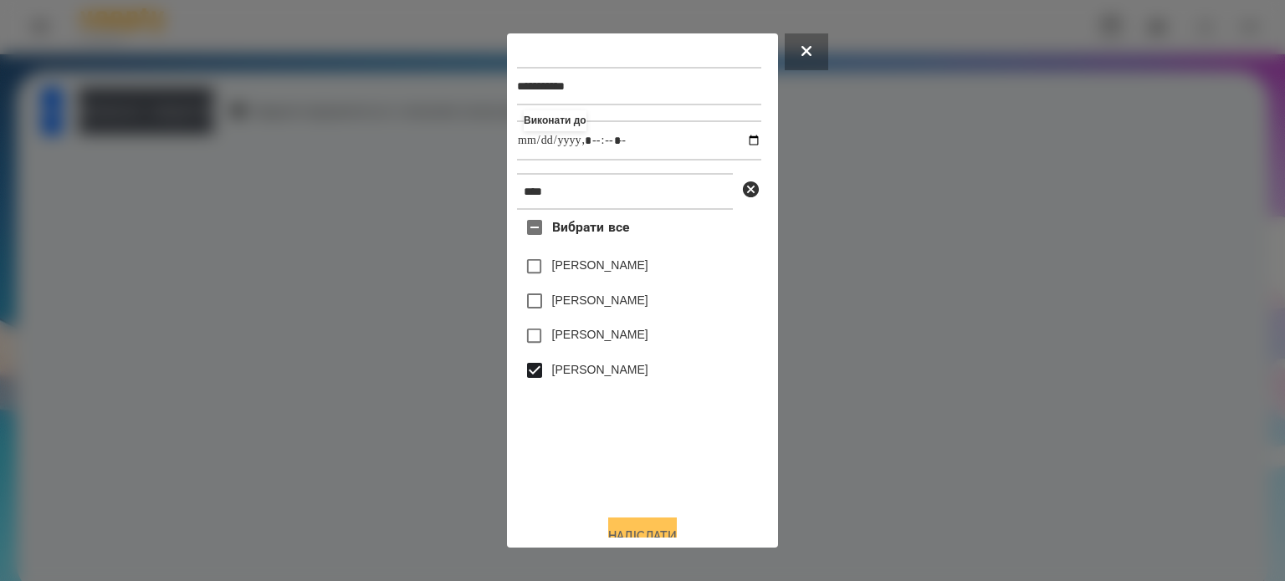
type input "**********"
click at [634, 531] on button "Надіслати" at bounding box center [642, 536] width 69 height 37
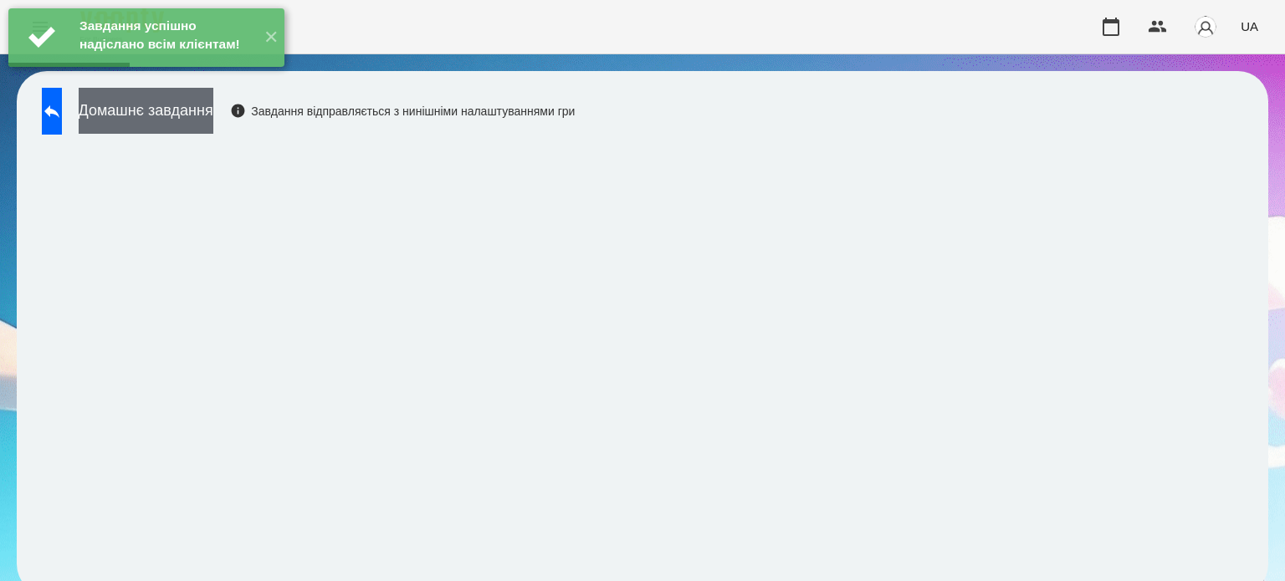
click at [213, 125] on button "Домашнє завдання" at bounding box center [146, 111] width 135 height 46
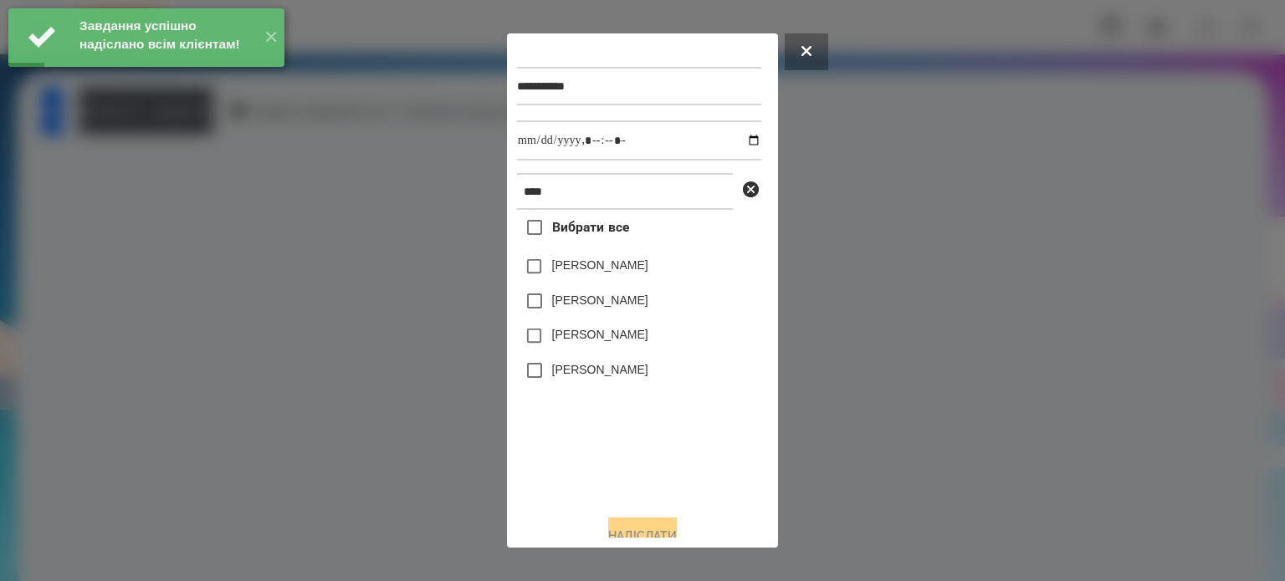
click at [595, 373] on label "[PERSON_NAME]" at bounding box center [600, 369] width 96 height 17
click at [737, 142] on input "datetime-local" at bounding box center [639, 140] width 244 height 40
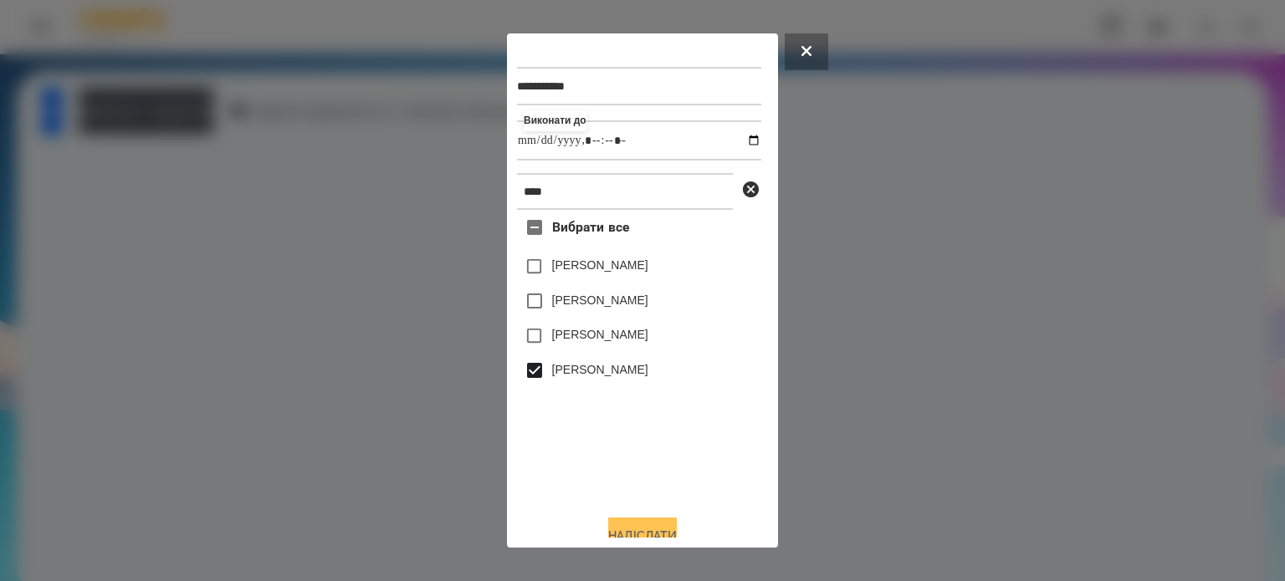
type input "**********"
click at [640, 530] on button "Надіслати" at bounding box center [642, 536] width 69 height 37
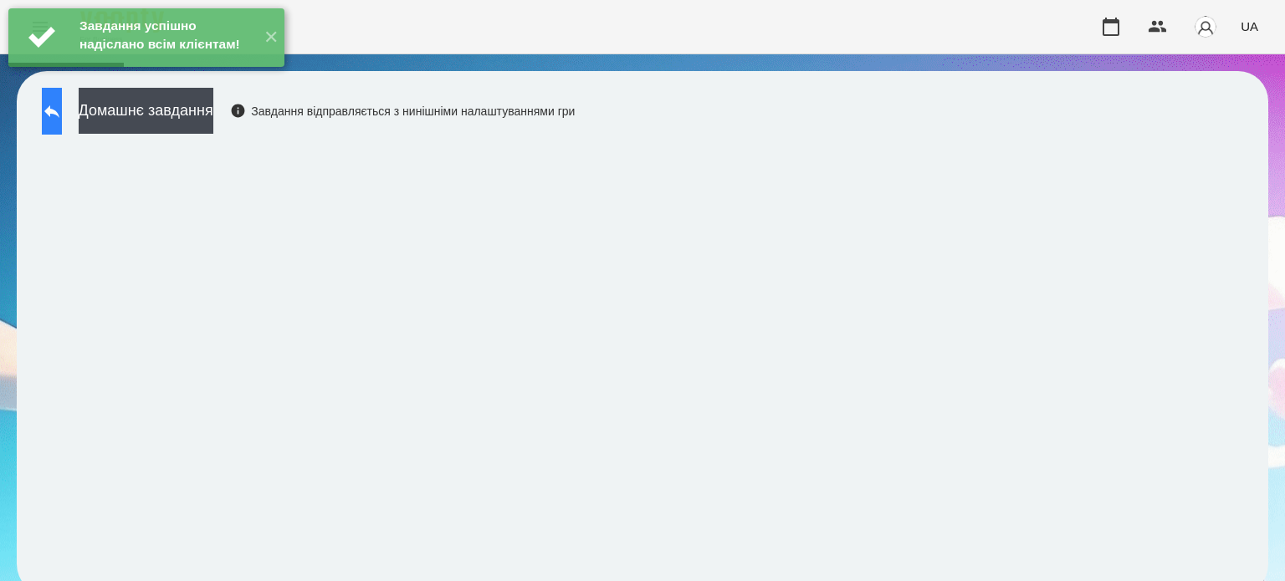
click at [60, 114] on icon at bounding box center [52, 111] width 20 height 20
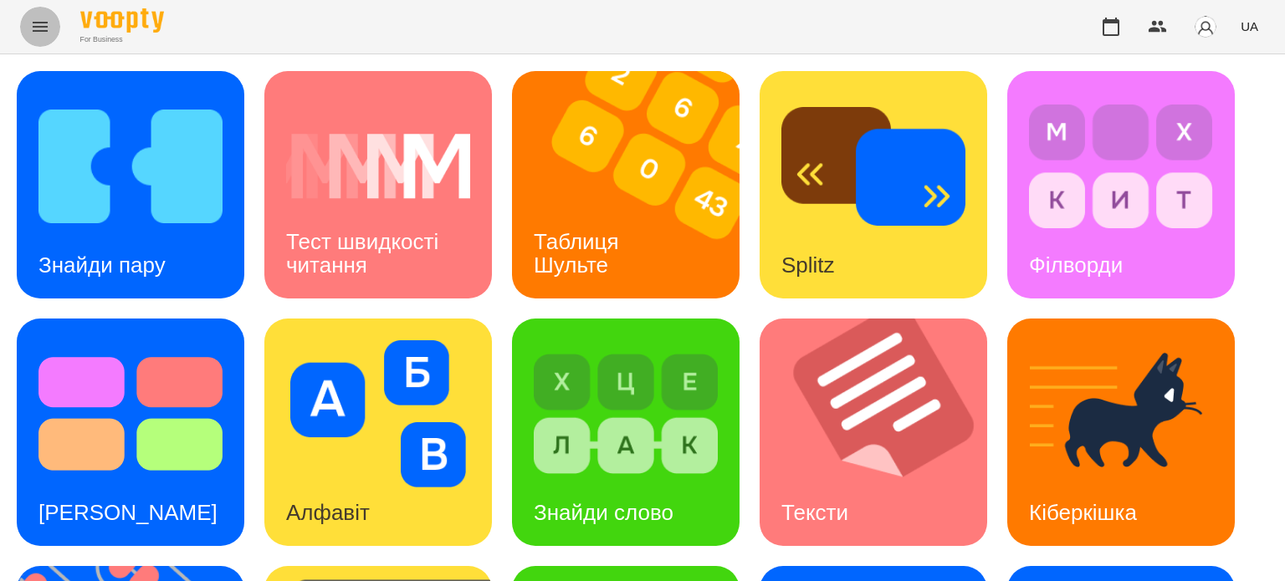
click at [38, 26] on icon "Menu" at bounding box center [40, 27] width 15 height 10
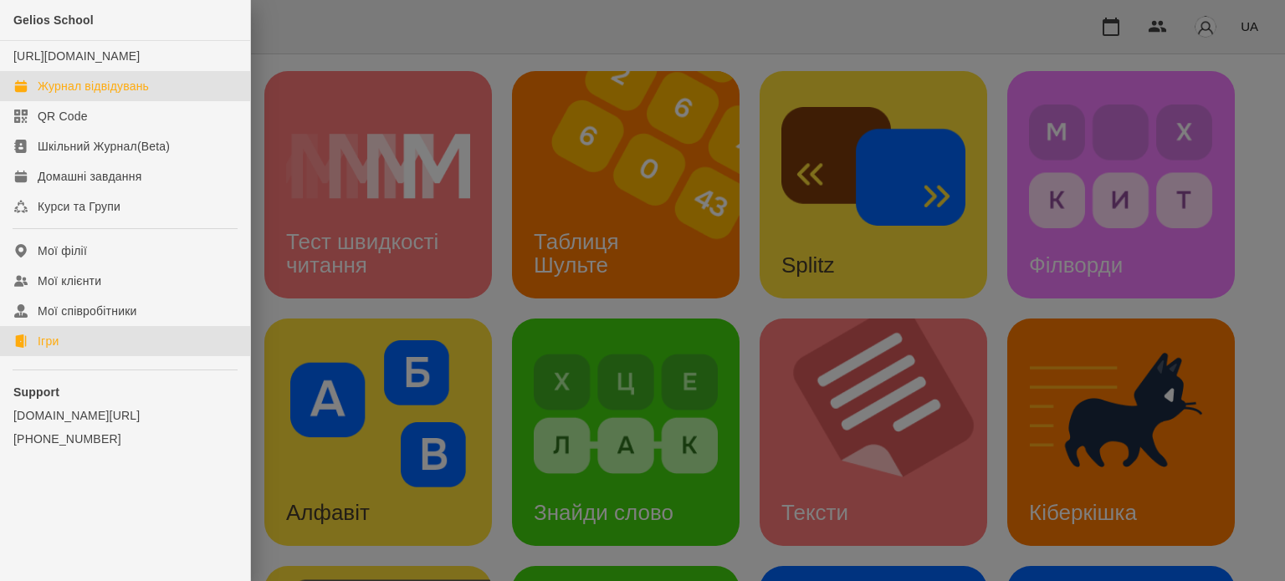
click at [91, 95] on div "Журнал відвідувань" at bounding box center [93, 86] width 111 height 17
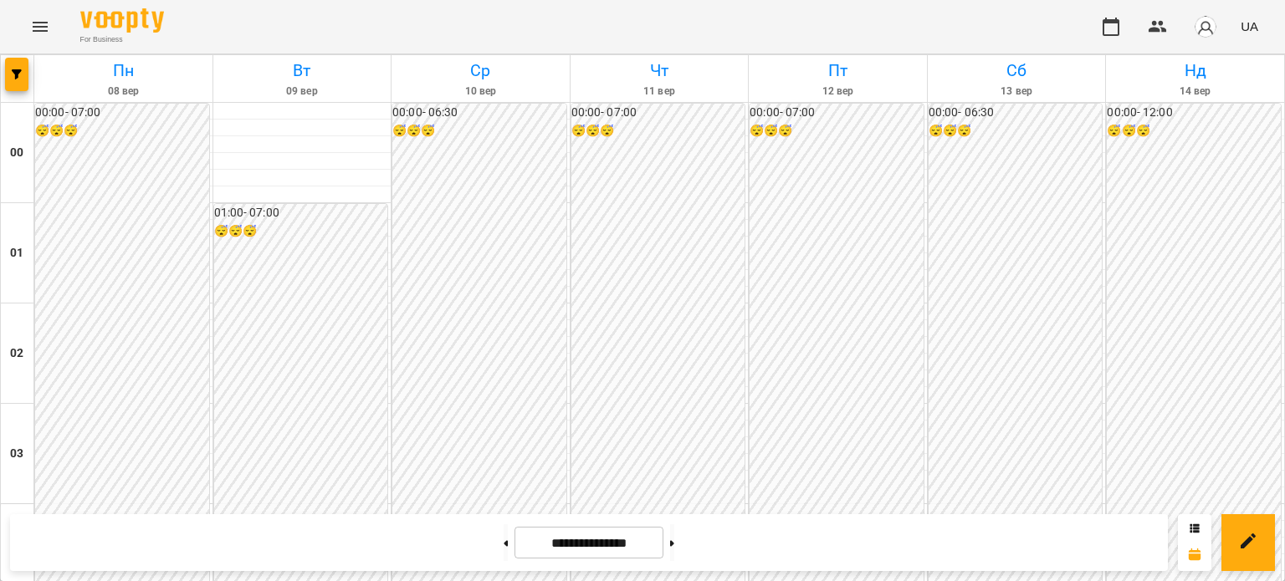
scroll to position [1087, 0]
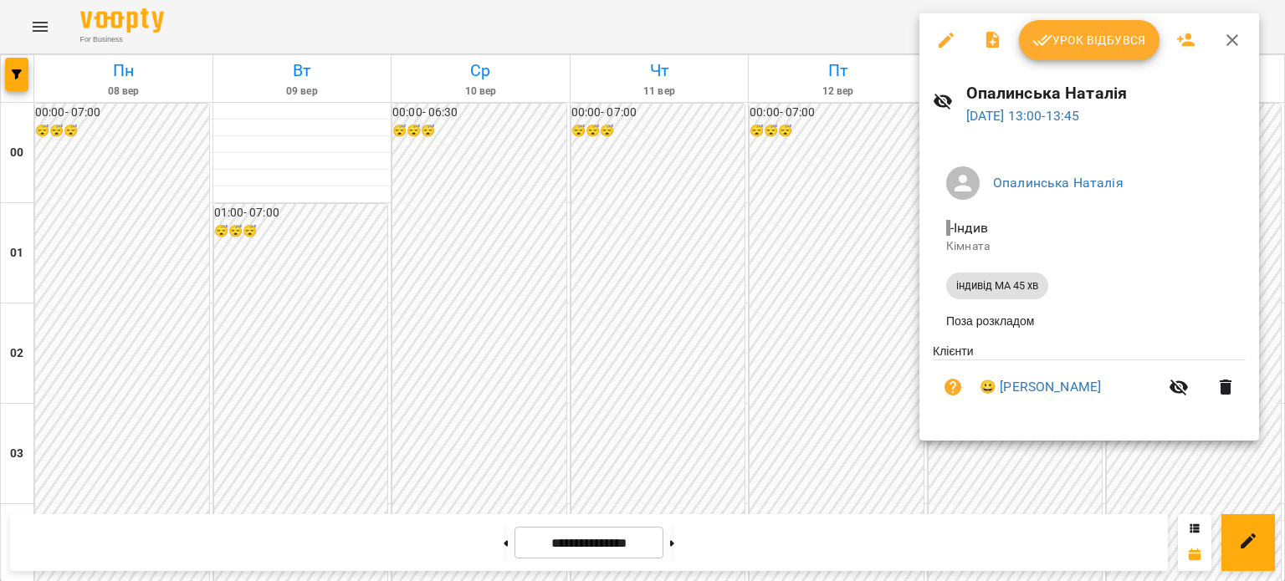
click at [830, 407] on div at bounding box center [642, 290] width 1285 height 581
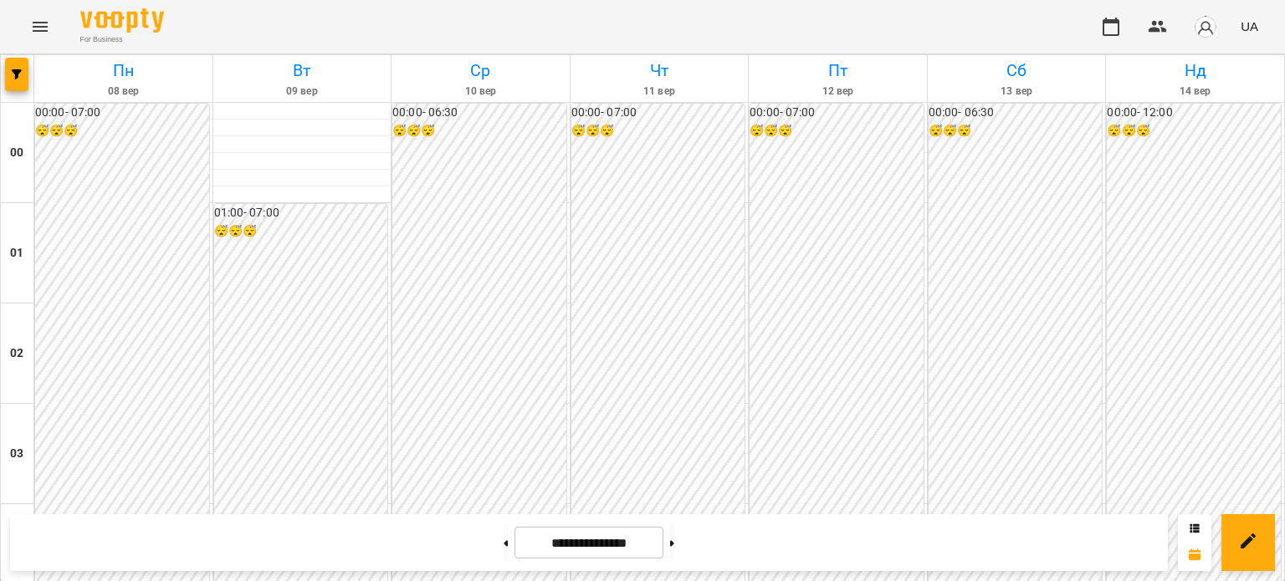
scroll to position [2005, 0]
click at [674, 551] on button at bounding box center [672, 543] width 4 height 37
type input "**********"
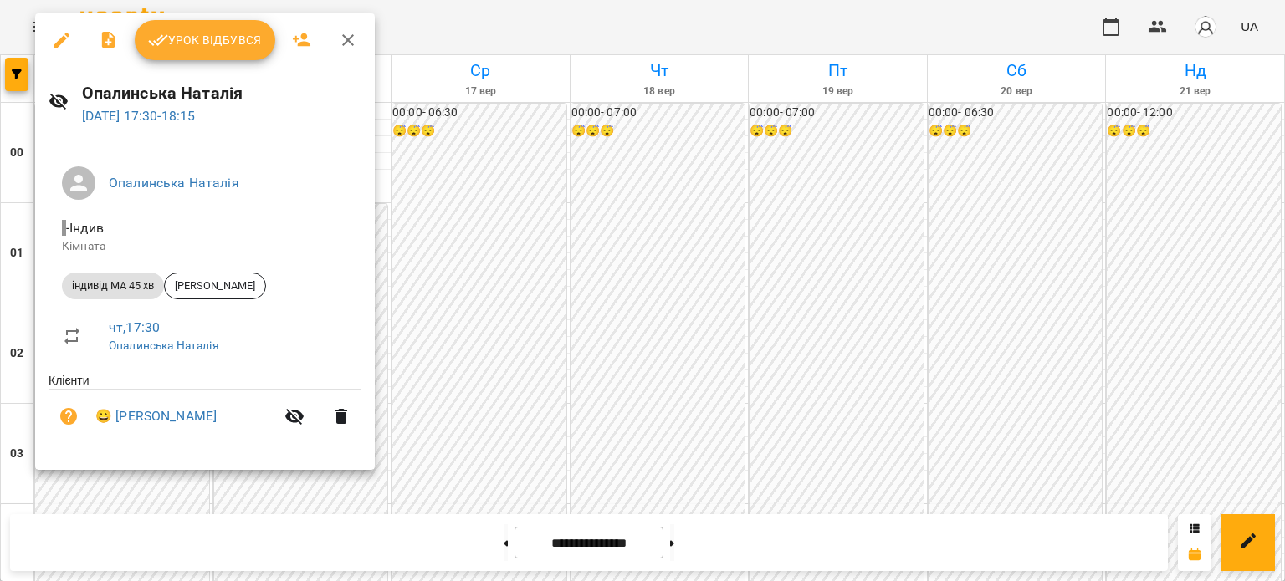
click at [535, 188] on div at bounding box center [642, 290] width 1285 height 581
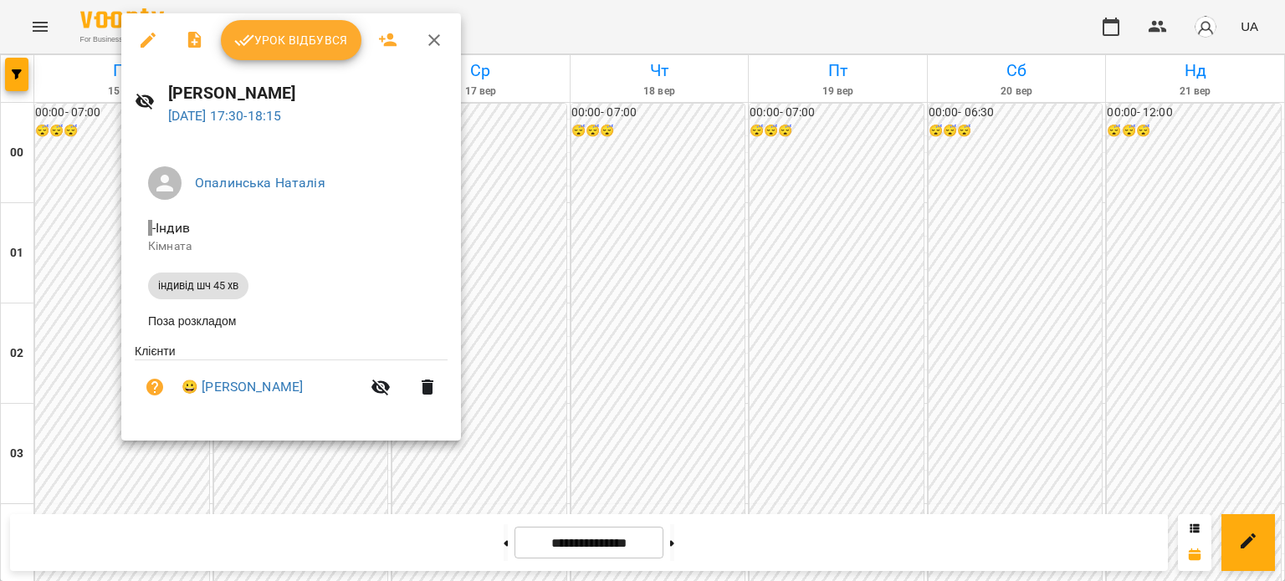
click at [530, 186] on div at bounding box center [642, 290] width 1285 height 581
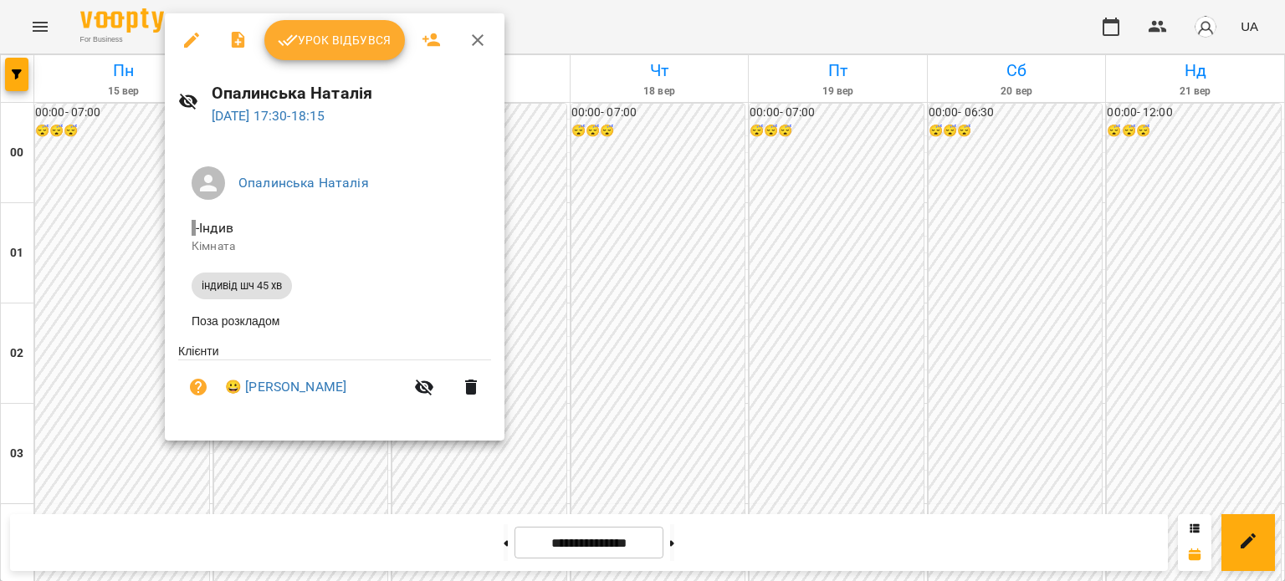
click at [570, 197] on div at bounding box center [642, 290] width 1285 height 581
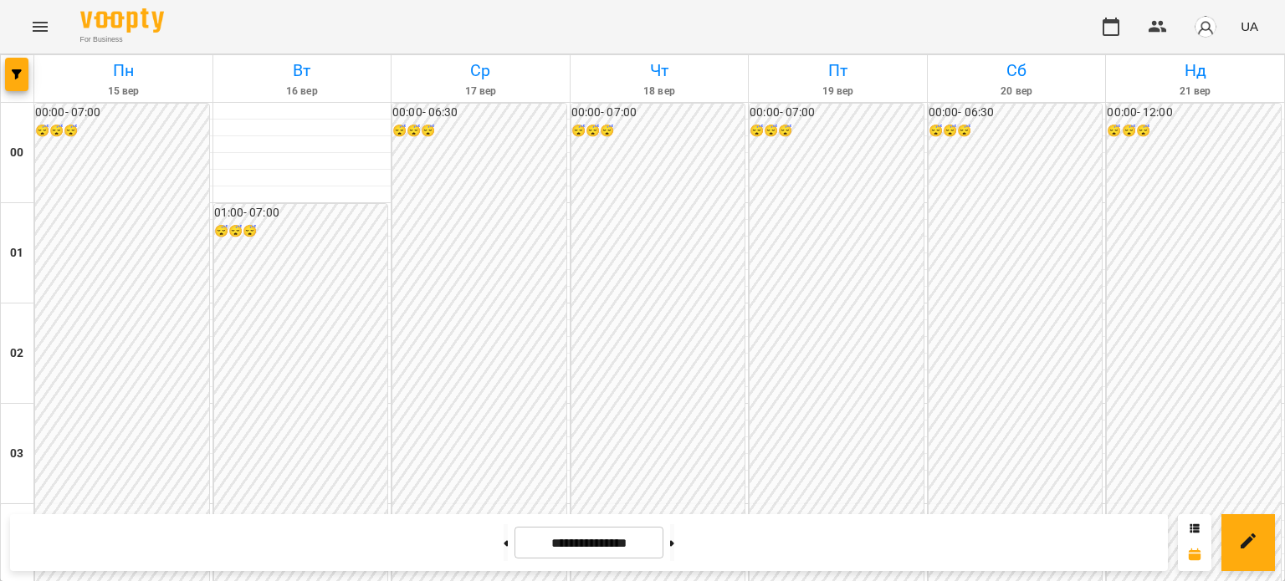
scroll to position [1754, 0]
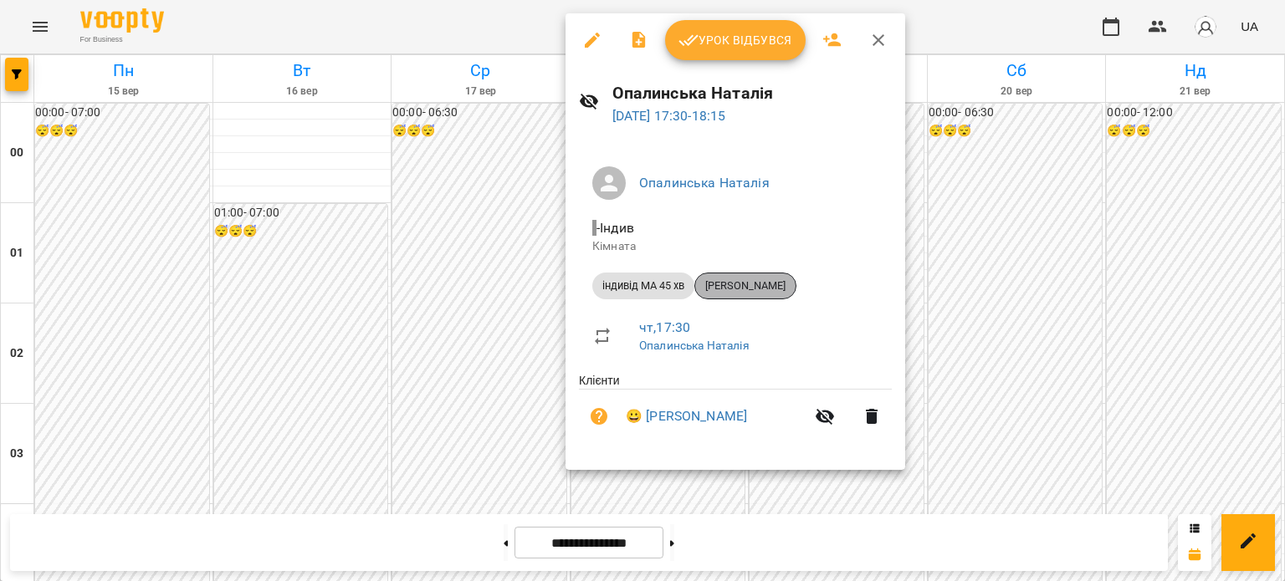
click at [738, 286] on span "[PERSON_NAME]" at bounding box center [745, 286] width 100 height 15
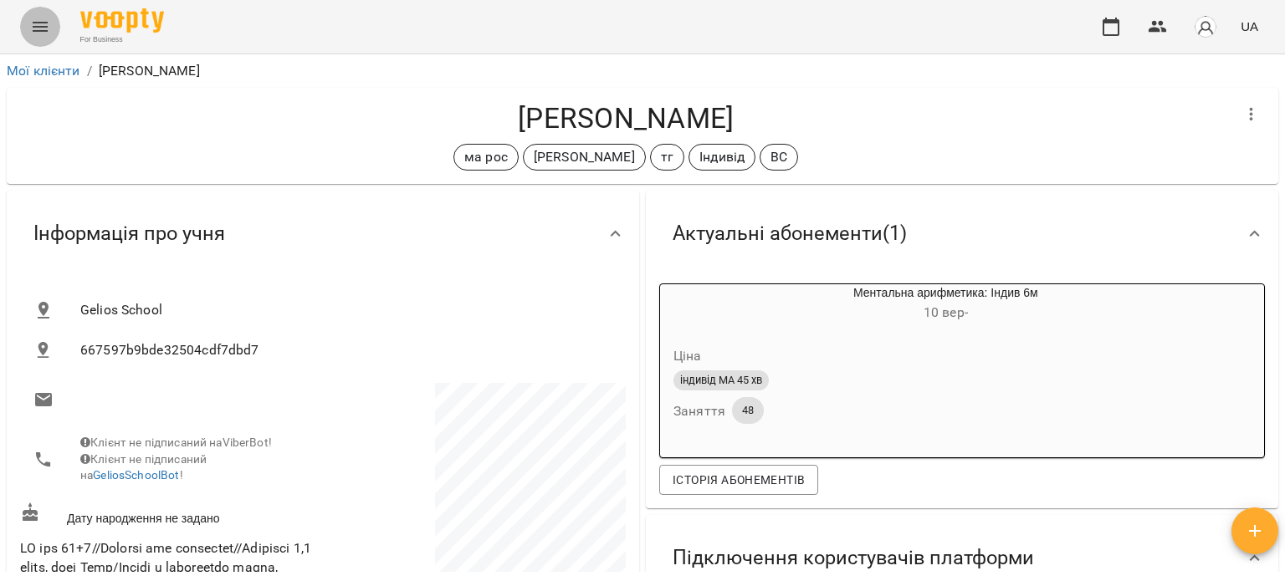
click at [33, 29] on icon "Menu" at bounding box center [40, 27] width 20 height 20
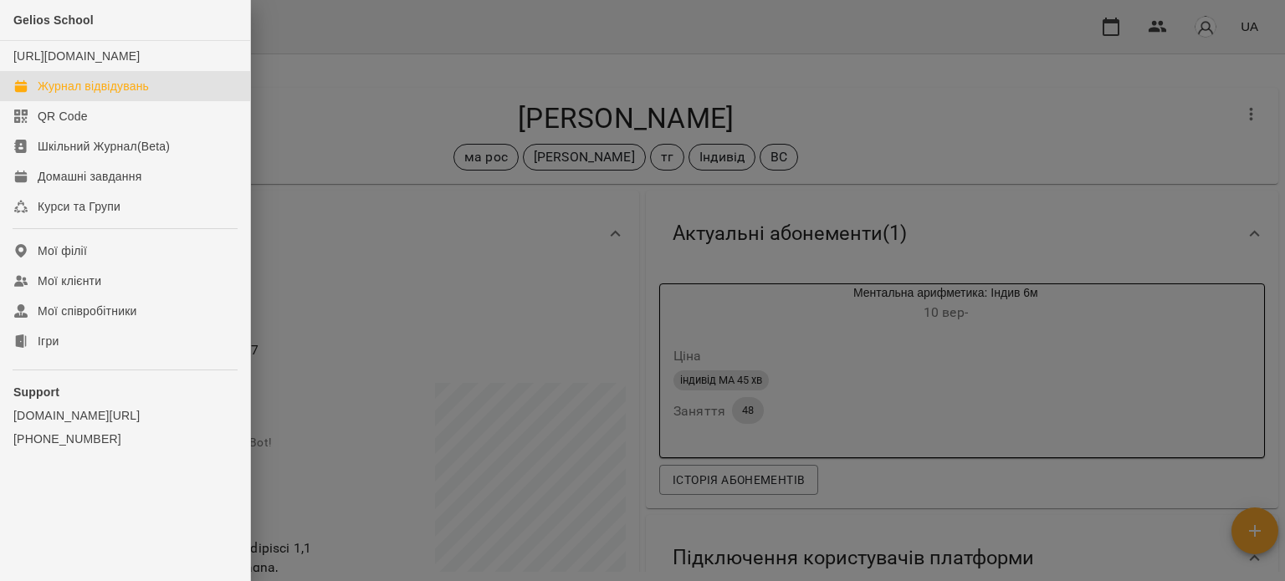
click at [60, 95] on div "Журнал відвідувань" at bounding box center [93, 86] width 111 height 17
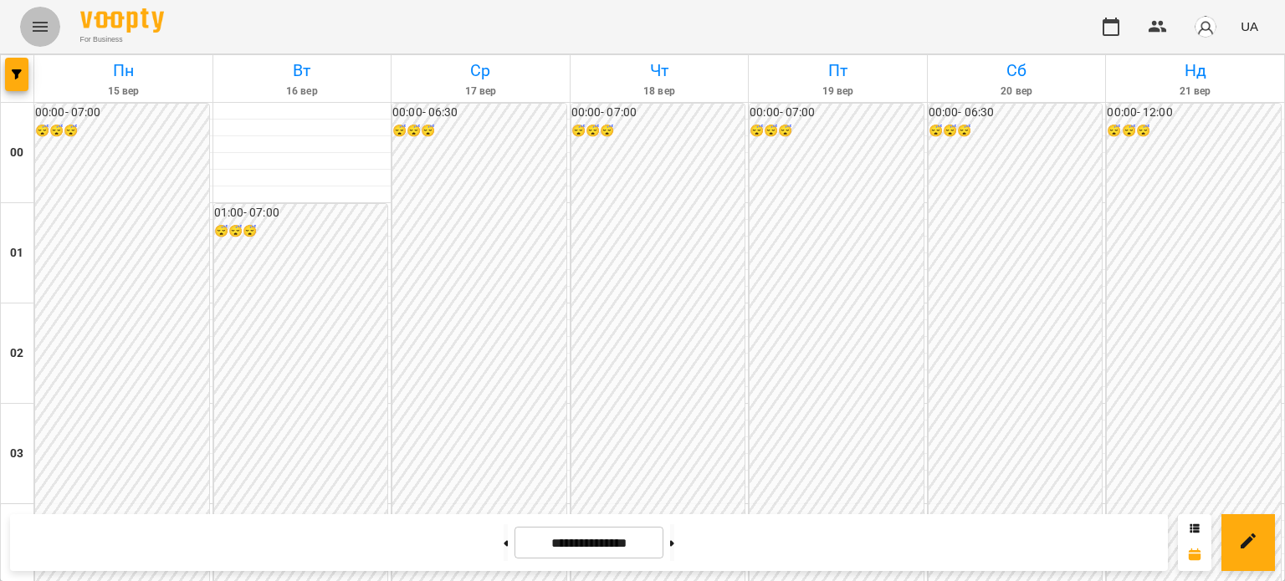
click at [45, 27] on icon "Menu" at bounding box center [40, 27] width 15 height 10
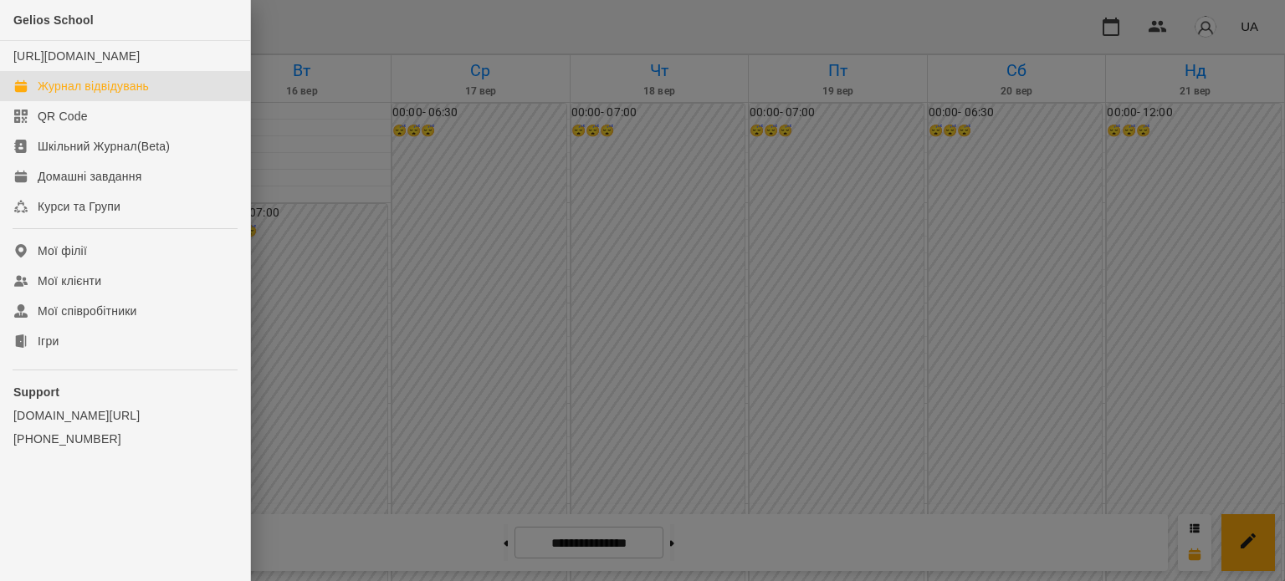
click at [470, 232] on div at bounding box center [642, 290] width 1285 height 581
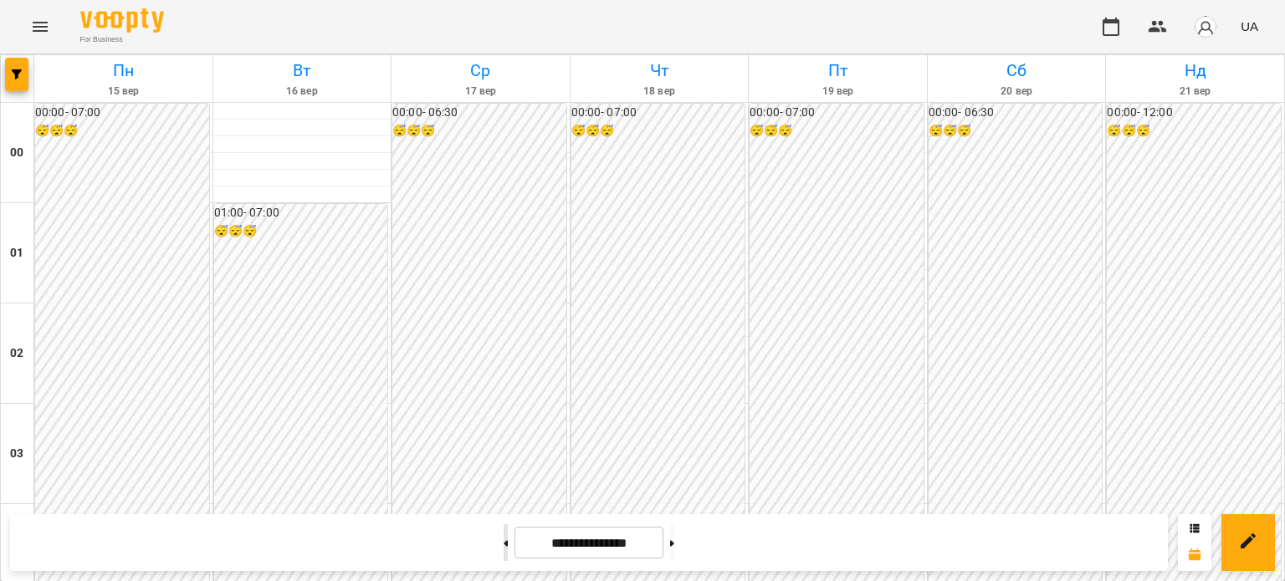
click at [504, 543] on icon at bounding box center [506, 543] width 4 height 6
type input "**********"
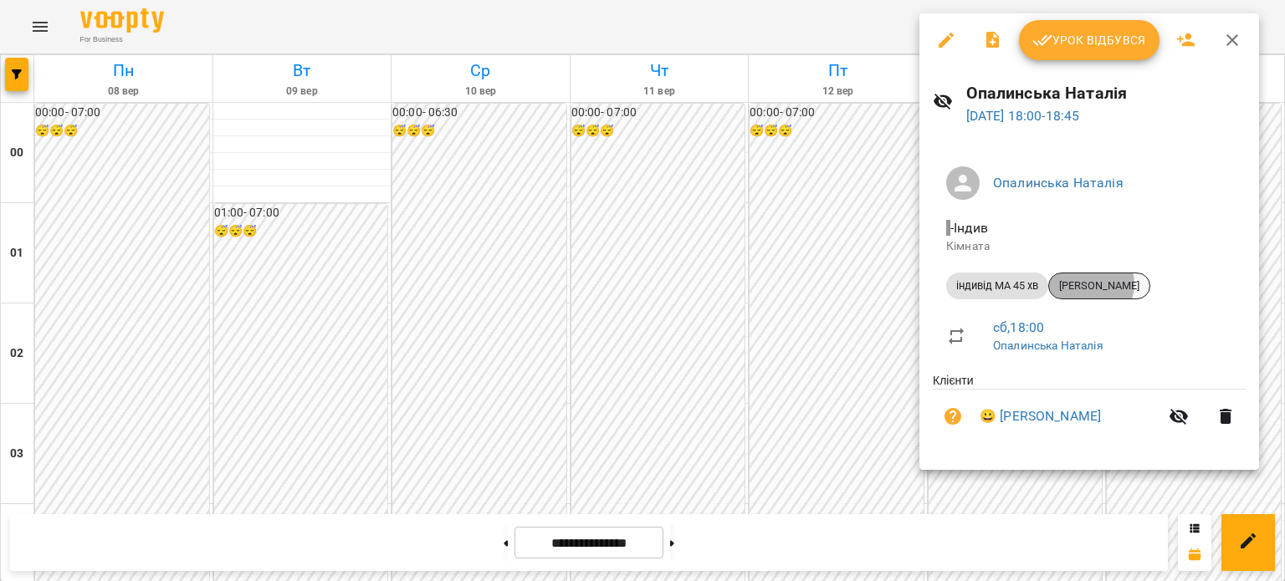
click at [1092, 284] on span "[PERSON_NAME]" at bounding box center [1099, 286] width 100 height 15
